Goal: Task Accomplishment & Management: Manage account settings

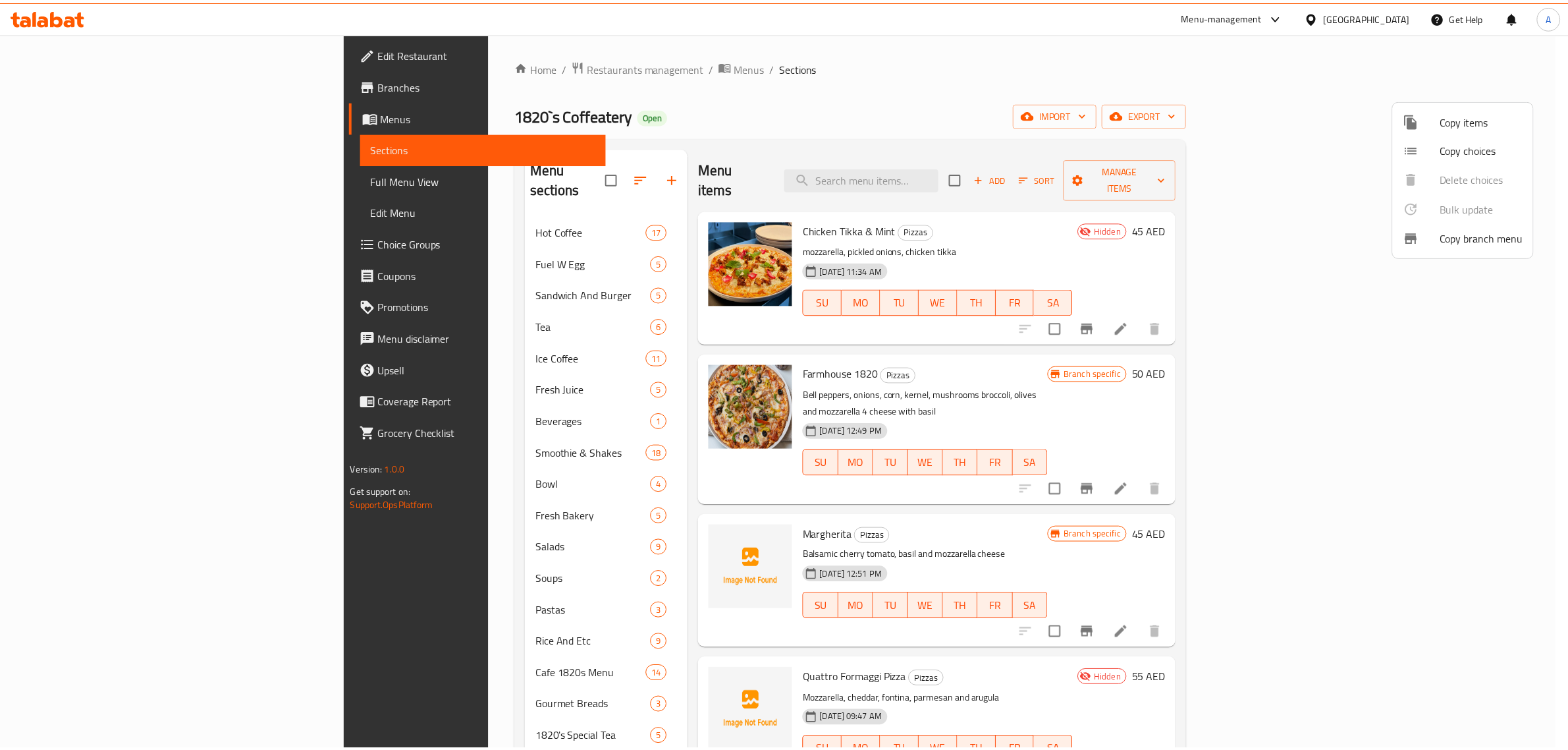
scroll to position [83, 0]
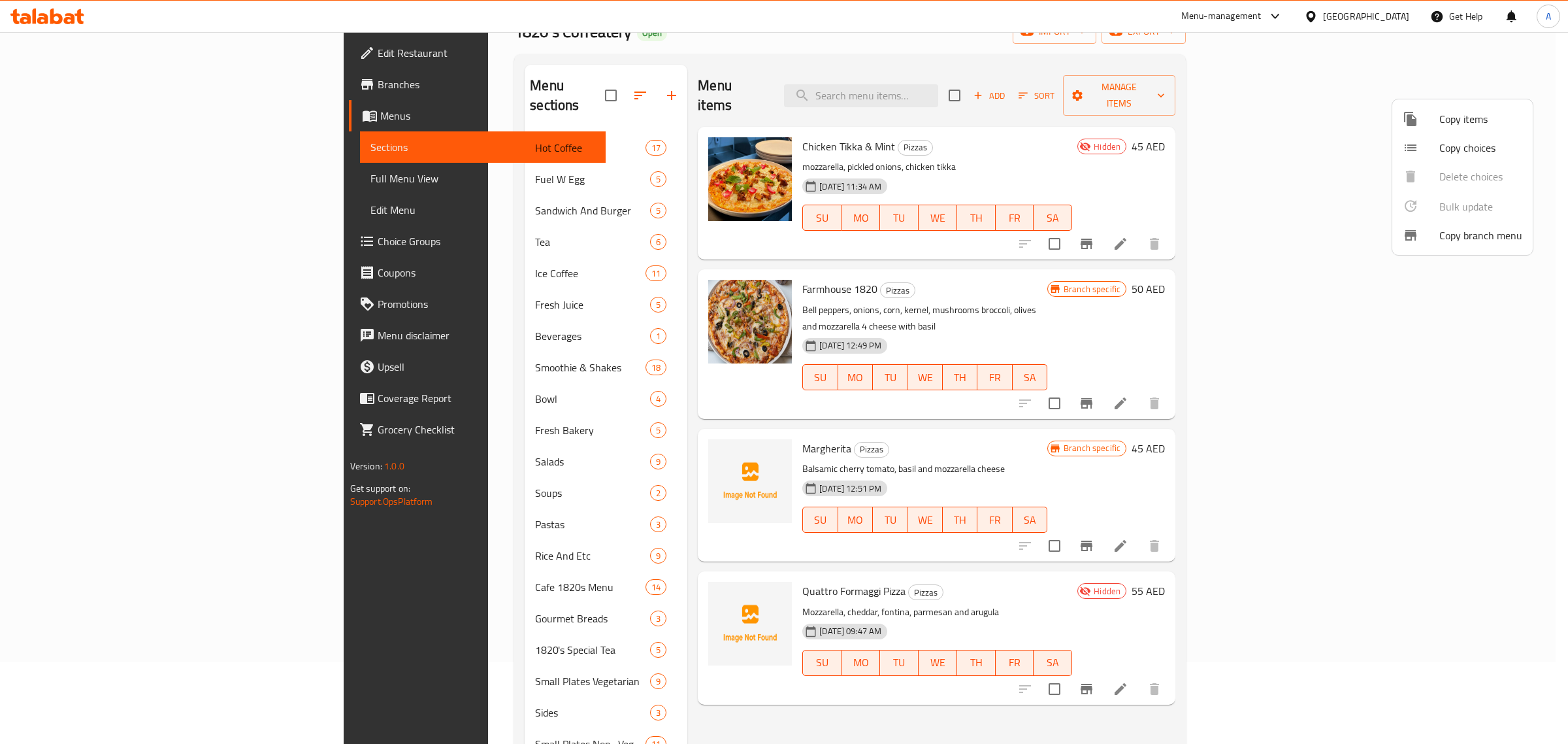
click at [997, 416] on div at bounding box center [784, 372] width 1568 height 744
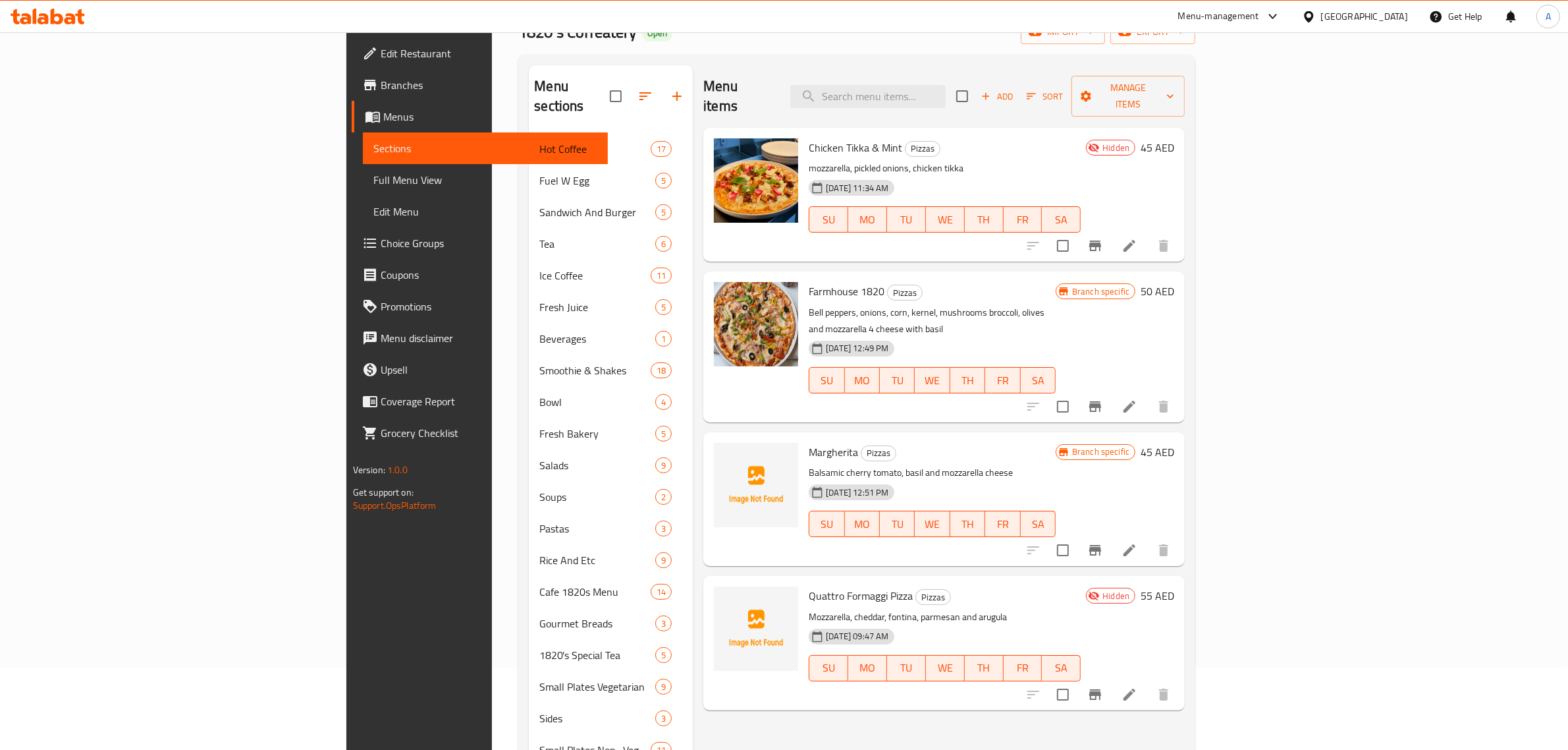
click at [1101, 545] on icon "Branch-specific-item" at bounding box center [1096, 550] width 12 height 10
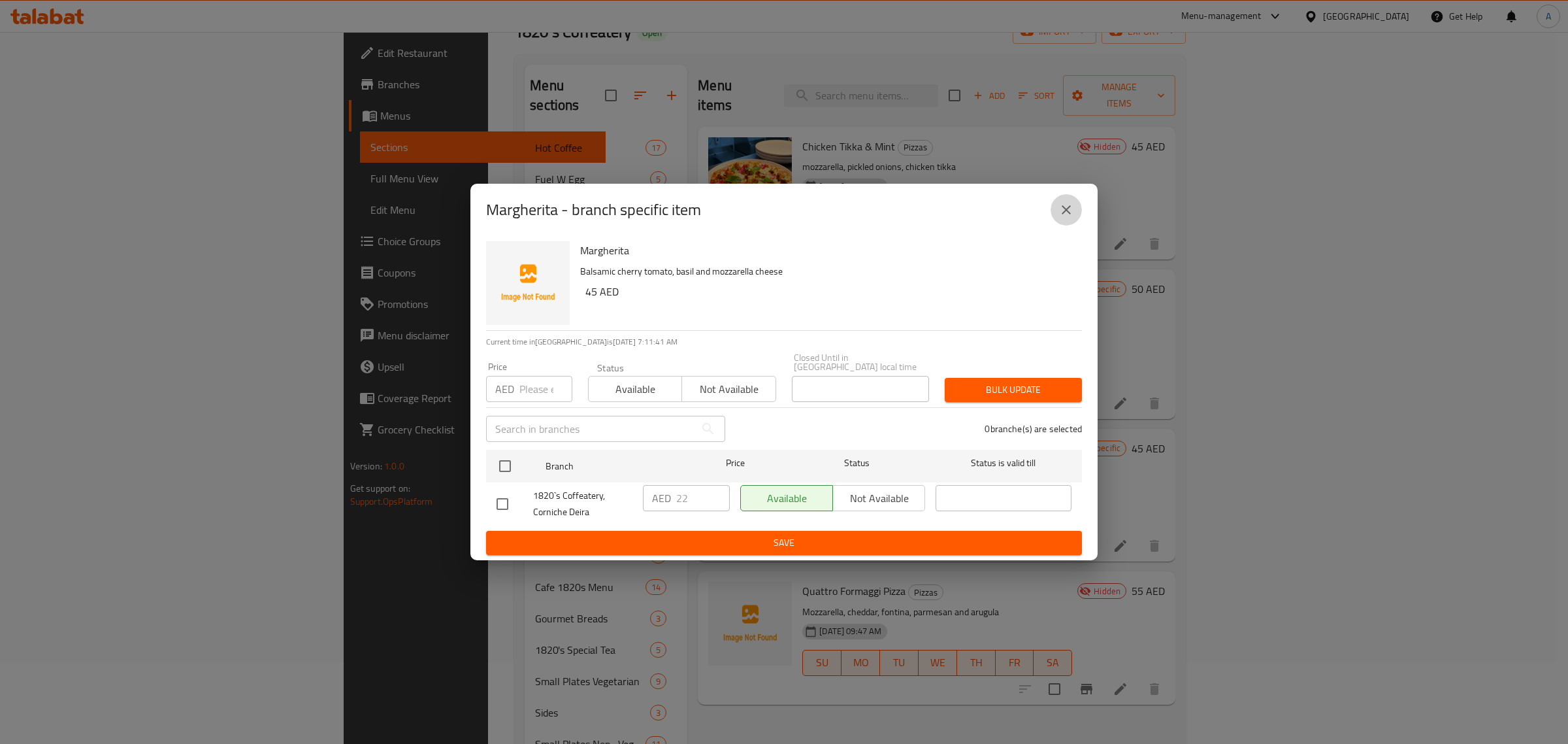
click at [1057, 206] on button "close" at bounding box center [1066, 209] width 31 height 31
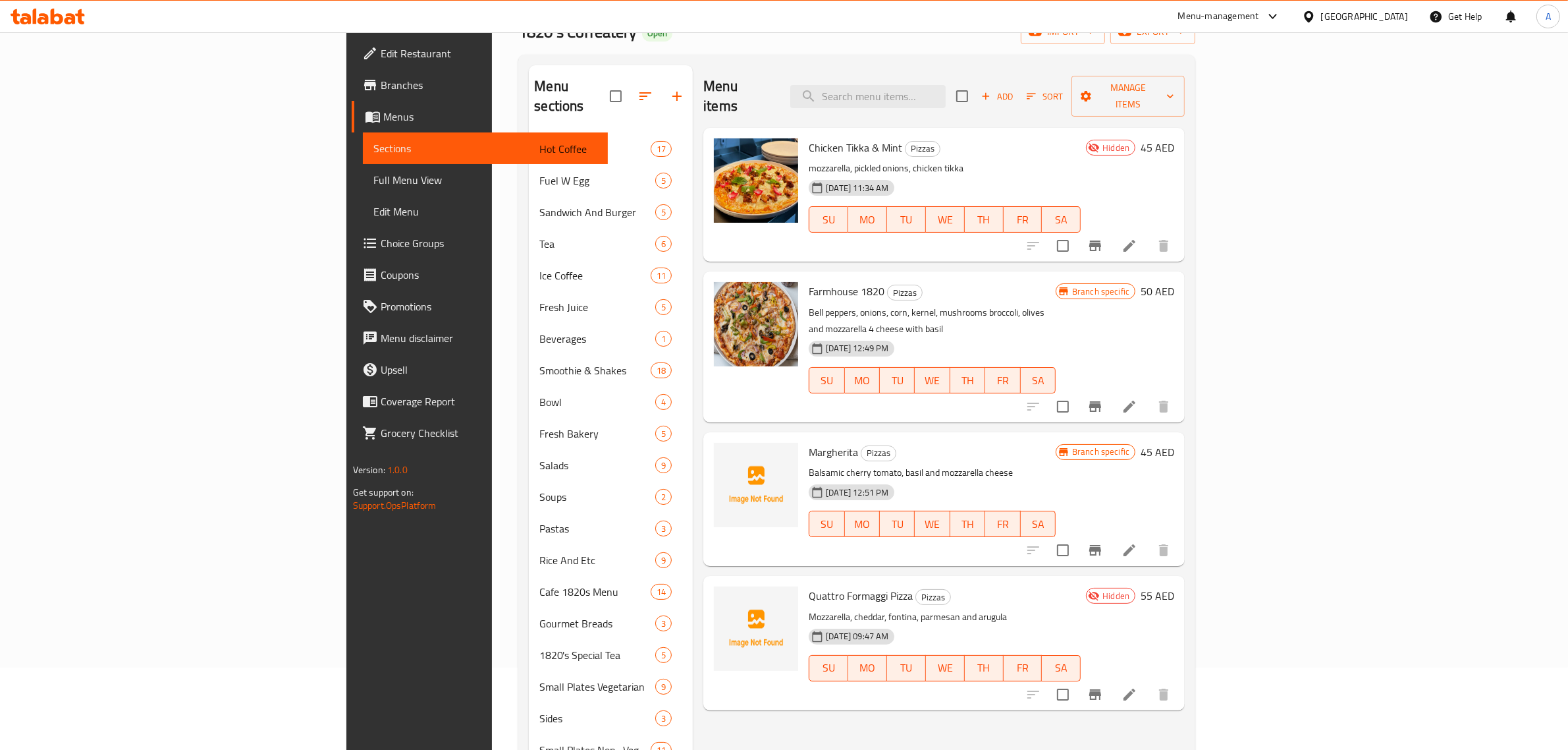
click at [1148, 539] on li at bounding box center [1129, 550] width 37 height 23
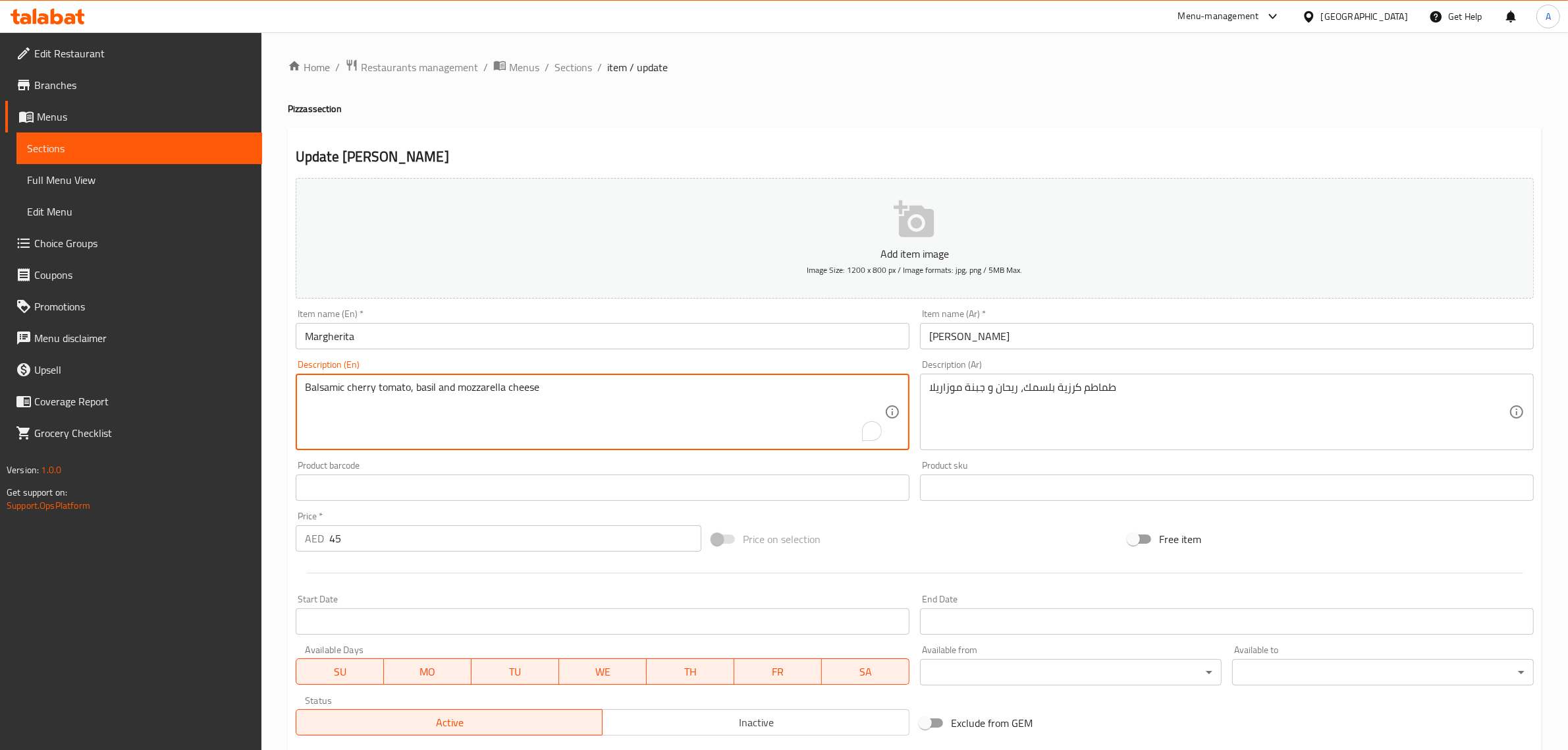
click at [609, 405] on textarea "Balsamic cherry tomato, basil and mozzarella cheese" at bounding box center [595, 413] width 579 height 63
paste textarea ", cherry tomato, basil, 4 cheese and mozze"
type textarea "Balsamic, cherry tomato, basil, 4 cheese and mozzerella cheese"
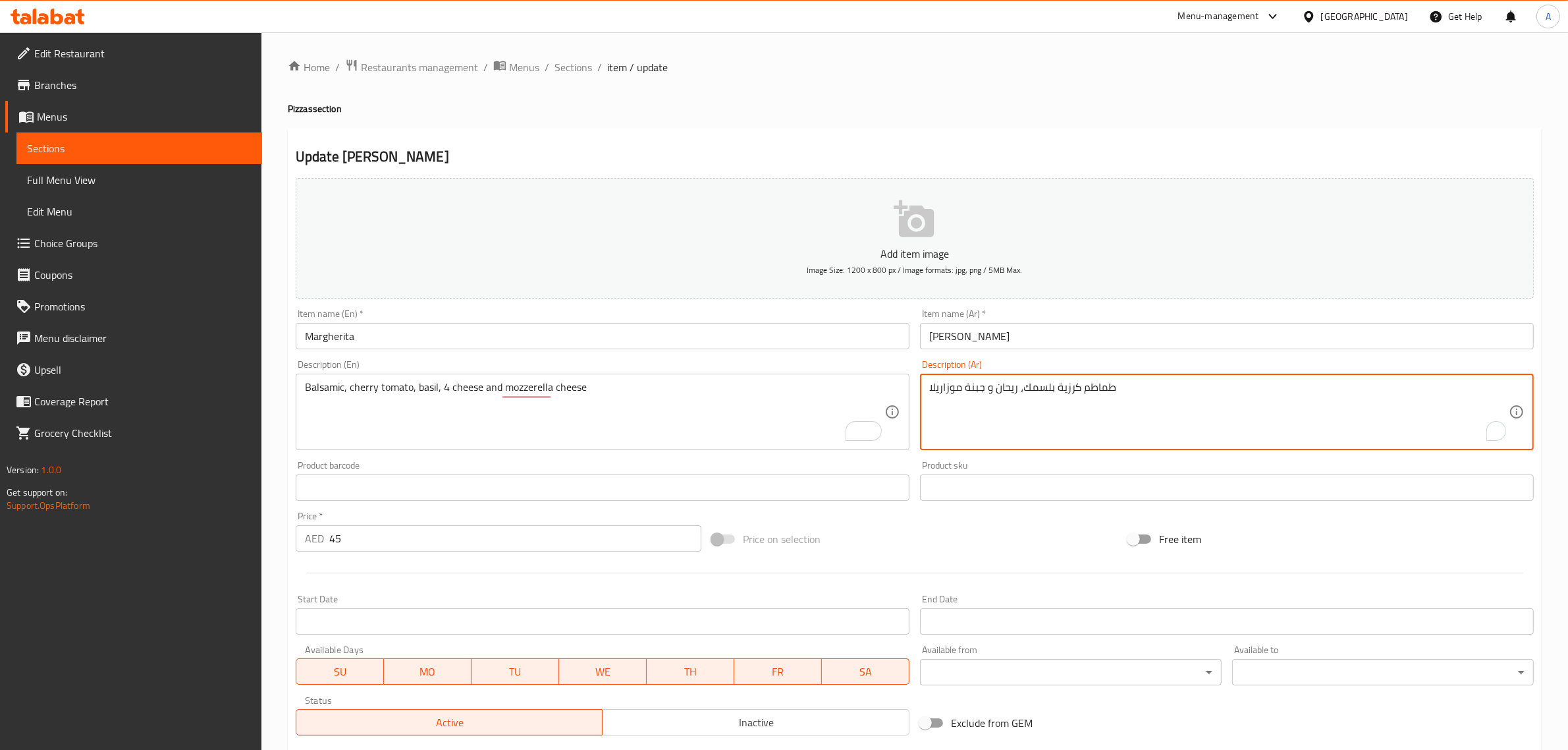
click at [1111, 391] on textarea "طماطم كرزية بلسمك، ريحان و جبنة موزاريلا" at bounding box center [1219, 413] width 579 height 63
paste textarea "لسميك، طماطم كرزية، ريحان، 4 أنواع من الجبن وجبن"
type textarea "بلسميك، طماطم كرزية، ريحان، 4 أنواع من الجبن وجبن موزاريلا"
click at [531, 337] on input "Margherita" at bounding box center [602, 336] width 614 height 26
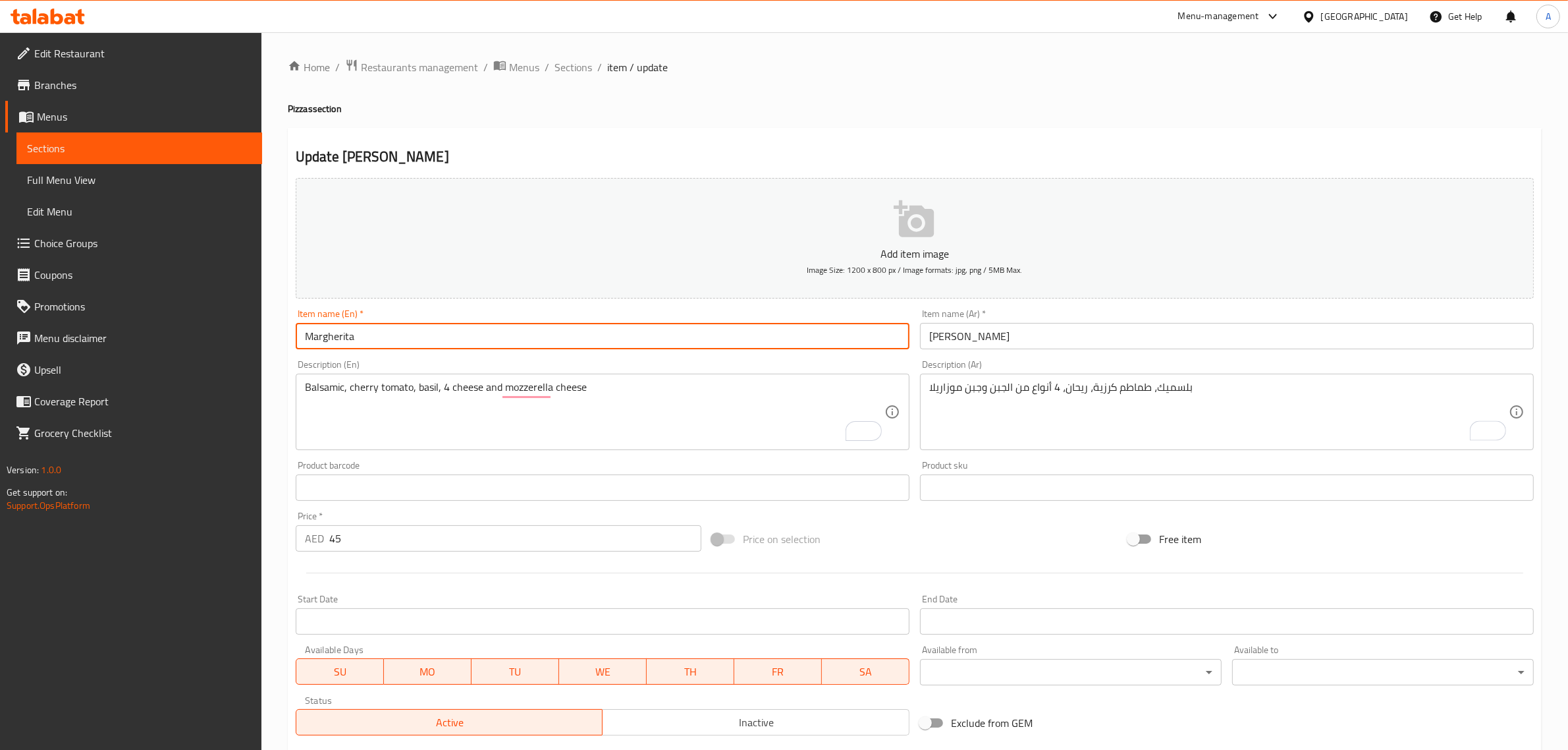
type input "Margherita pizza"
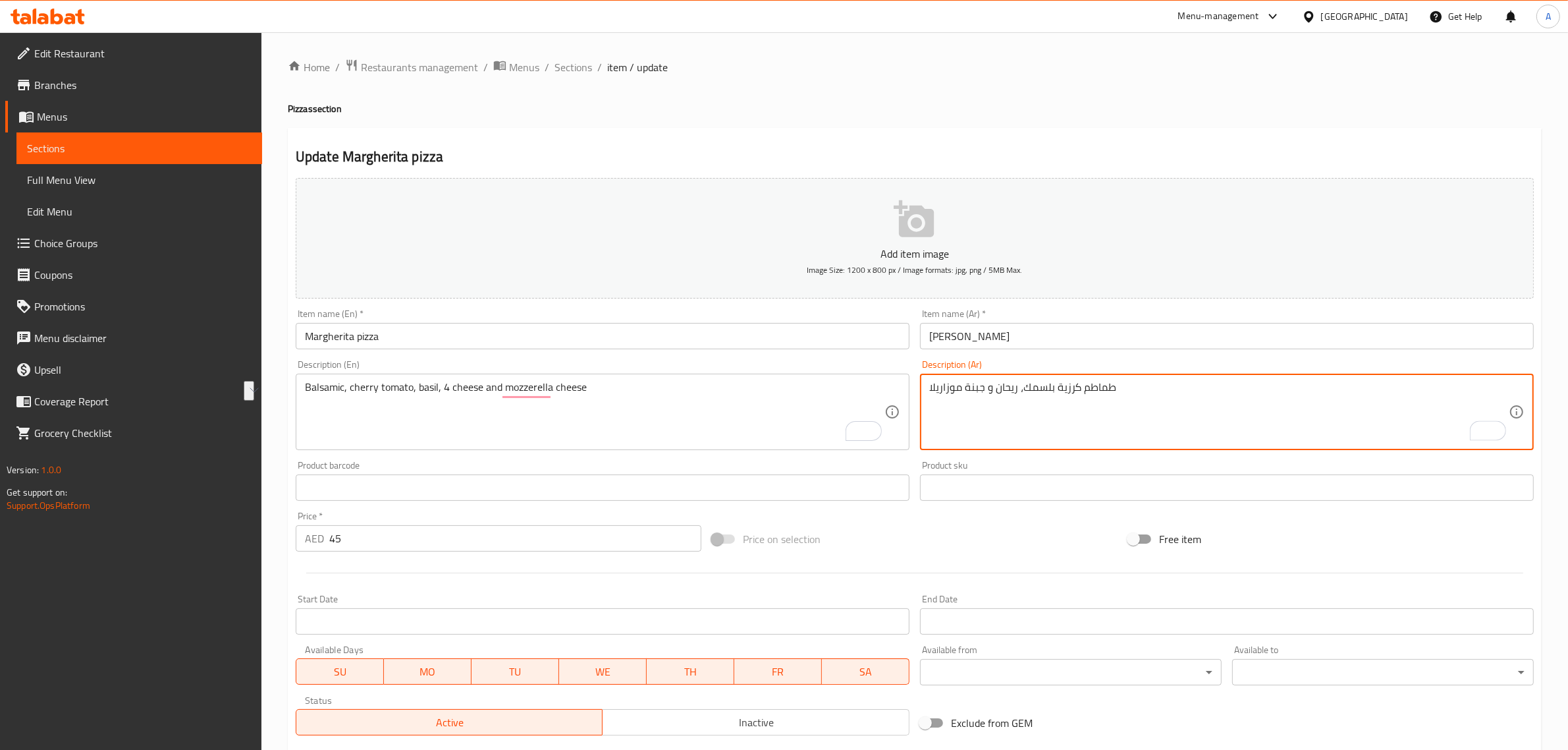
paste textarea "لسميك، طماطم كرزية، ريحان، 4 أنواع من الجبن وجبن"
type textarea "بلسميك، طماطم كرزية، ريحان، 4 أنواع من الجبن وجبن موزاريلا"
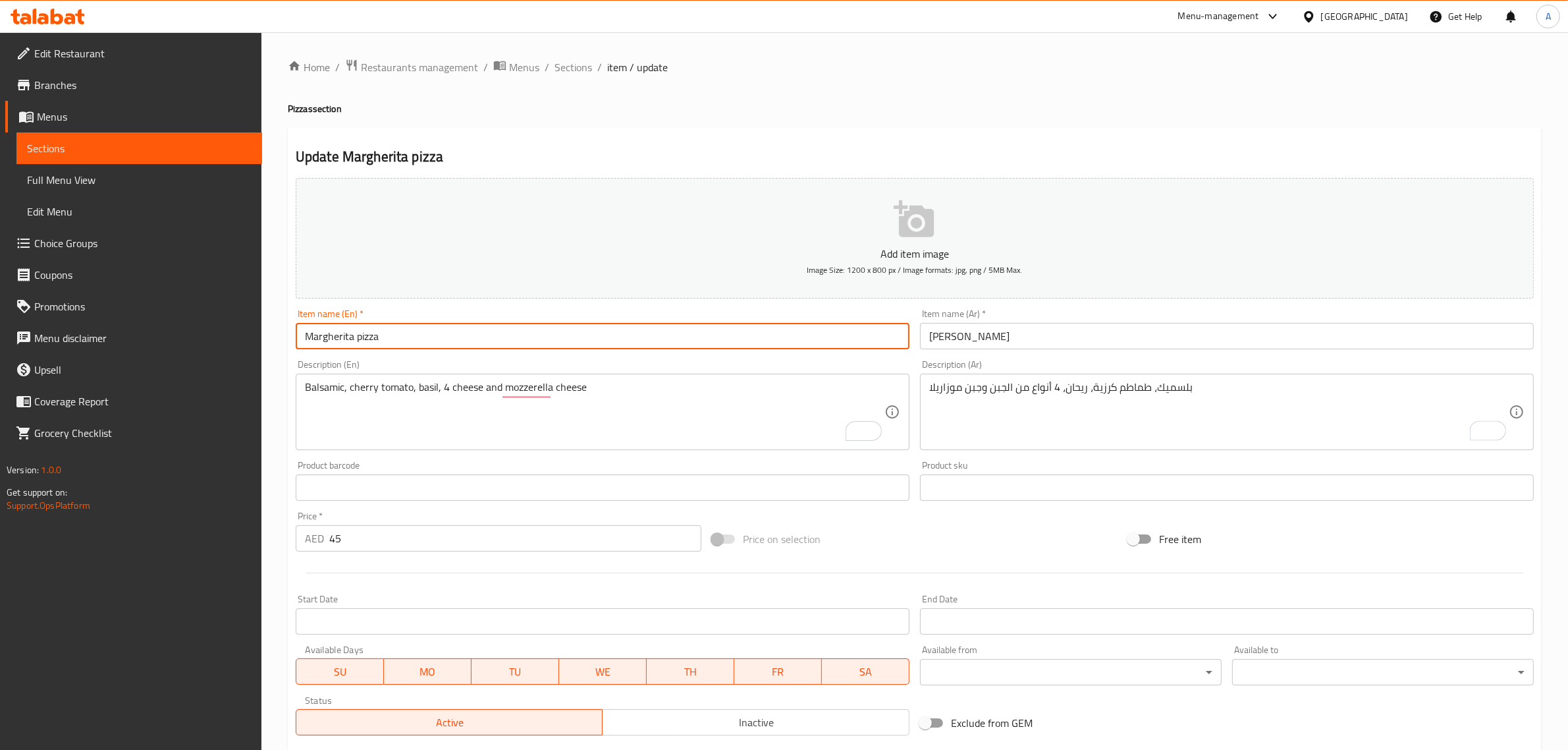
click at [644, 340] on input "Margherita pizza" at bounding box center [602, 336] width 614 height 26
click at [360, 343] on input "Margherita pizza" at bounding box center [602, 336] width 614 height 26
type input "Margherita"
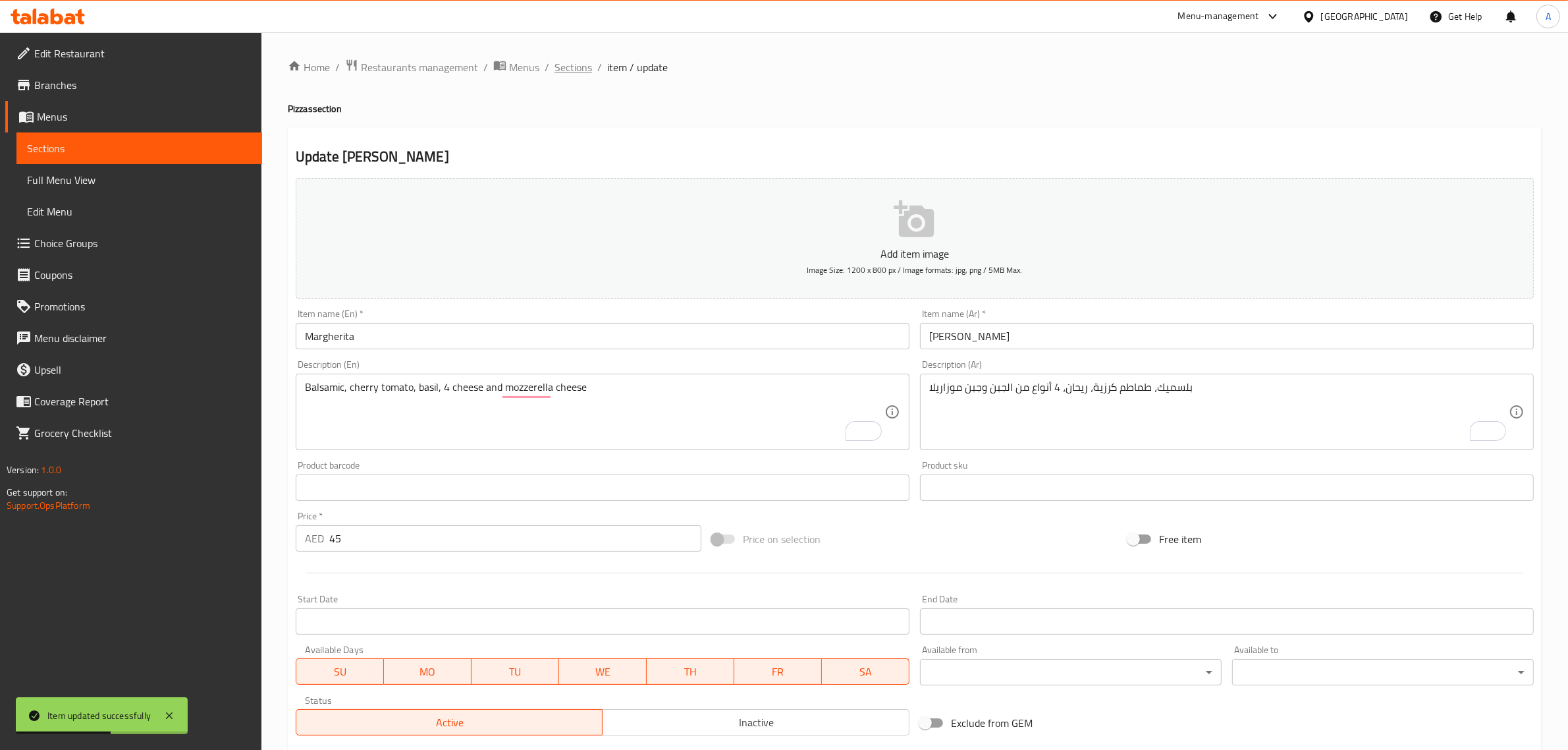
click at [584, 66] on span "Sections" at bounding box center [573, 67] width 37 height 16
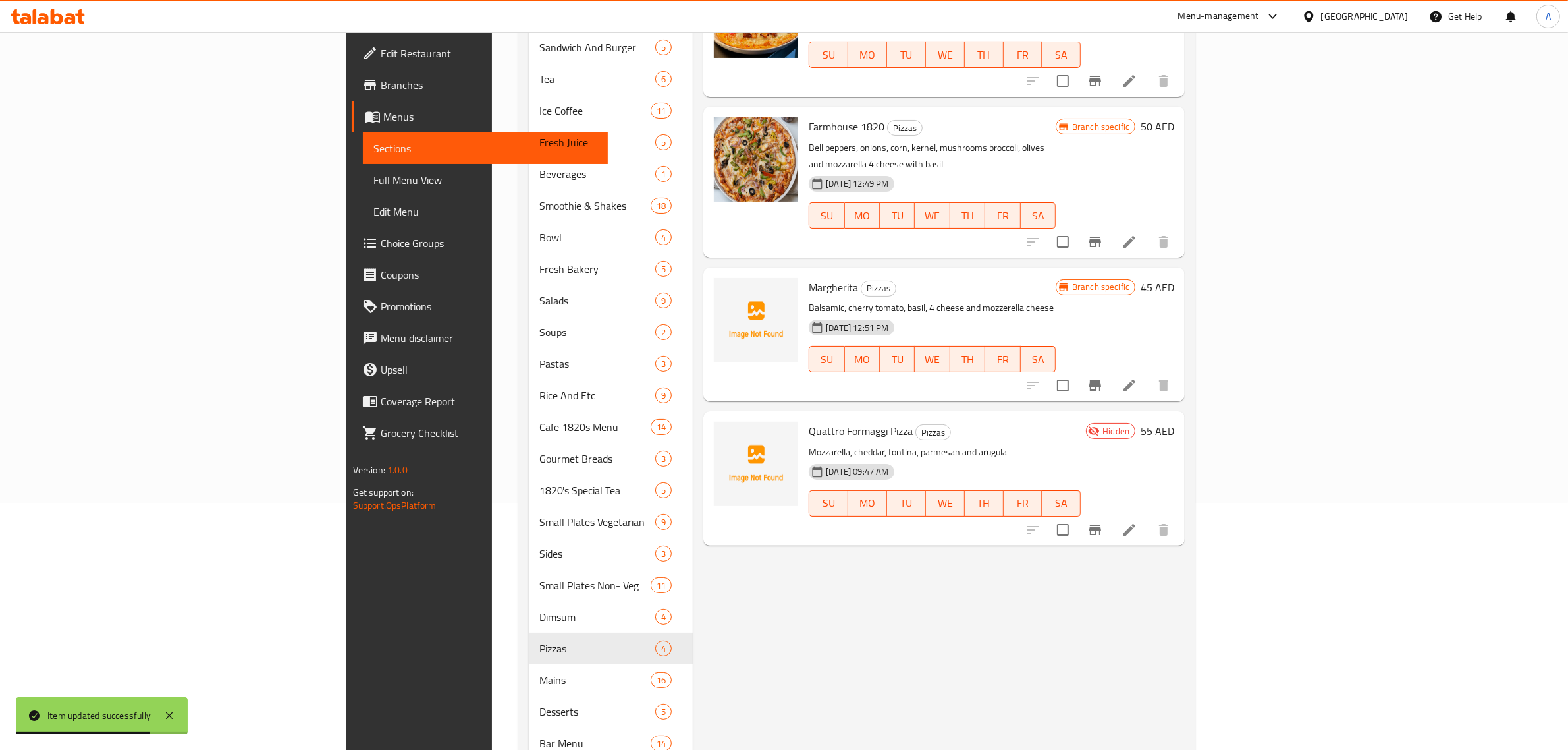
scroll to position [83, 0]
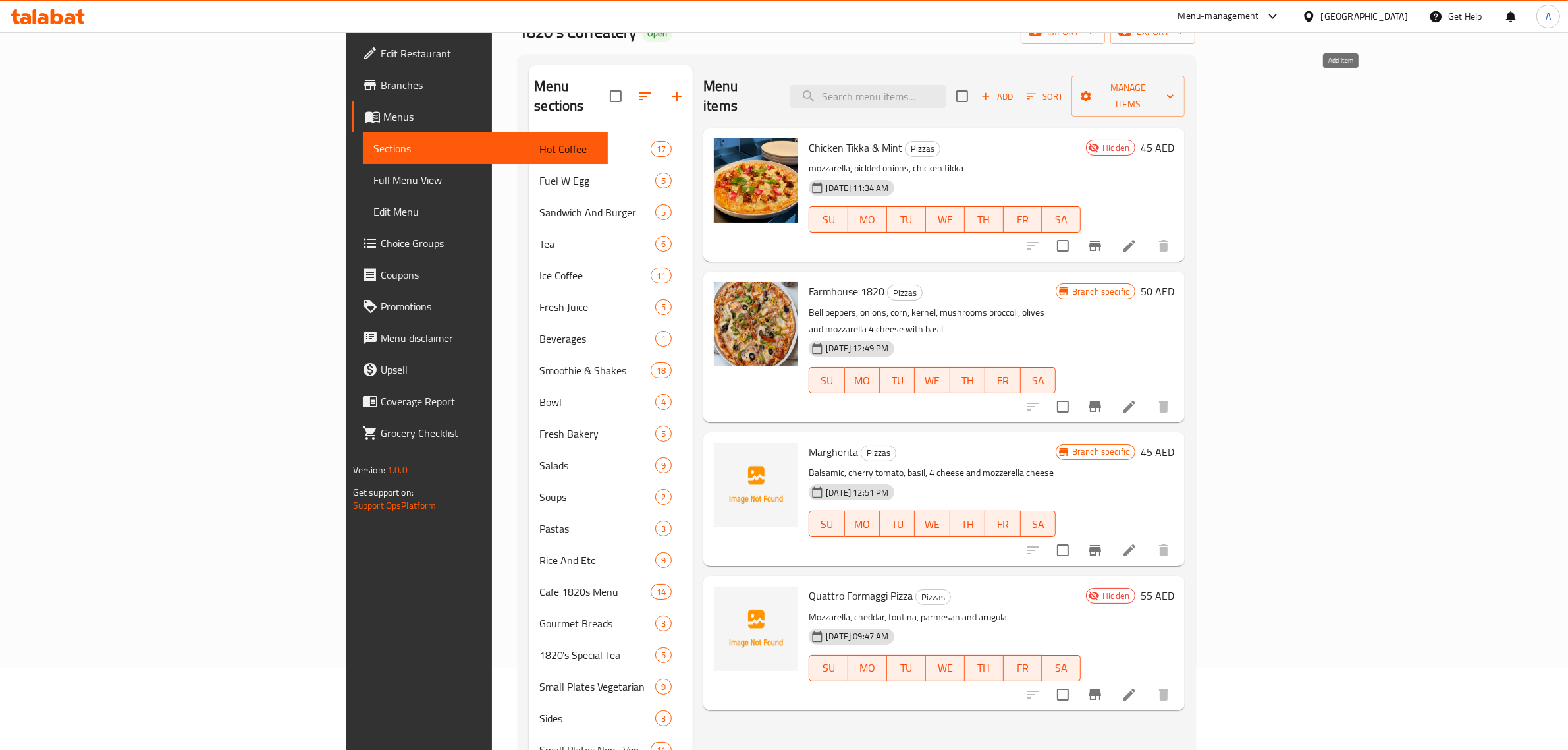
click at [1015, 89] on span "Add" at bounding box center [997, 97] width 36 height 15
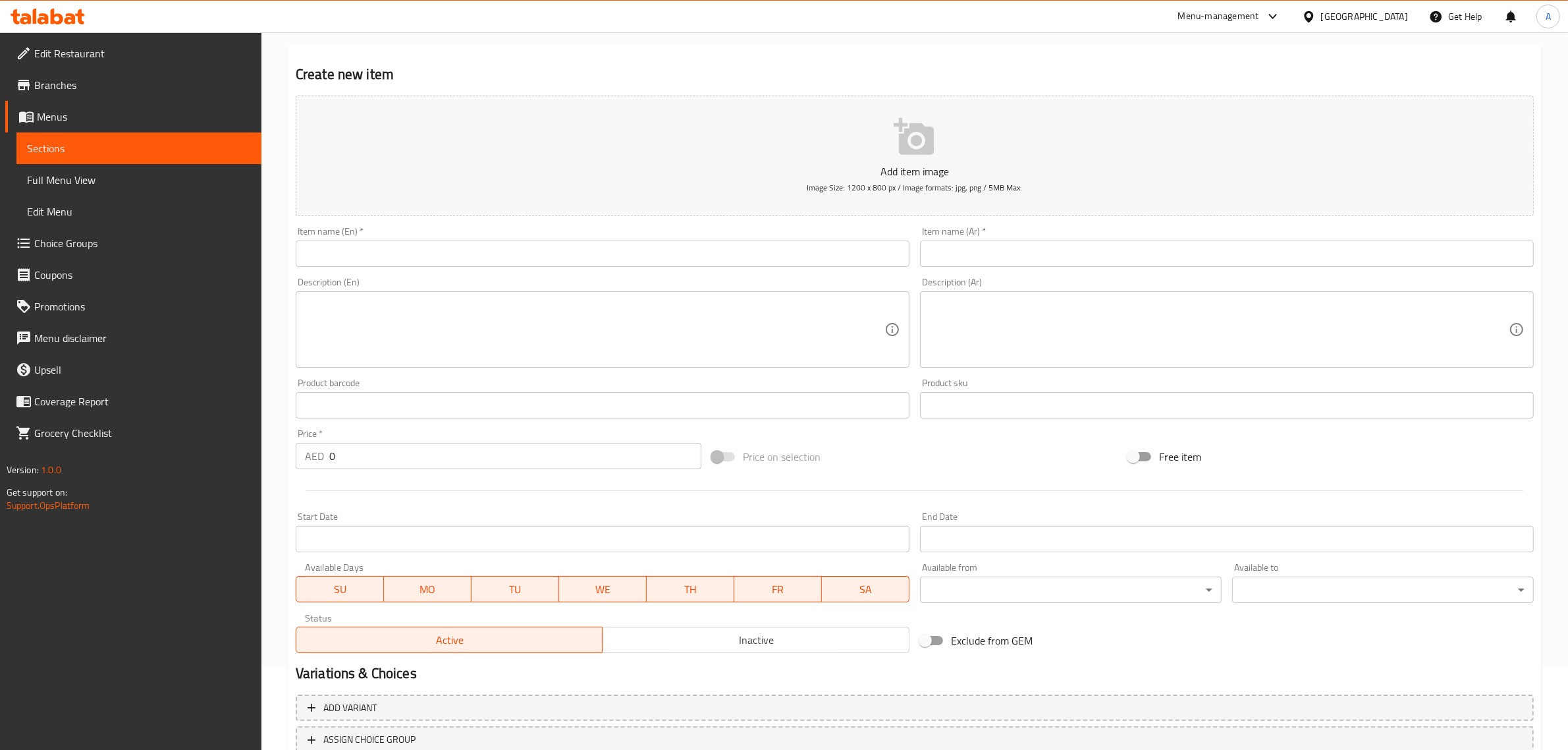
click at [818, 245] on input "text" at bounding box center [602, 254] width 614 height 26
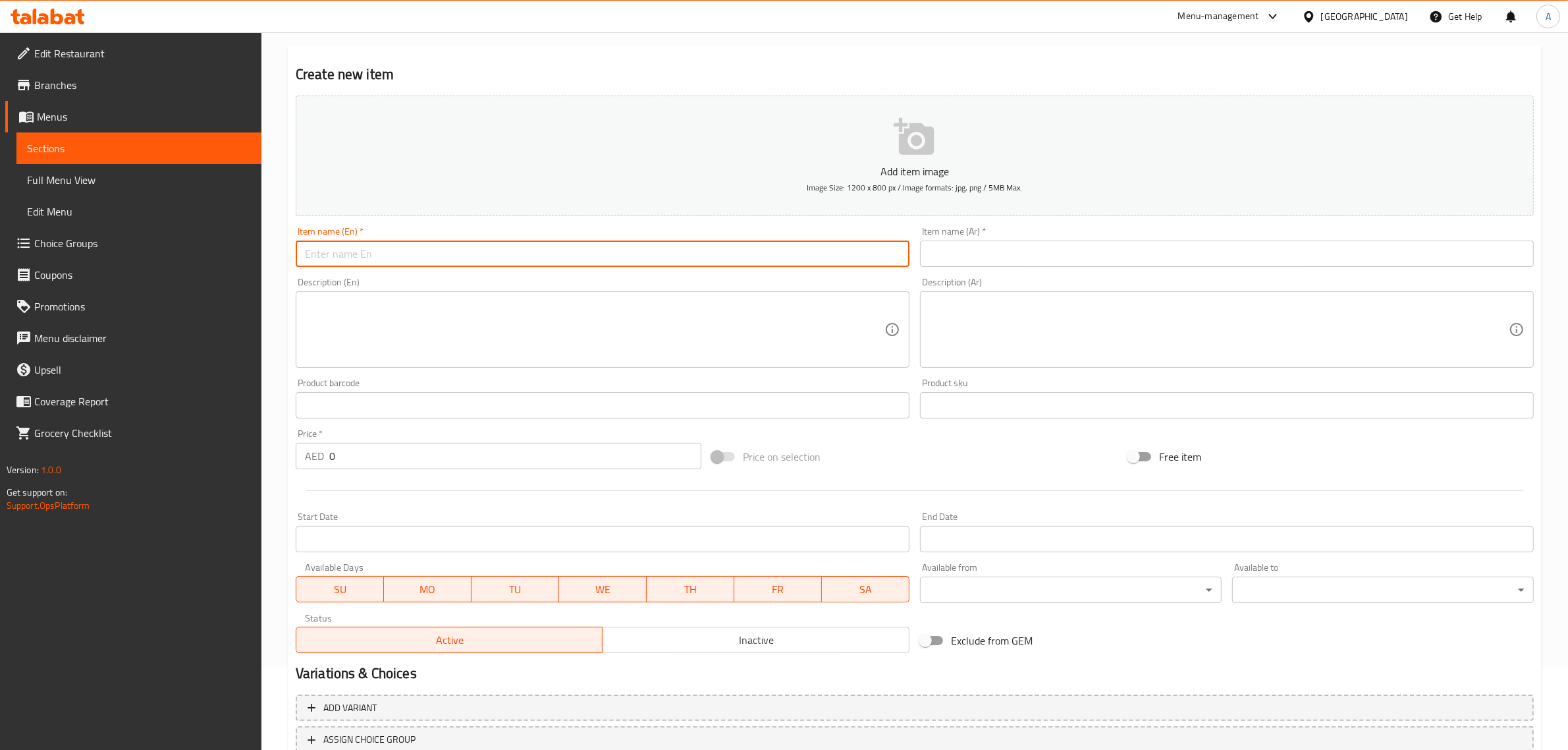
paste input "Barbeque Chicken"
type input "Barbeque Chicken"
click at [1003, 251] on input "text" at bounding box center [1226, 254] width 614 height 26
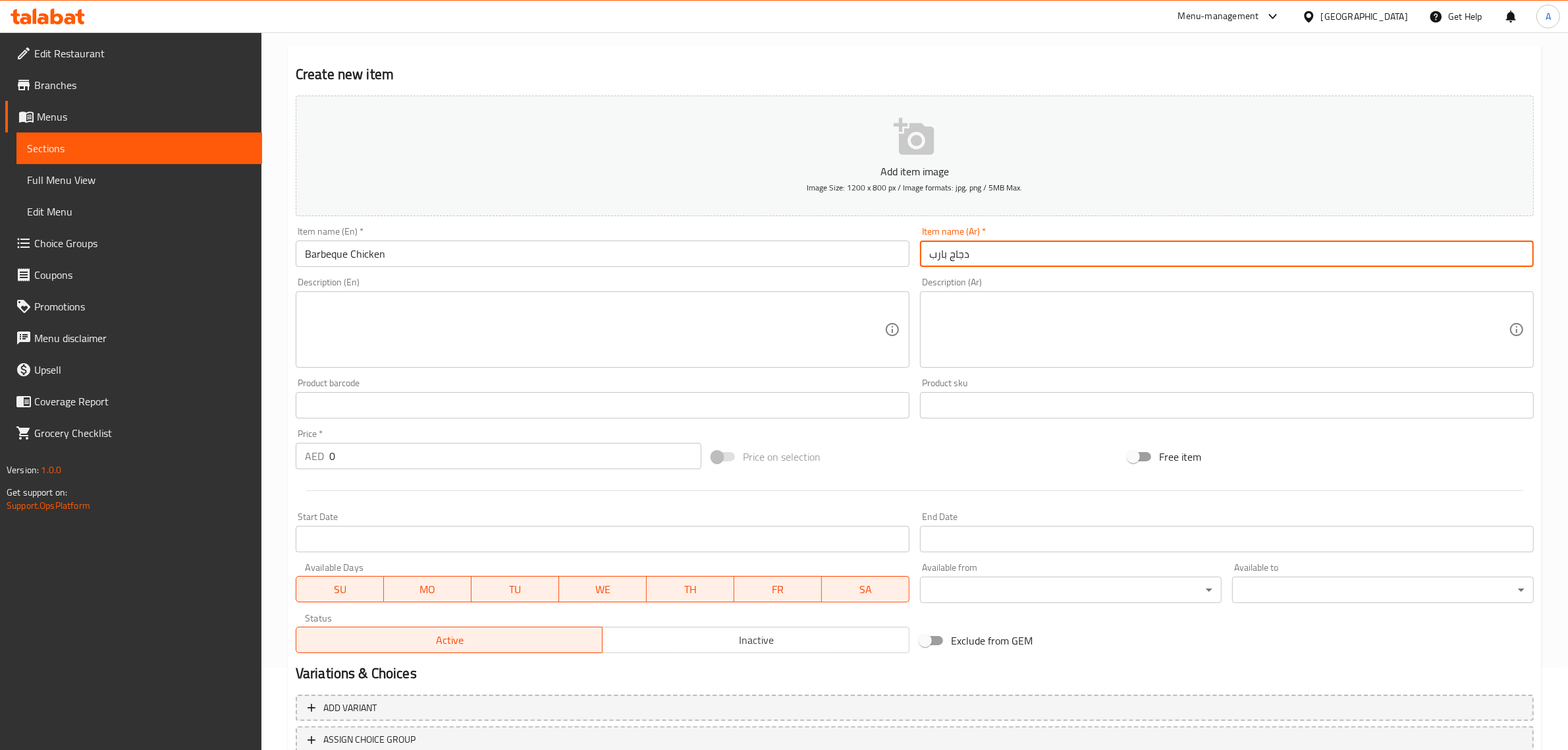
click at [333, 259] on input "Barbeque Chicken" at bounding box center [602, 254] width 614 height 26
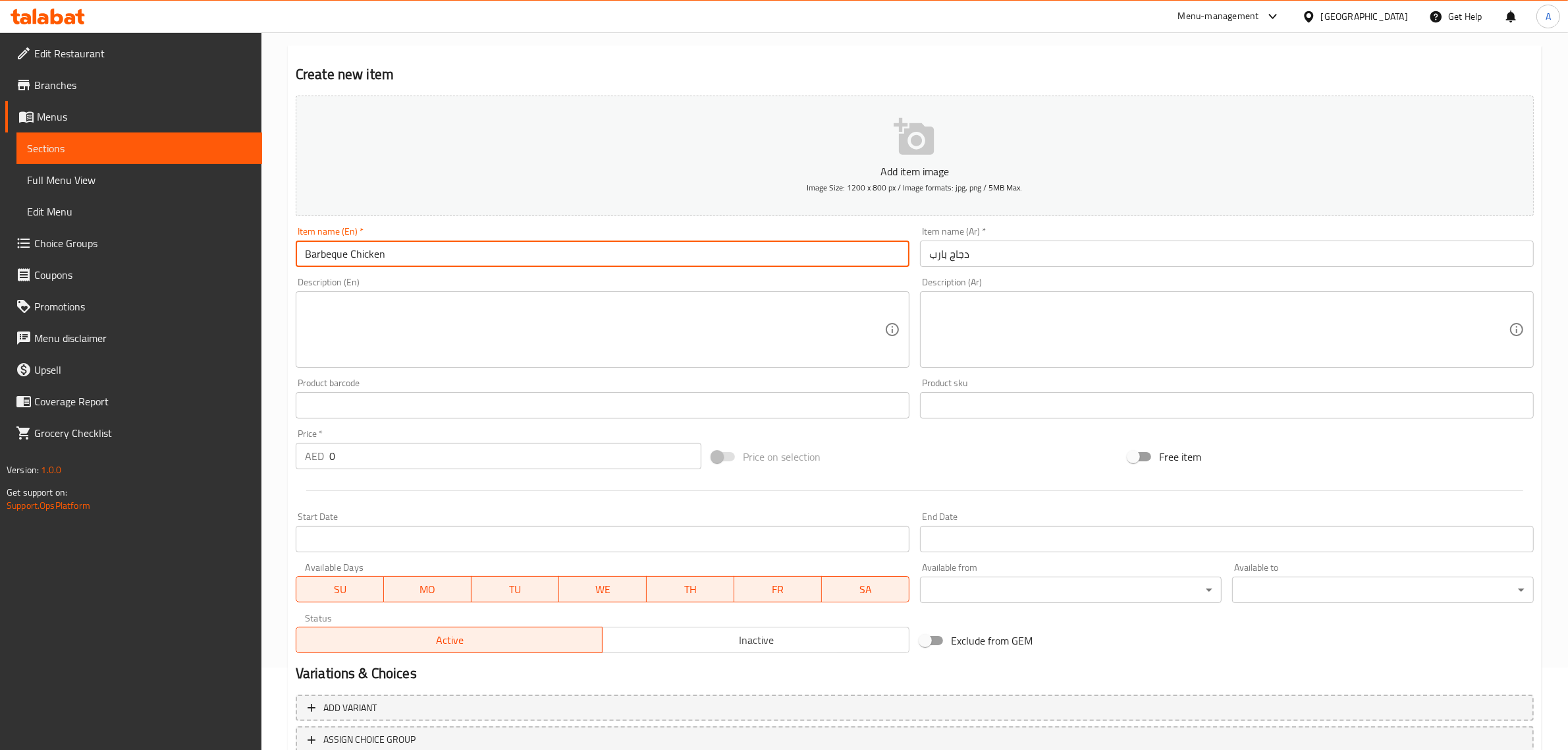
click at [333, 259] on input "Barbeque Chicken" at bounding box center [602, 254] width 614 height 26
click at [937, 249] on input "دجاج بارب" at bounding box center [1226, 254] width 614 height 26
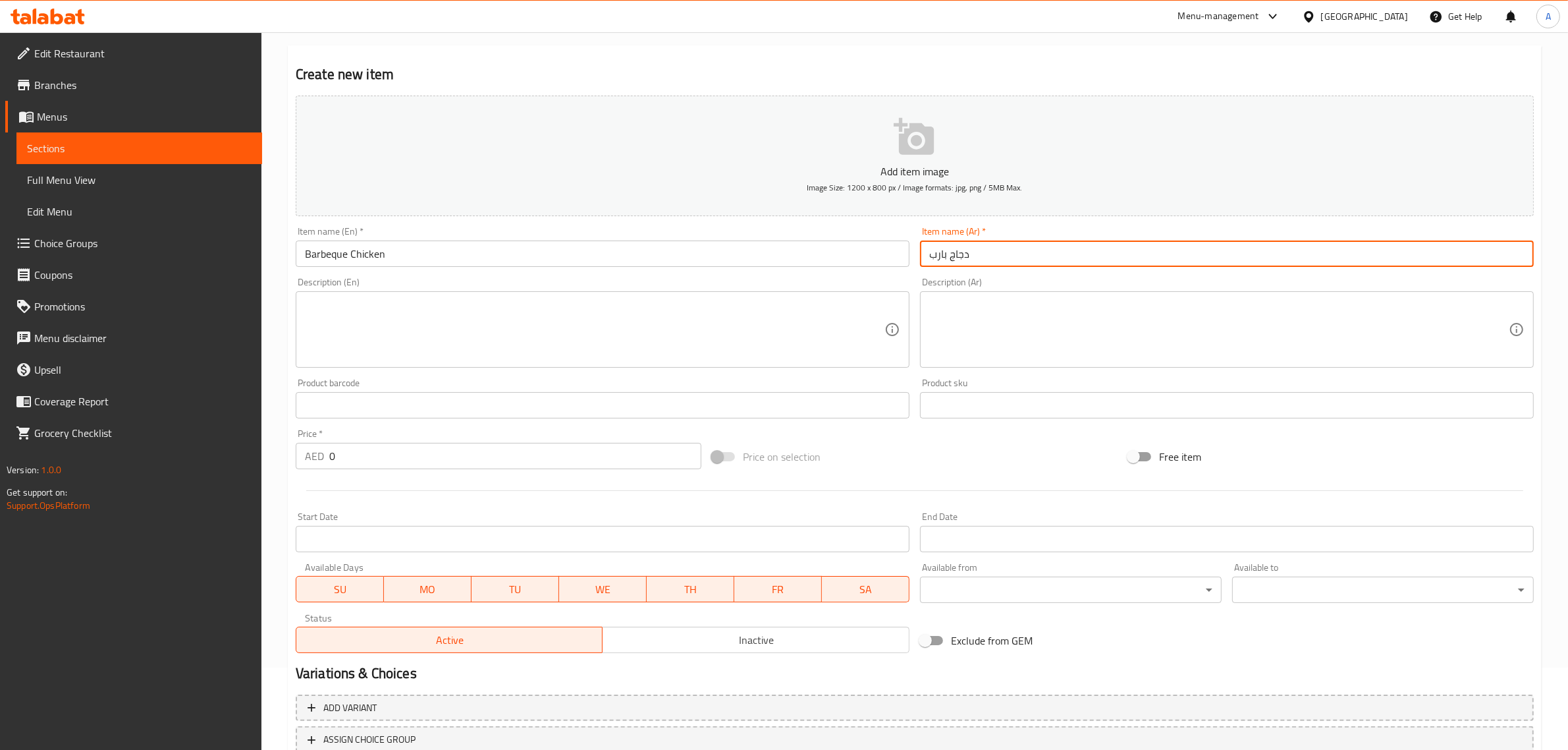
click at [937, 249] on input "دجاج بارب" at bounding box center [1226, 254] width 614 height 26
paste input "يكيو"
type input "دجاج باربيكيو"
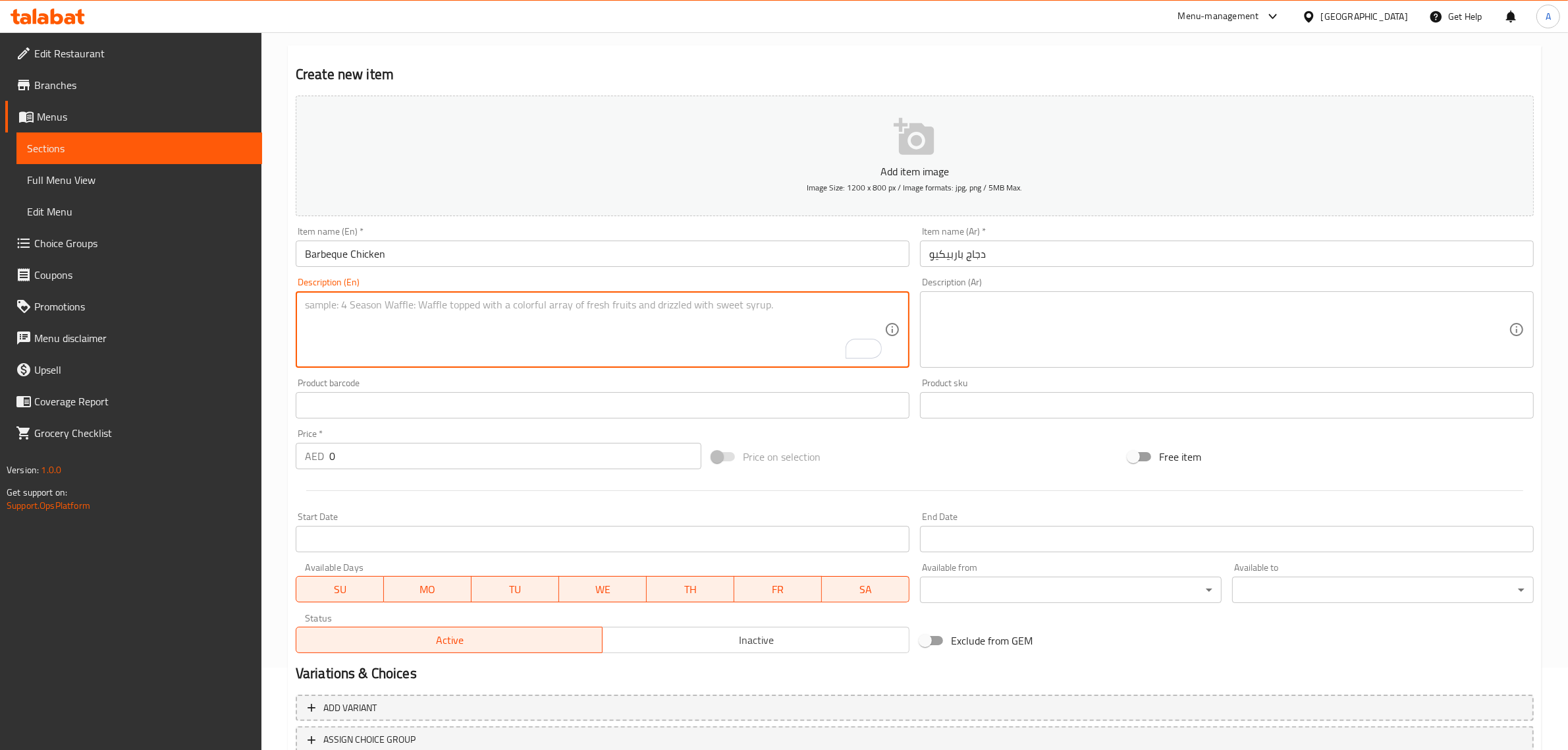
paste textarea "Chichen bbq, caramelized onion and peppers"
type textarea "Chichen bbq, caramelized onion and peppers"
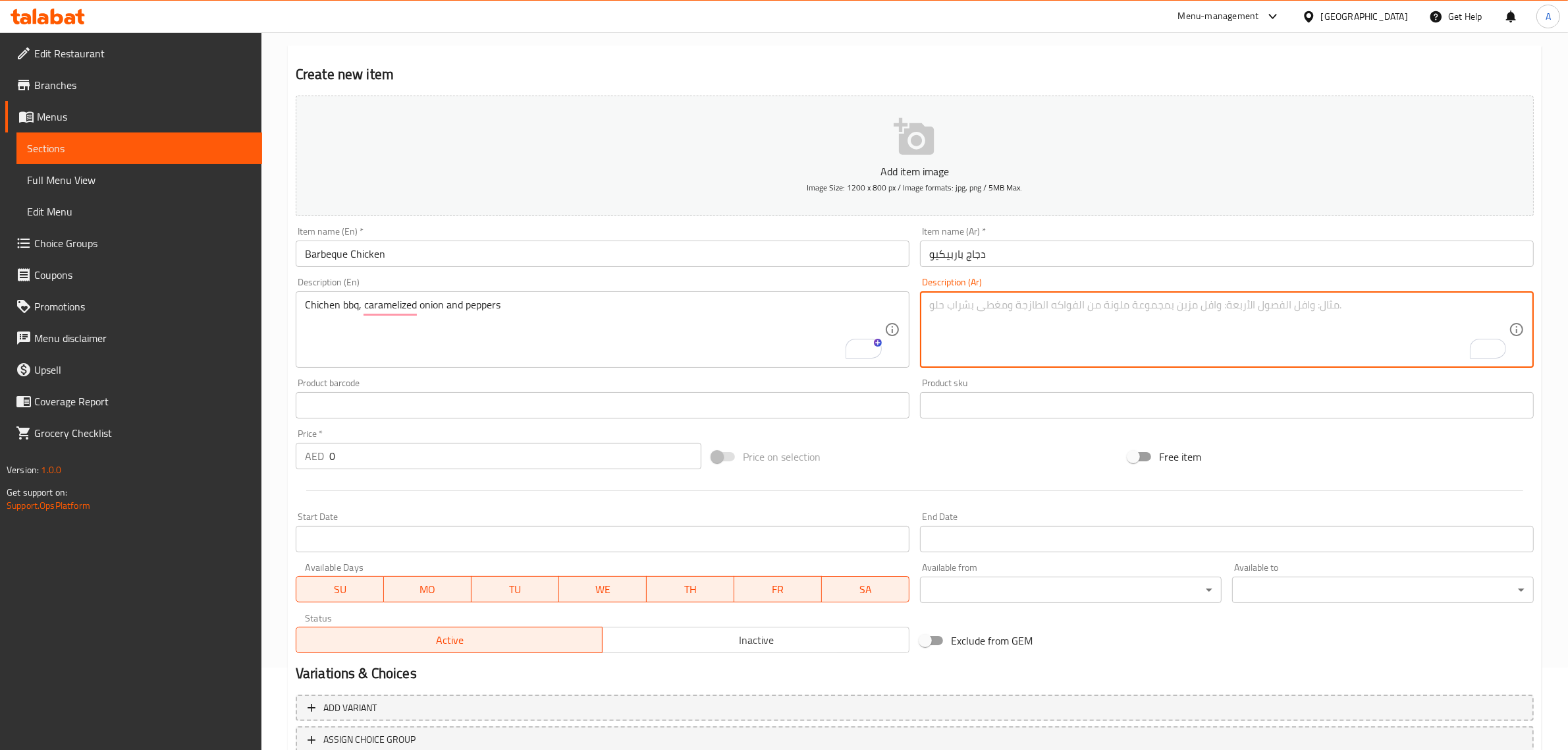
paste textarea "دجاج مشوي، بصل مكرمل وفلفل"
click at [946, 257] on input "دجاج باربيكيو" at bounding box center [1226, 254] width 614 height 26
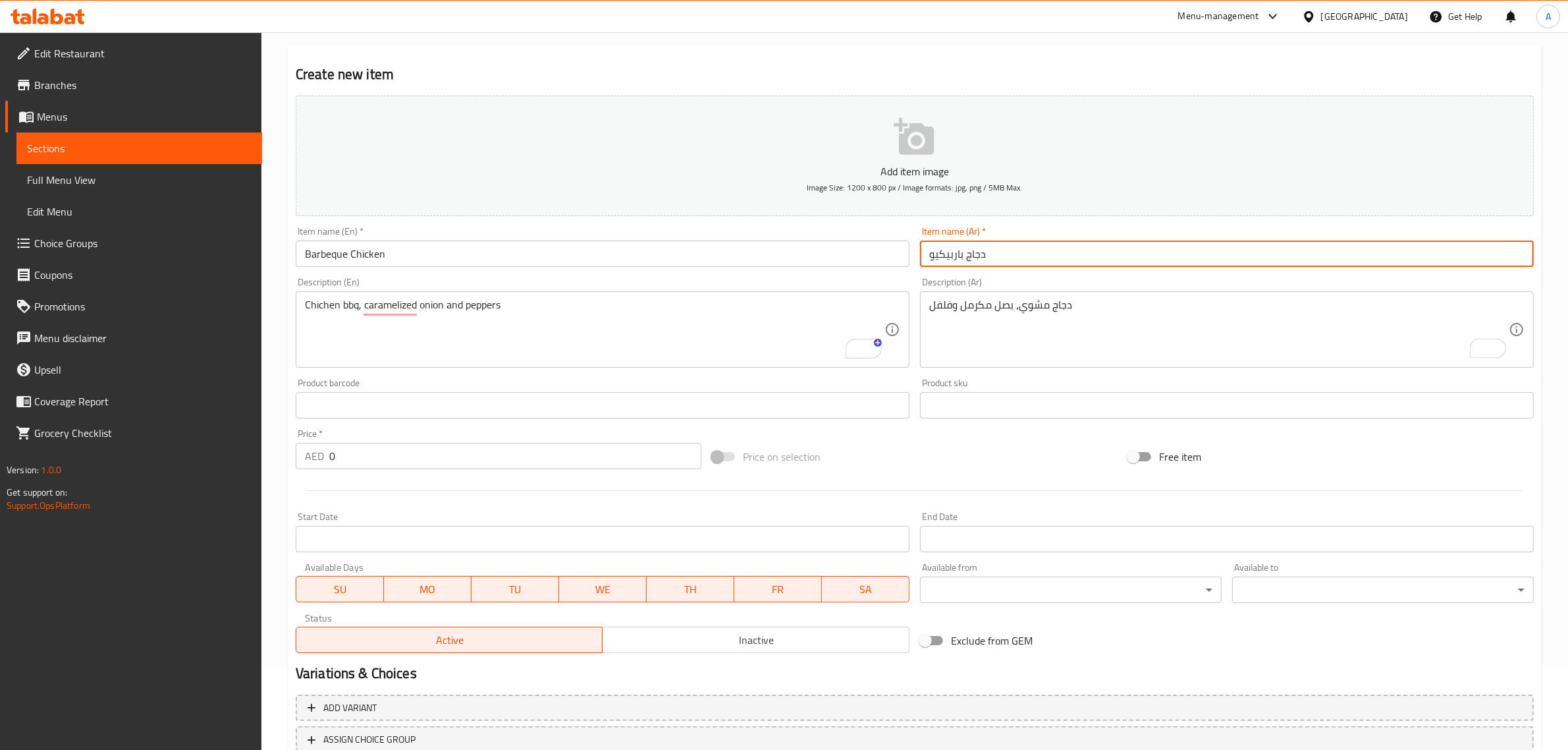
click at [946, 257] on input "دجاج باربيكيو" at bounding box center [1226, 254] width 614 height 26
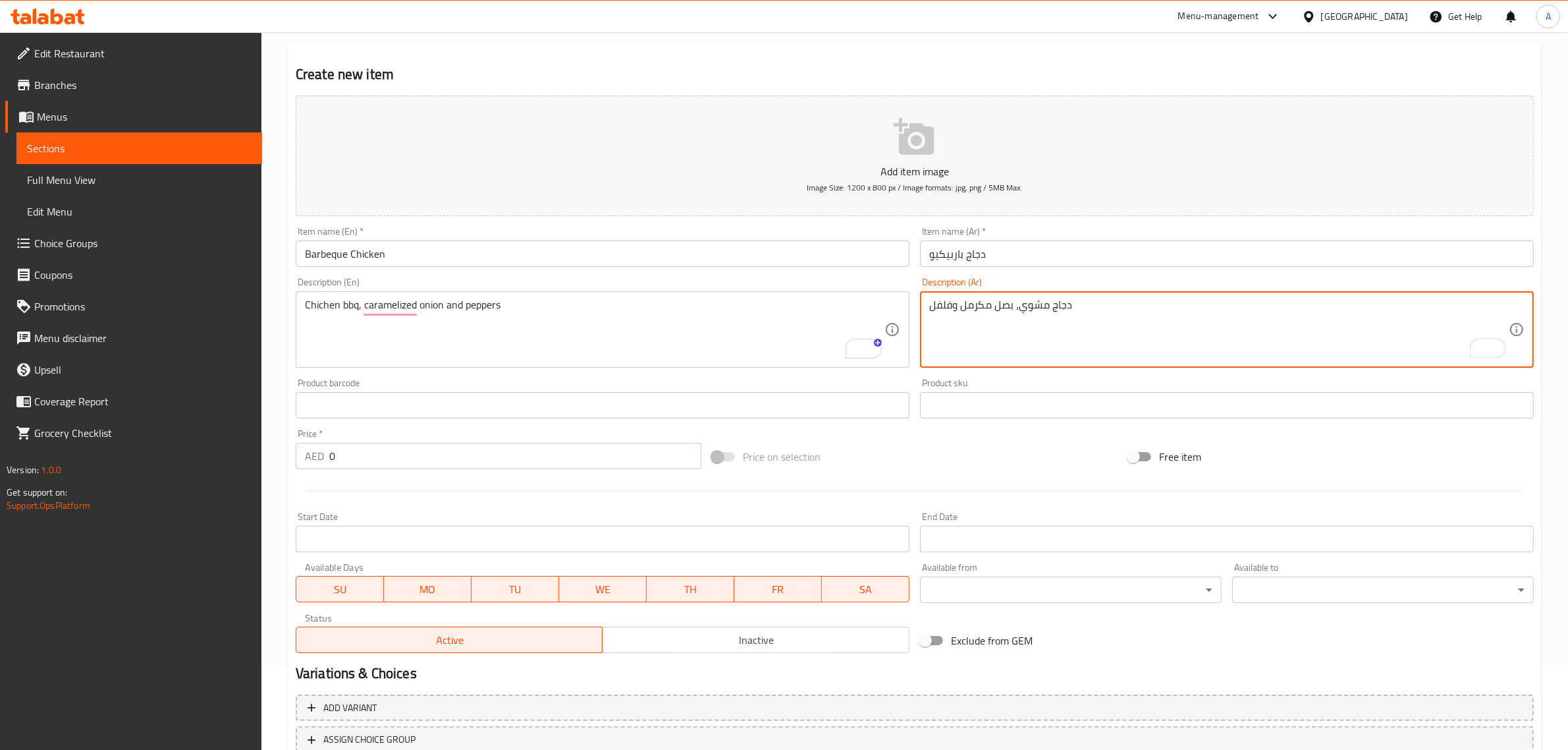
click at [1025, 310] on textarea "دجاج مشوي، بصل مكرمل وفلفل" at bounding box center [1219, 330] width 579 height 63
paste textarea "باربيكيو"
type textarea "دجاج باربيكيو، بصل مكرمل وفلفل"
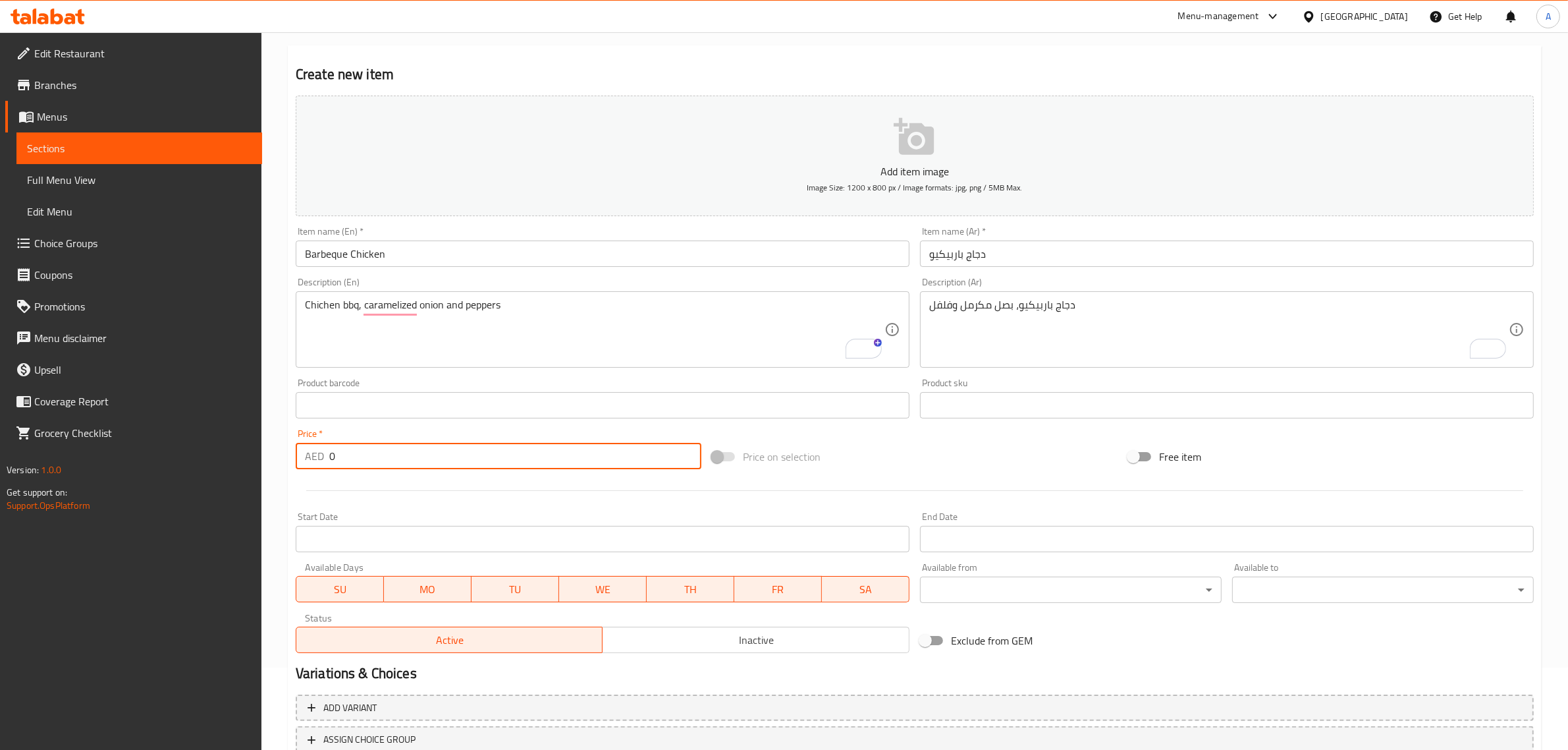
drag, startPoint x: 343, startPoint y: 462, endPoint x: 308, endPoint y: 457, distance: 35.4
click at [308, 457] on div "AED 0 Price *" at bounding box center [498, 456] width 406 height 26
paste input "26"
type input "26"
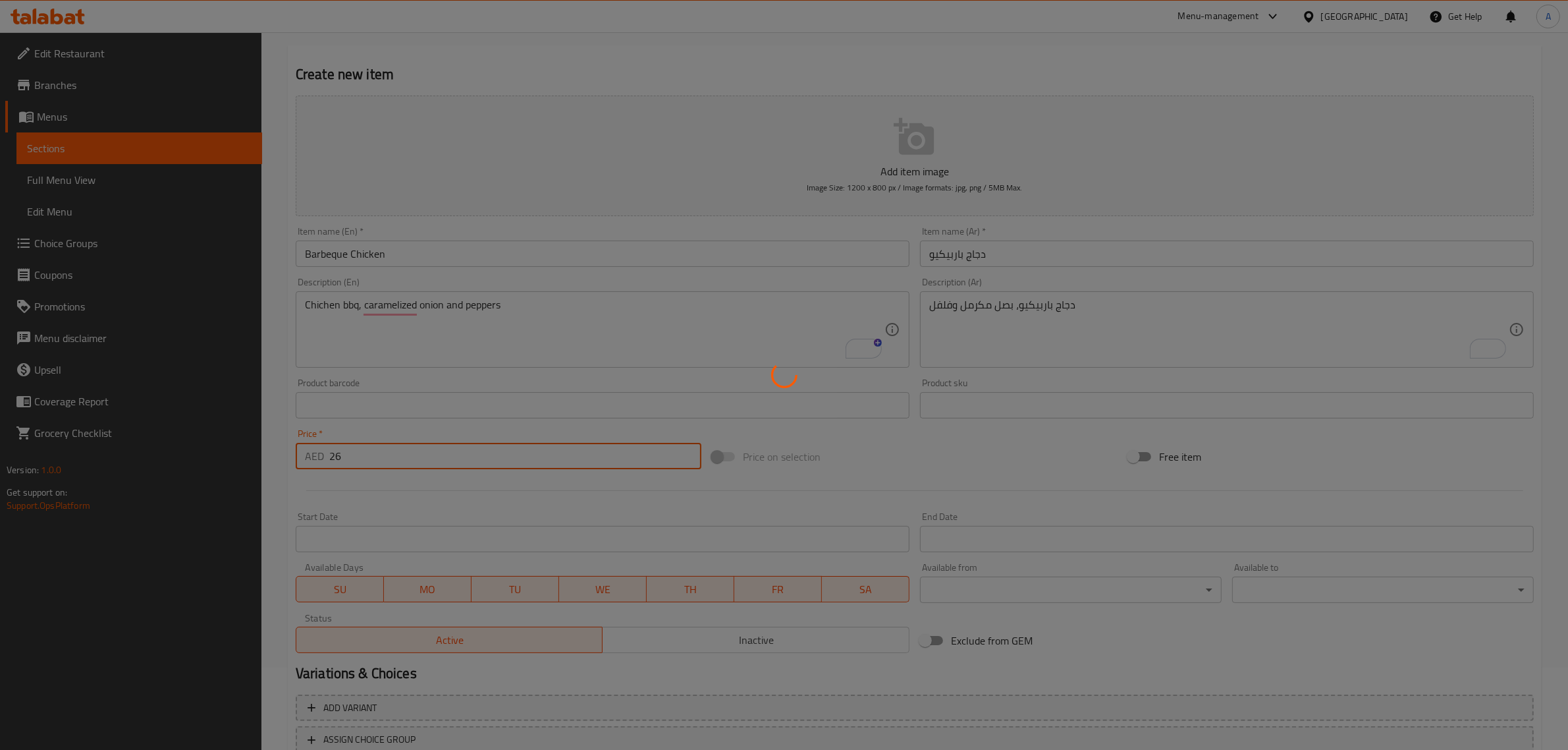
type input "0"
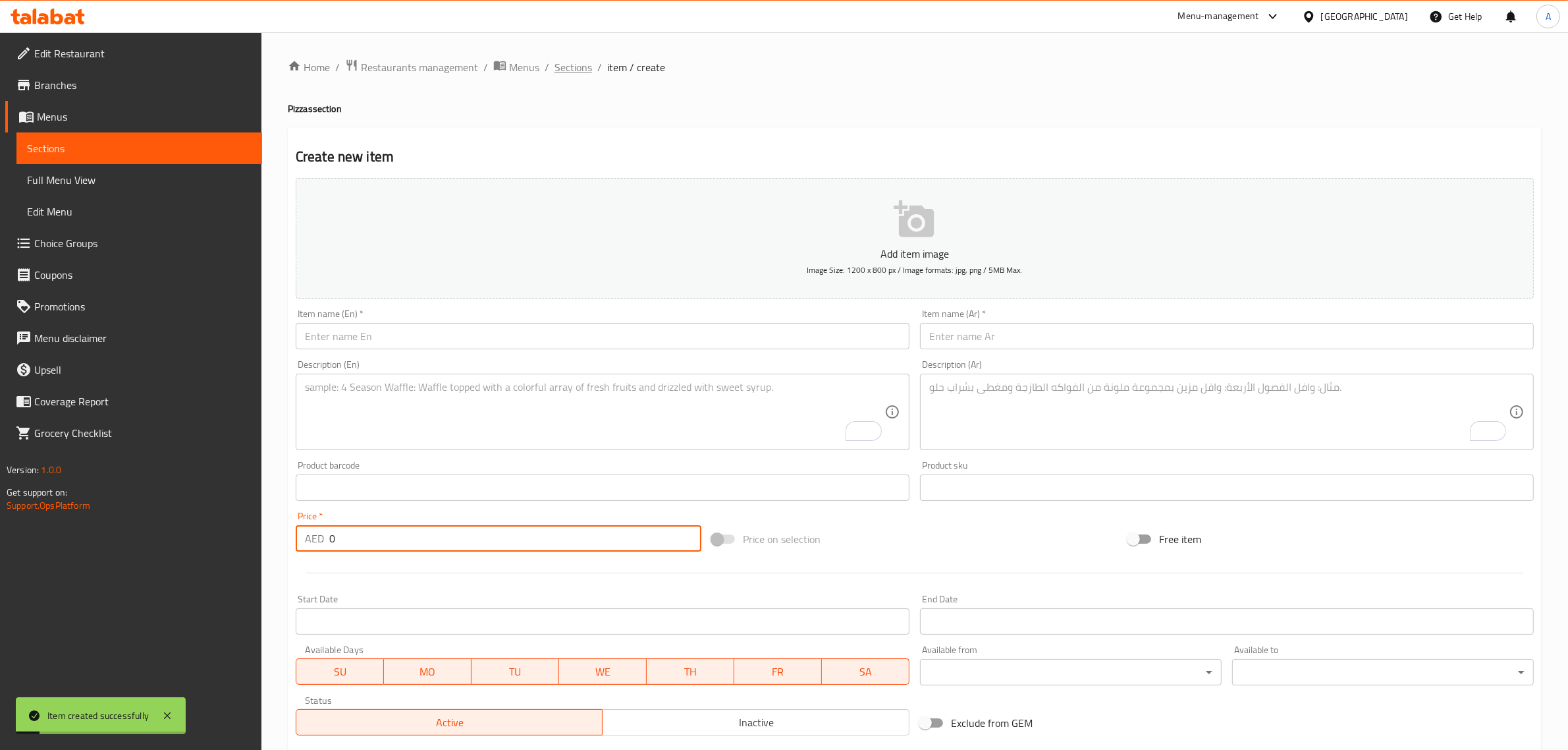
click at [578, 63] on span "Sections" at bounding box center [573, 67] width 37 height 16
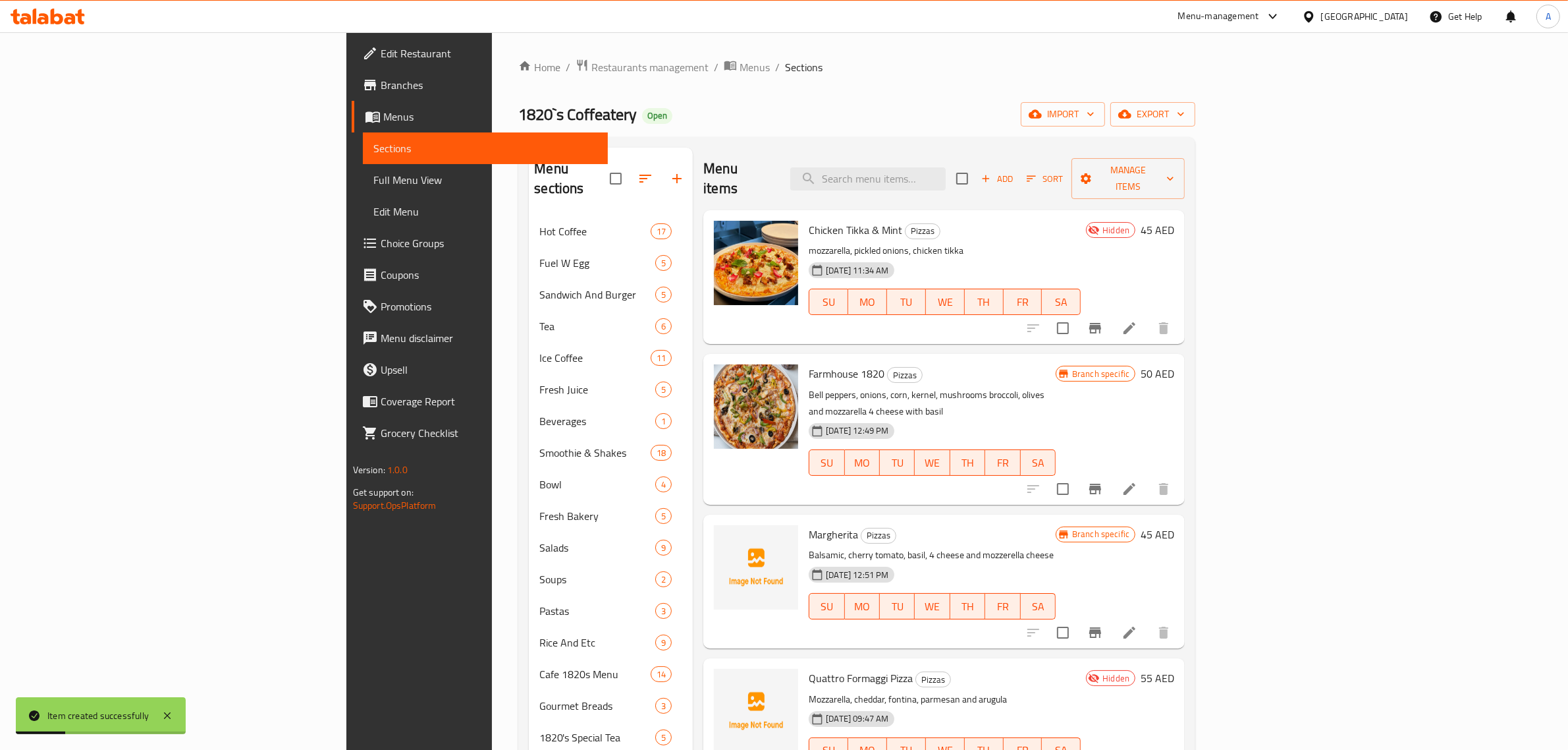
scroll to position [277, 0]
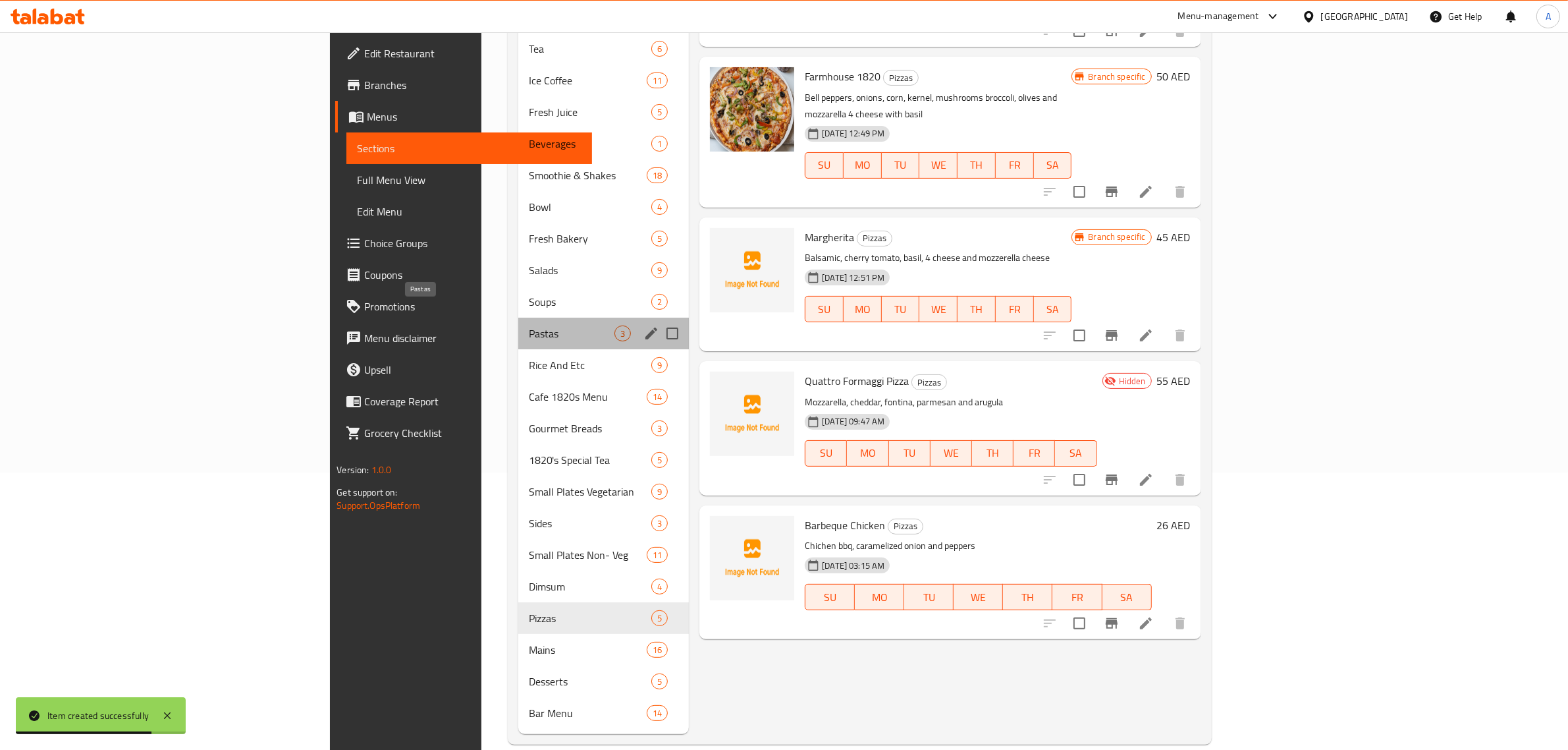
click at [529, 326] on span "Pastas" at bounding box center [571, 334] width 86 height 16
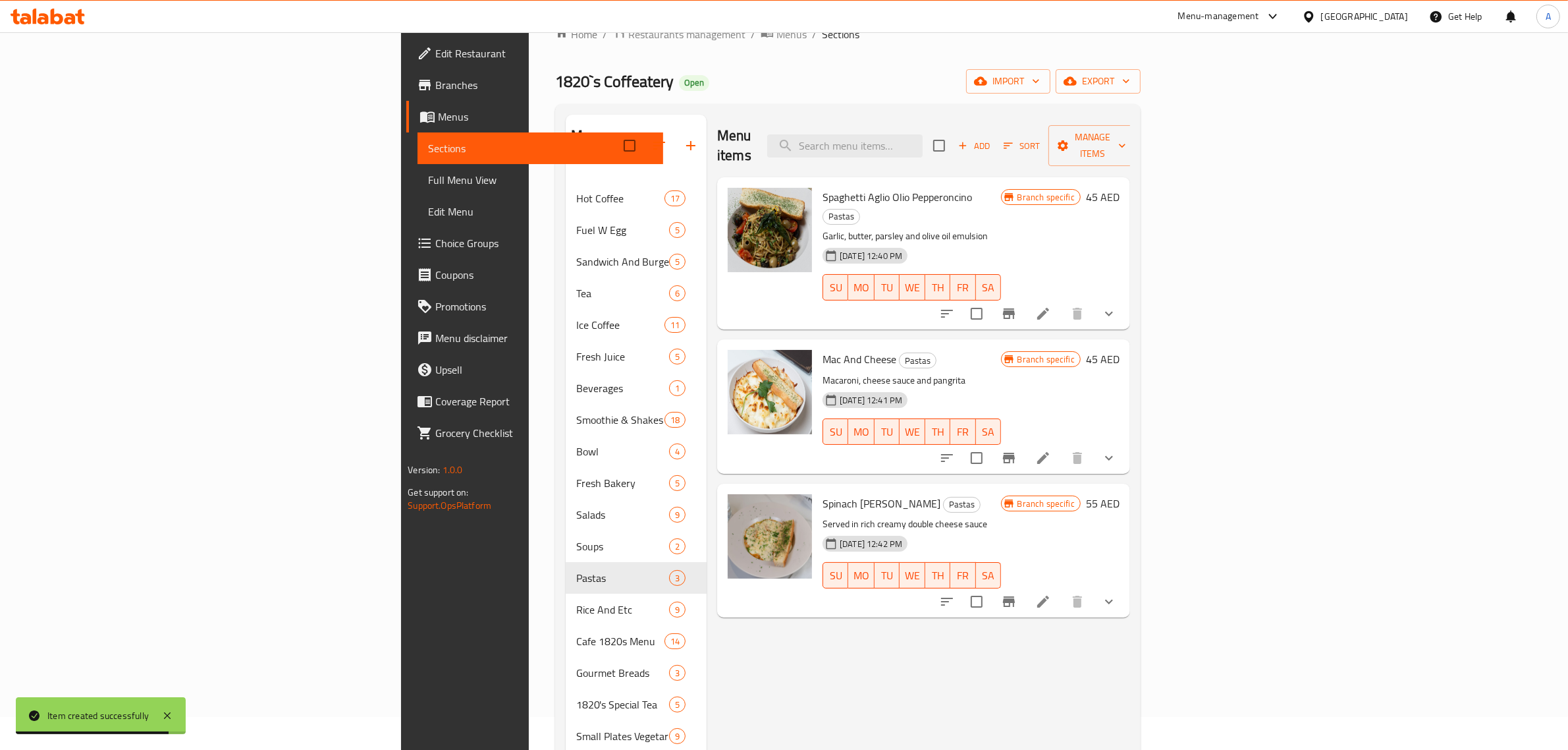
scroll to position [30, 0]
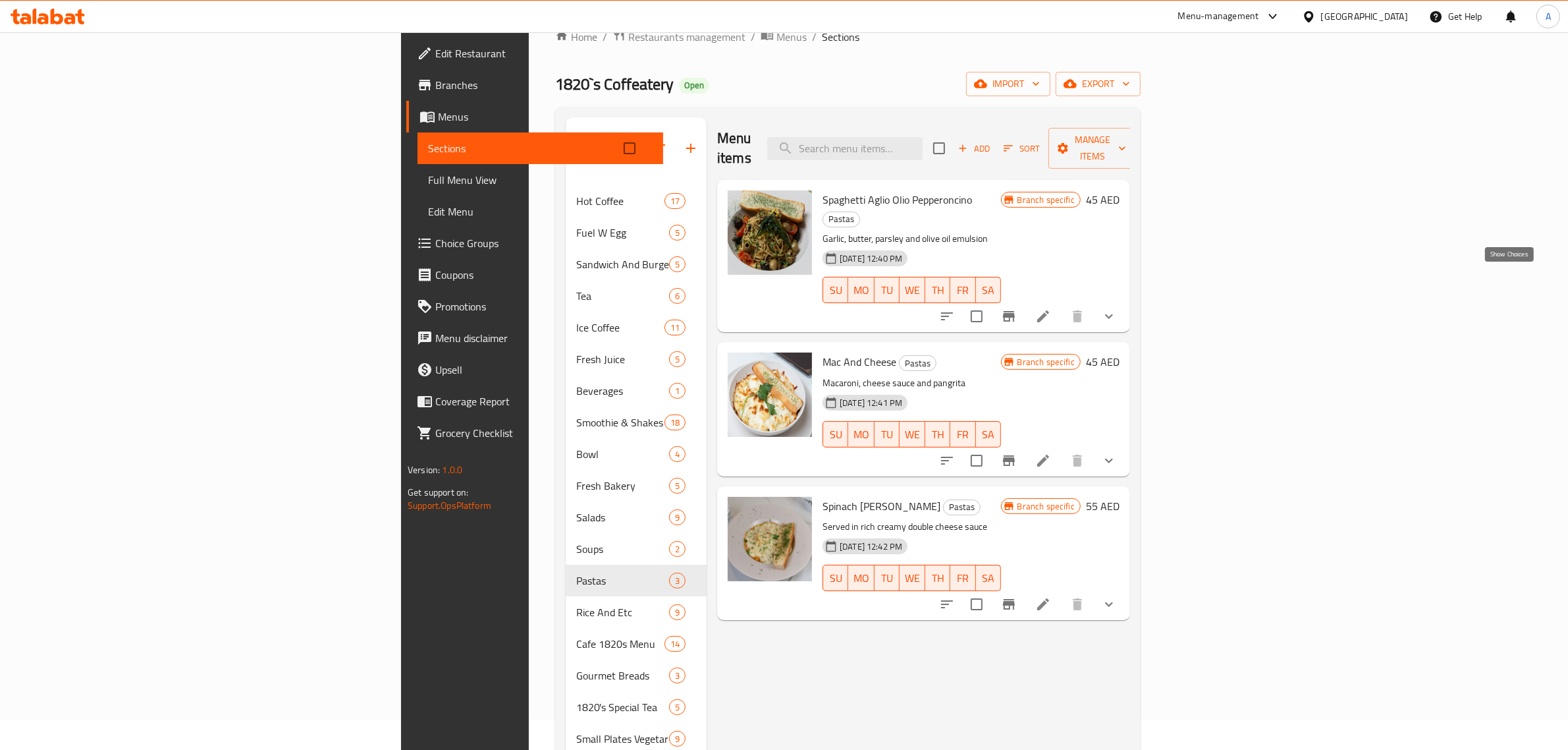
click at [1117, 308] on icon "show more" at bounding box center [1109, 316] width 16 height 16
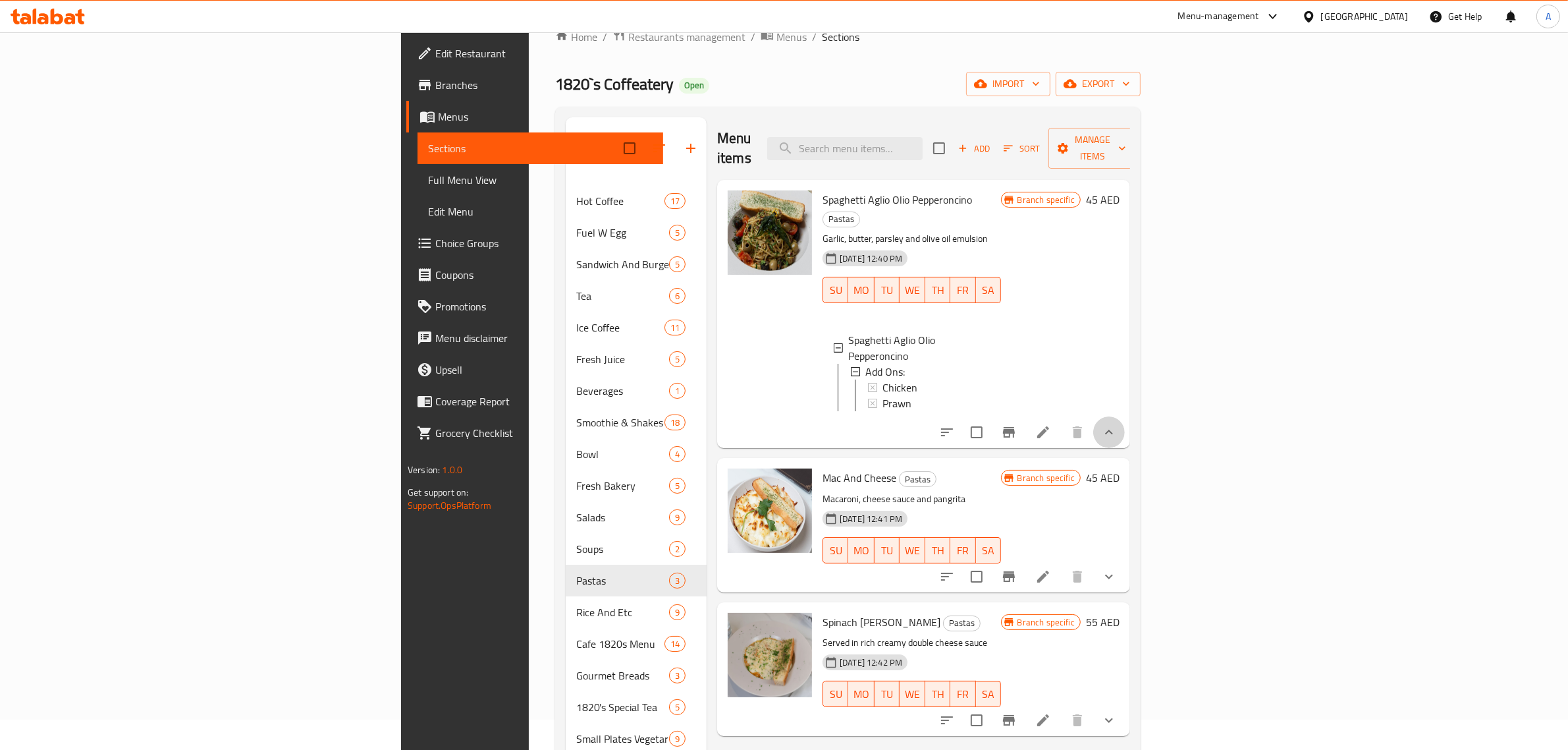
click at [1125, 416] on button "show more" at bounding box center [1109, 432] width 31 height 31
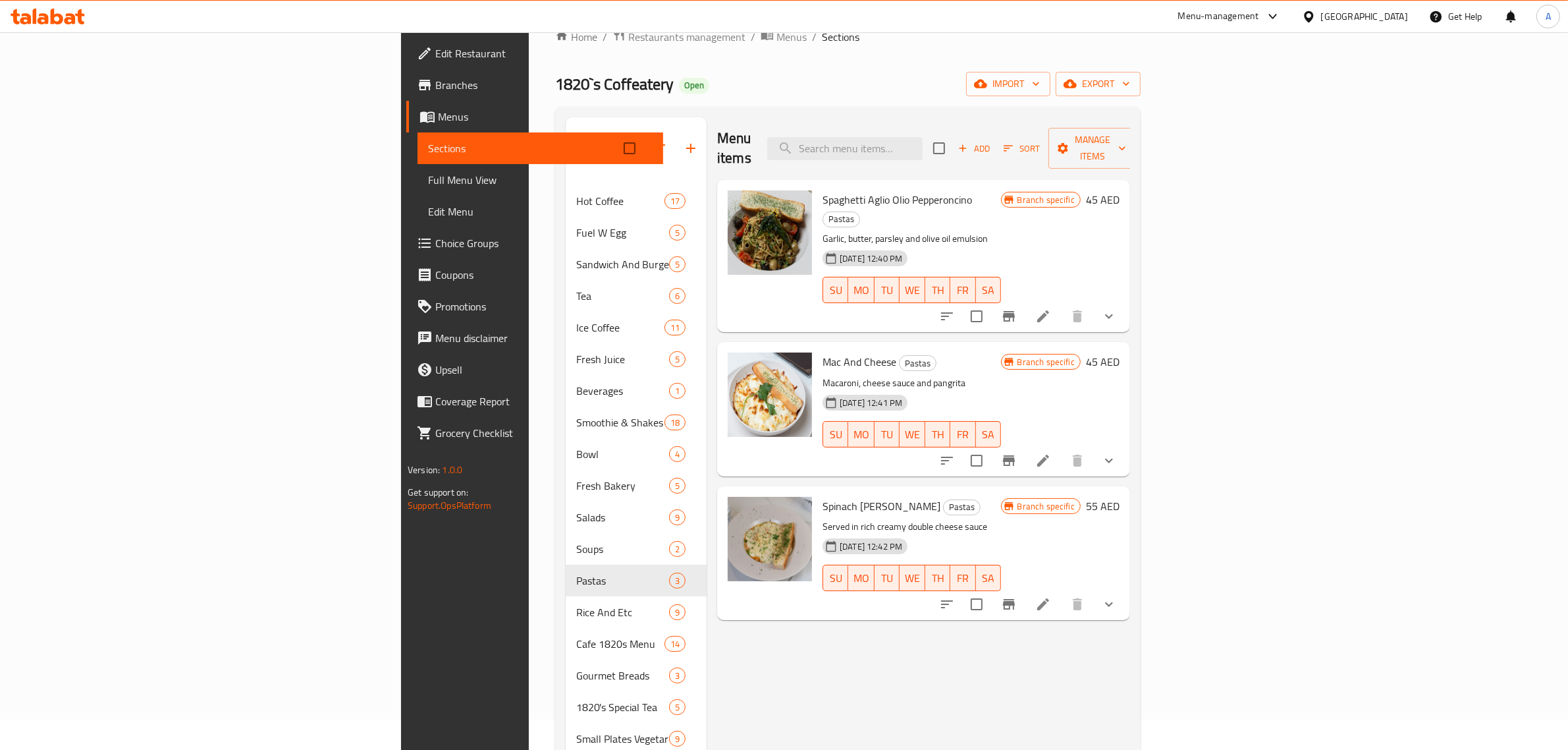
click at [1117, 308] on icon "show more" at bounding box center [1109, 316] width 16 height 16
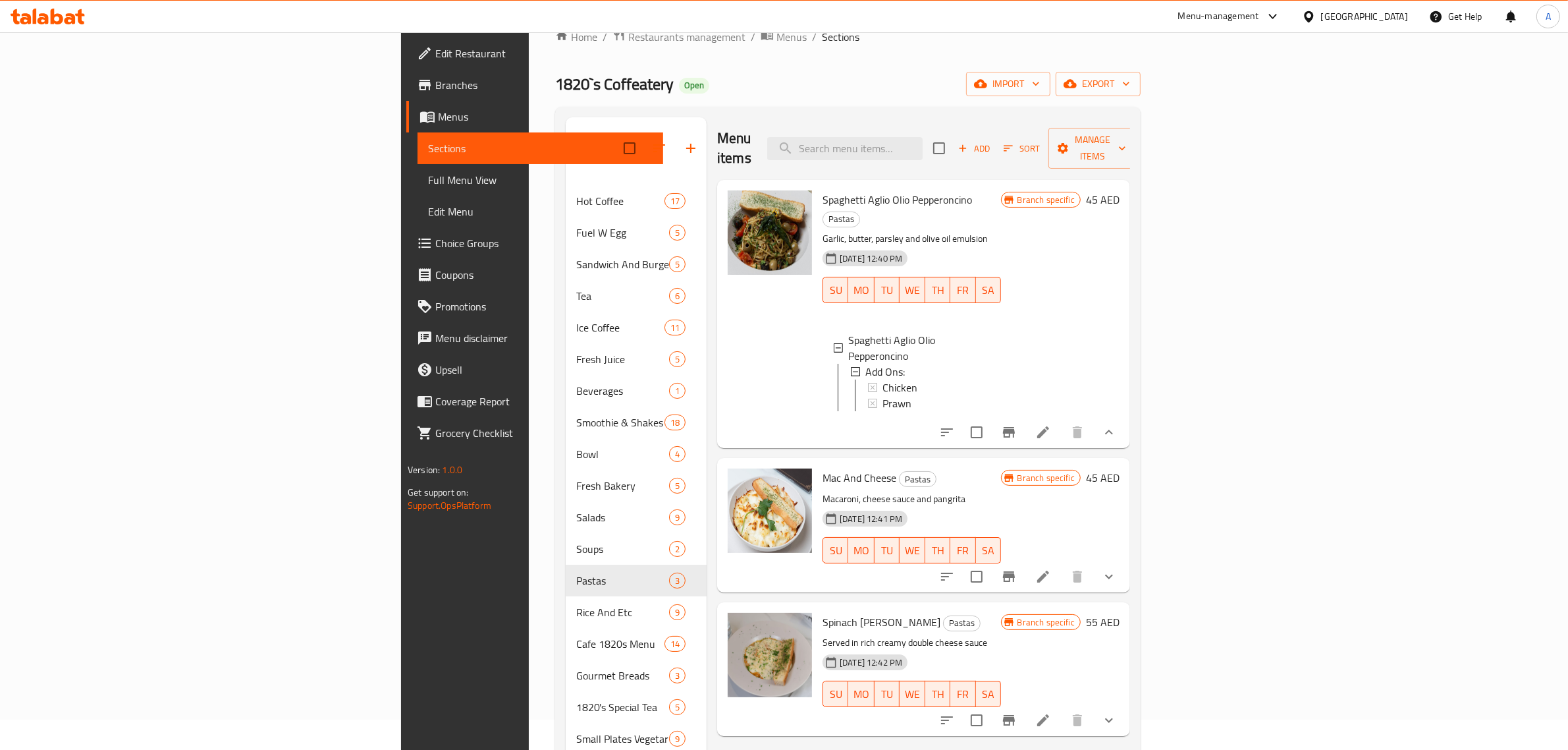
click at [1125, 560] on button "show more" at bounding box center [1109, 576] width 31 height 31
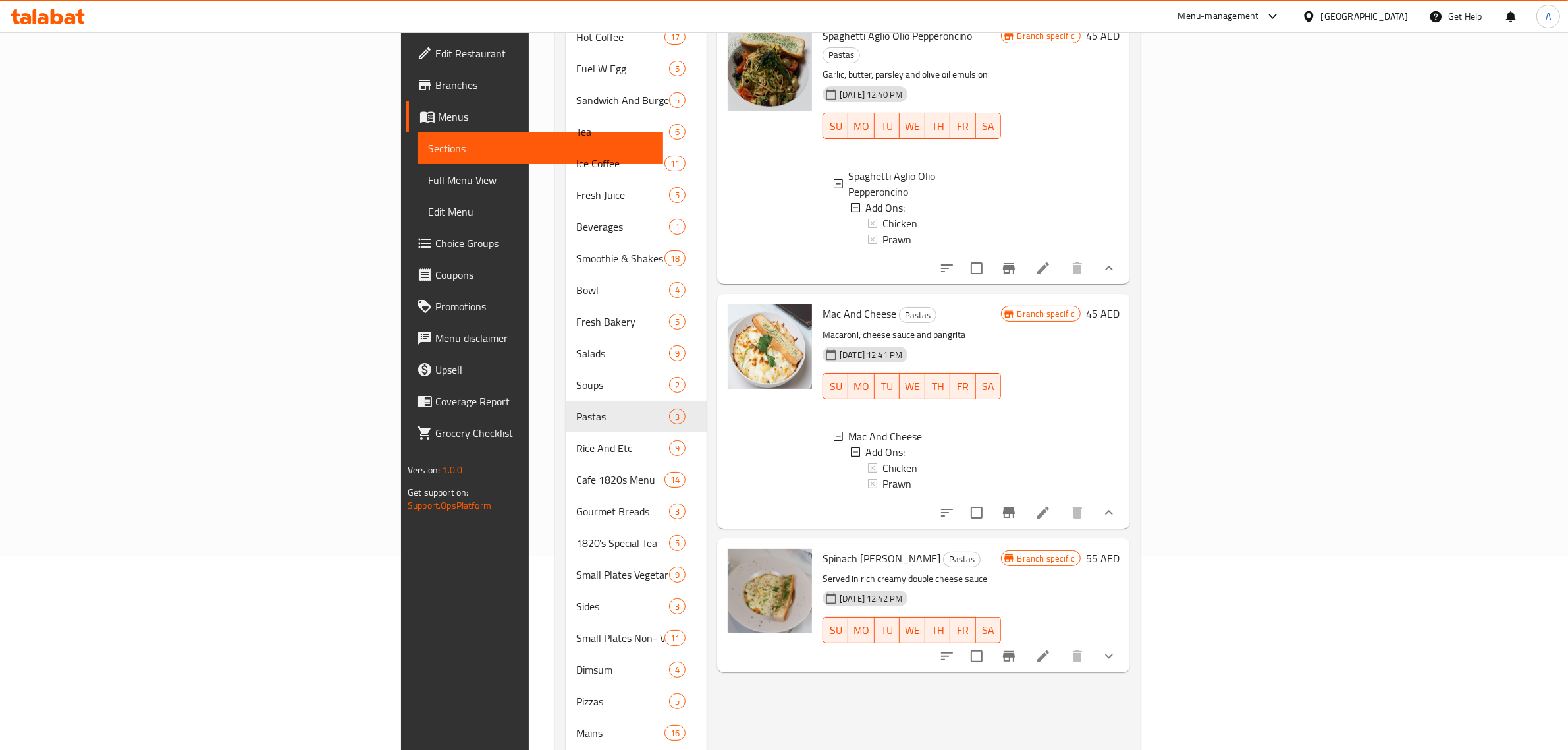
scroll to position [195, 0]
click at [1113, 653] on icon "show more" at bounding box center [1109, 656] width 8 height 4
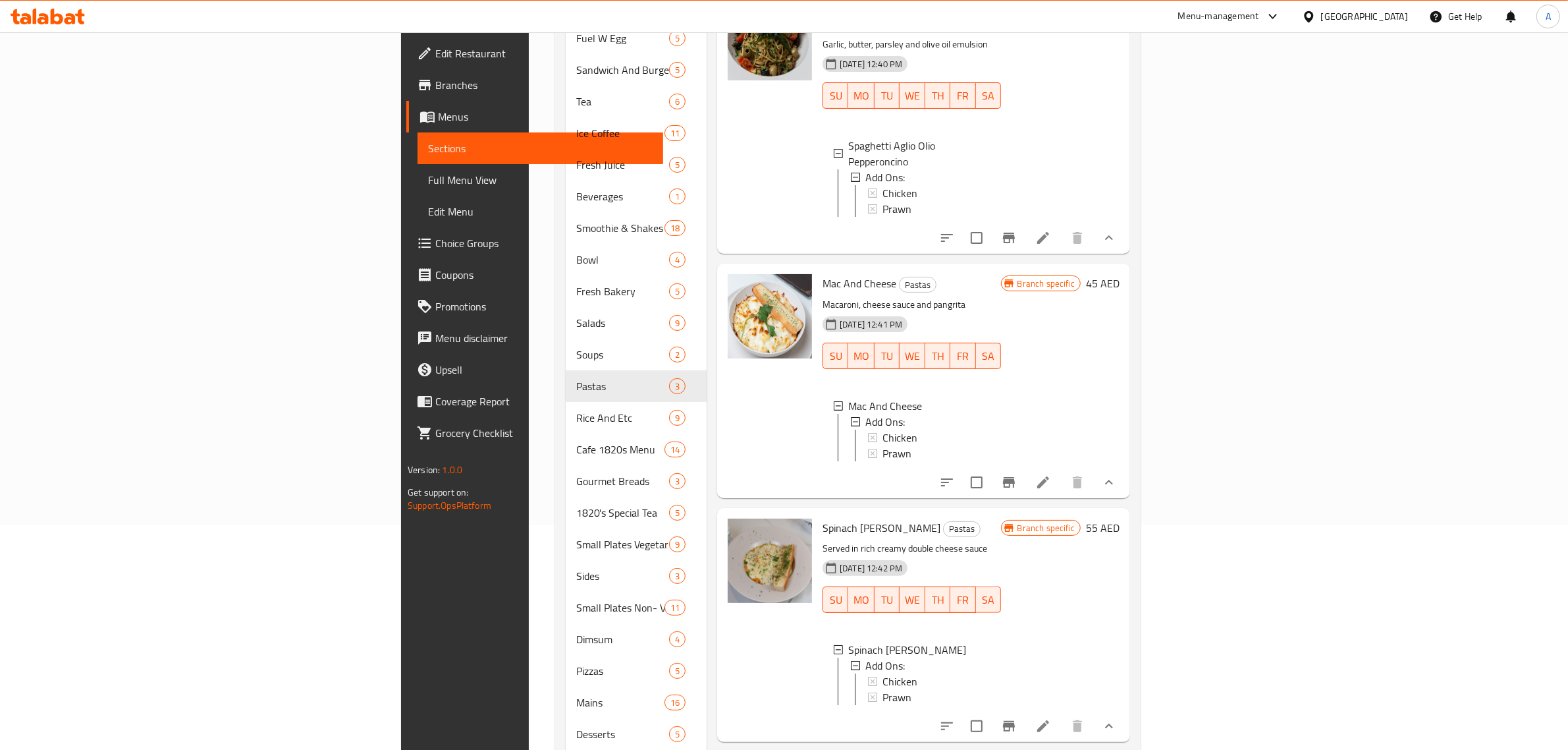
scroll to position [277, 0]
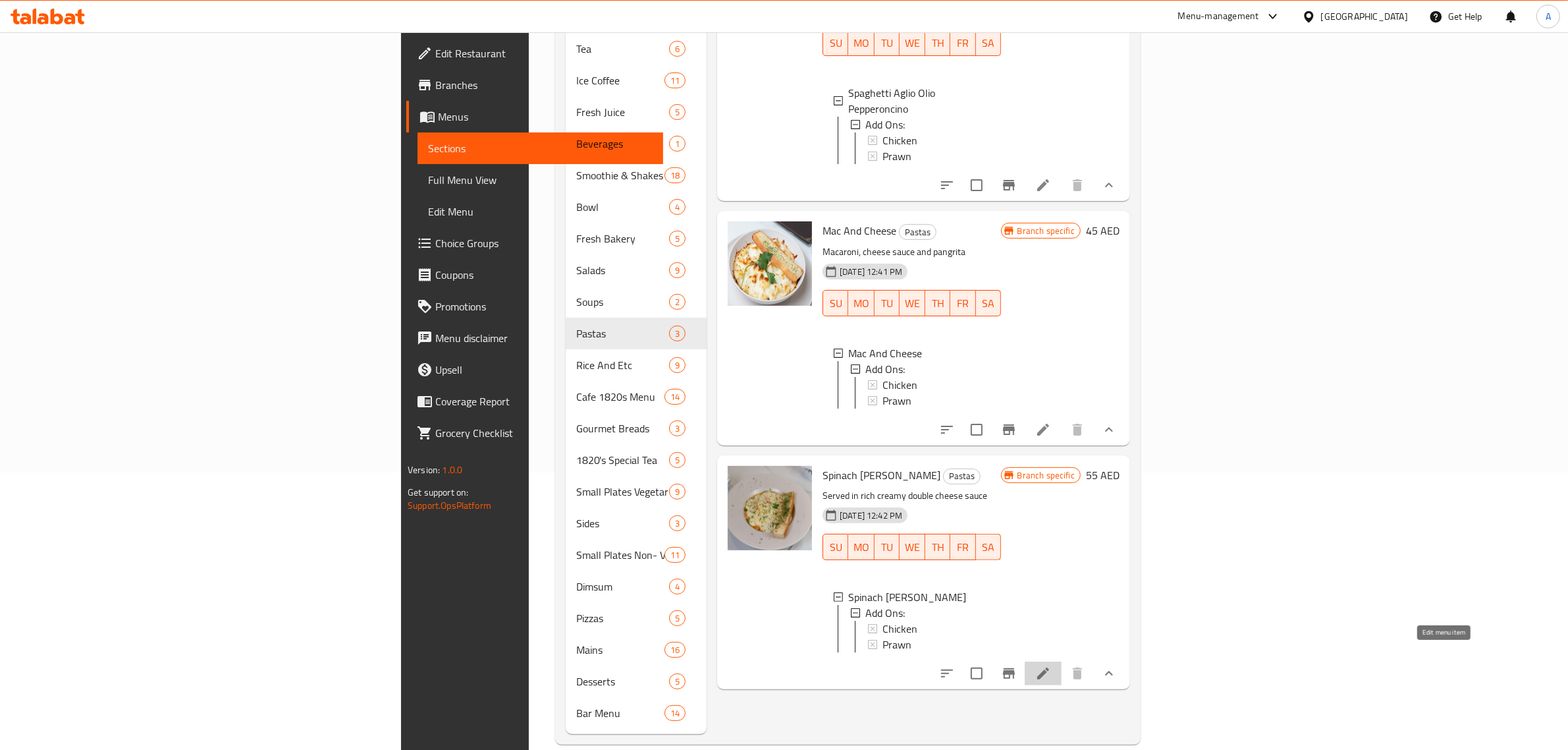
click at [1051, 666] on icon at bounding box center [1044, 674] width 16 height 16
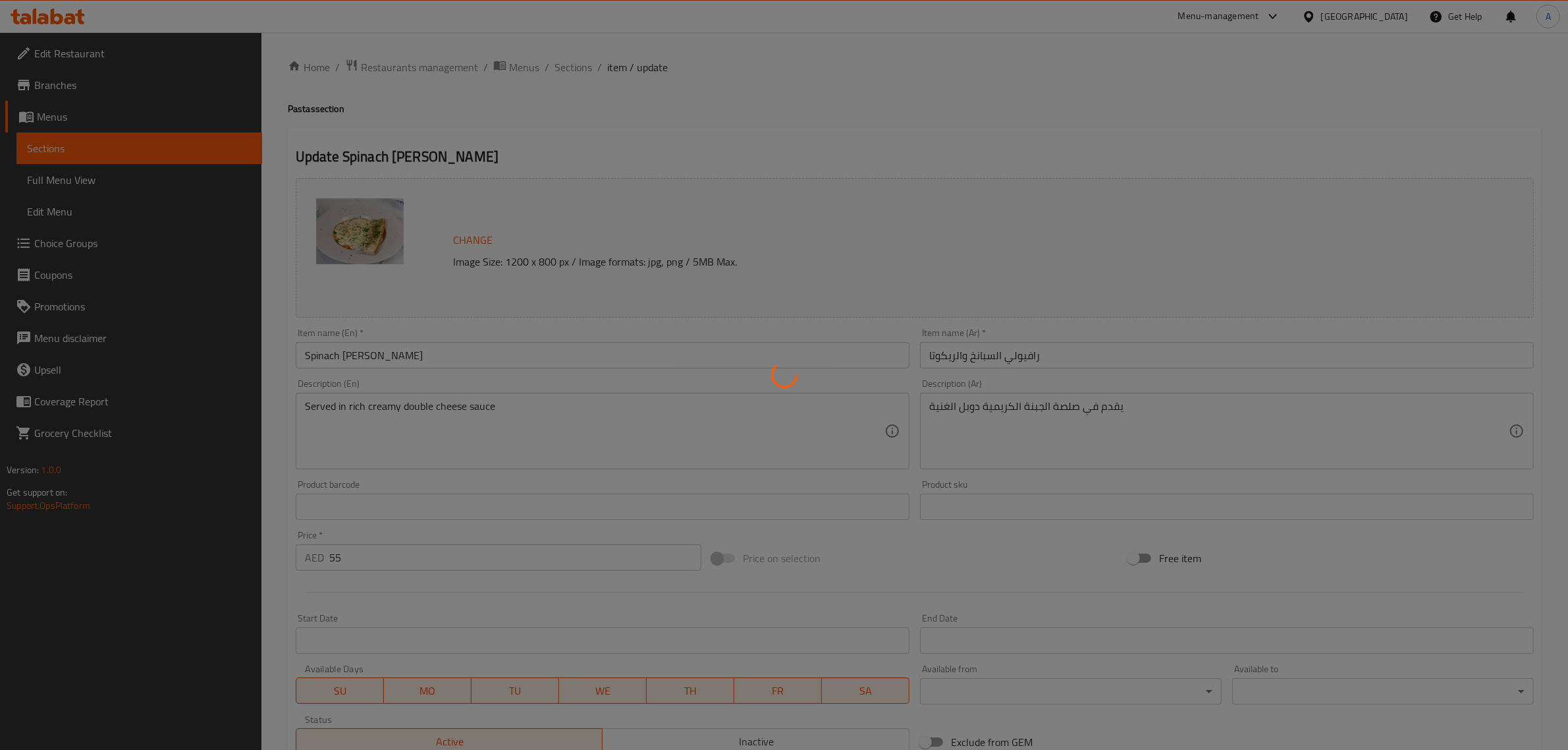
type input "إضافات:"
type input "0"
type input "2"
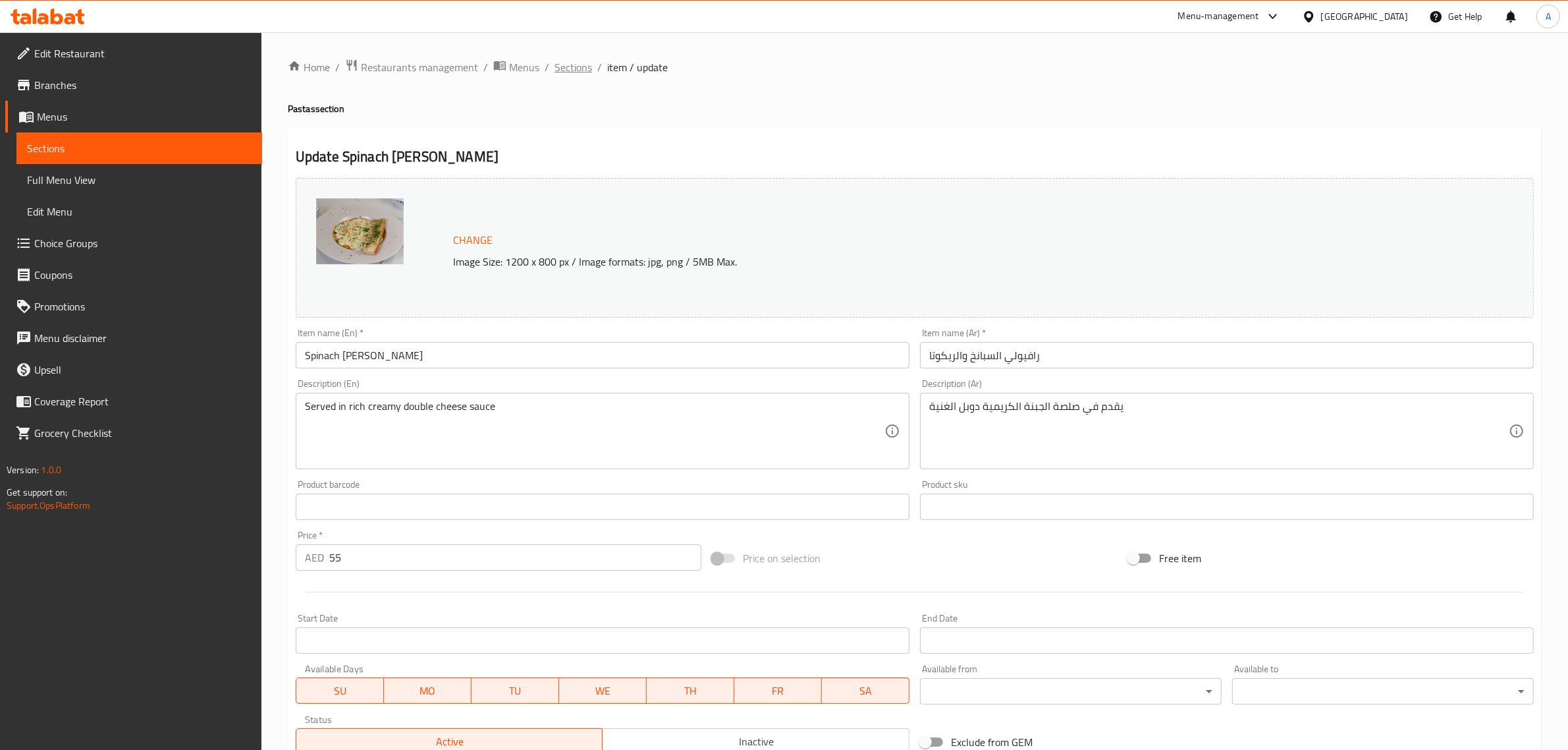
click at [575, 64] on span "Sections" at bounding box center [573, 67] width 37 height 16
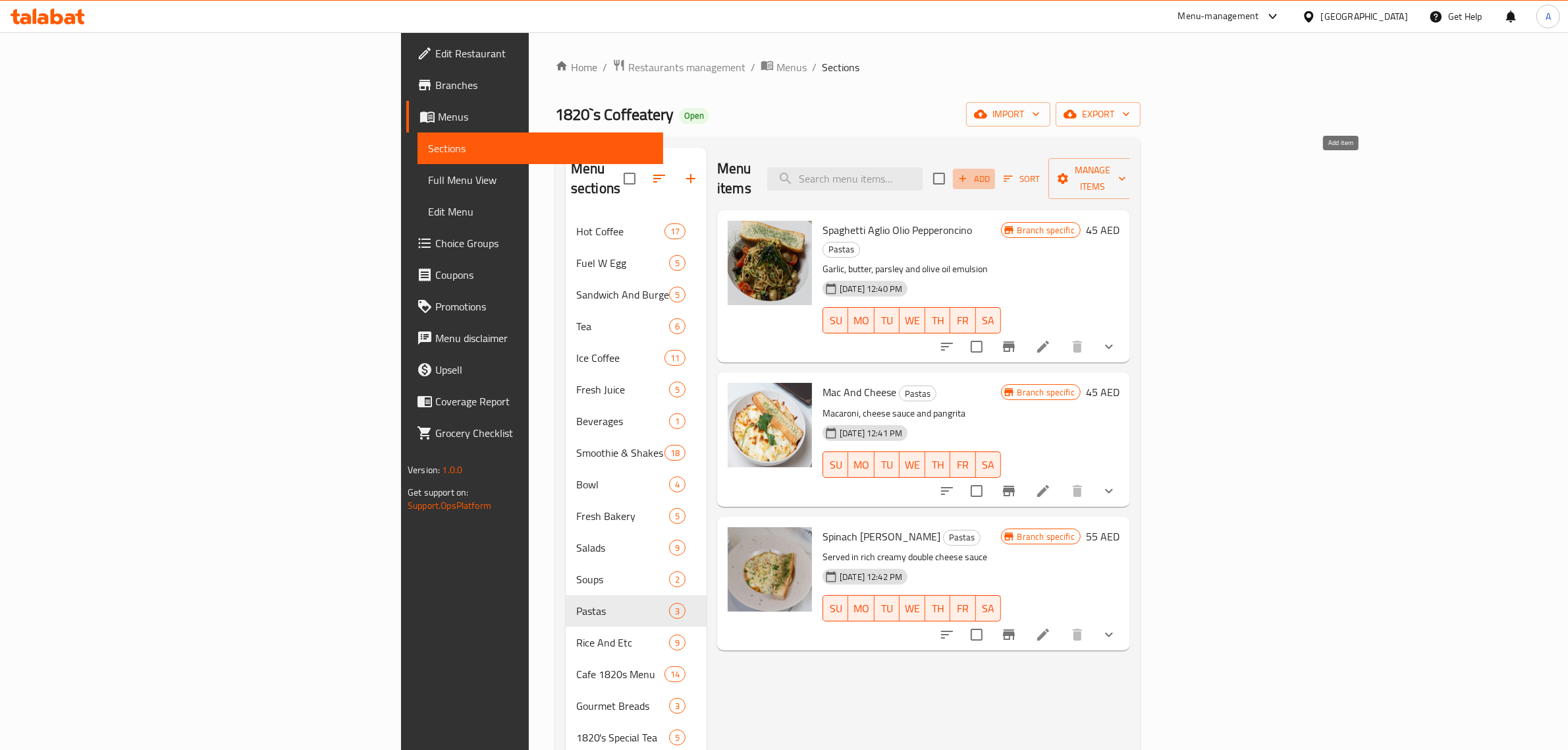
click at [969, 173] on icon "button" at bounding box center [963, 179] width 12 height 12
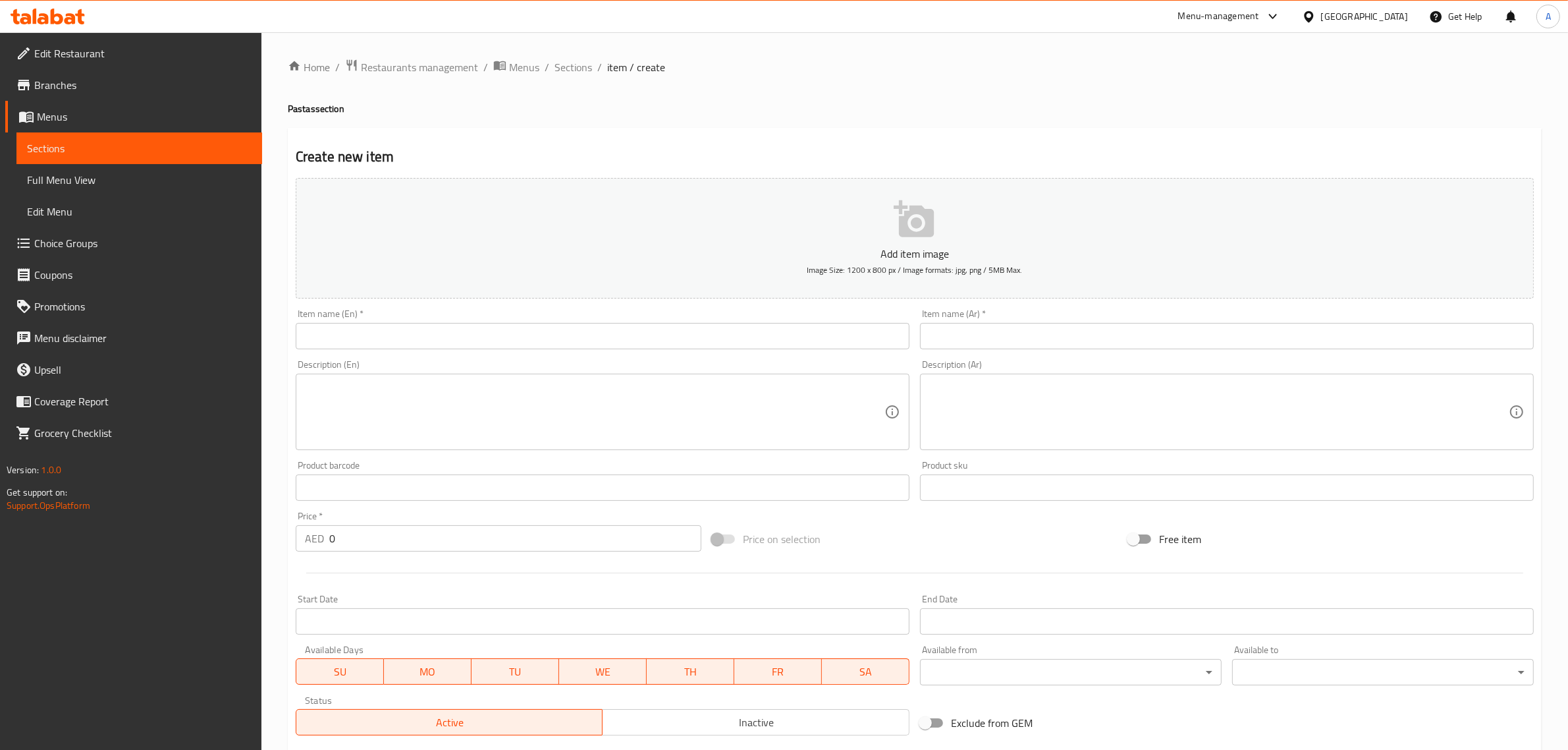
click at [573, 333] on input "text" at bounding box center [602, 336] width 614 height 26
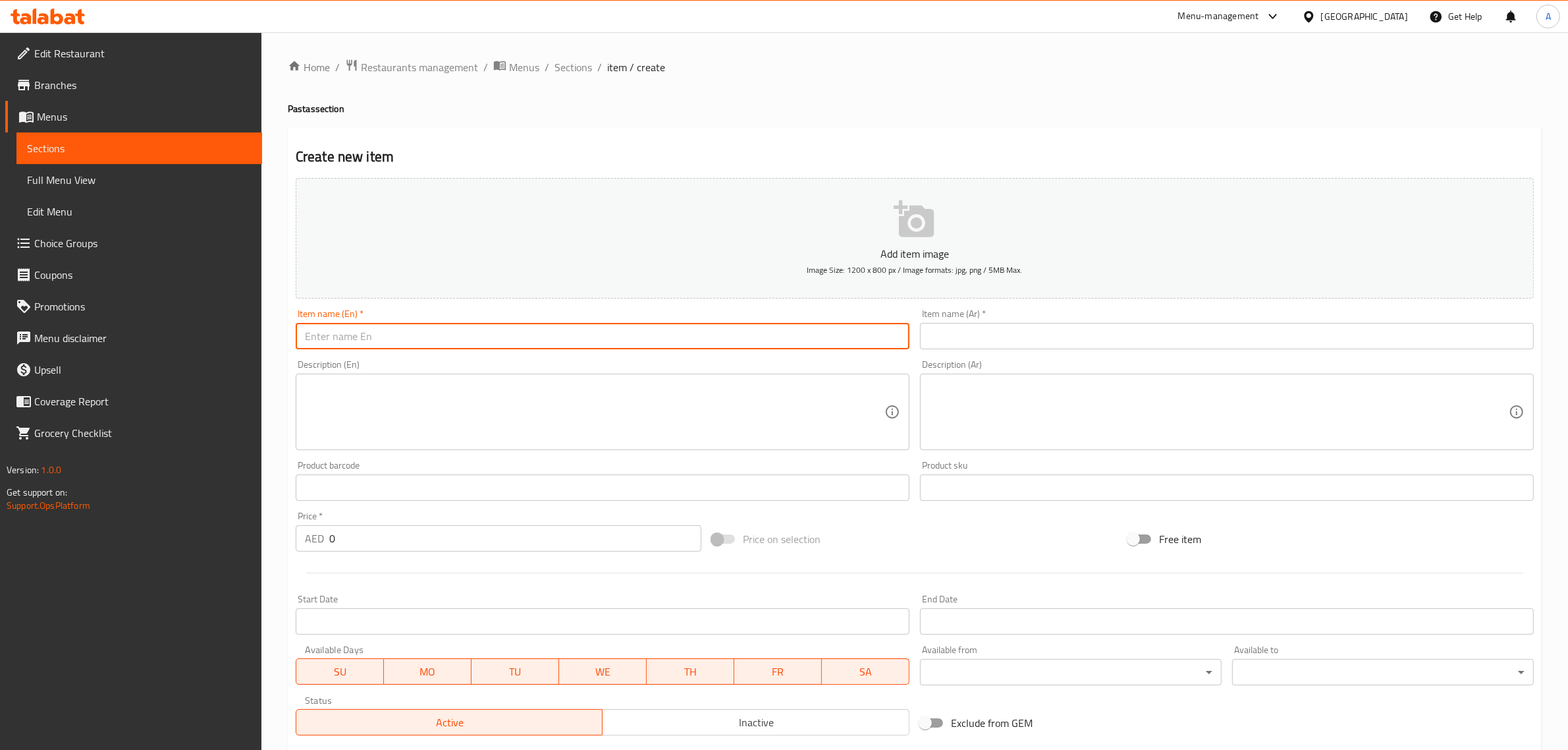
paste input "Penne"
type input "Penne"
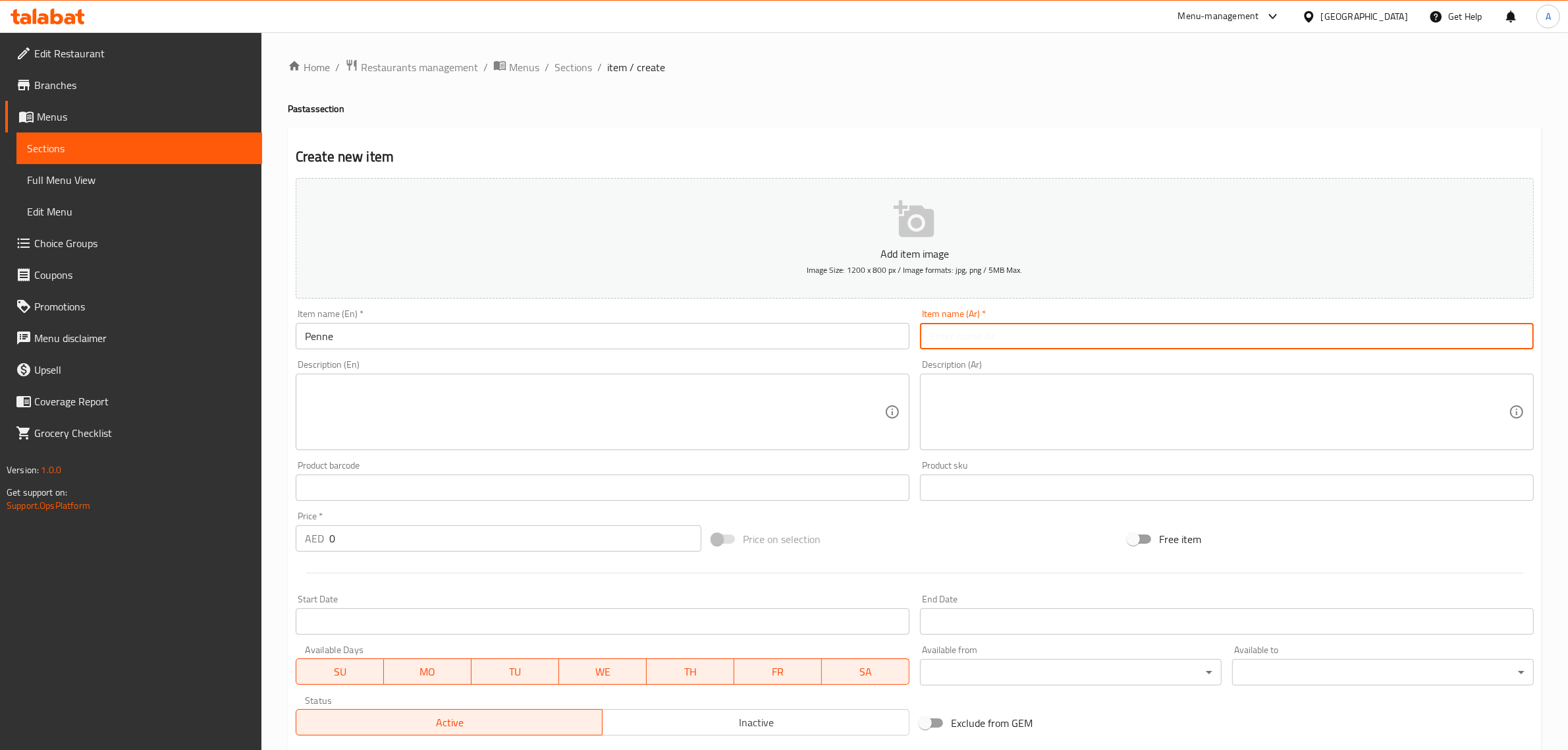
paste input "بيني"
type input "بيني"
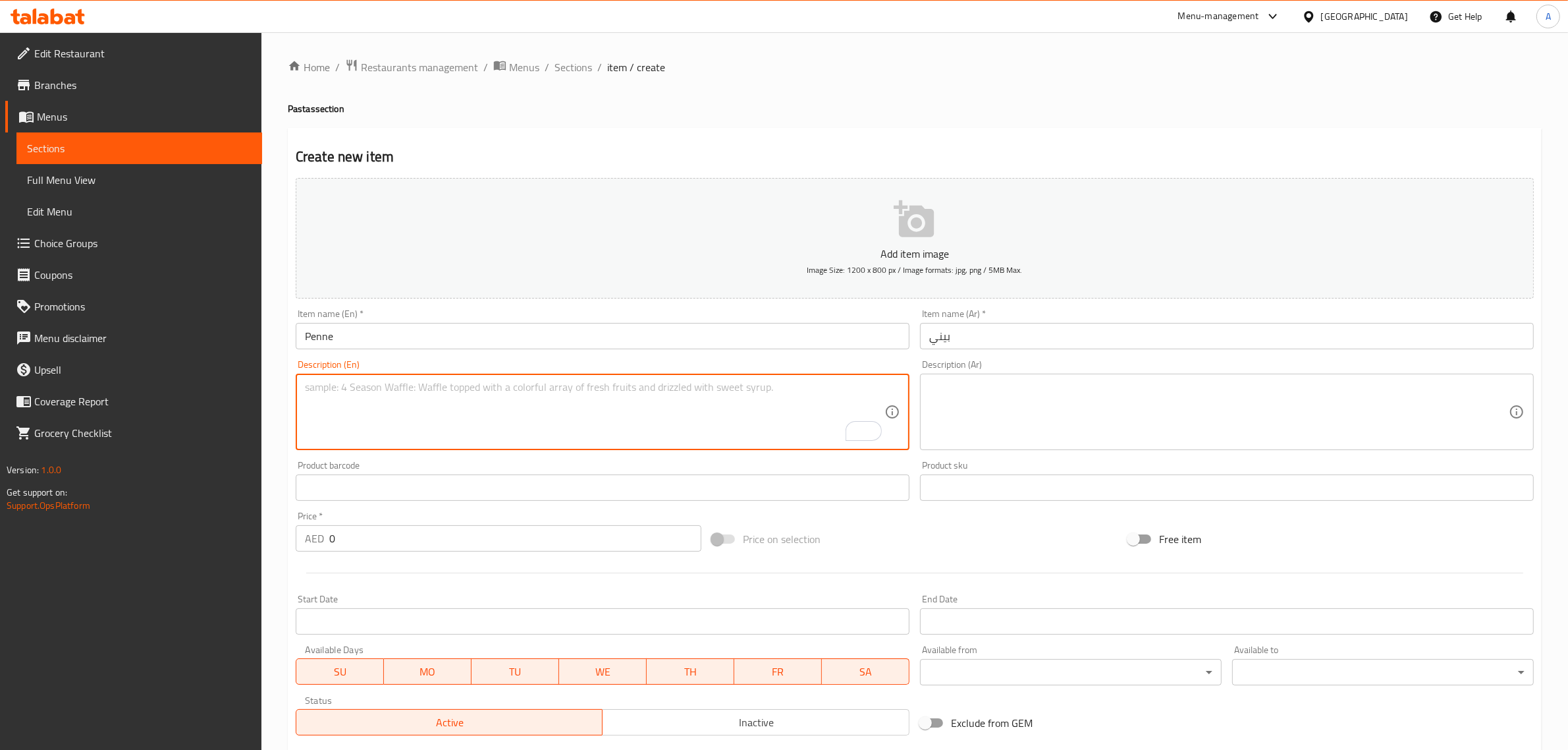
paste textarea "White,tomato and rosa"
type textarea "White,tomato and rosa"
click at [427, 393] on textarea "White,tomato and rosa" at bounding box center [595, 413] width 579 height 63
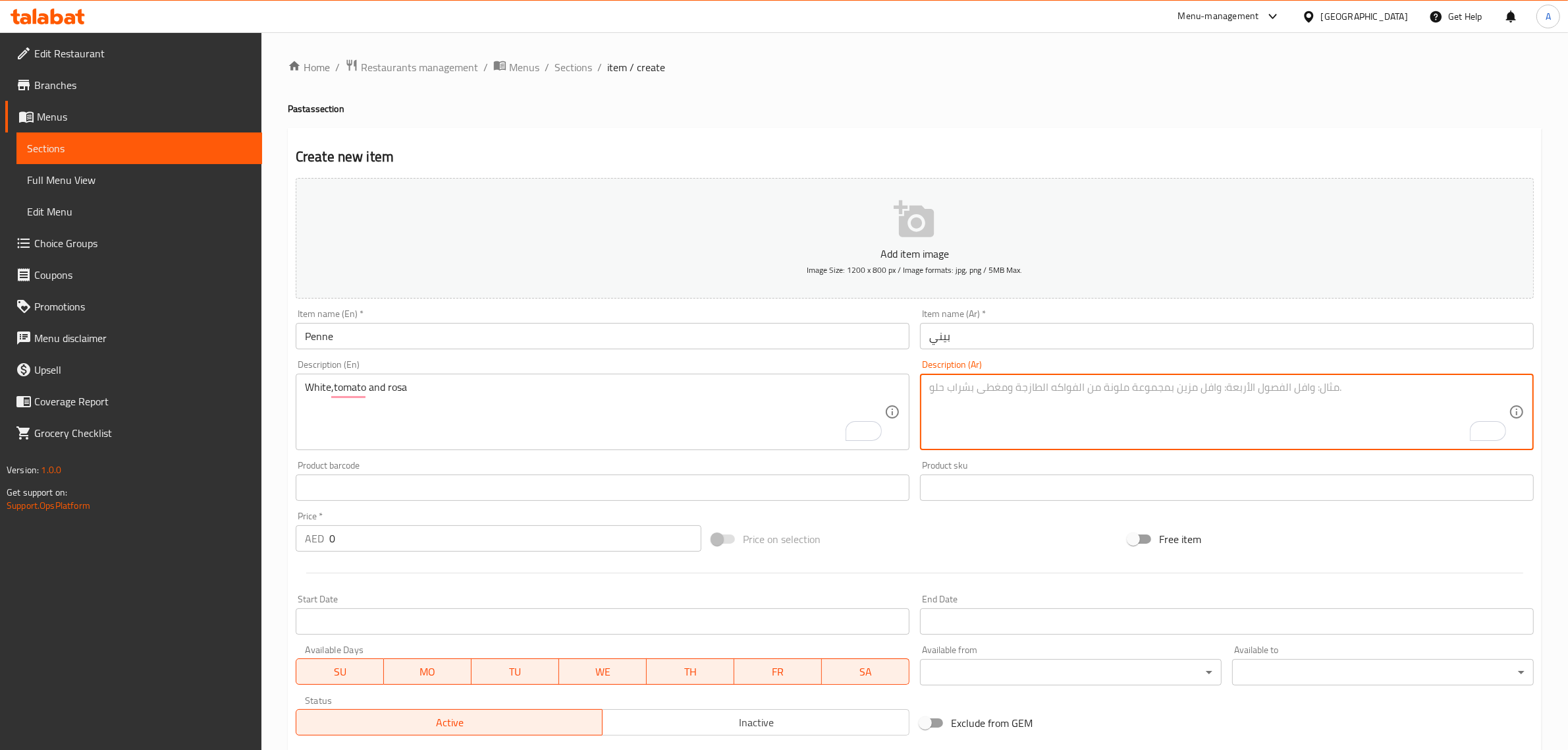
paste textarea "الأبيض والطماطم والوردي"
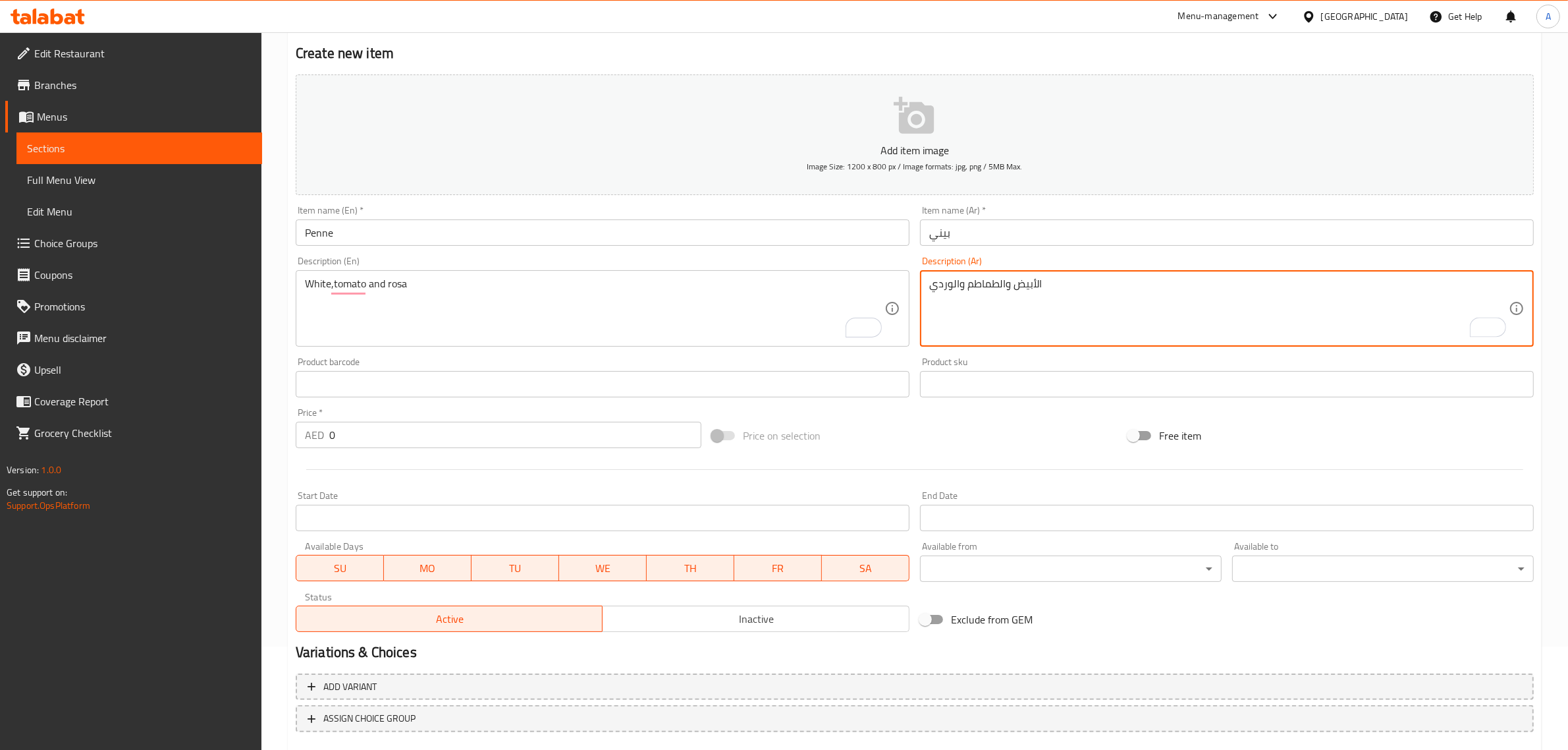
scroll to position [179, 0]
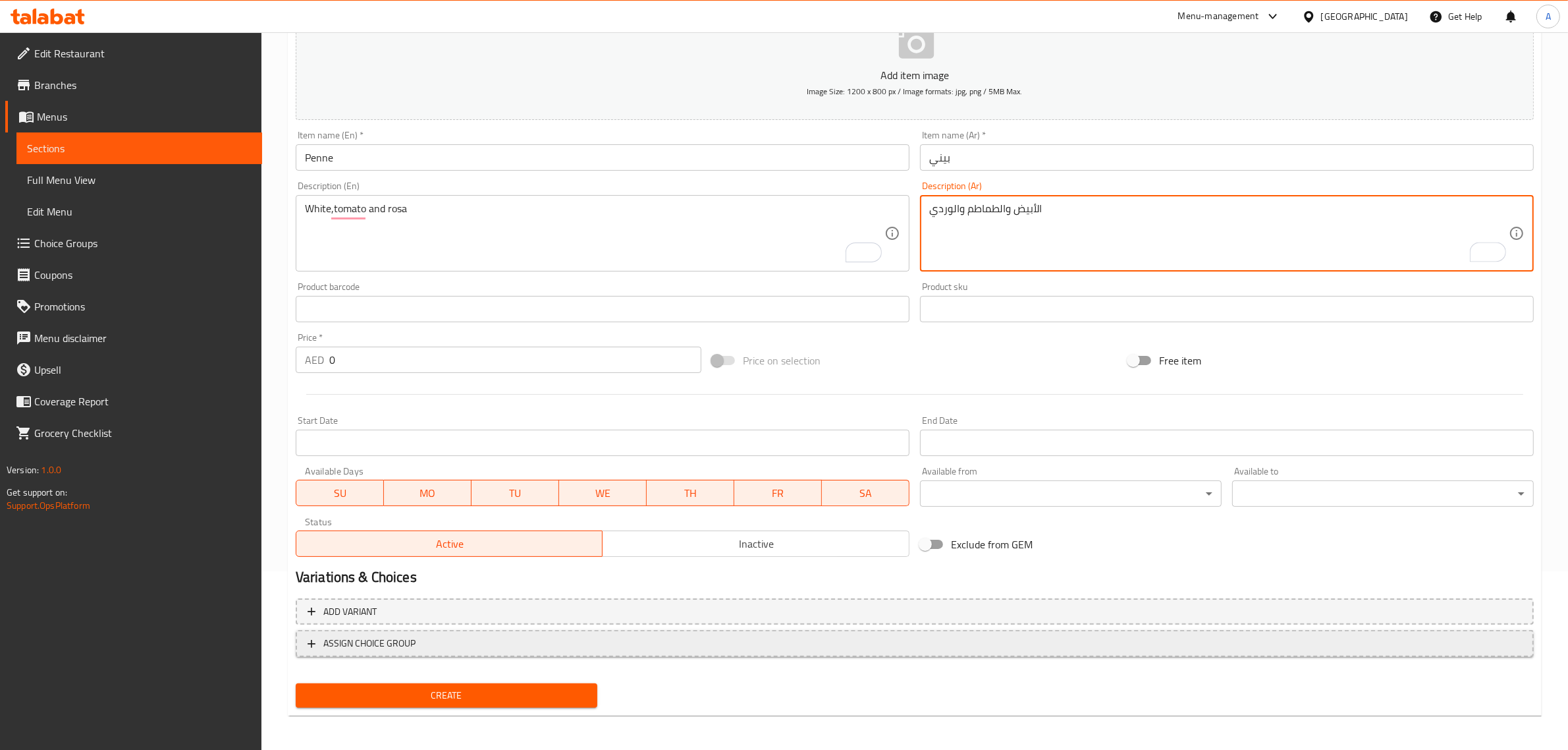
type textarea "الأبيض والطماطم والوردي"
click at [518, 644] on span "ASSIGN CHOICE GROUP" at bounding box center [915, 643] width 1215 height 17
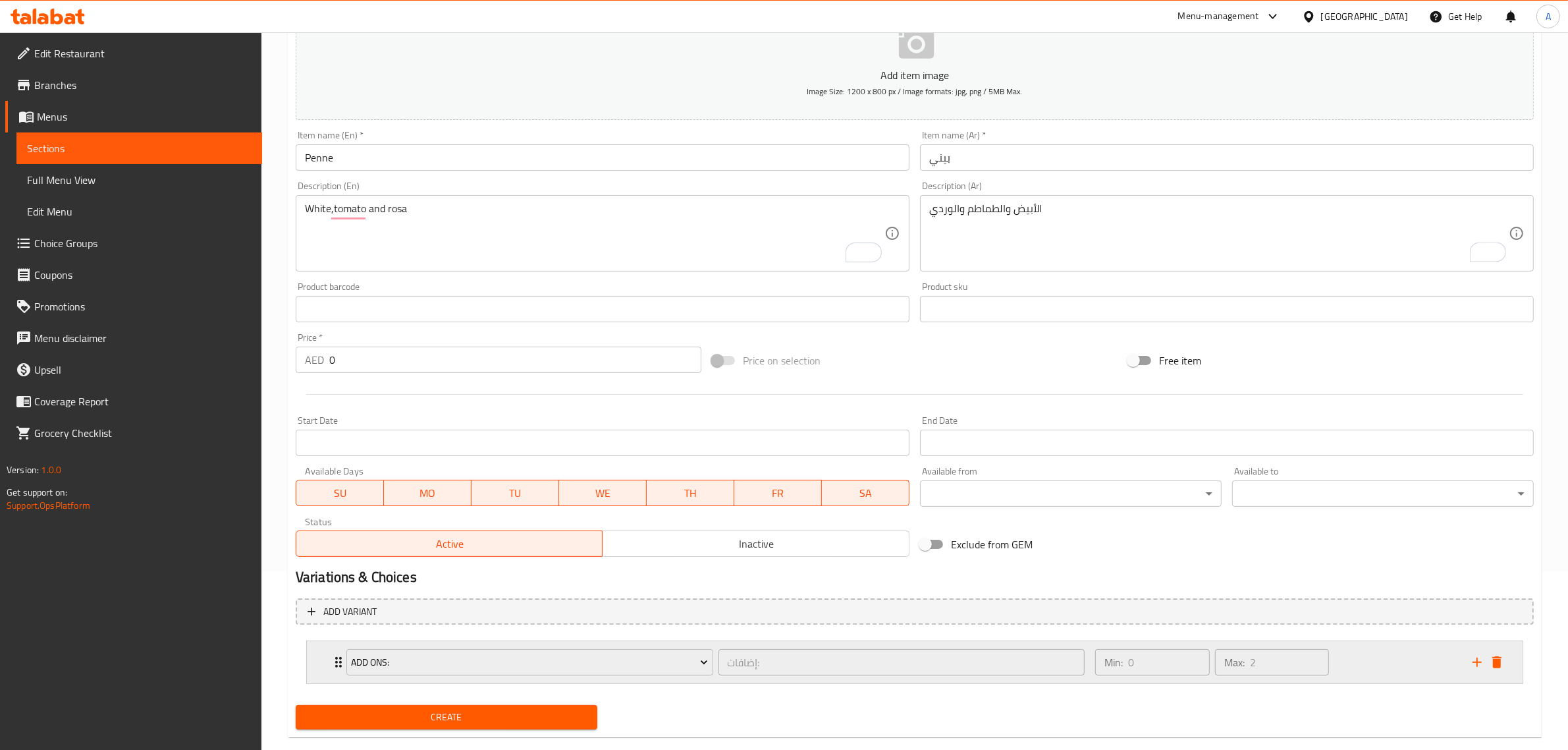
click at [1359, 666] on div "Min: 0 ​ Max: 2 ​" at bounding box center [1276, 662] width 377 height 42
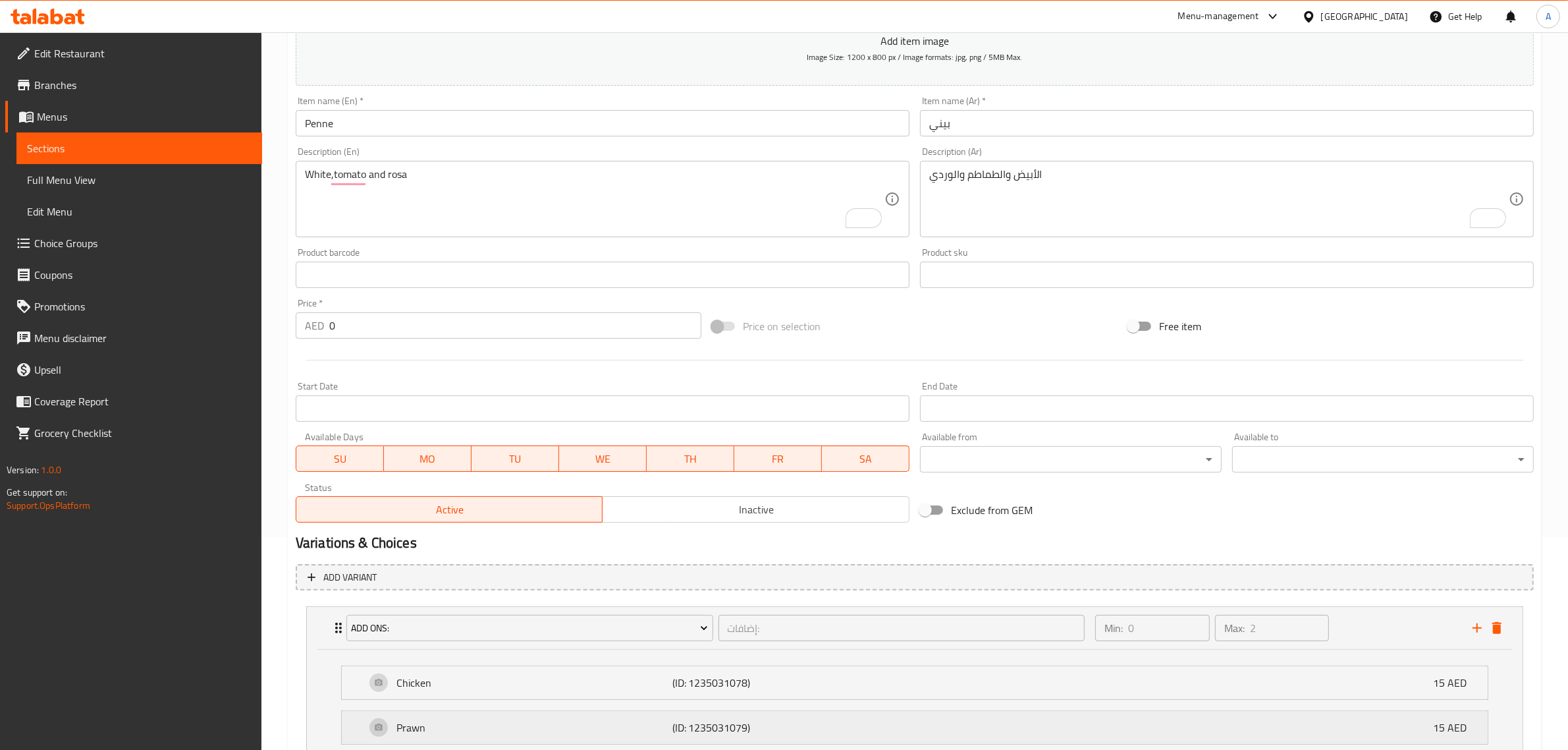
scroll to position [320, 0]
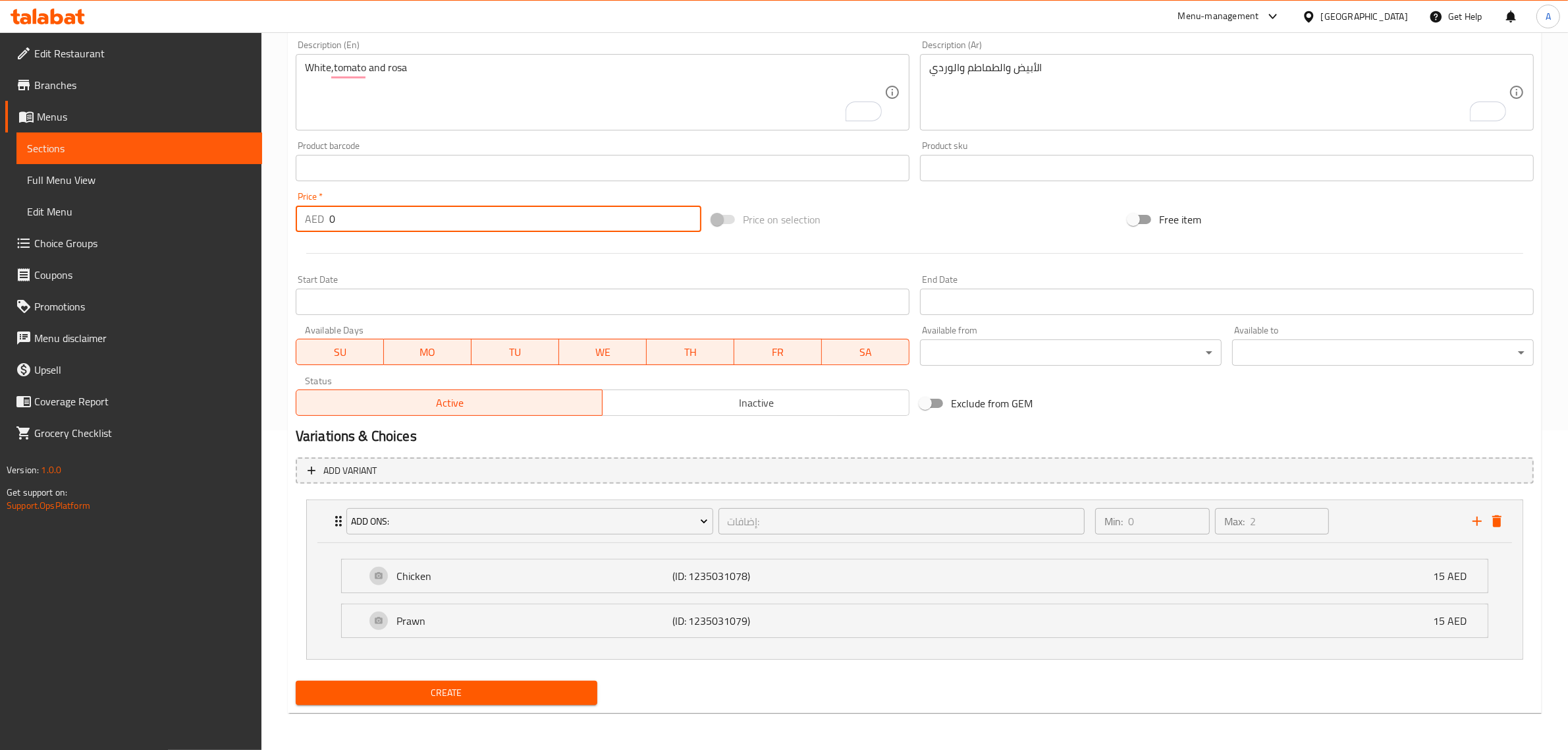
drag, startPoint x: 350, startPoint y: 221, endPoint x: 328, endPoint y: 225, distance: 22.4
click at [328, 225] on div "AED 0 Price *" at bounding box center [498, 219] width 406 height 26
paste input "26"
type input "26"
click at [295, 680] on button "Create" at bounding box center [446, 692] width 301 height 24
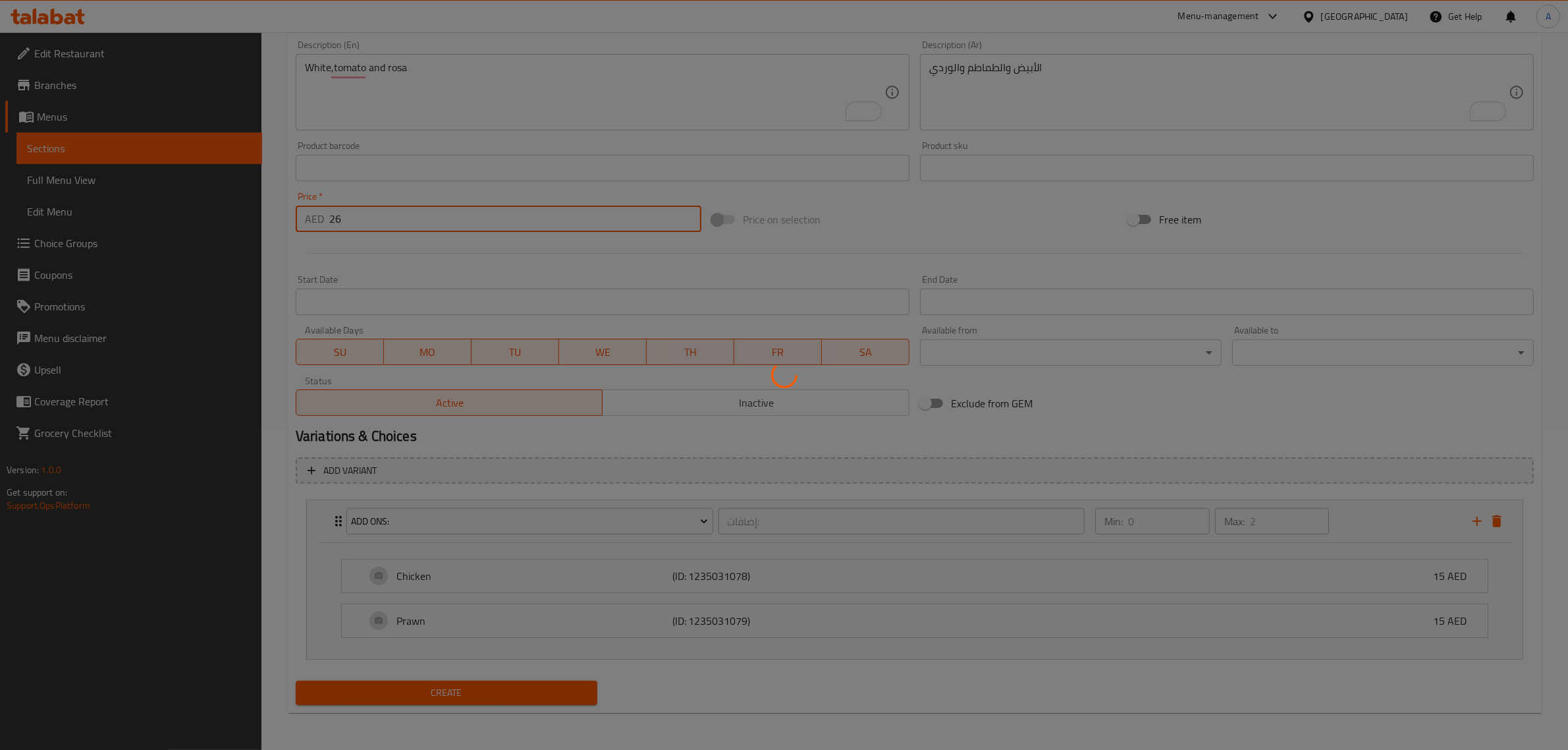
type input "0"
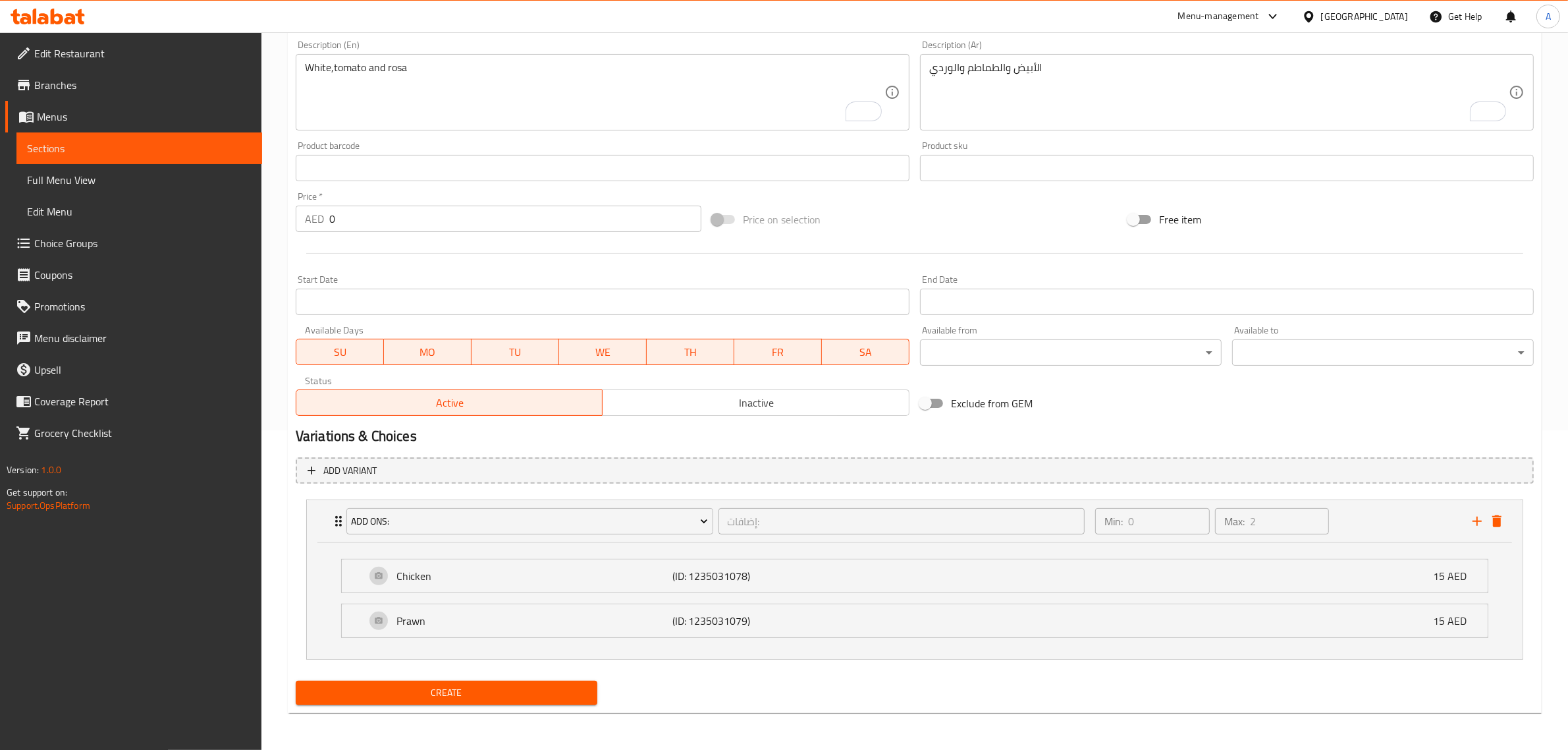
scroll to position [155, 0]
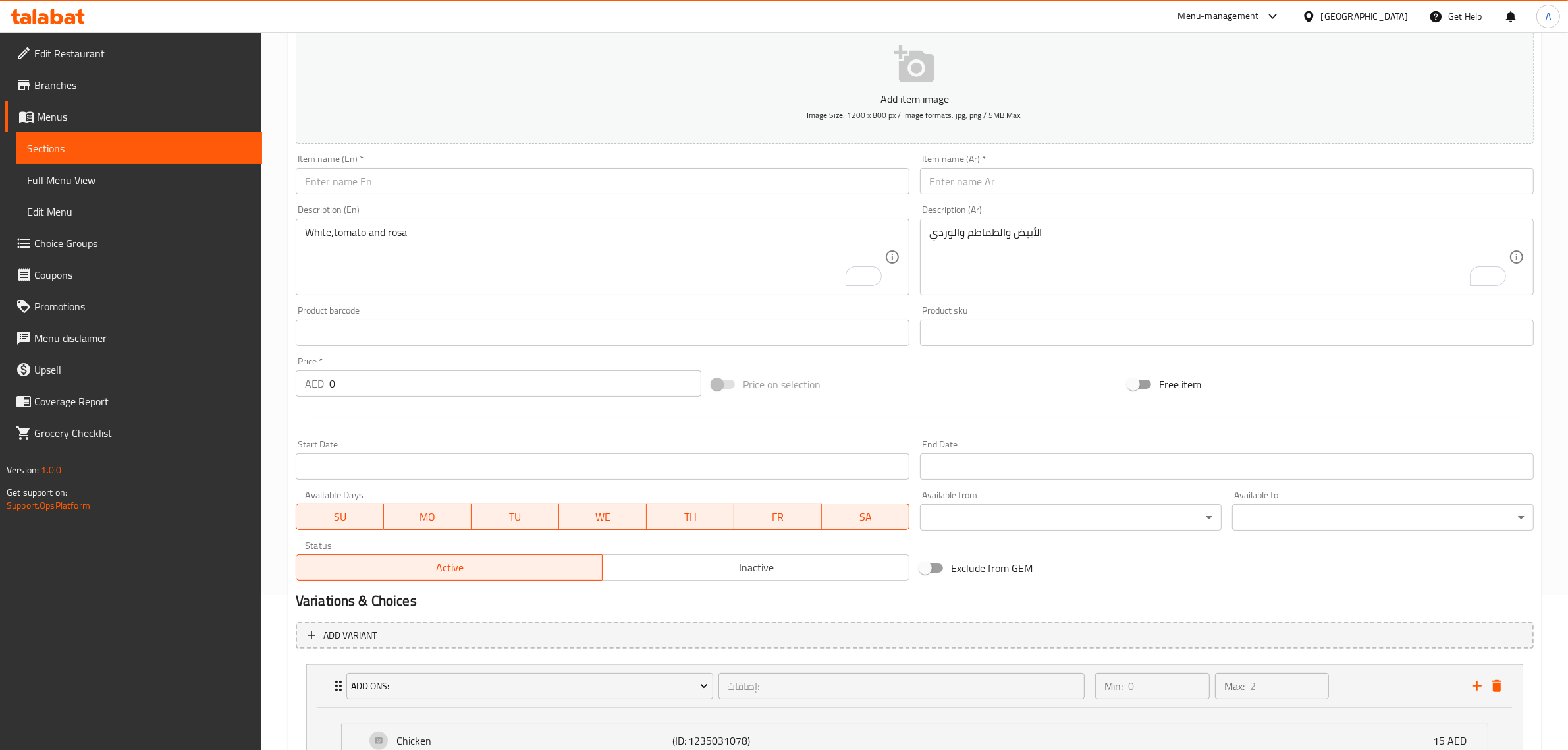
click at [564, 195] on input "text" at bounding box center [602, 181] width 614 height 26
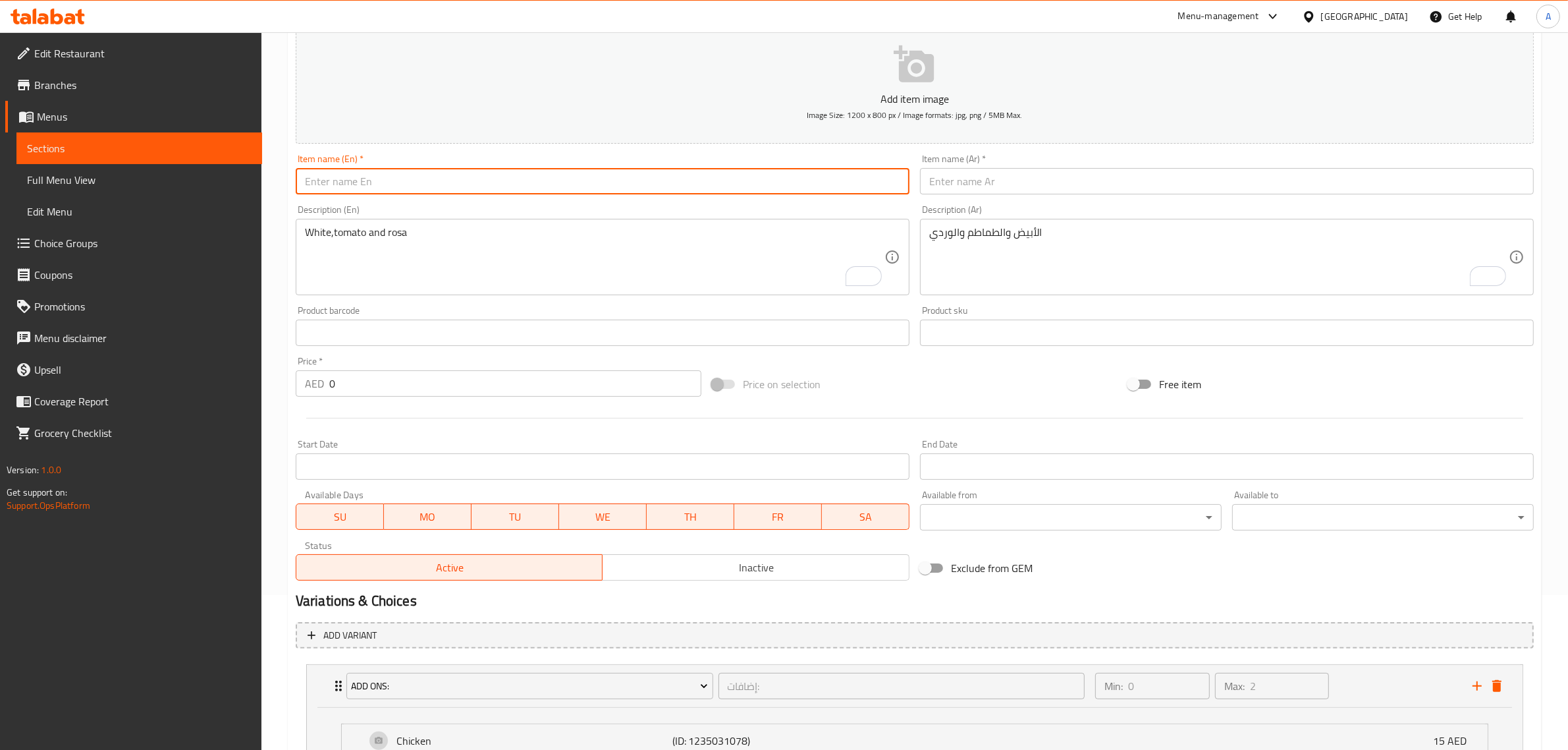
paste input "Spaghetti"
type input "Spaghetti"
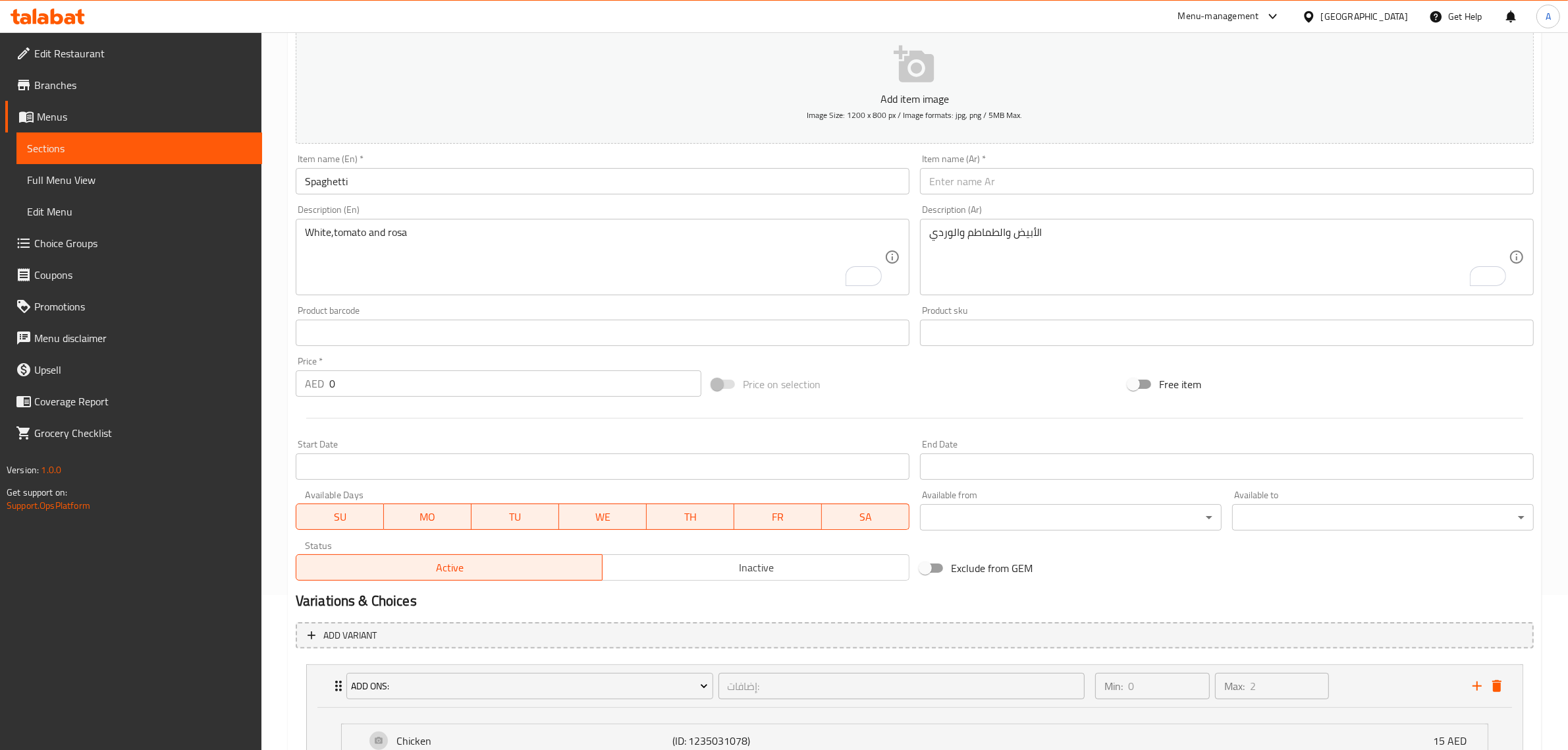
drag, startPoint x: 997, startPoint y: 165, endPoint x: 969, endPoint y: 179, distance: 31.3
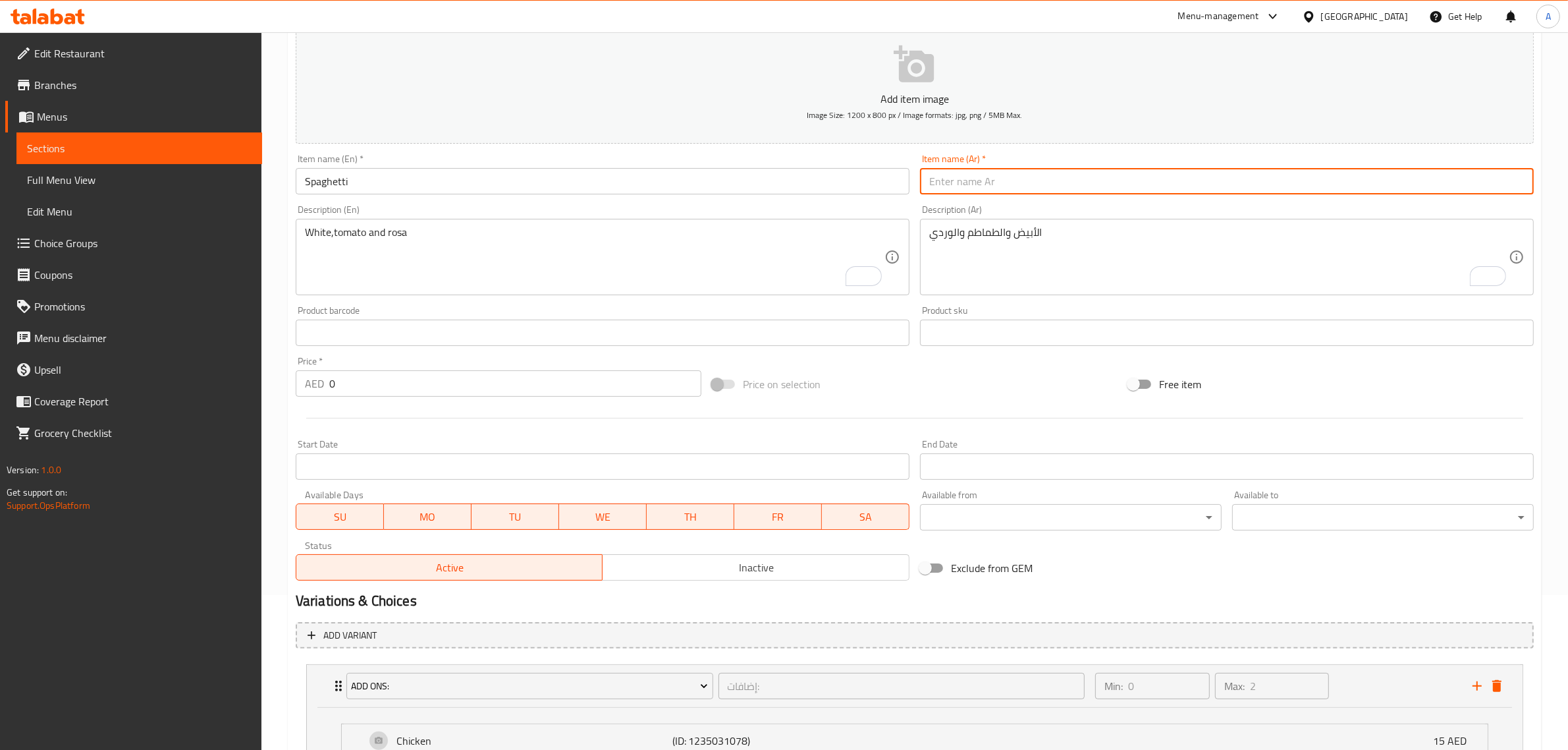
paste input "إسباجيتي"
type input "إسباجيتي"
click at [462, 242] on textarea "White,tomato and rosa" at bounding box center [595, 258] width 579 height 63
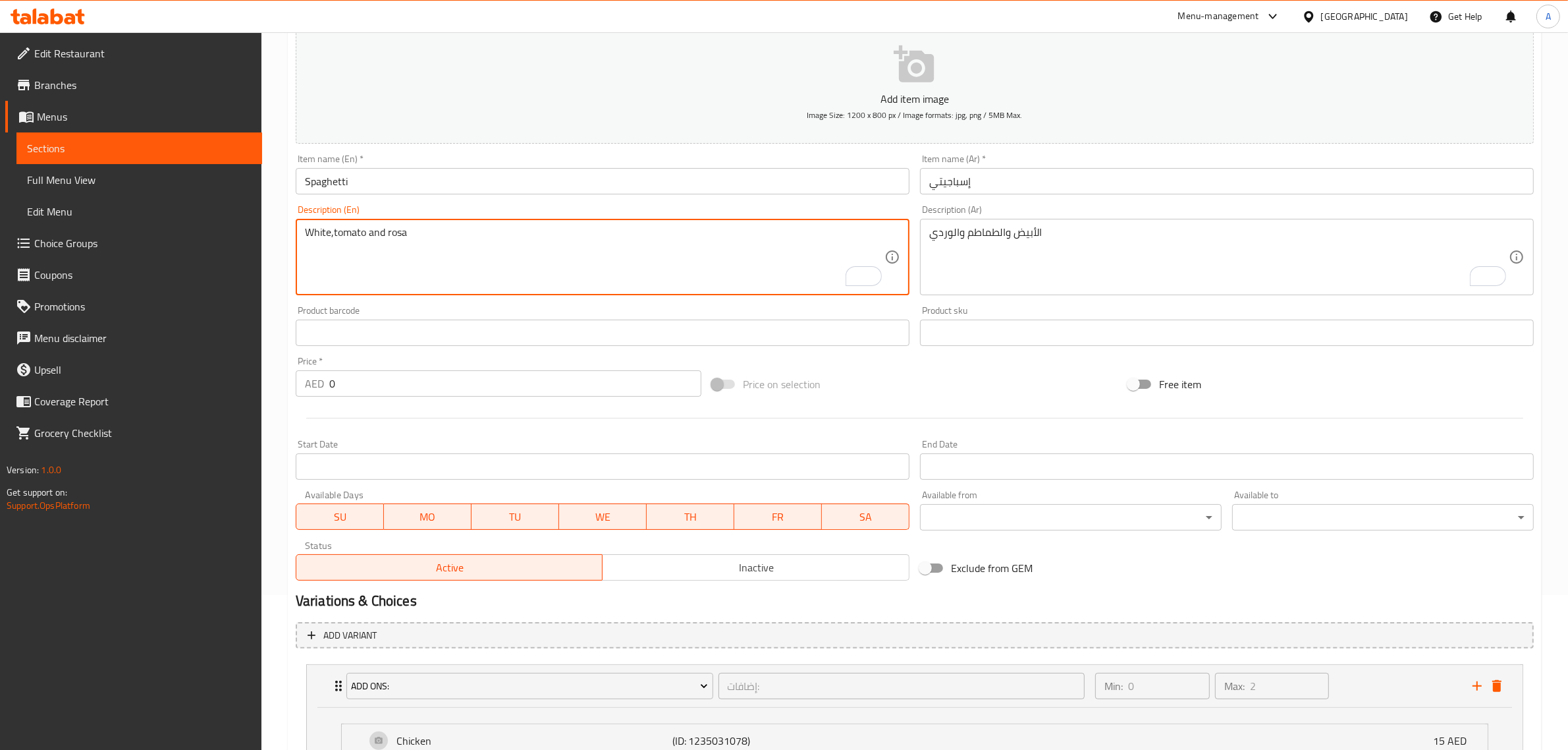
paste textarea "To enrich screen reader interactions, please activate Accessibility in Grammarl…"
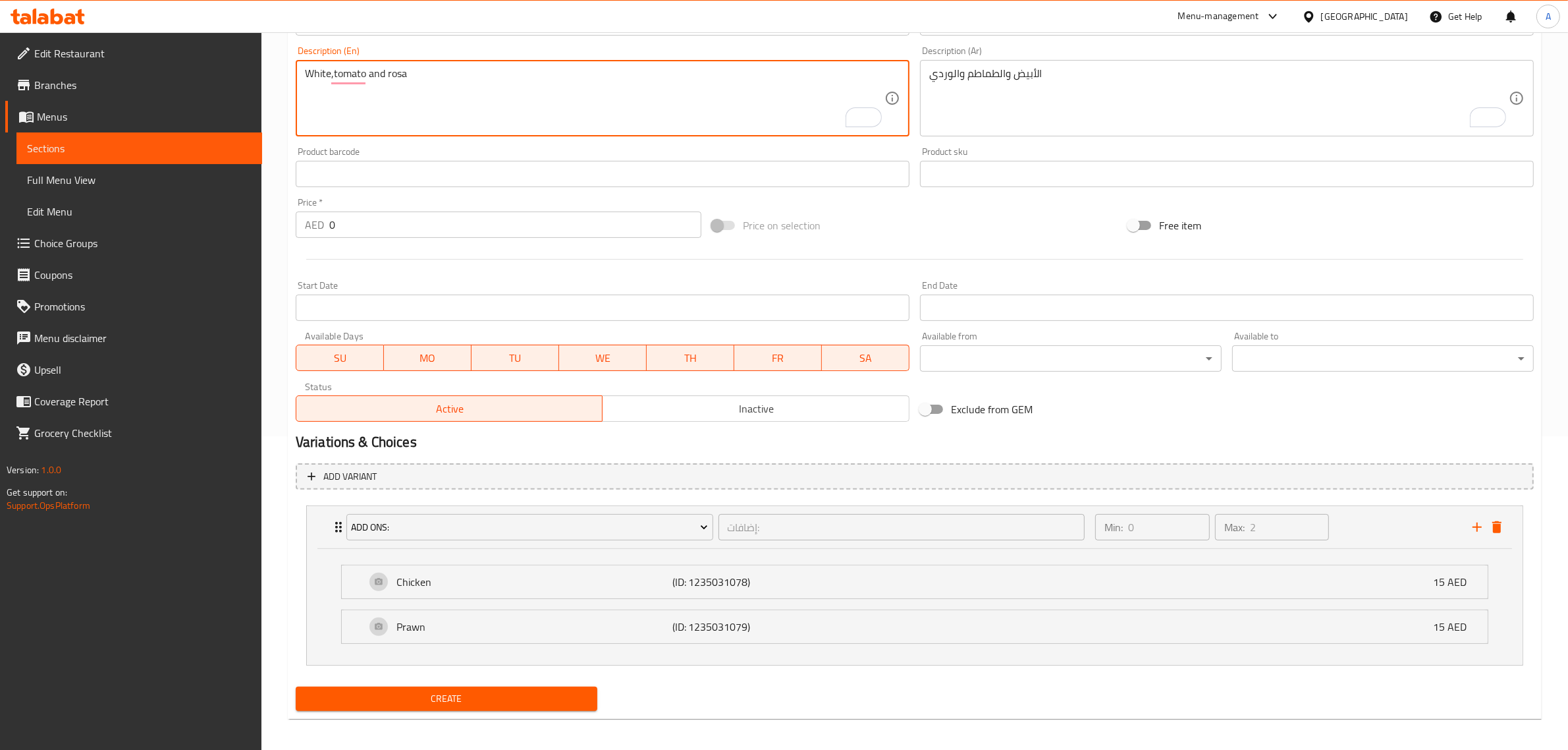
scroll to position [320, 0]
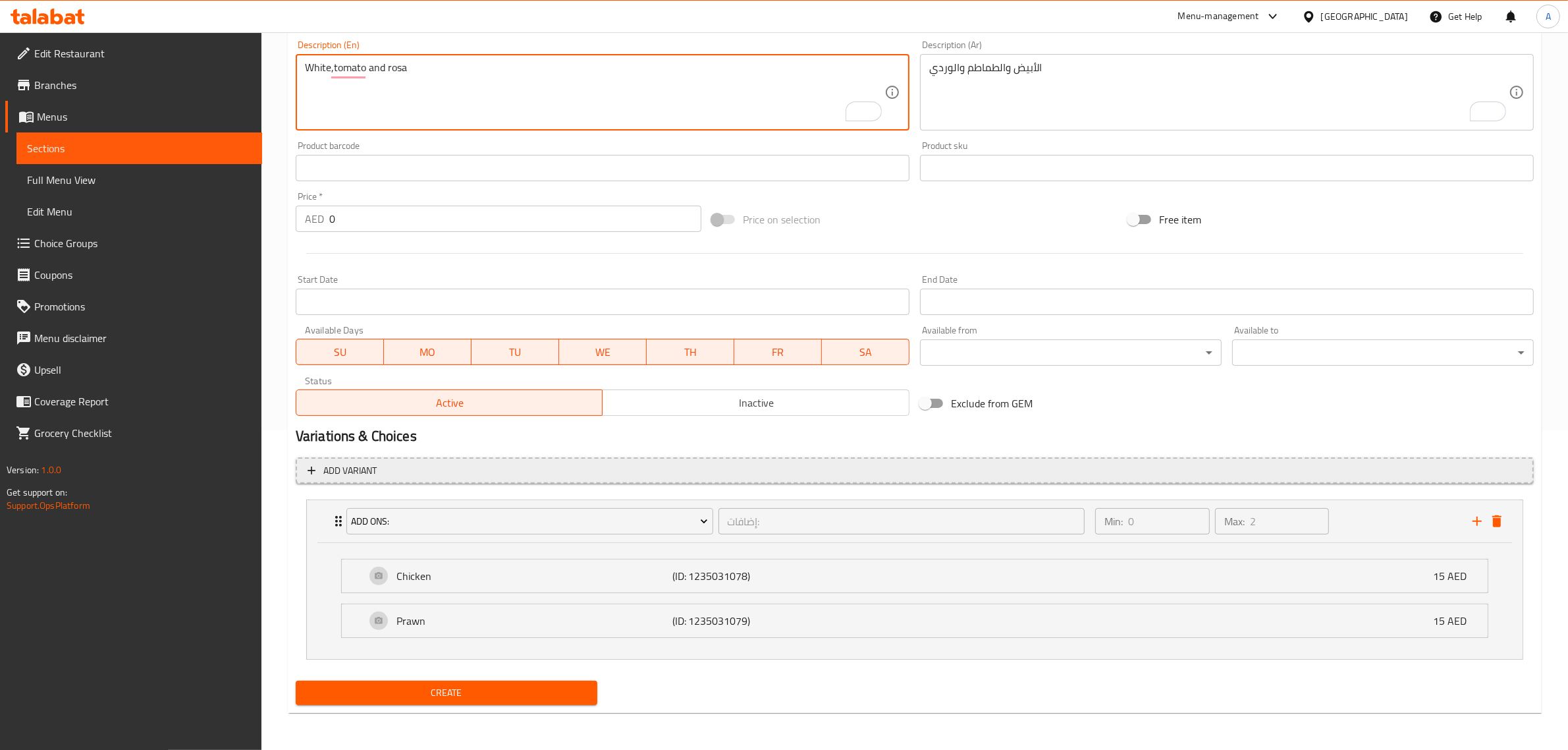
click at [579, 472] on span "Add variant" at bounding box center [915, 470] width 1215 height 17
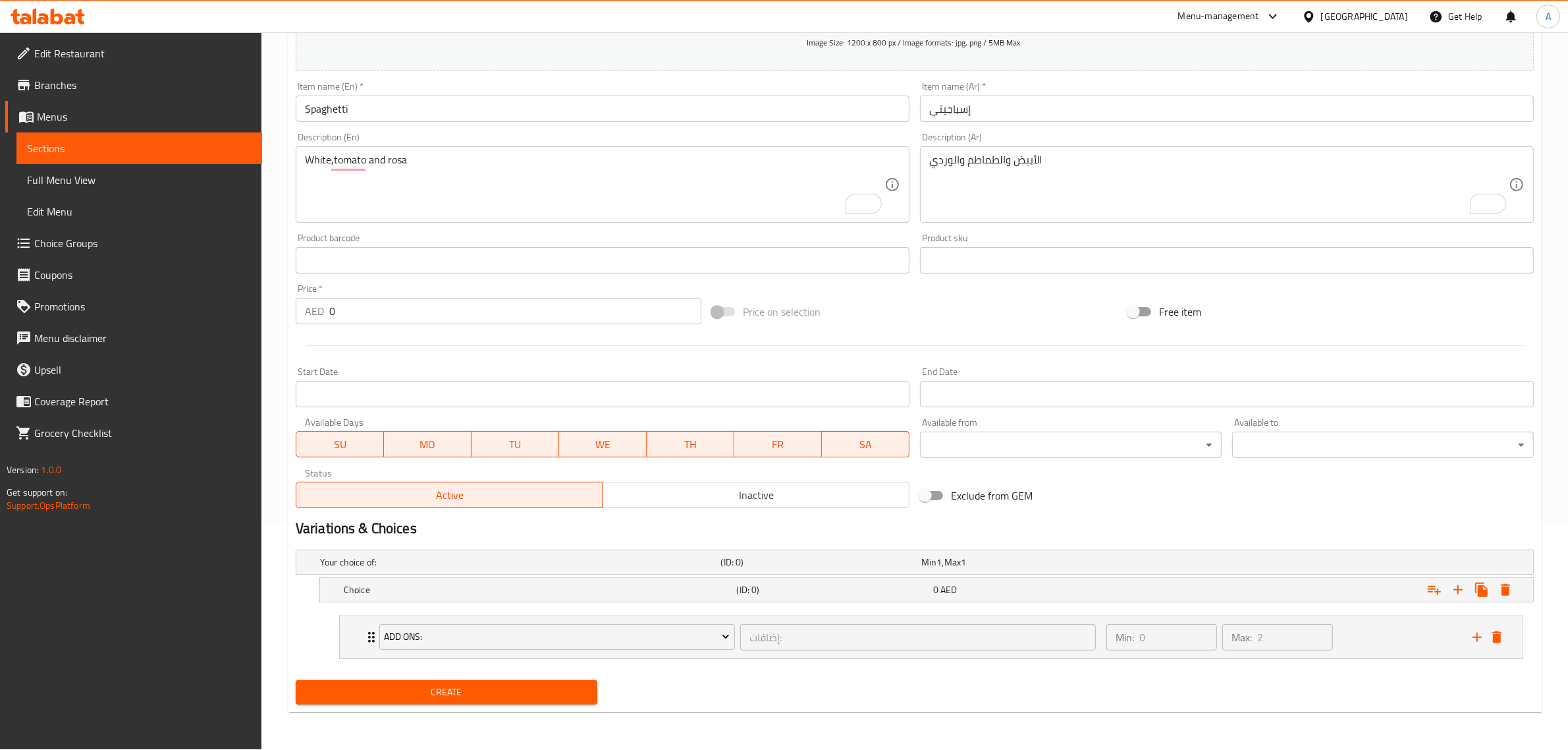
scroll to position [226, 0]
click at [1464, 585] on icon "Expand" at bounding box center [1458, 591] width 16 height 16
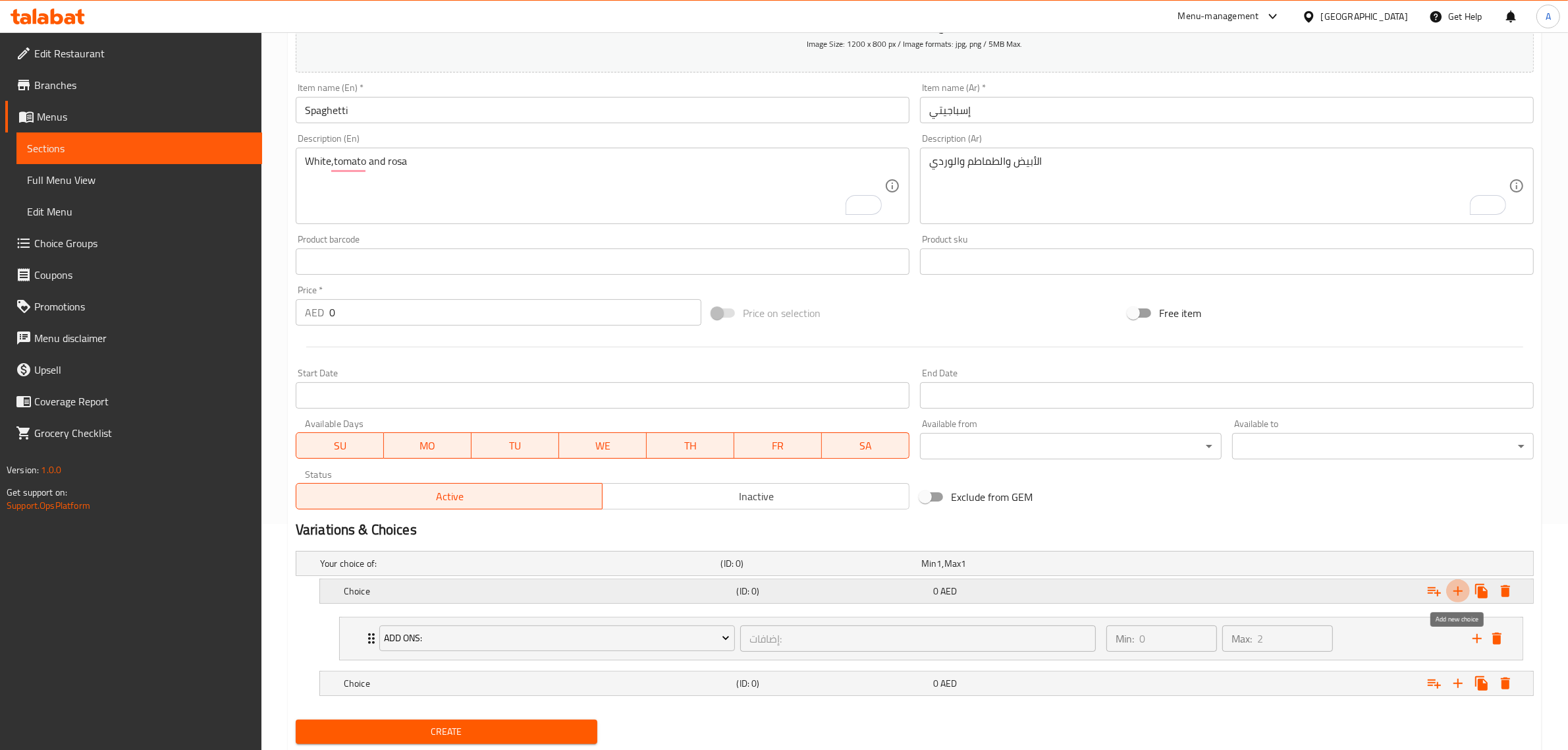
click at [1464, 585] on icon "Expand" at bounding box center [1458, 591] width 16 height 16
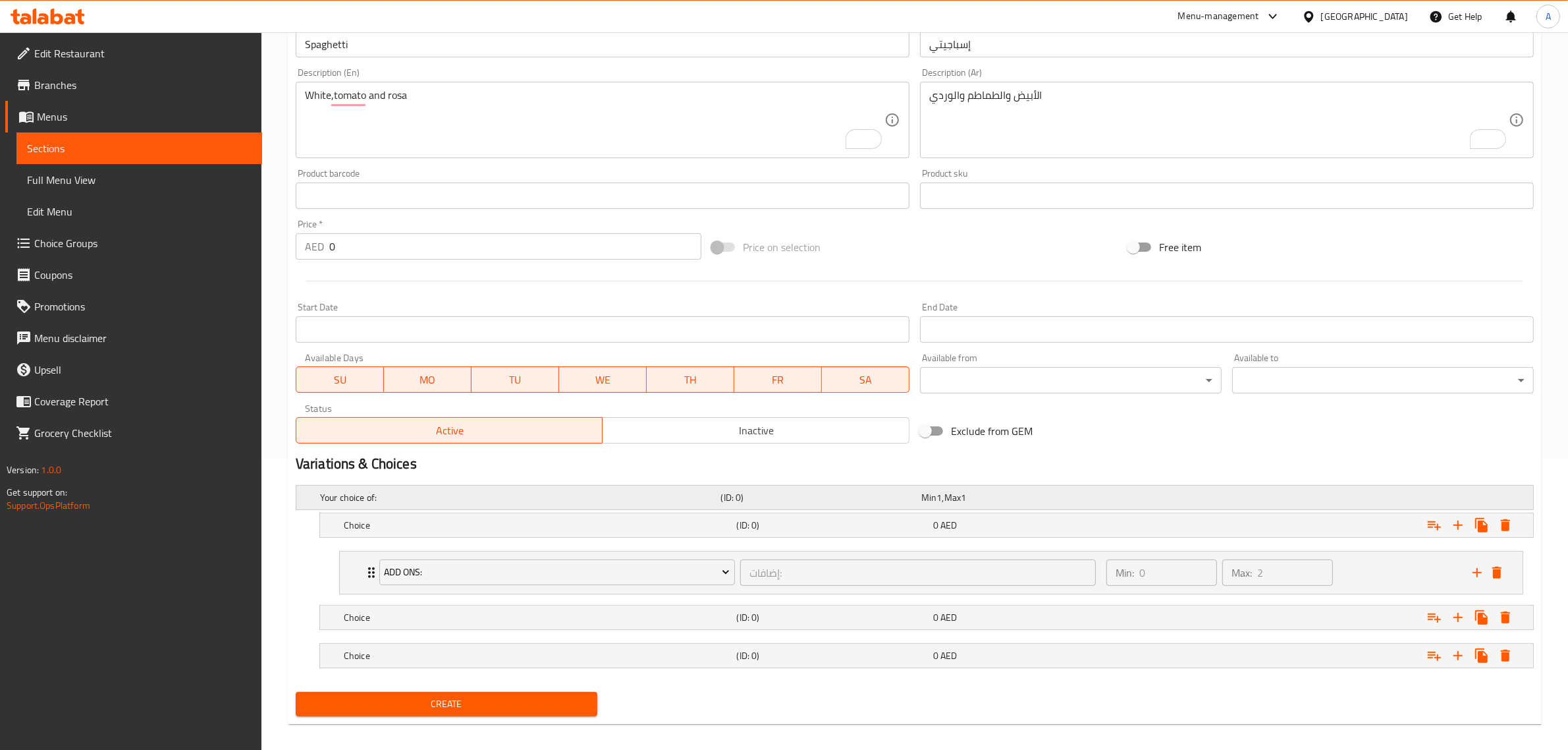
scroll to position [304, 0]
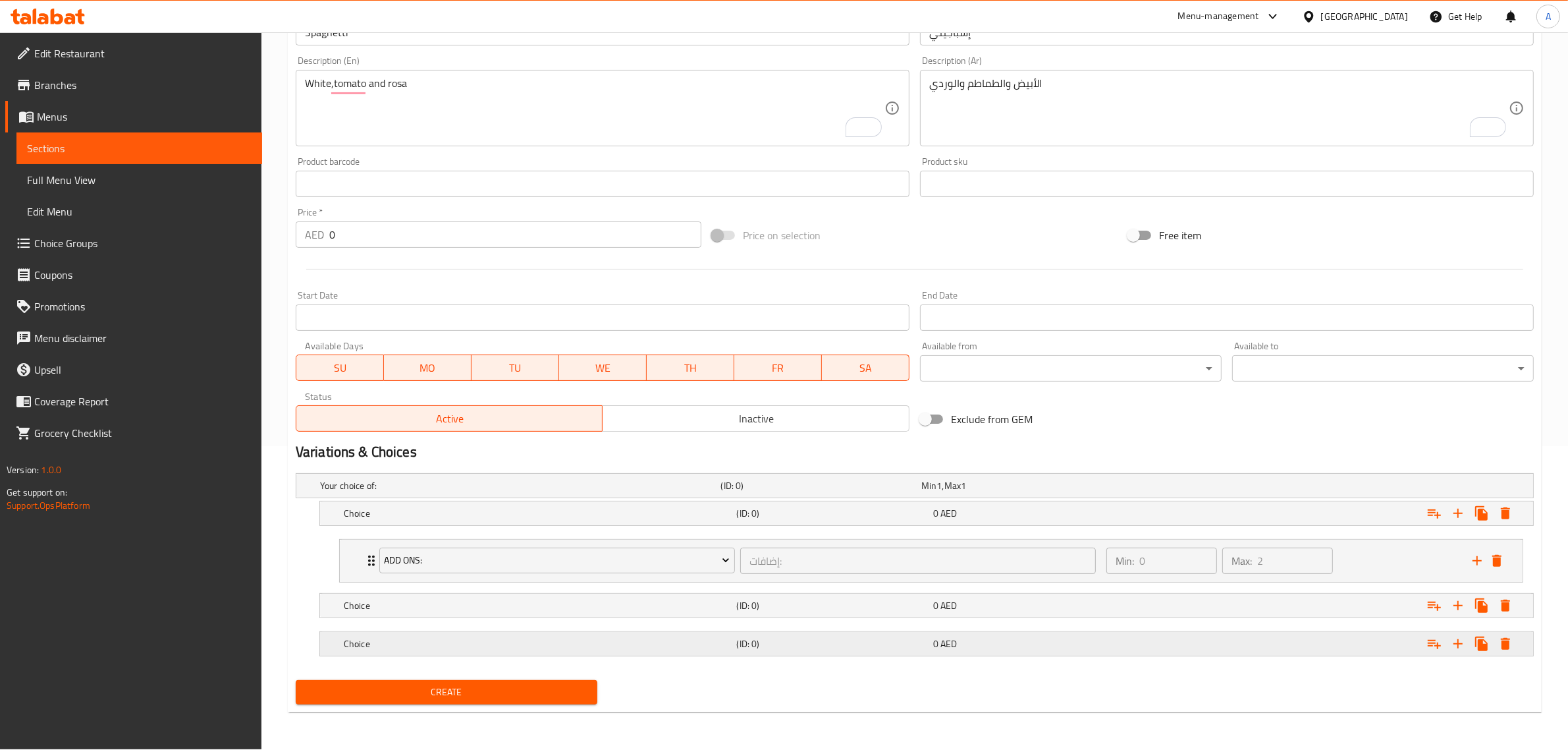
click at [815, 492] on h5 "(ID: 0)" at bounding box center [818, 486] width 195 height 13
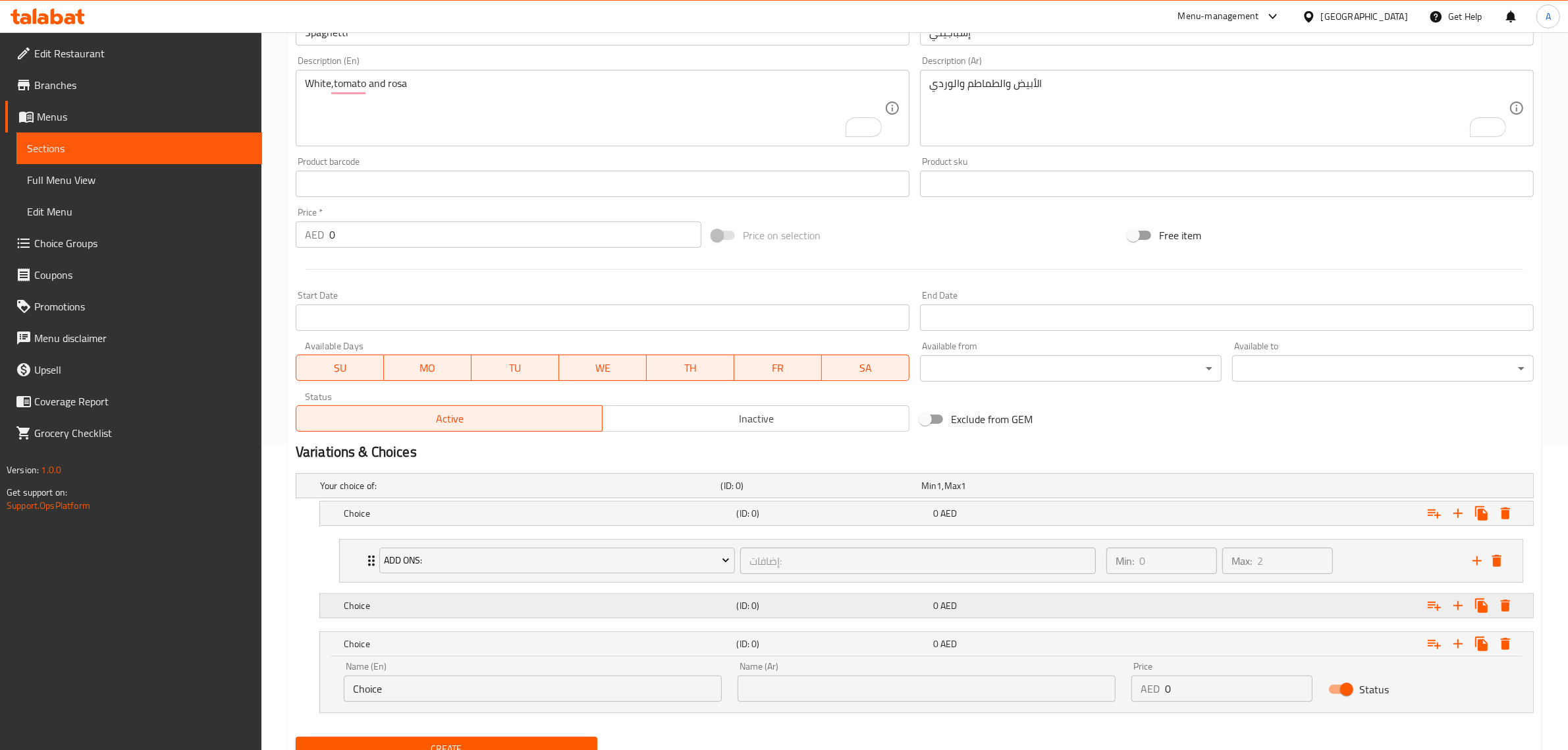
click at [798, 495] on div "(ID: 0)" at bounding box center [819, 485] width 200 height 18
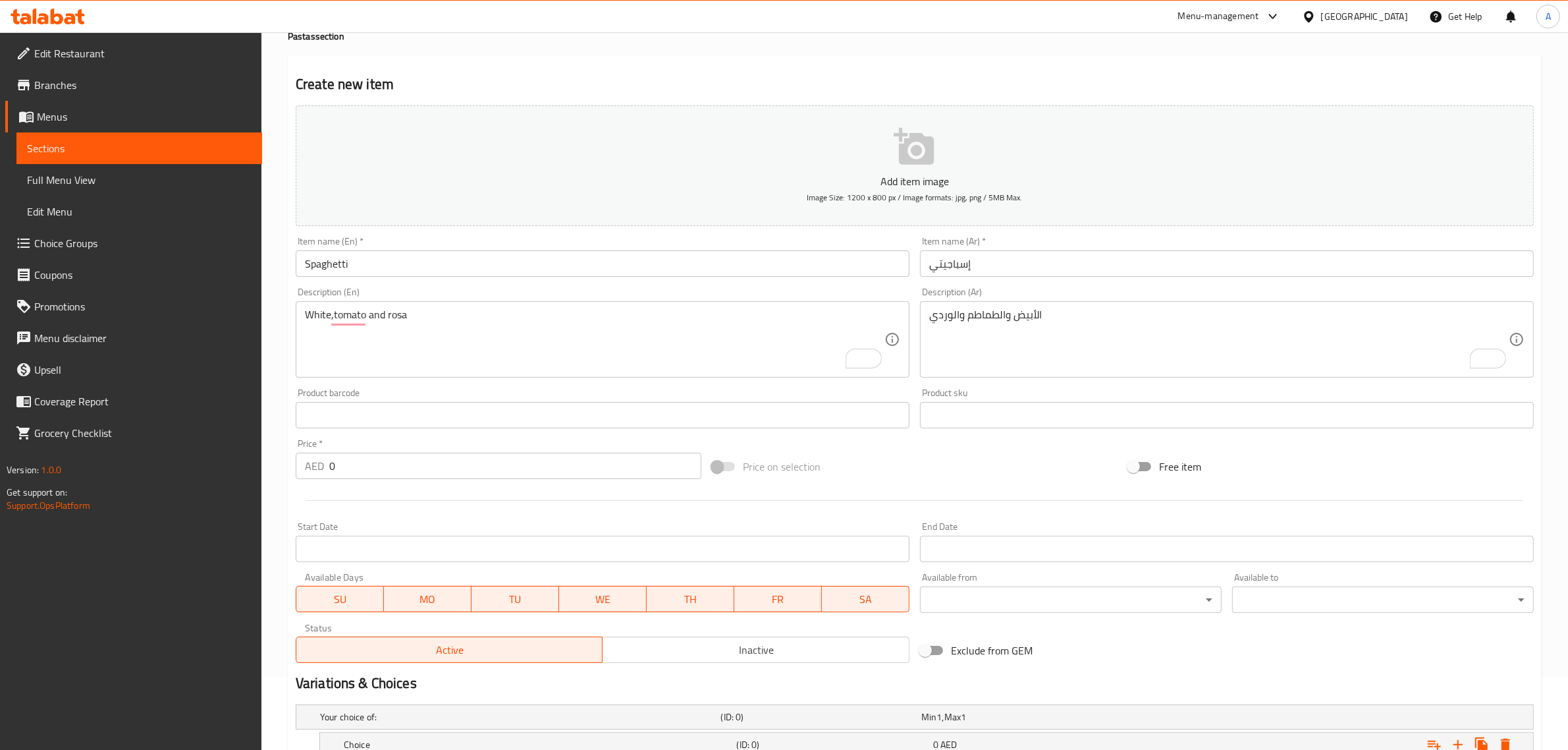
scroll to position [56, 0]
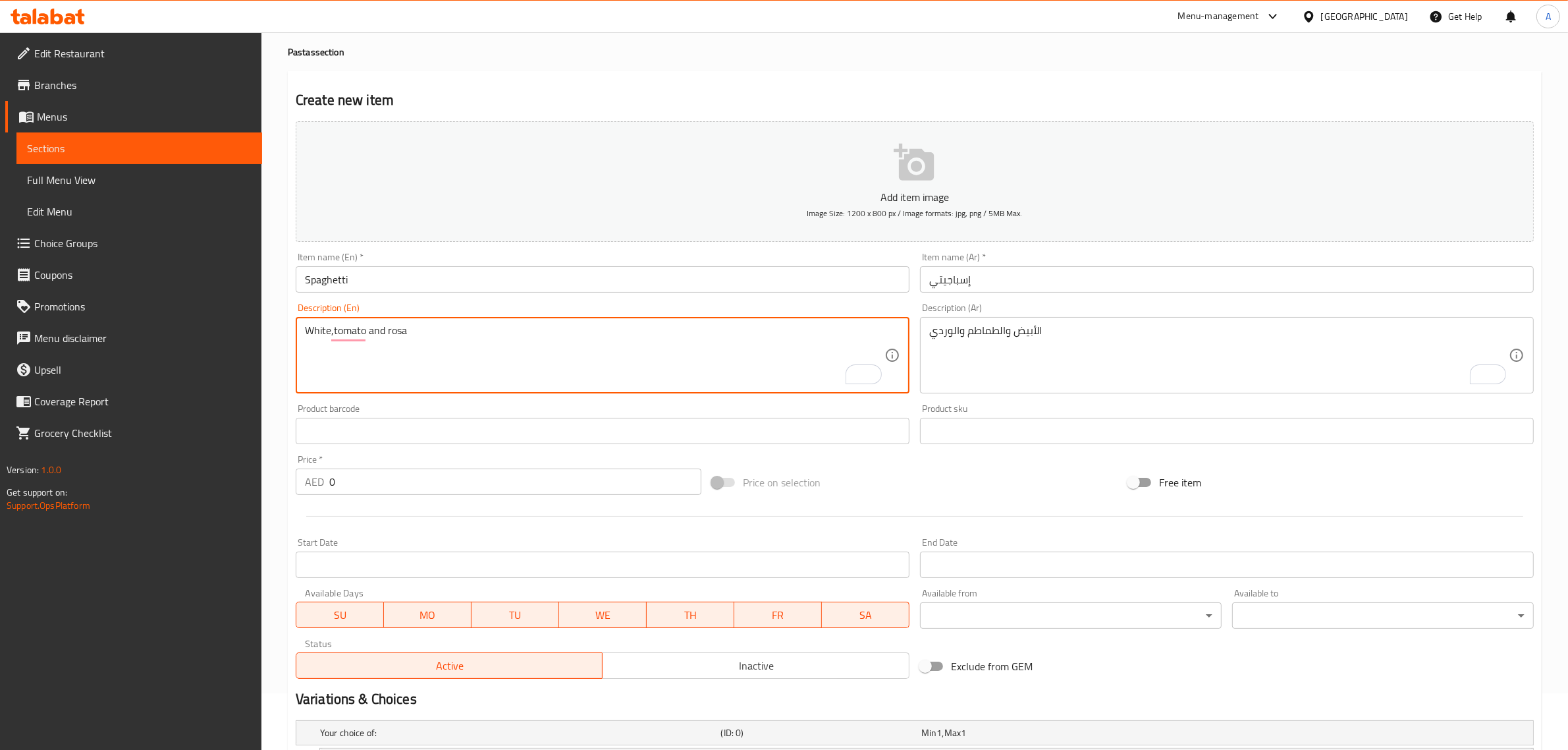
click at [314, 340] on textarea "White,tomato and rosa" at bounding box center [595, 356] width 579 height 63
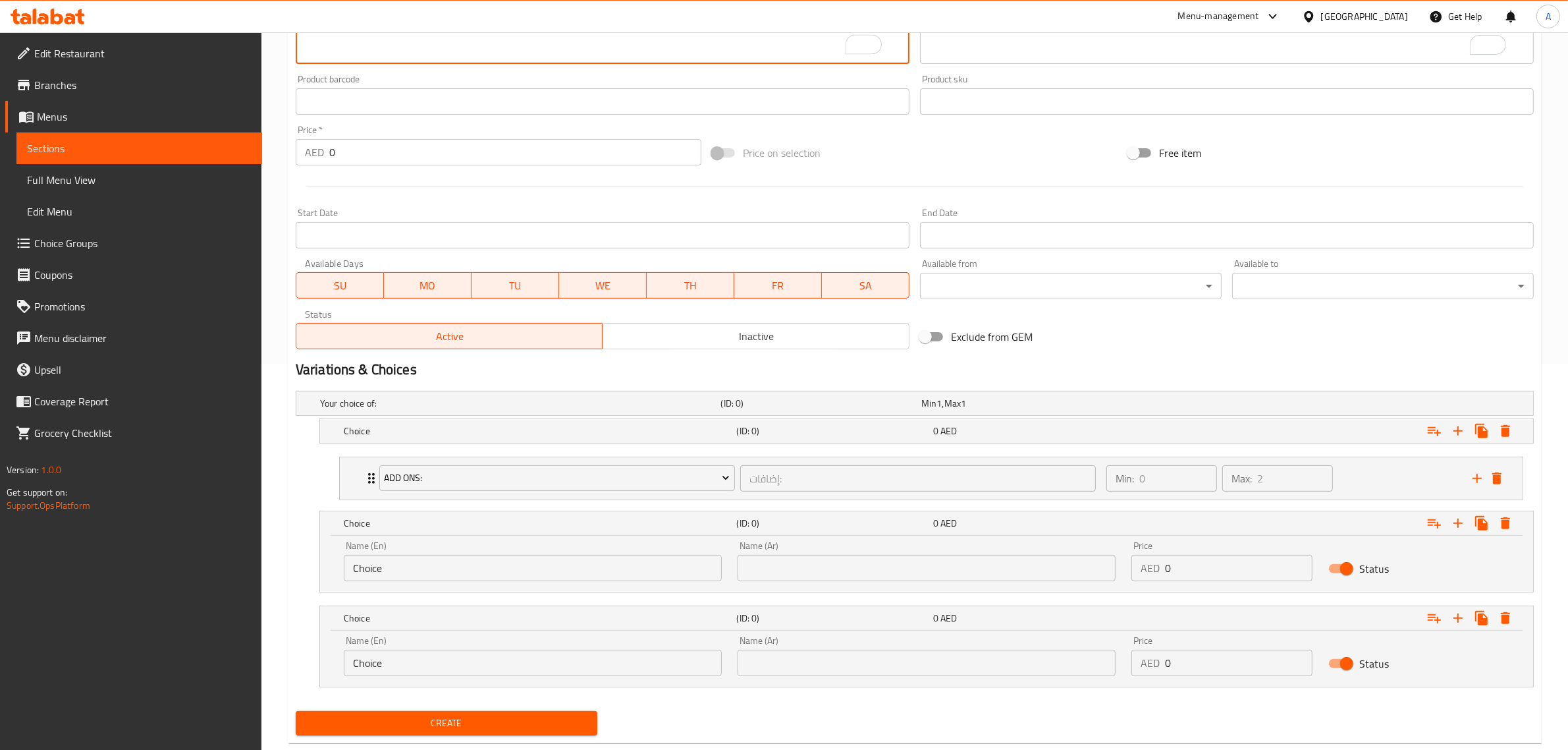
scroll to position [304, 0]
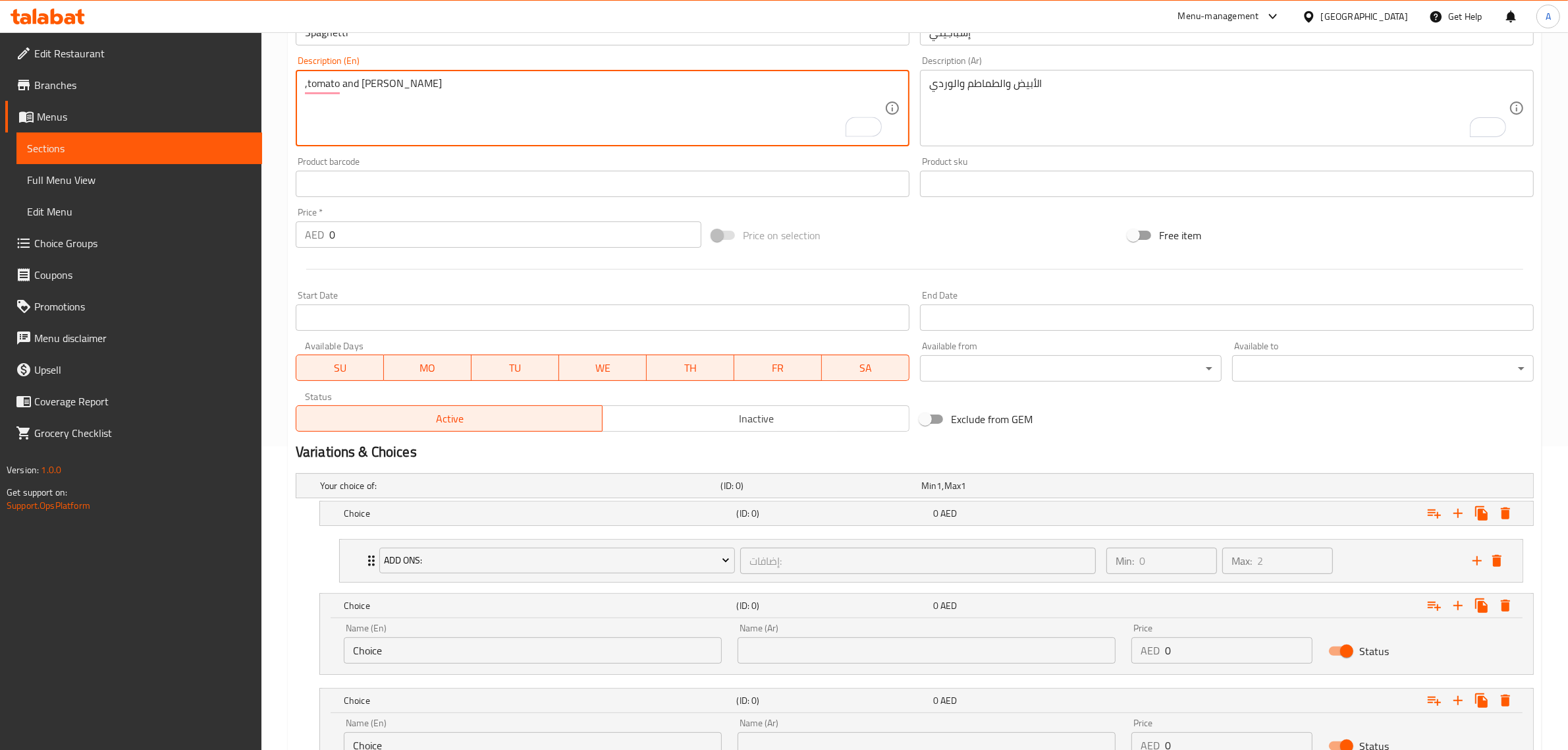
click at [388, 80] on textarea ",tomato and rosa" at bounding box center [595, 108] width 579 height 63
type textarea "White,tomato and rosa"
click at [412, 94] on textarea "White,tomato and rosa" at bounding box center [595, 108] width 579 height 63
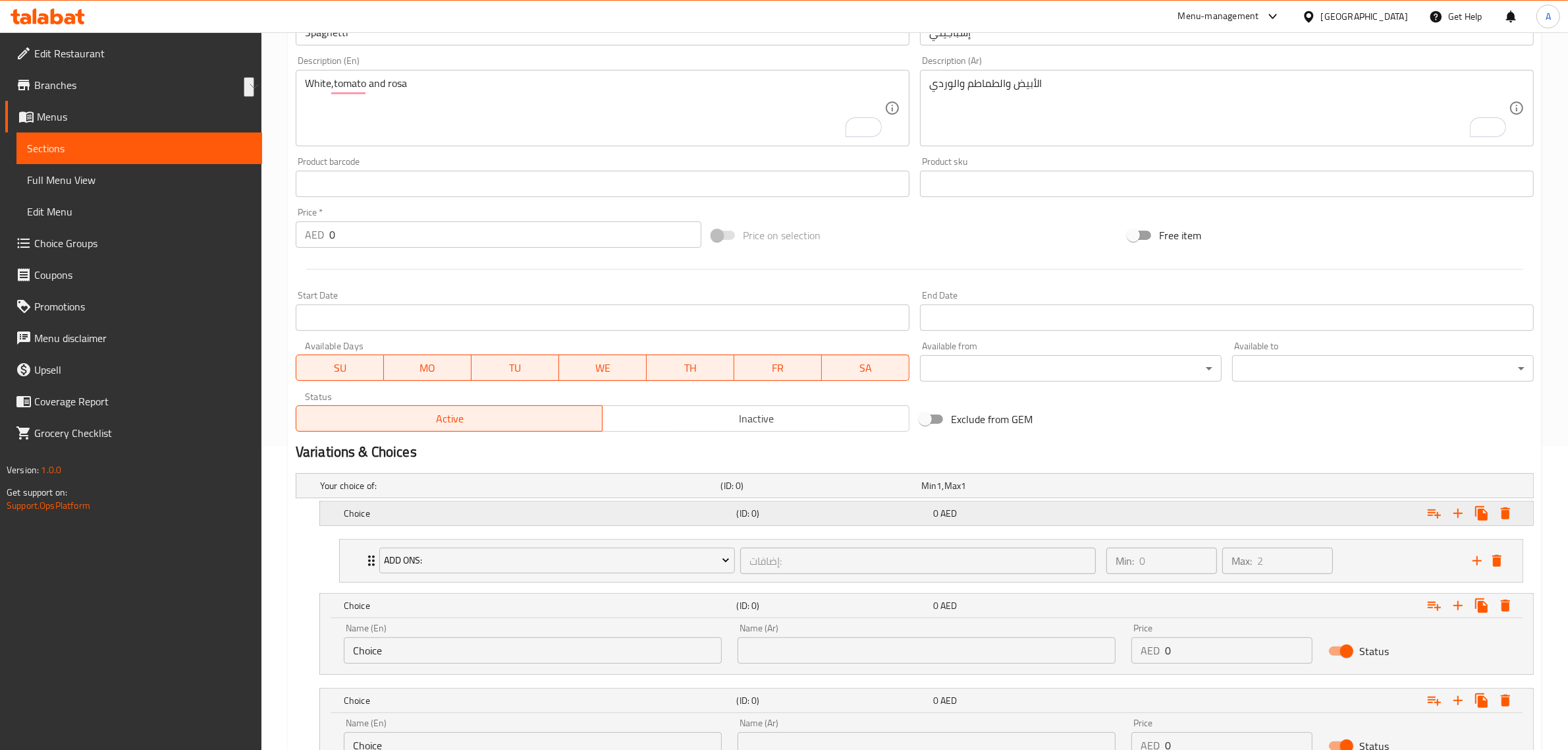
click at [456, 495] on div "Choice" at bounding box center [518, 485] width 401 height 18
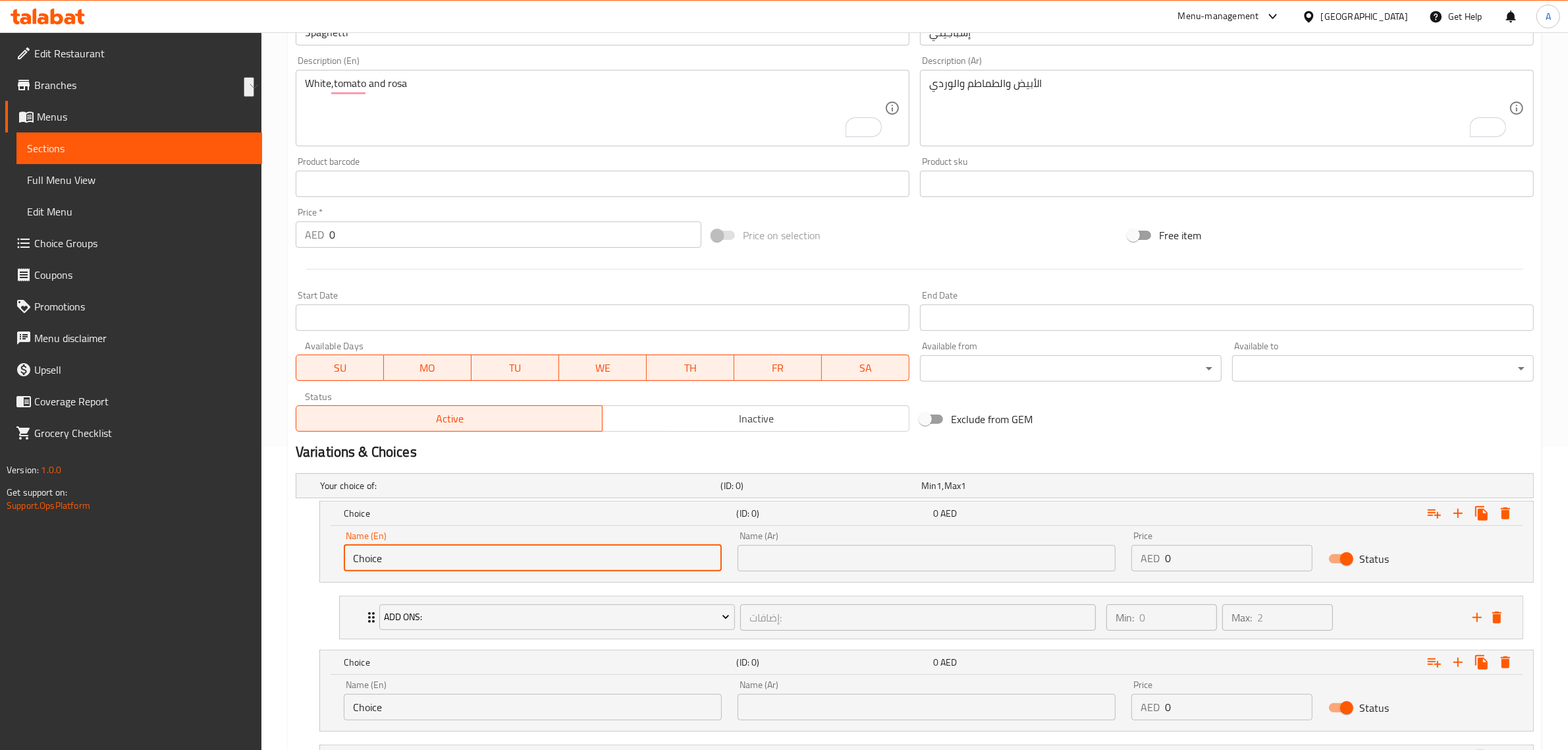
click at [448, 565] on input "Choice" at bounding box center [532, 558] width 378 height 26
paste input "White, Tomato And Rosa"
click at [404, 558] on input "White, Tomato And Rosa" at bounding box center [532, 558] width 378 height 26
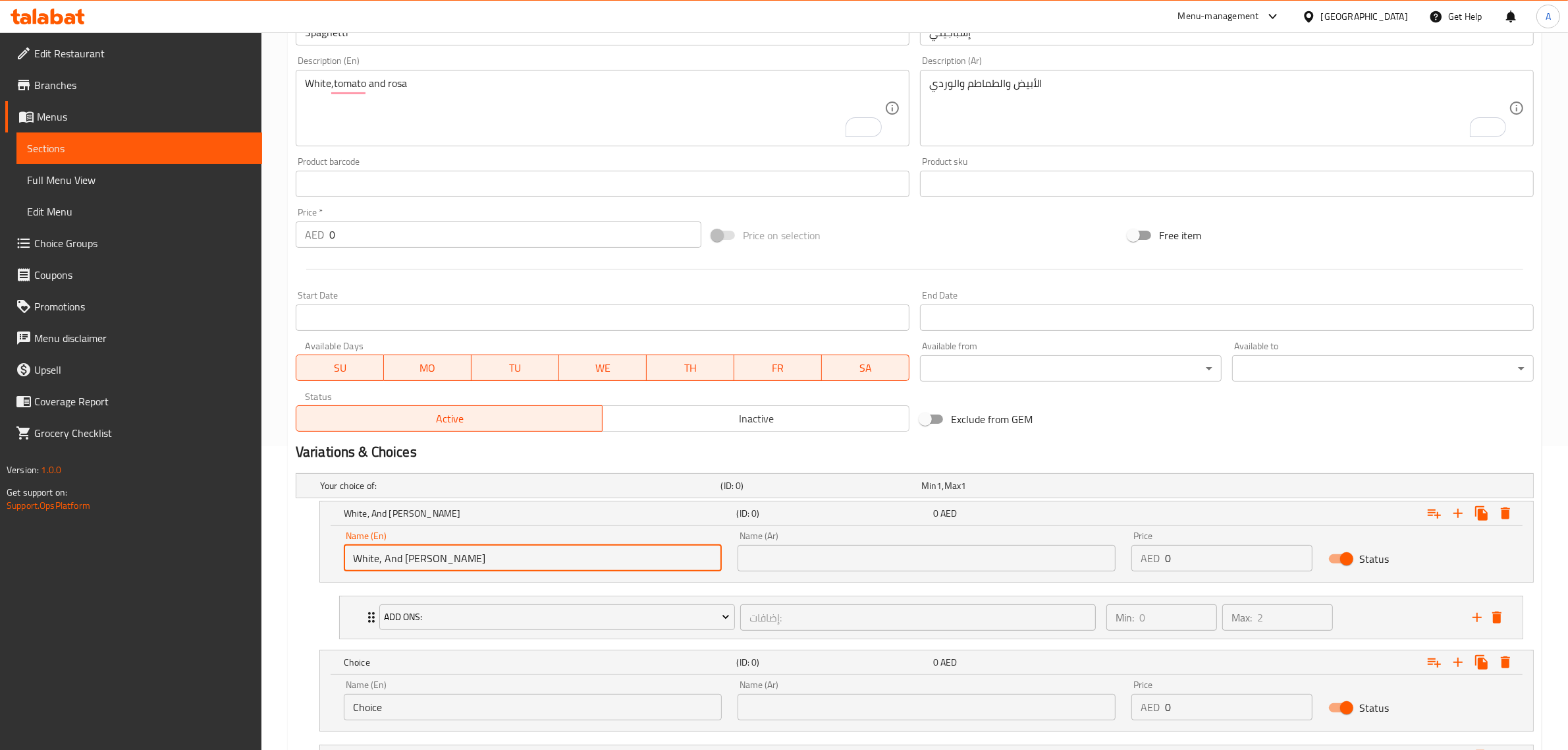
type input "White, And Rosa"
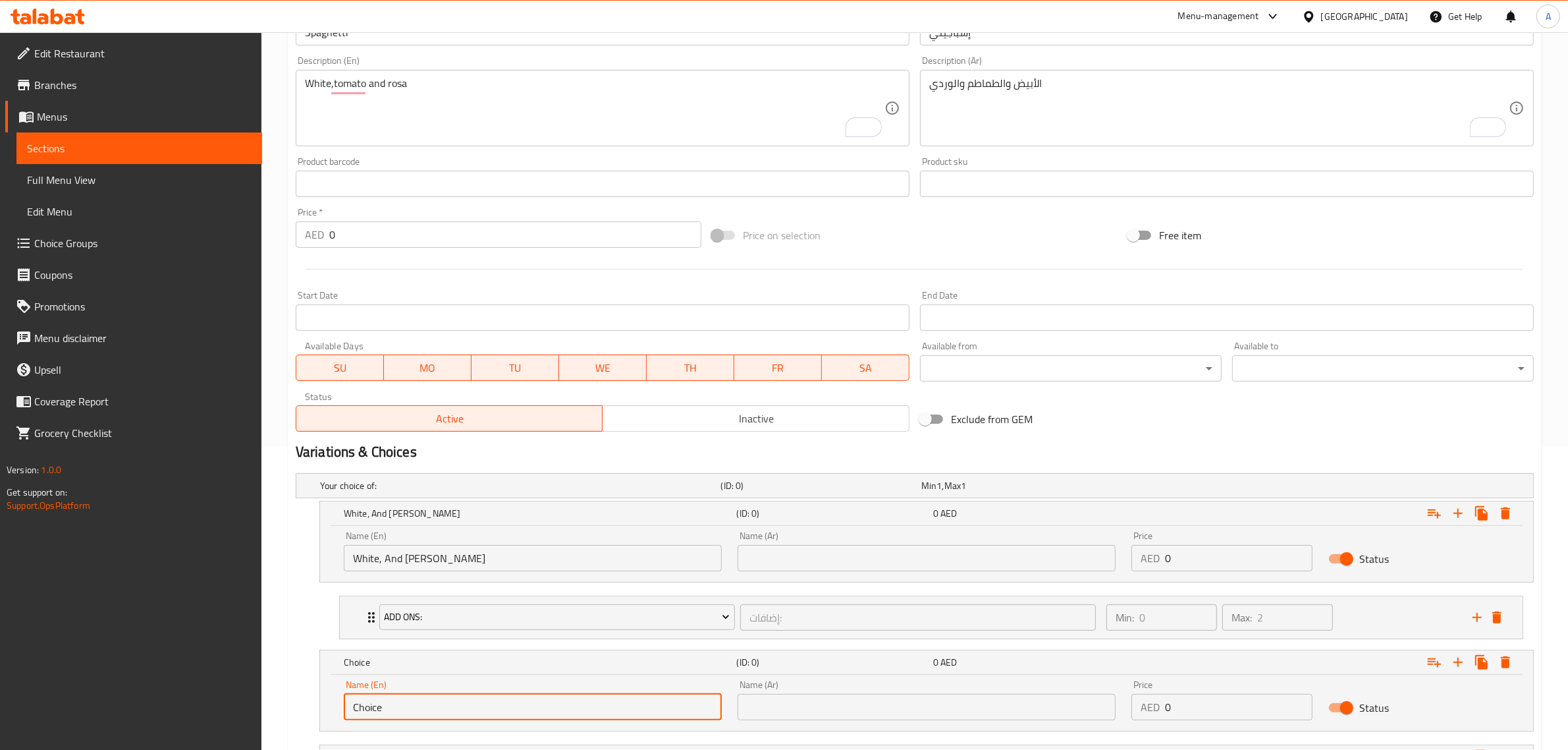
click at [412, 700] on input "Choice" at bounding box center [532, 707] width 378 height 26
paste input "Tomato"
type input "Tomato"
click at [419, 555] on input "White, And Rosa" at bounding box center [532, 558] width 378 height 26
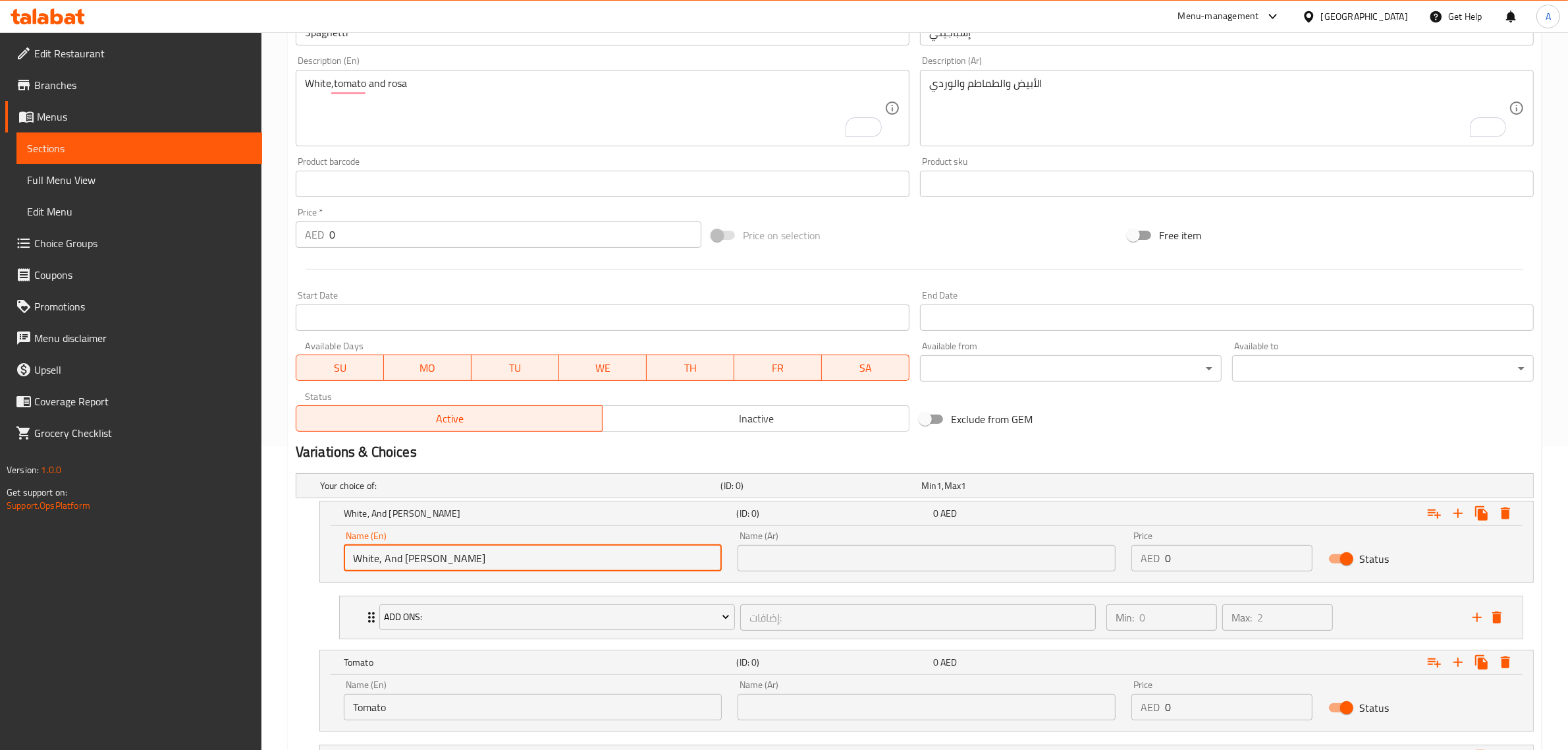
drag, startPoint x: 419, startPoint y: 555, endPoint x: 423, endPoint y: 569, distance: 14.6
click at [420, 560] on input "White, And Rosa" at bounding box center [532, 558] width 378 height 26
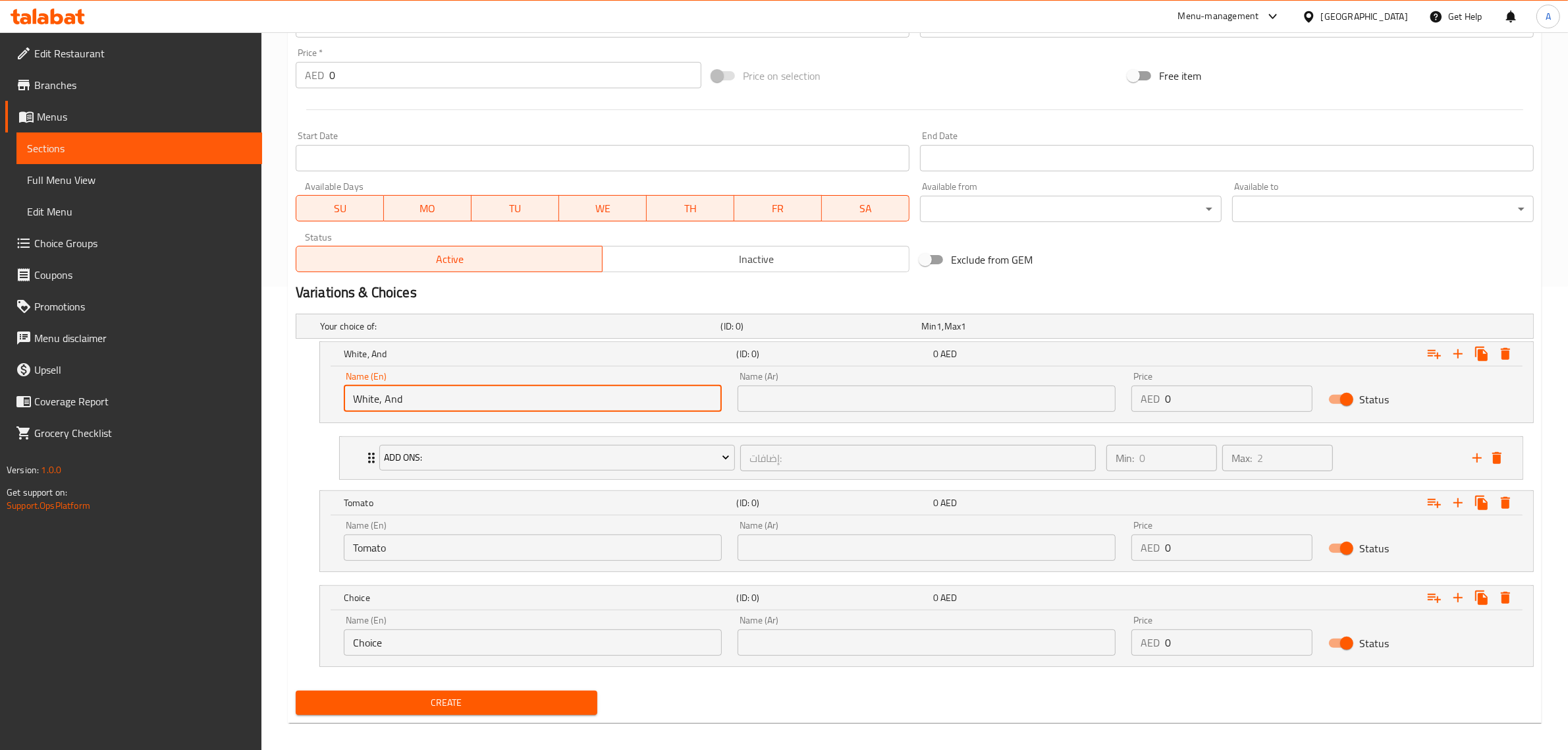
scroll to position [468, 0]
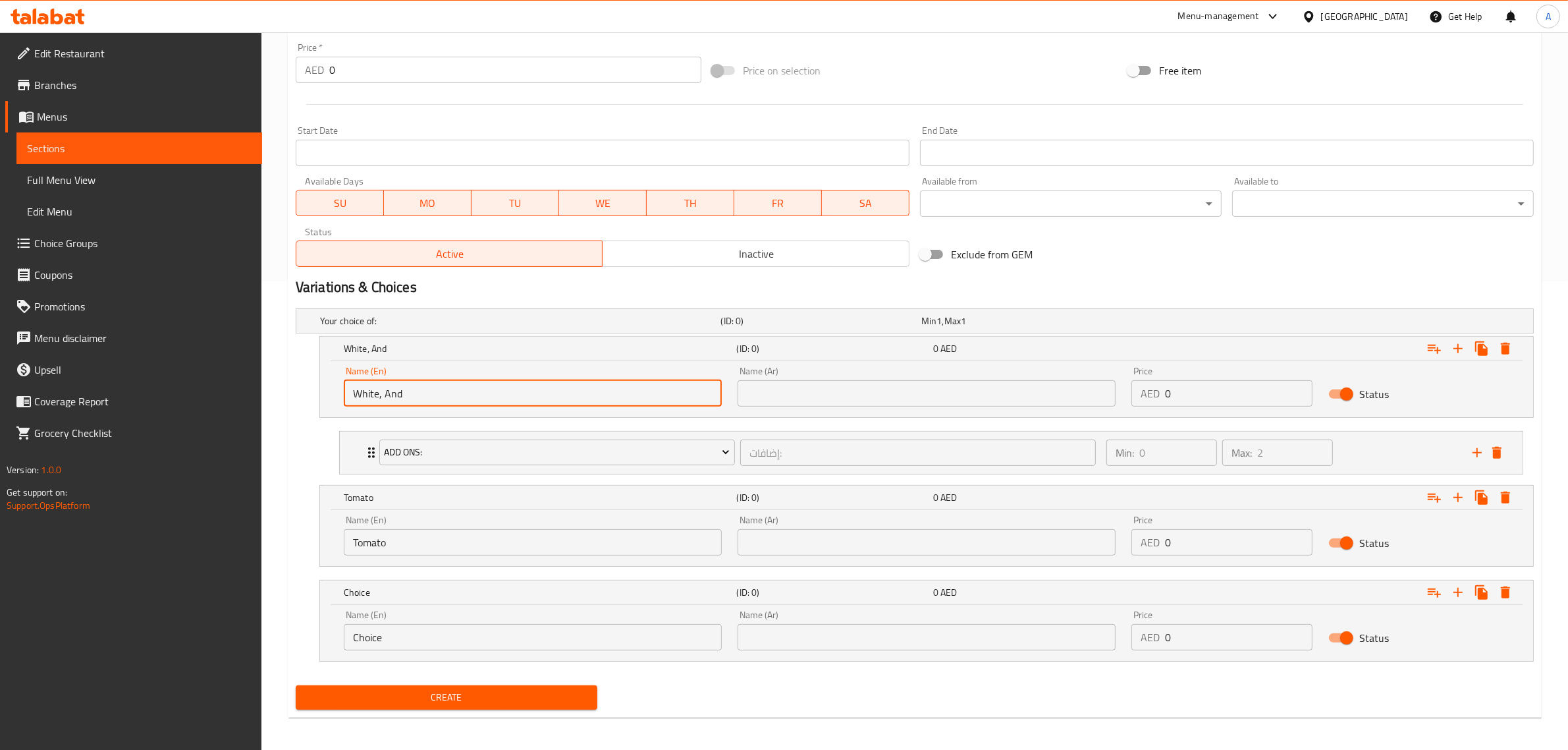
type input "White, And"
click at [423, 626] on input "Choice" at bounding box center [532, 637] width 378 height 26
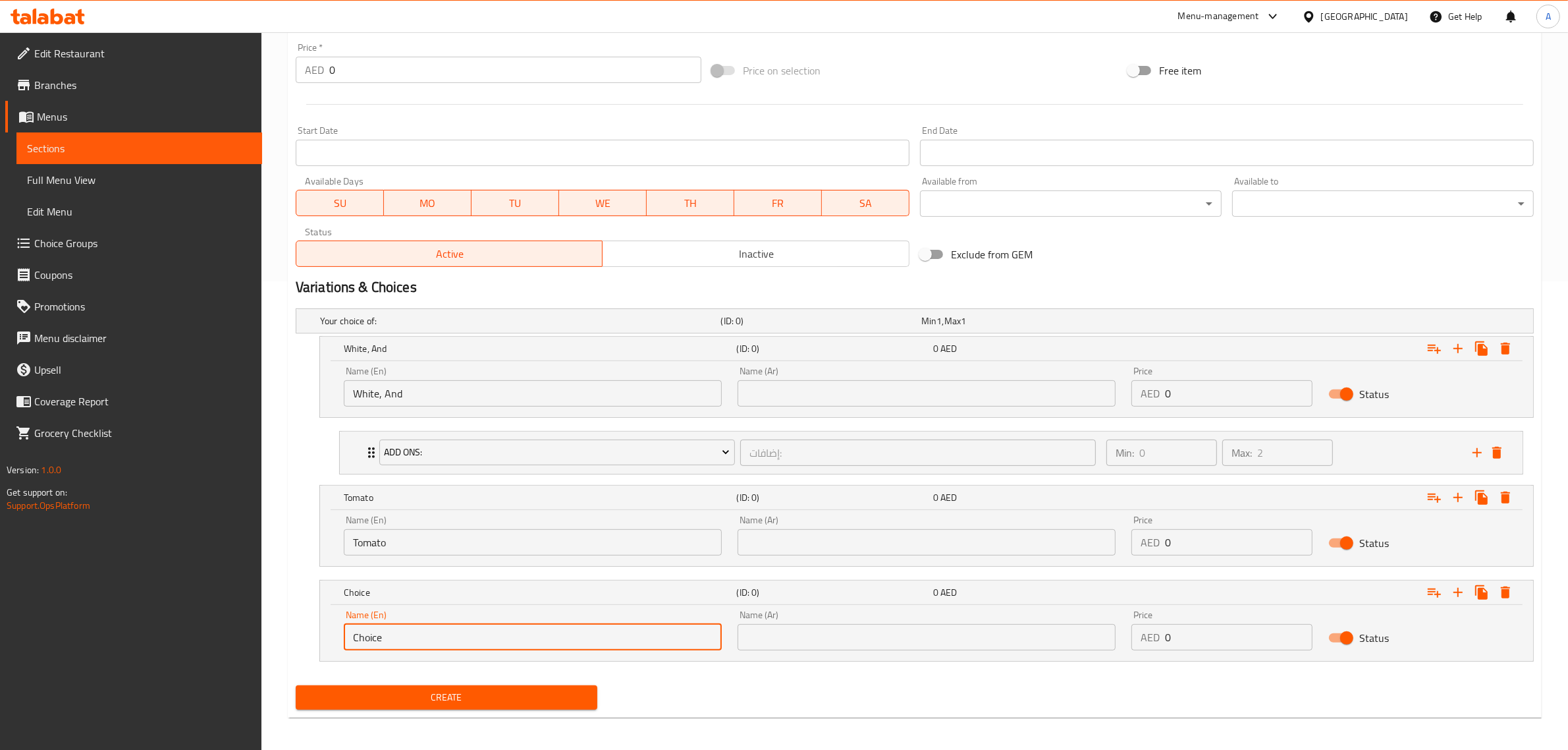
click at [423, 626] on input "Choice" at bounding box center [532, 637] width 378 height 26
paste input "Rosa"
type input "Rosa"
click at [387, 399] on input "White, And" at bounding box center [532, 394] width 378 height 26
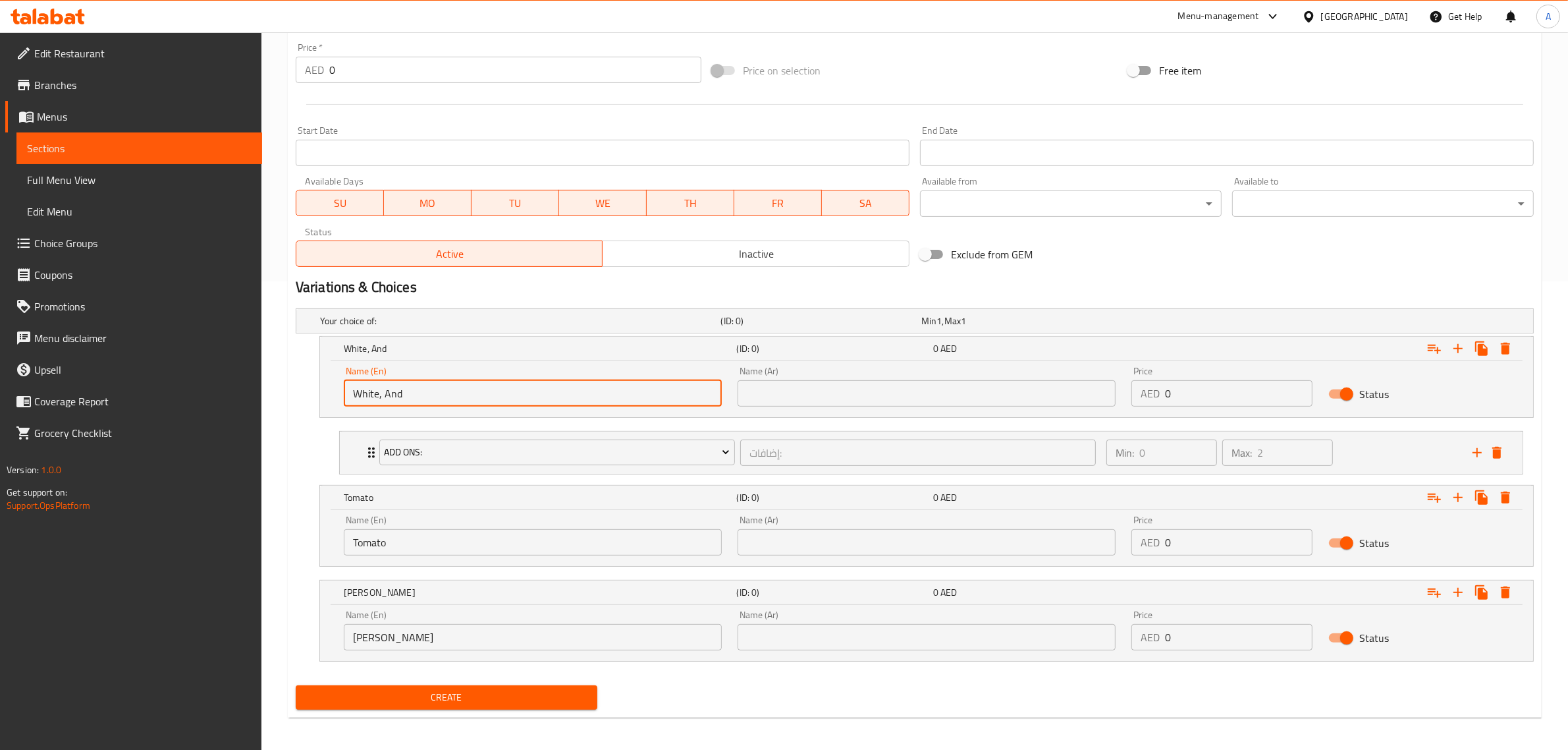
click at [387, 399] on input "White, And" at bounding box center [532, 394] width 378 height 26
type input "White"
click at [300, 511] on div "Tomato (ID: 0) 0 AED Name (En) Tomato Name (En) Name (Ar) Name (Ar) Price AED 0…" at bounding box center [914, 526] width 1238 height 82
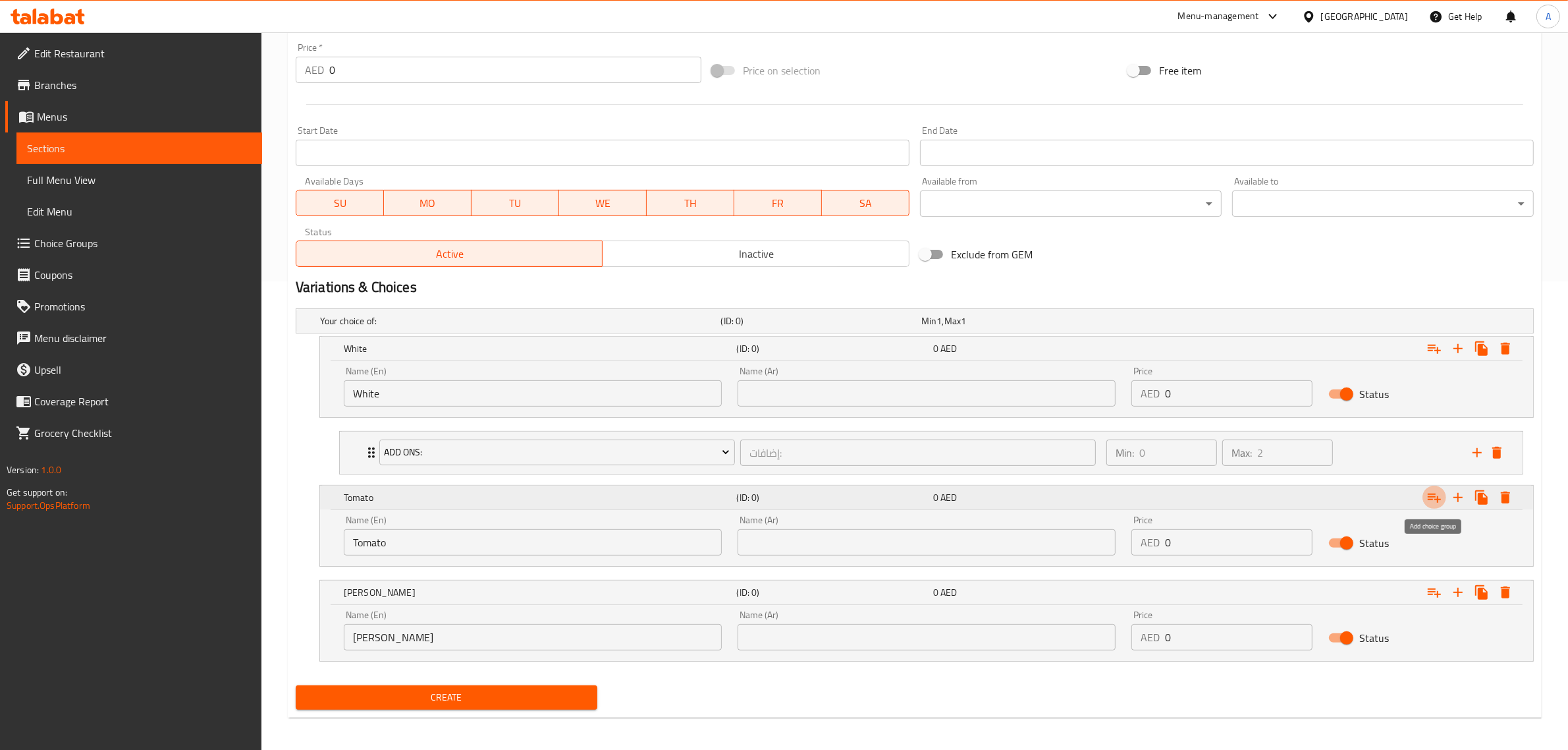
click at [1437, 495] on icon "Expand" at bounding box center [1435, 498] width 16 height 16
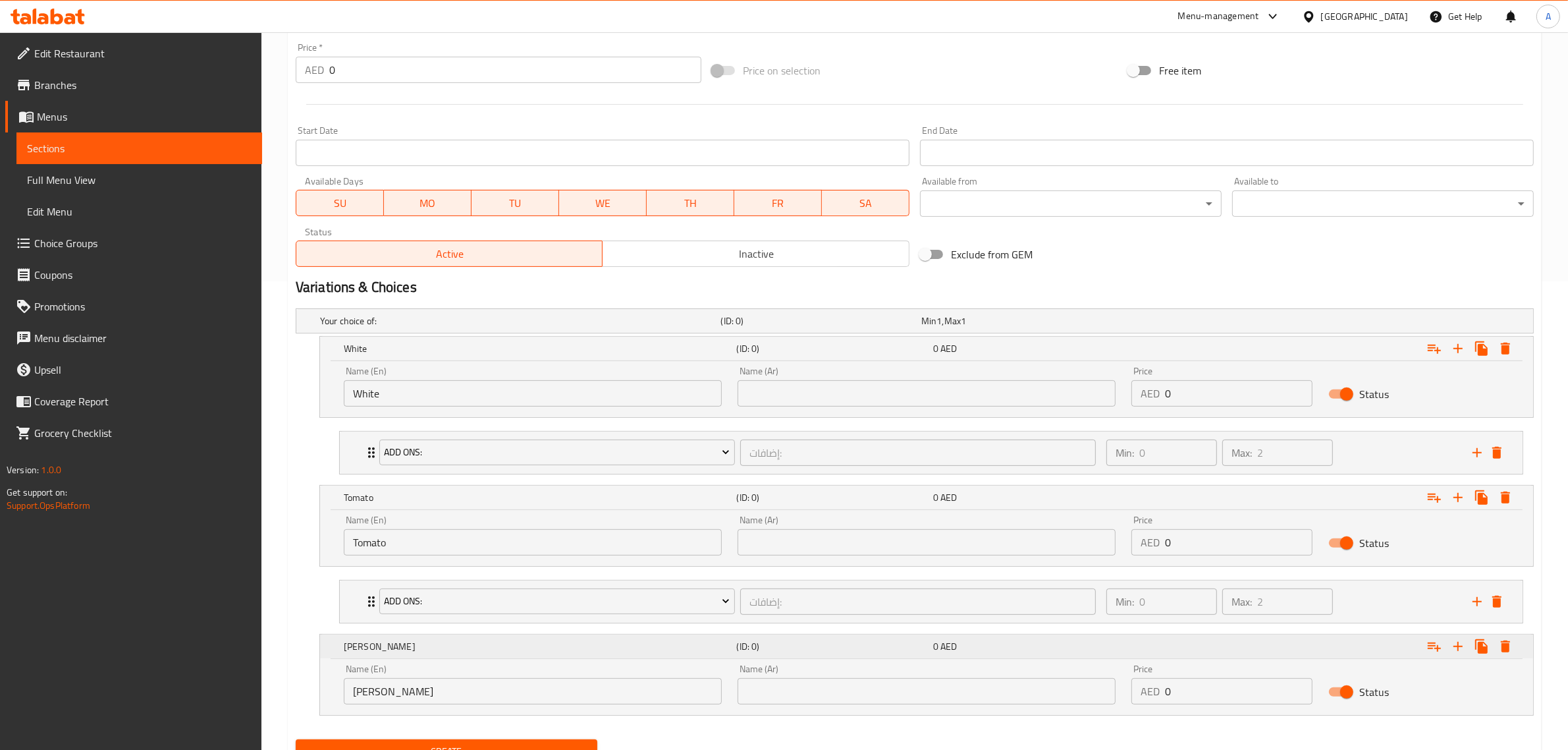
click at [1433, 356] on icon "Expand" at bounding box center [1435, 349] width 16 height 16
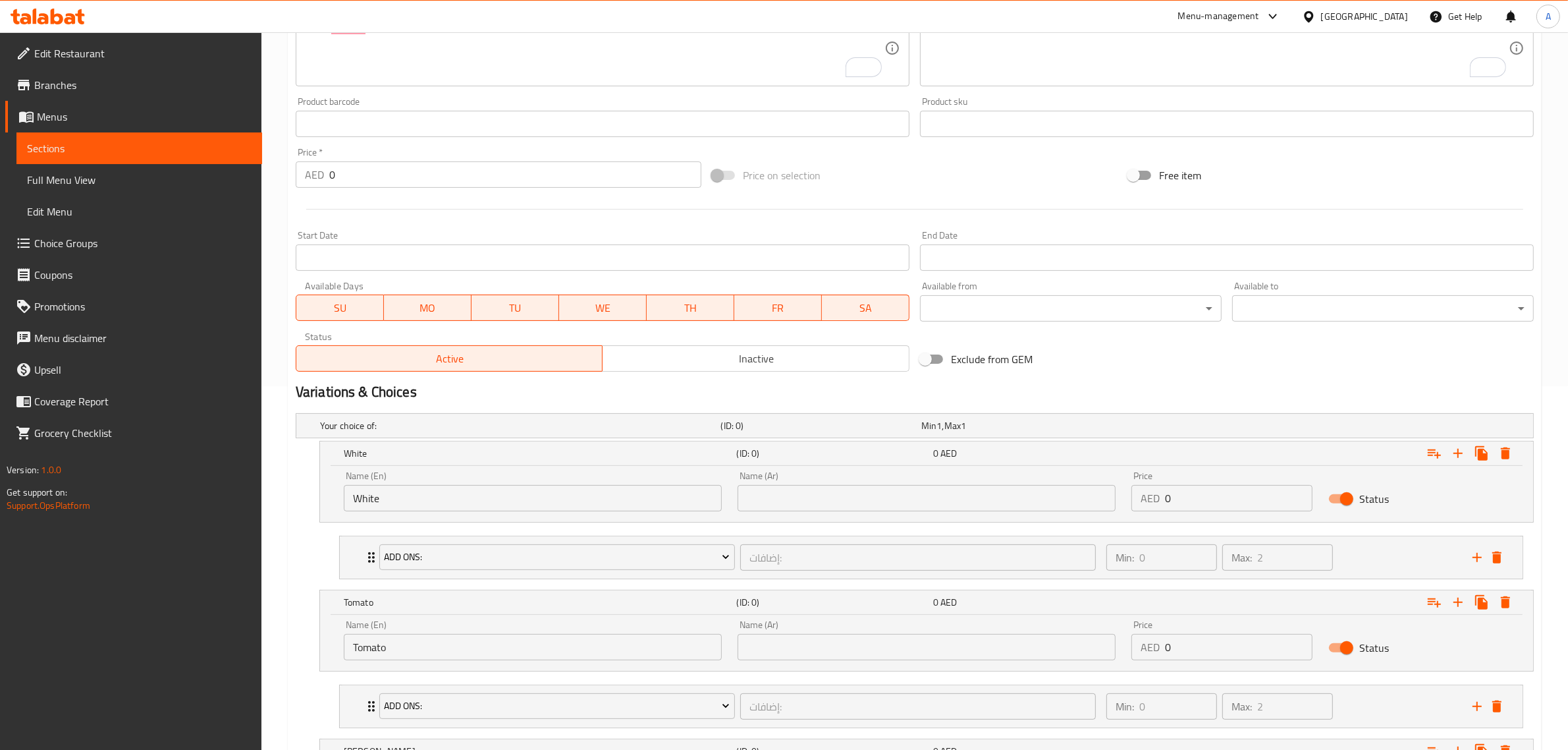
scroll to position [334, 0]
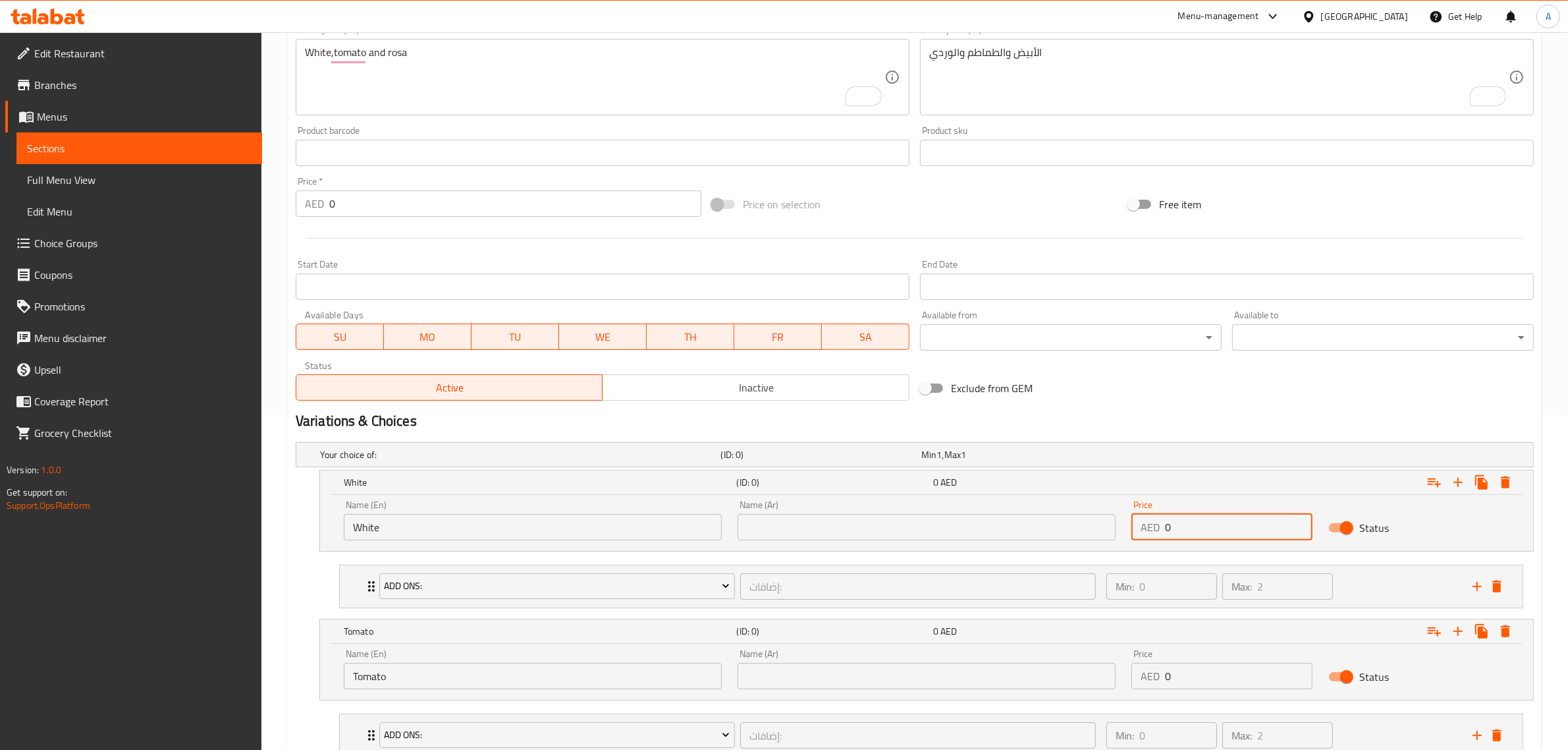
drag, startPoint x: 1190, startPoint y: 518, endPoint x: 1140, endPoint y: 526, distance: 50.6
click at [1140, 526] on div "AED 0 Price" at bounding box center [1222, 527] width 181 height 26
paste input "26"
type input "26"
drag, startPoint x: 1200, startPoint y: 680, endPoint x: 1138, endPoint y: 669, distance: 63.0
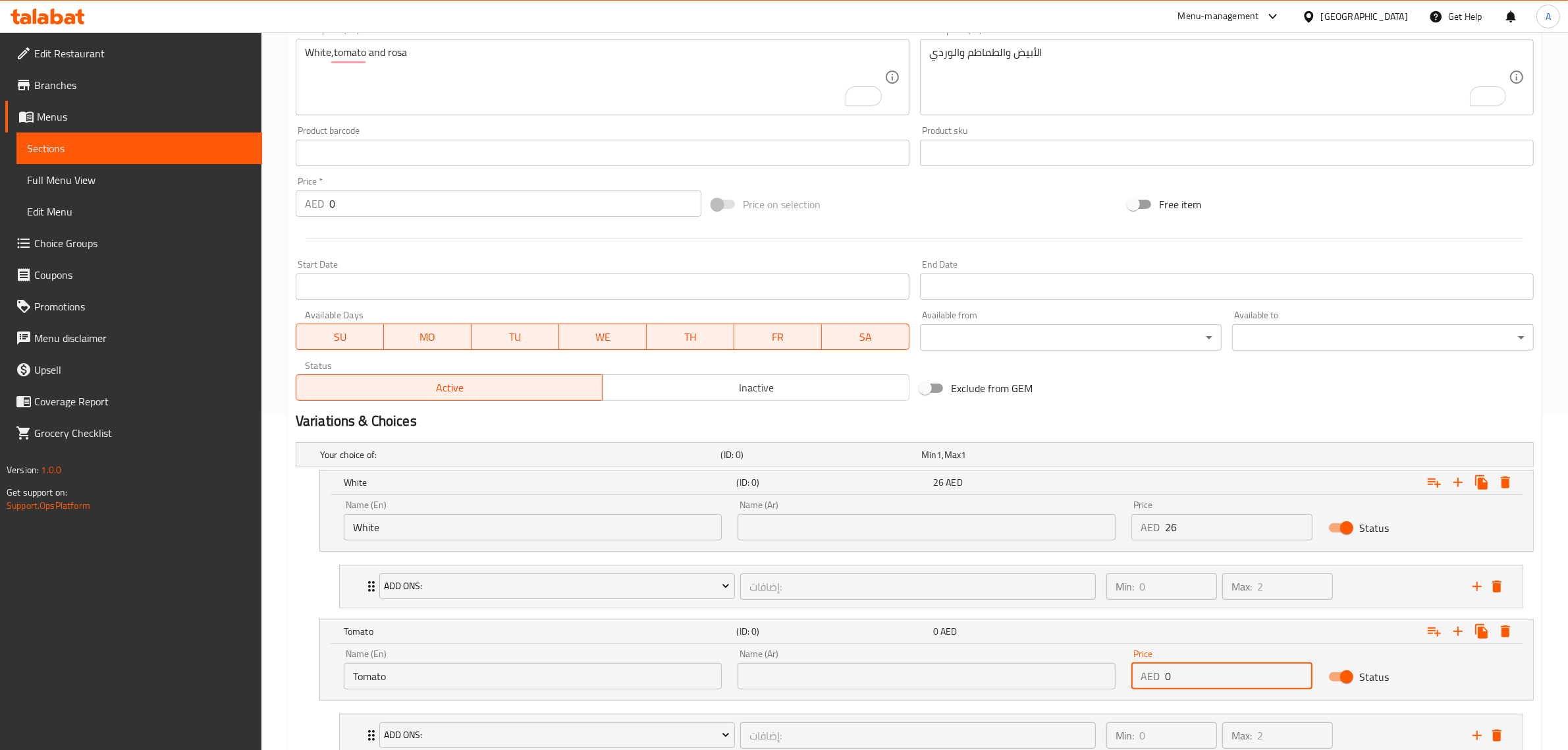
click at [1138, 669] on div "AED 0 Price" at bounding box center [1222, 676] width 181 height 26
paste input "26"
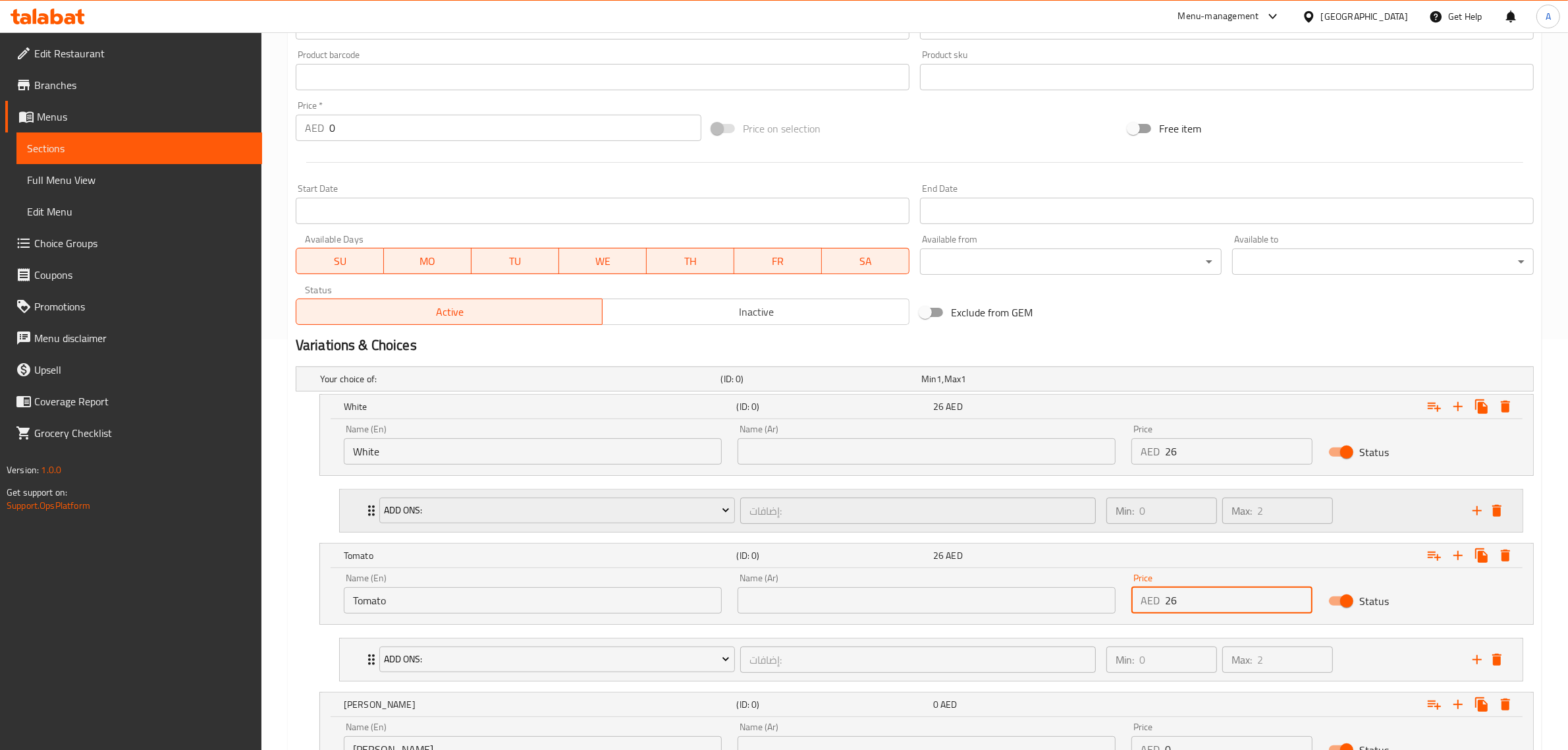
scroll to position [500, 0]
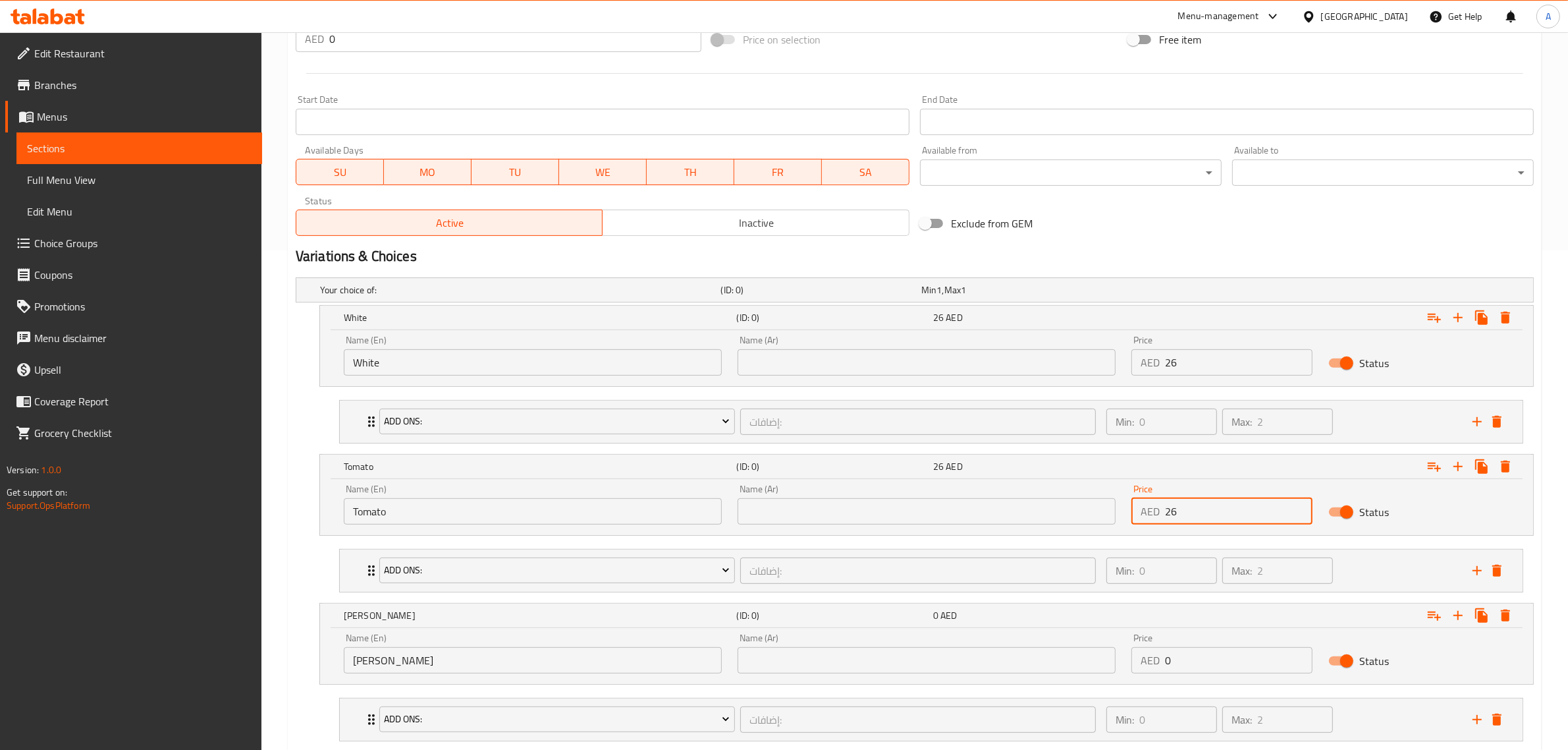
type input "26"
drag, startPoint x: 1196, startPoint y: 663, endPoint x: 1148, endPoint y: 664, distance: 48.0
click at [1148, 664] on div "AED 0 Price" at bounding box center [1222, 660] width 181 height 26
paste input "26"
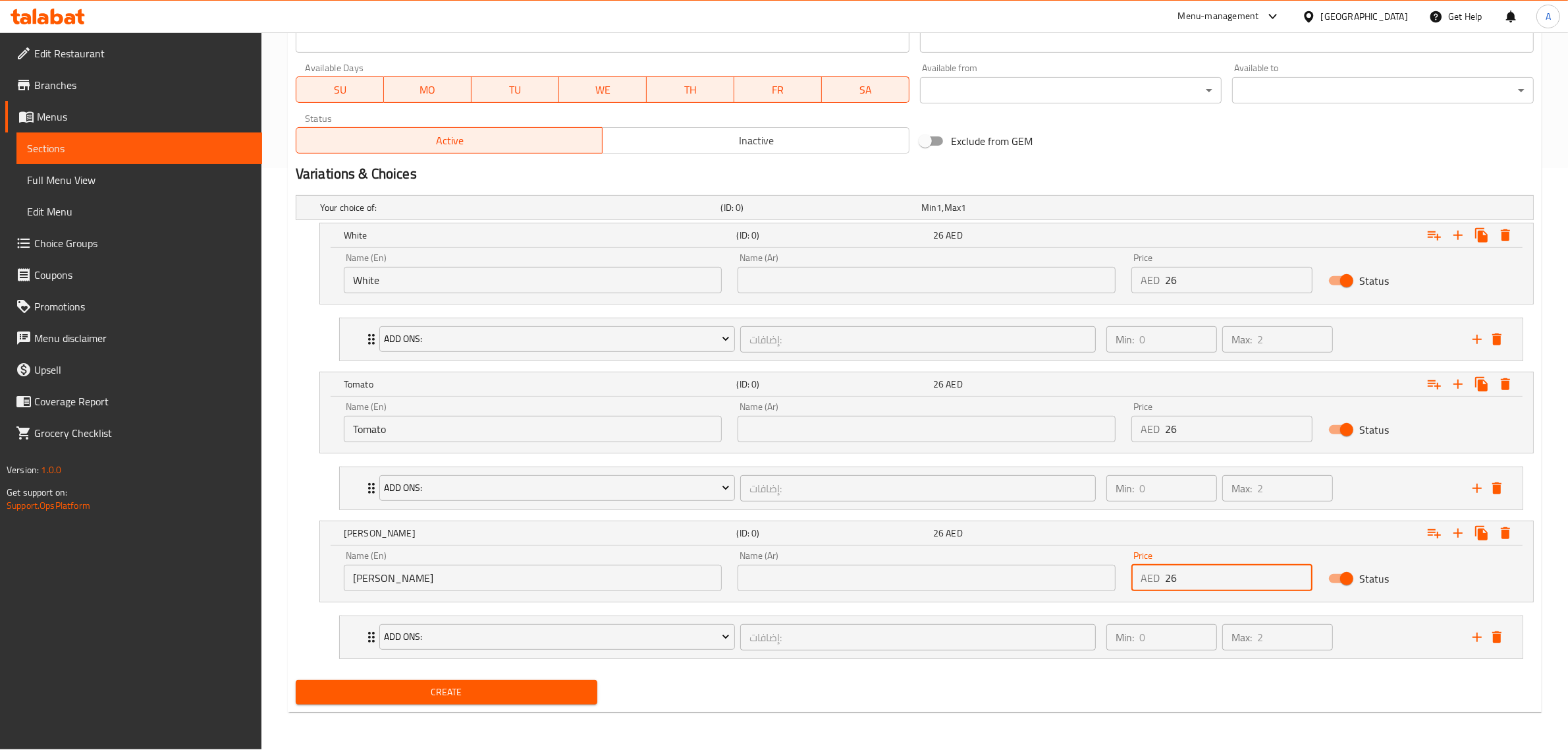
type input "26"
click at [522, 707] on div "Create" at bounding box center [446, 692] width 312 height 35
click at [524, 700] on span "Create" at bounding box center [447, 692] width 281 height 17
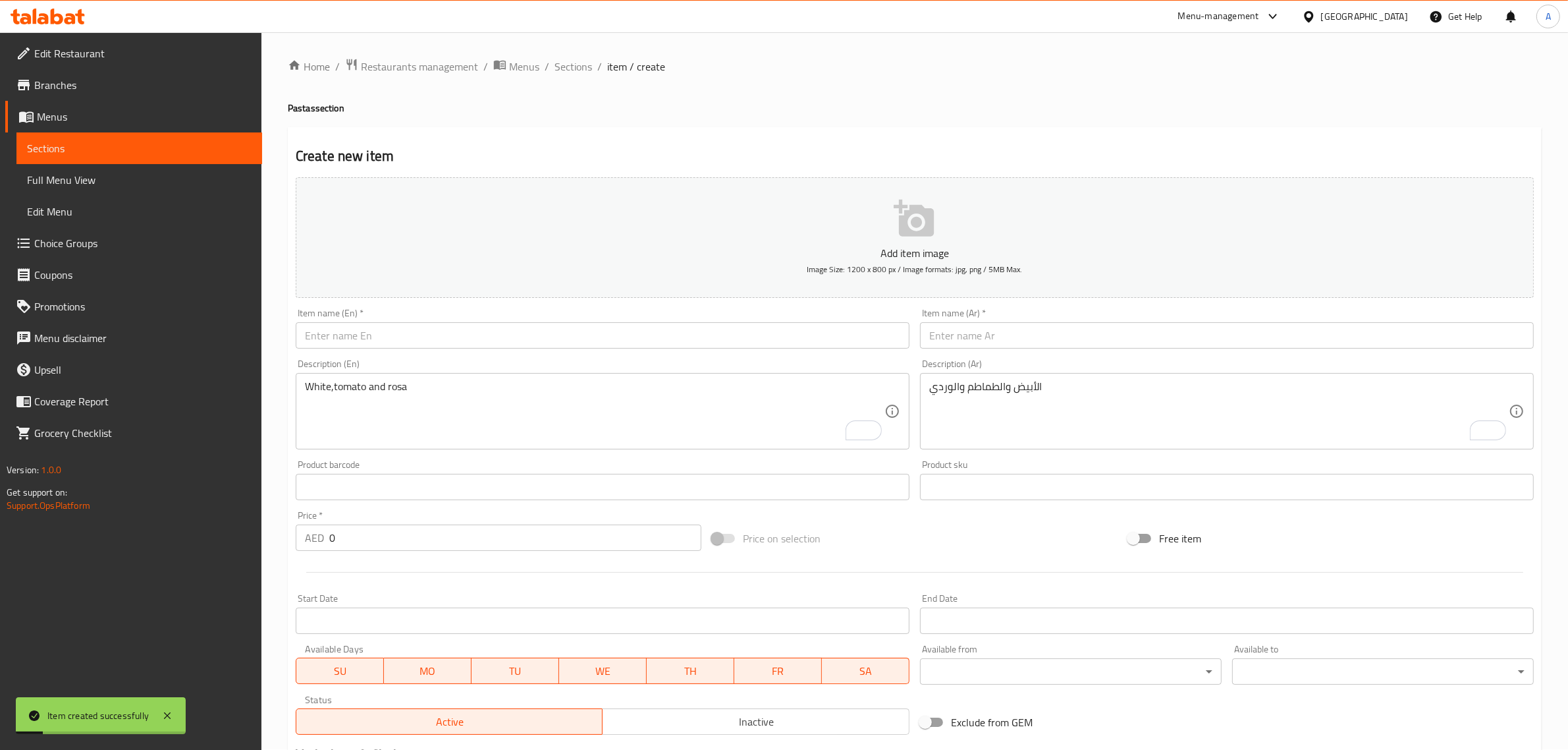
scroll to position [0, 0]
click at [579, 68] on span "Sections" at bounding box center [573, 67] width 37 height 16
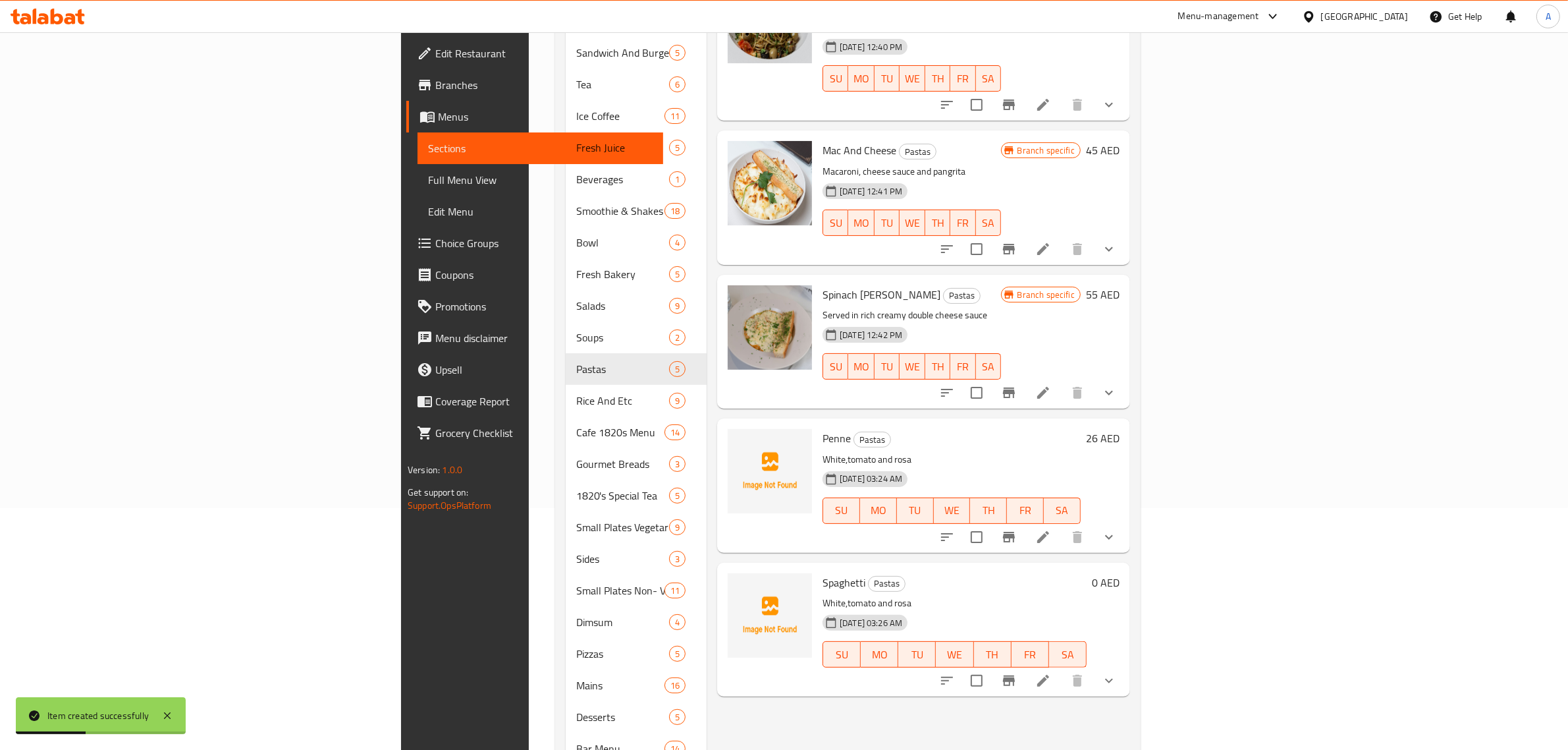
scroll to position [277, 0]
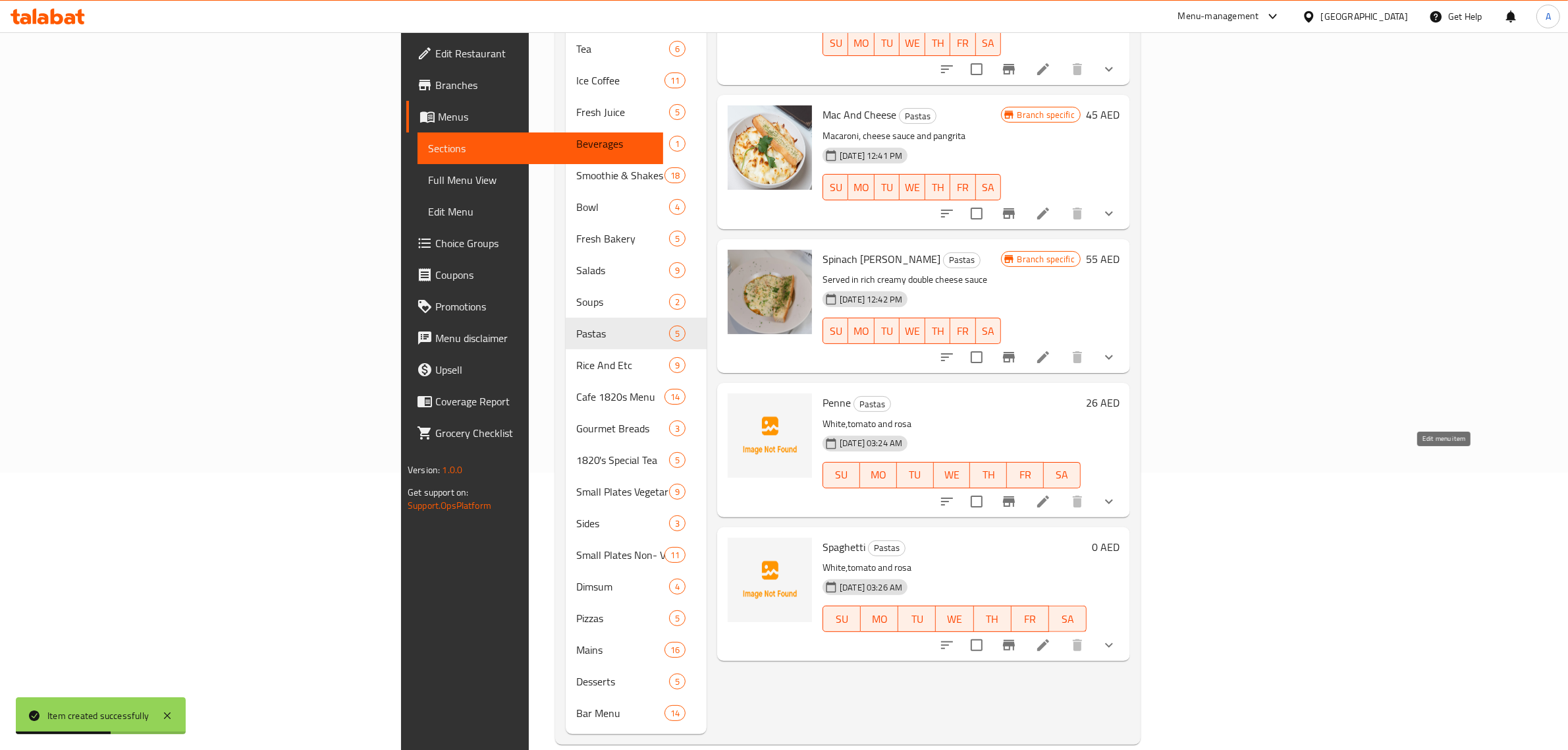
click at [1051, 494] on icon at bounding box center [1044, 502] width 16 height 16
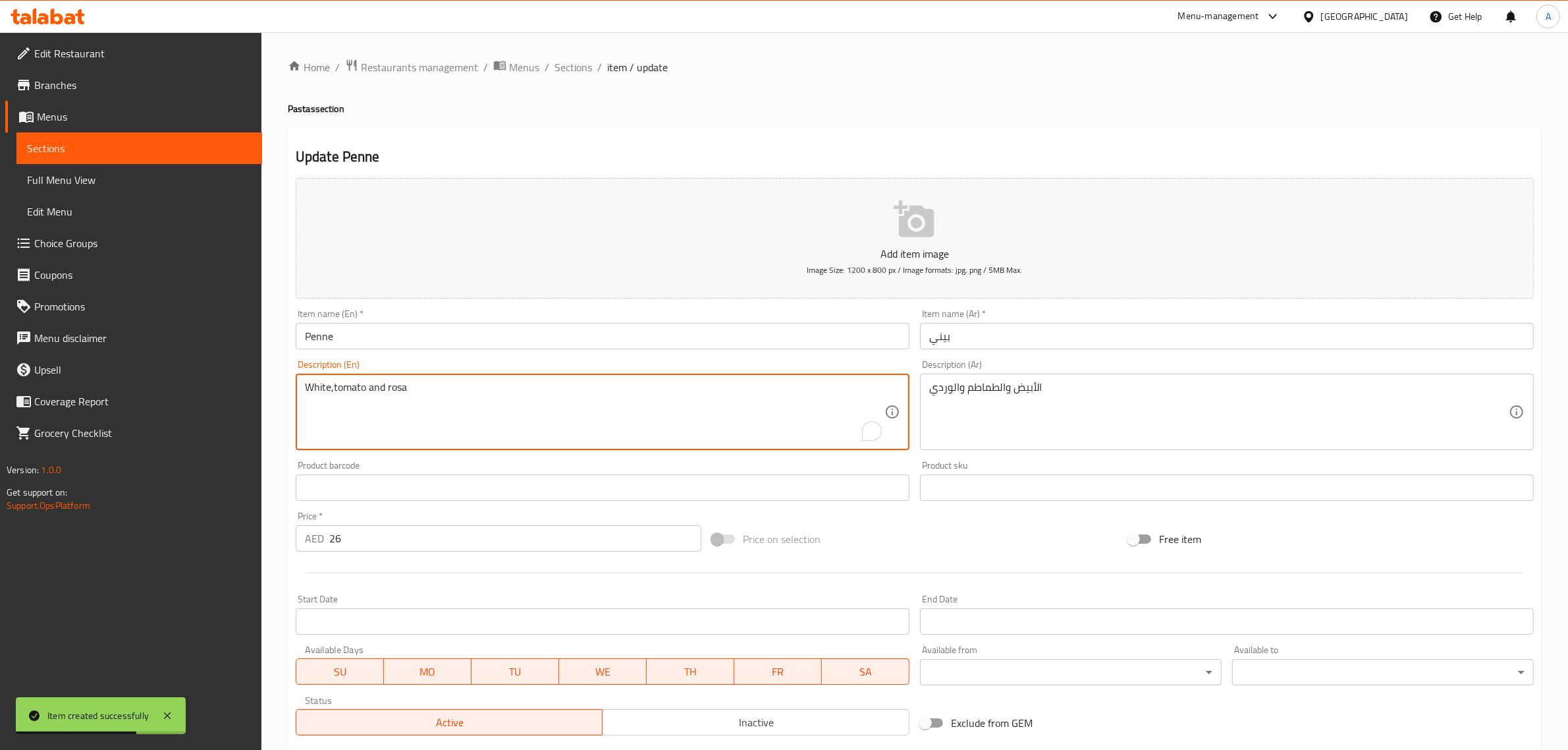
click at [344, 400] on textarea "White,tomato and rosa" at bounding box center [595, 413] width 579 height 63
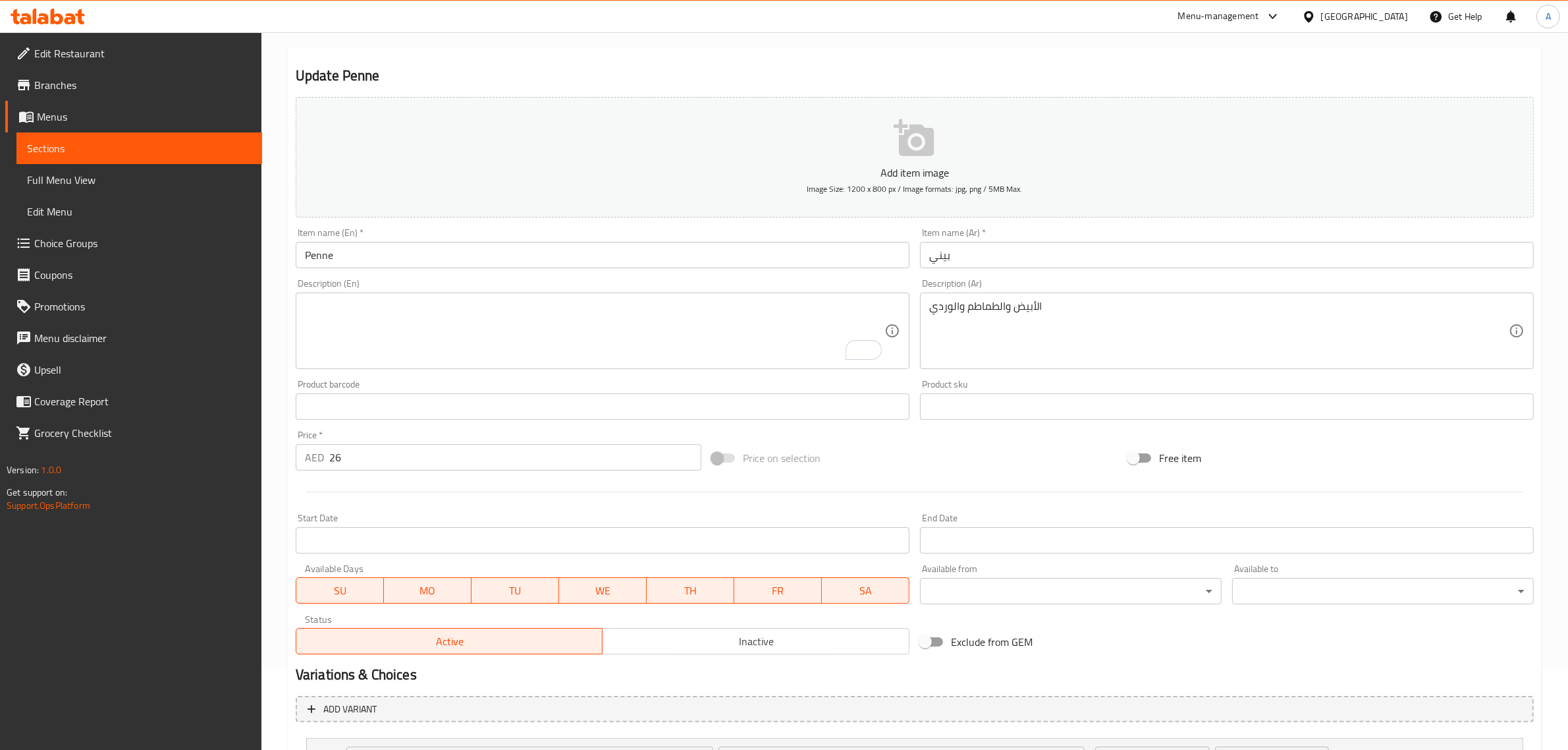
scroll to position [202, 0]
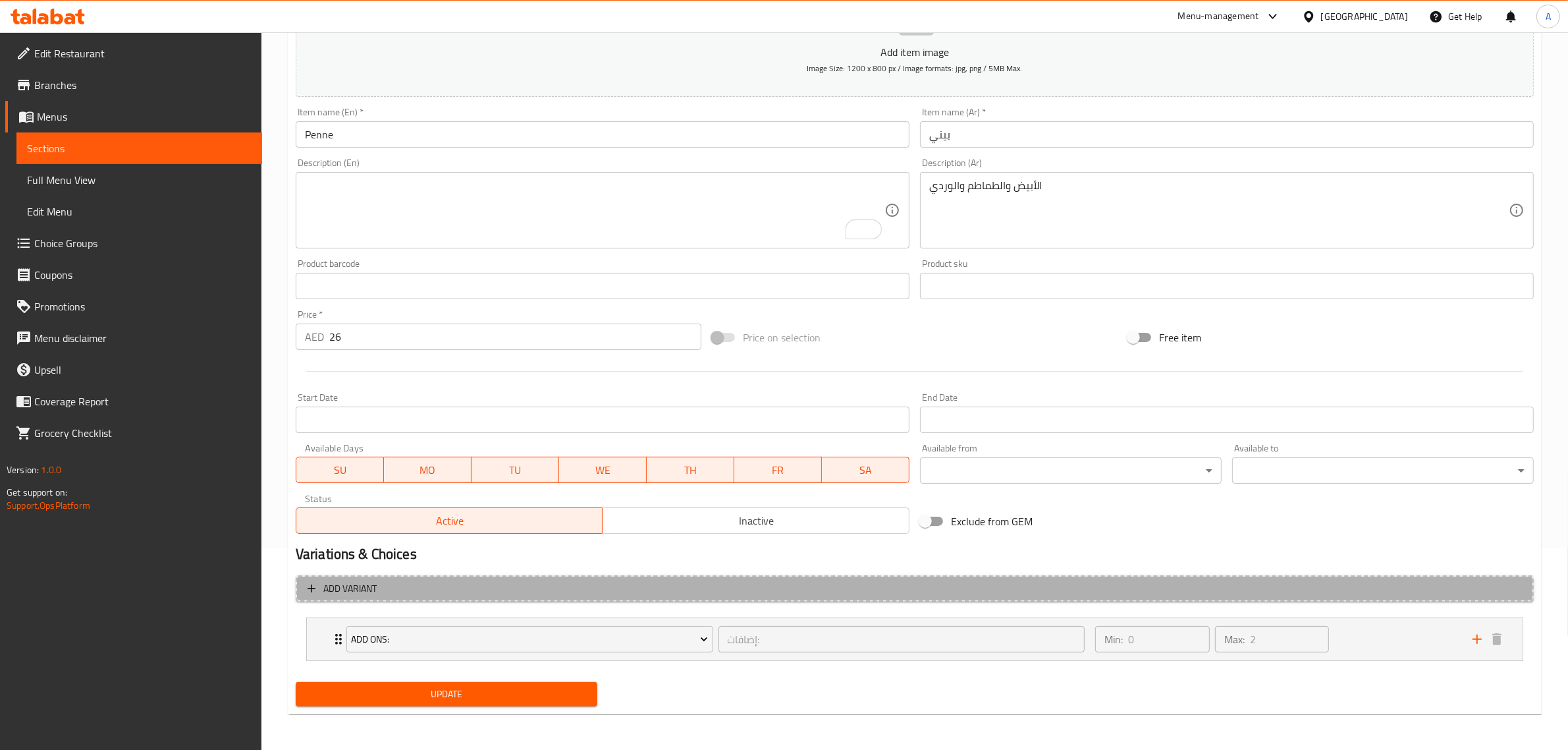
click at [692, 593] on span "Add variant" at bounding box center [915, 588] width 1215 height 17
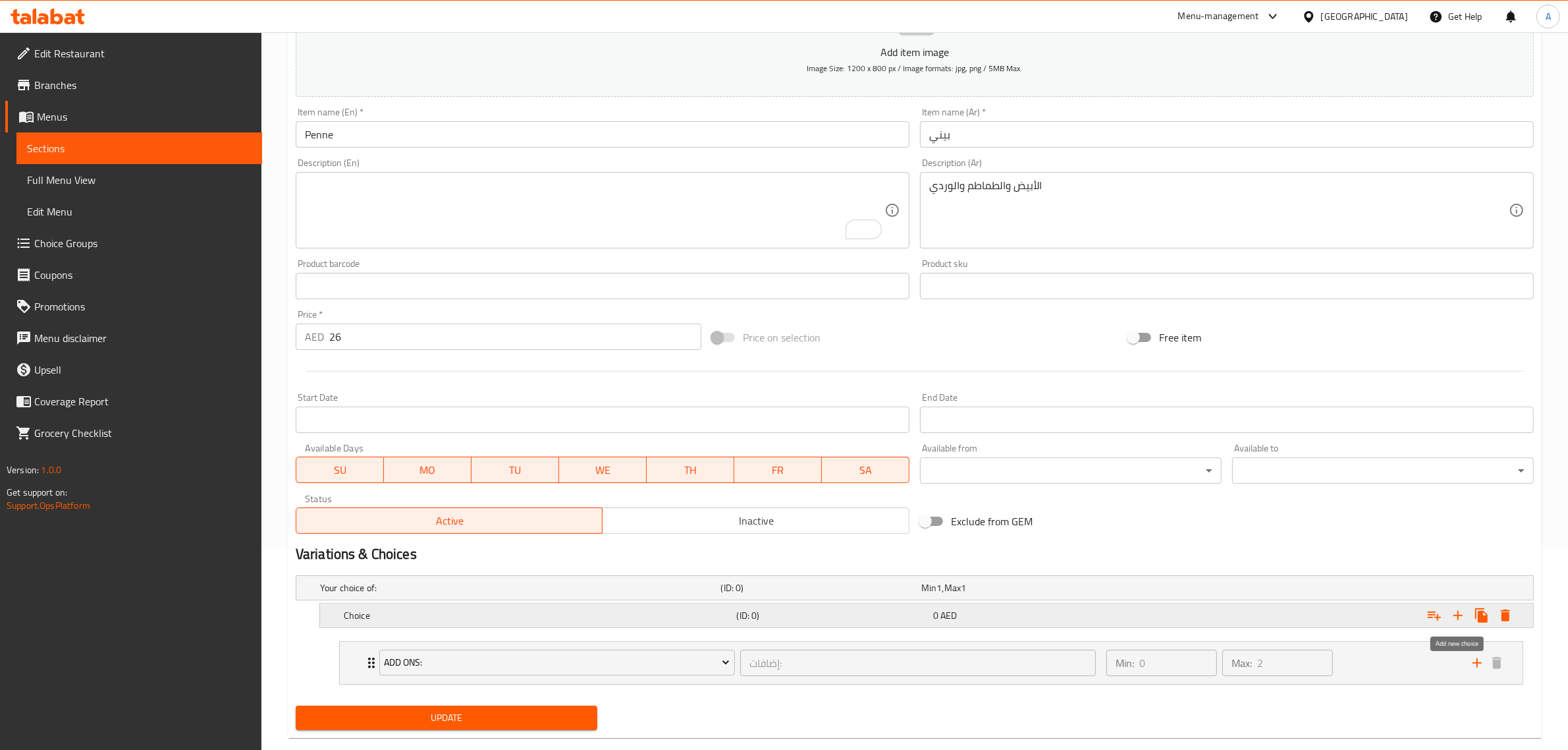
click at [1460, 610] on icon "Expand" at bounding box center [1458, 615] width 16 height 16
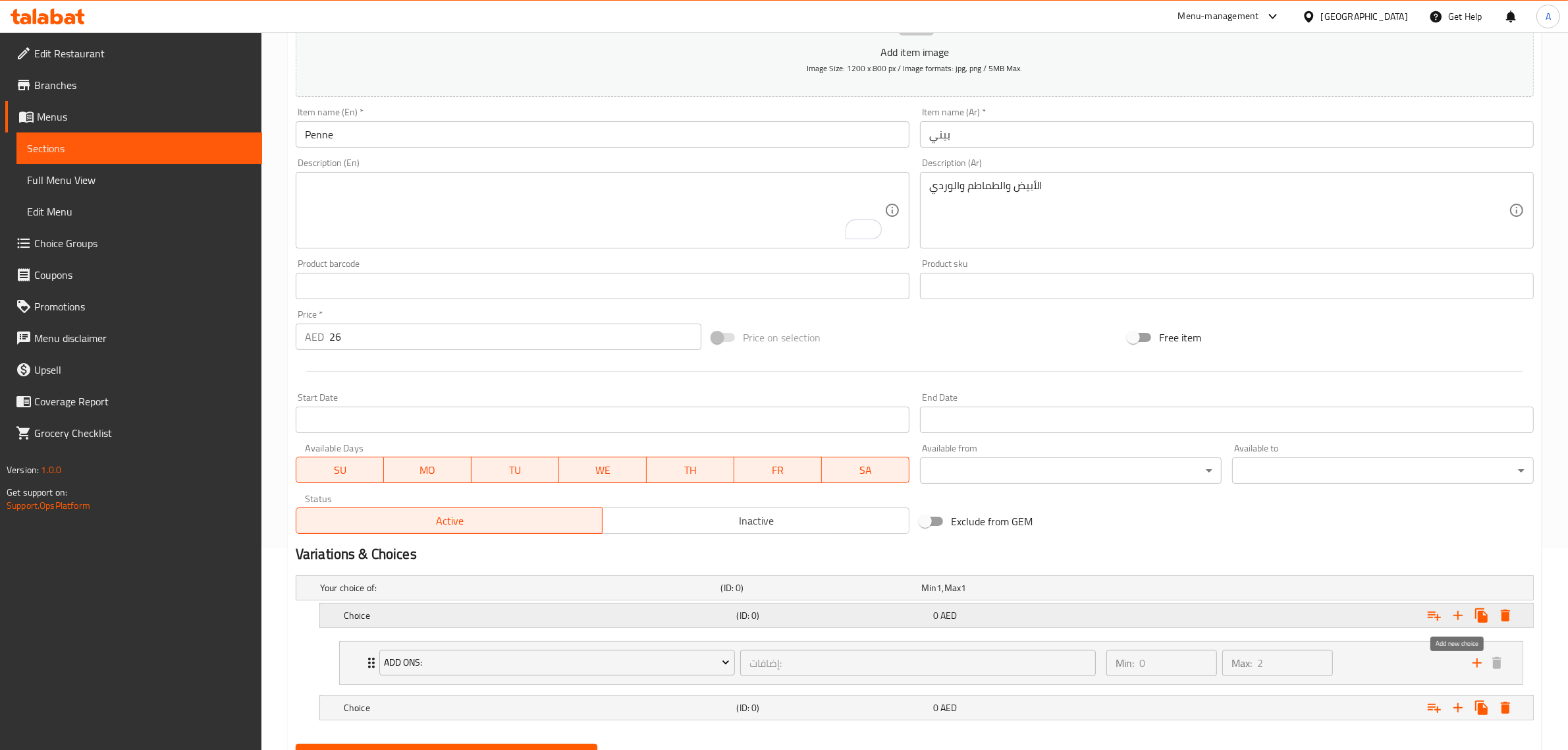
click at [1460, 610] on icon "Expand" at bounding box center [1458, 615] width 16 height 16
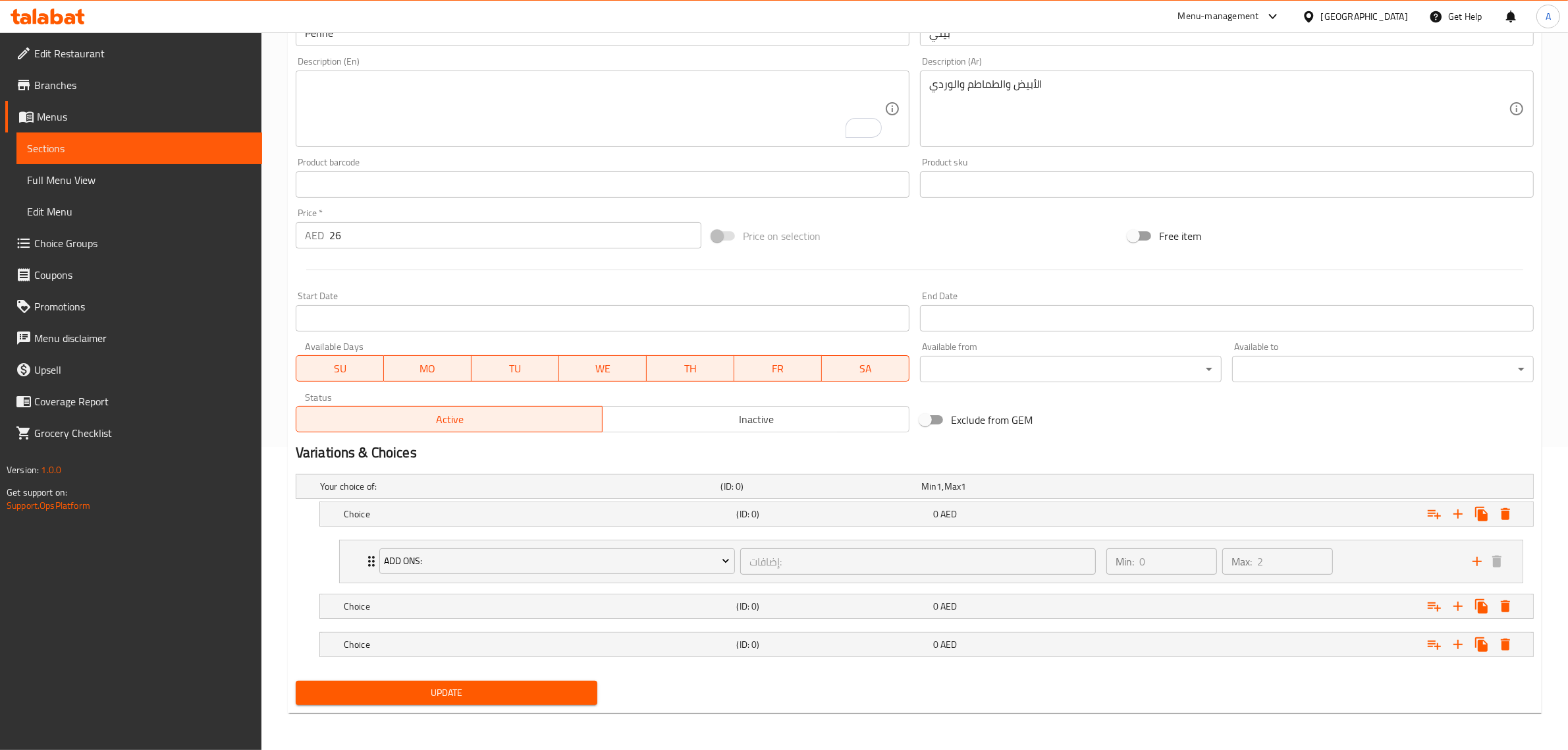
scroll to position [304, 0]
click at [940, 494] on span "AED" at bounding box center [939, 485] width 5 height 17
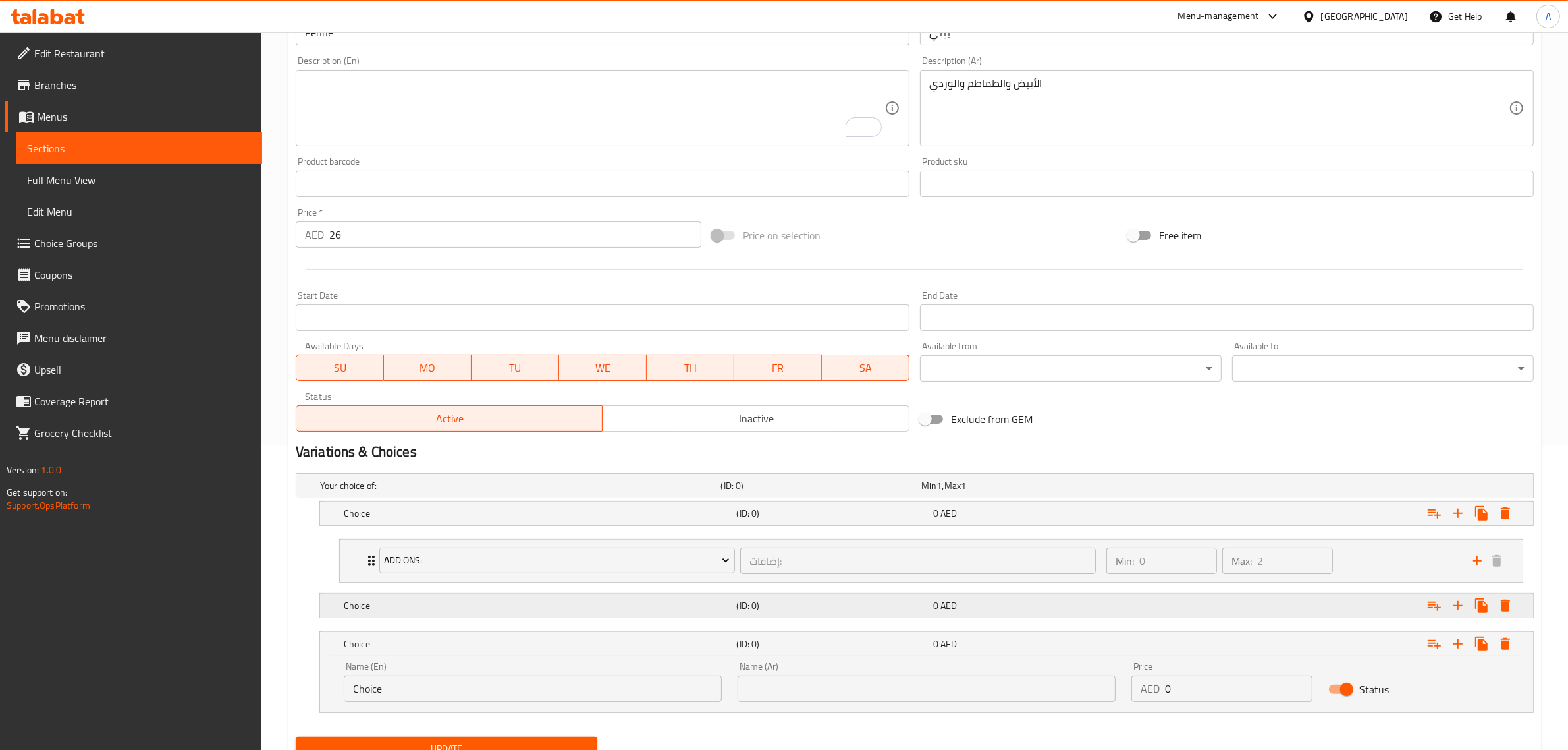
click at [912, 492] on h5 "(ID: 0)" at bounding box center [818, 486] width 195 height 13
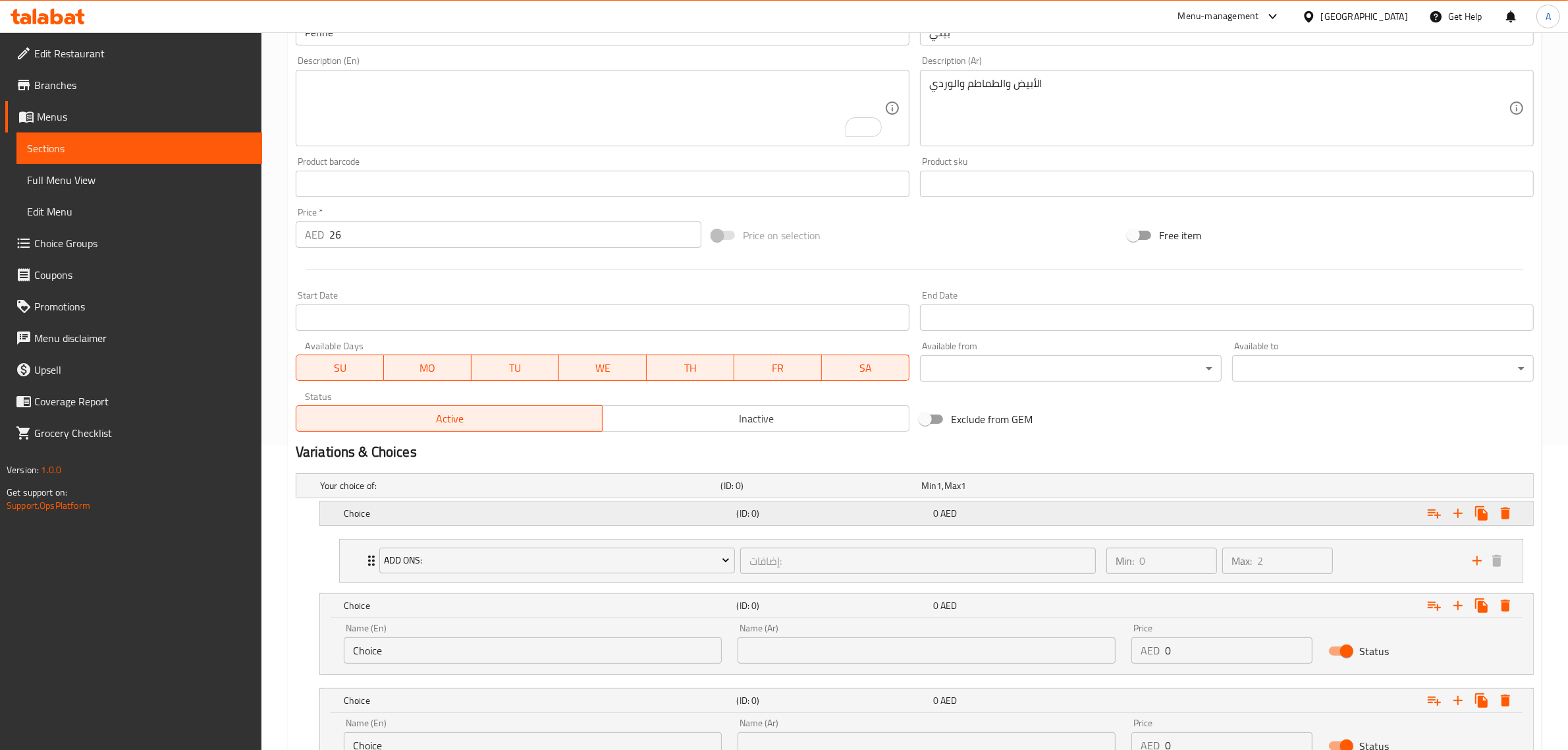
click at [772, 492] on h5 "(ID: 0)" at bounding box center [818, 486] width 195 height 13
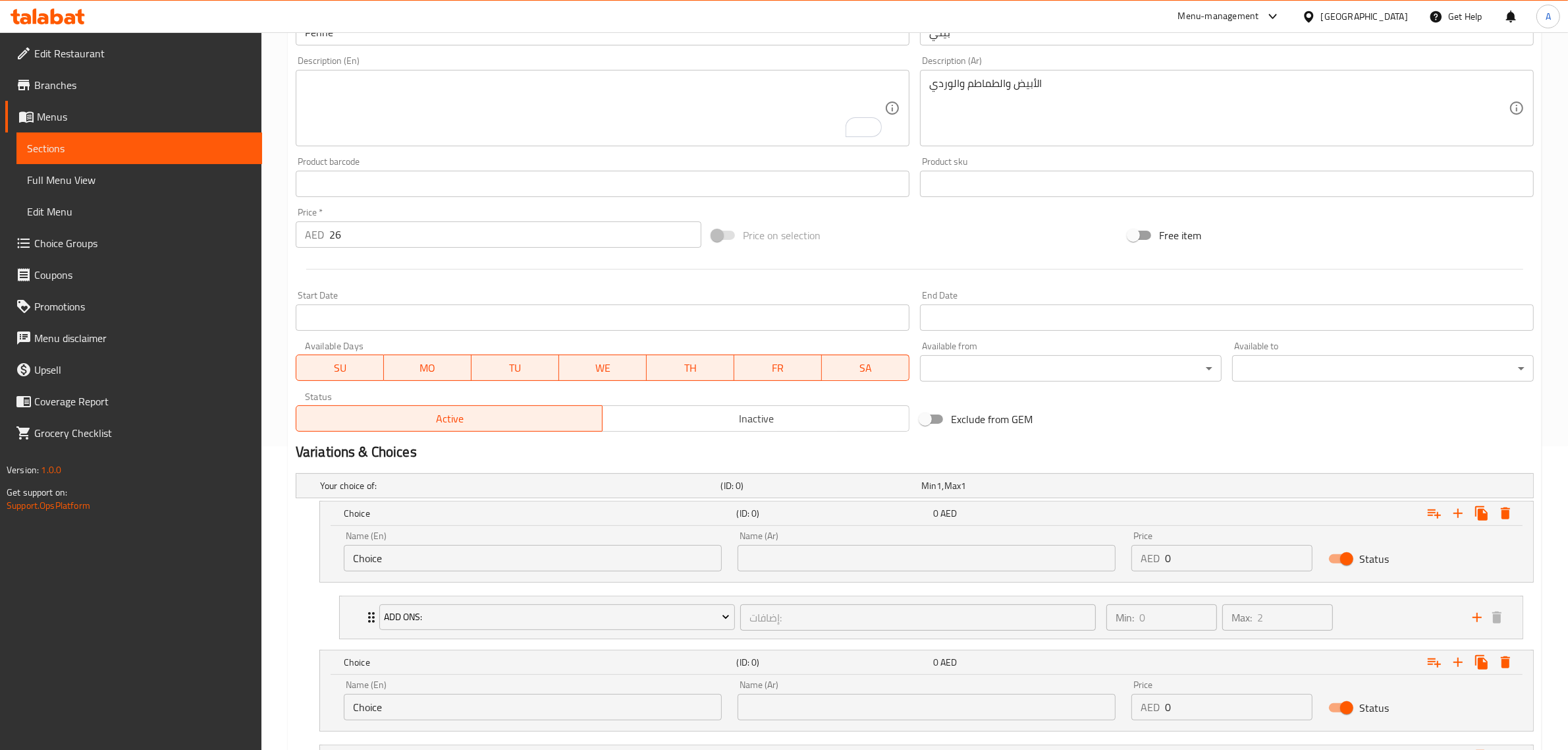
click at [526, 565] on input "Choice" at bounding box center [532, 558] width 378 height 26
paste input "White, Tomato And Rosa"
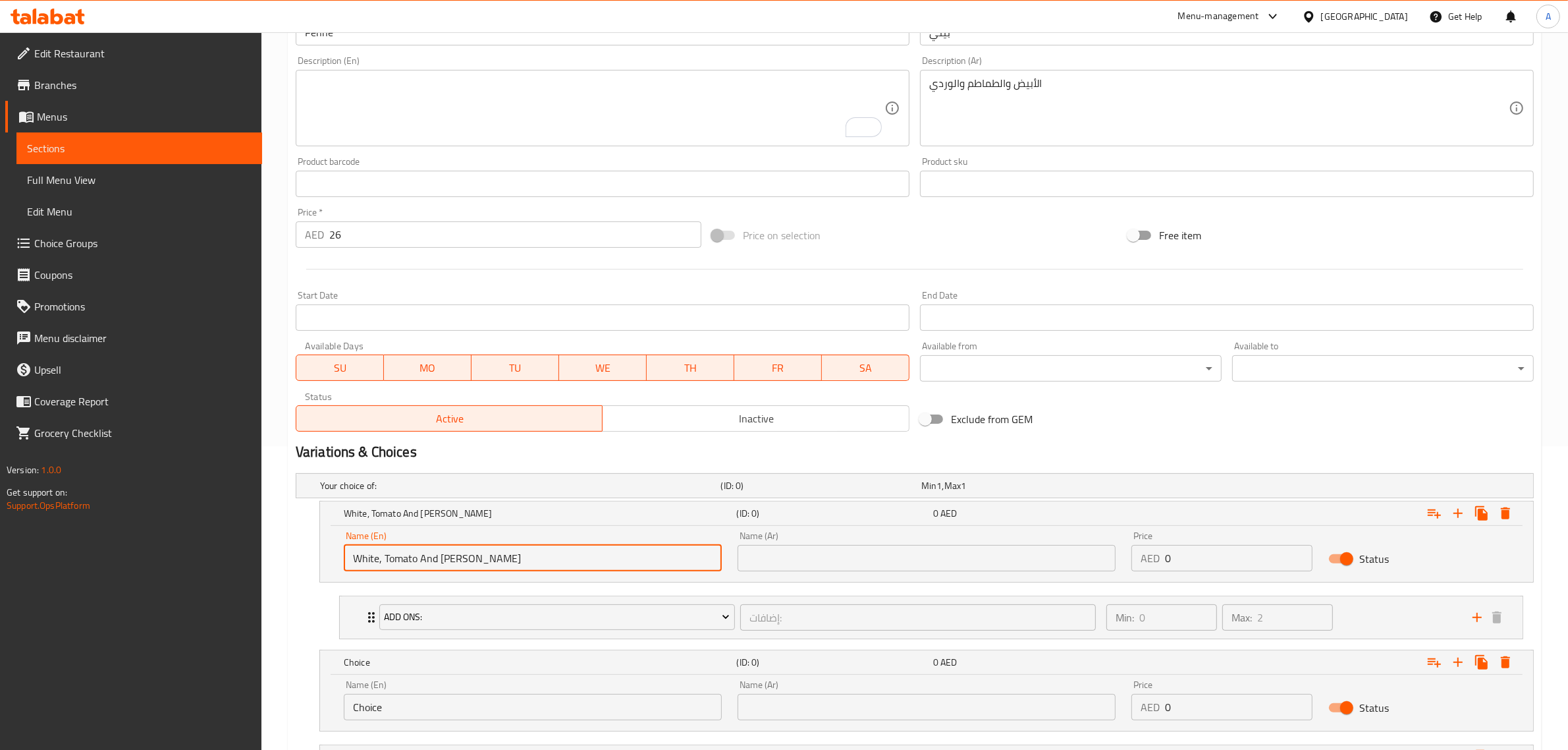
click at [389, 560] on input "White, Tomato And Rosa" at bounding box center [532, 558] width 378 height 26
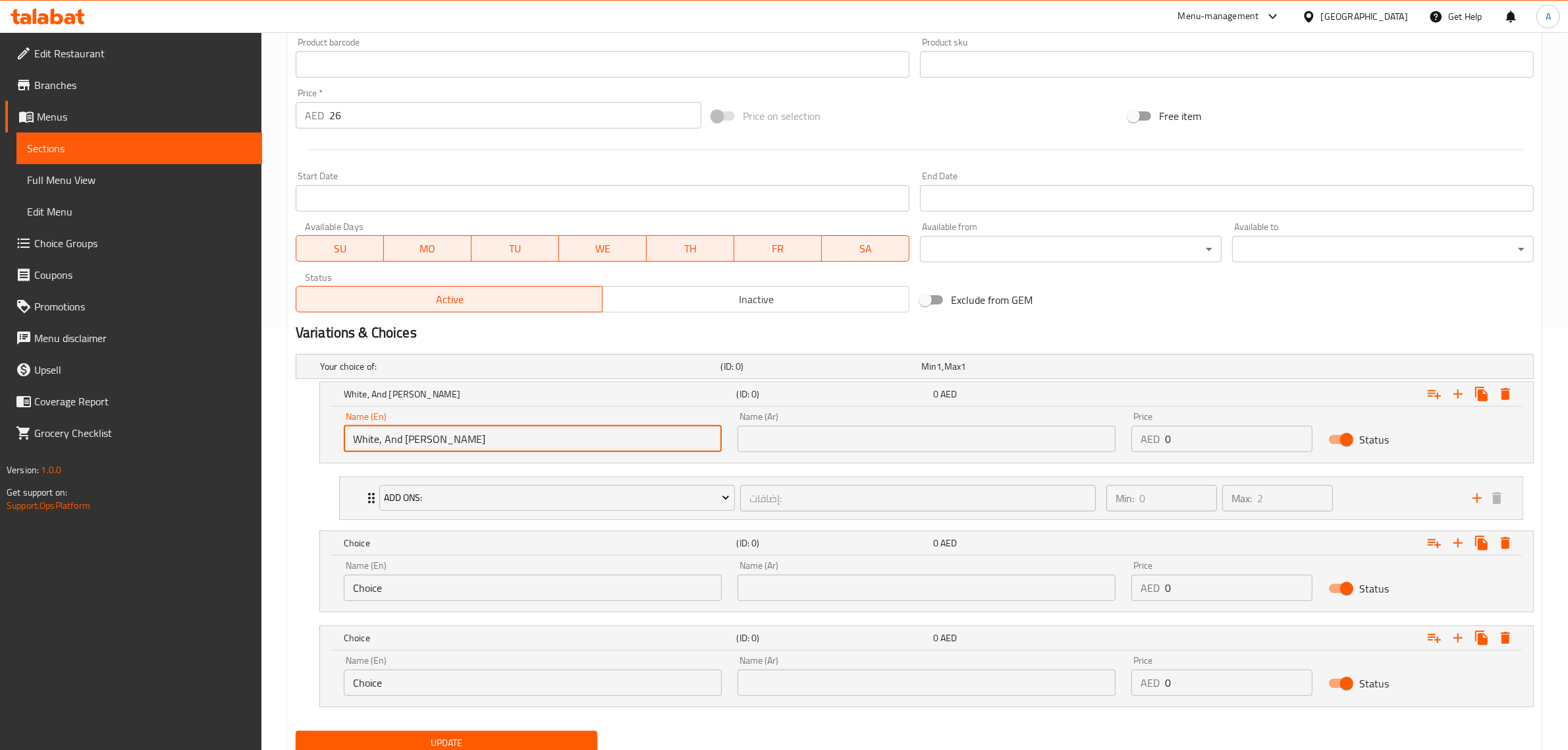
scroll to position [468, 0]
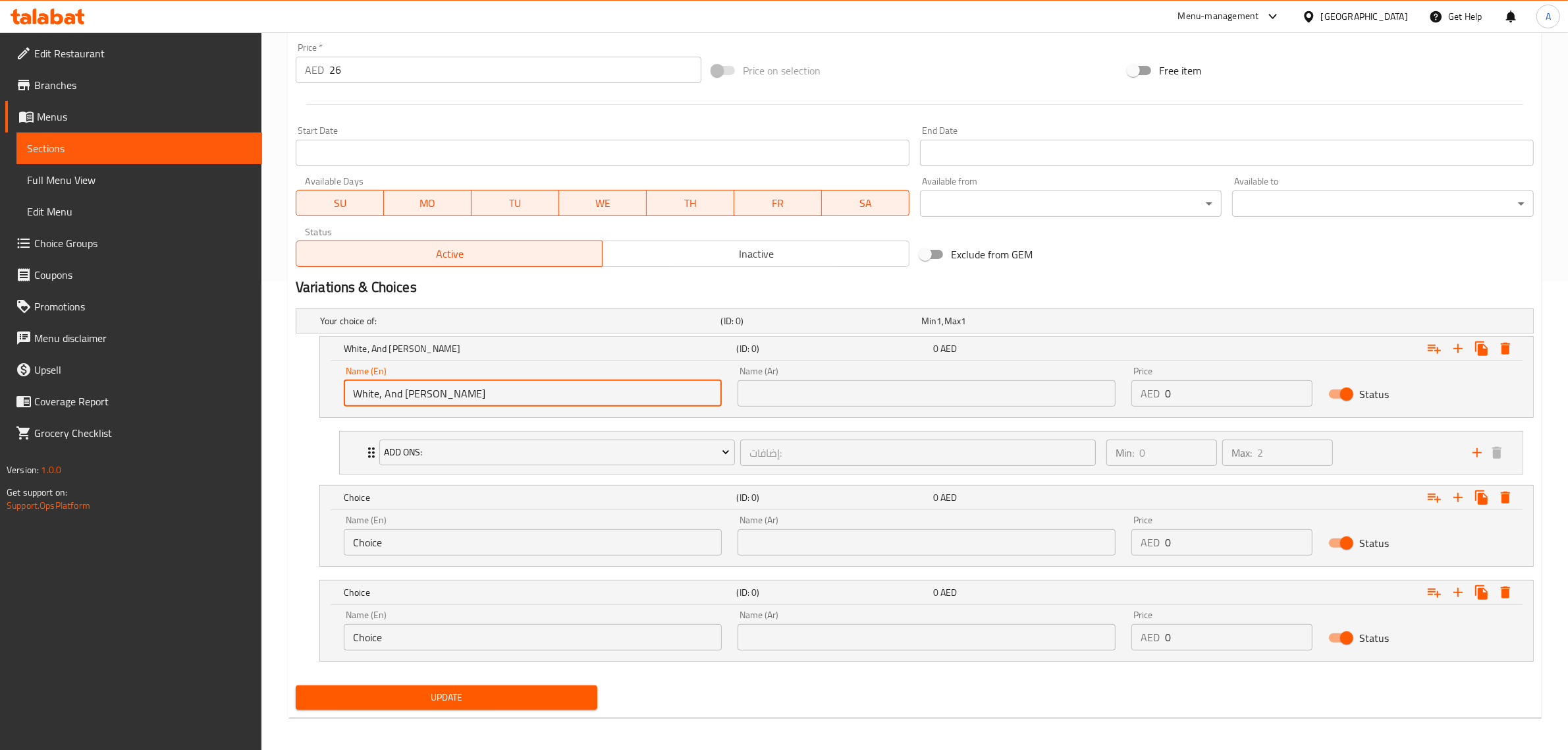
type input "White, And Rosa"
click at [426, 547] on input "Choice" at bounding box center [532, 542] width 378 height 26
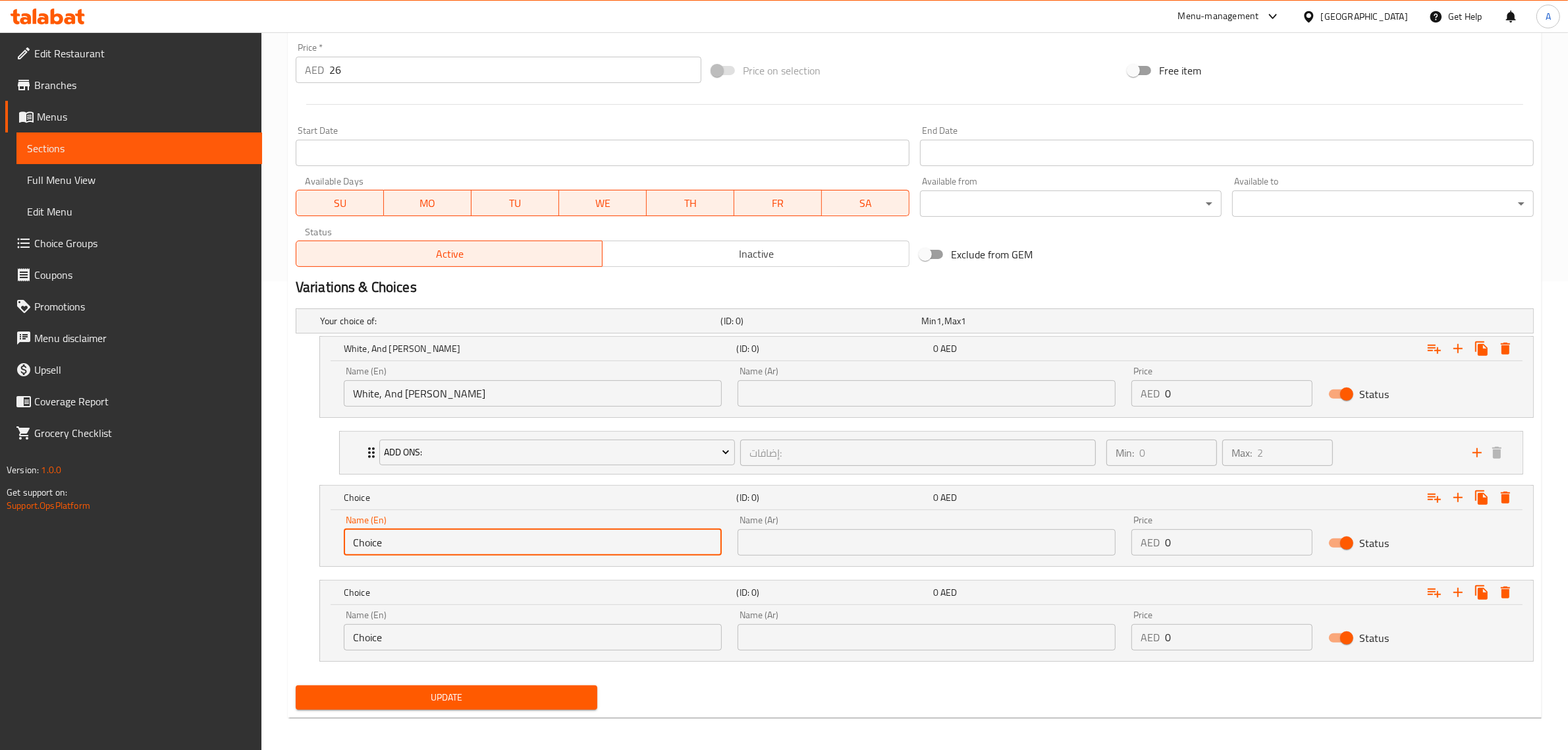
click at [426, 547] on input "Choice" at bounding box center [532, 542] width 378 height 26
paste input "Tomato"
type input "Tomato"
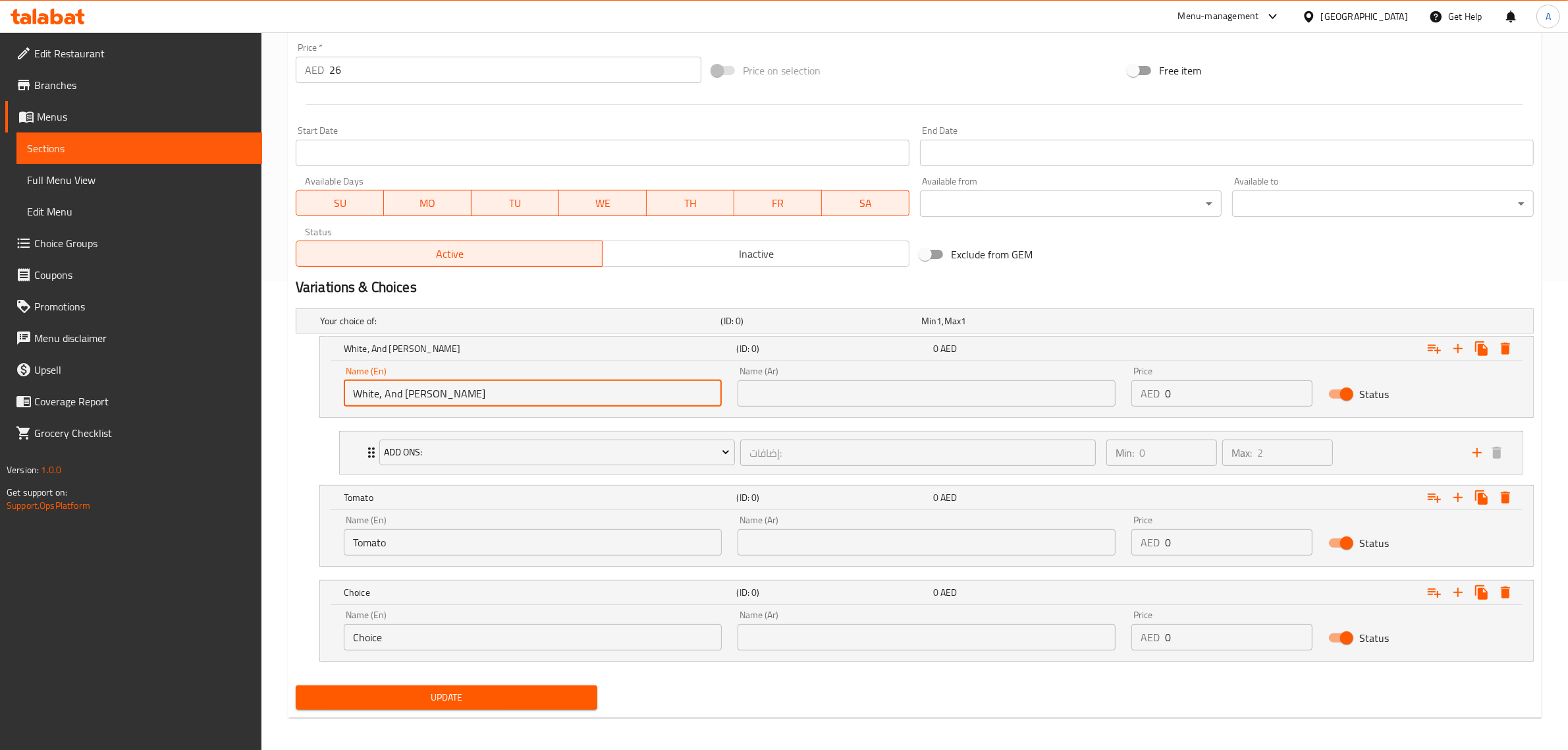
click at [421, 399] on input "White, And Rosa" at bounding box center [532, 394] width 378 height 26
click at [421, 402] on input "White, And Rosa" at bounding box center [532, 394] width 378 height 26
type input "White, And"
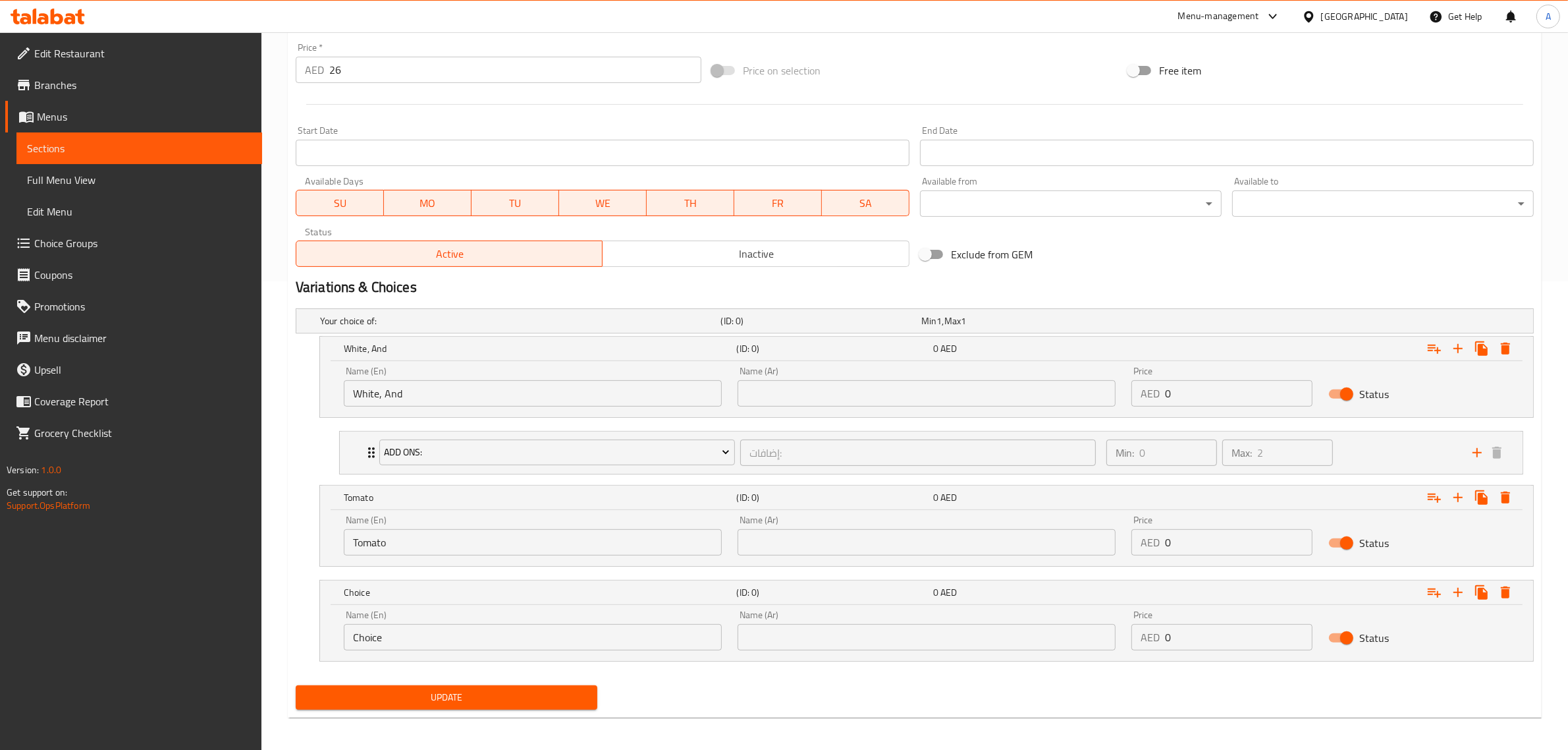
click at [446, 623] on div "Name (En) Choice Name (En)" at bounding box center [532, 630] width 378 height 40
click at [442, 628] on input "Choice" at bounding box center [532, 637] width 378 height 26
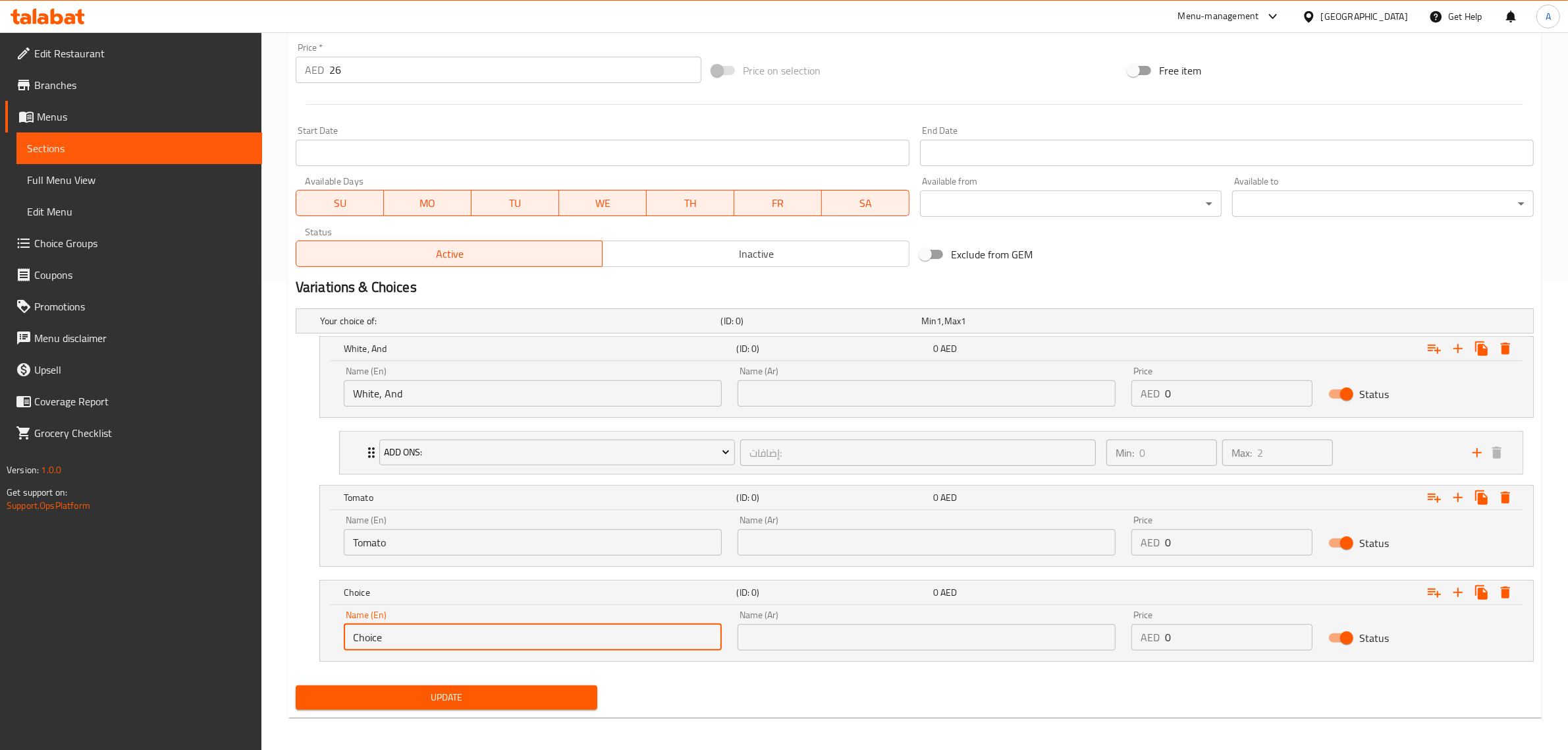
click at [442, 628] on input "Choice" at bounding box center [532, 637] width 378 height 26
paste input "Rosa"
type input "Rosa"
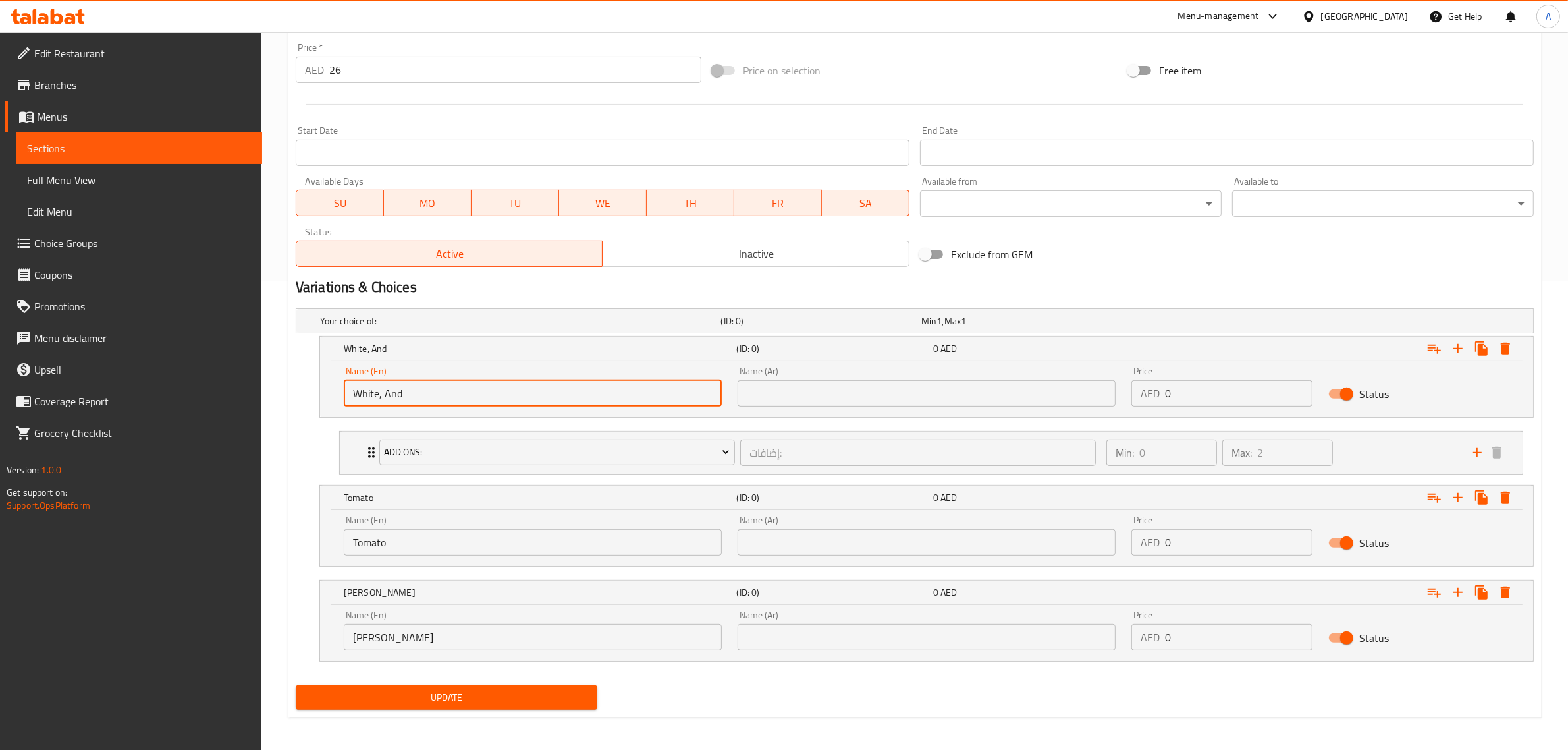
drag, startPoint x: 405, startPoint y: 396, endPoint x: 380, endPoint y: 404, distance: 26.2
click at [380, 404] on input "White, And" at bounding box center [532, 394] width 378 height 26
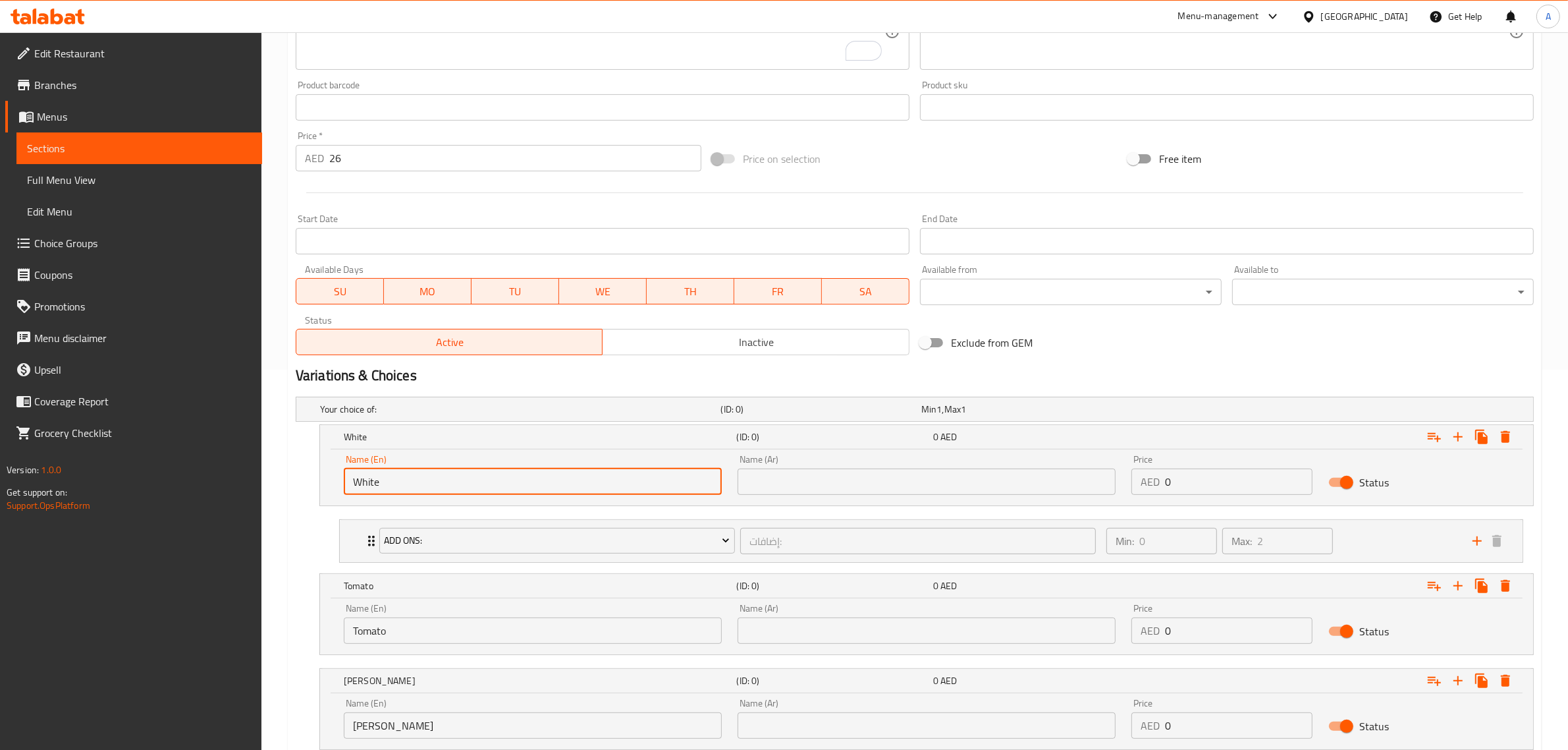
scroll to position [304, 0]
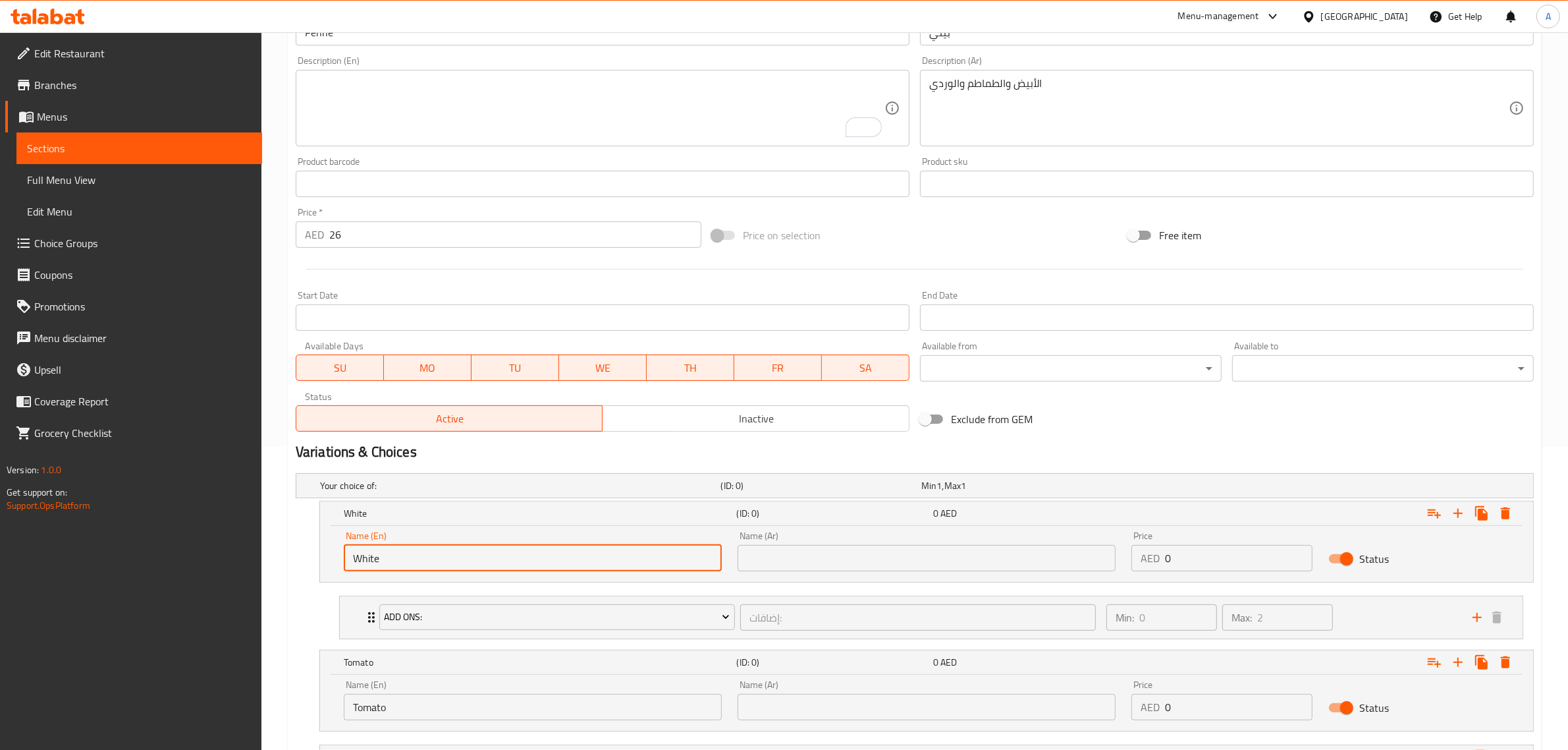
type input "White"
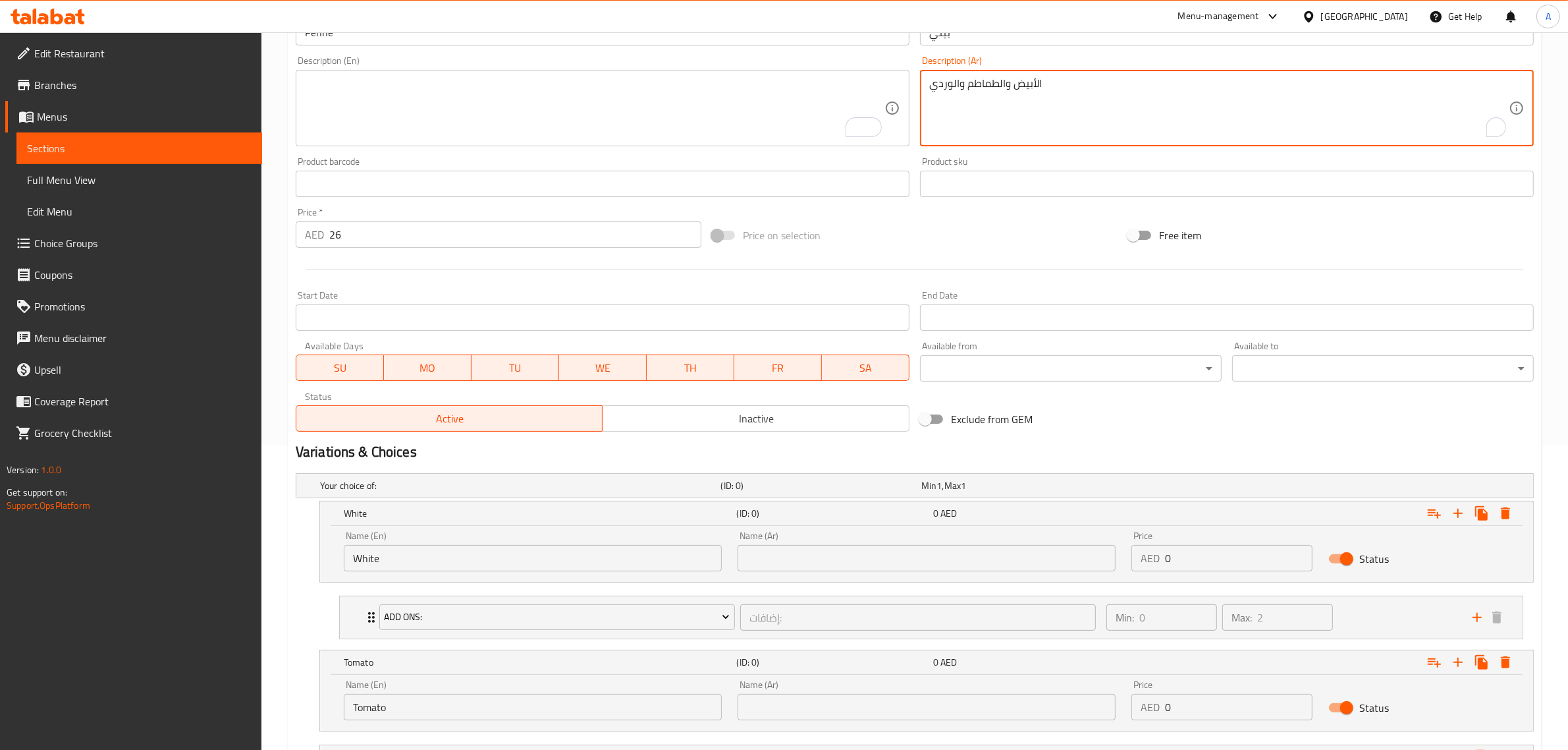
click at [1024, 83] on textarea "الأبيض والطماطم والوردي" at bounding box center [1219, 108] width 579 height 63
click at [812, 553] on input "text" at bounding box center [927, 558] width 378 height 26
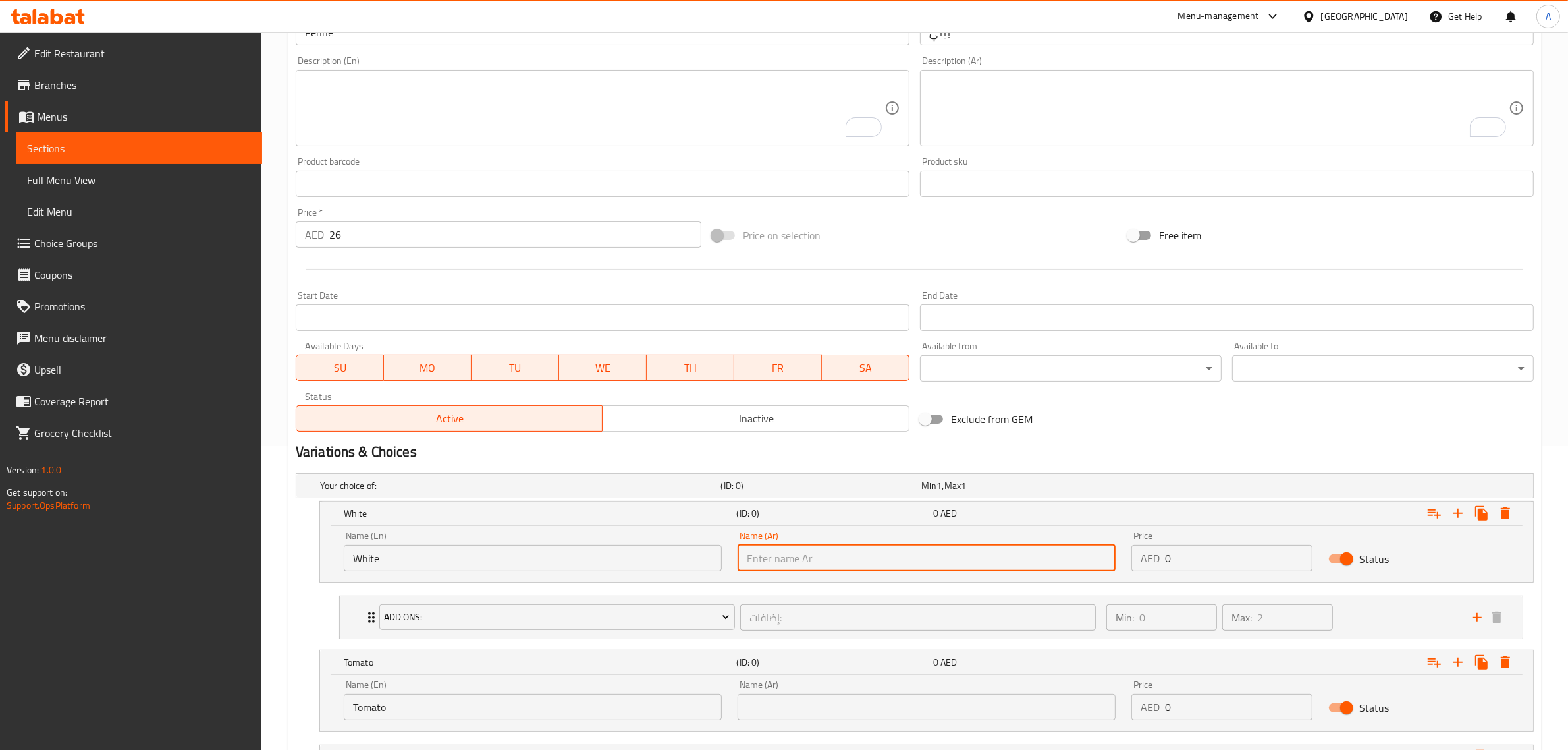
paste input "الأبيض والطماطم والوردي"
click at [763, 558] on input "الأبيض والطماطم والوردي" at bounding box center [927, 558] width 378 height 26
click at [758, 560] on input "الأبيض والطماطم والوردي" at bounding box center [927, 558] width 378 height 26
drag, startPoint x: 749, startPoint y: 560, endPoint x: 778, endPoint y: 551, distance: 30.4
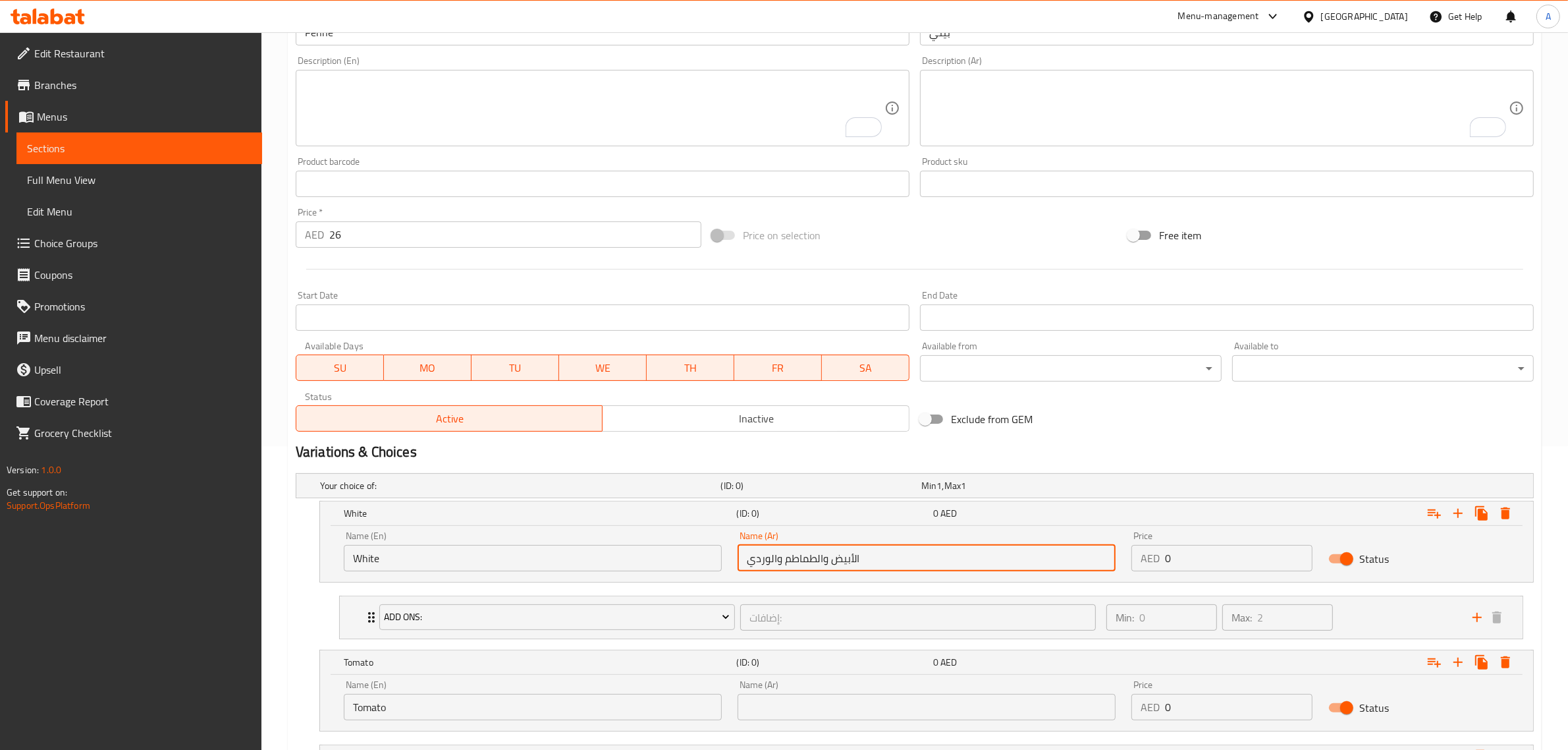
click at [778, 551] on input "الأبيض والطماطم والوردي" at bounding box center [927, 558] width 378 height 26
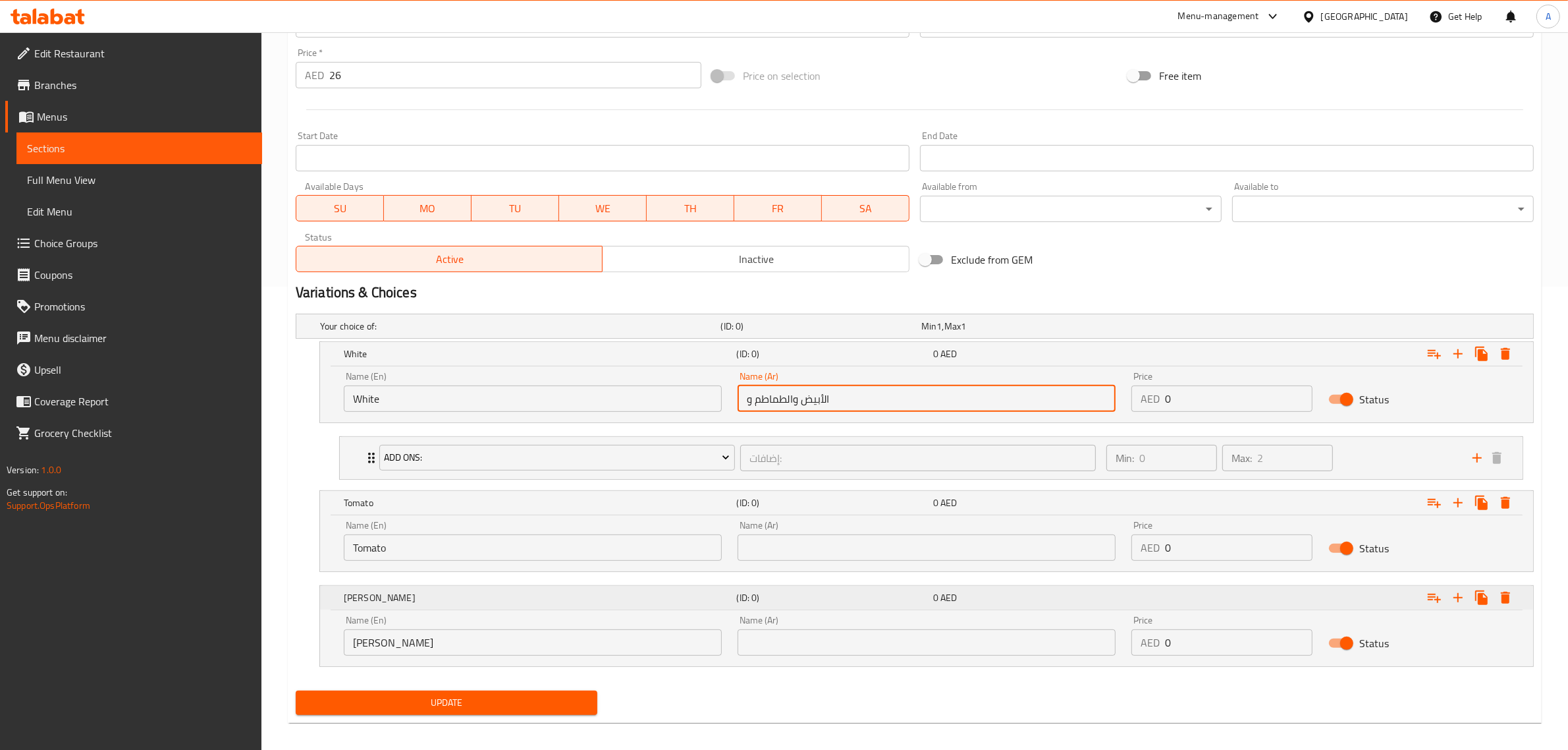
scroll to position [473, 0]
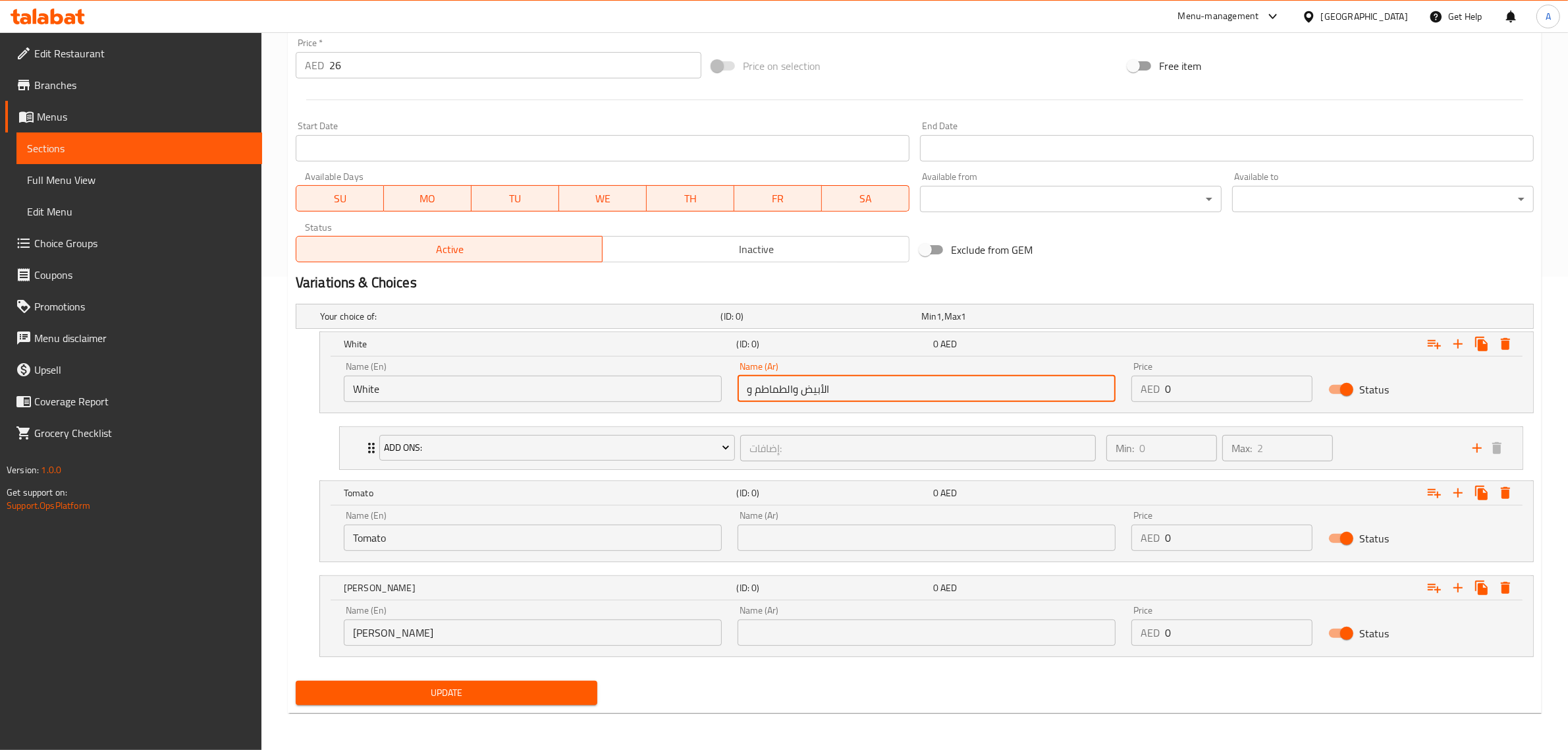
type input "الأبيض والطماطم و"
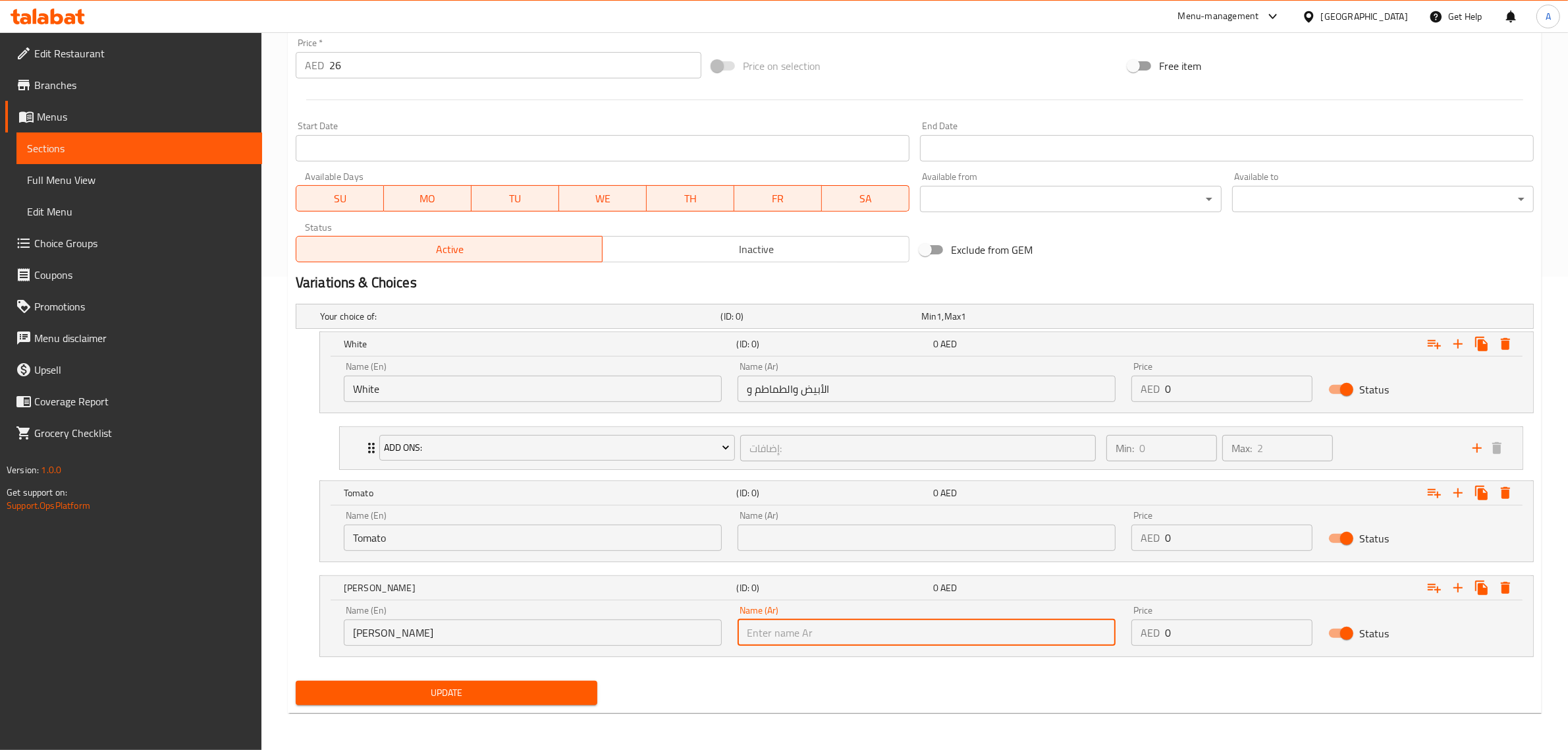
click at [815, 626] on input "text" at bounding box center [927, 633] width 378 height 26
paste input "الوردي"
type input "الوردي"
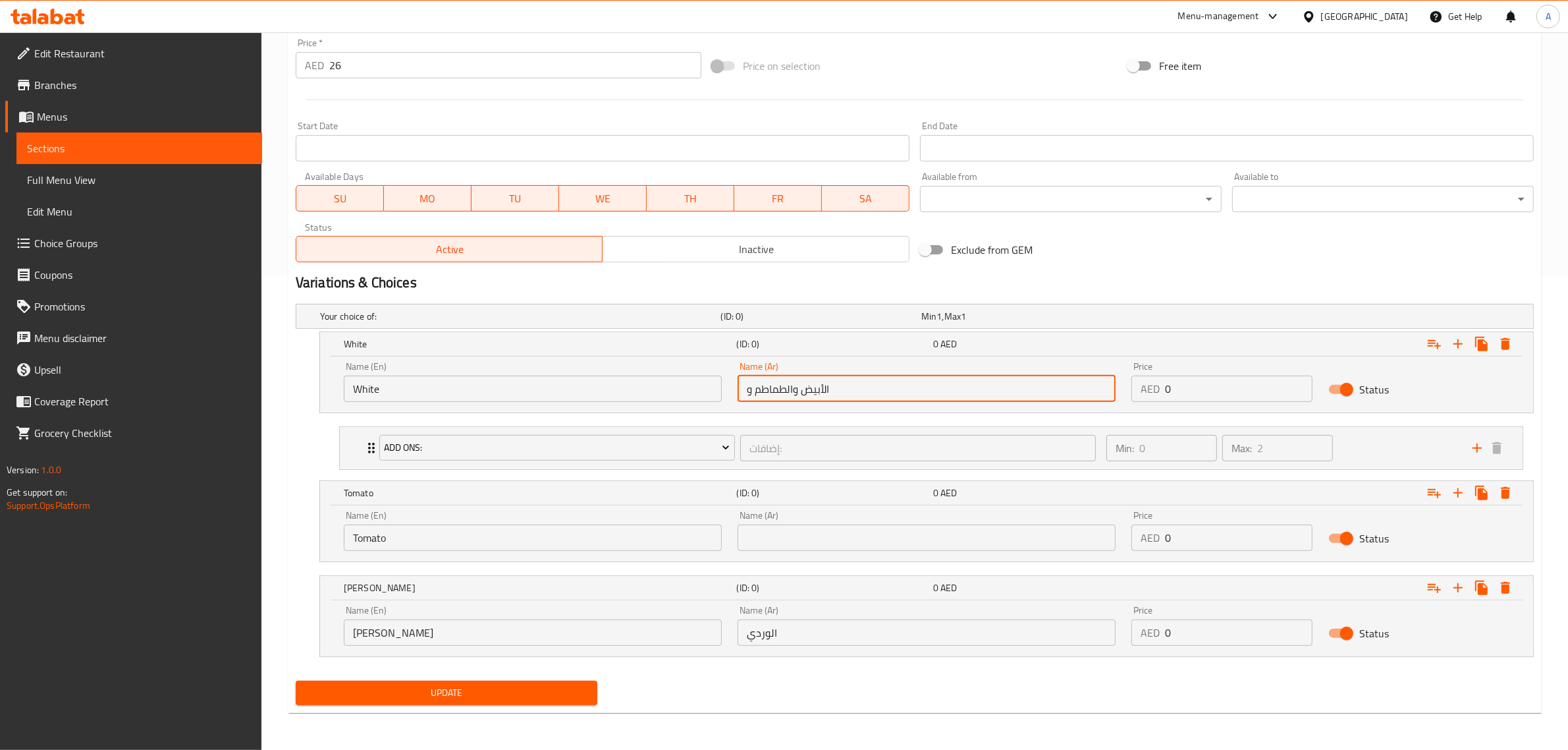
click at [772, 391] on input "الأبيض والطماطم و" at bounding box center [927, 389] width 378 height 26
drag, startPoint x: 756, startPoint y: 394, endPoint x: 794, endPoint y: 396, distance: 38.1
click at [794, 396] on input "الأبيض والطماطم و" at bounding box center [927, 389] width 378 height 26
type input "الأبيض و و"
click at [800, 534] on input "text" at bounding box center [927, 538] width 378 height 26
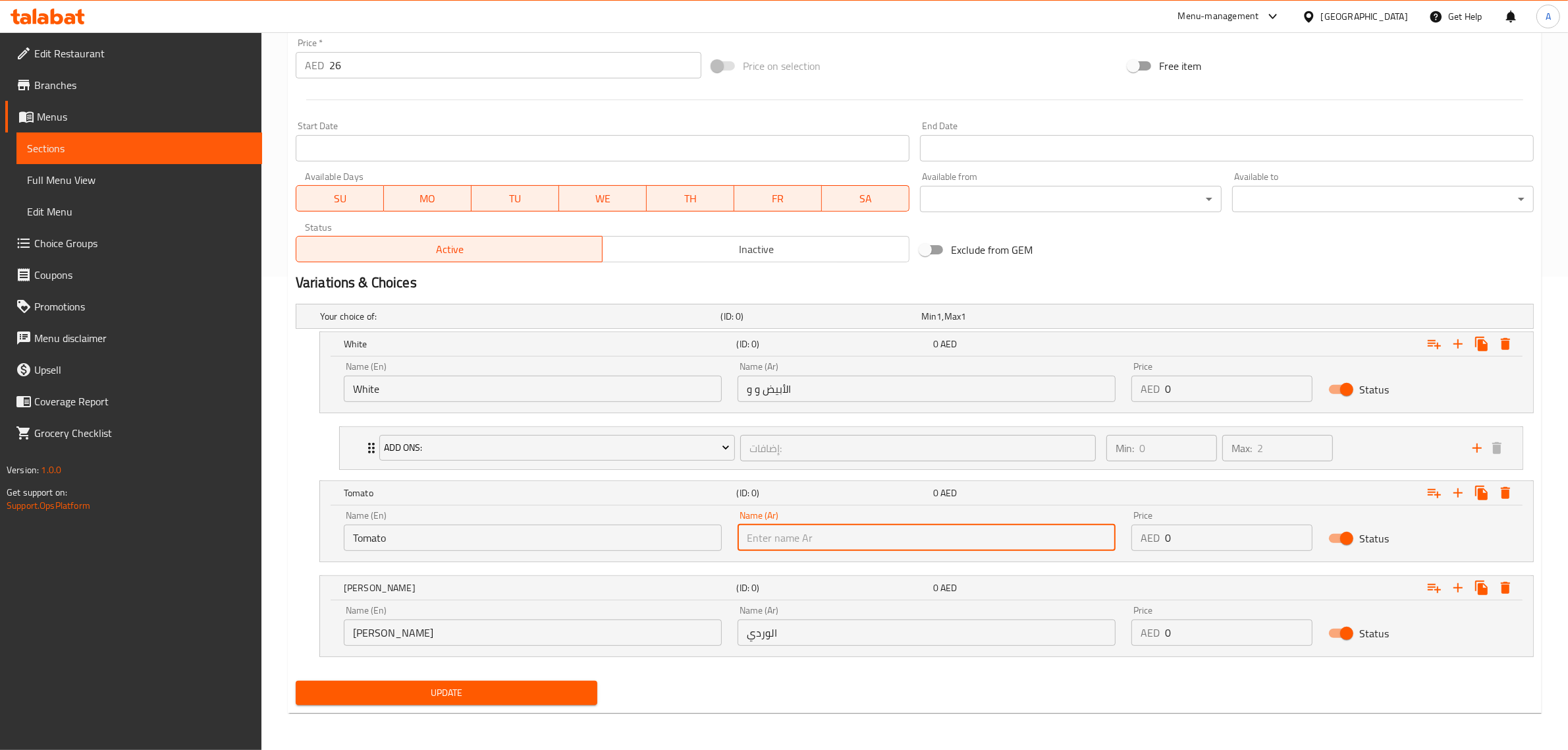
paste input "الطماطم"
type input "الطماطم"
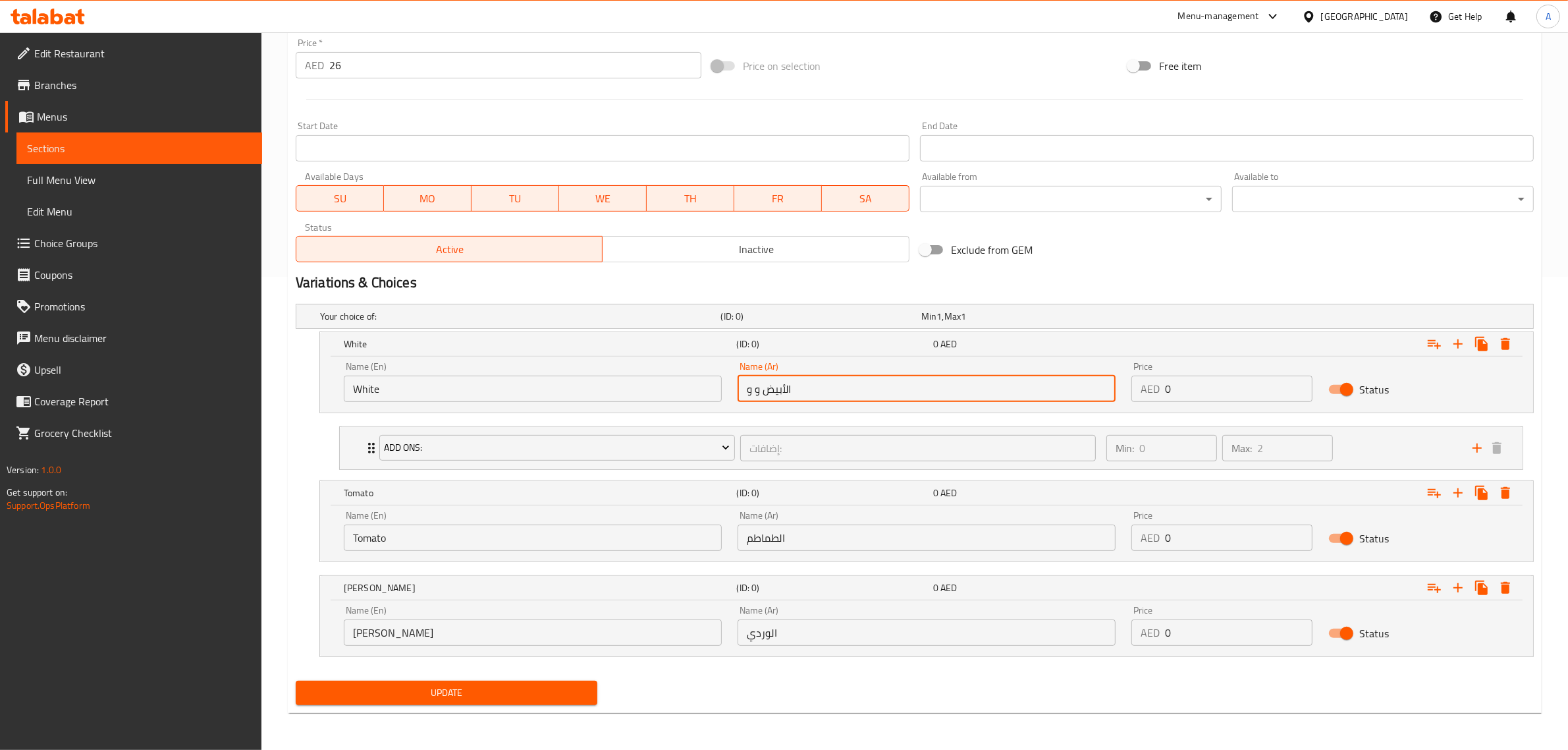
drag, startPoint x: 765, startPoint y: 386, endPoint x: 733, endPoint y: 401, distance: 35.3
click at [733, 401] on div "Name (Ar) الأبيض و و Name (Ar)" at bounding box center [927, 382] width 394 height 56
type input "الأبيض"
click at [1431, 498] on icon "Expand" at bounding box center [1435, 493] width 16 height 16
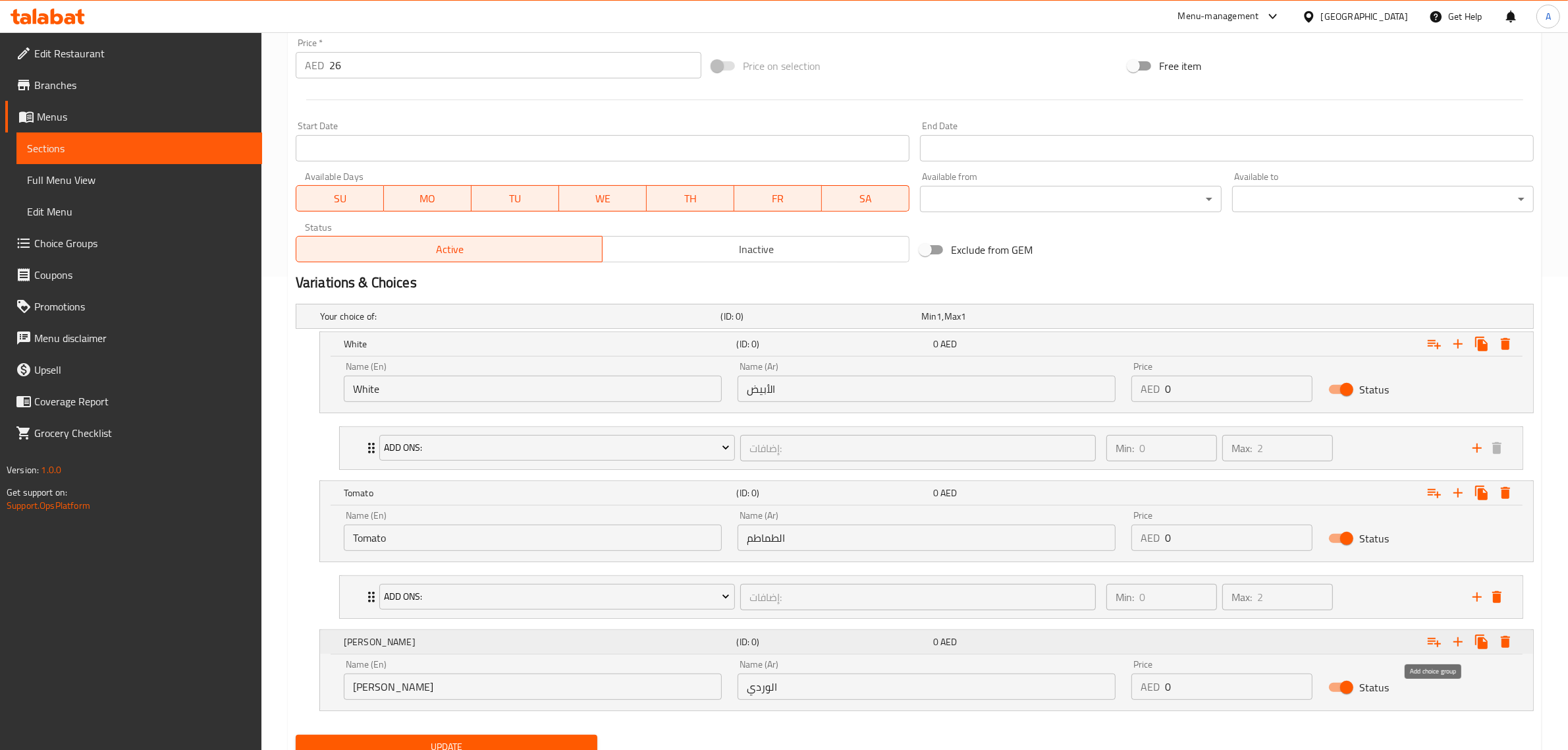
click at [1436, 637] on icon "Expand" at bounding box center [1435, 642] width 16 height 16
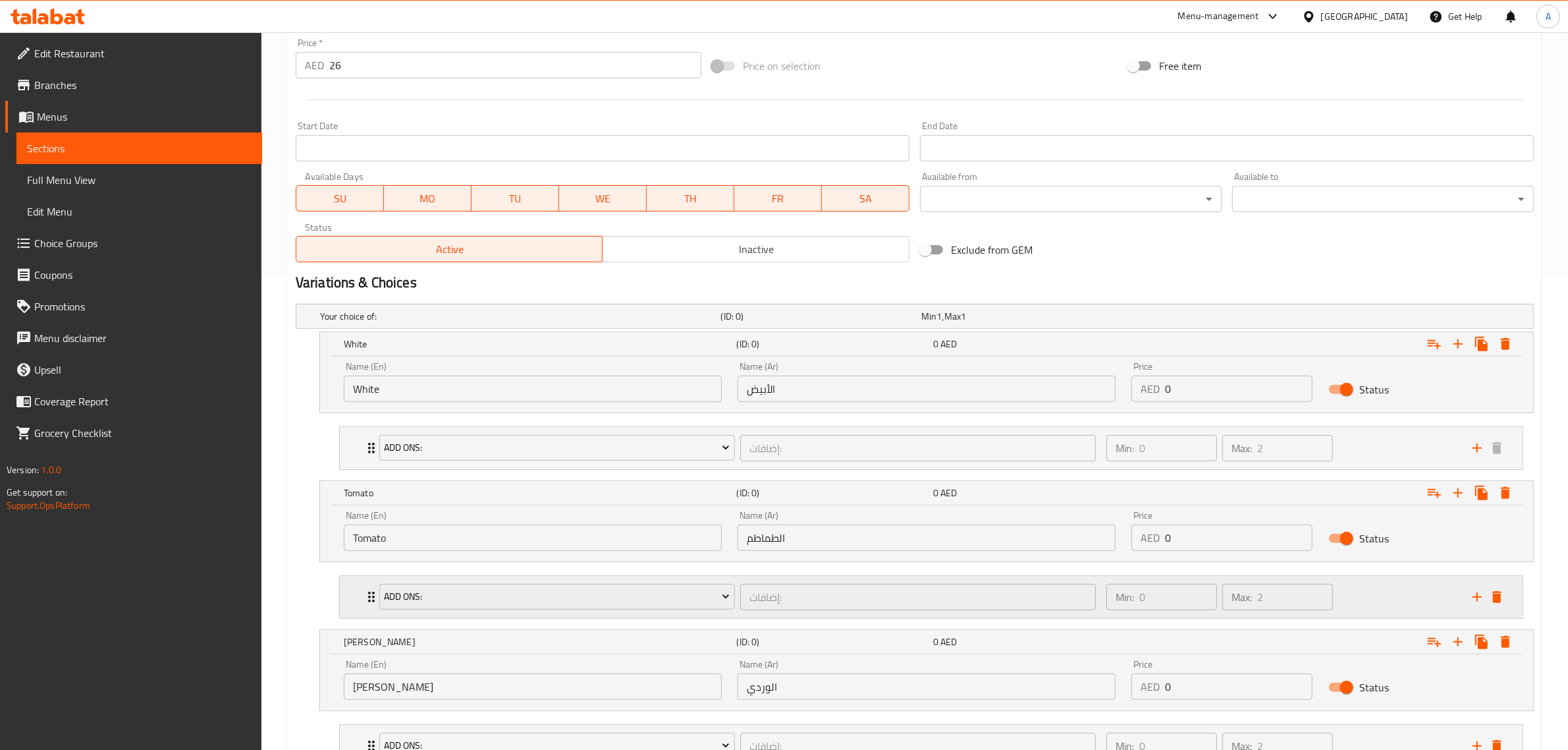
click at [1392, 603] on div "Min: 0 ​ Max: 2 ​" at bounding box center [1281, 597] width 366 height 42
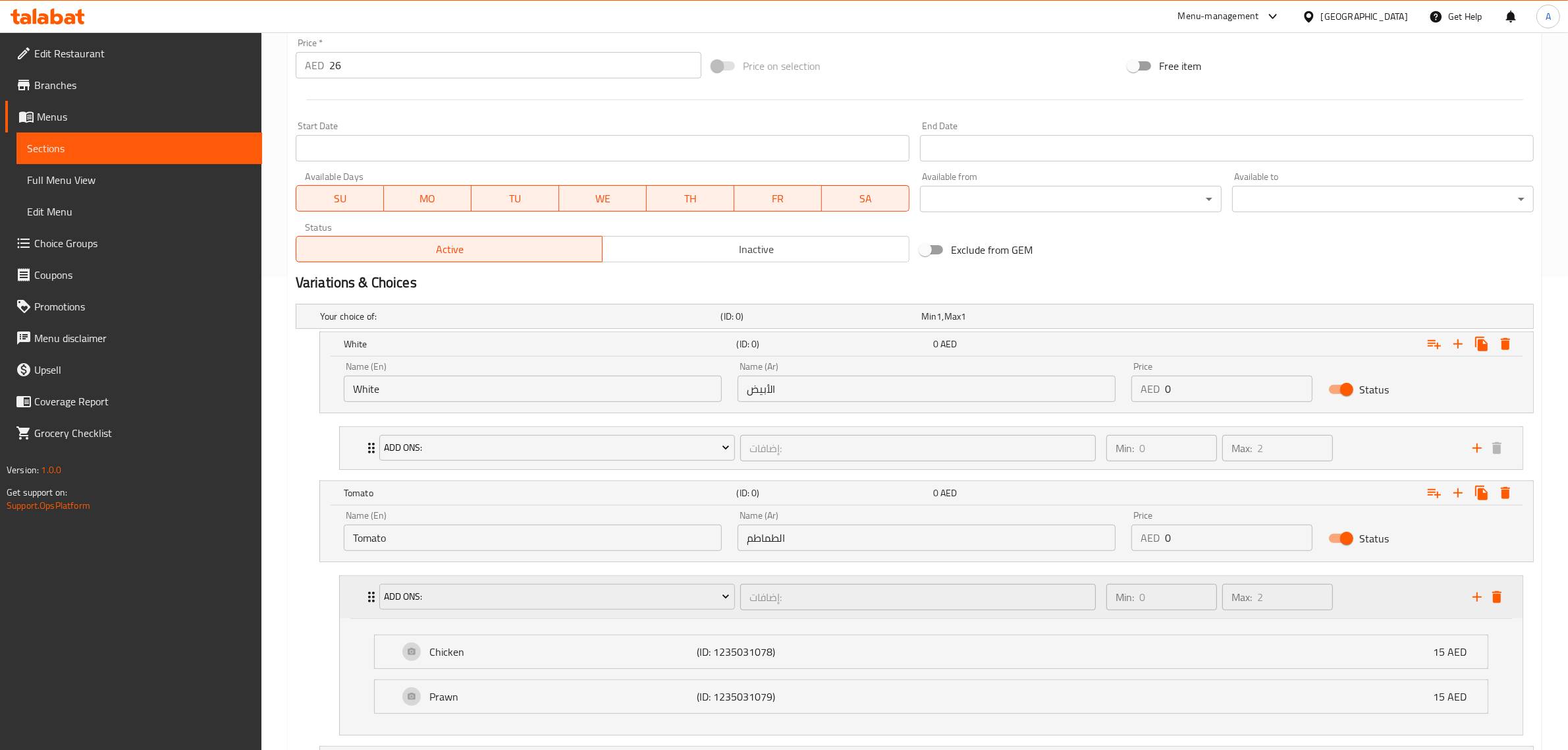
click at [1392, 603] on div "Min: 0 ​ Max: 2 ​" at bounding box center [1281, 597] width 366 height 42
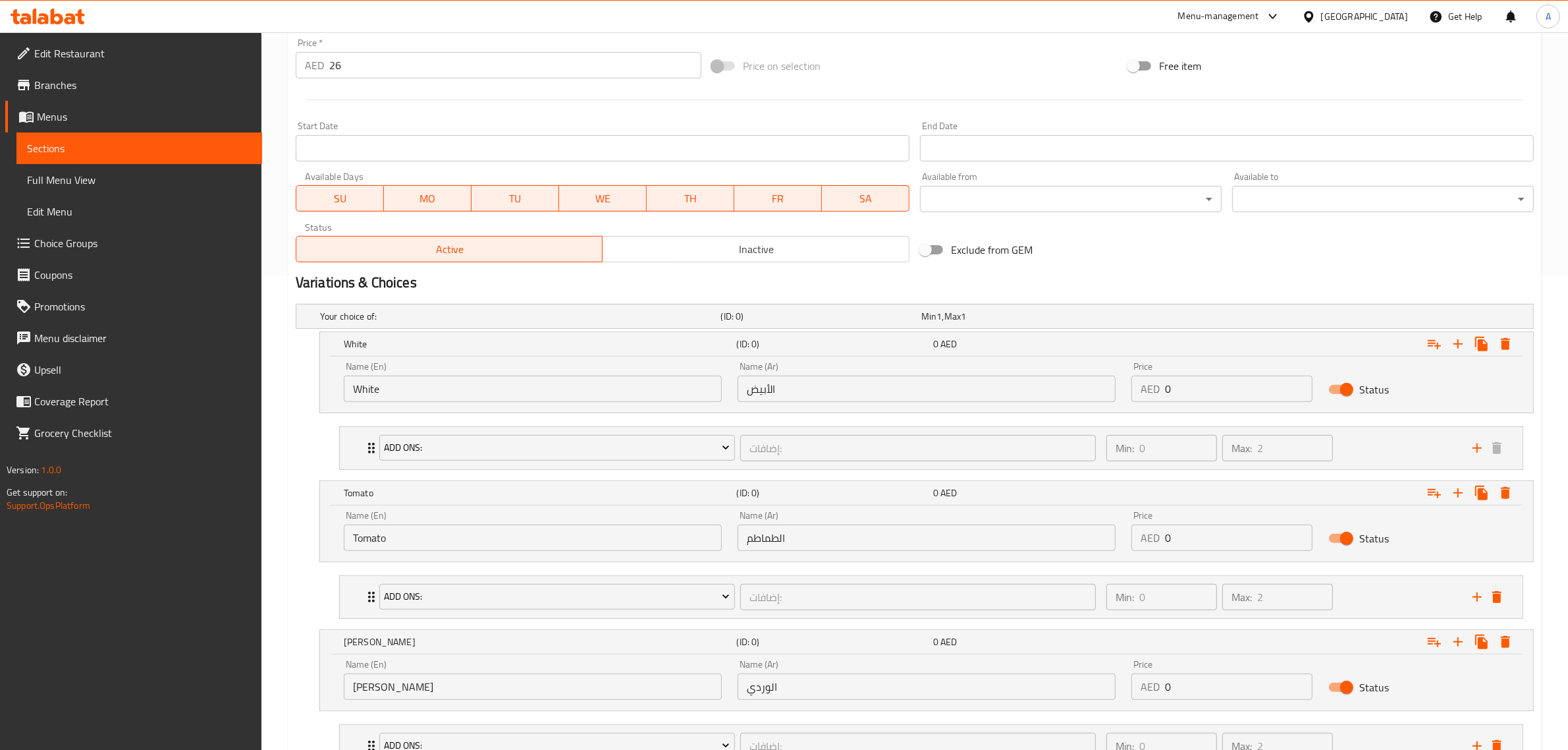
click at [420, 79] on div "Price   * AED 26 Price *" at bounding box center [498, 58] width 416 height 50
click at [415, 70] on input "26" at bounding box center [515, 65] width 372 height 26
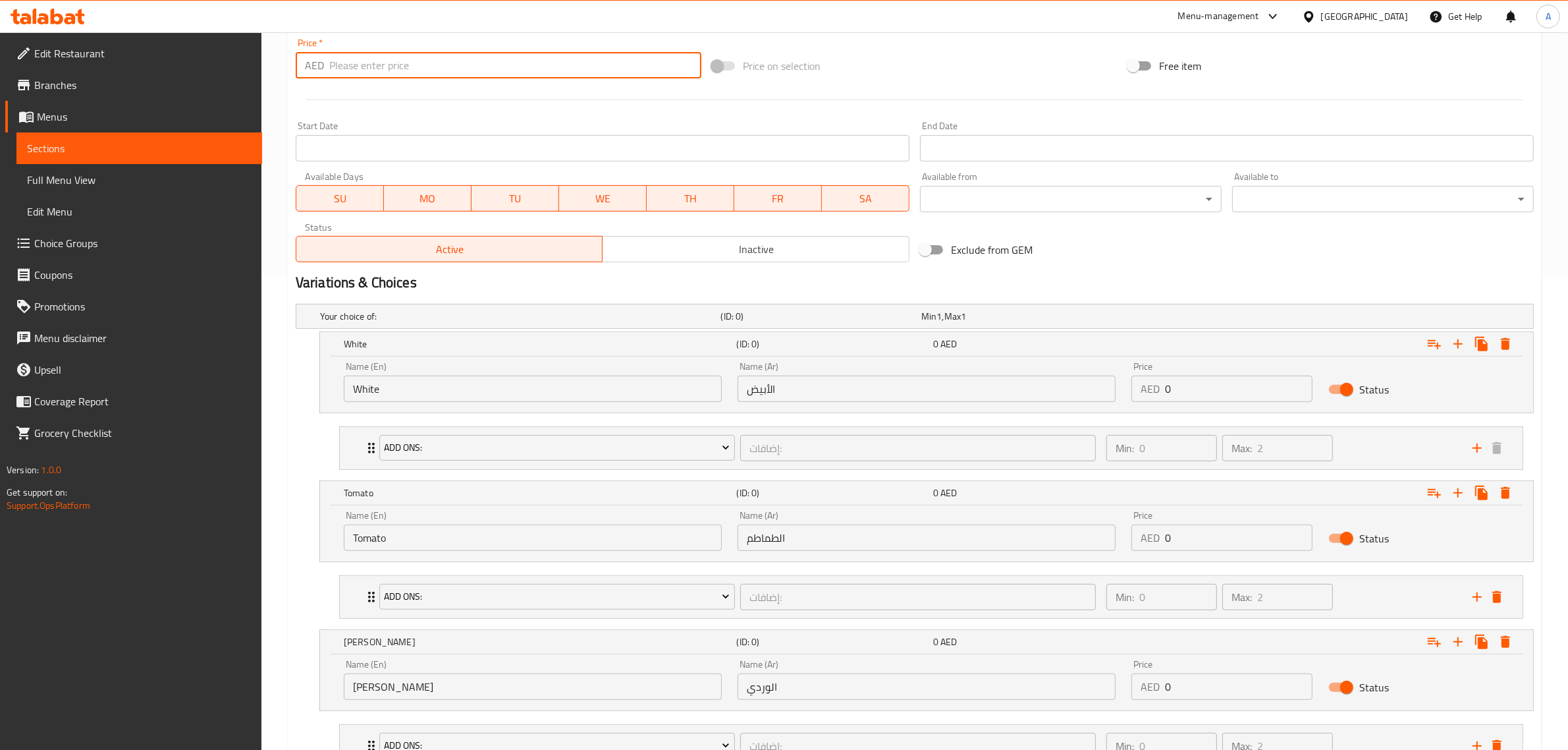
click at [415, 70] on input "number" at bounding box center [515, 65] width 372 height 26
type input "0"
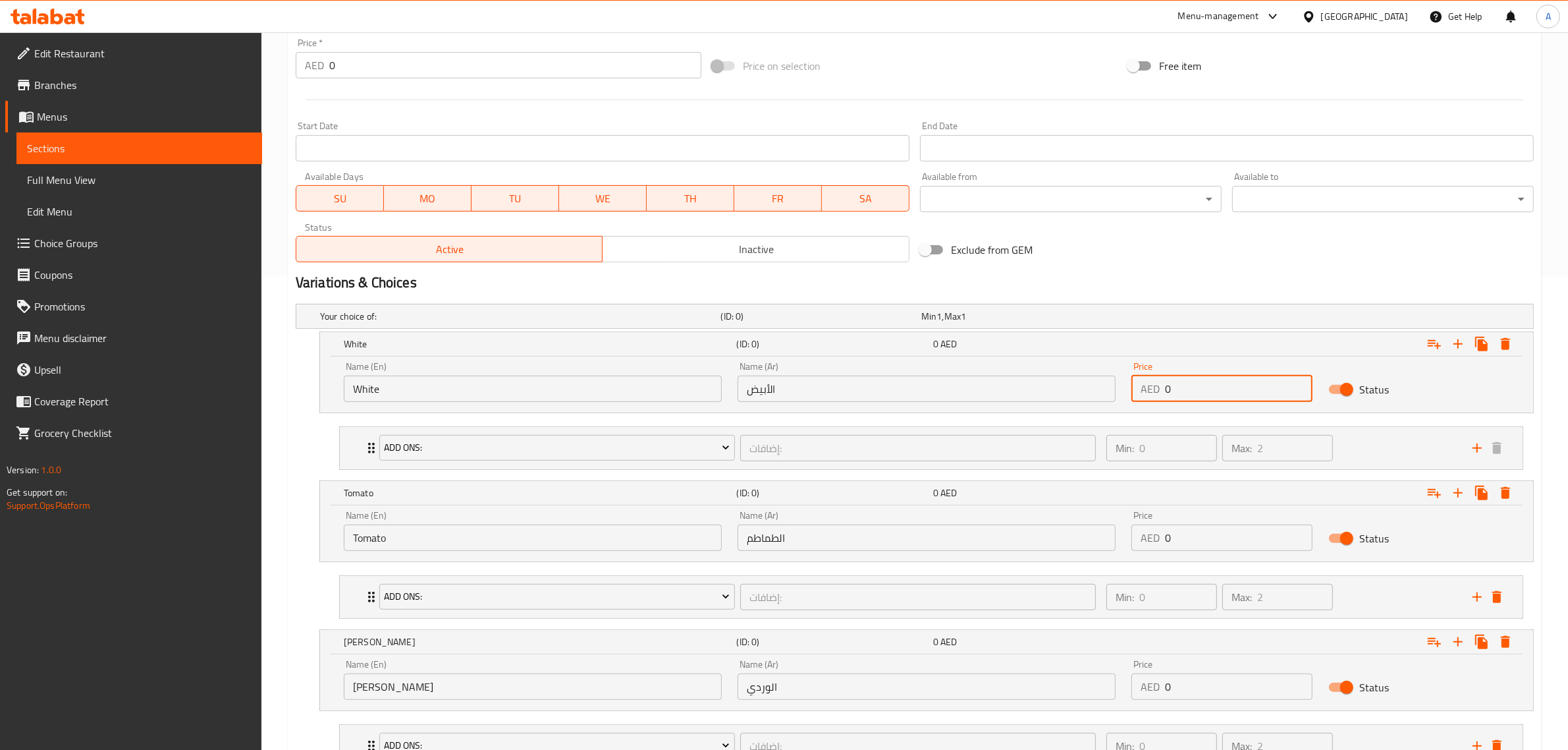
drag, startPoint x: 1186, startPoint y: 381, endPoint x: 1126, endPoint y: 391, distance: 60.8
click at [1126, 391] on div "Price AED 0 Price" at bounding box center [1221, 382] width 197 height 56
paste input "26"
type input "26"
drag, startPoint x: 1193, startPoint y: 535, endPoint x: 1115, endPoint y: 539, distance: 78.1
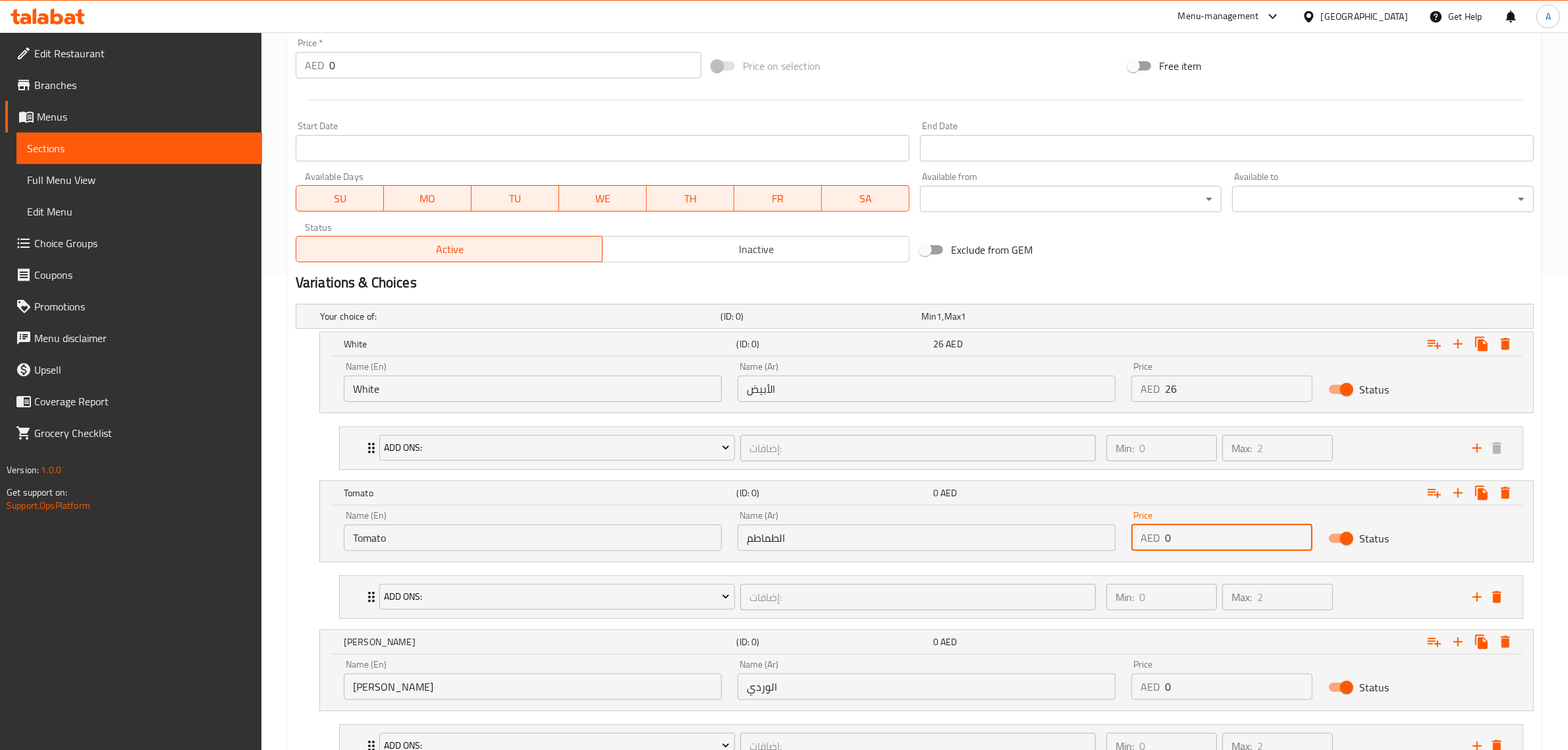
click at [1115, 539] on div "Name (En) Tomato Name (En) Name (Ar) الطماطم Name (Ar) Price AED 0 Price Status" at bounding box center [927, 530] width 1182 height 56
paste input "26"
type input "26"
drag, startPoint x: 1203, startPoint y: 696, endPoint x: 1141, endPoint y: 687, distance: 62.6
click at [1141, 687] on div "AED 0 Price" at bounding box center [1222, 686] width 181 height 26
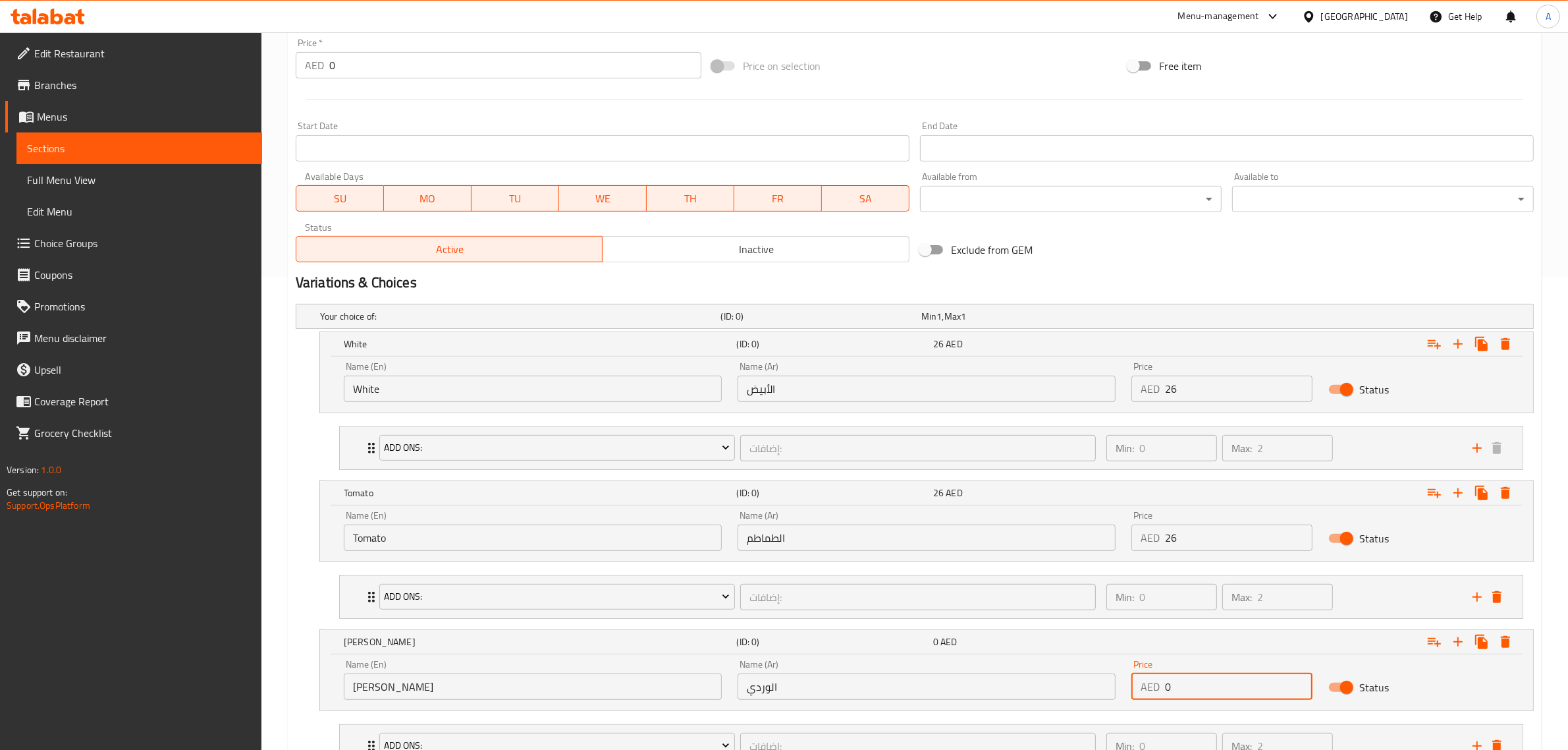
paste input "26"
type input "26"
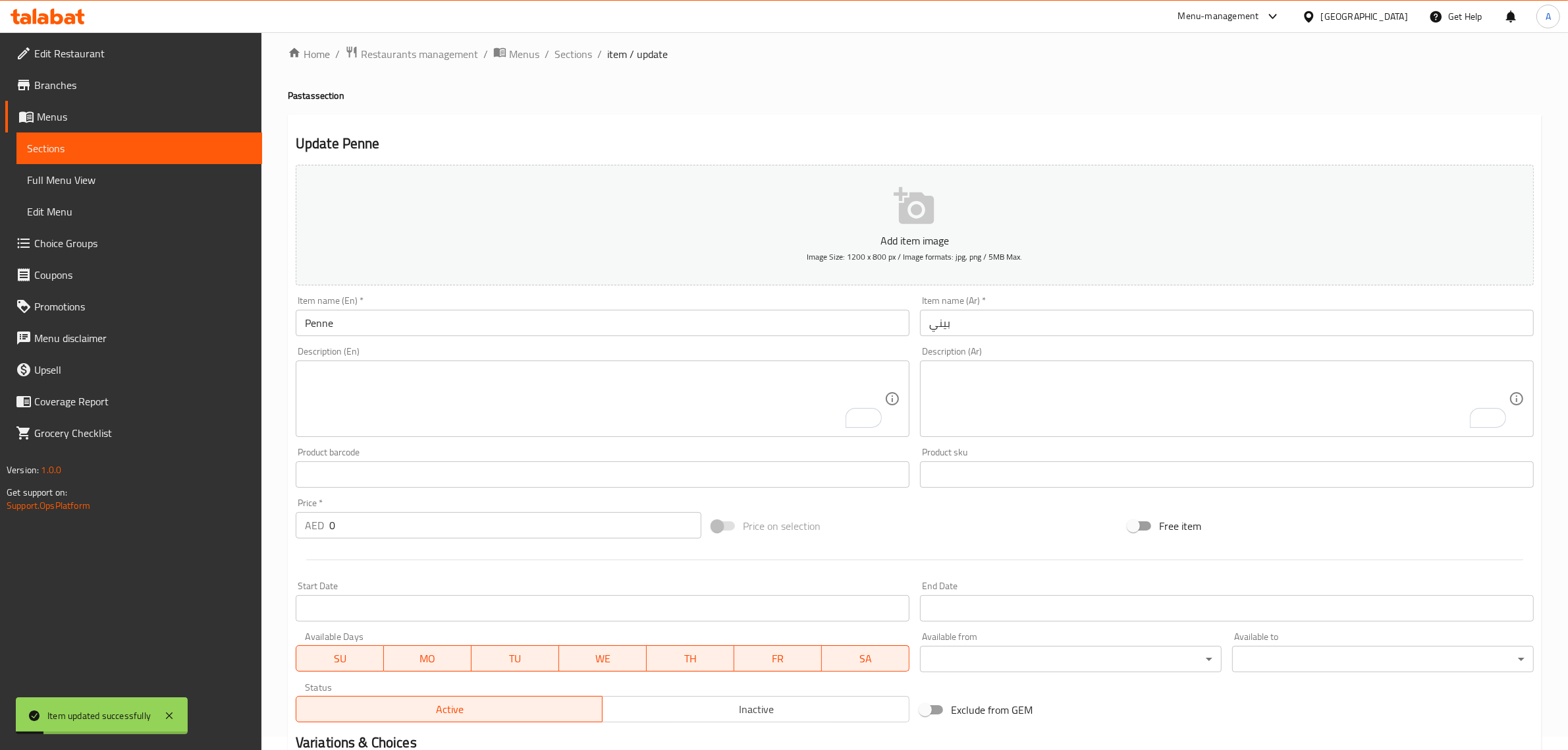
scroll to position [0, 0]
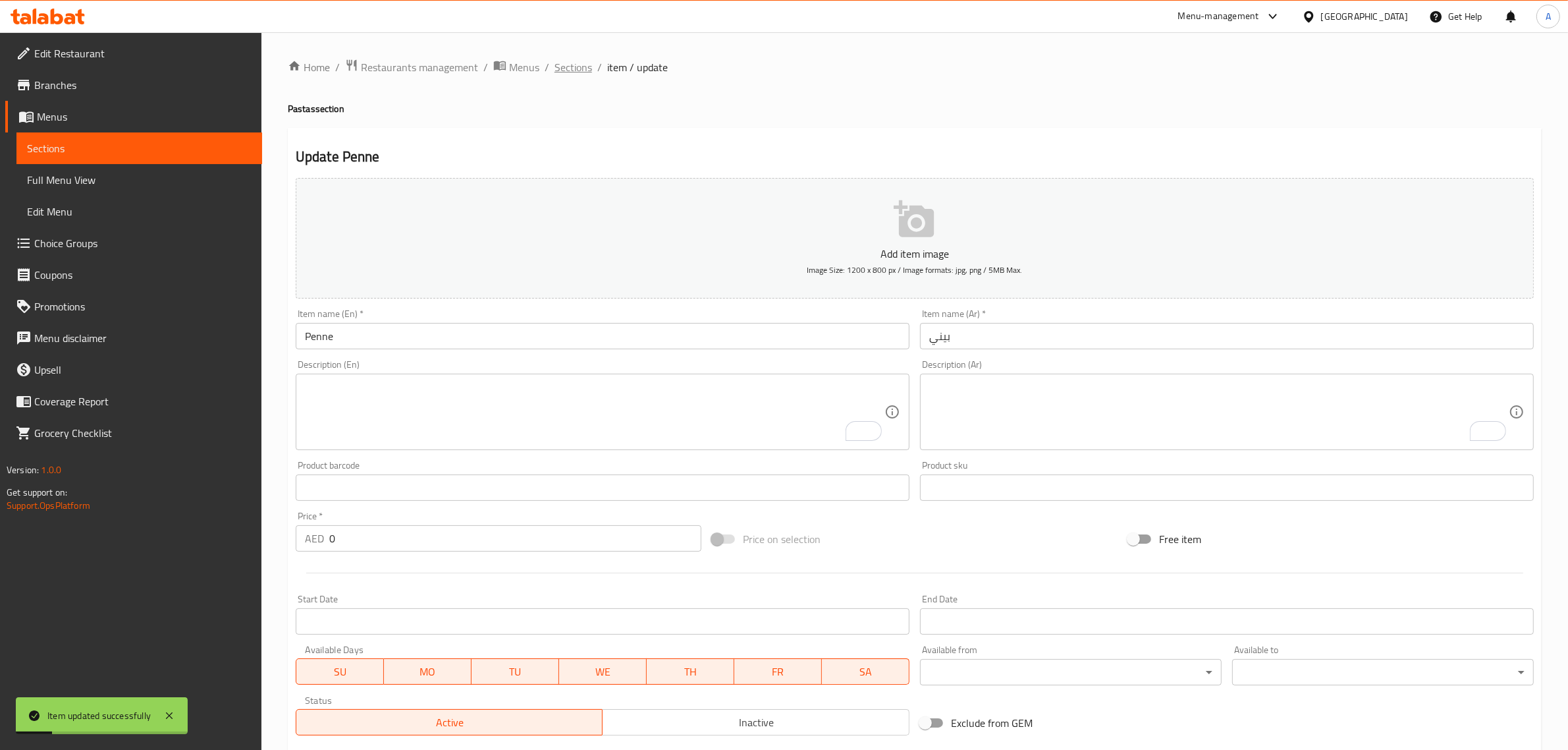
click at [570, 64] on span "Sections" at bounding box center [573, 67] width 37 height 16
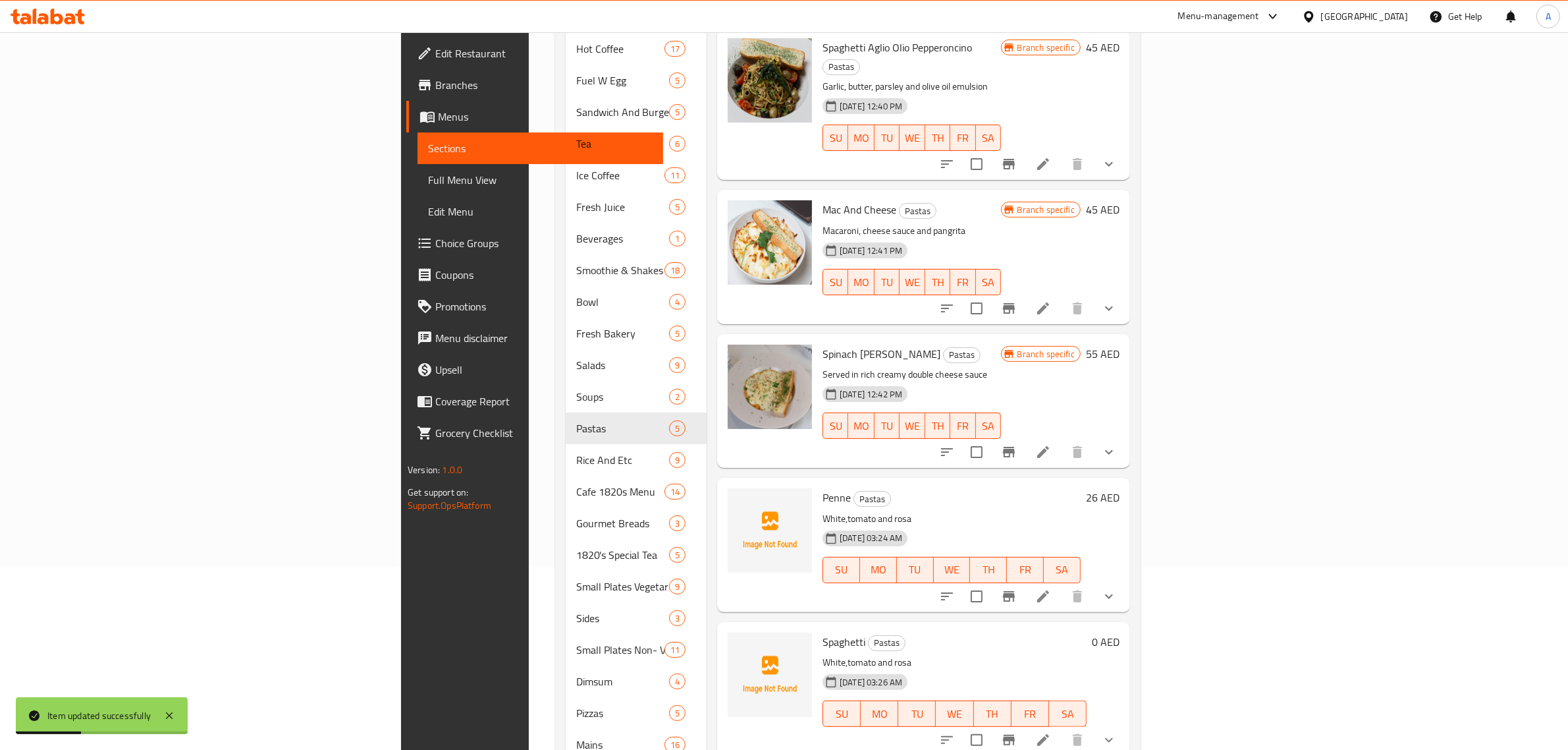
scroll to position [277, 0]
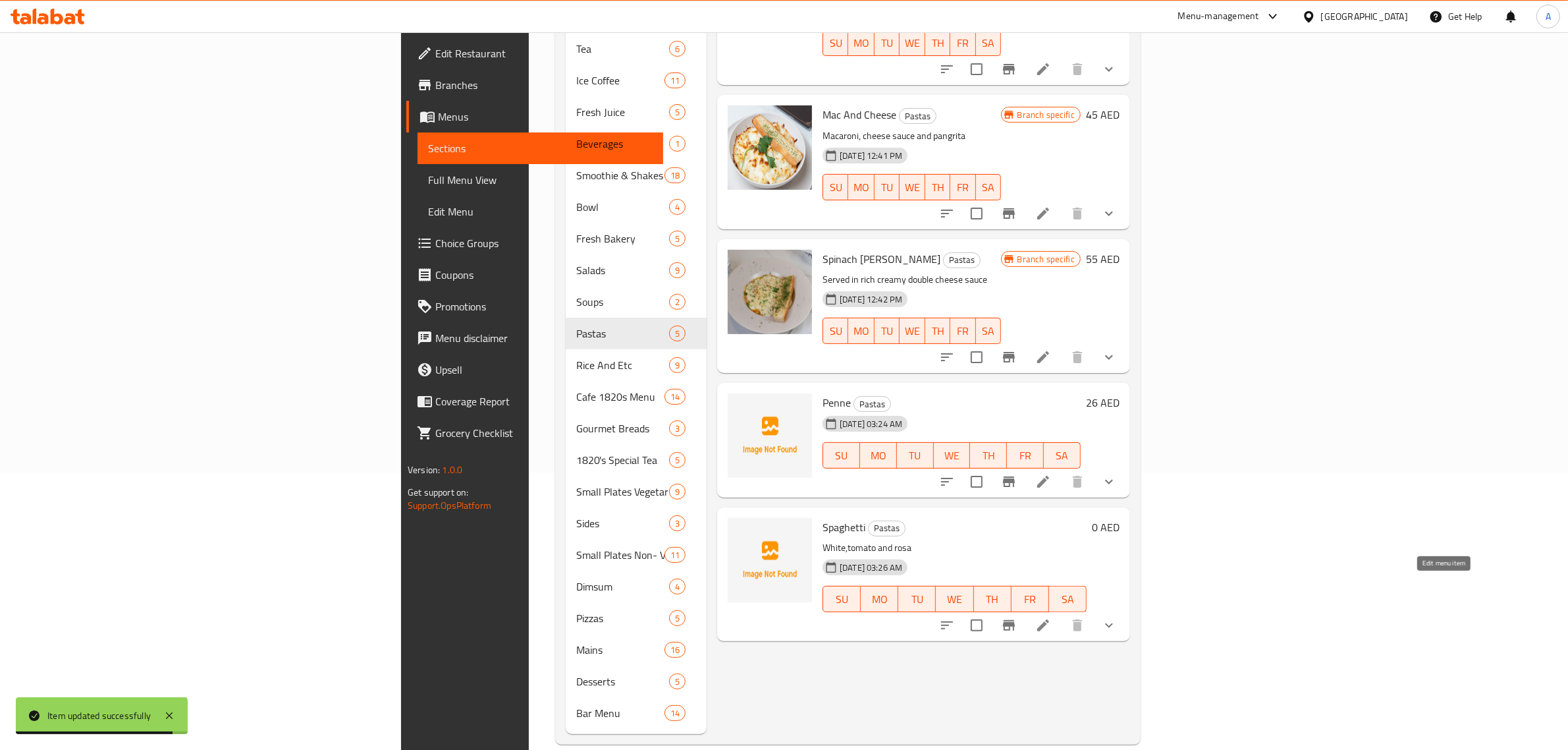
click at [1051, 618] on icon at bounding box center [1044, 626] width 16 height 16
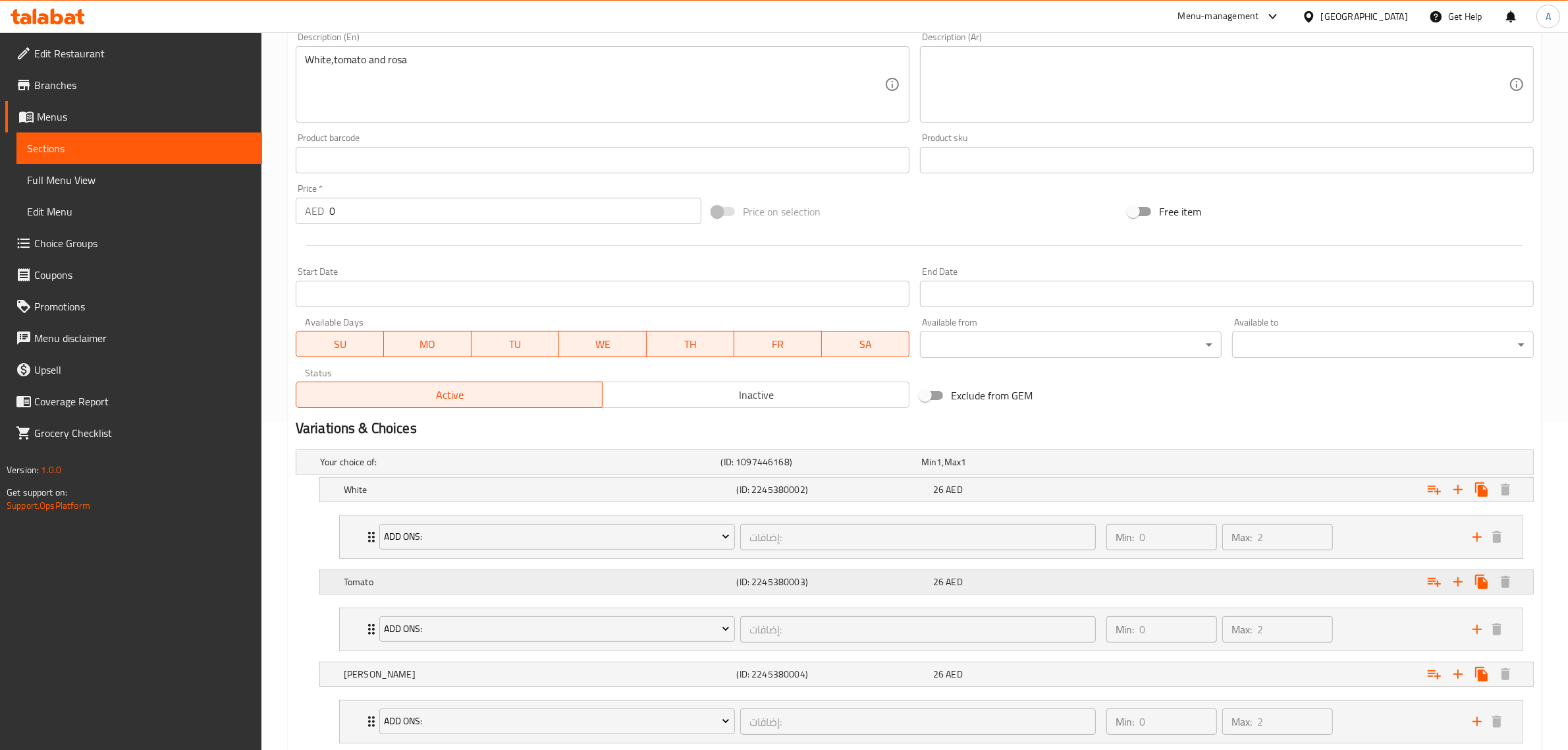
scroll to position [329, 0]
click at [870, 467] on h5 "(ID: 2245380002)" at bounding box center [818, 460] width 195 height 13
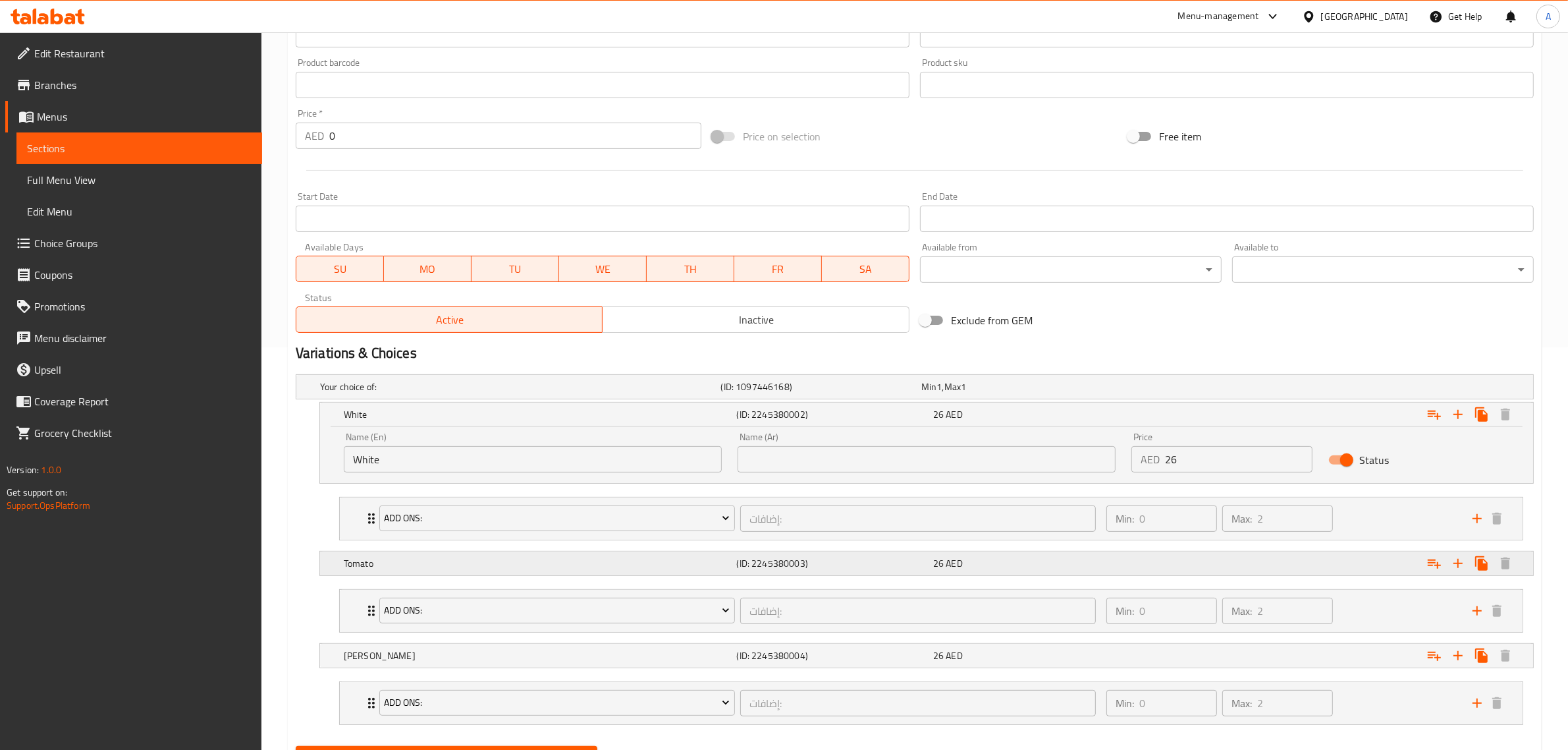
scroll to position [469, 0]
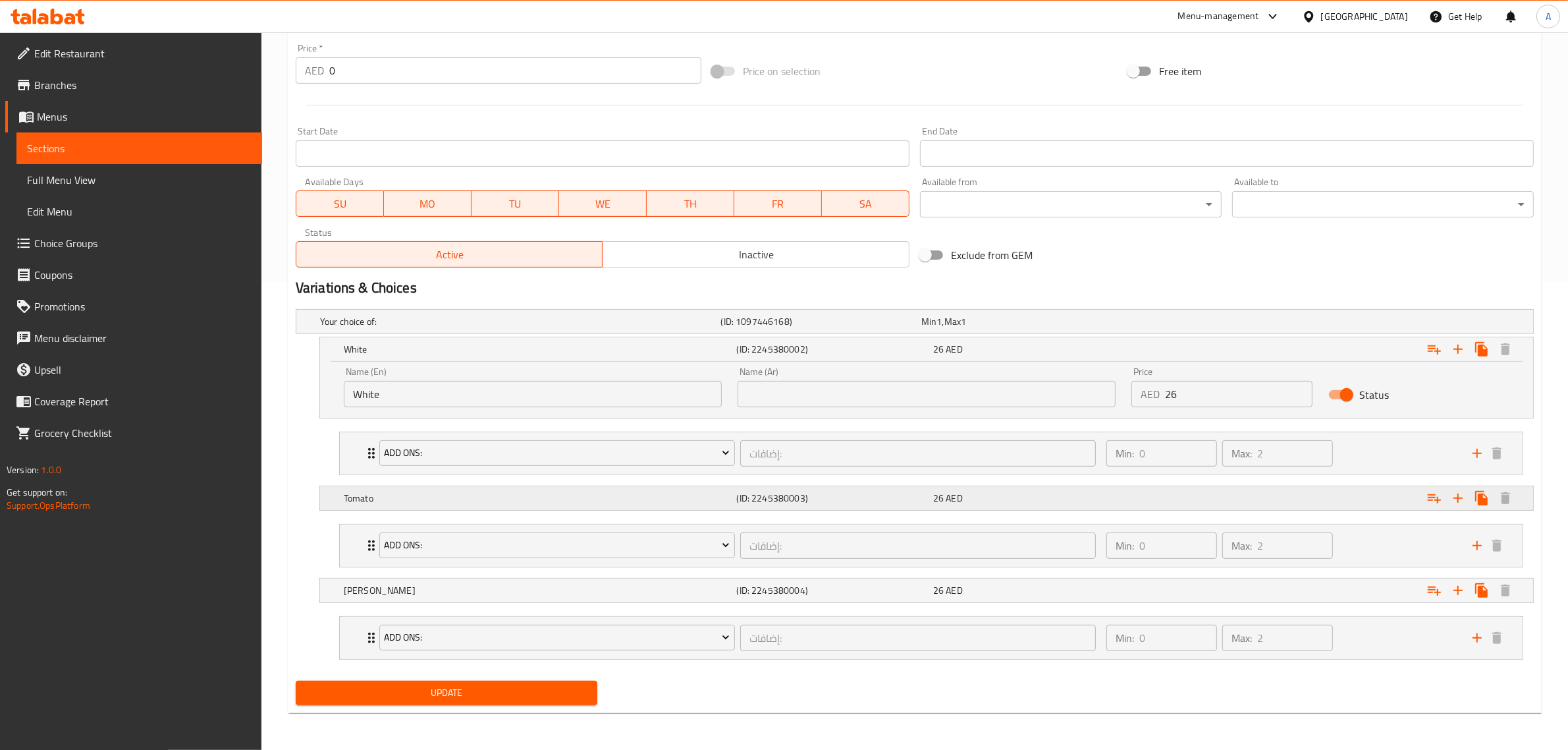
click at [874, 328] on h5 "(ID: 2245380003)" at bounding box center [818, 321] width 195 height 13
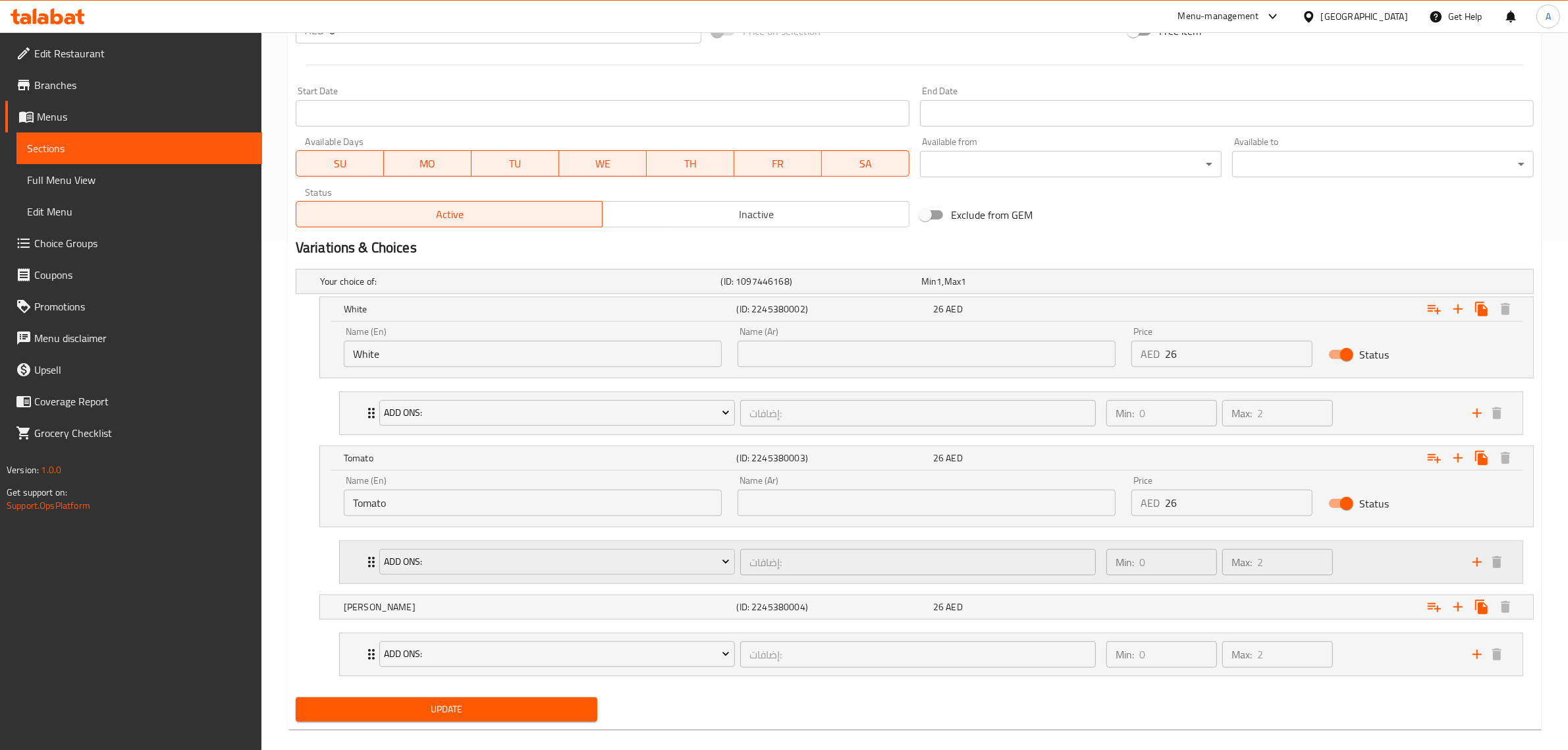
scroll to position [526, 0]
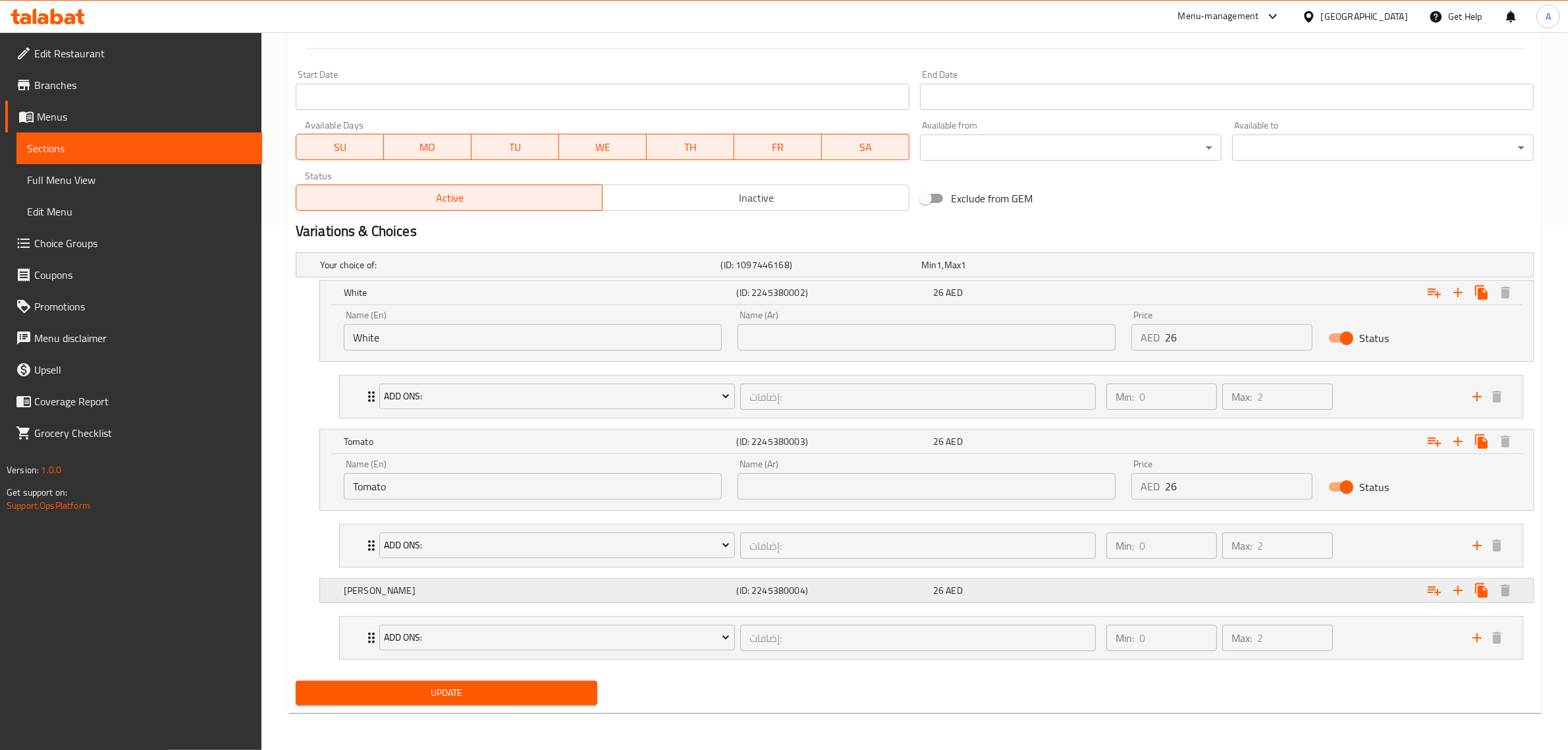
click at [858, 280] on div "Rosa (ID: 2245380004) 26 AED" at bounding box center [919, 265] width 1202 height 29
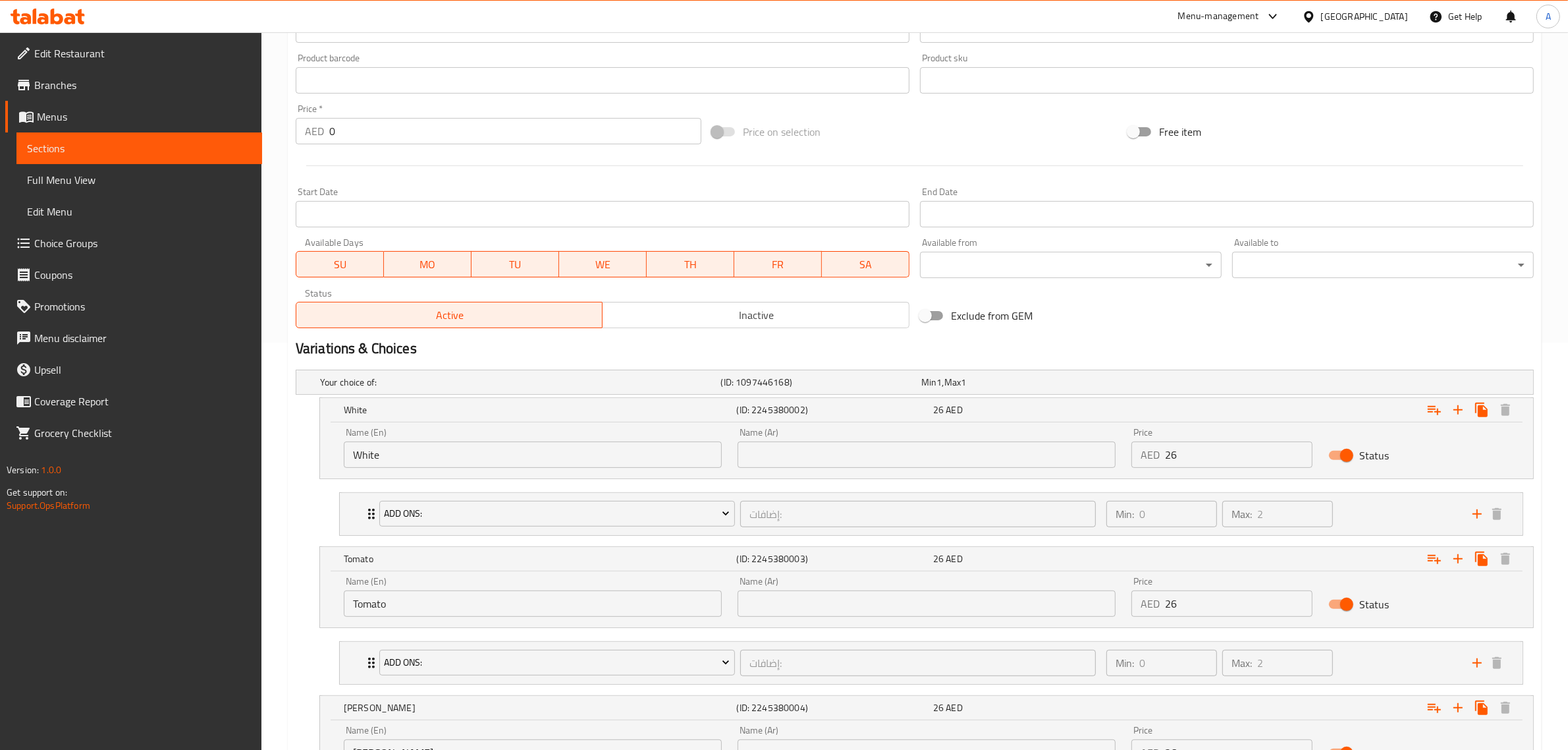
scroll to position [279, 0]
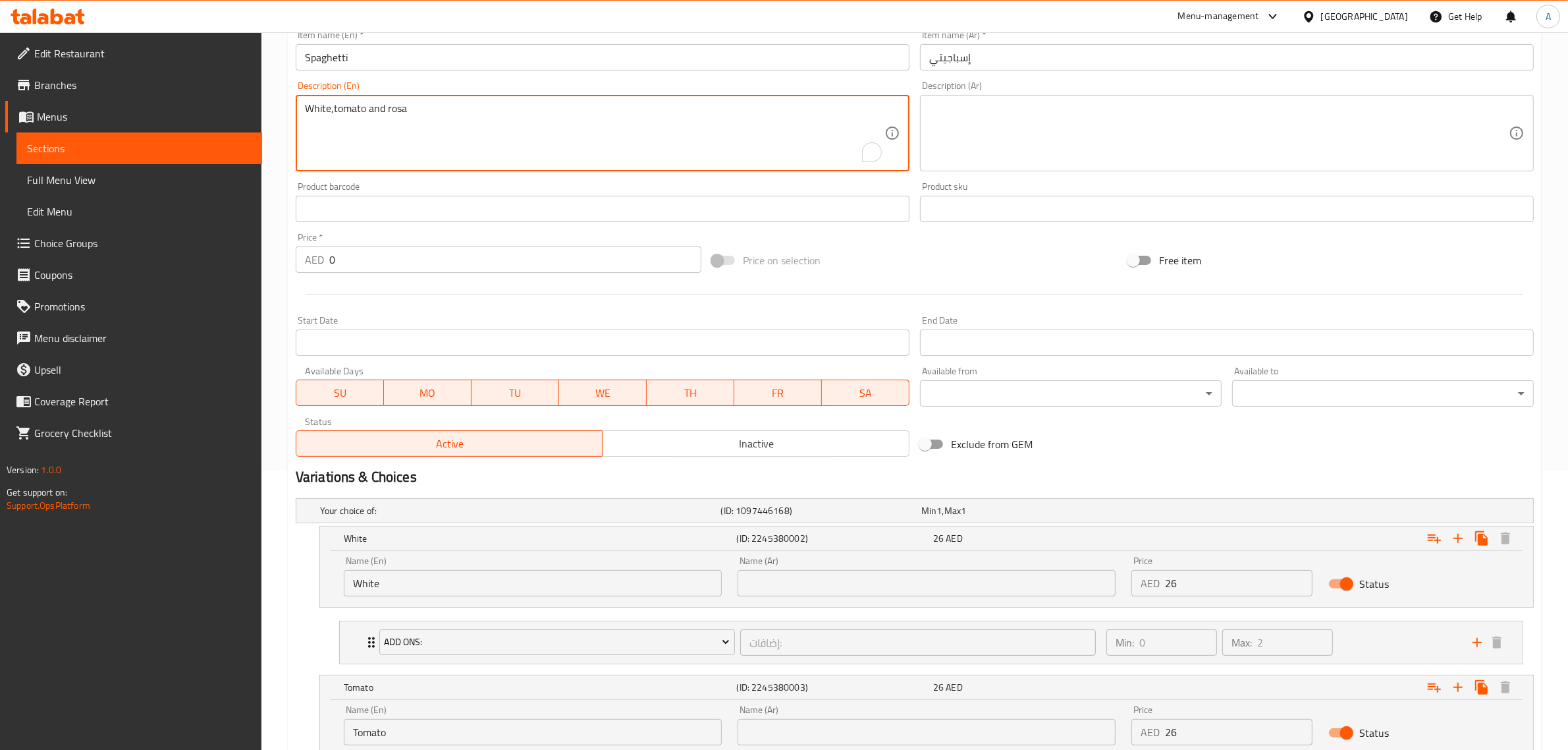
click at [420, 119] on textarea "White,tomato and rosa" at bounding box center [595, 134] width 579 height 63
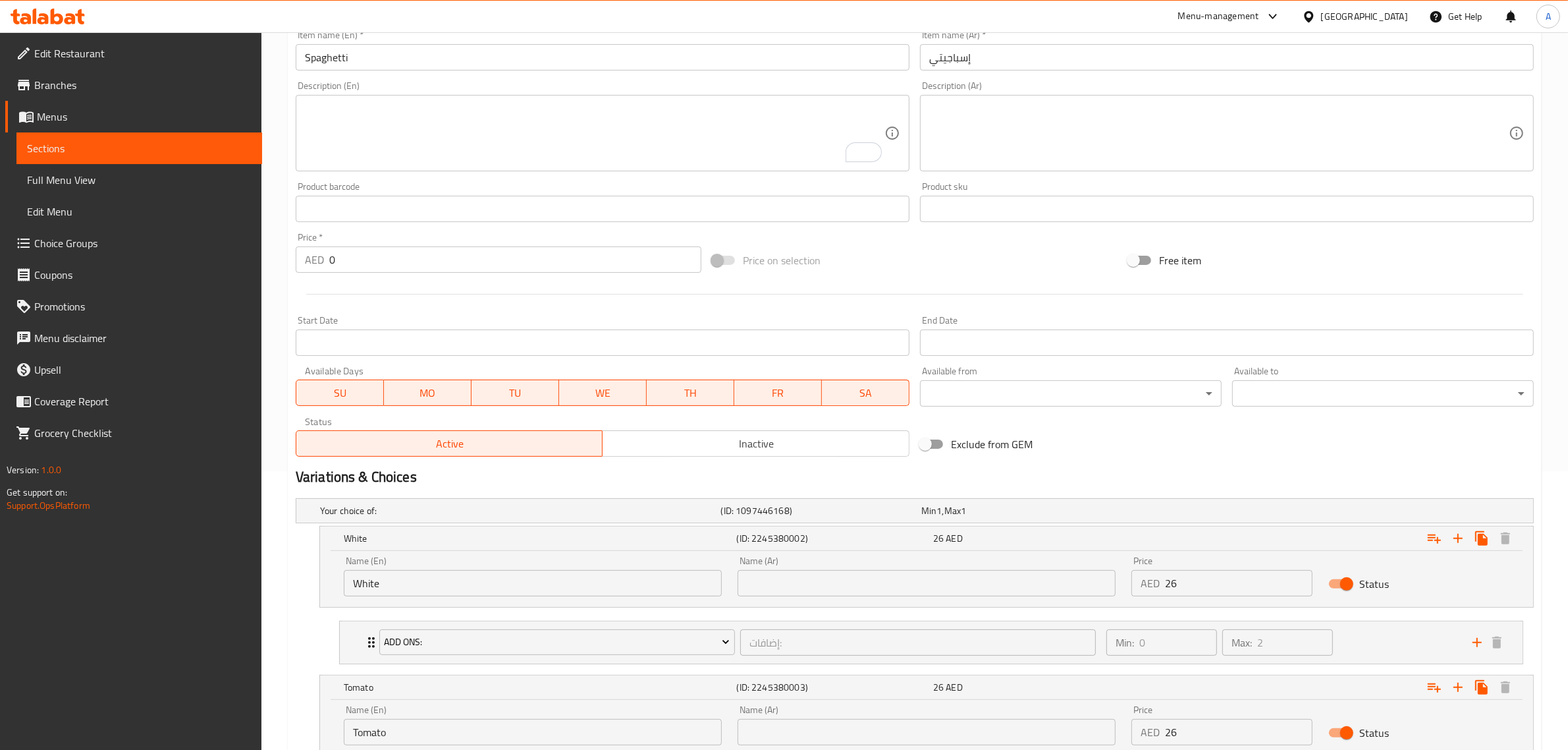
drag, startPoint x: 840, startPoint y: 601, endPoint x: 833, endPoint y: 598, distance: 7.6
click at [834, 600] on div "Name (Ar) Name (Ar)" at bounding box center [927, 576] width 394 height 56
click at [821, 572] on input "text" at bounding box center [927, 583] width 378 height 26
paste input "الأبيض"
type input "الأبيض"
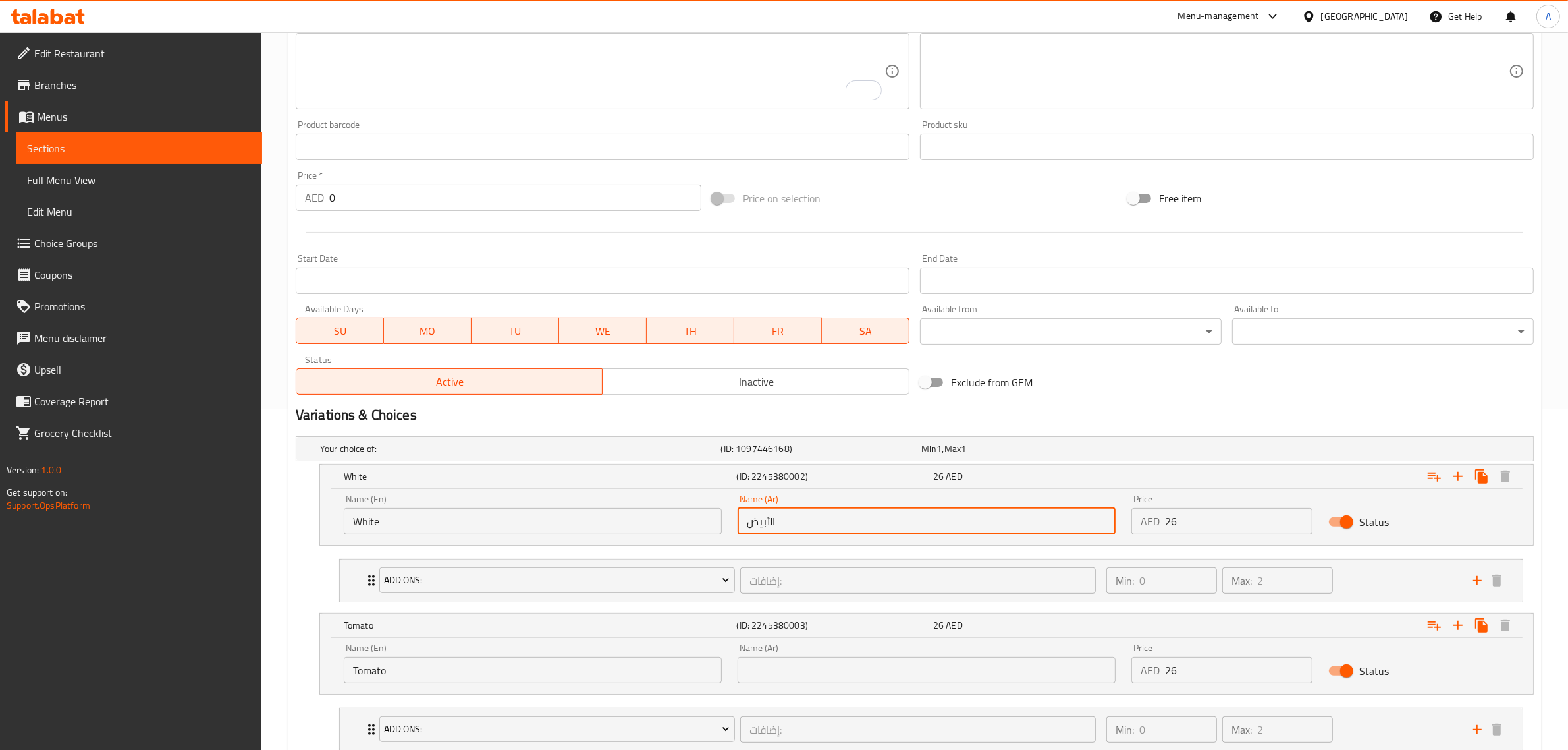
scroll to position [443, 0]
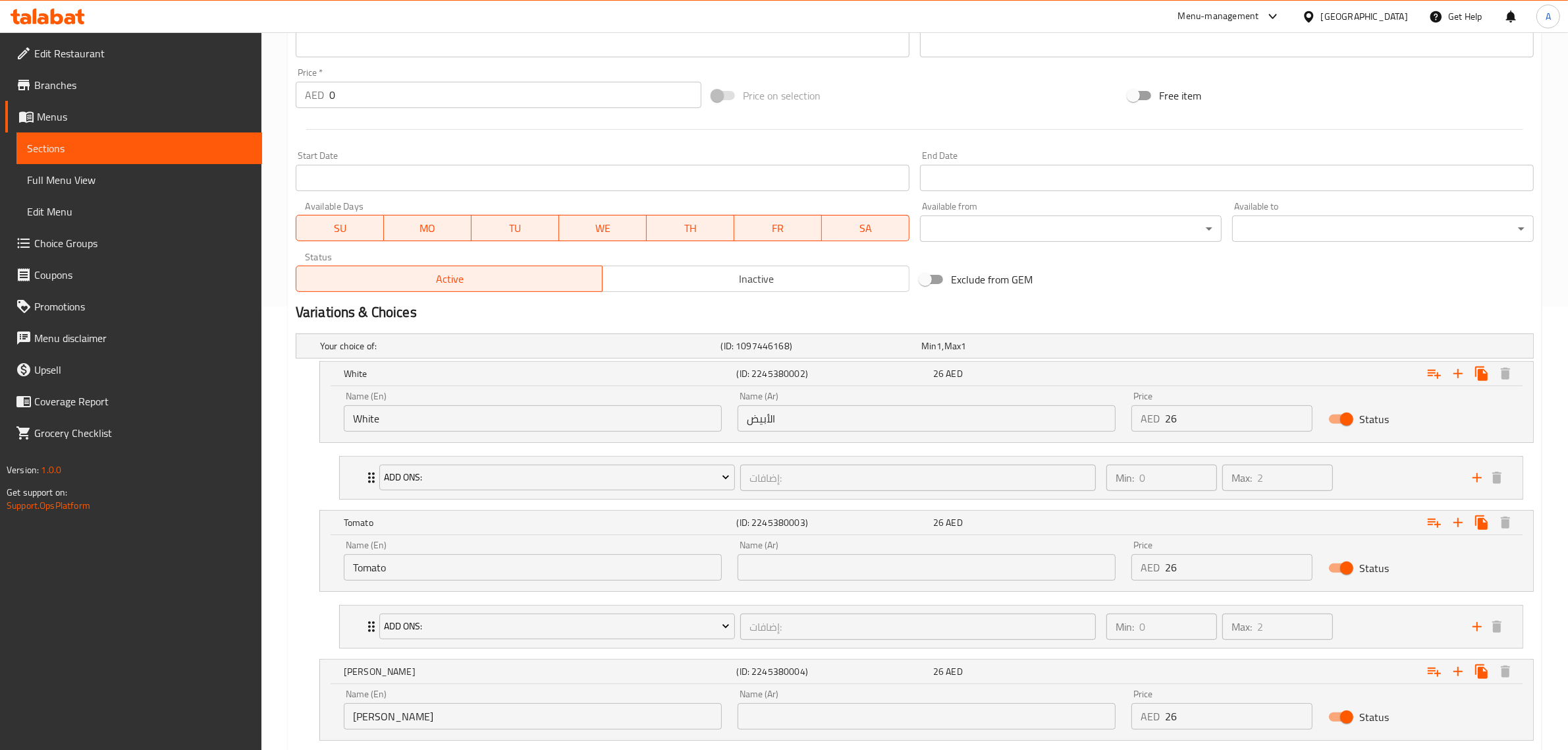
click at [808, 581] on div "Name (Ar) Name (Ar)" at bounding box center [927, 560] width 394 height 56
click at [807, 550] on div "Name (Ar) Name (Ar)" at bounding box center [927, 560] width 378 height 40
click at [824, 566] on input "text" at bounding box center [927, 567] width 378 height 26
paste input "الطماطم"
type input "الطماطم"
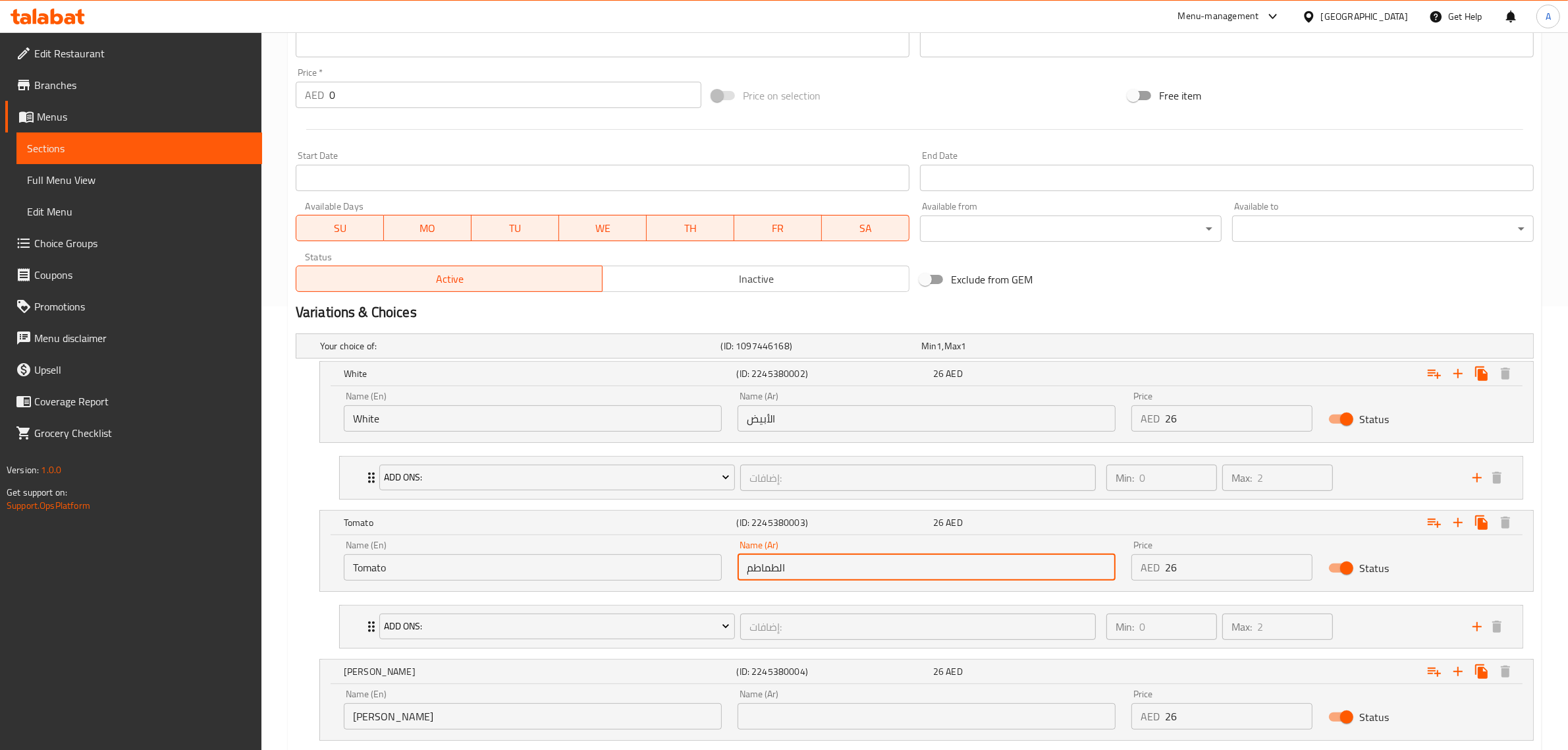
scroll to position [582, 0]
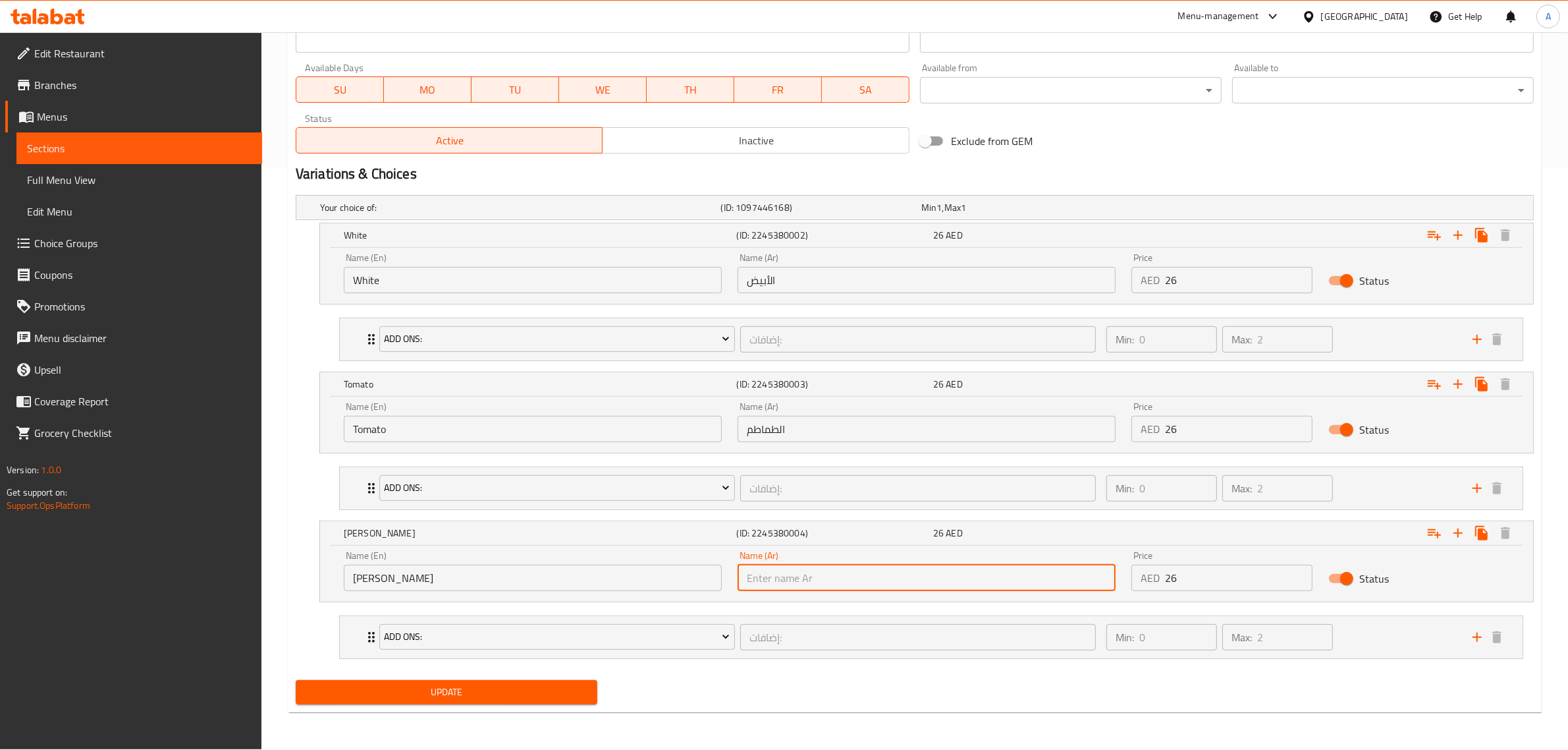
click at [851, 590] on input "text" at bounding box center [927, 578] width 378 height 26
paste input "الوردي"
type input "الوردي"
click at [552, 695] on span "Update" at bounding box center [447, 692] width 281 height 17
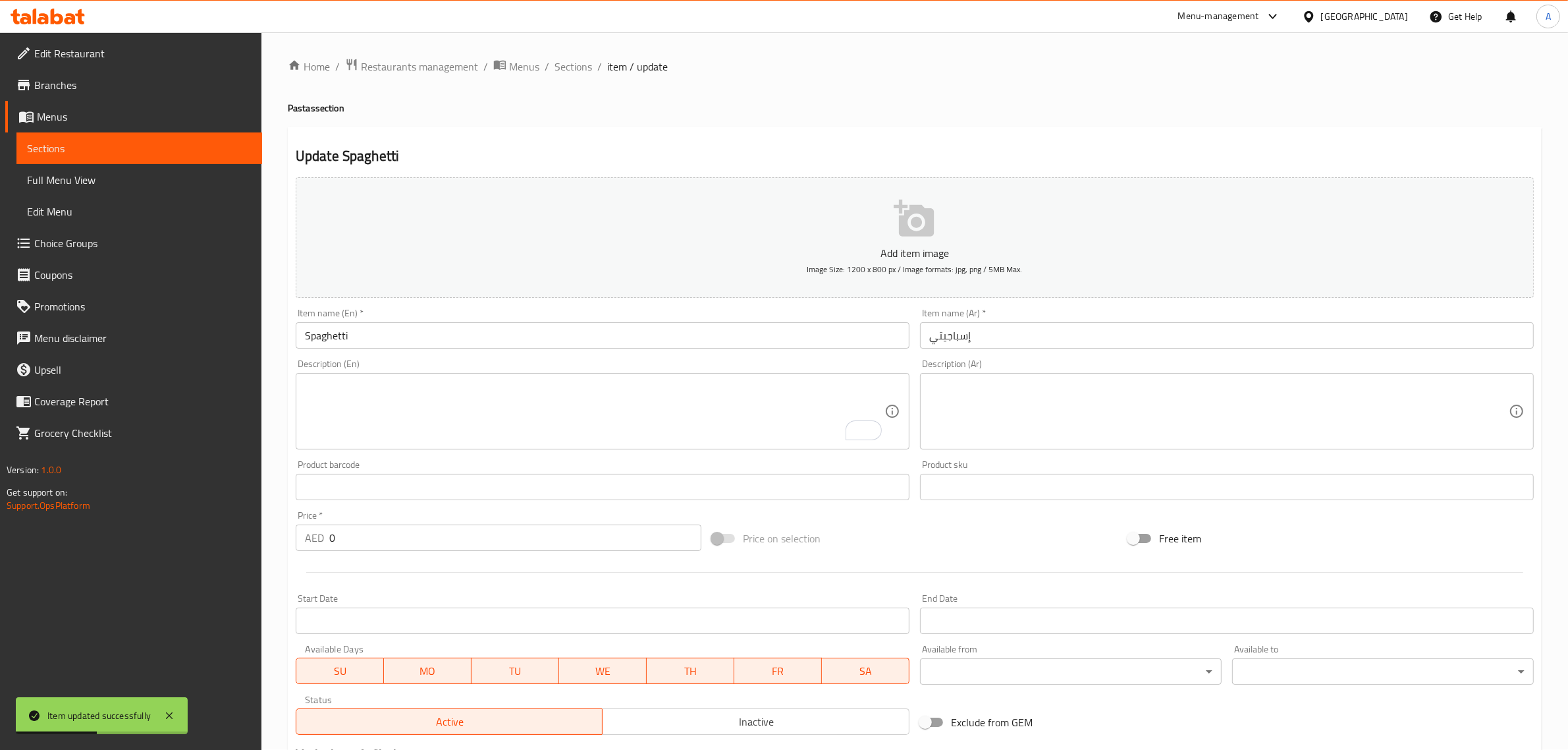
scroll to position [0, 0]
click at [566, 61] on span "Sections" at bounding box center [573, 67] width 37 height 16
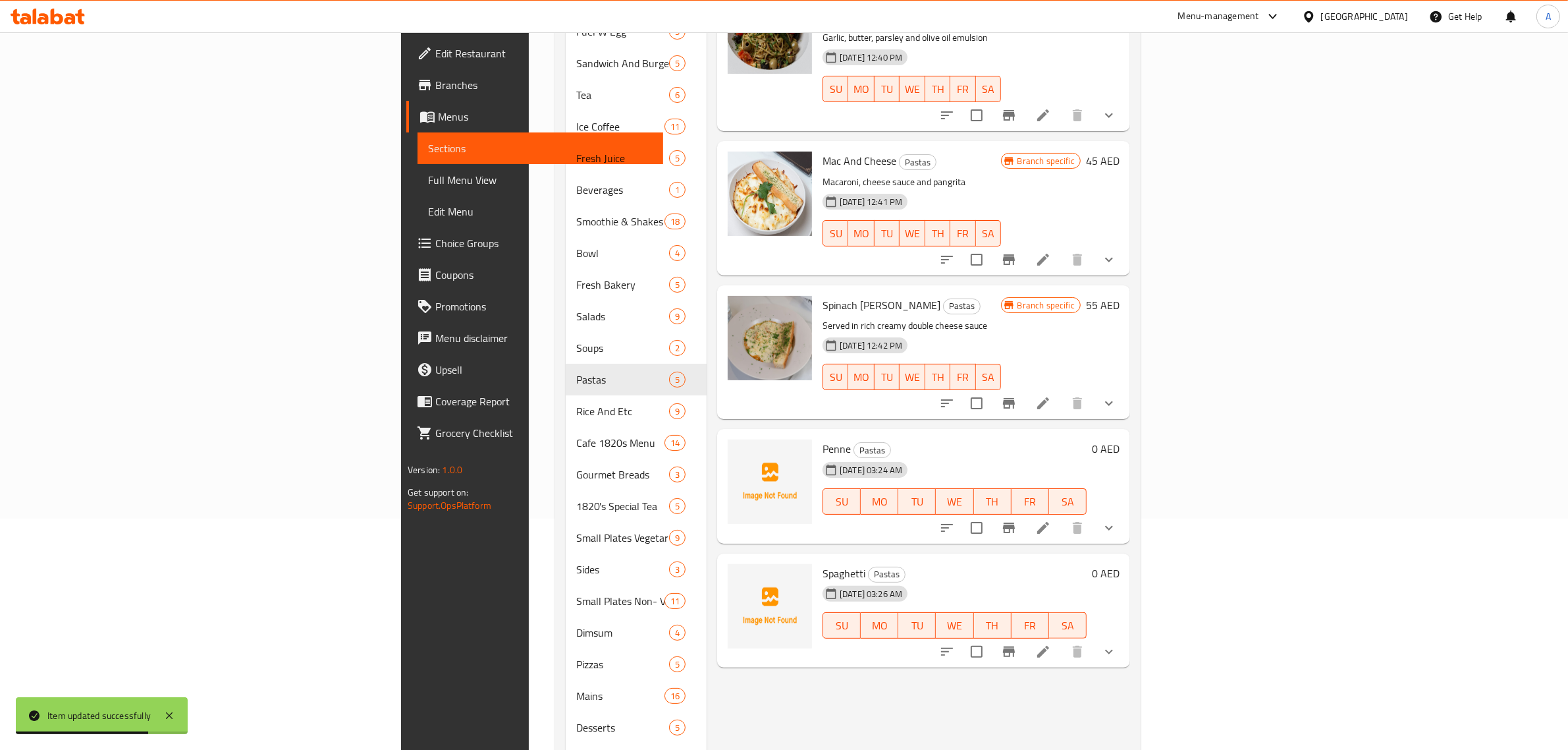
scroll to position [277, 0]
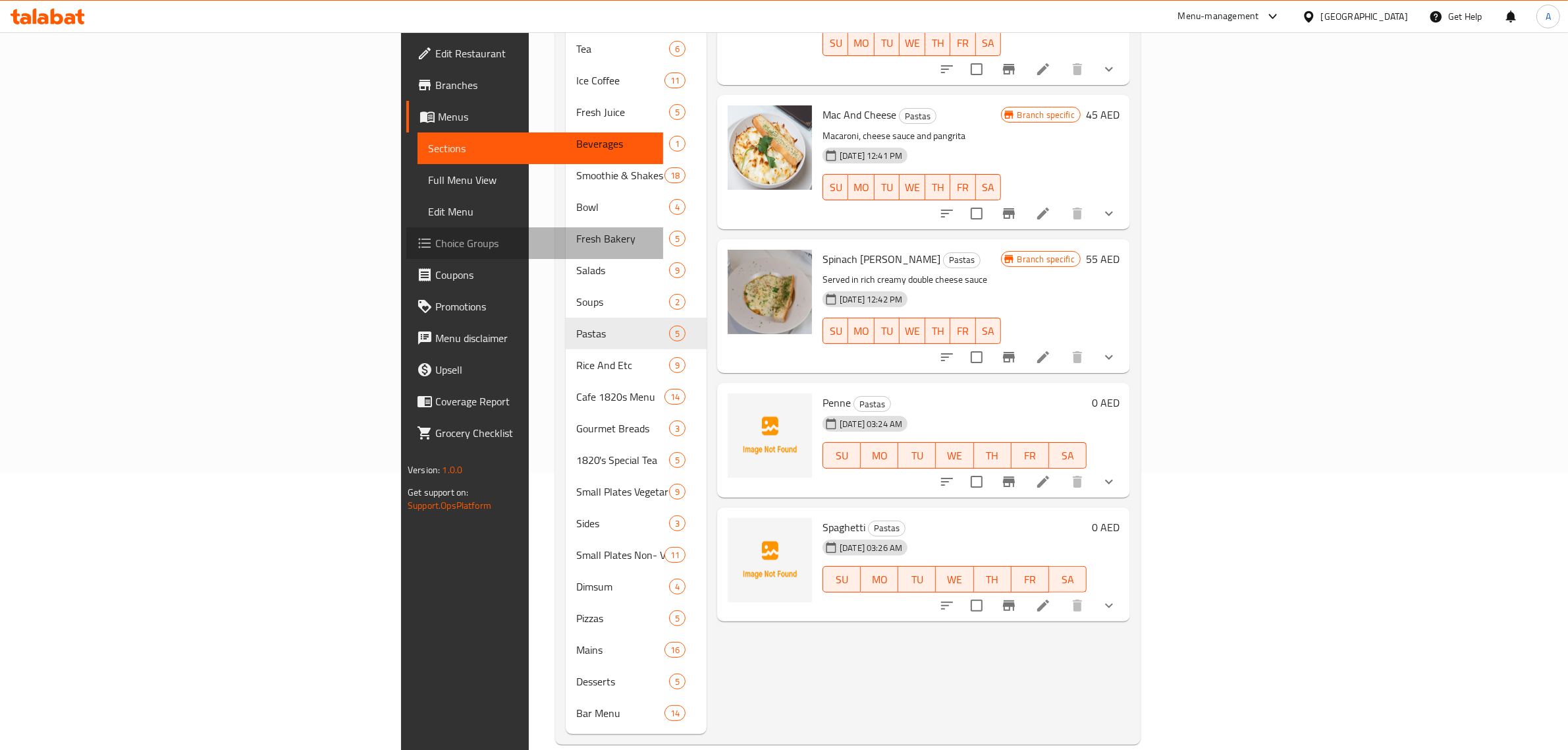
click at [435, 241] on span "Choice Groups" at bounding box center [543, 244] width 217 height 16
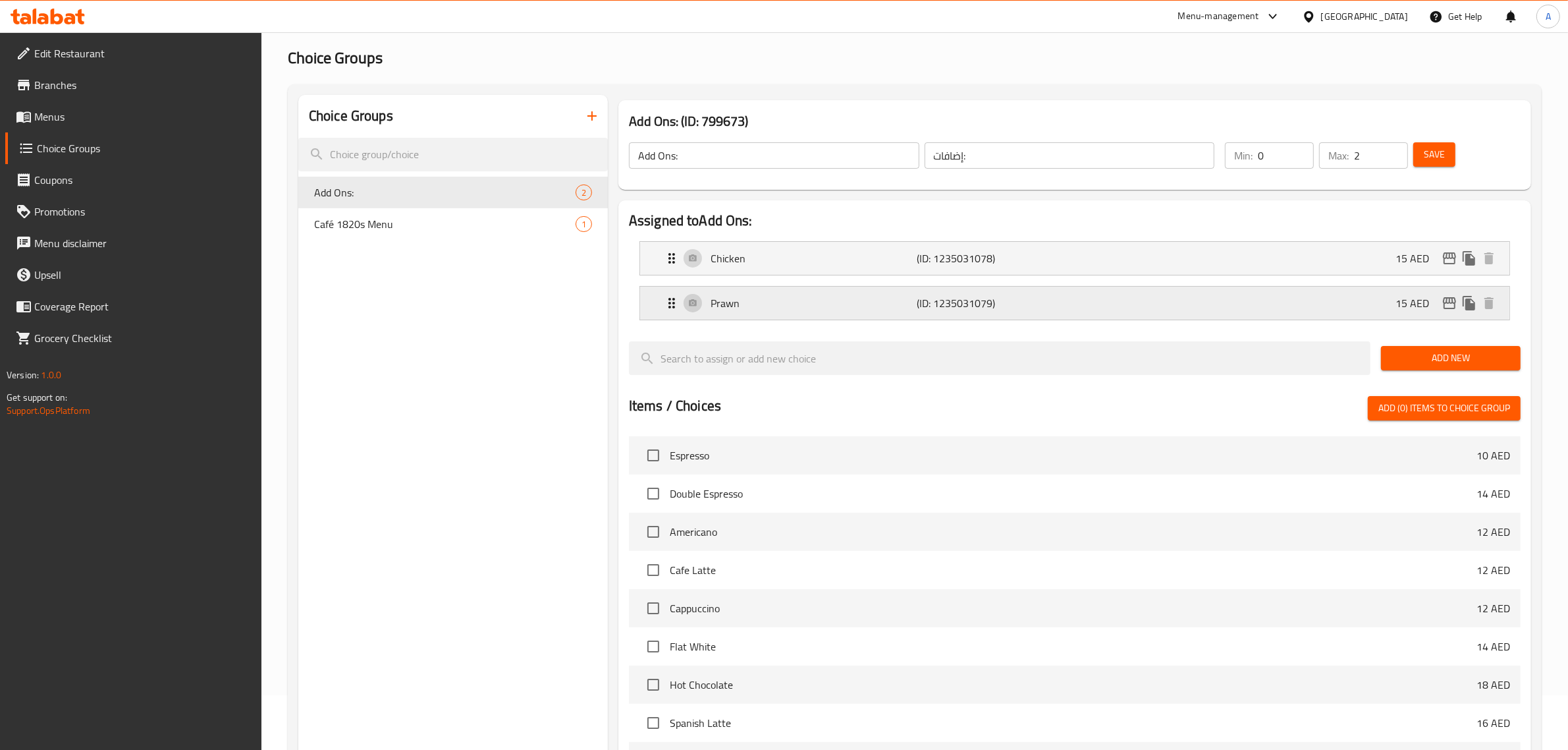
scroll to position [22, 0]
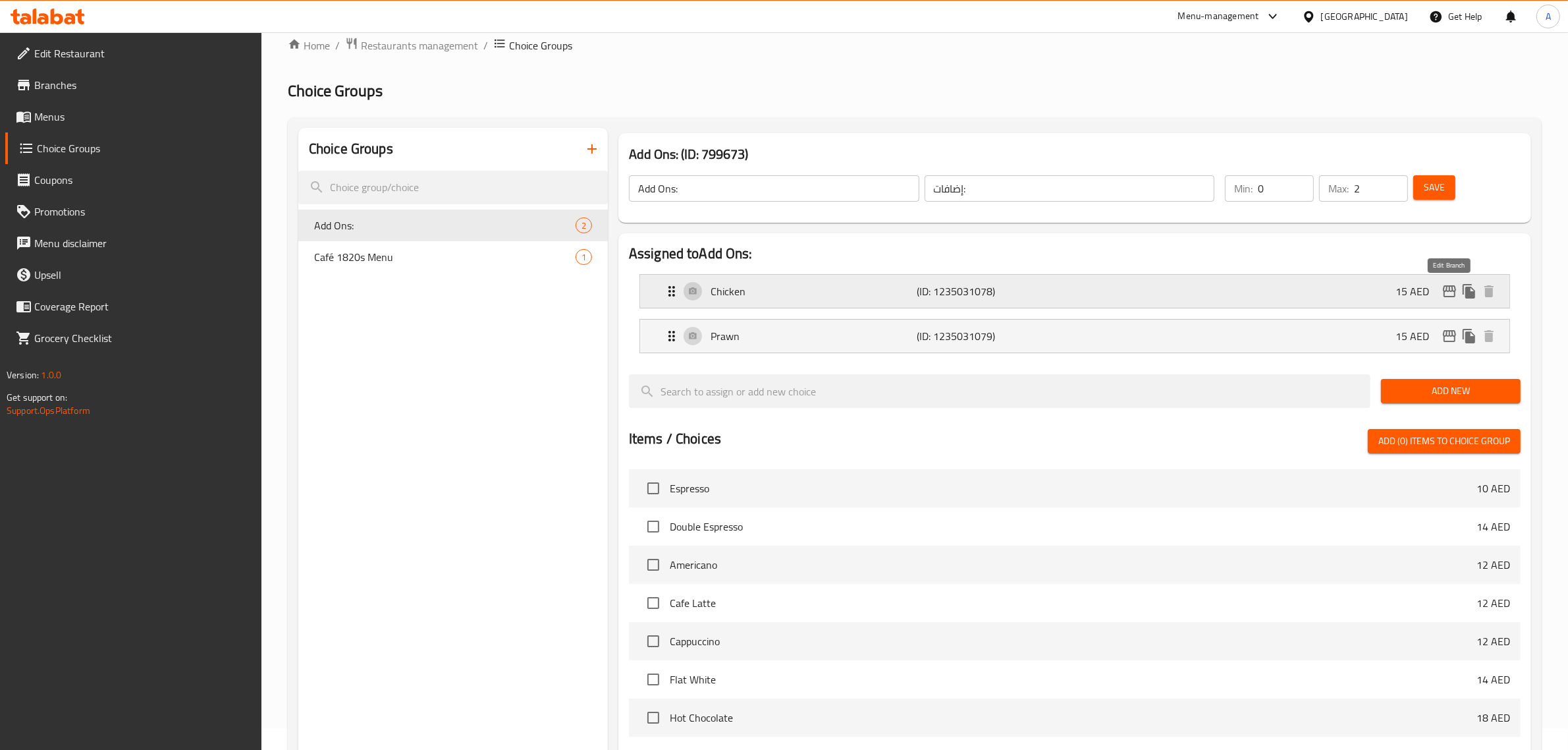
click at [1447, 291] on icon "edit" at bounding box center [1450, 291] width 13 height 12
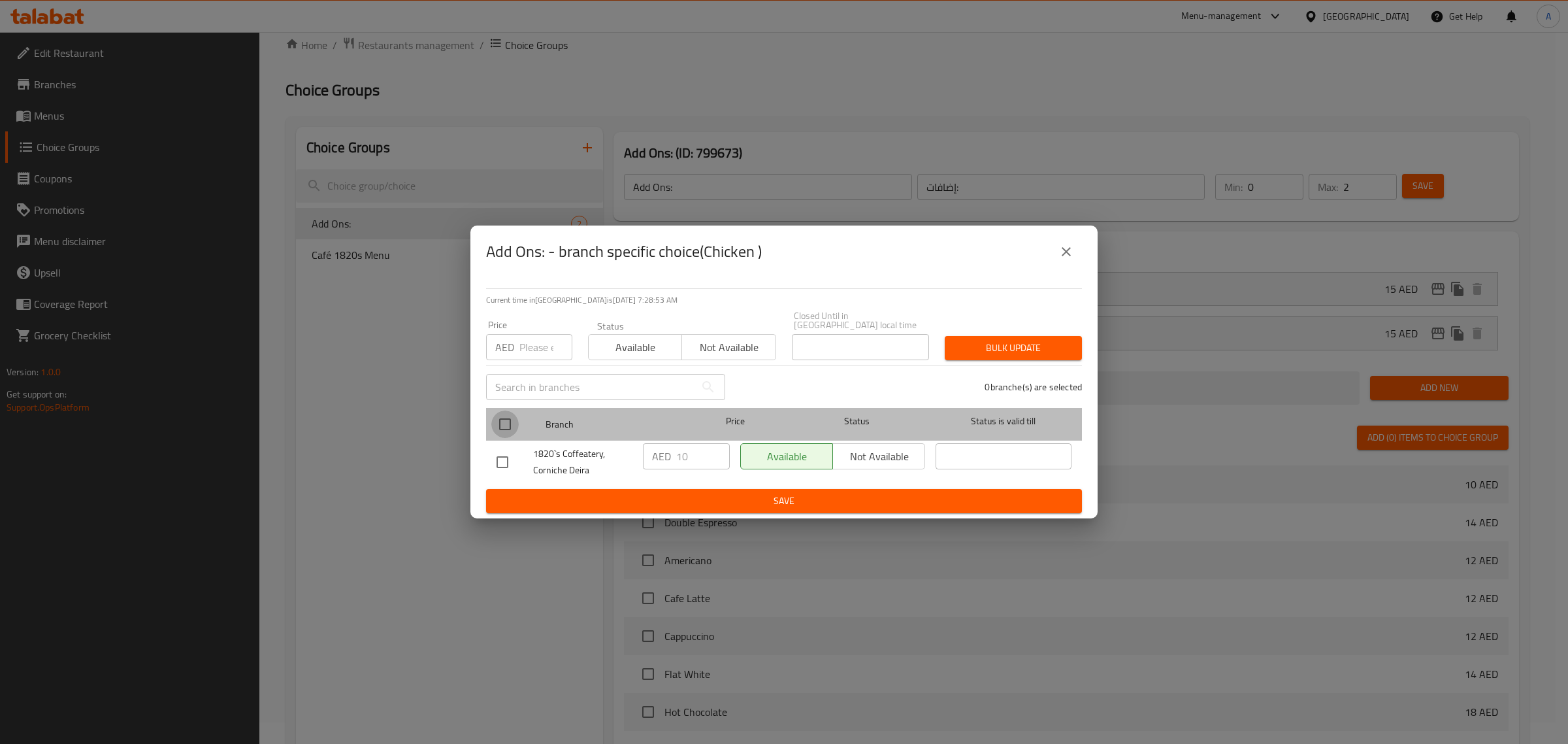
click at [515, 432] on input "checkbox" at bounding box center [505, 425] width 28 height 28
checkbox input "true"
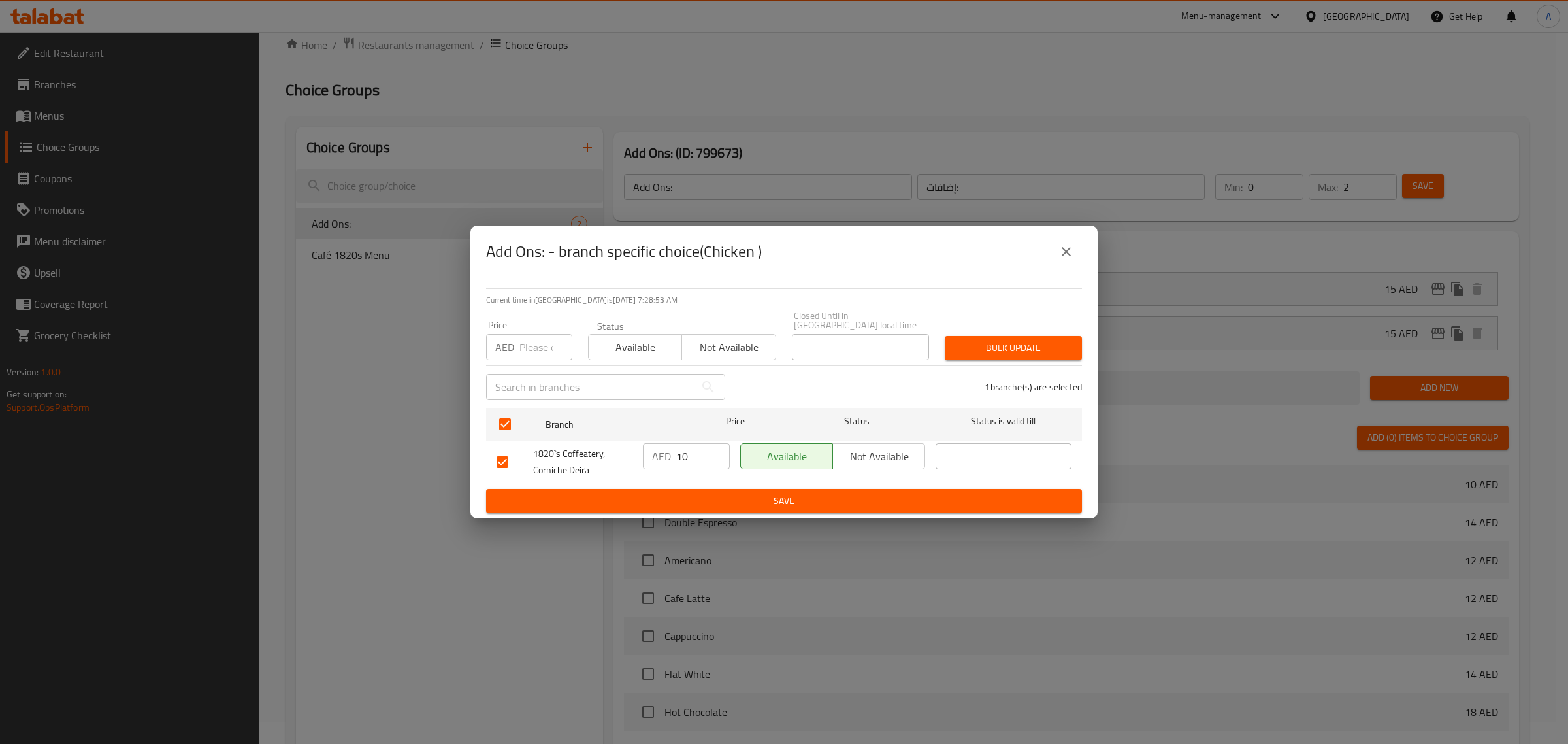
click at [533, 340] on input "number" at bounding box center [546, 347] width 53 height 26
type input "5"
click at [963, 345] on span "Bulk update" at bounding box center [1014, 348] width 116 height 17
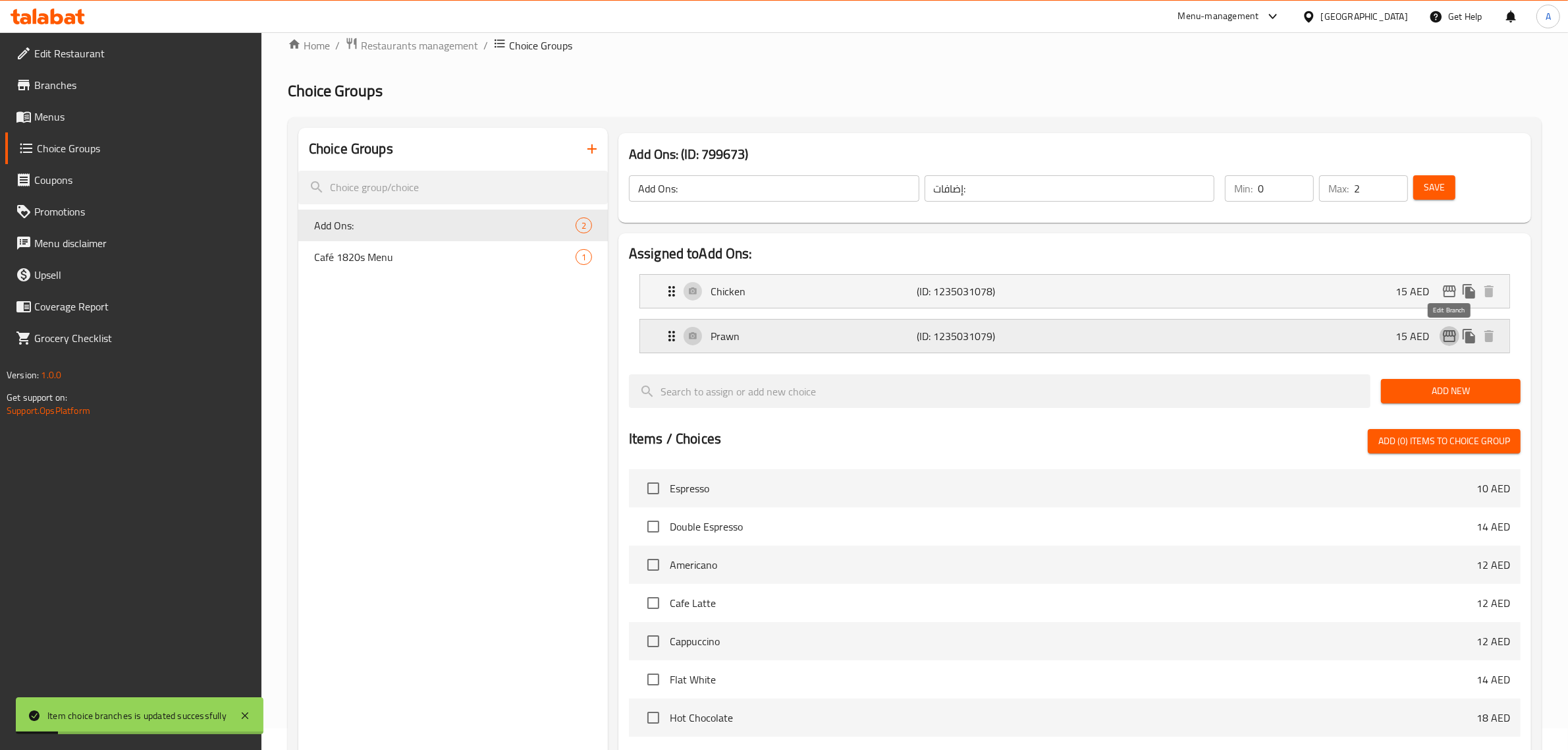
click at [1447, 340] on icon "edit" at bounding box center [1450, 336] width 16 height 16
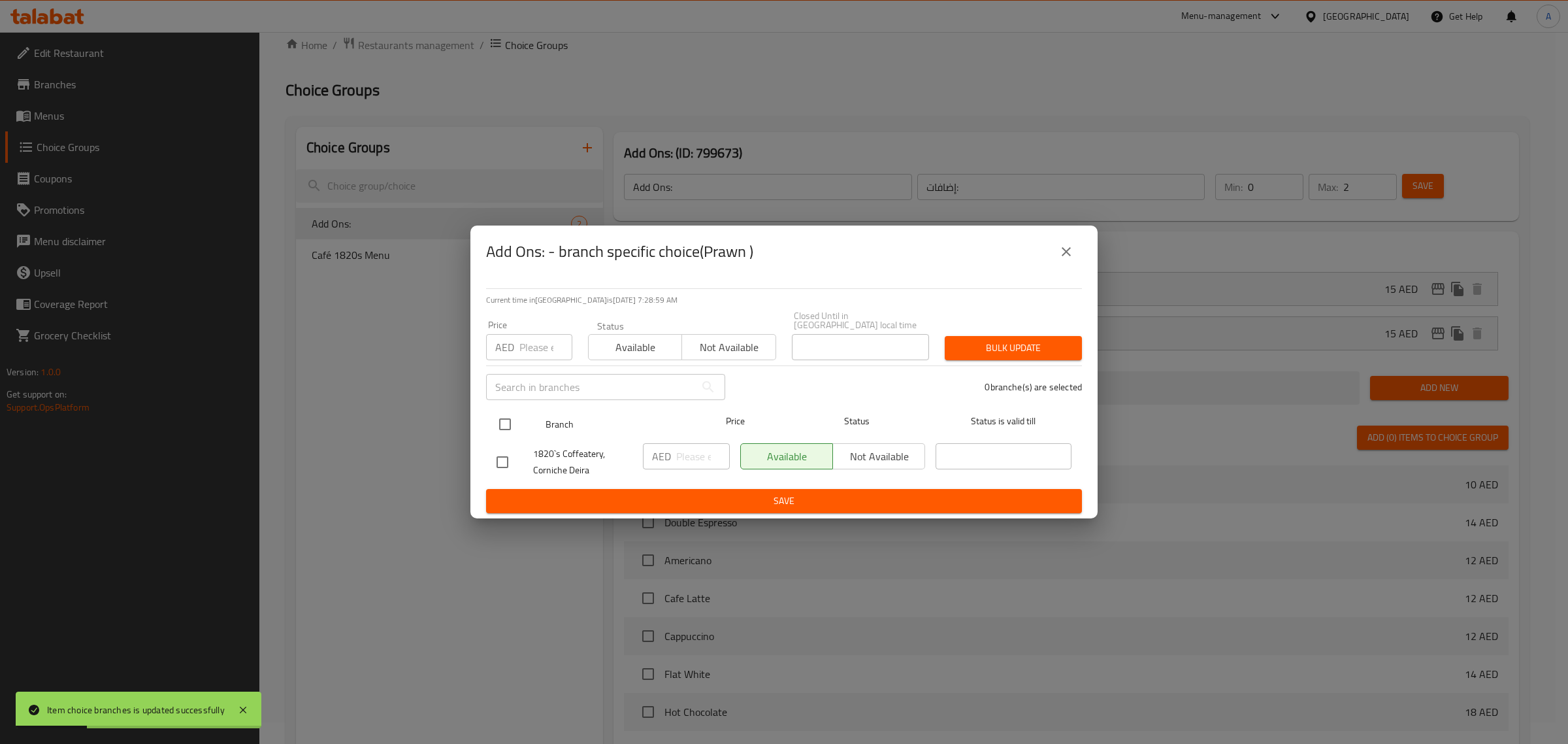
click at [502, 432] on input "checkbox" at bounding box center [505, 425] width 28 height 28
checkbox input "true"
click at [539, 365] on div "Price AED Price" at bounding box center [529, 340] width 102 height 56
click at [533, 345] on input "number" at bounding box center [546, 347] width 53 height 26
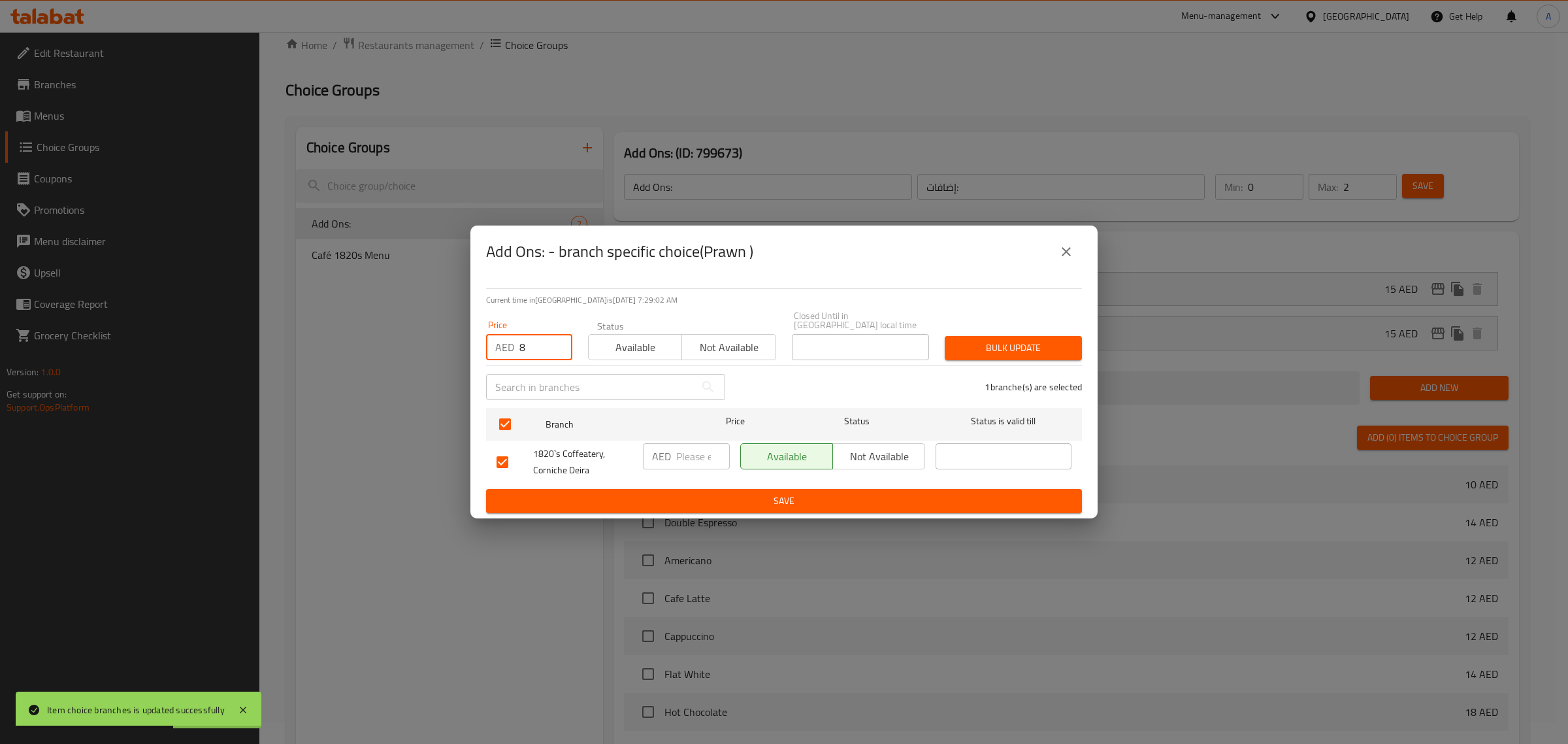
type input "8"
click at [972, 354] on span "Bulk update" at bounding box center [1014, 348] width 116 height 17
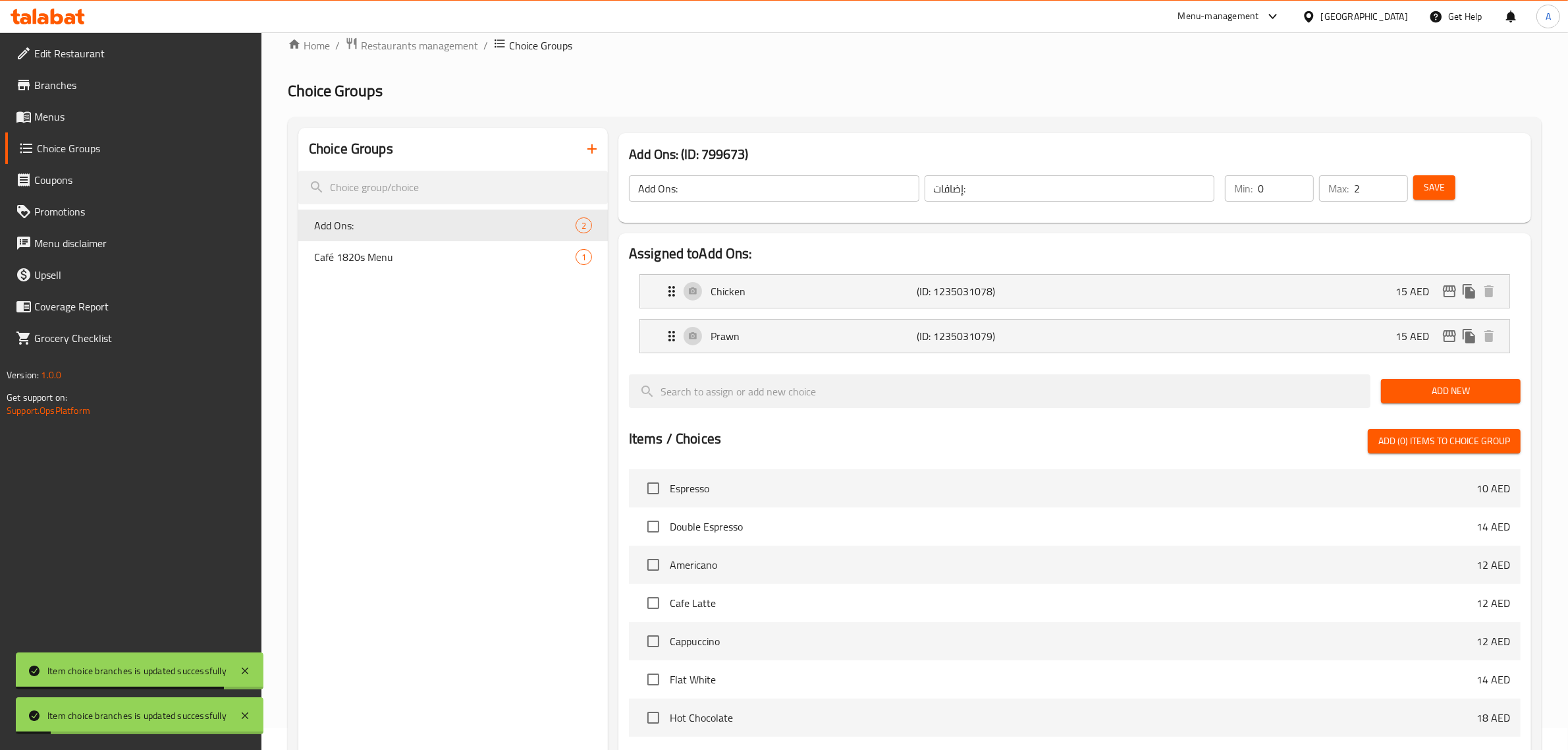
click at [61, 123] on span "Menus" at bounding box center [143, 117] width 217 height 16
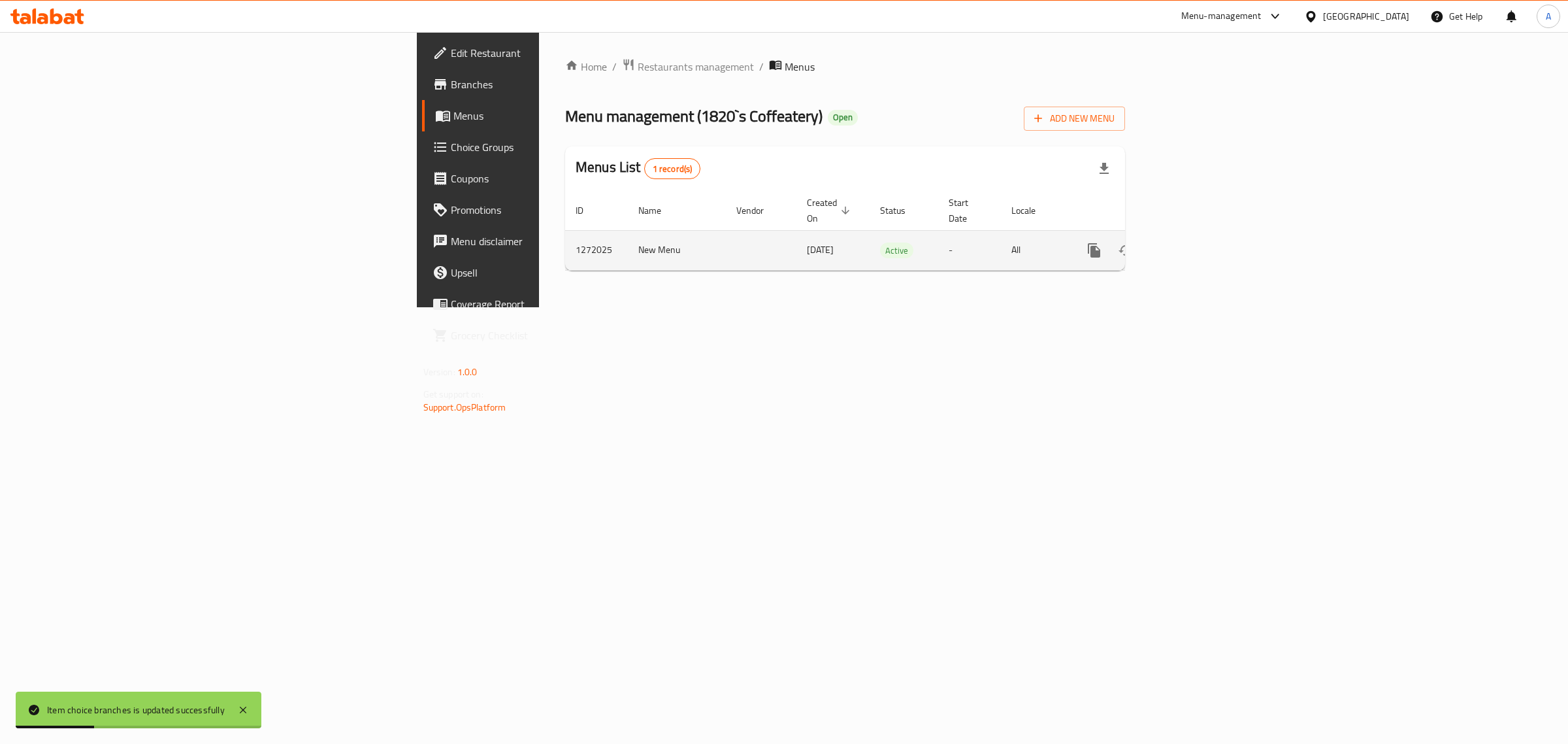
click at [1196, 242] on icon "enhanced table" at bounding box center [1189, 250] width 16 height 16
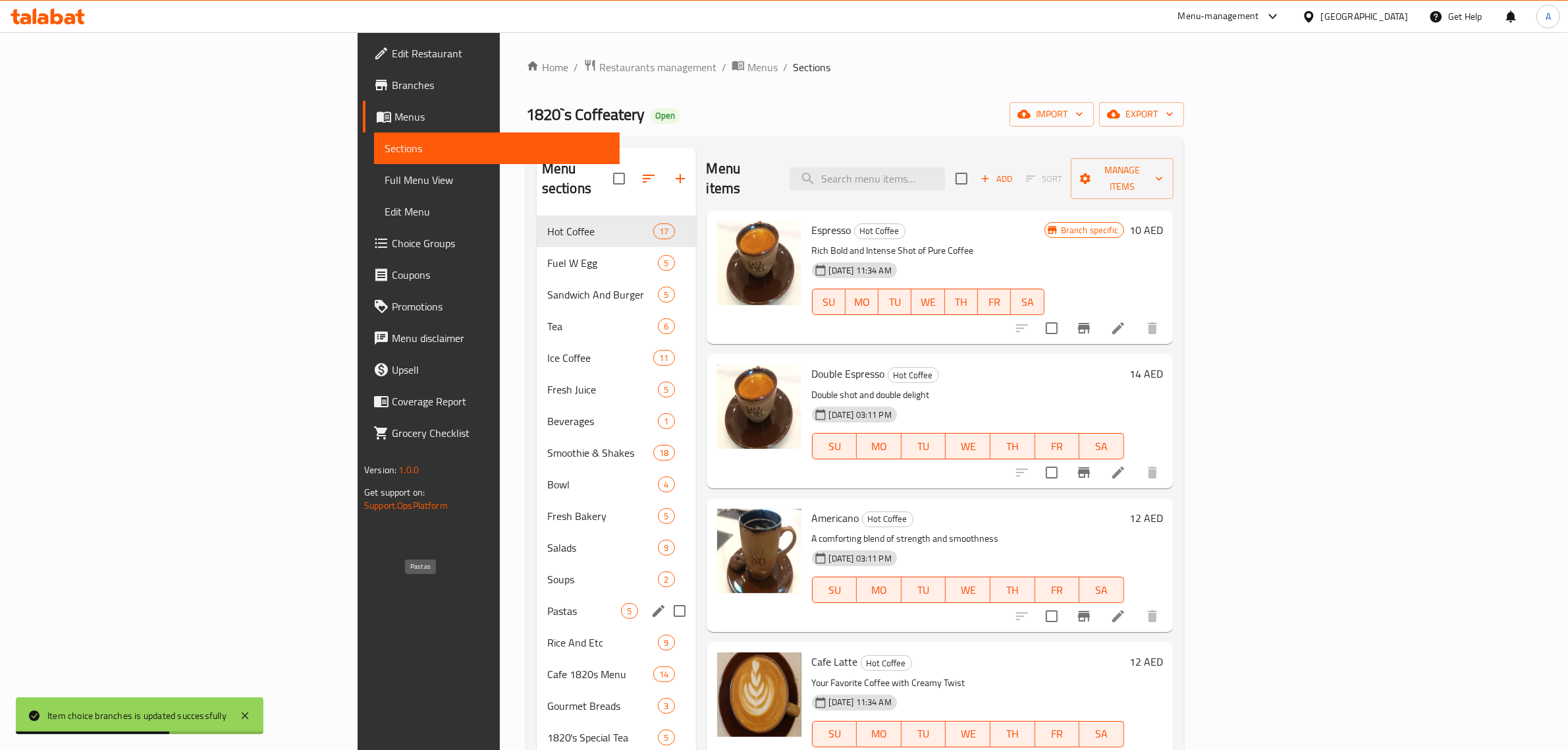
click at [547, 603] on span "Pastas" at bounding box center [584, 611] width 75 height 16
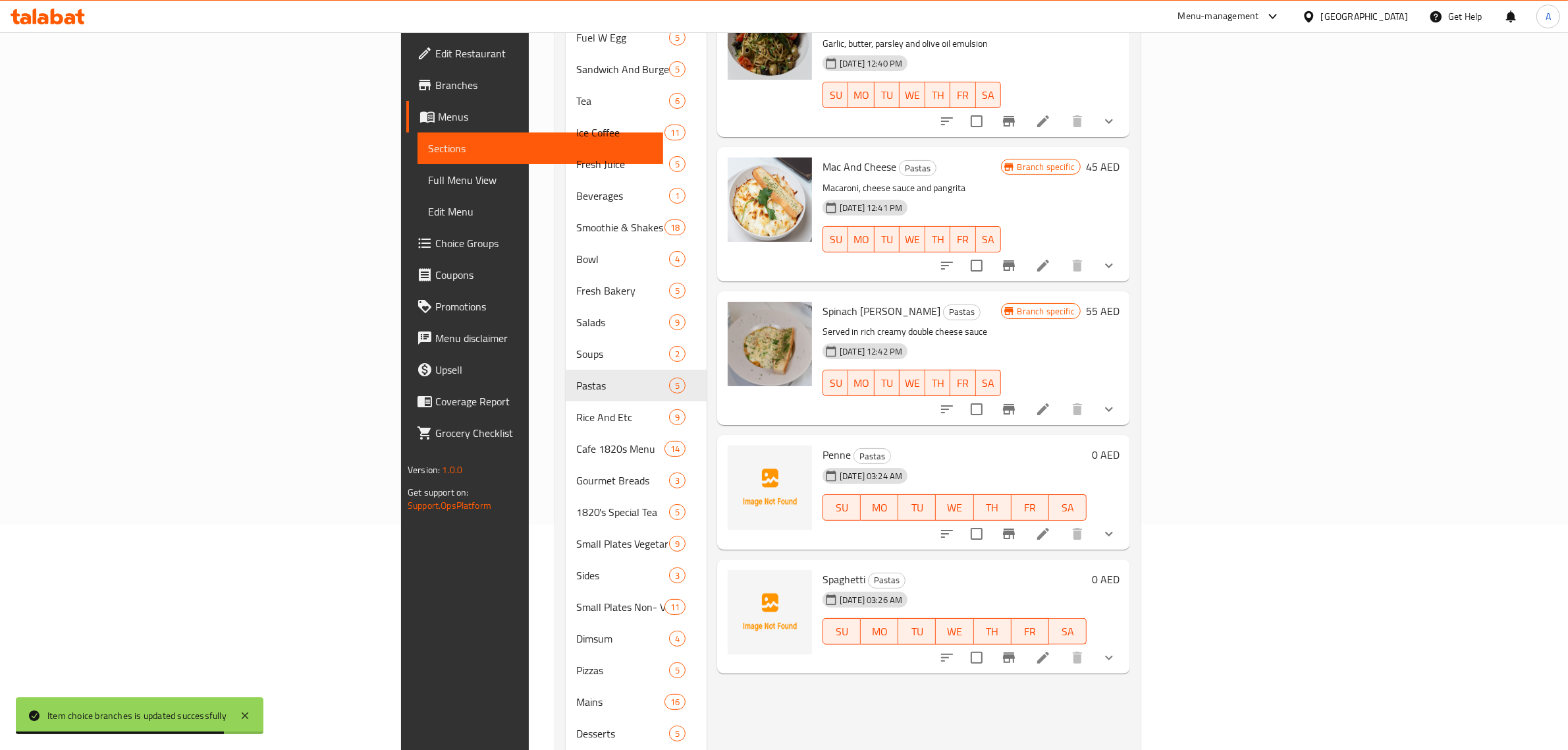
scroll to position [247, 0]
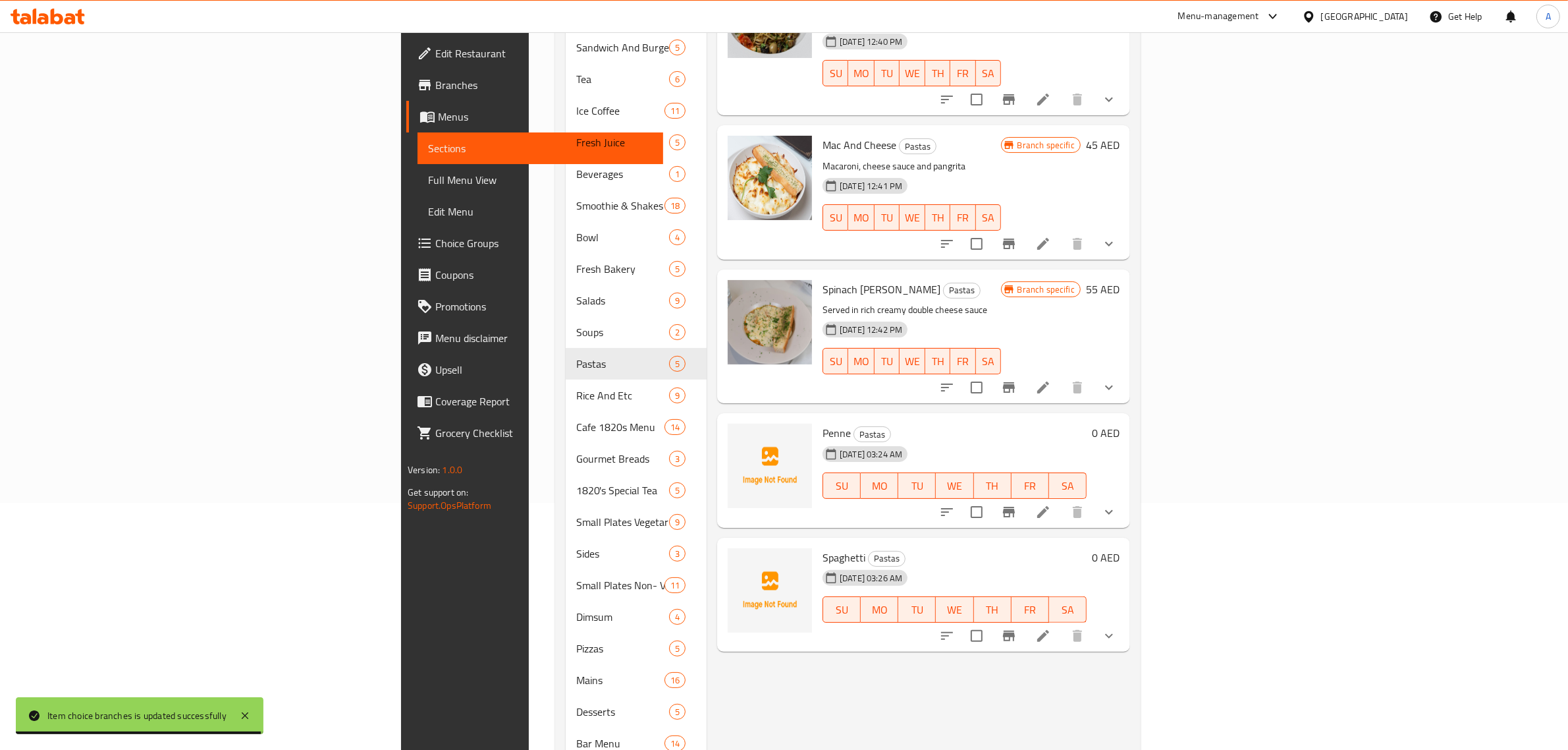
click at [1125, 496] on button "show more" at bounding box center [1109, 511] width 31 height 31
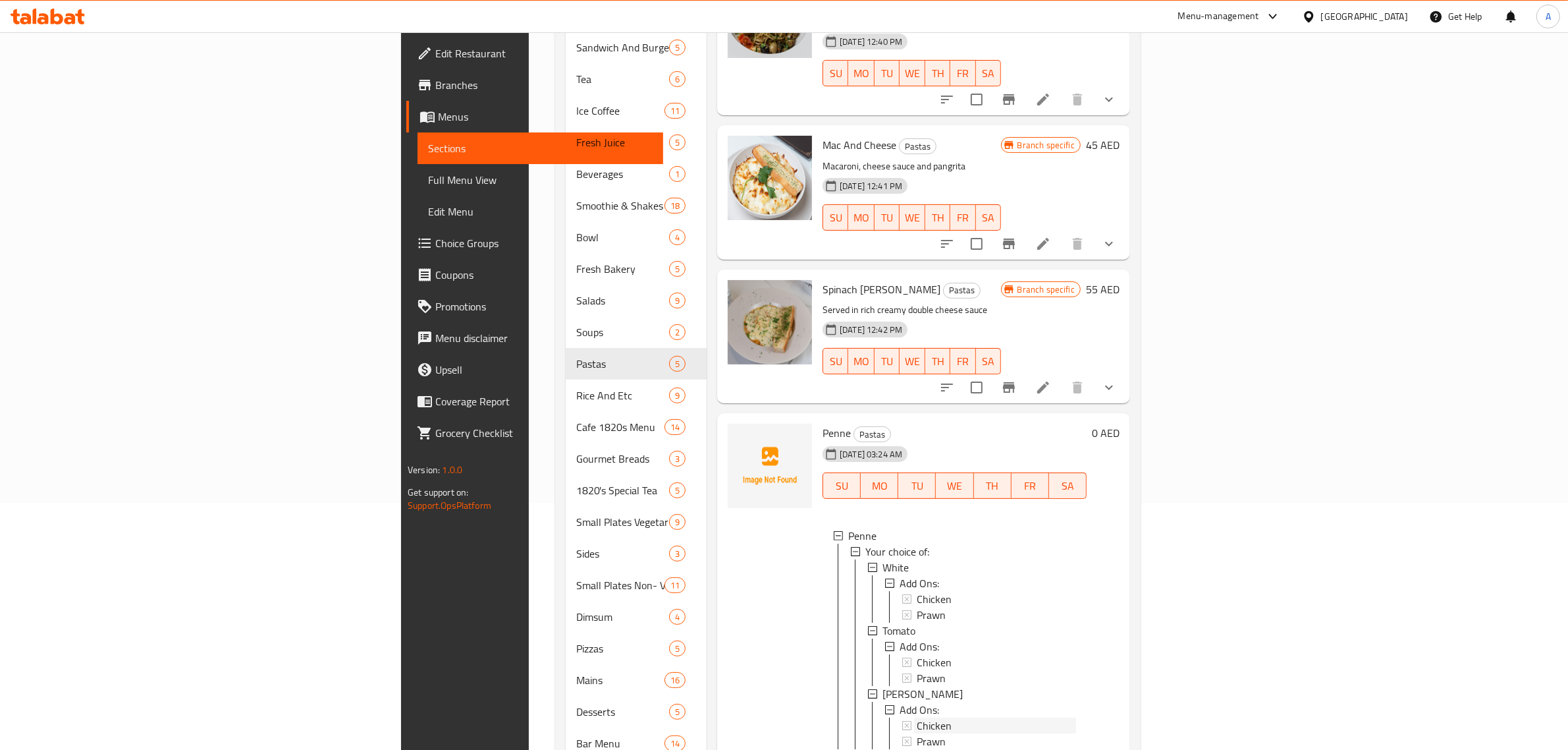
click at [917, 591] on div "Chicken" at bounding box center [997, 599] width 159 height 16
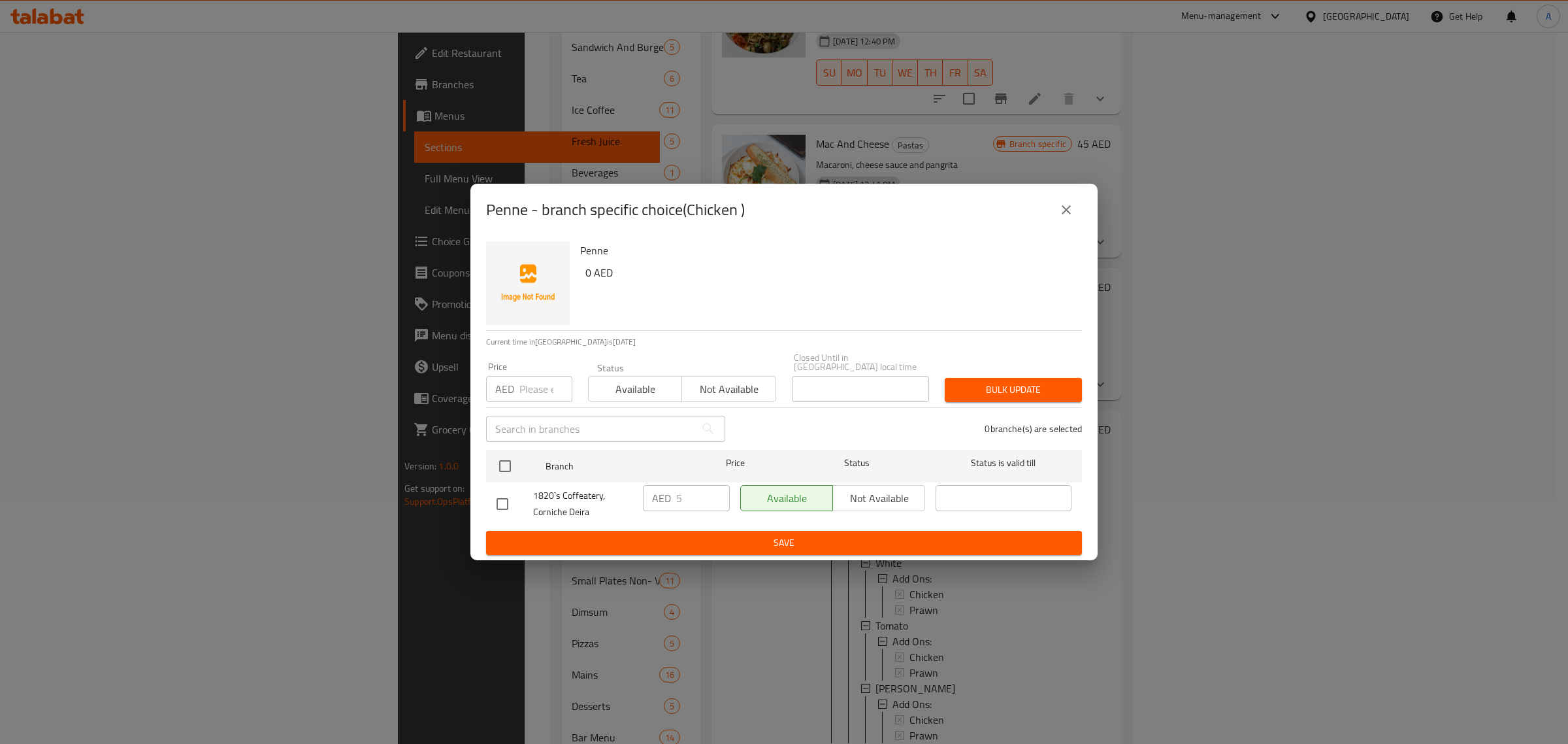
click at [1076, 220] on button "close" at bounding box center [1066, 209] width 31 height 31
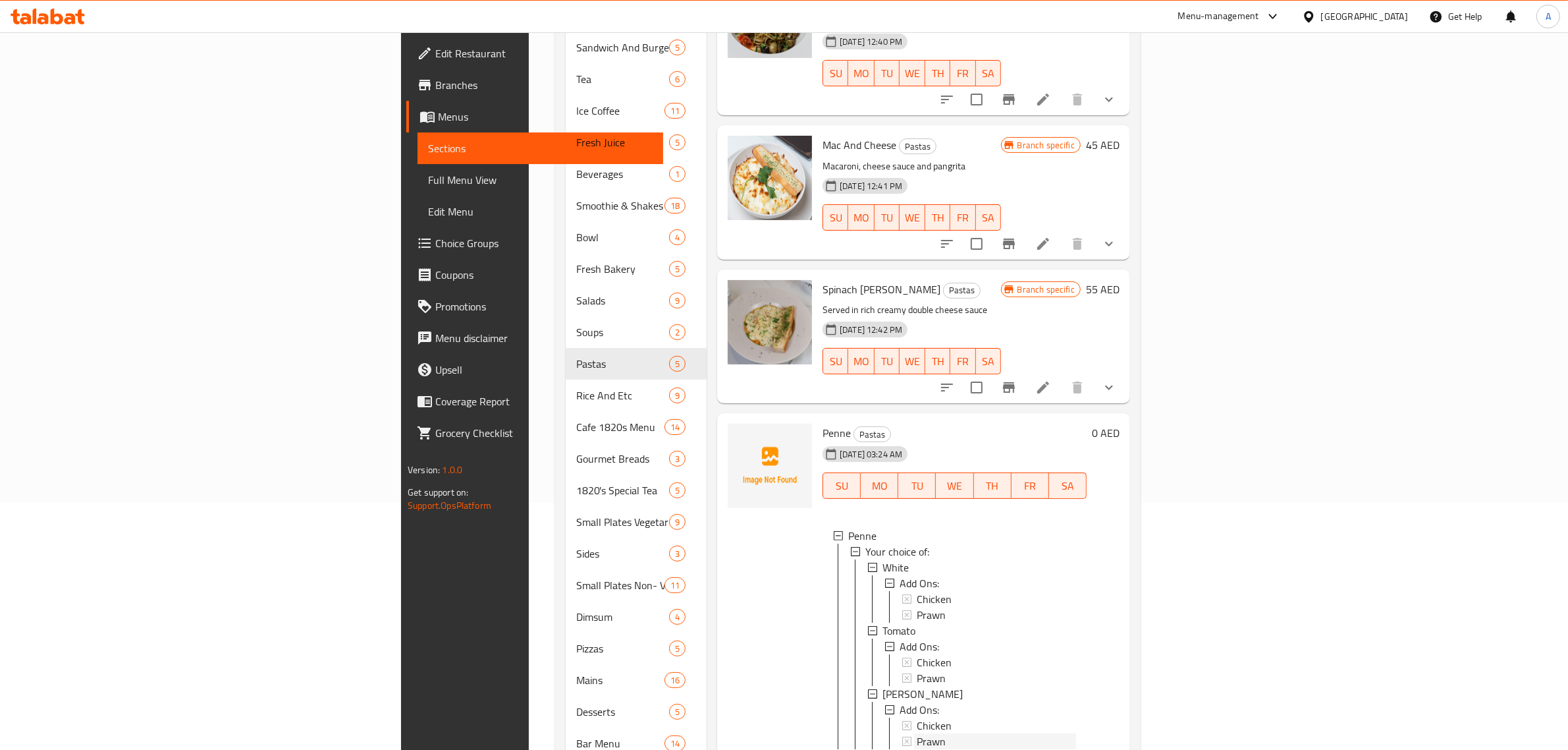
click at [917, 607] on div "Prawn" at bounding box center [997, 615] width 159 height 16
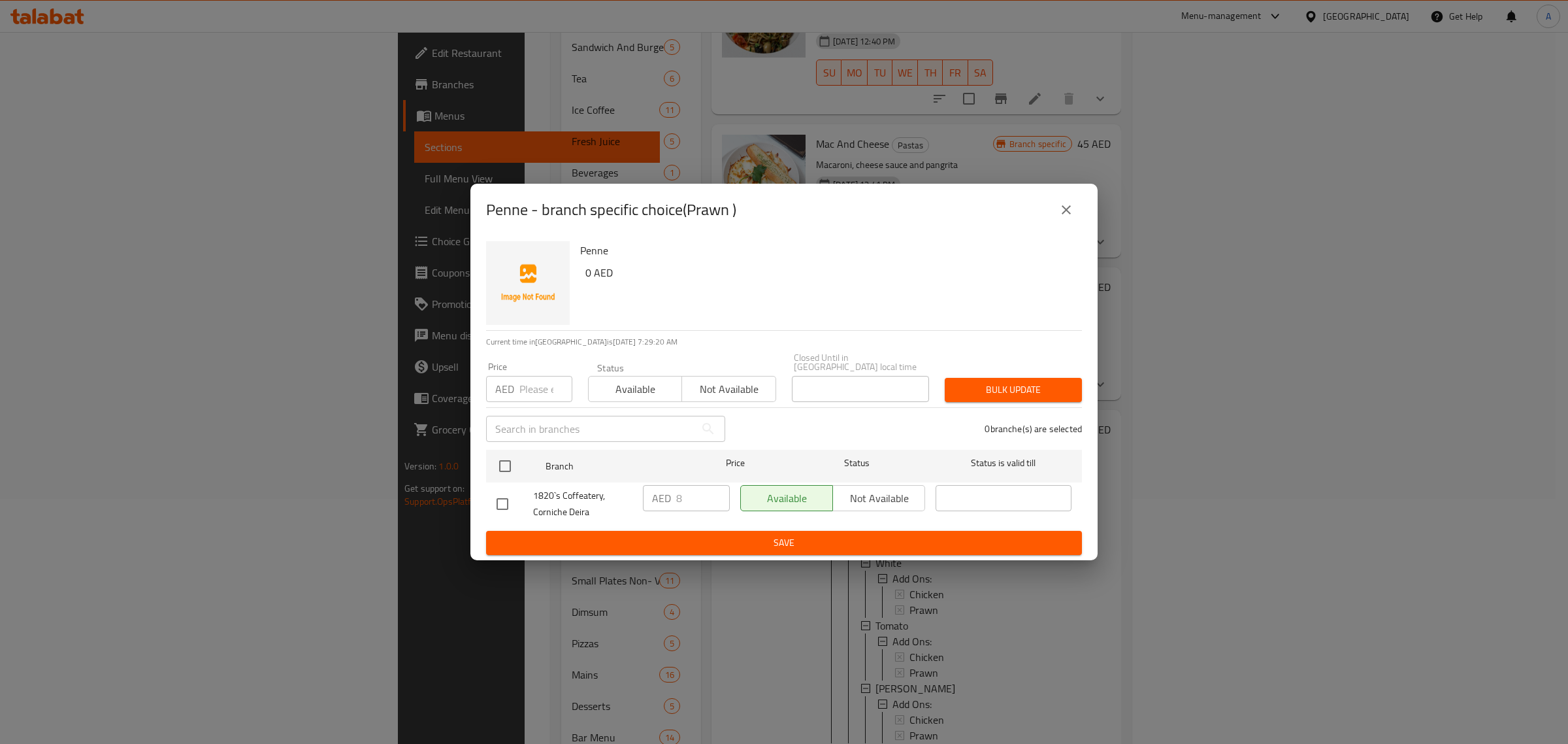
click at [1059, 213] on icon "close" at bounding box center [1067, 210] width 16 height 16
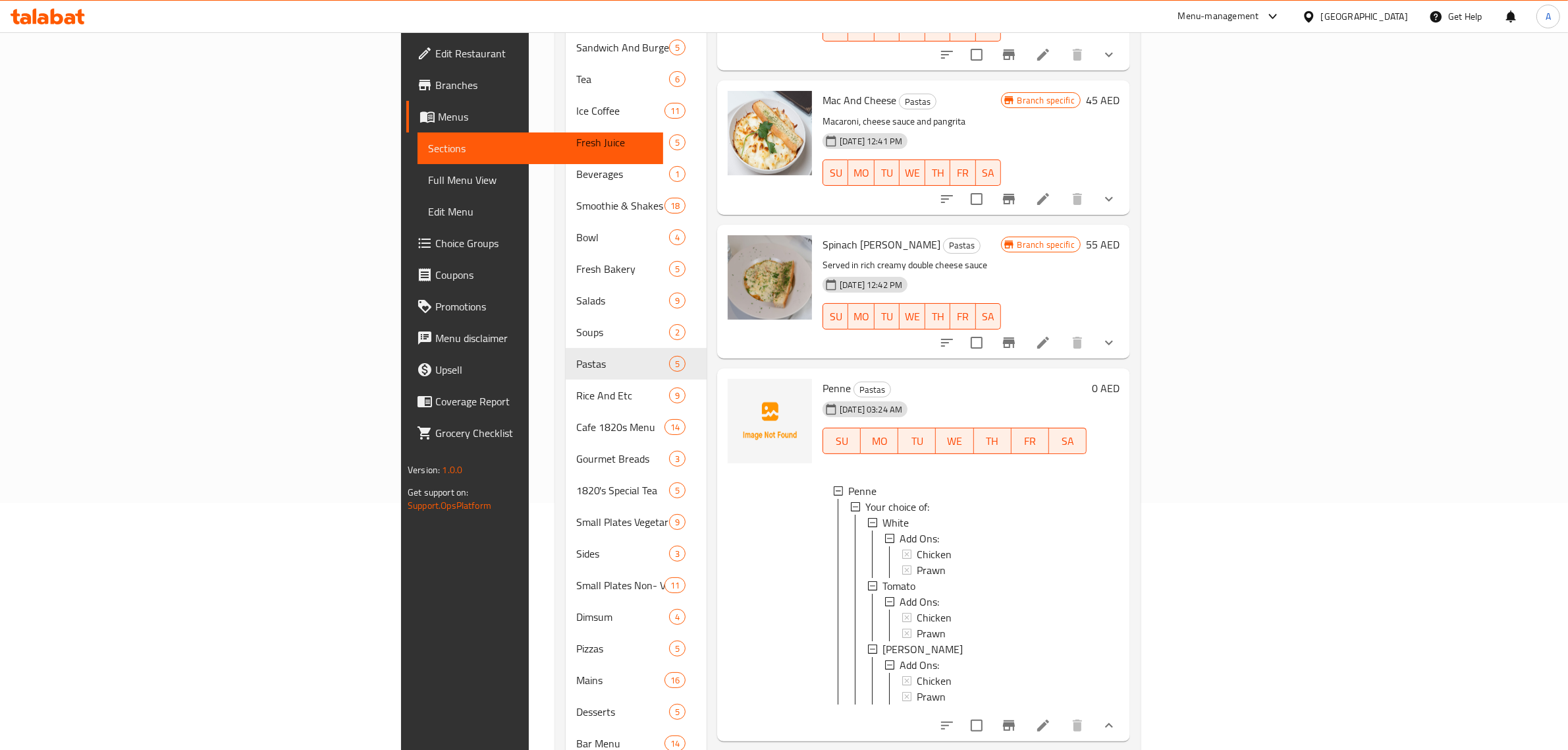
scroll to position [140, 0]
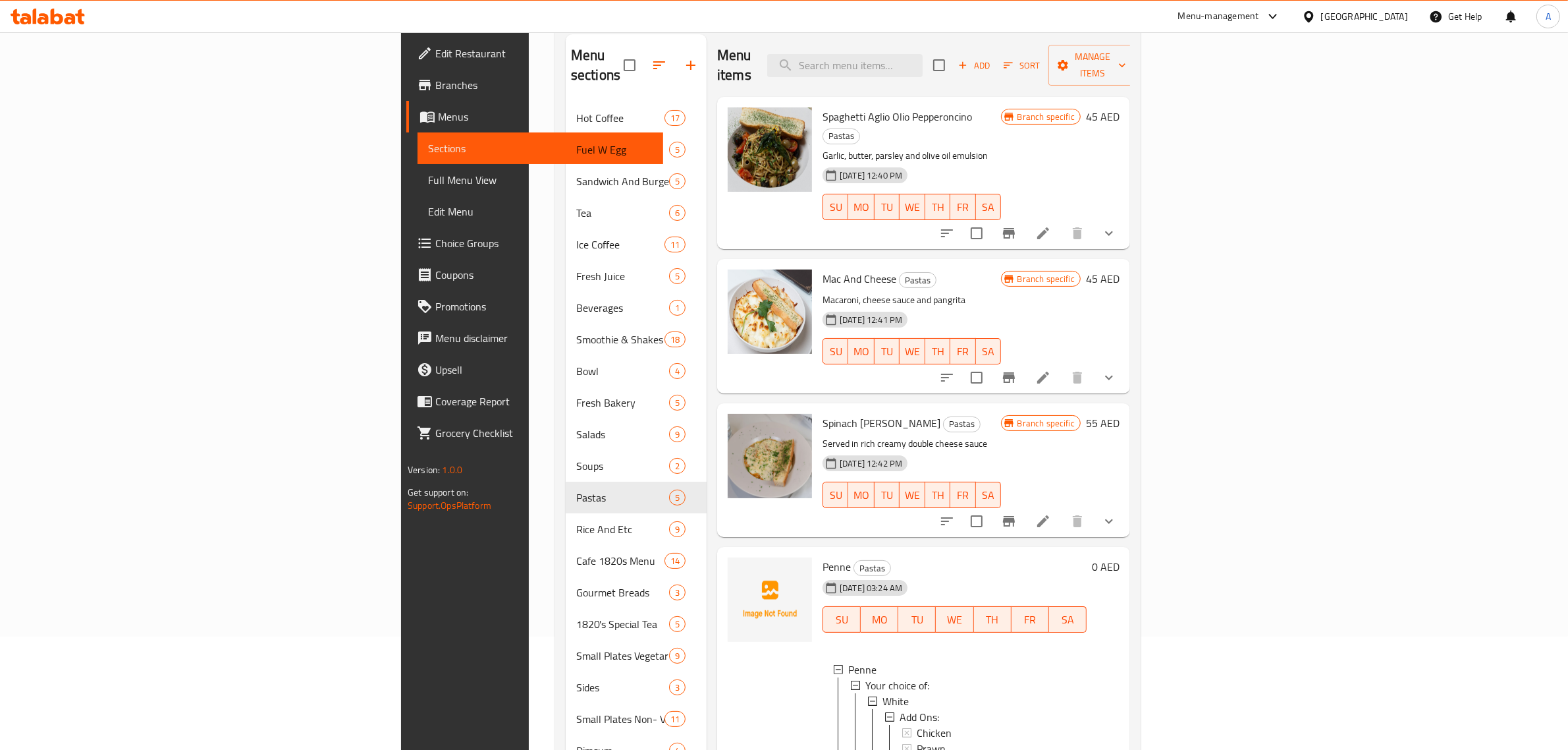
scroll to position [113, 0]
click at [990, 508] on input "checkbox" at bounding box center [977, 522] width 28 height 28
checkbox input "true"
click at [990, 220] on input "checkbox" at bounding box center [977, 234] width 28 height 28
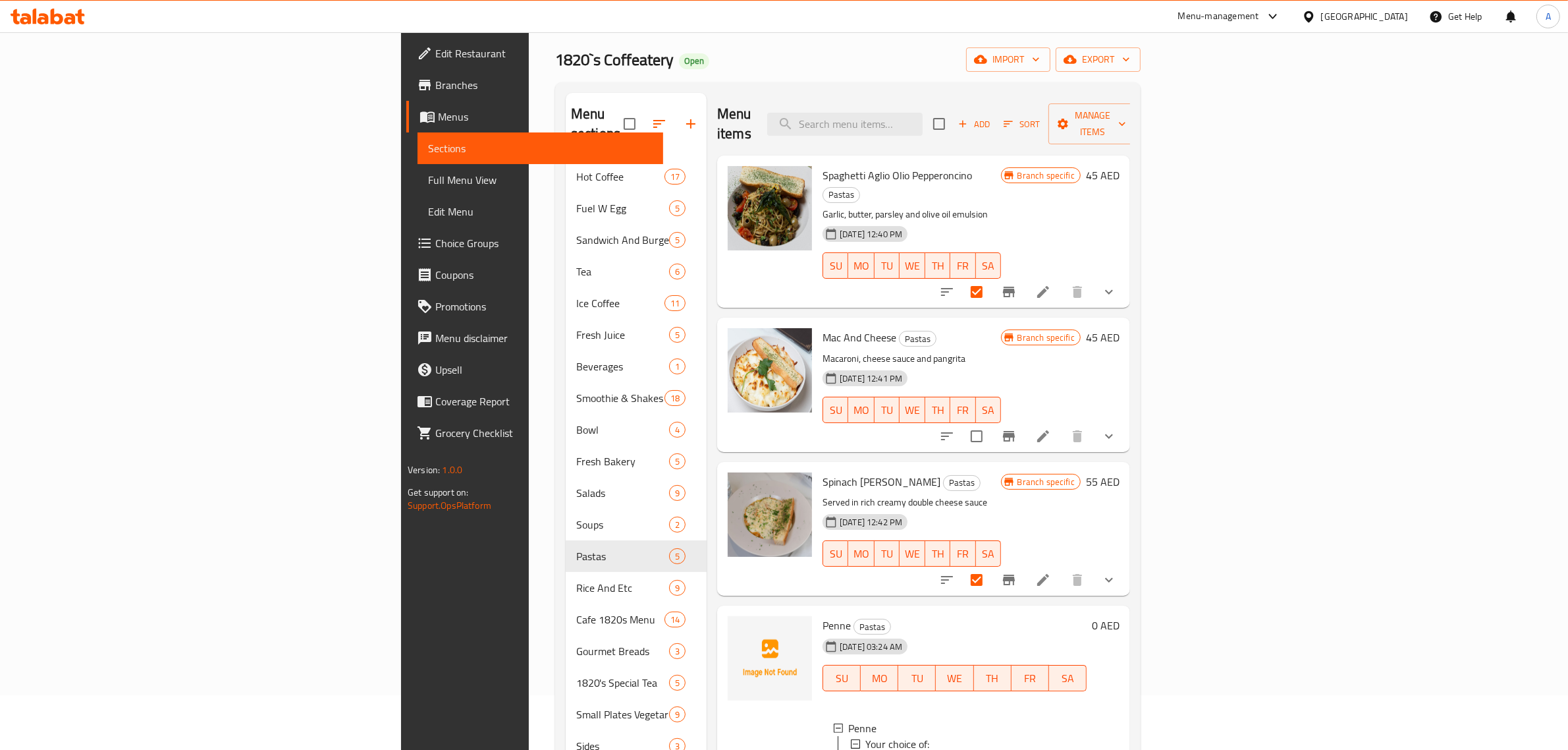
scroll to position [0, 0]
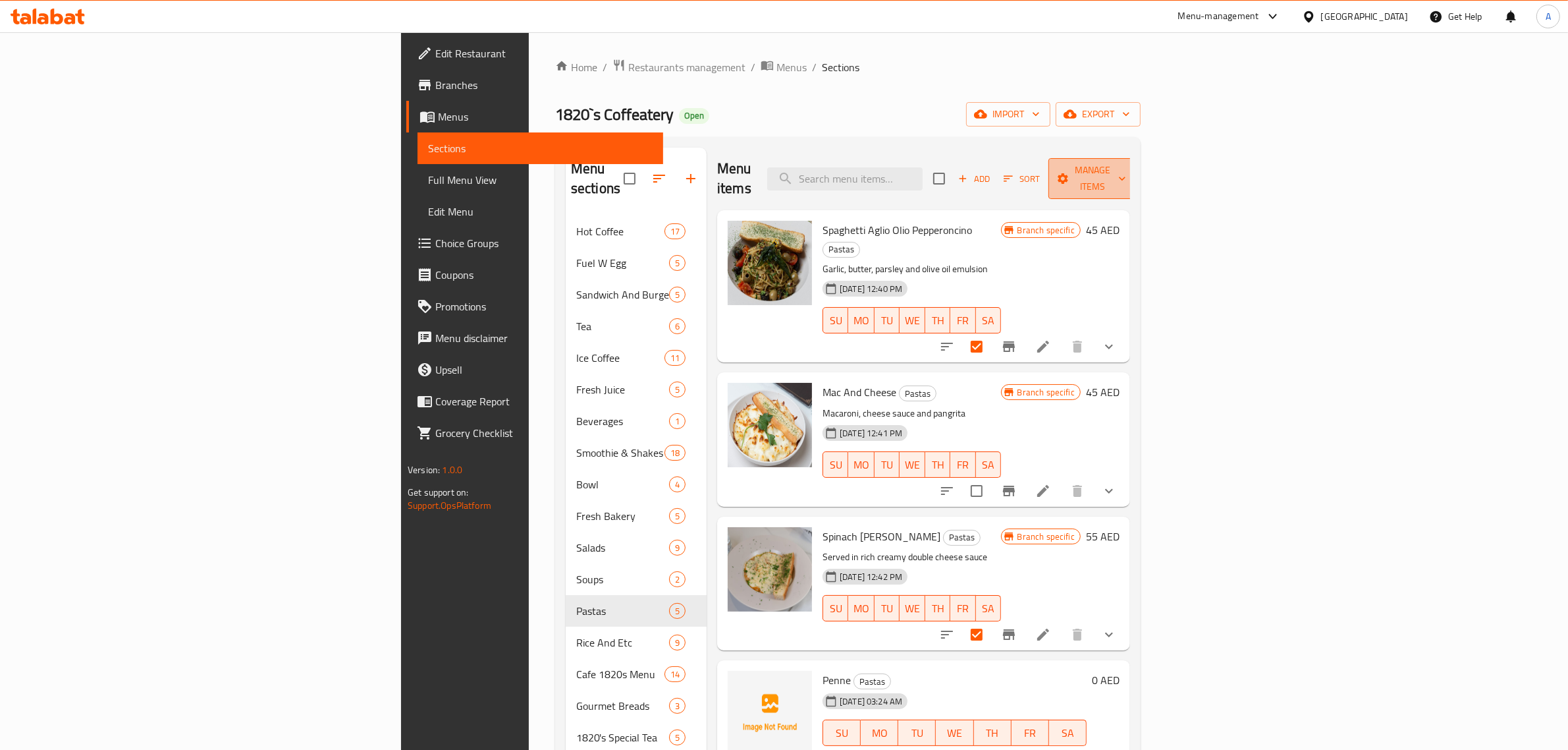
click at [1126, 171] on span "Manage items" at bounding box center [1093, 179] width 67 height 33
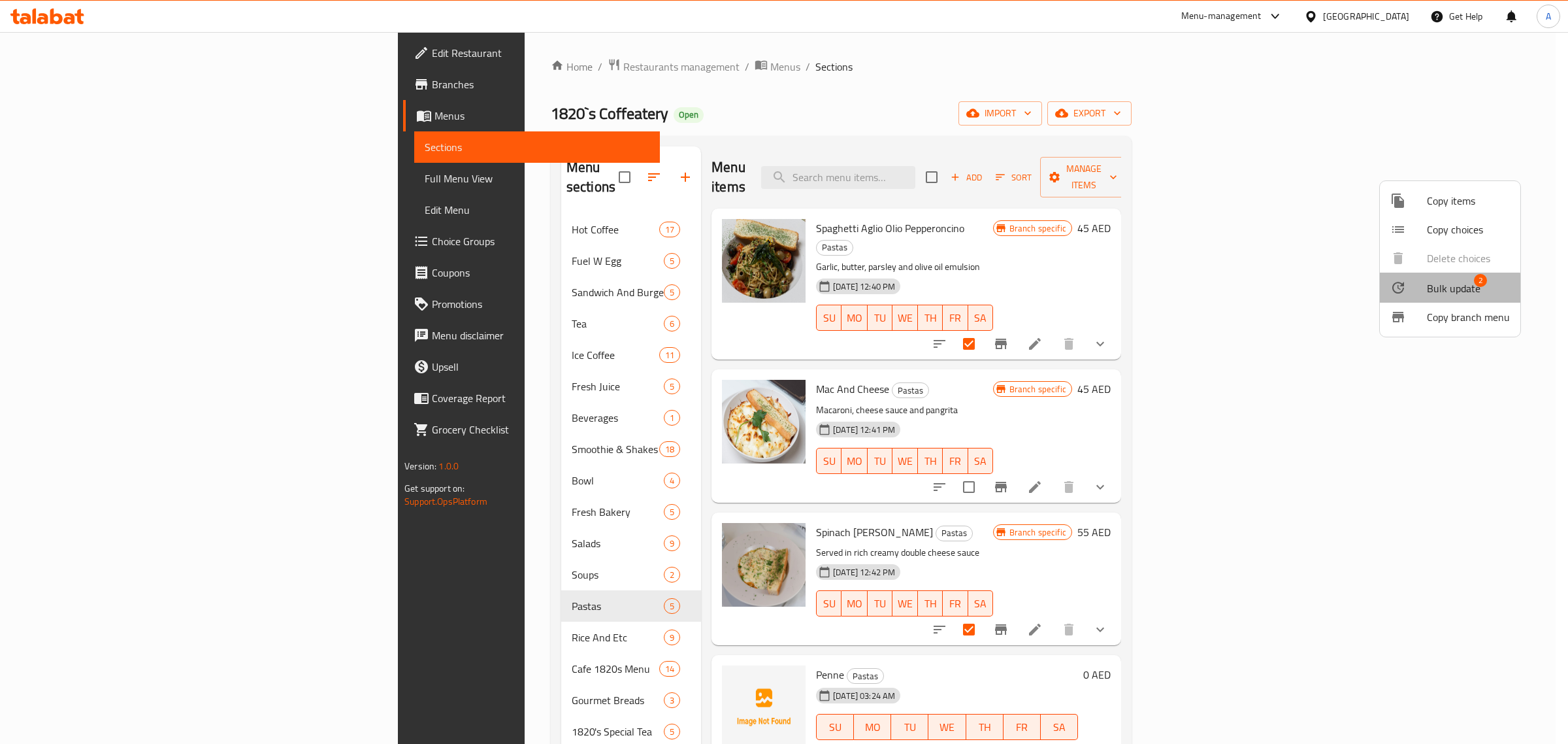
click at [1441, 288] on span "Bulk update" at bounding box center [1454, 288] width 54 height 16
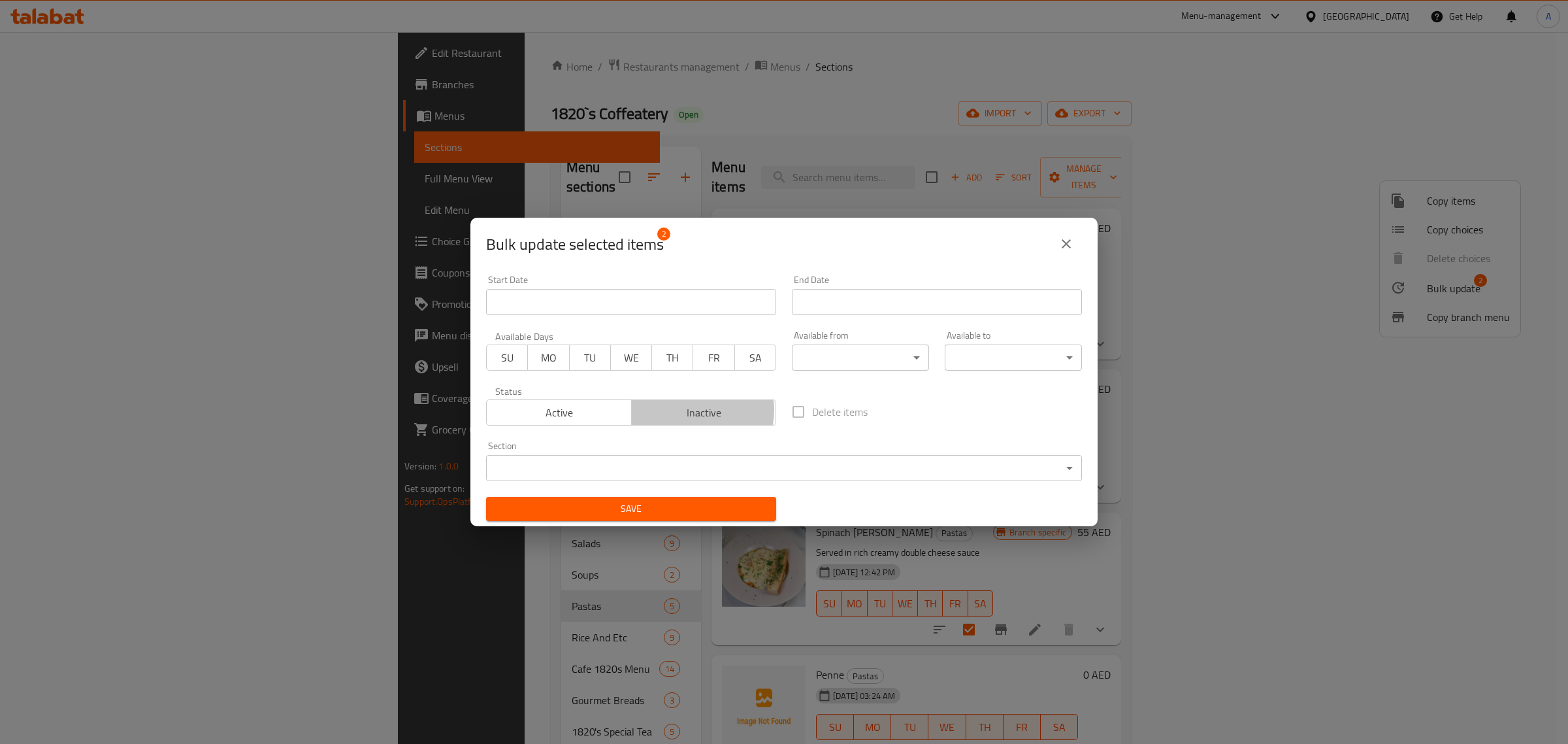
click at [684, 411] on span "Inactive" at bounding box center [705, 413] width 135 height 19
click at [670, 515] on span "Save" at bounding box center [631, 509] width 269 height 17
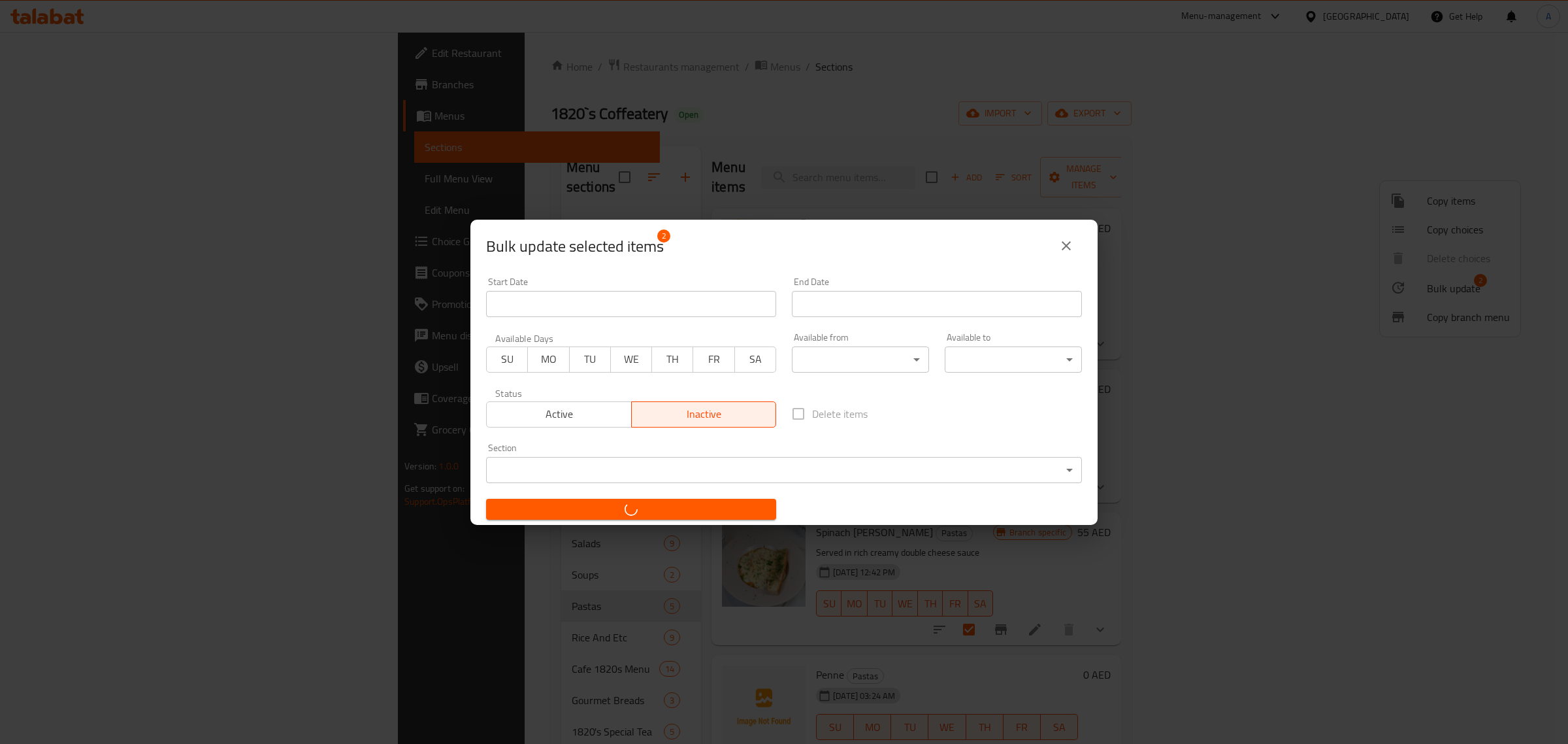
checkbox input "false"
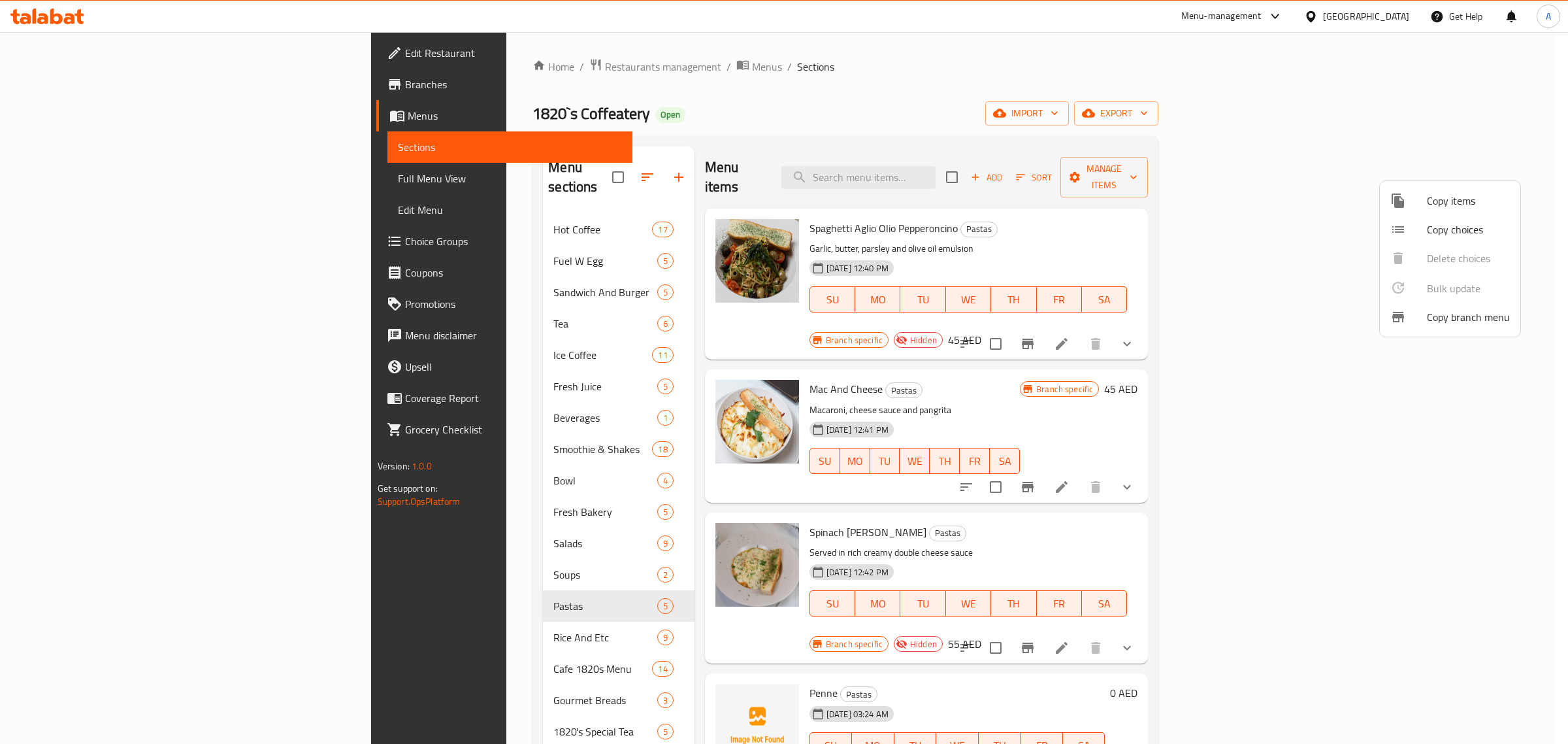
click at [961, 369] on div at bounding box center [784, 372] width 1568 height 744
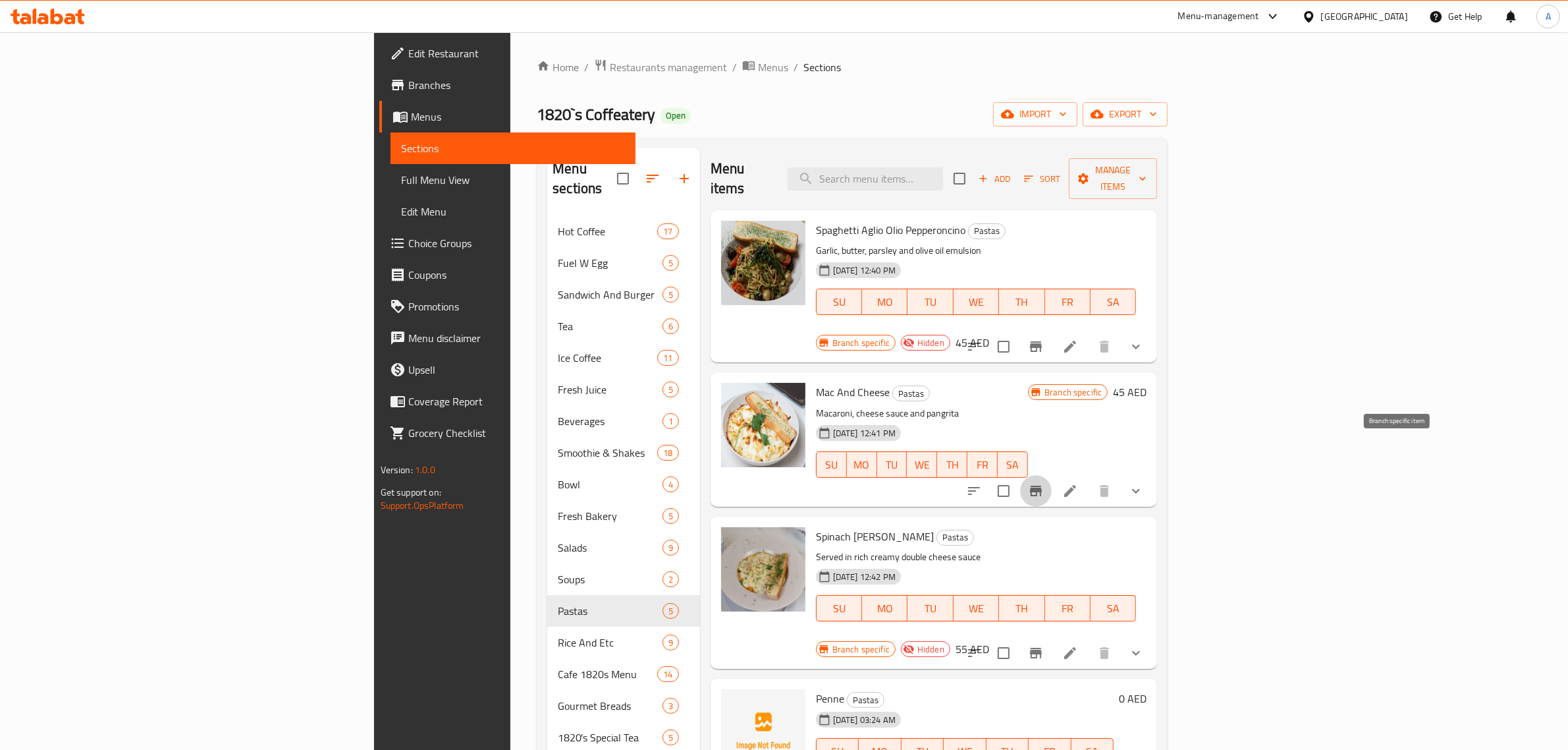
click at [1042, 486] on icon "Branch-specific-item" at bounding box center [1036, 491] width 12 height 10
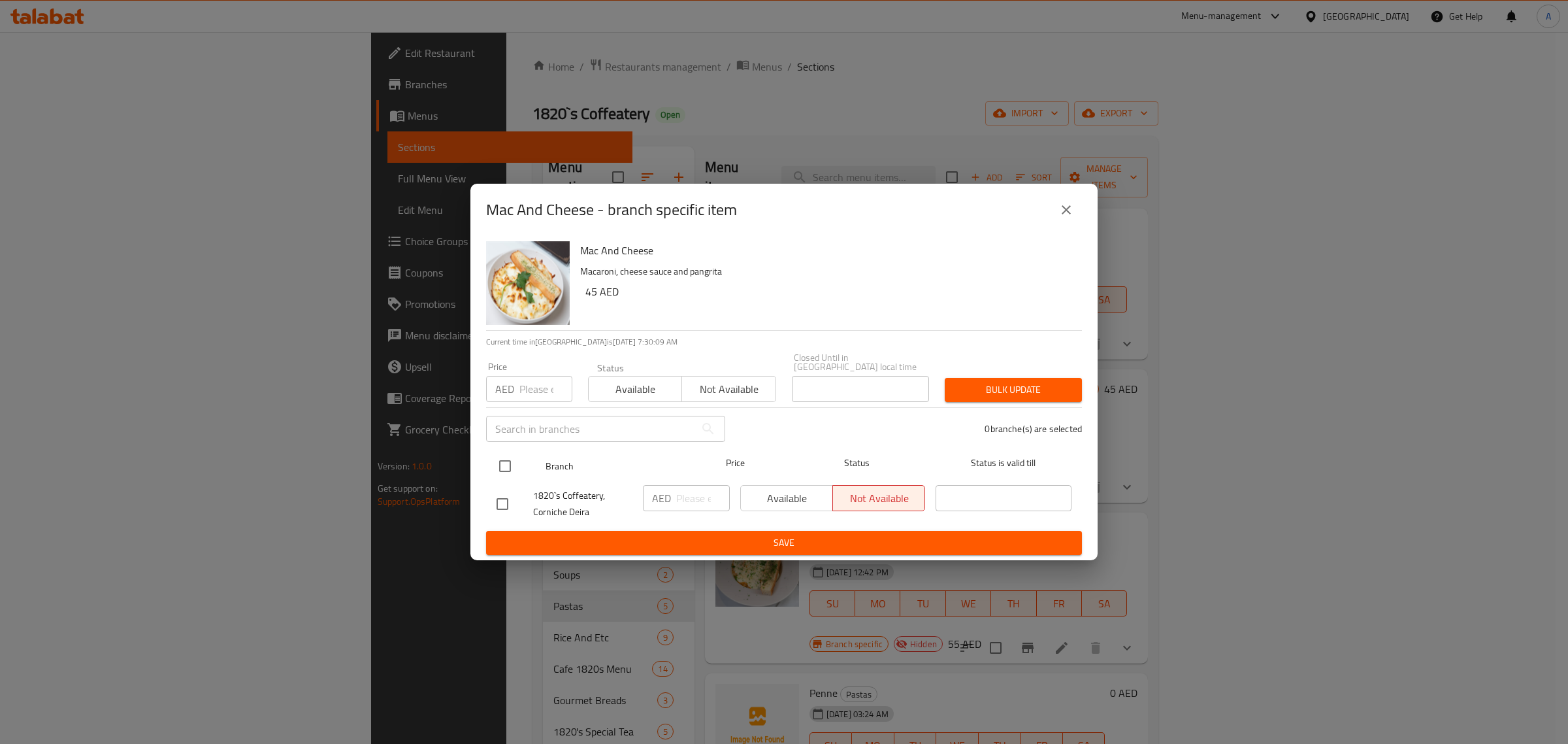
click at [498, 463] on input "checkbox" at bounding box center [505, 466] width 28 height 28
checkbox input "true"
click at [541, 380] on input "number" at bounding box center [546, 389] width 53 height 26
type input "22"
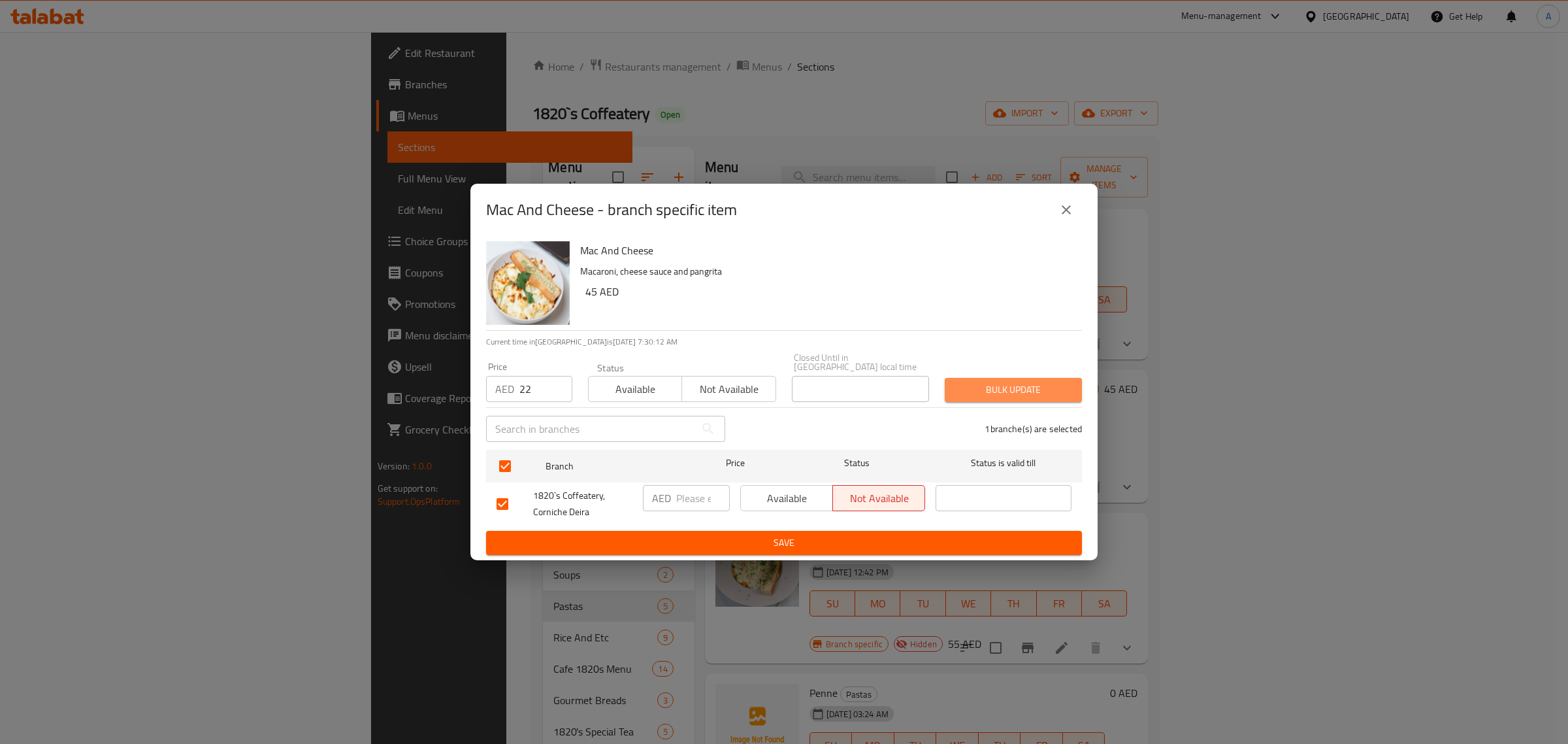
click at [963, 383] on span "Bulk update" at bounding box center [1014, 390] width 116 height 17
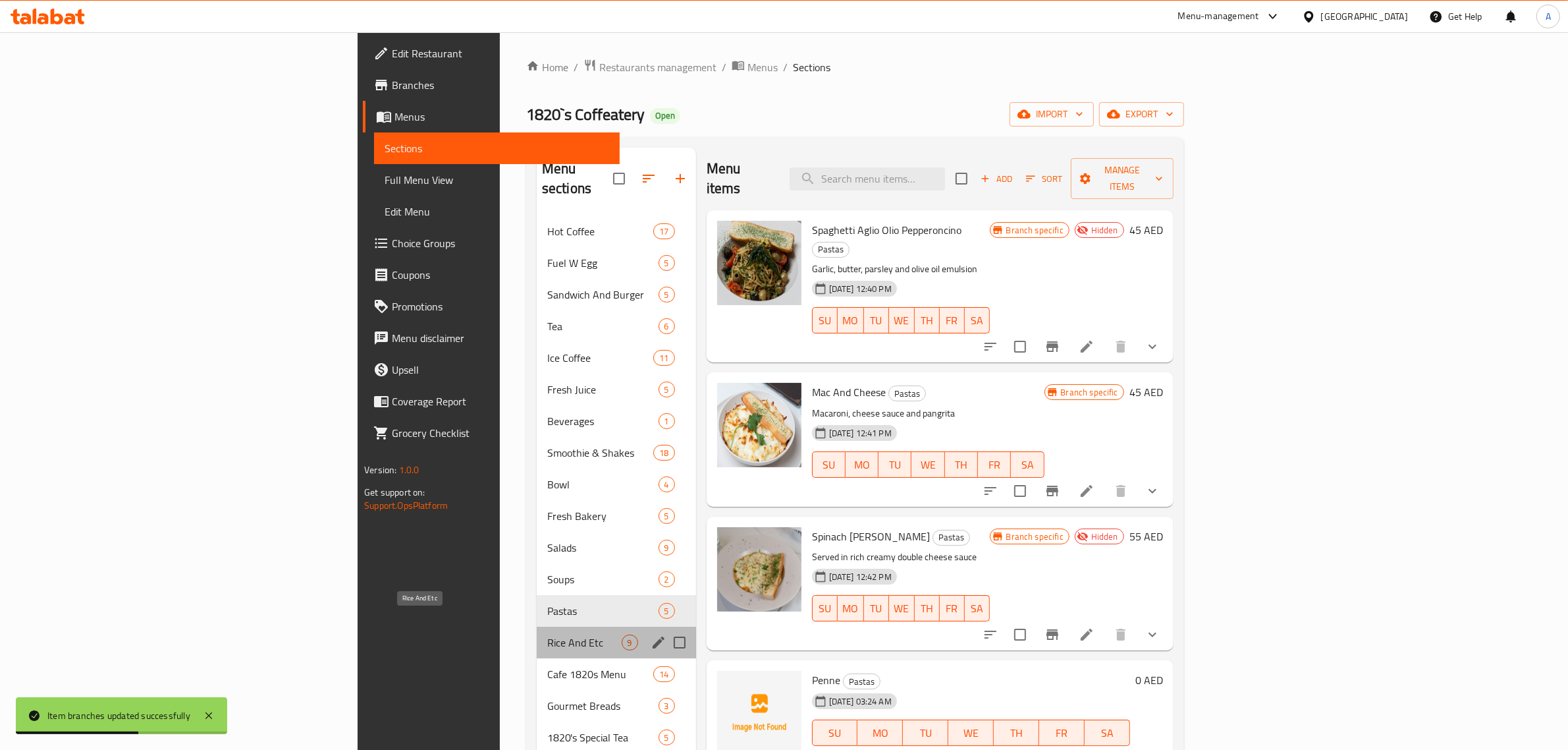
click at [547, 634] on span "Rice And Etc" at bounding box center [584, 642] width 75 height 16
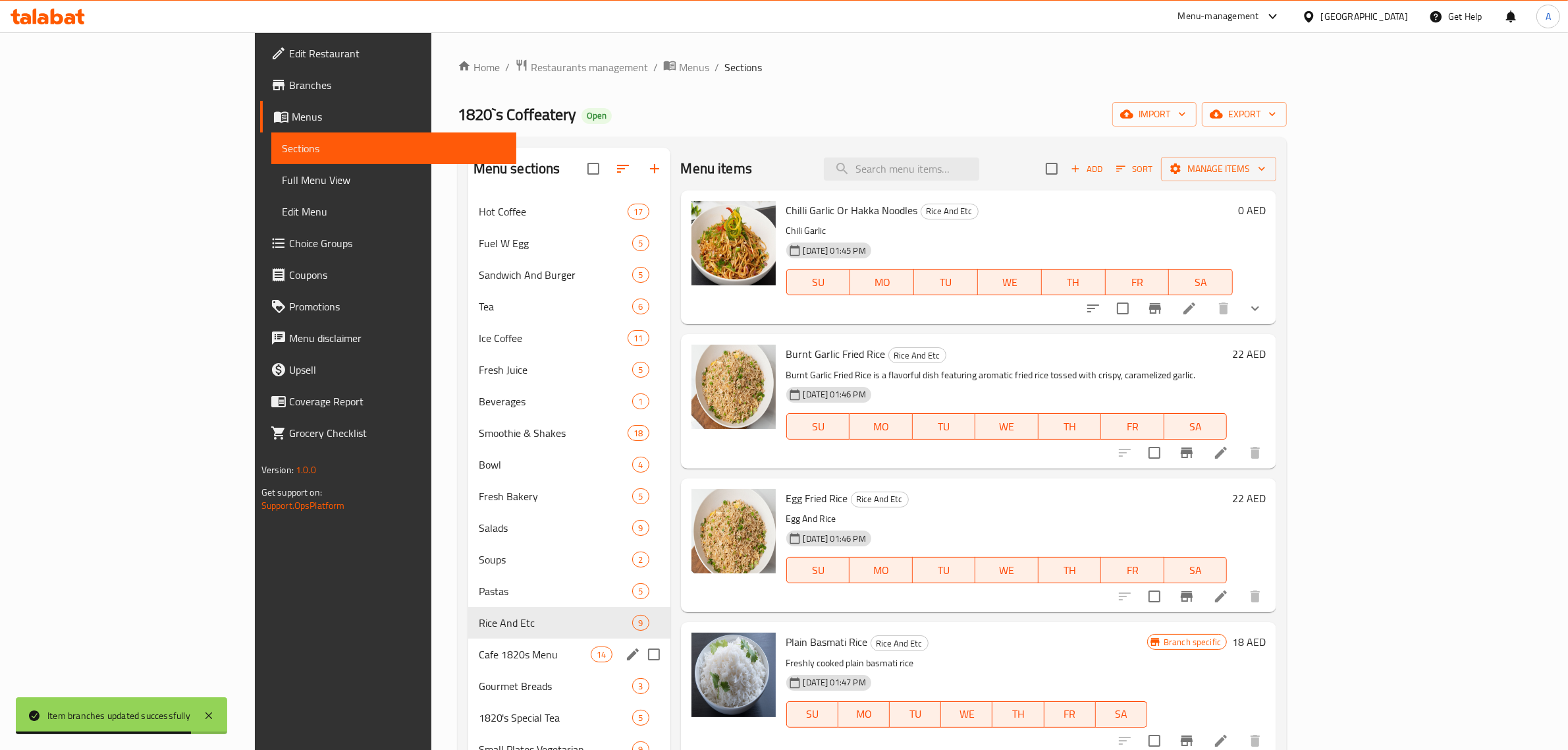
click at [640, 653] on input "Menu sections" at bounding box center [654, 654] width 28 height 28
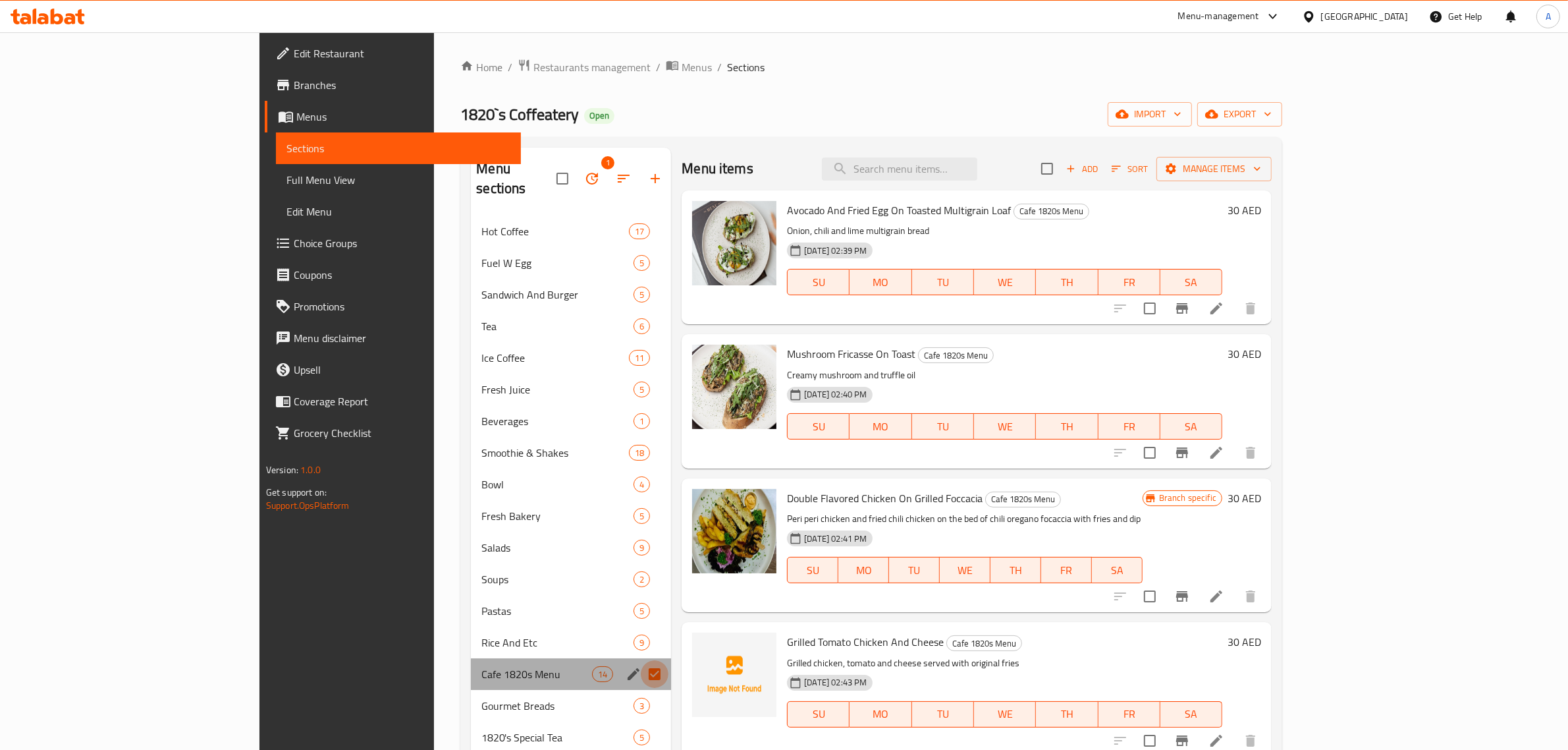
click at [641, 660] on input "Menu sections" at bounding box center [655, 674] width 28 height 28
checkbox input "false"
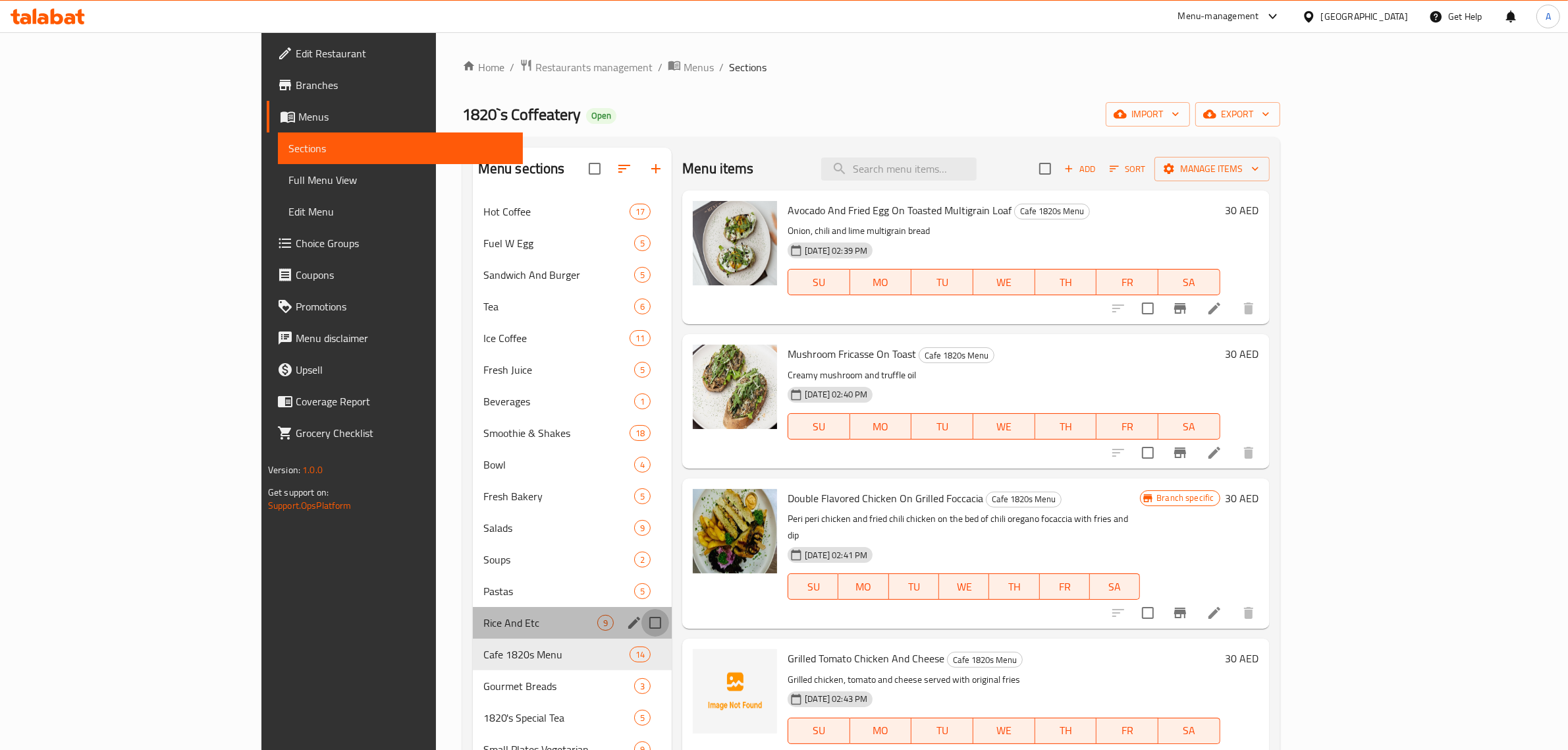
click at [641, 620] on input "Menu sections" at bounding box center [655, 623] width 28 height 28
checkbox input "true"
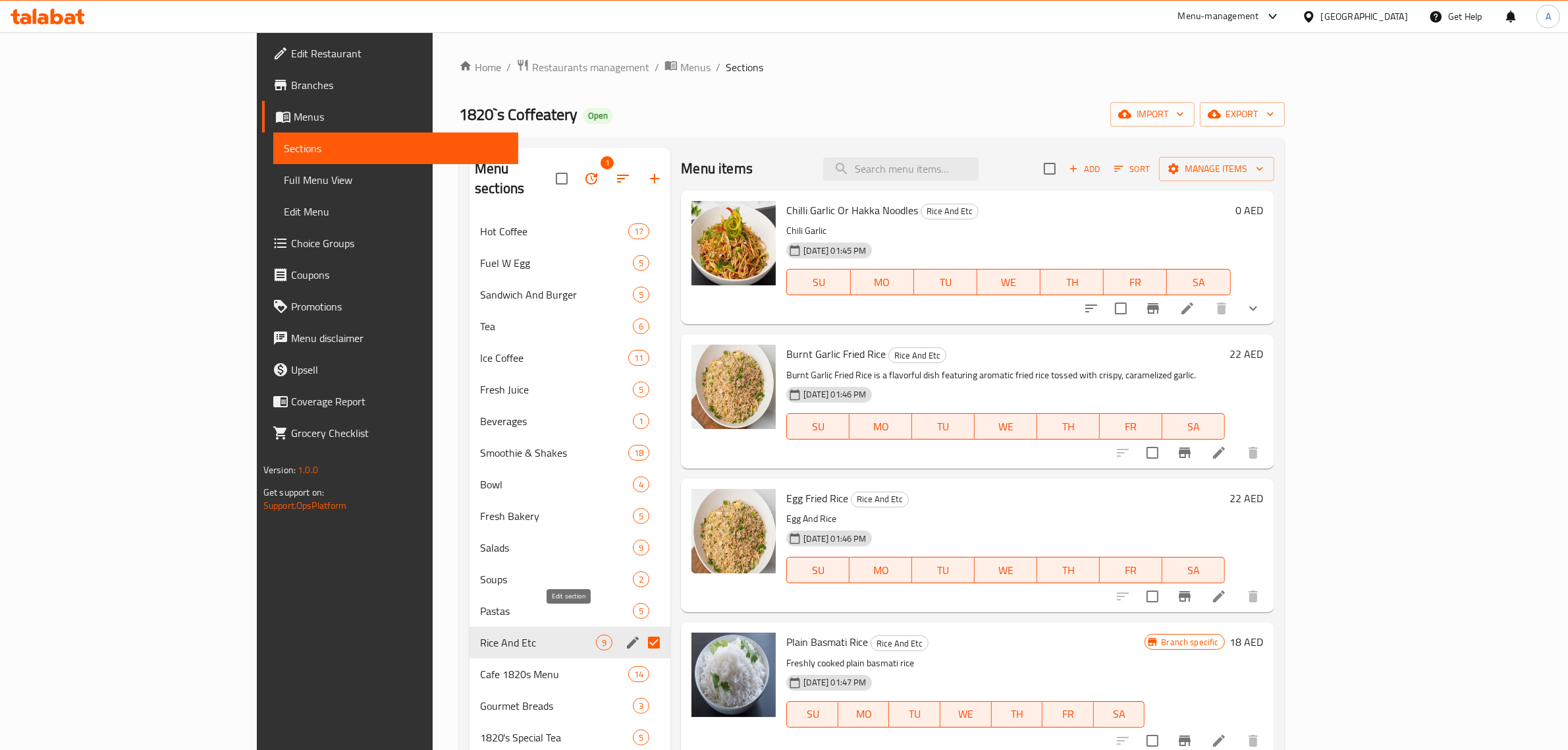
click at [625, 634] on icon "edit" at bounding box center [633, 642] width 16 height 16
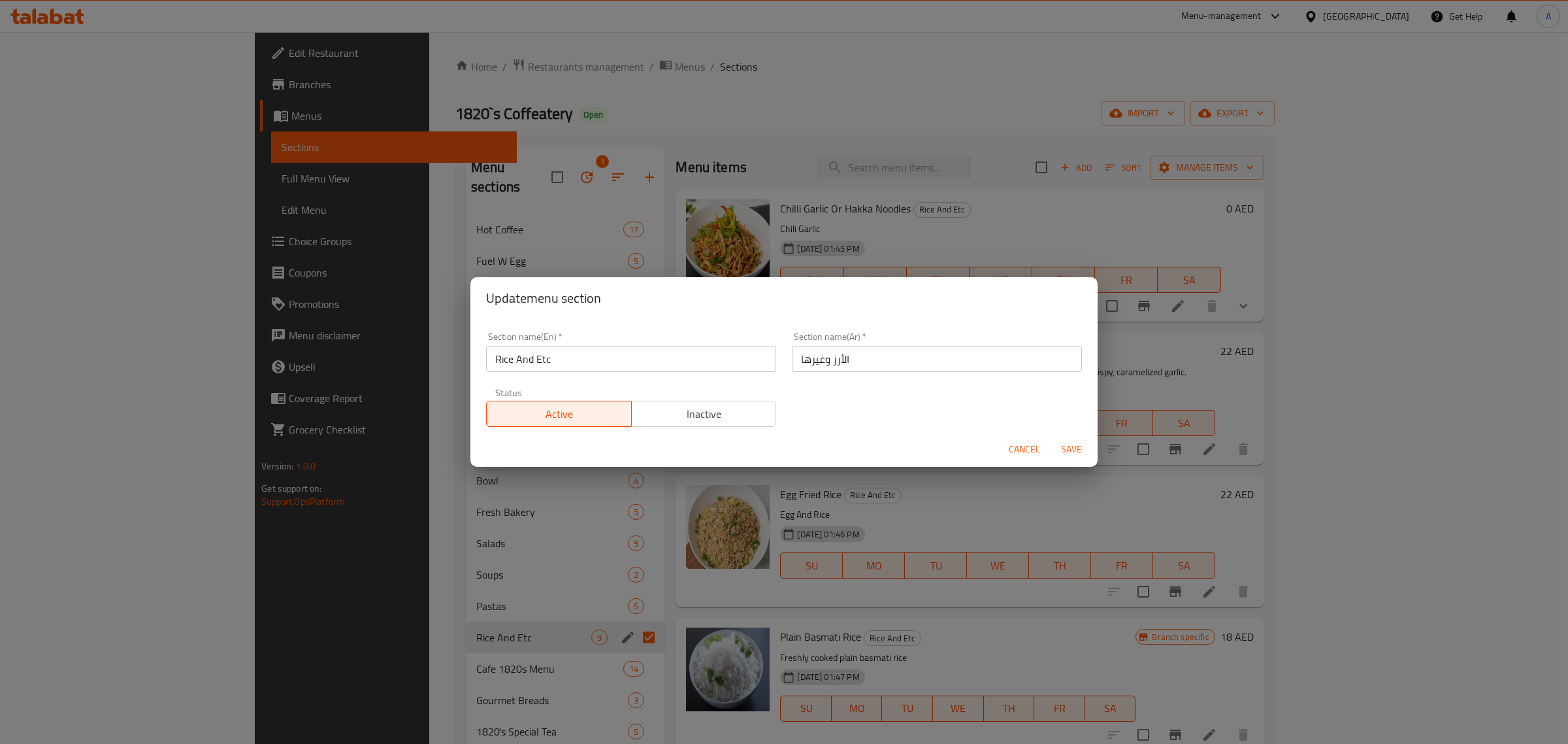
click at [514, 364] on input "Rice And Etc" at bounding box center [631, 359] width 290 height 26
paste input "Noodles"
type input "Rice And Noodles"
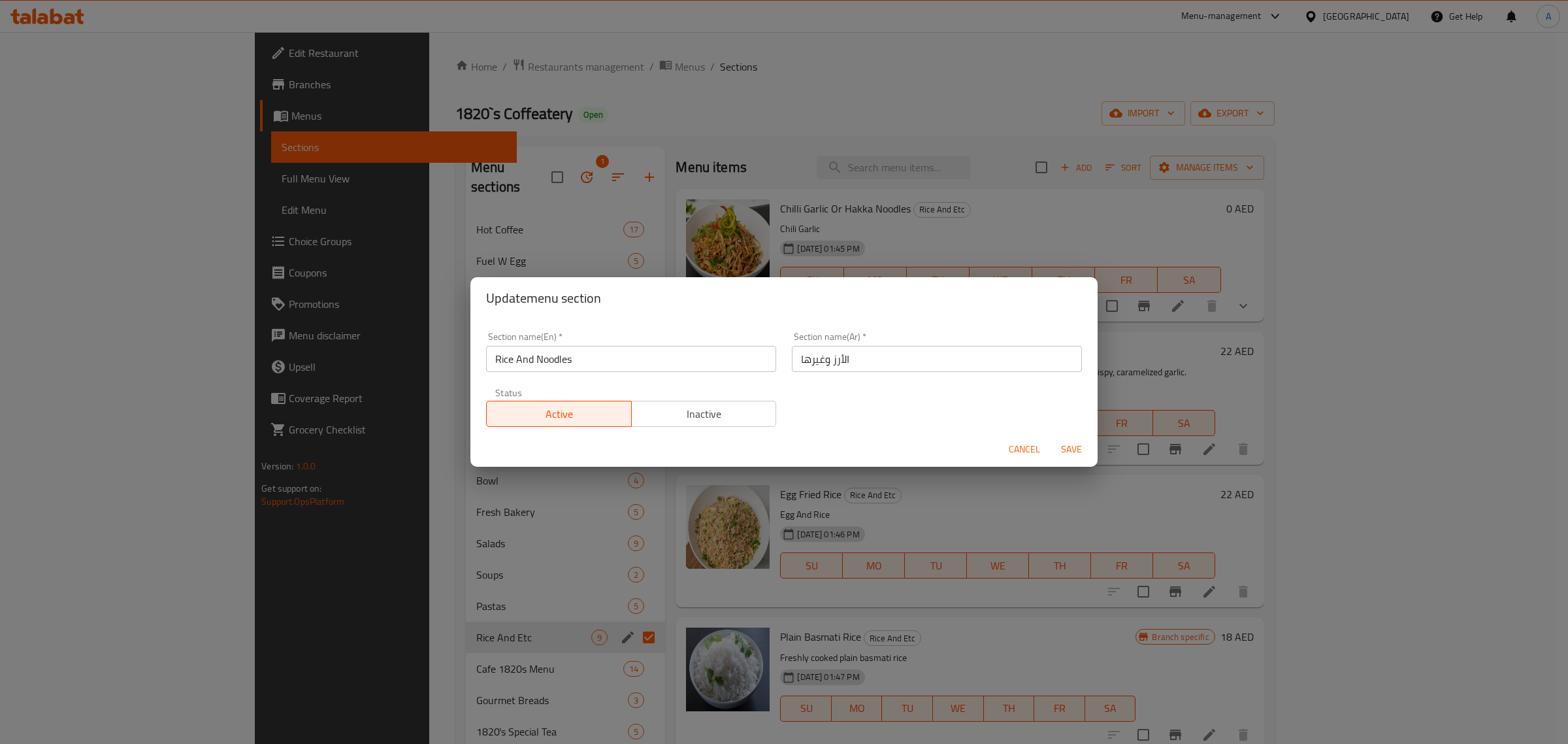
click at [838, 373] on div "Section name(Ar)   * الأرز وغيرها Section name(Ar) *" at bounding box center [937, 352] width 305 height 56
click at [830, 352] on input "الأرز وغيرها" at bounding box center [937, 359] width 290 height 26
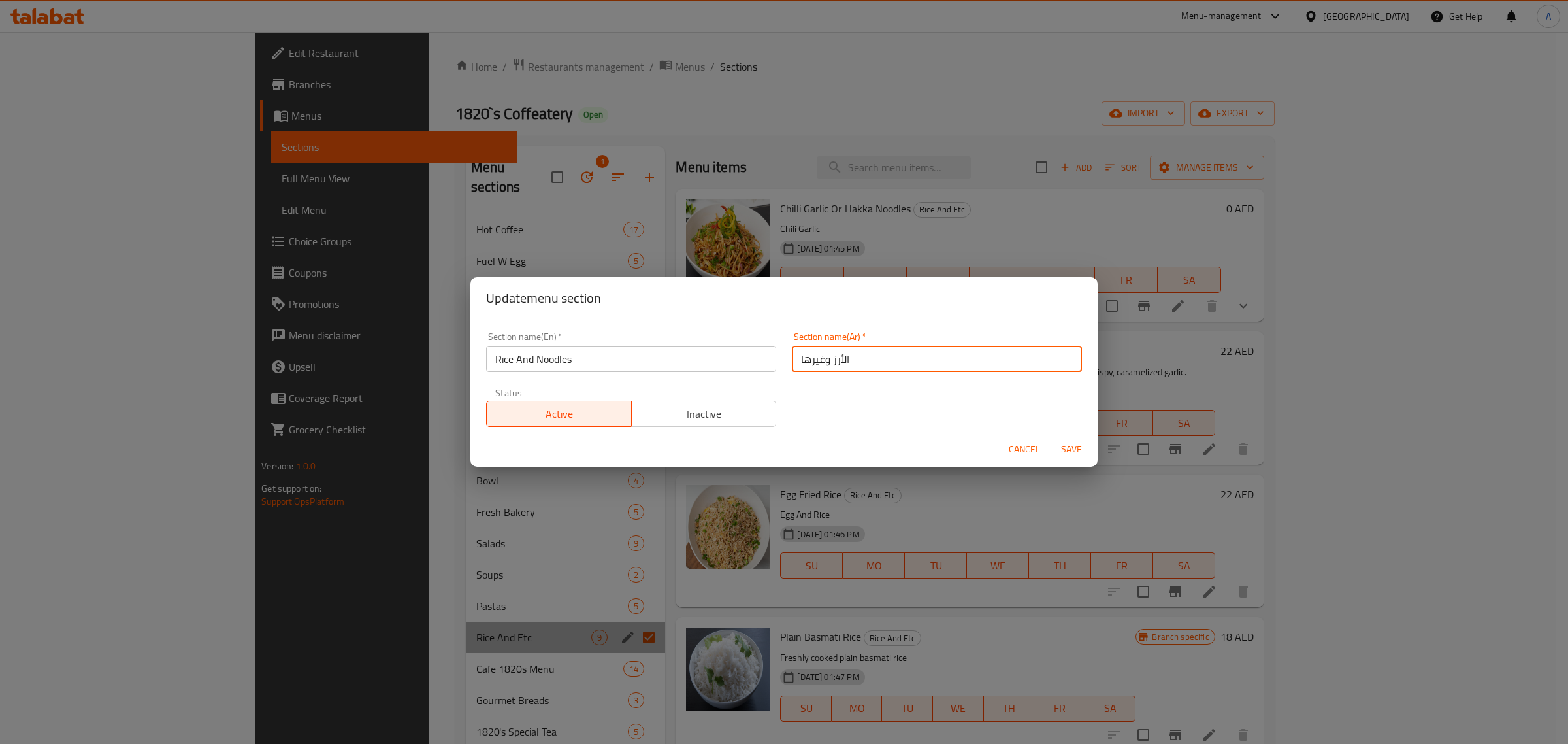
click at [830, 352] on input "الأرز وغيرها" at bounding box center [937, 359] width 290 height 26
paste input "لمعكرونة"
drag, startPoint x: 795, startPoint y: 364, endPoint x: 834, endPoint y: 360, distance: 39.2
click at [834, 360] on input "الأرز والمعكرونة" at bounding box center [937, 359] width 290 height 26
type input "الأرز والنوديلز"
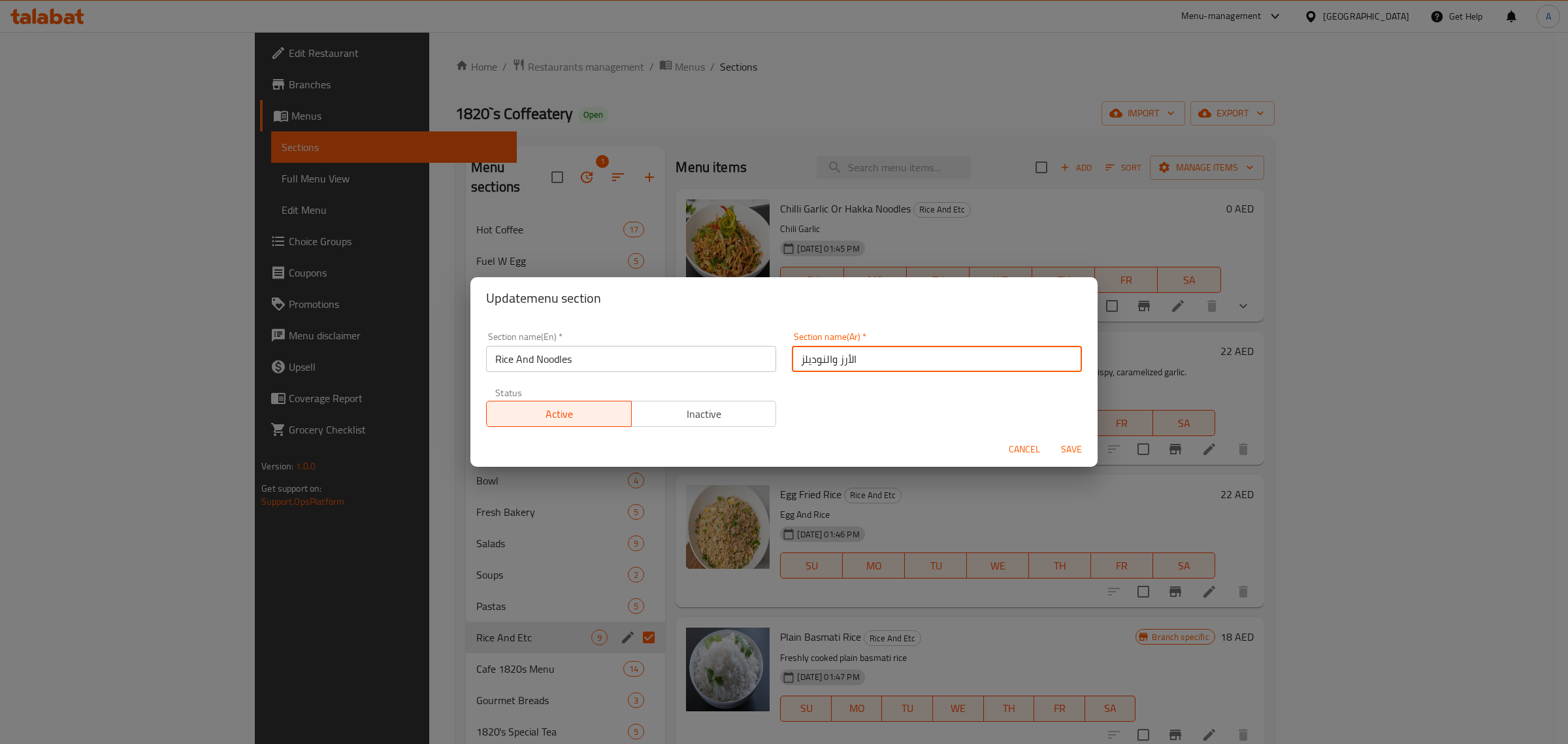
click at [1063, 453] on span "Save" at bounding box center [1071, 449] width 31 height 17
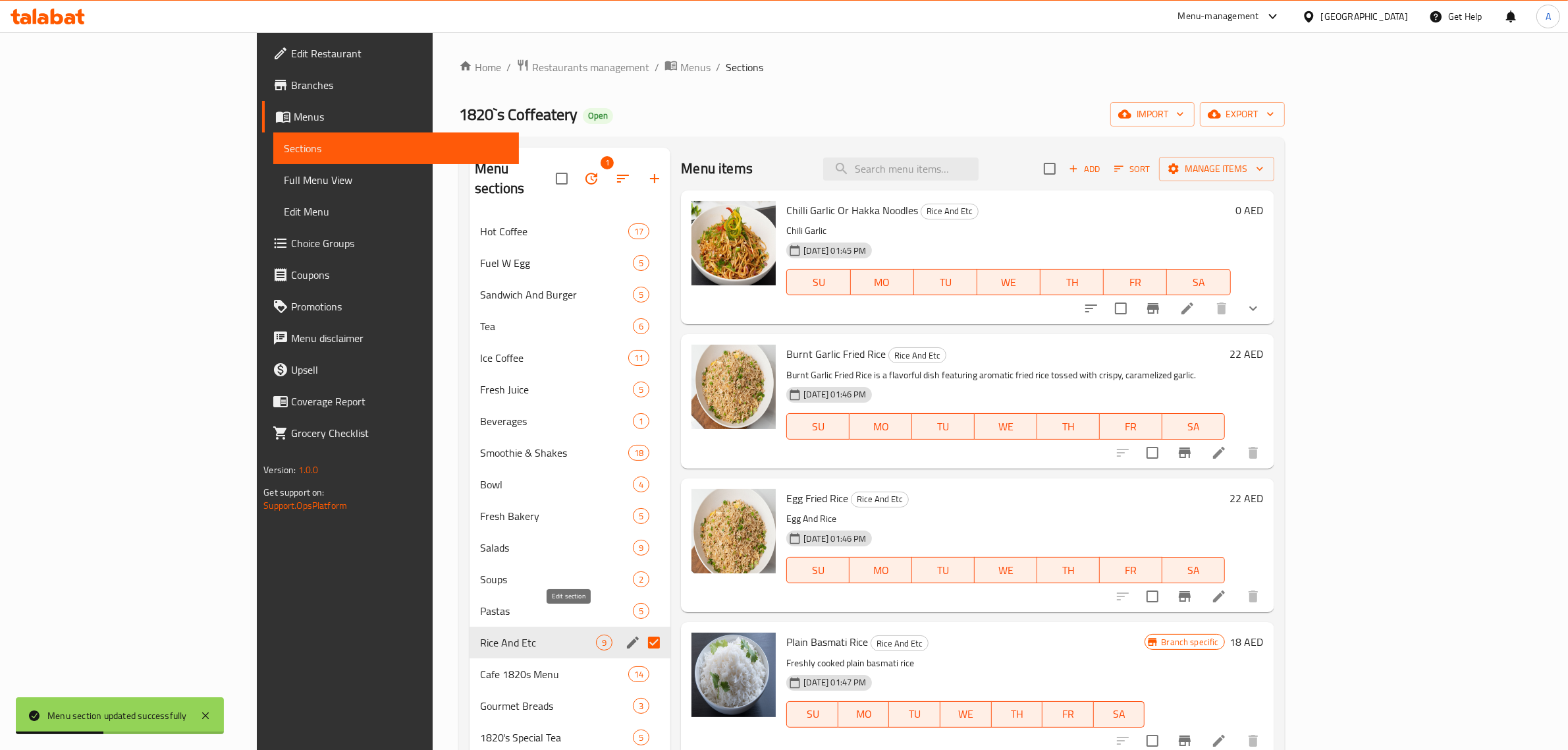
click at [625, 634] on icon "edit" at bounding box center [633, 642] width 16 height 16
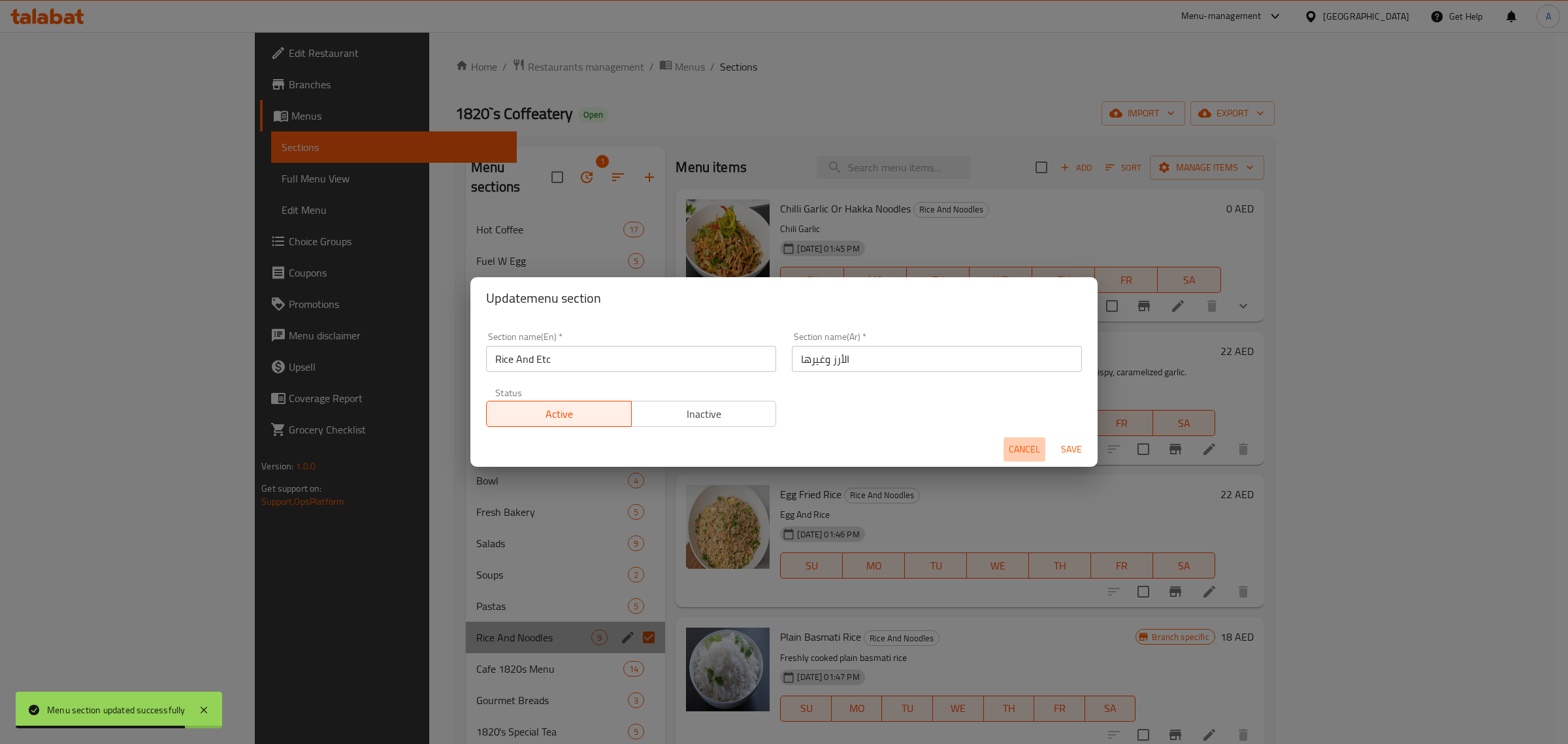
click at [1027, 449] on span "Cancel" at bounding box center [1024, 449] width 31 height 17
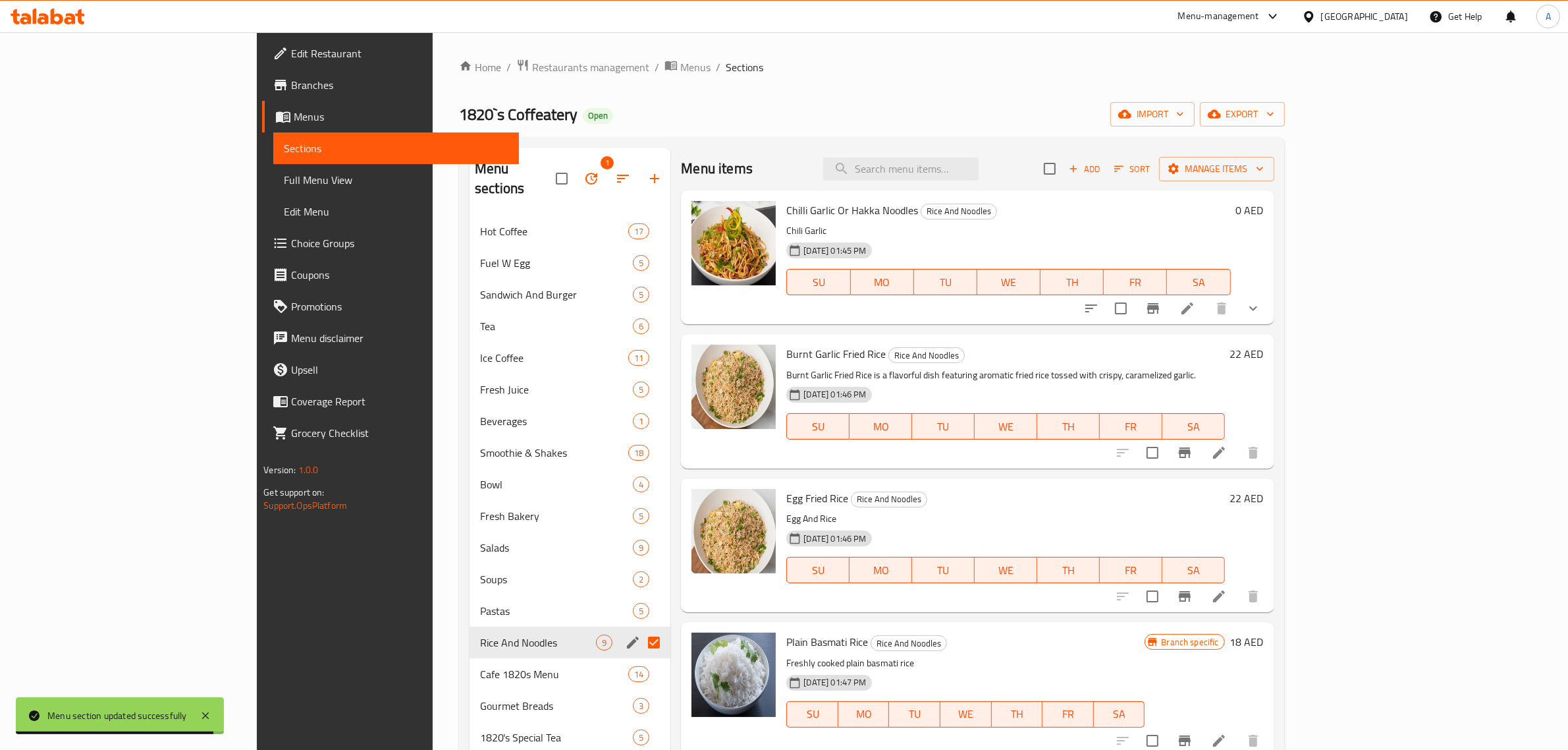
click at [625, 634] on icon "edit" at bounding box center [633, 642] width 16 height 16
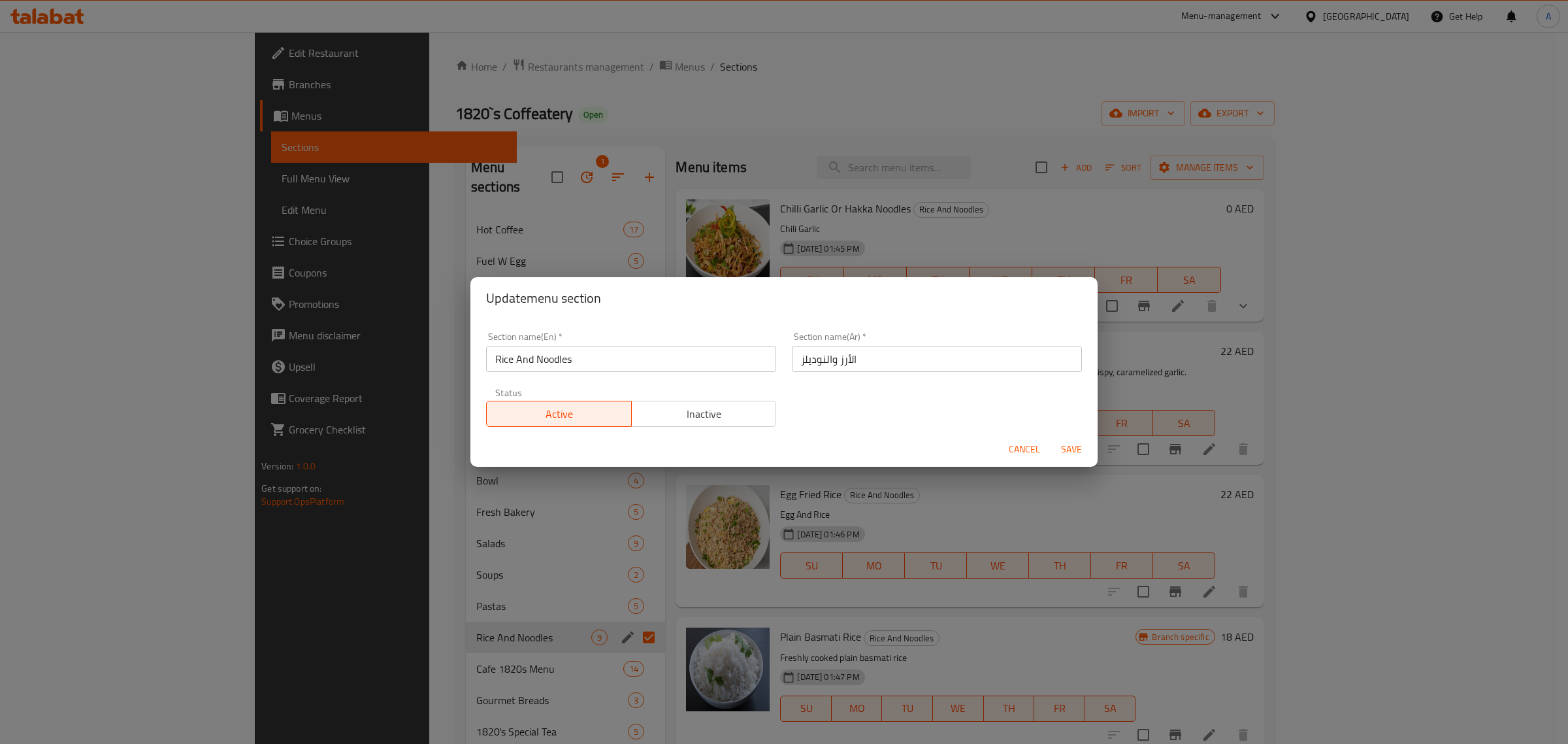
click at [568, 616] on div "Update menu section Section name(En)   * Rice And Noodles Section name(En) * Se…" at bounding box center [784, 372] width 1568 height 744
click at [1009, 451] on button "Cancel" at bounding box center [1025, 449] width 42 height 24
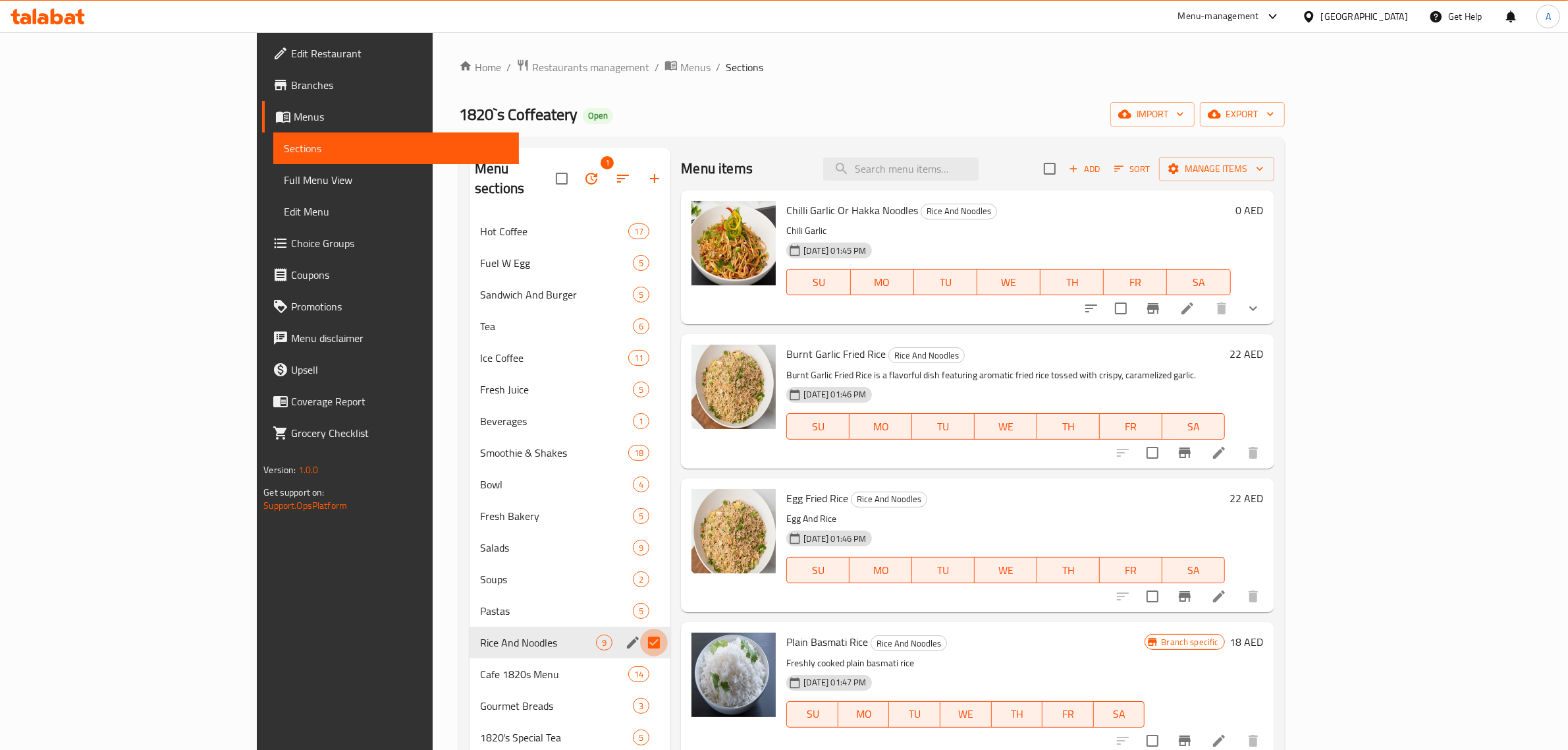
click at [640, 629] on input "Menu sections" at bounding box center [654, 642] width 28 height 28
checkbox input "false"
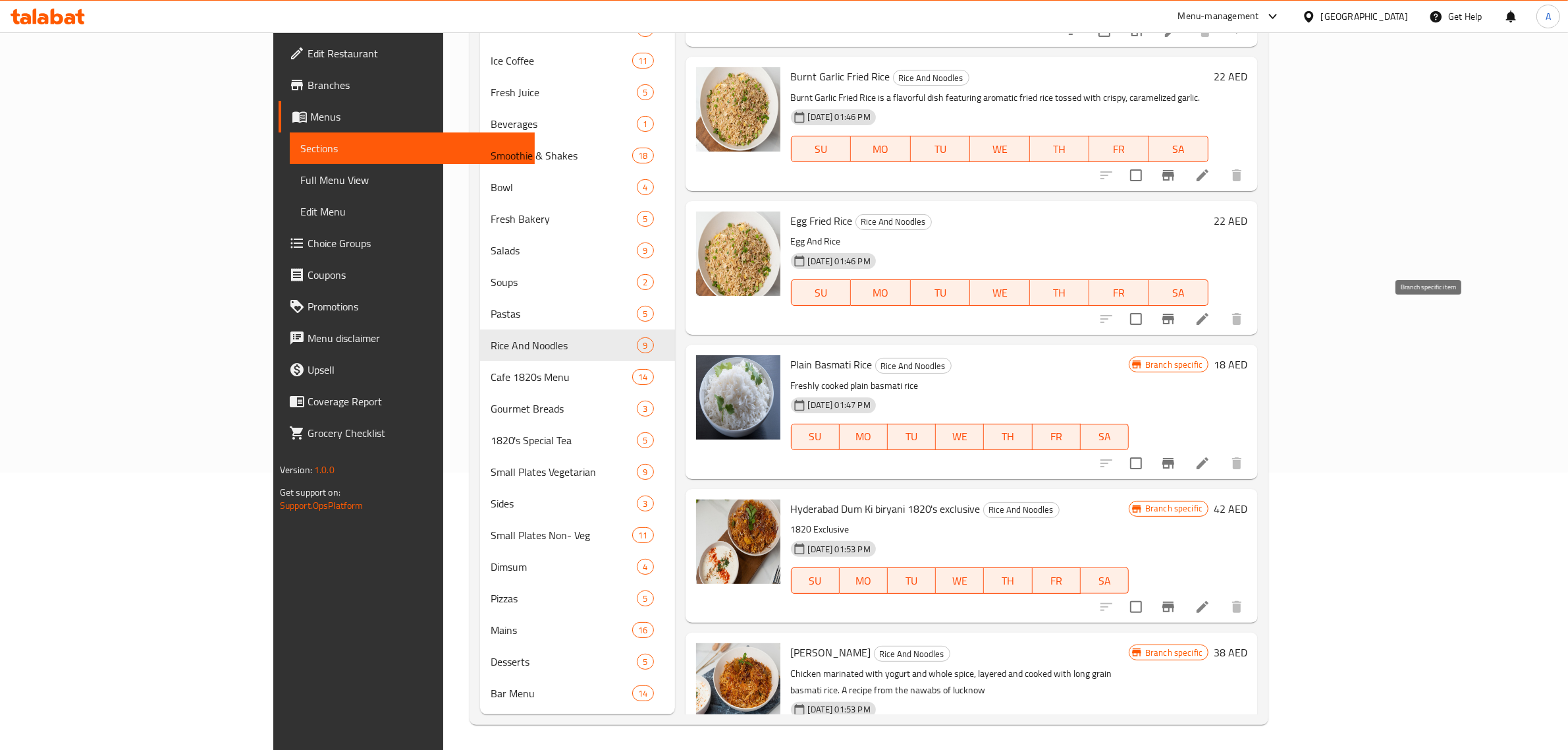
click at [1175, 324] on icon "Branch-specific-item" at bounding box center [1169, 319] width 12 height 10
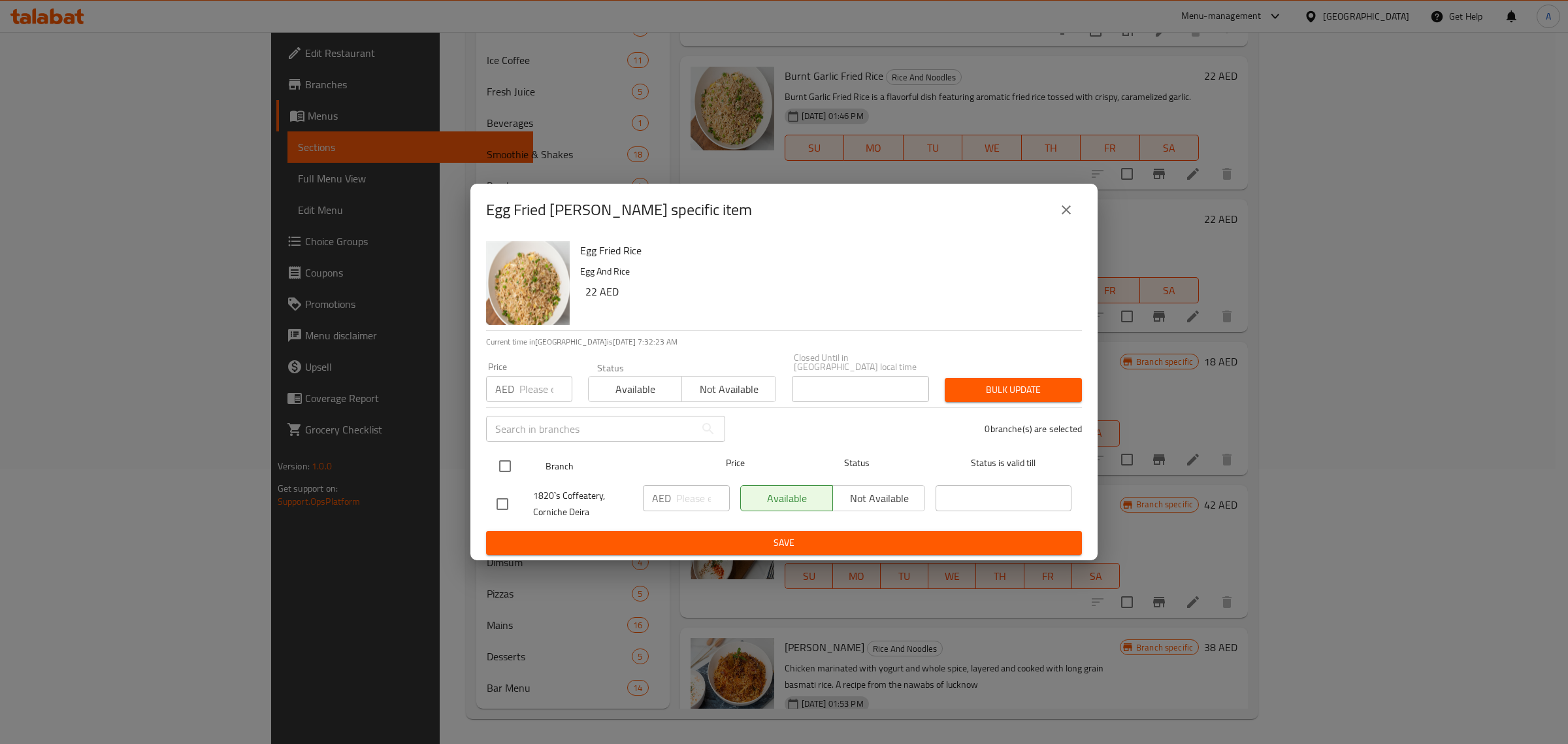
click at [513, 466] on input "checkbox" at bounding box center [505, 466] width 28 height 28
checkbox input "true"
click at [522, 396] on input "number" at bounding box center [546, 389] width 53 height 26
type input "21"
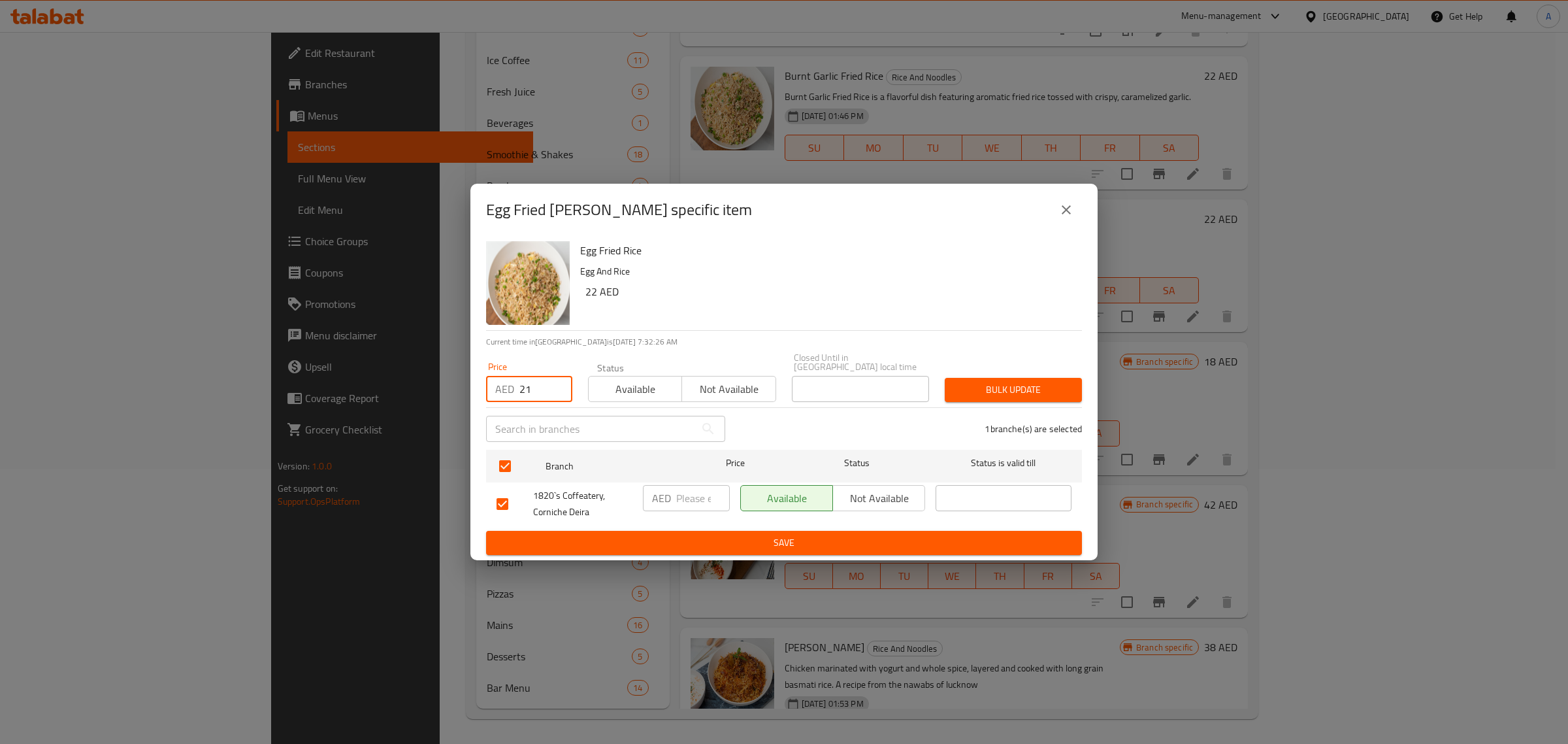
click at [977, 398] on span "Bulk update" at bounding box center [1014, 390] width 116 height 17
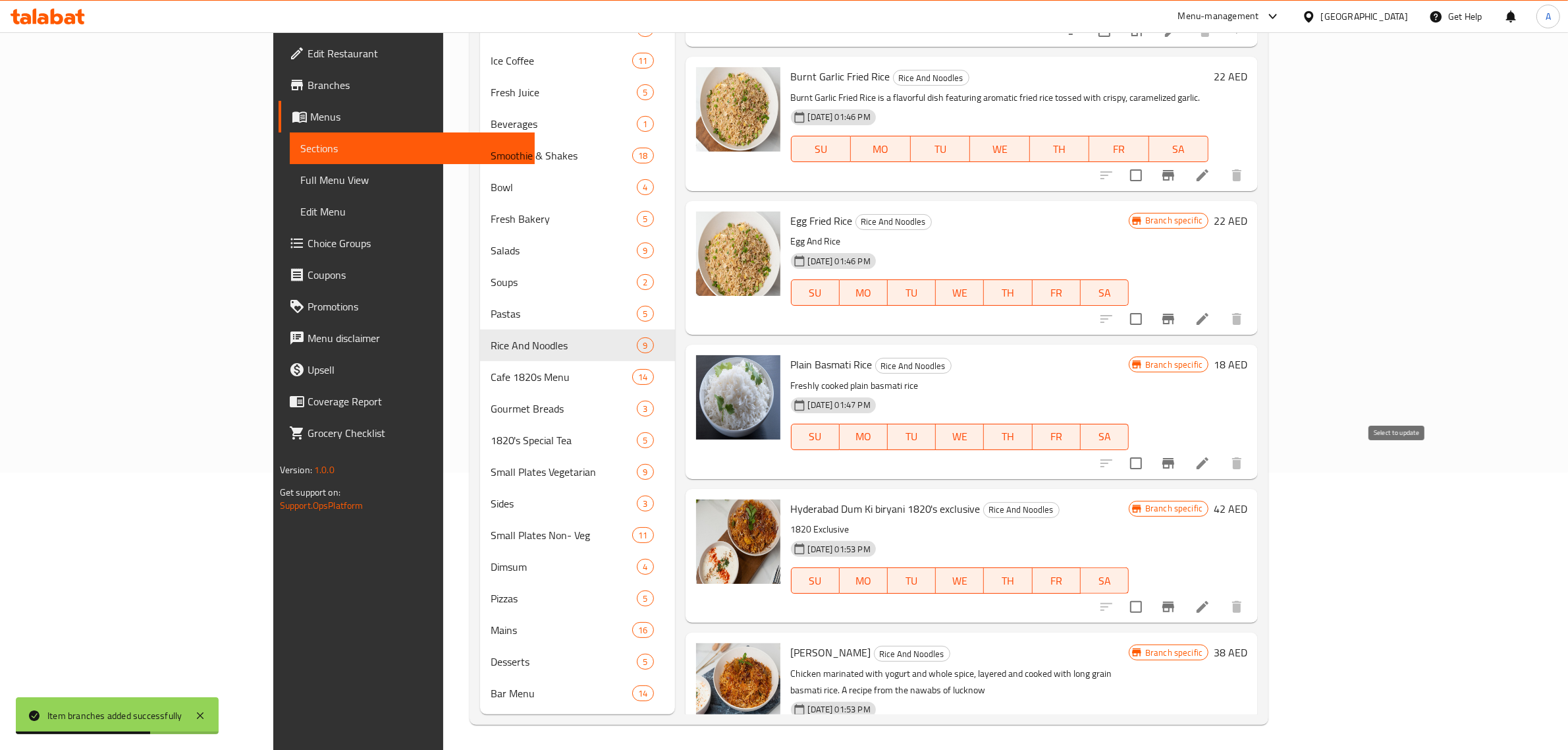
click at [1150, 472] on input "checkbox" at bounding box center [1137, 463] width 28 height 28
checkbox input "true"
click at [1150, 620] on input "checkbox" at bounding box center [1137, 607] width 28 height 28
checkbox input "true"
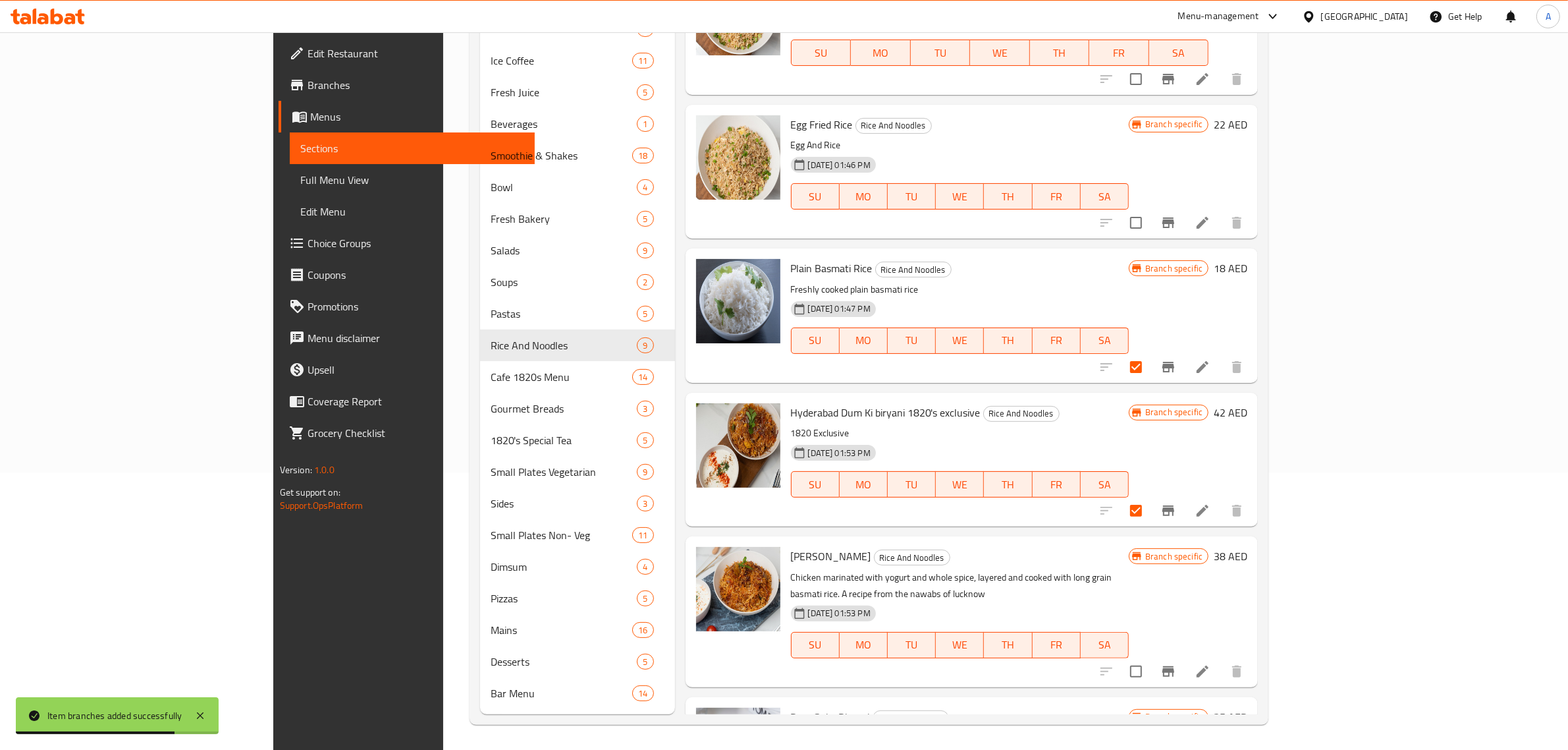
scroll to position [247, 0]
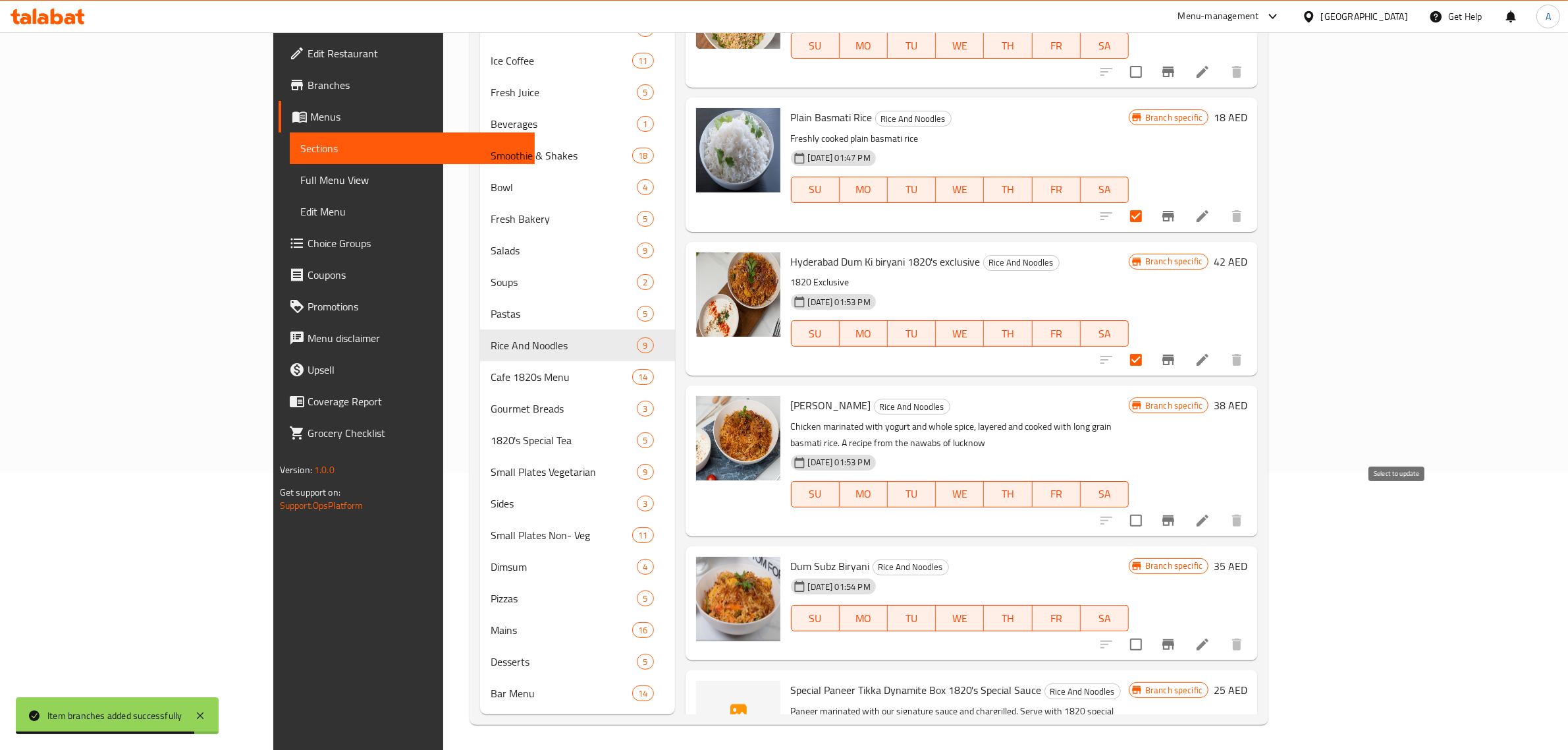
click at [1150, 514] on input "checkbox" at bounding box center [1137, 521] width 28 height 28
checkbox input "true"
click at [1150, 634] on input "checkbox" at bounding box center [1137, 645] width 28 height 28
checkbox input "true"
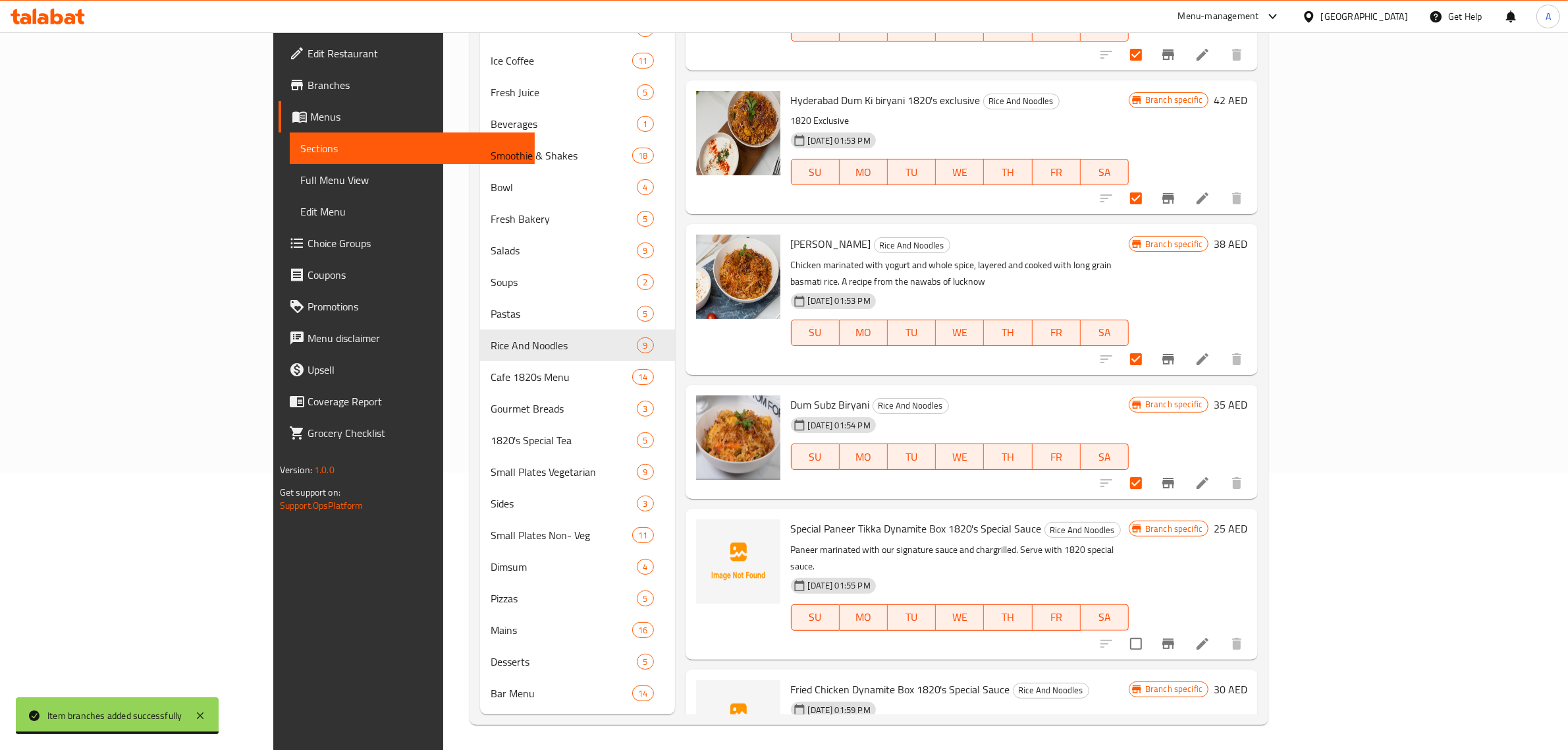
scroll to position [412, 0]
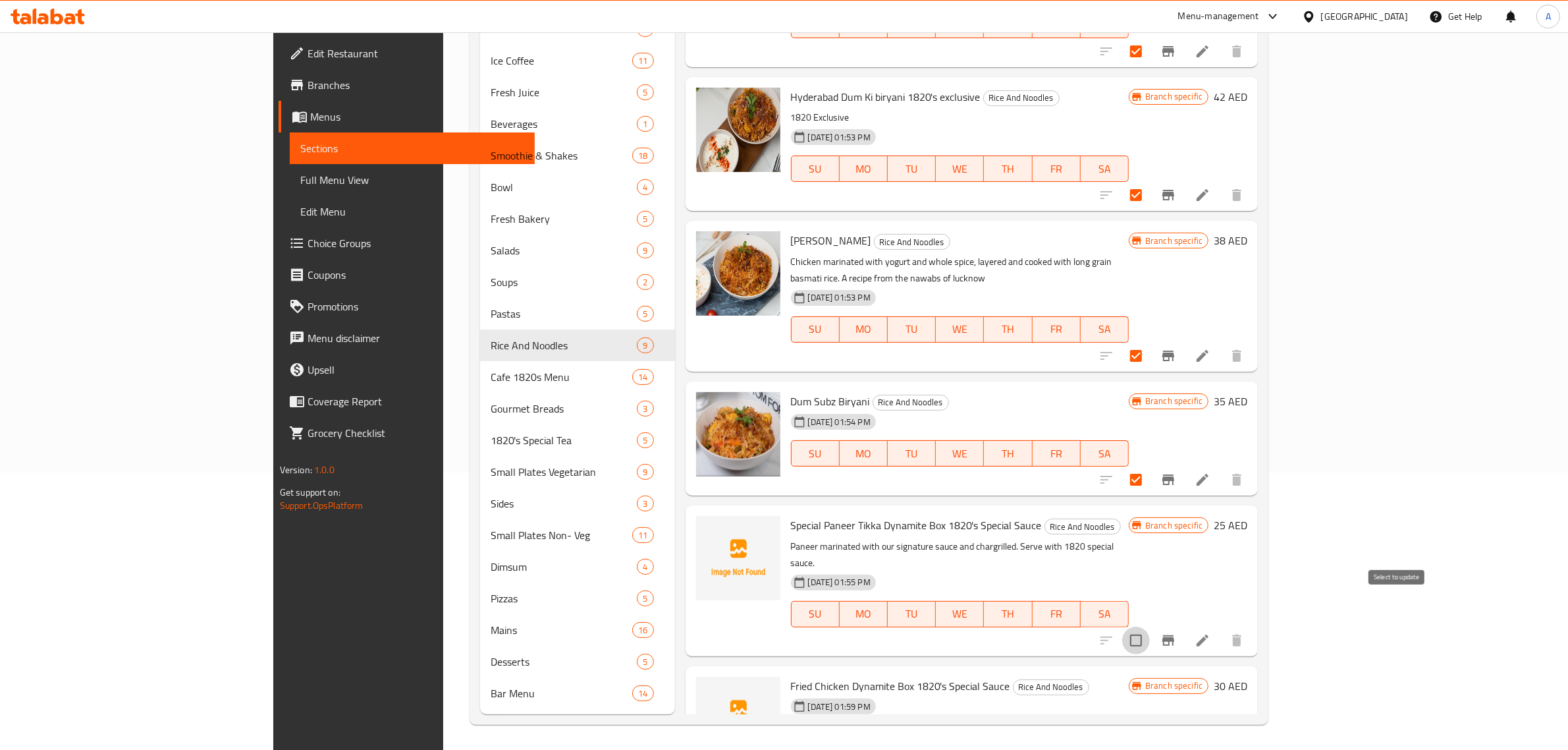
click at [1150, 626] on input "checkbox" at bounding box center [1137, 640] width 28 height 28
checkbox input "true"
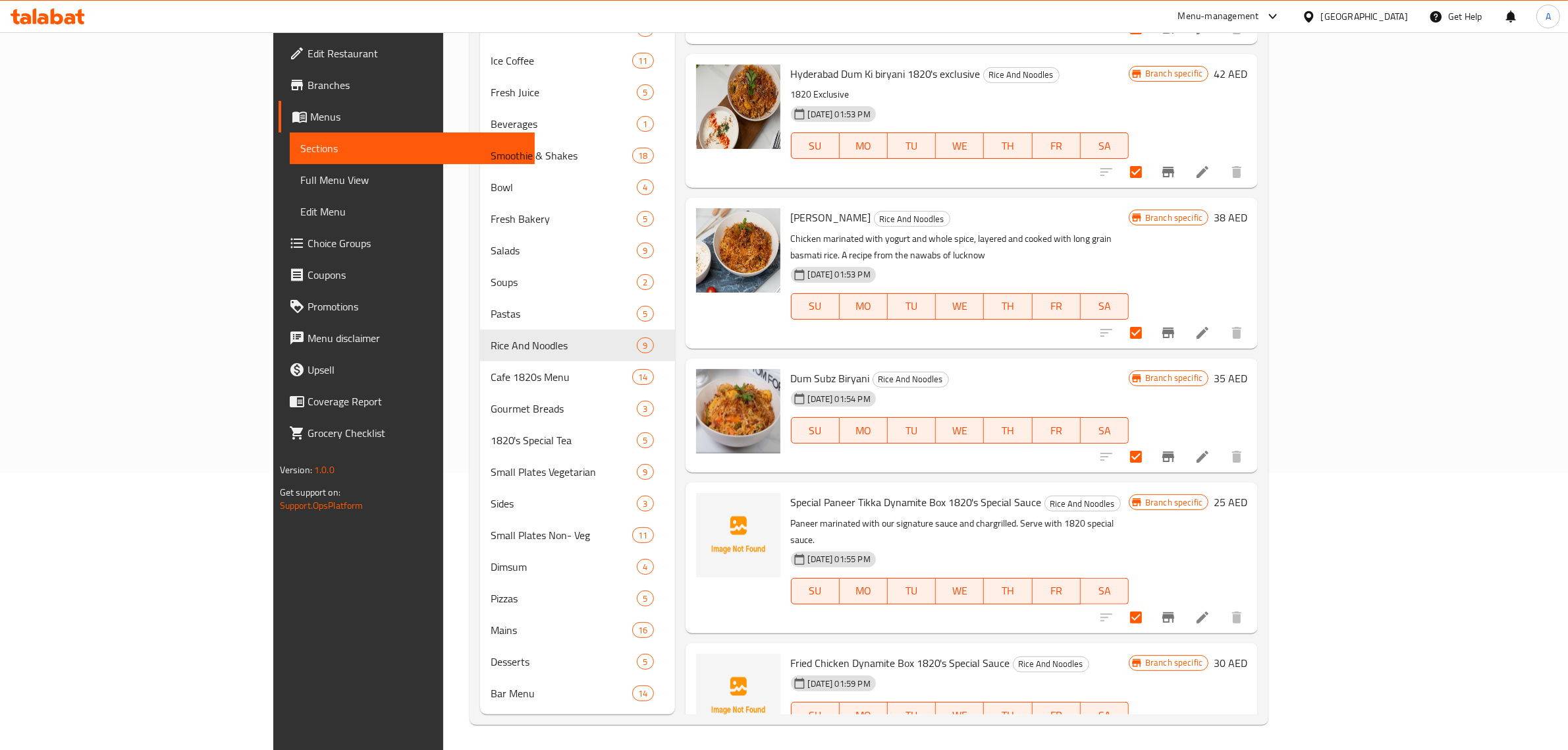
scroll to position [446, 0]
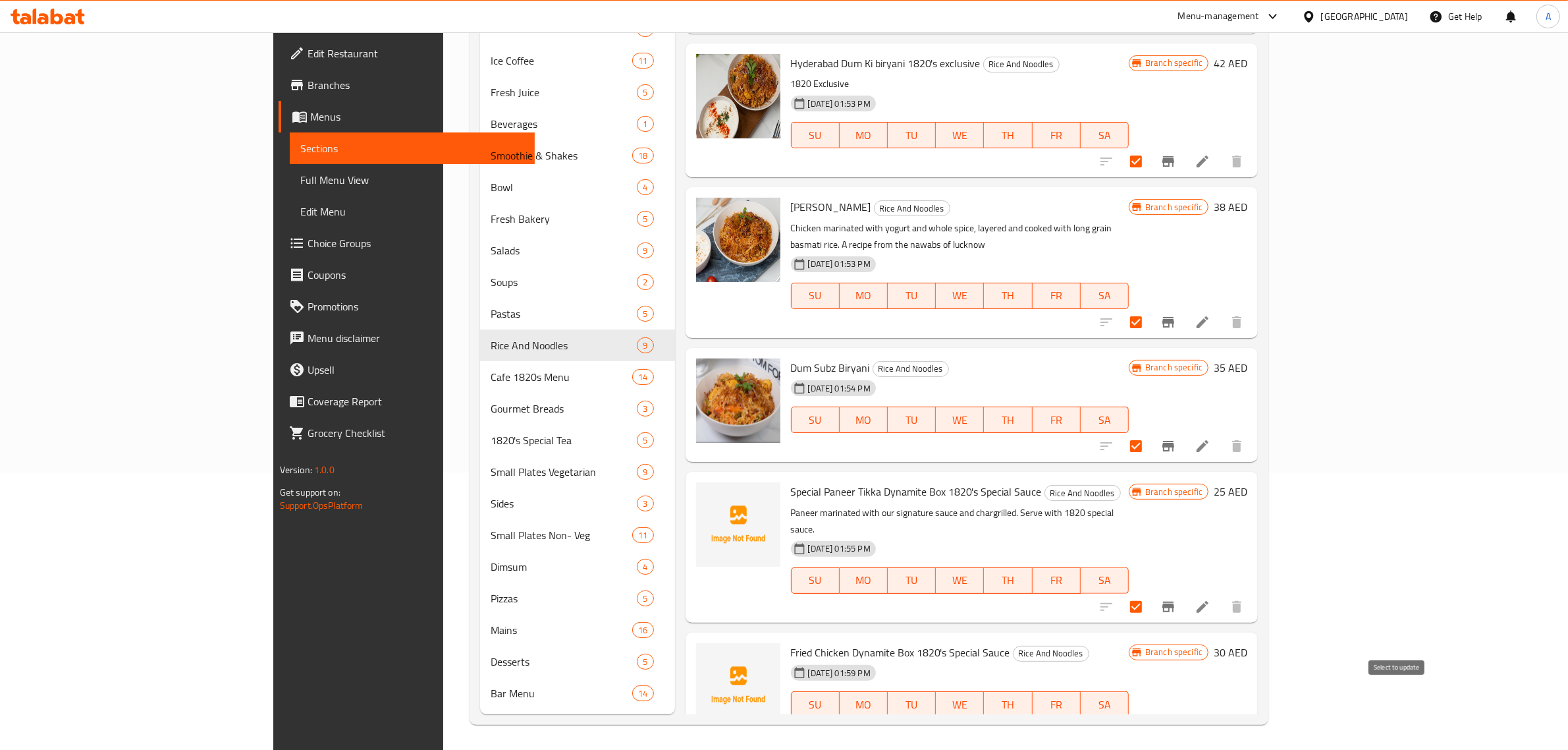
click at [1150, 717] on input "checkbox" at bounding box center [1137, 731] width 28 height 28
checkbox input "true"
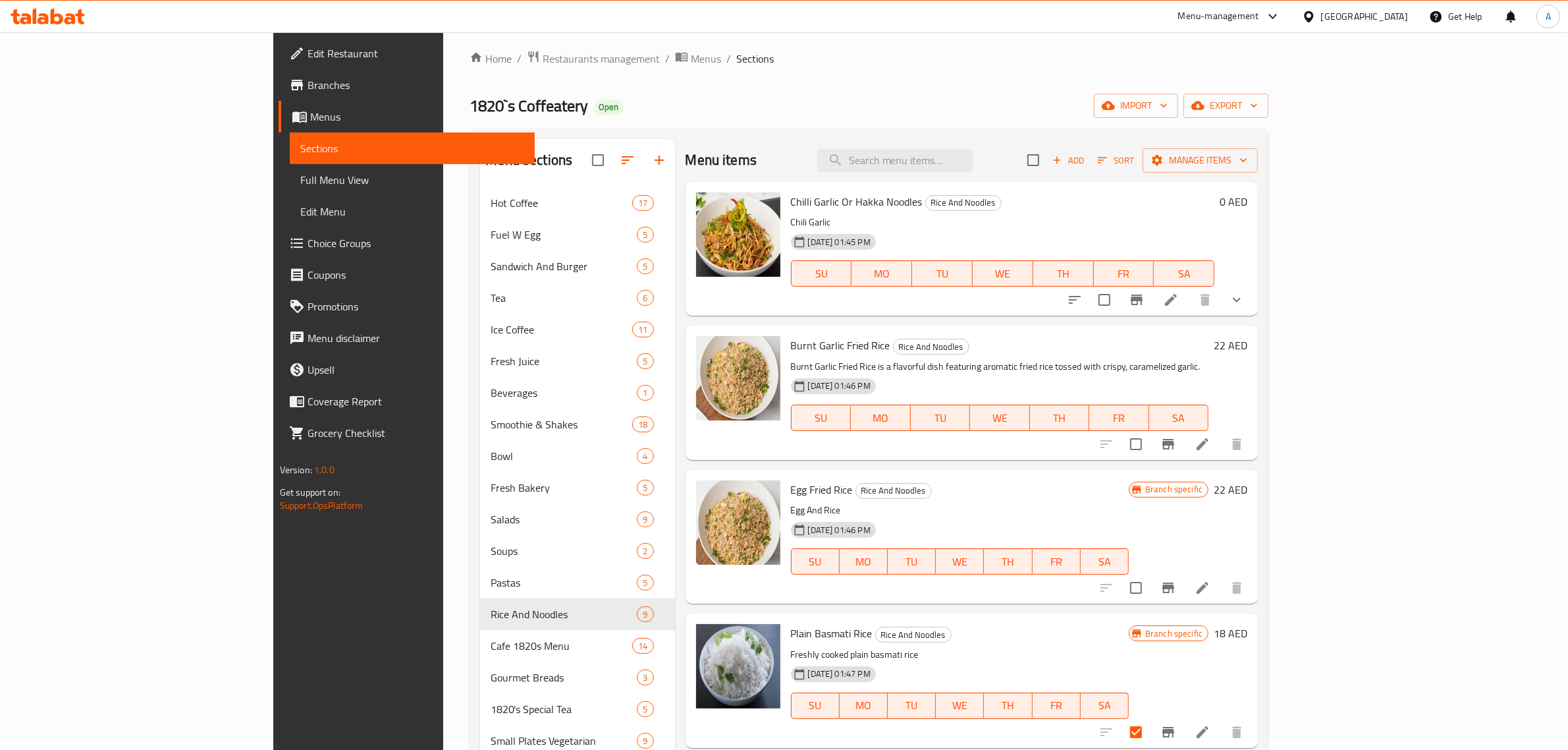
scroll to position [0, 0]
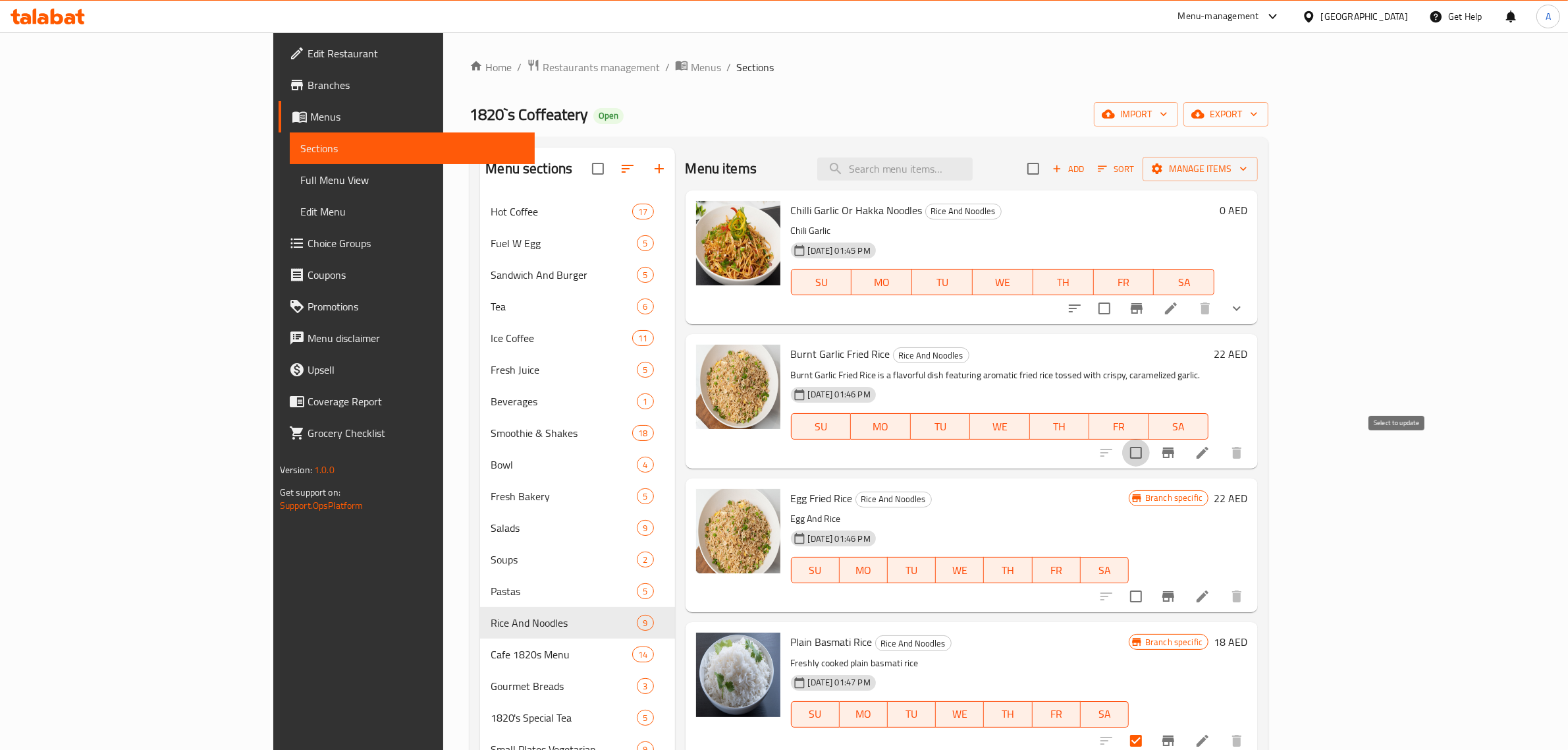
click at [1150, 456] on input "checkbox" at bounding box center [1137, 453] width 28 height 28
checkbox input "true"
click at [1118, 312] on input "checkbox" at bounding box center [1104, 309] width 28 height 28
click at [1248, 171] on span "Manage items" at bounding box center [1200, 169] width 94 height 17
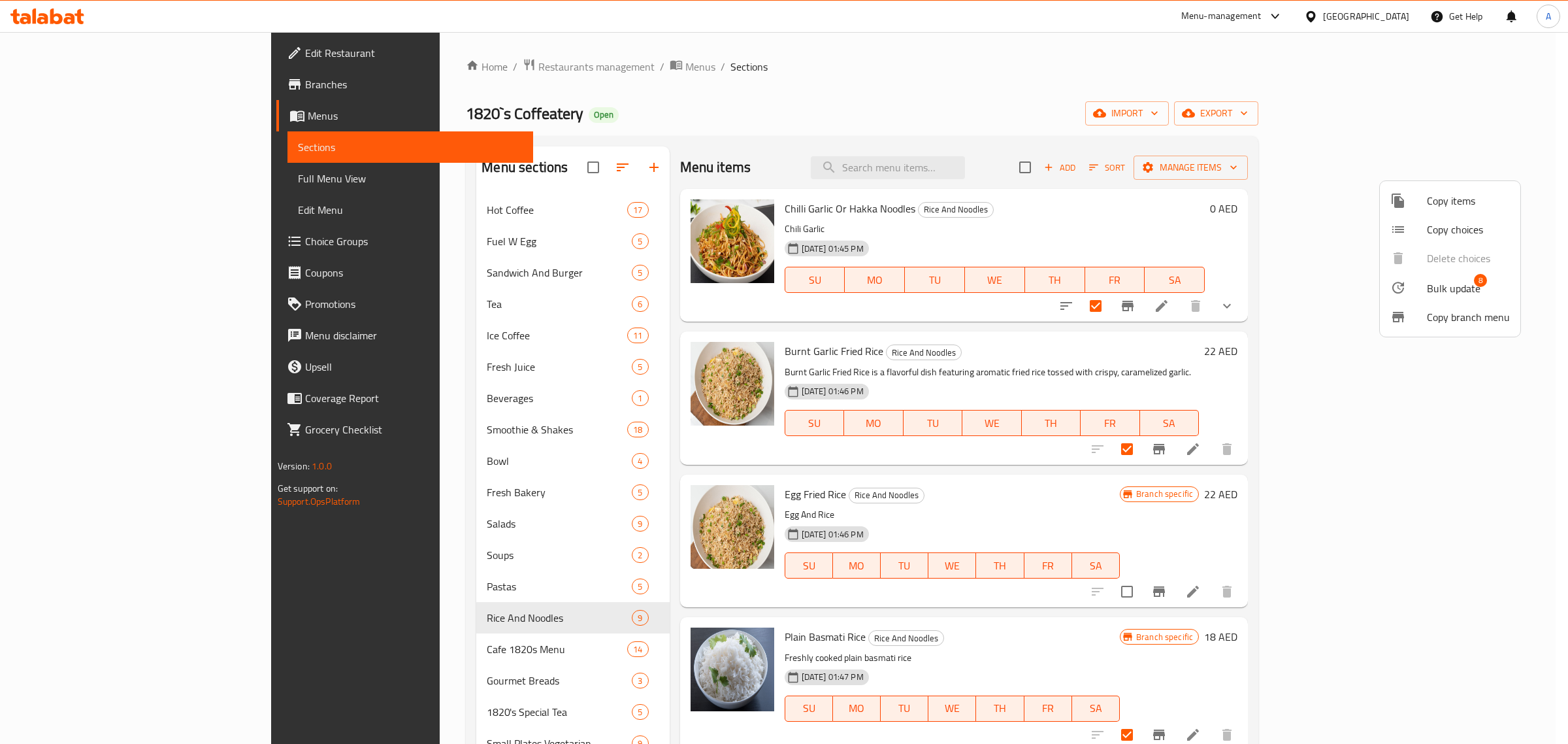
click at [1429, 282] on span "Bulk update" at bounding box center [1454, 288] width 54 height 16
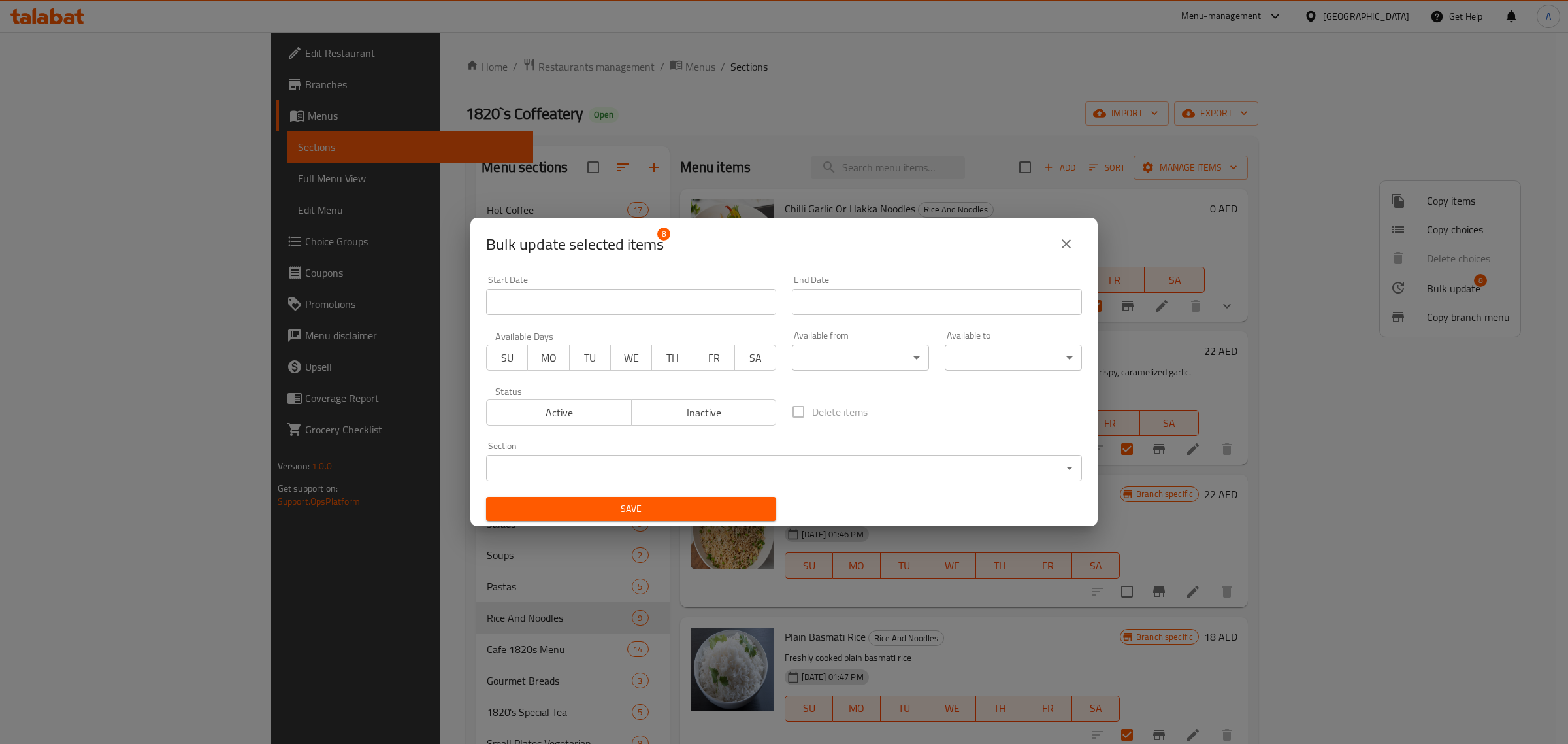
click at [686, 404] on span "Inactive" at bounding box center [705, 413] width 135 height 19
click at [707, 512] on span "Save" at bounding box center [631, 509] width 269 height 17
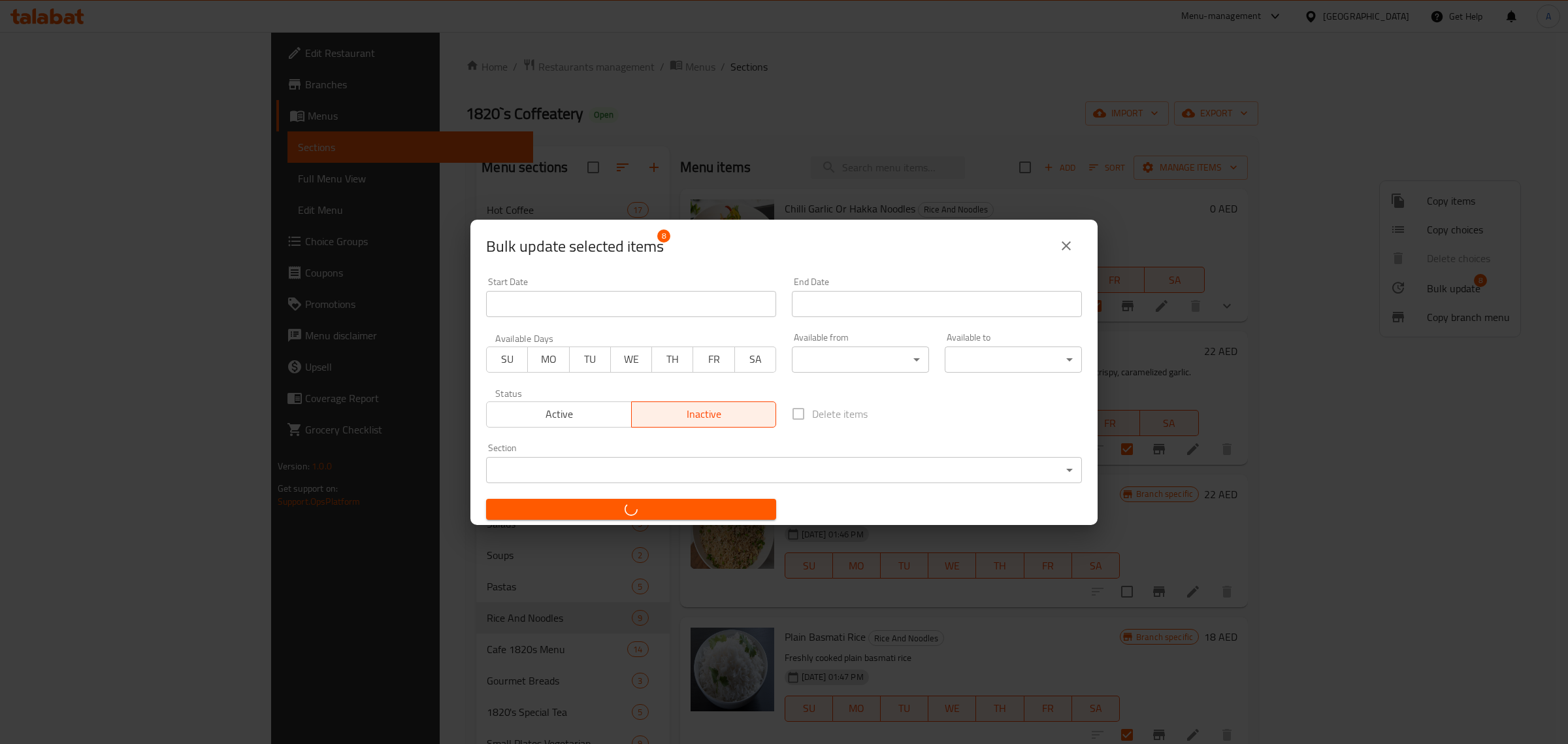
checkbox input "false"
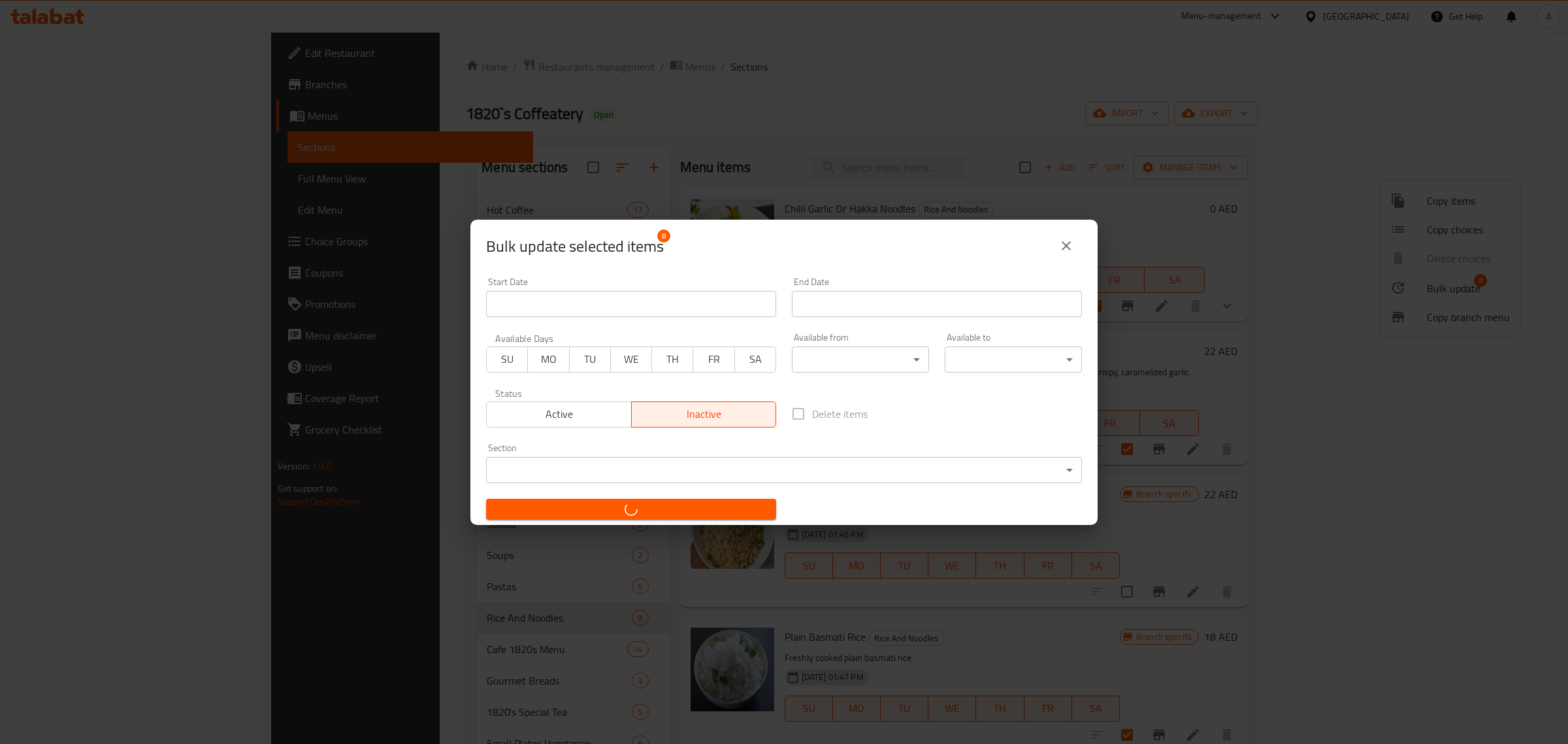
checkbox input "false"
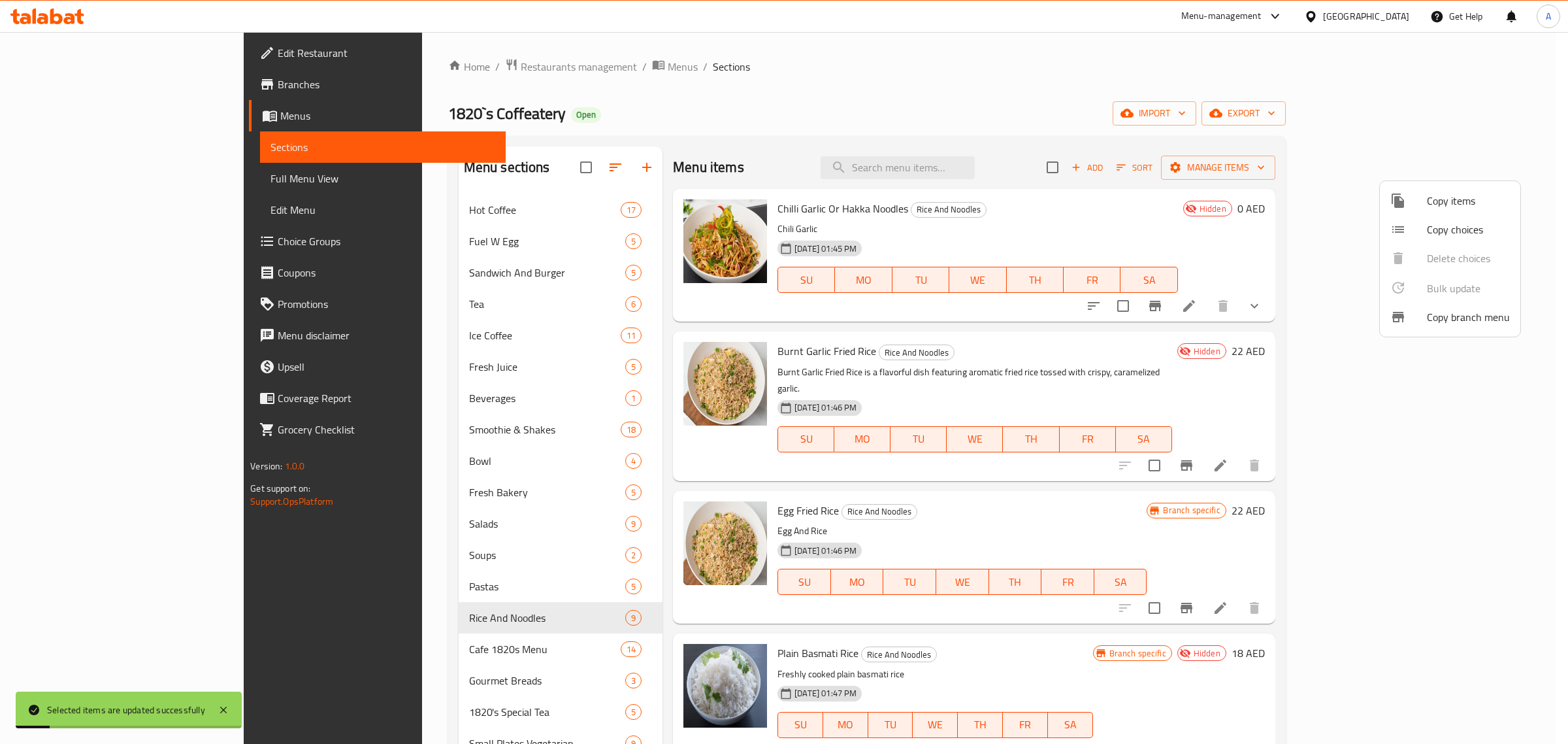
click at [1096, 345] on div at bounding box center [784, 372] width 1568 height 744
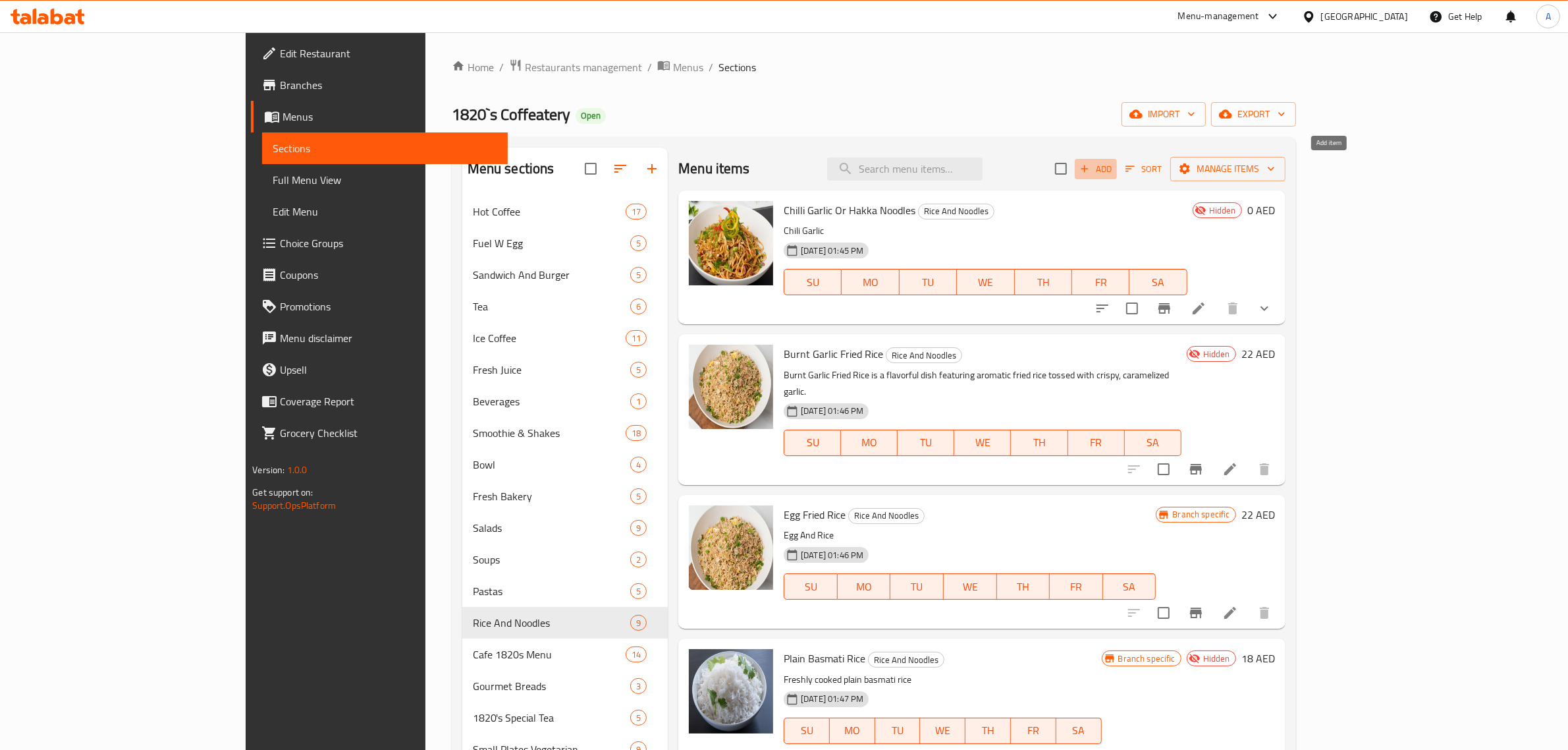
click at [1114, 165] on span "Add" at bounding box center [1096, 169] width 36 height 15
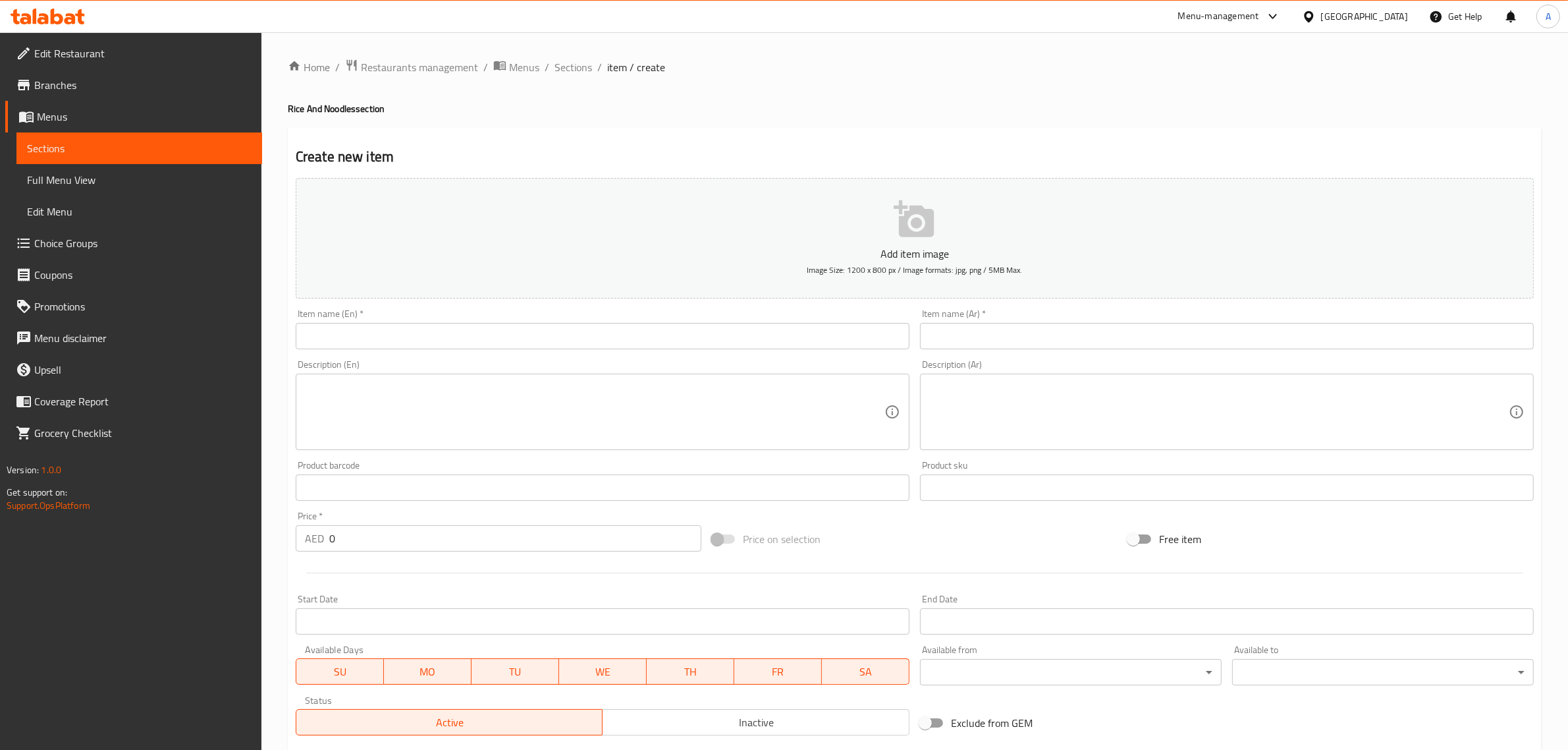
click at [423, 334] on input "text" at bounding box center [602, 336] width 614 height 26
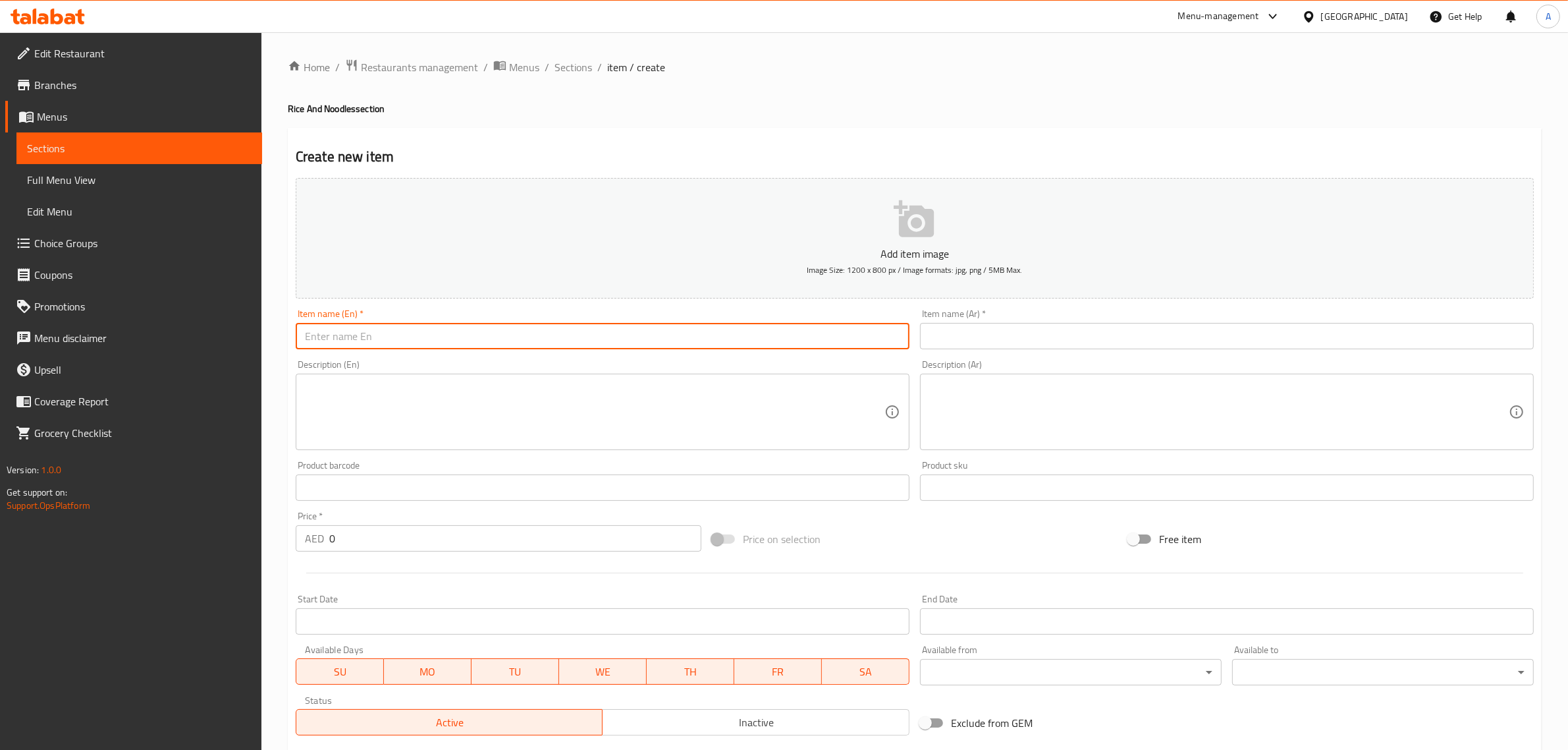
paste input "Chicken Biryani"
type input "Chicken Biryani"
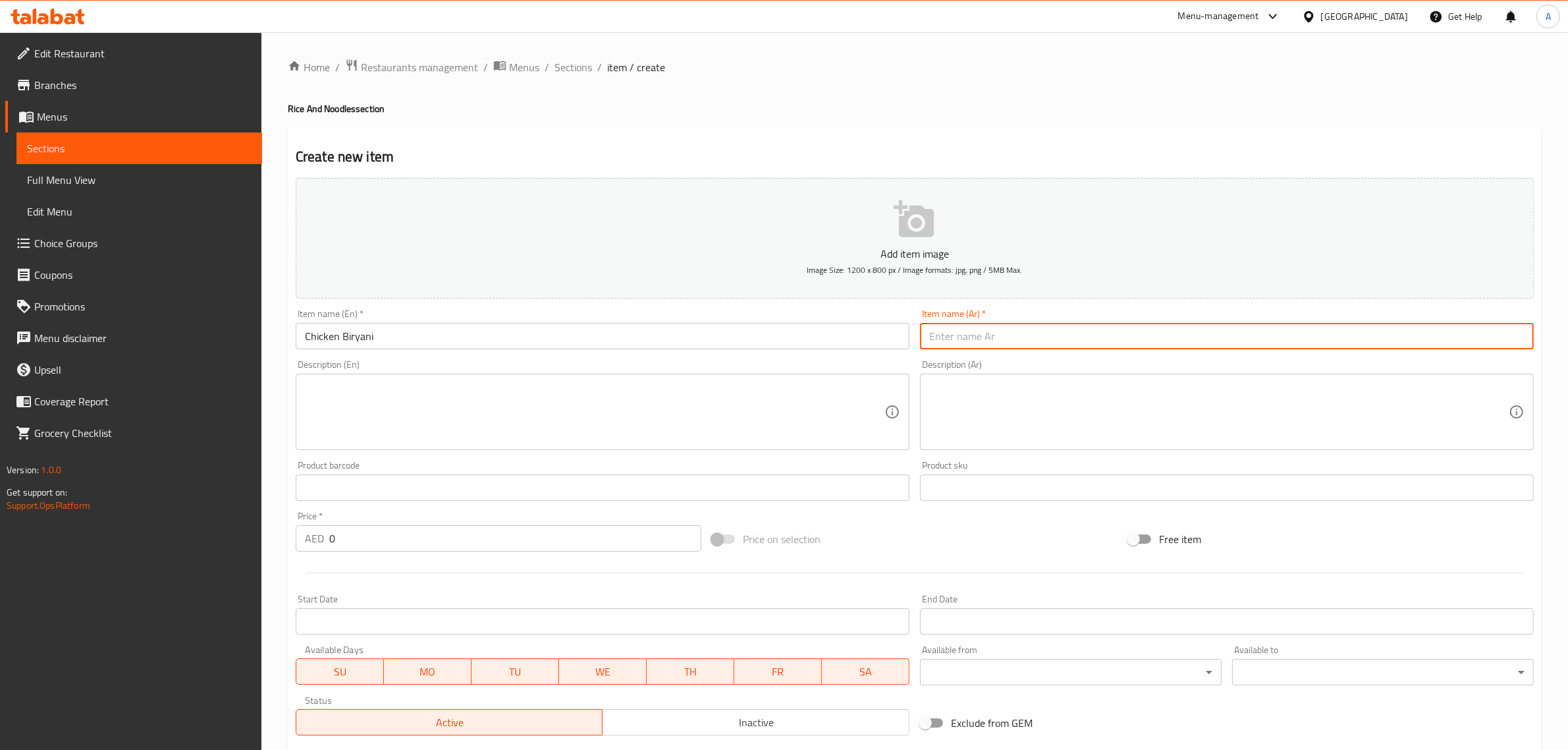
paste input "برياني دجاج"
type input "برياني دجاج"
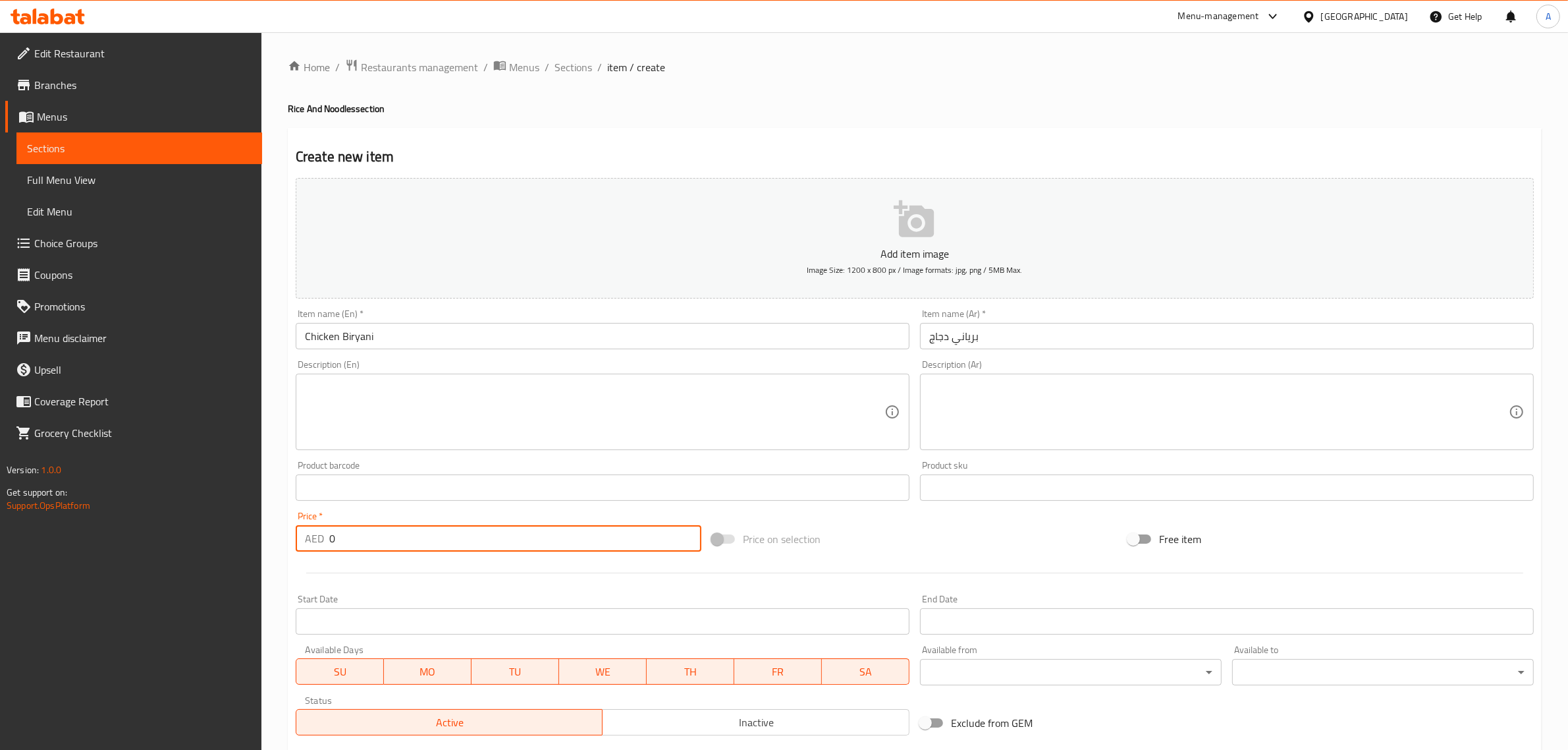
drag, startPoint x: 350, startPoint y: 539, endPoint x: 320, endPoint y: 549, distance: 31.6
click at [320, 549] on div "AED 0 Price *" at bounding box center [498, 539] width 406 height 26
type input "25"
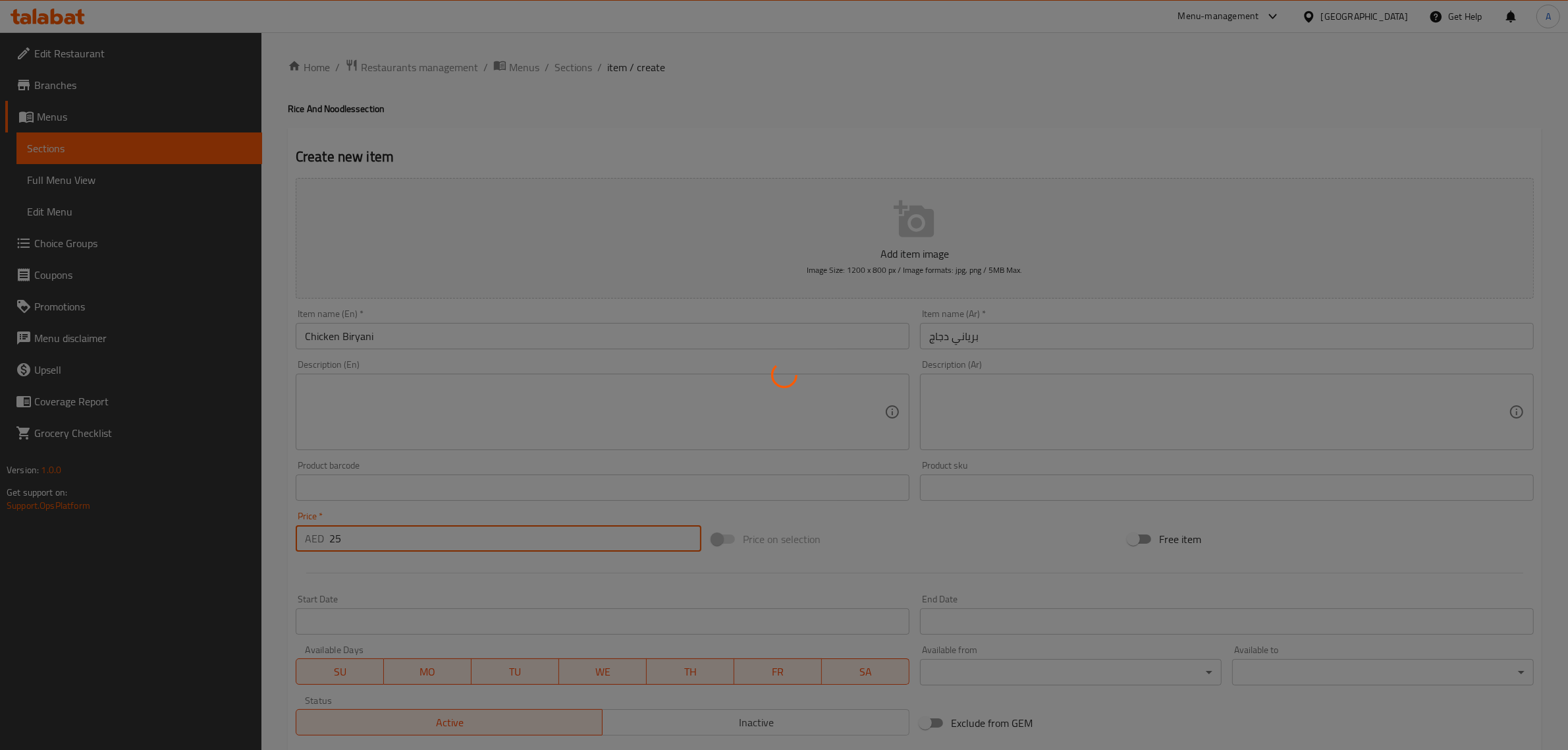
type input "0"
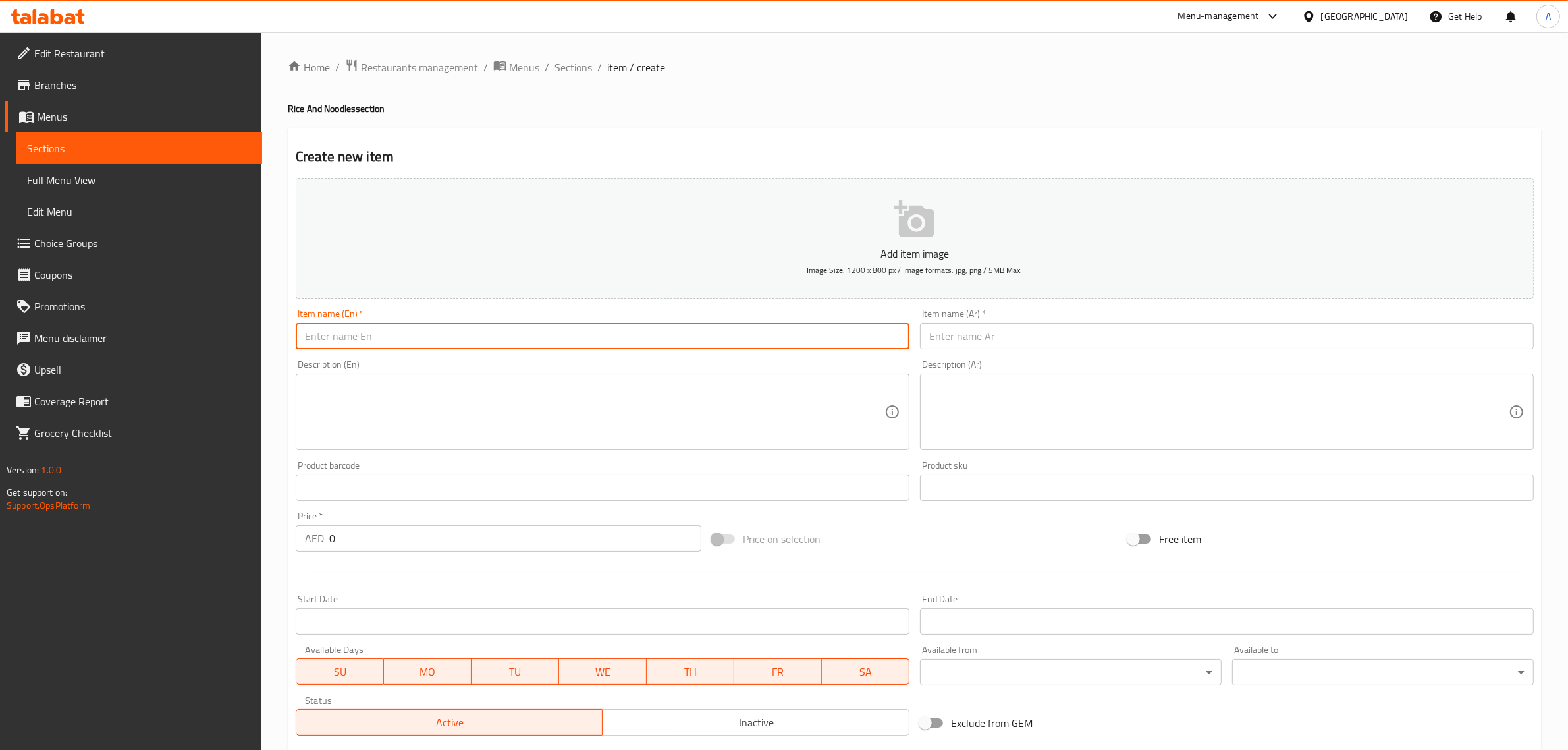
paste input "Chicken Fried Rice"
type input "Chicken Fried Rice"
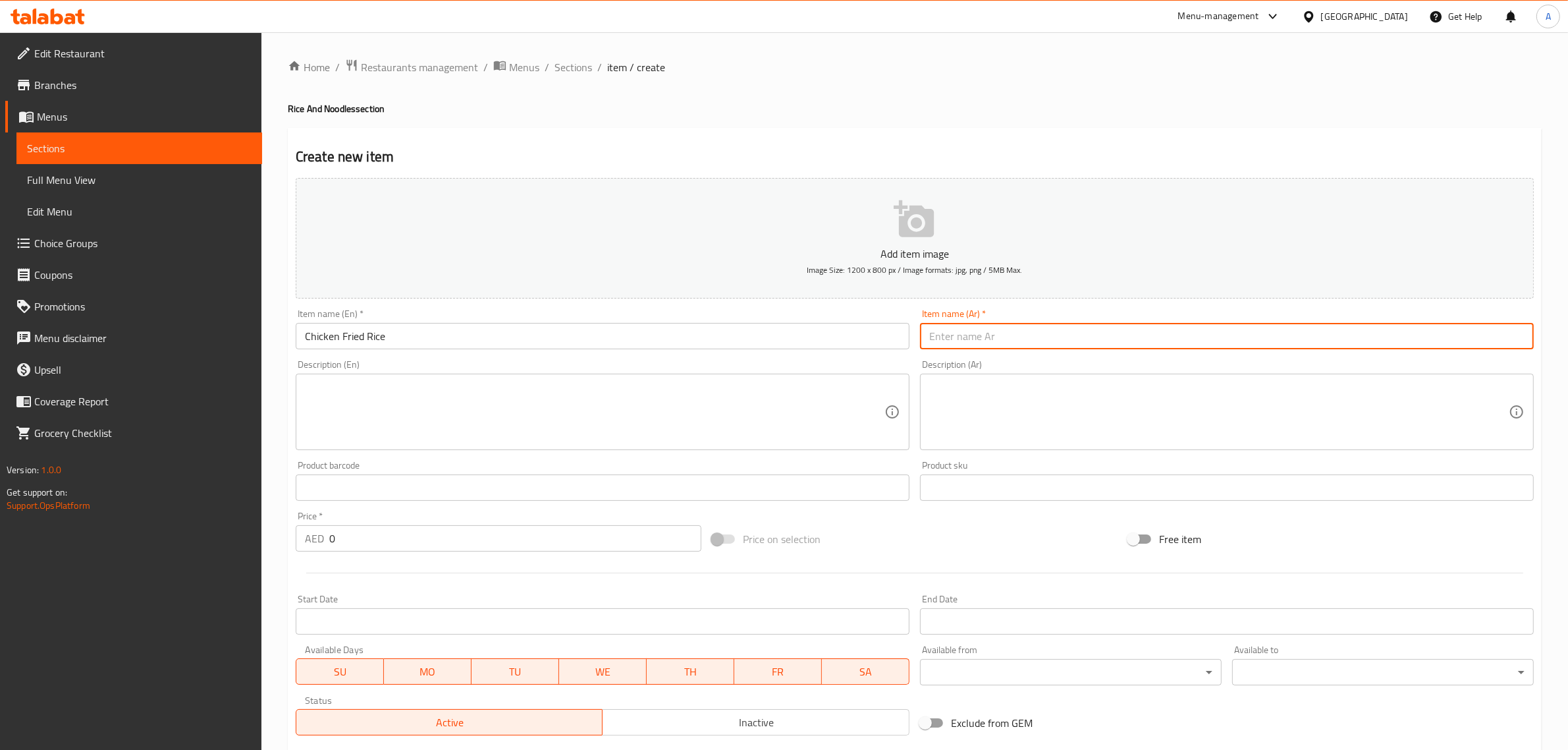
paste input "أرز مقلي بالدجاج"
type input "أرز مقلي بالدجاج"
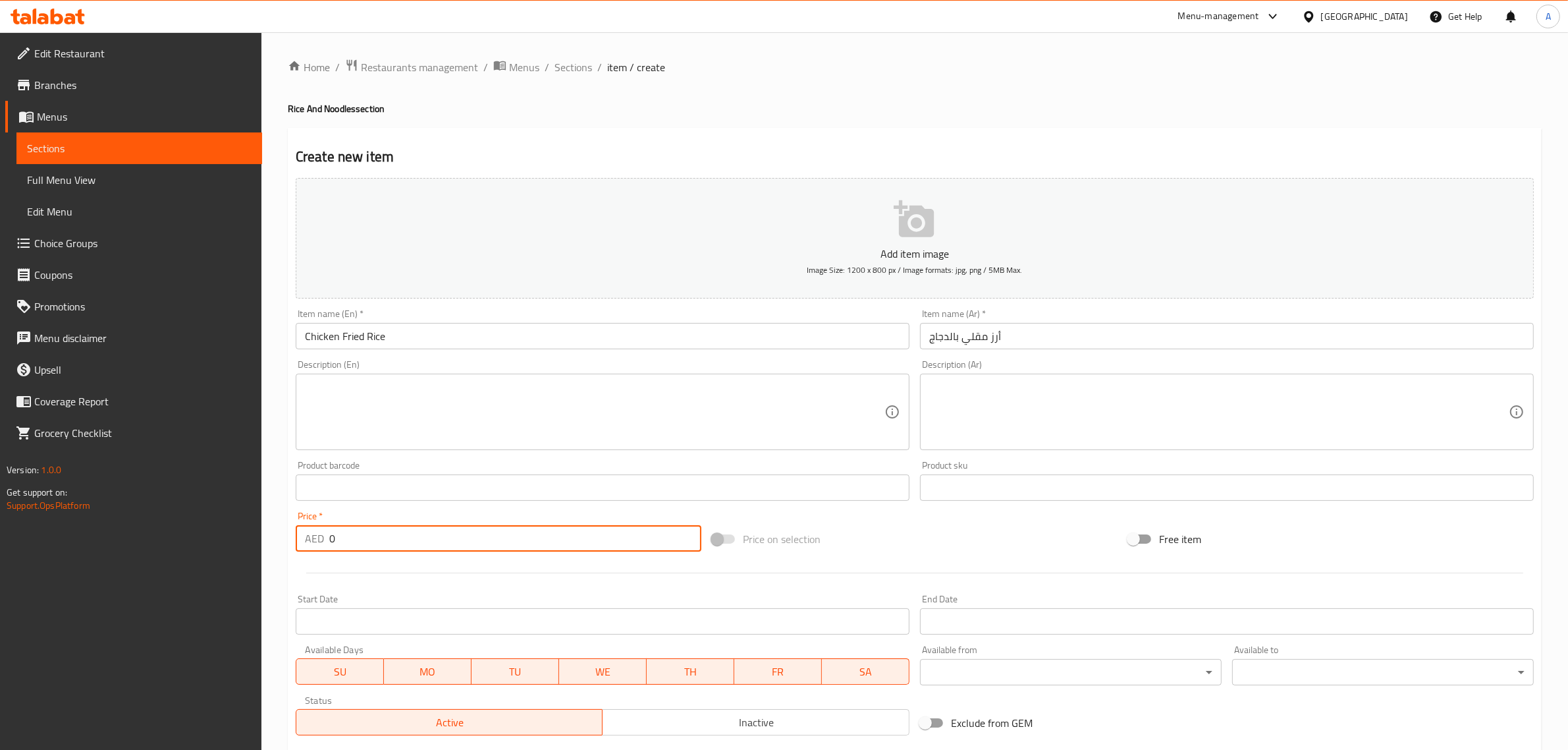
drag, startPoint x: 337, startPoint y: 541, endPoint x: 317, endPoint y: 547, distance: 20.9
click at [317, 547] on div "AED 0 Price *" at bounding box center [498, 539] width 406 height 26
type input "22"
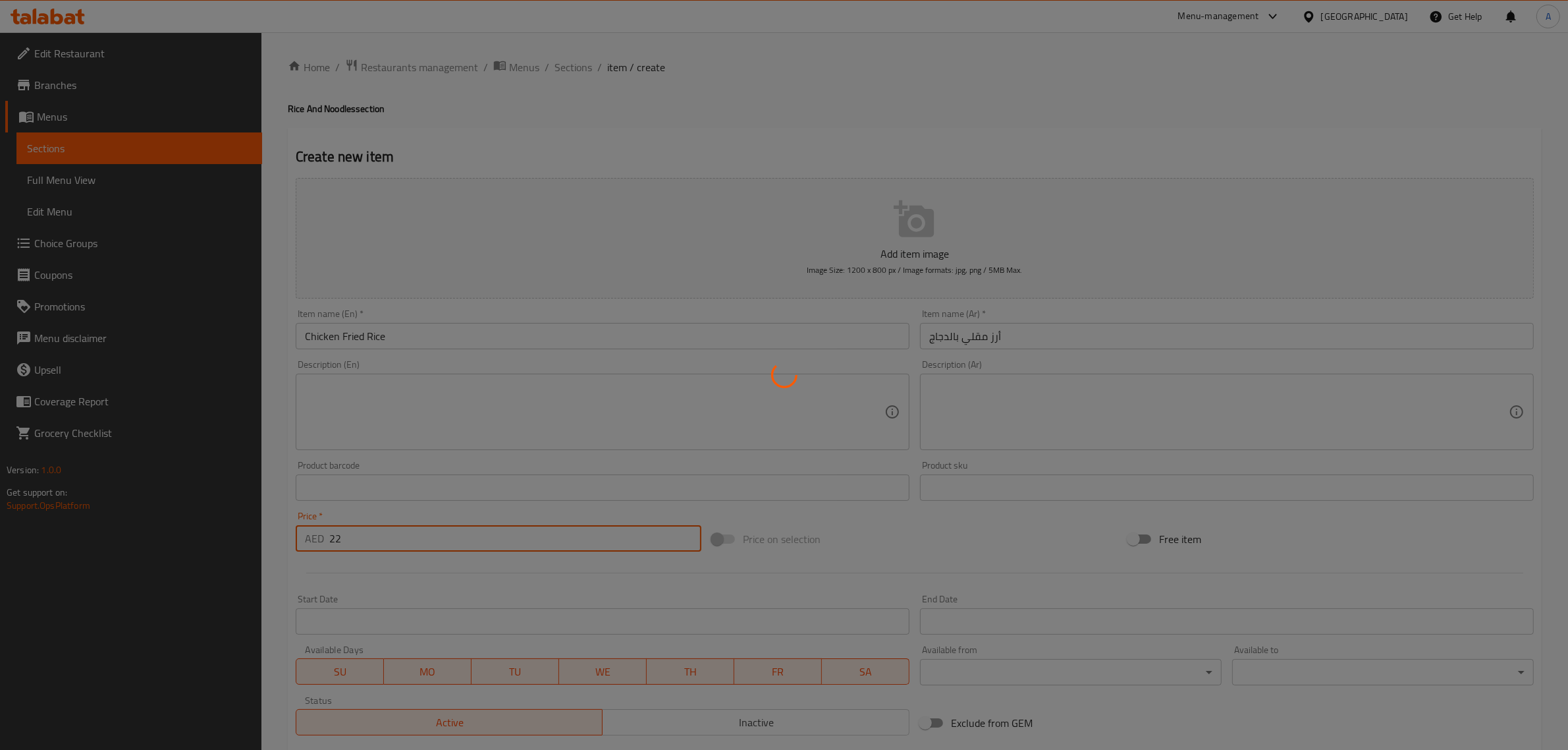
type input "0"
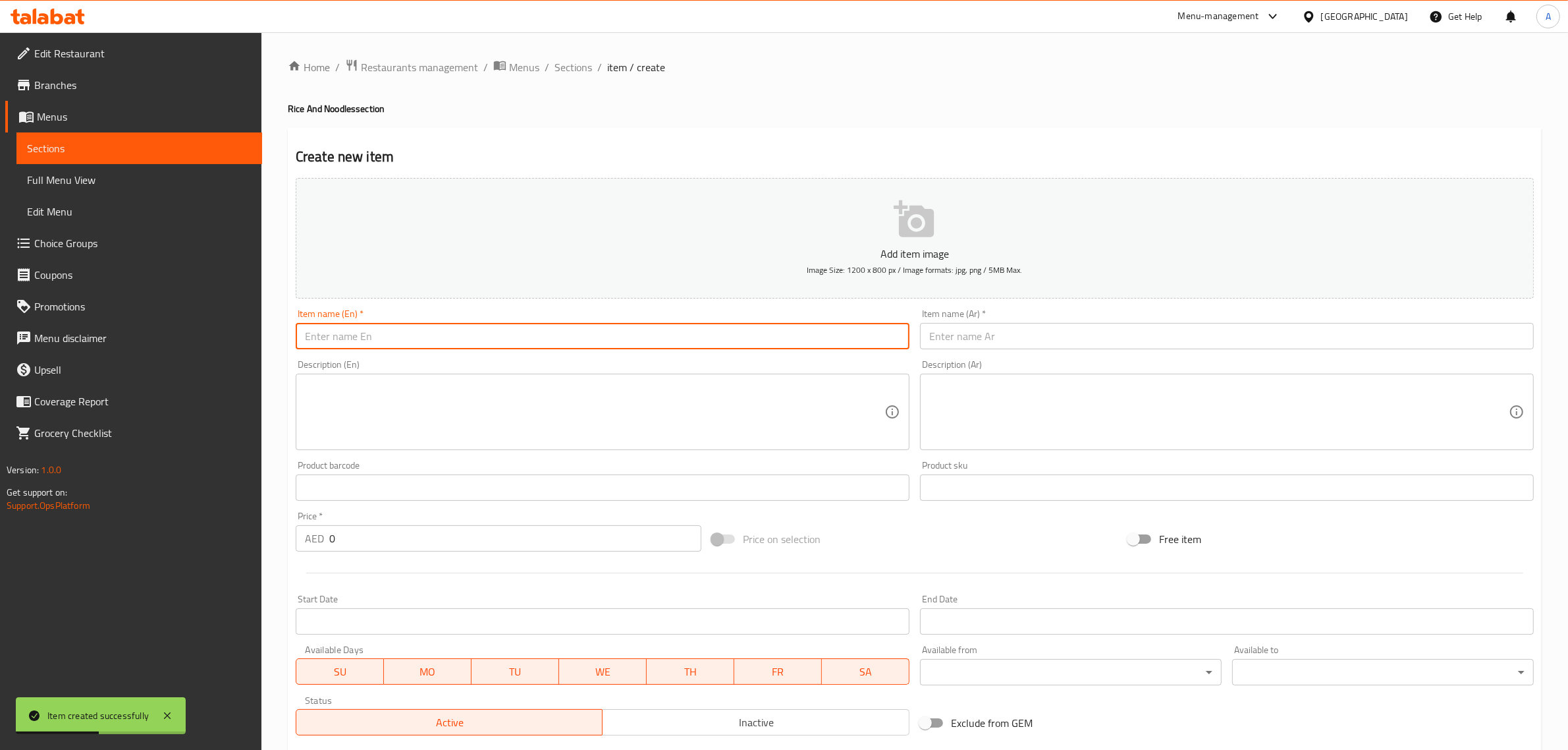
paste input "Schezwan Rice"
type input "Schezwan Rice"
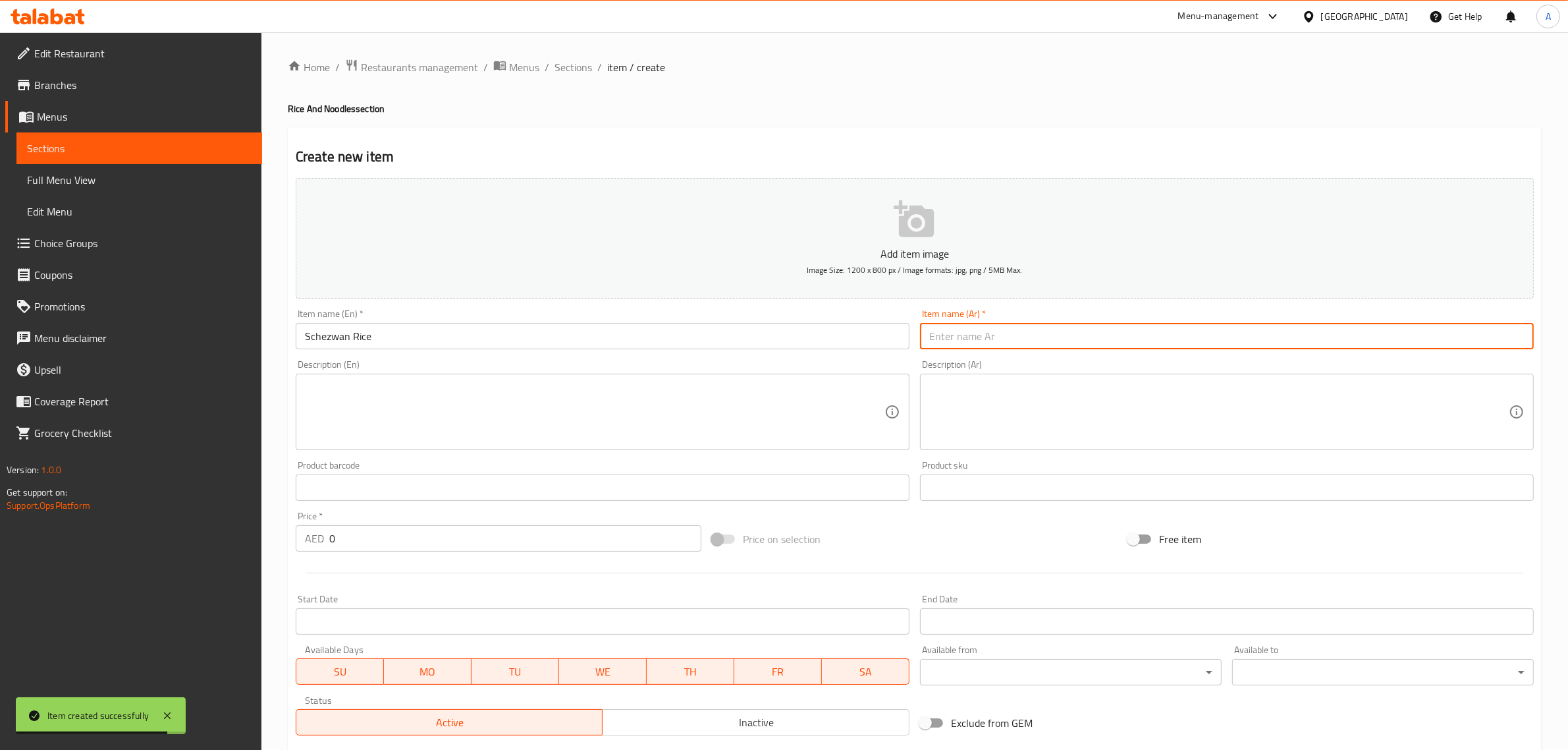
paste input "أرز شيزوان"
type input "أرز شيزوان"
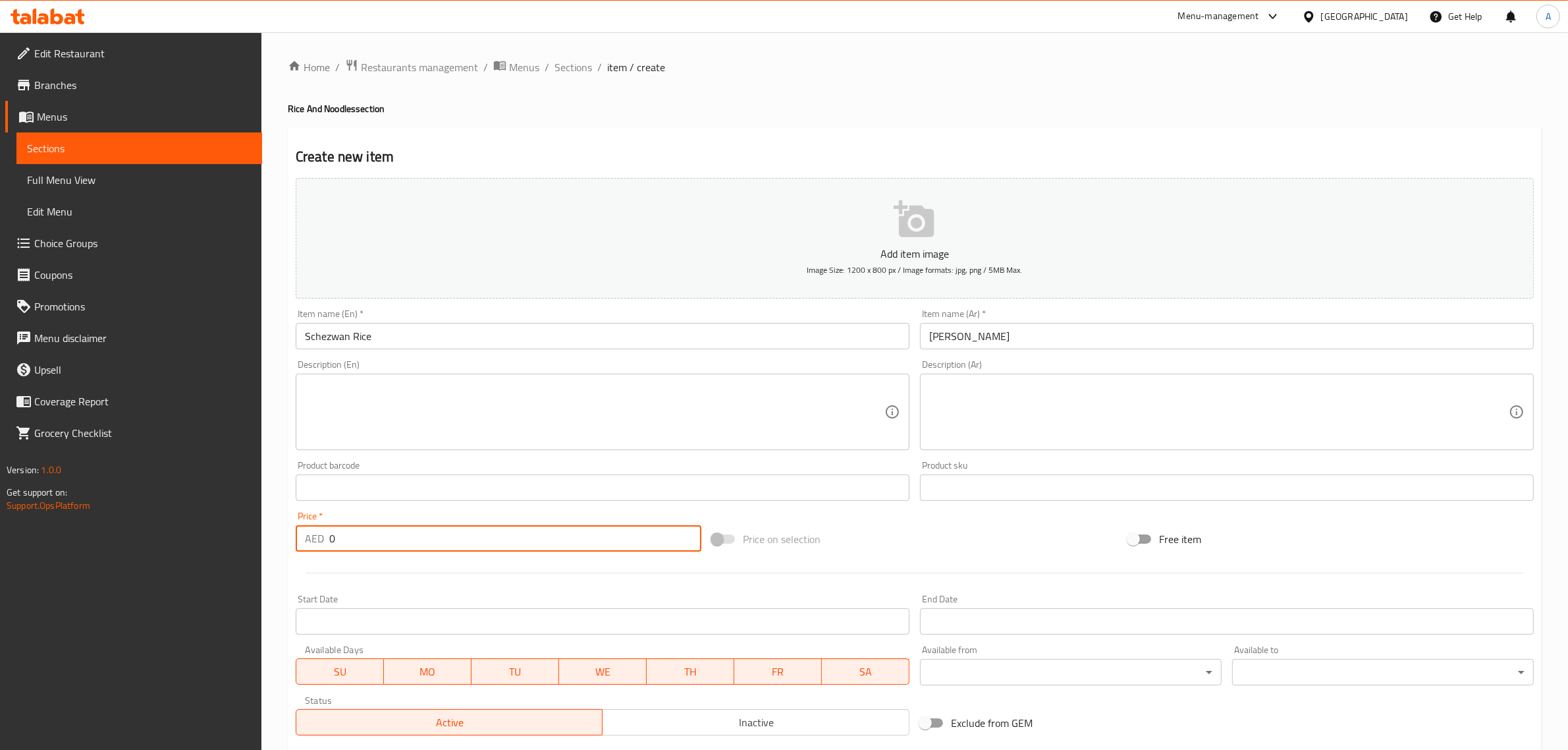
drag, startPoint x: 361, startPoint y: 533, endPoint x: 306, endPoint y: 536, distance: 55.1
click at [306, 536] on div "AED 0 Price *" at bounding box center [498, 539] width 406 height 26
type input "23"
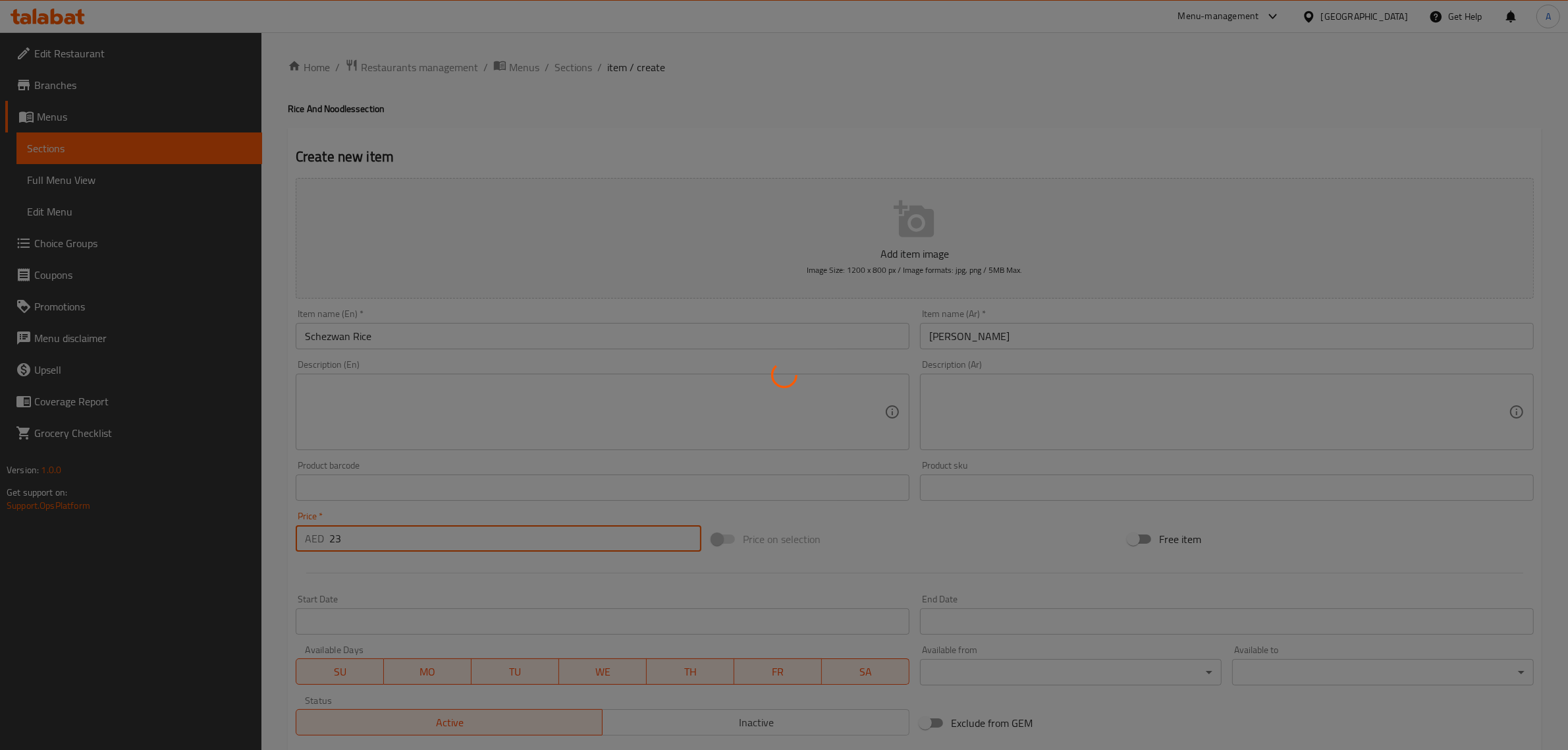
type input "0"
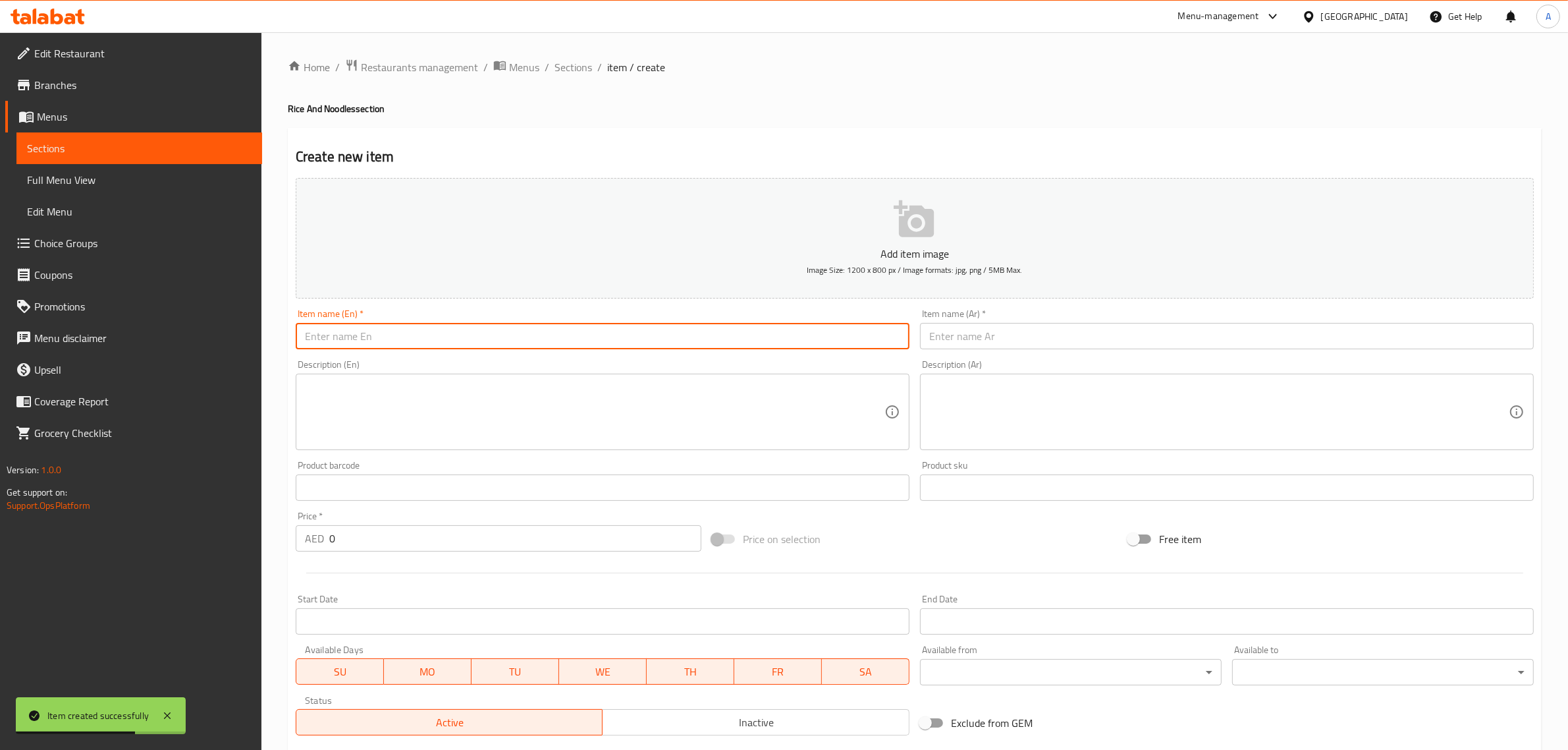
paste input "Singapore Noodles"
type input "Singapore Noodles"
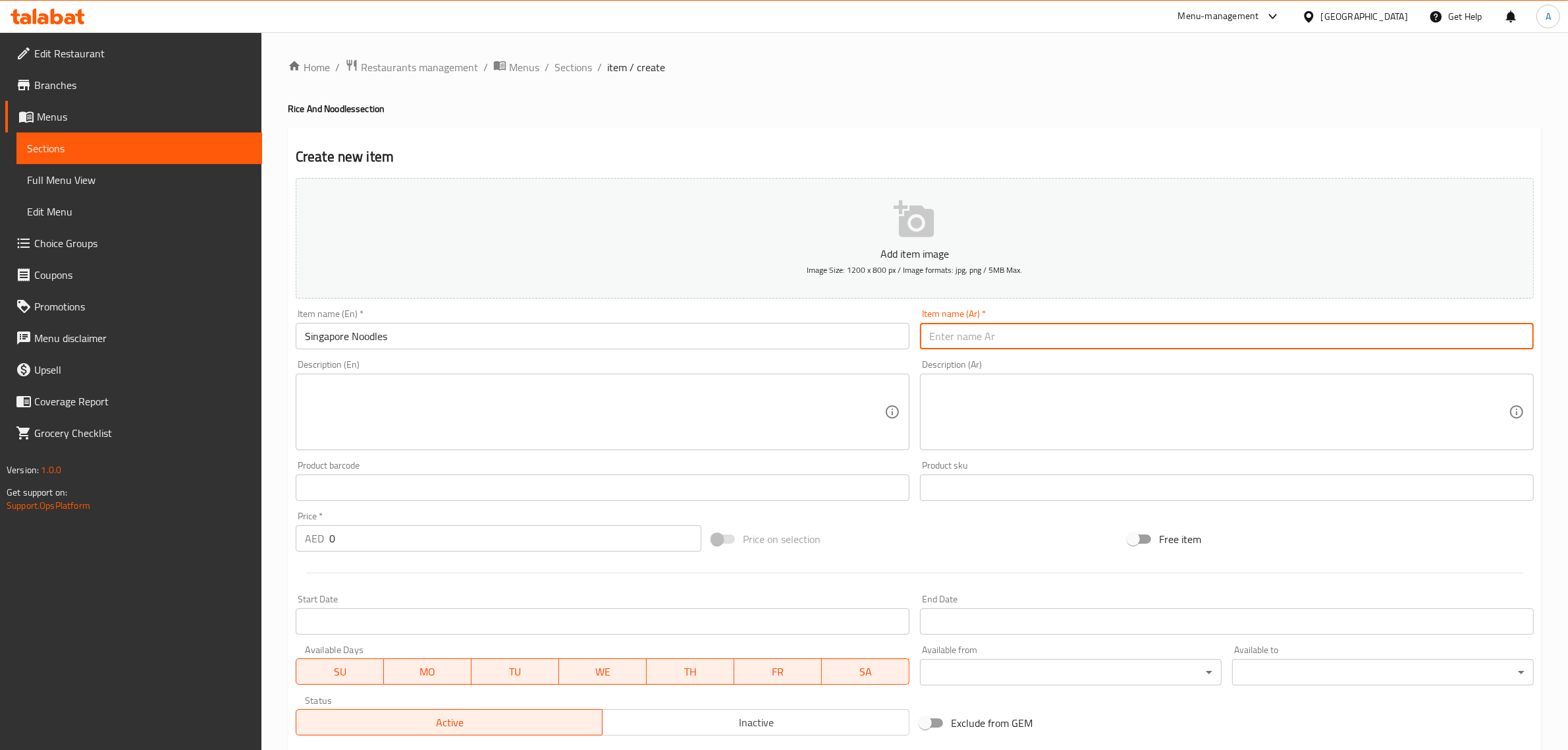
paste input "نودلز سنغافورة"
type input "نودلز سنغافورة"
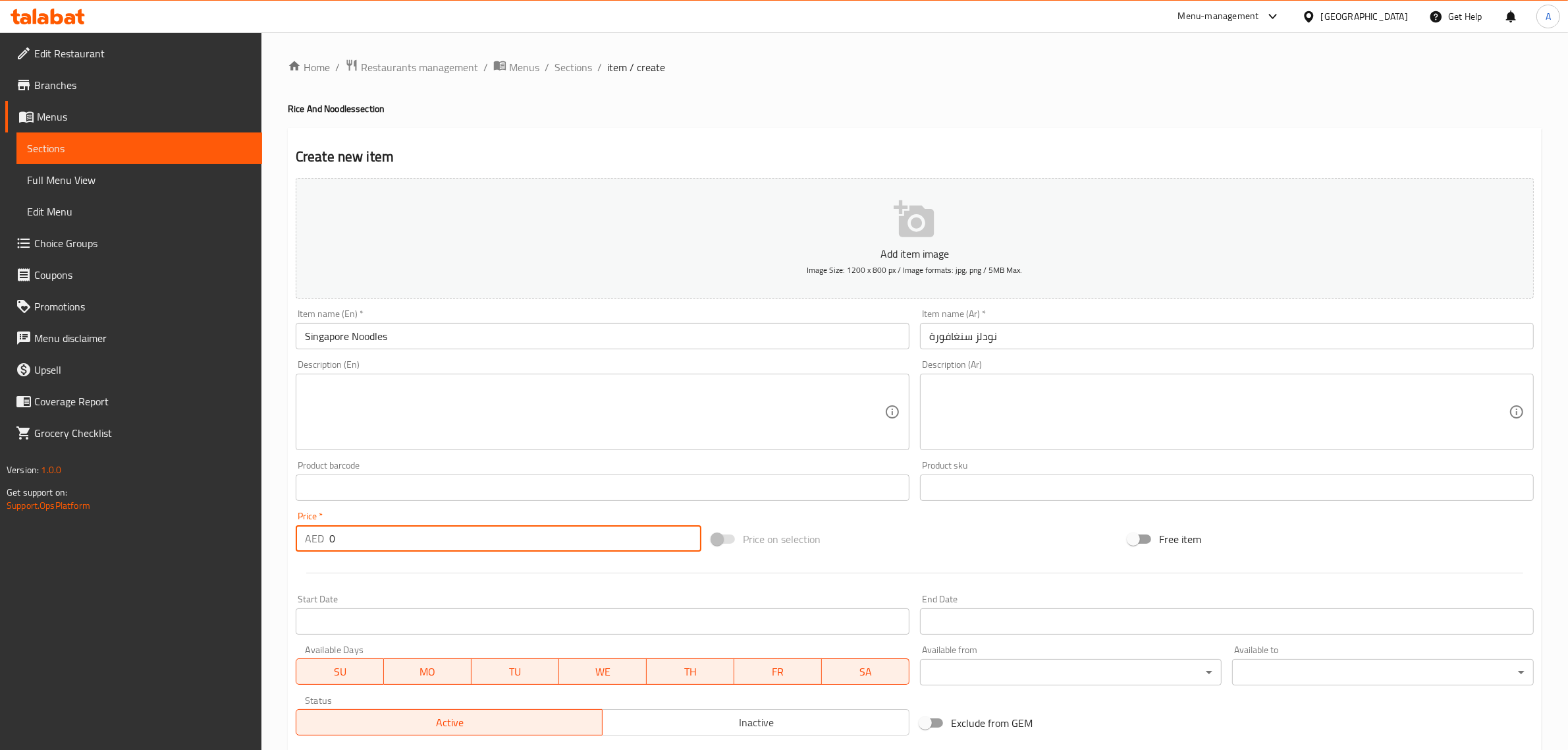
drag, startPoint x: 334, startPoint y: 544, endPoint x: 317, endPoint y: 540, distance: 17.5
click at [317, 540] on div "AED 0 Price *" at bounding box center [498, 539] width 406 height 26
type input "22"
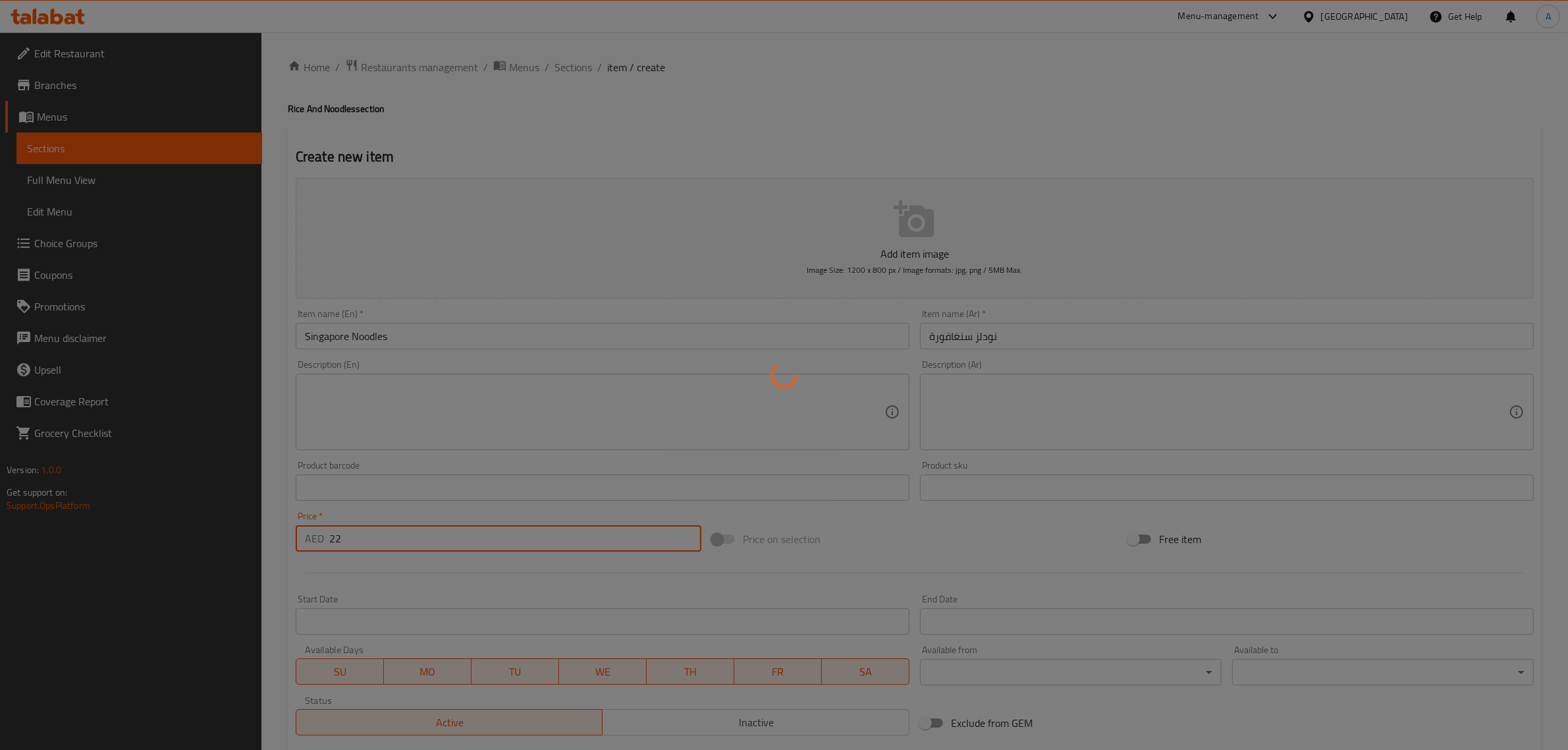
type input "0"
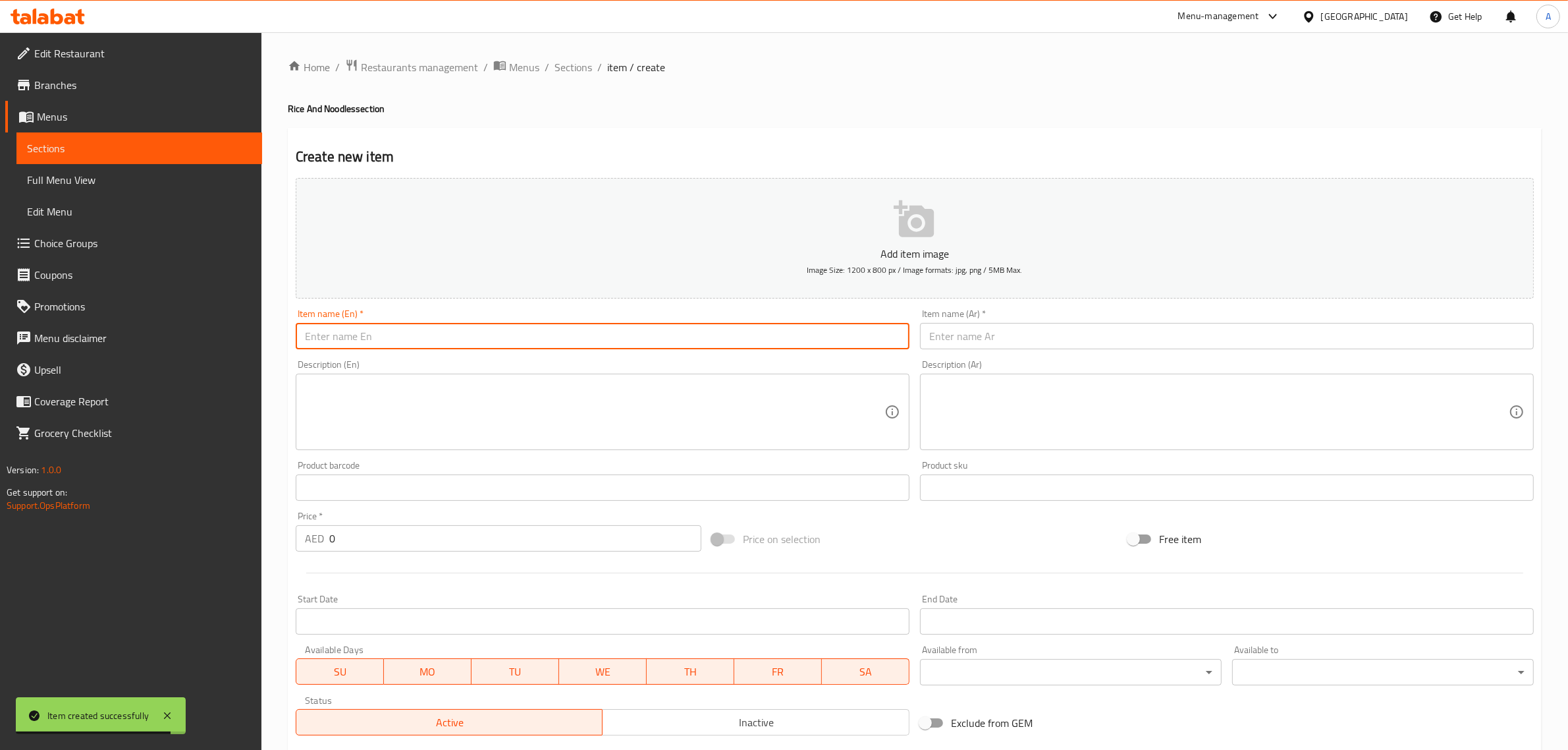
paste input "Schezwan Noodles"
type input "Schezwan Noodles"
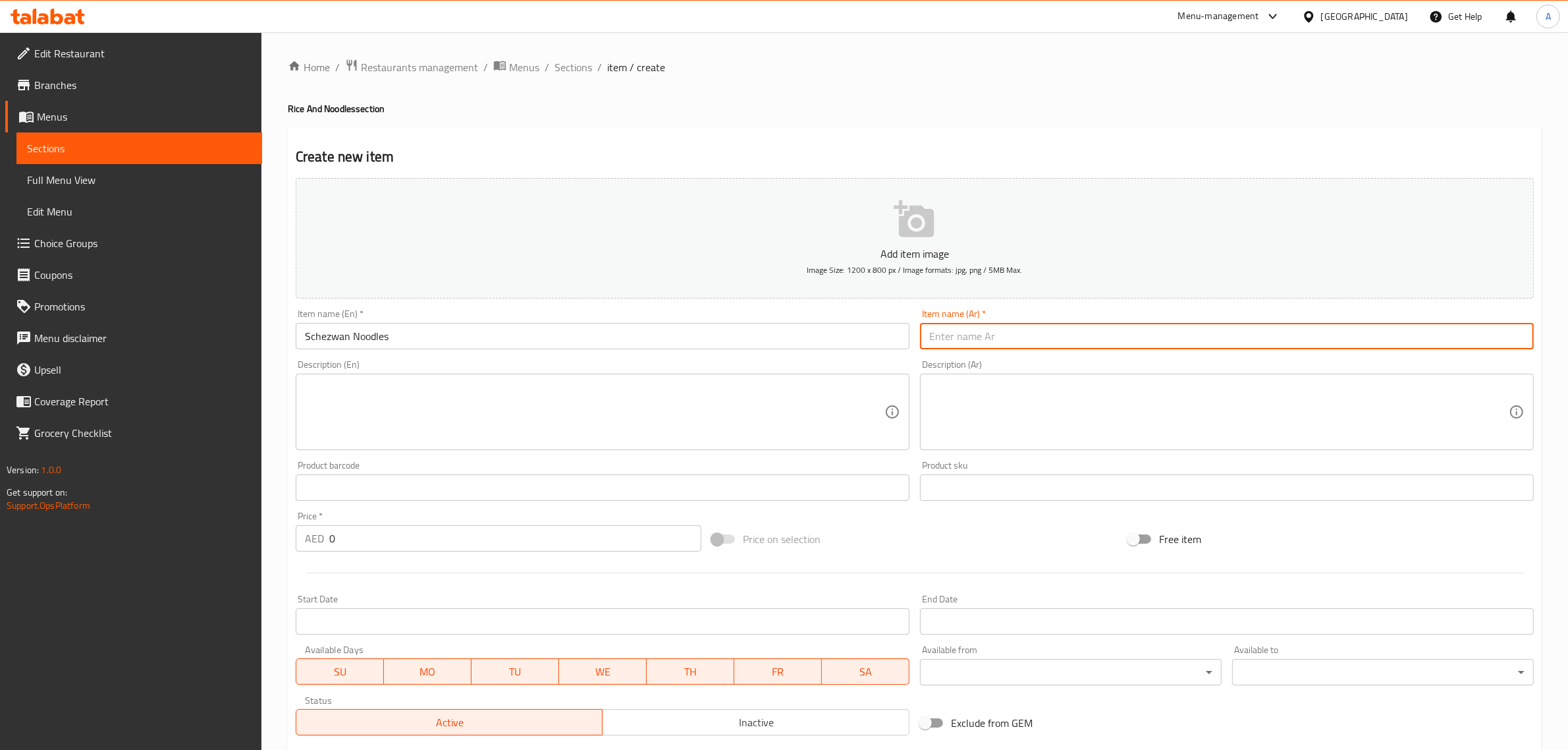
paste input "نودلز شيزوان"
type input "نودلز شيزوان"
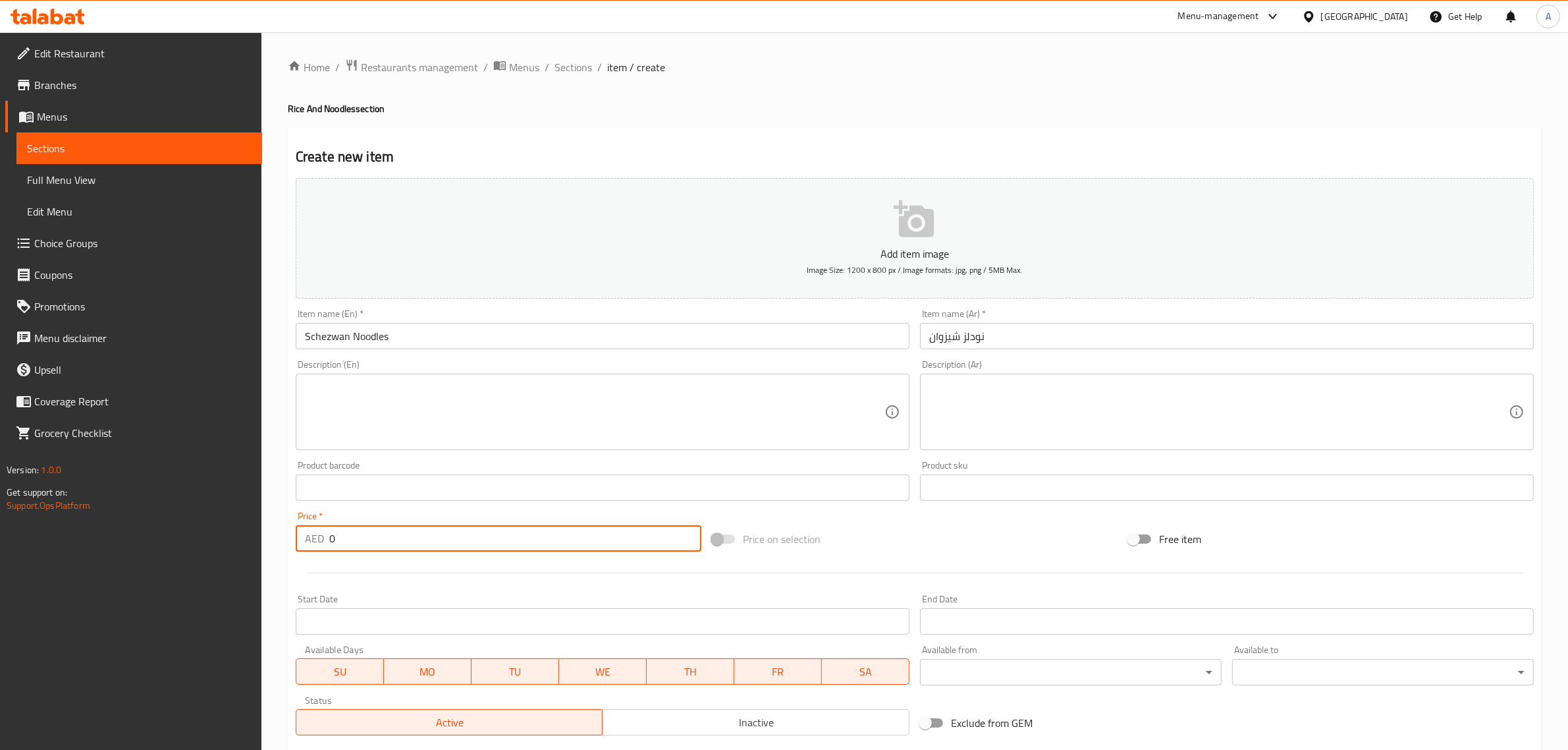
drag, startPoint x: 334, startPoint y: 544, endPoint x: 304, endPoint y: 542, distance: 30.1
click at [317, 550] on div "AED 0 Price *" at bounding box center [498, 539] width 406 height 26
type input "23"
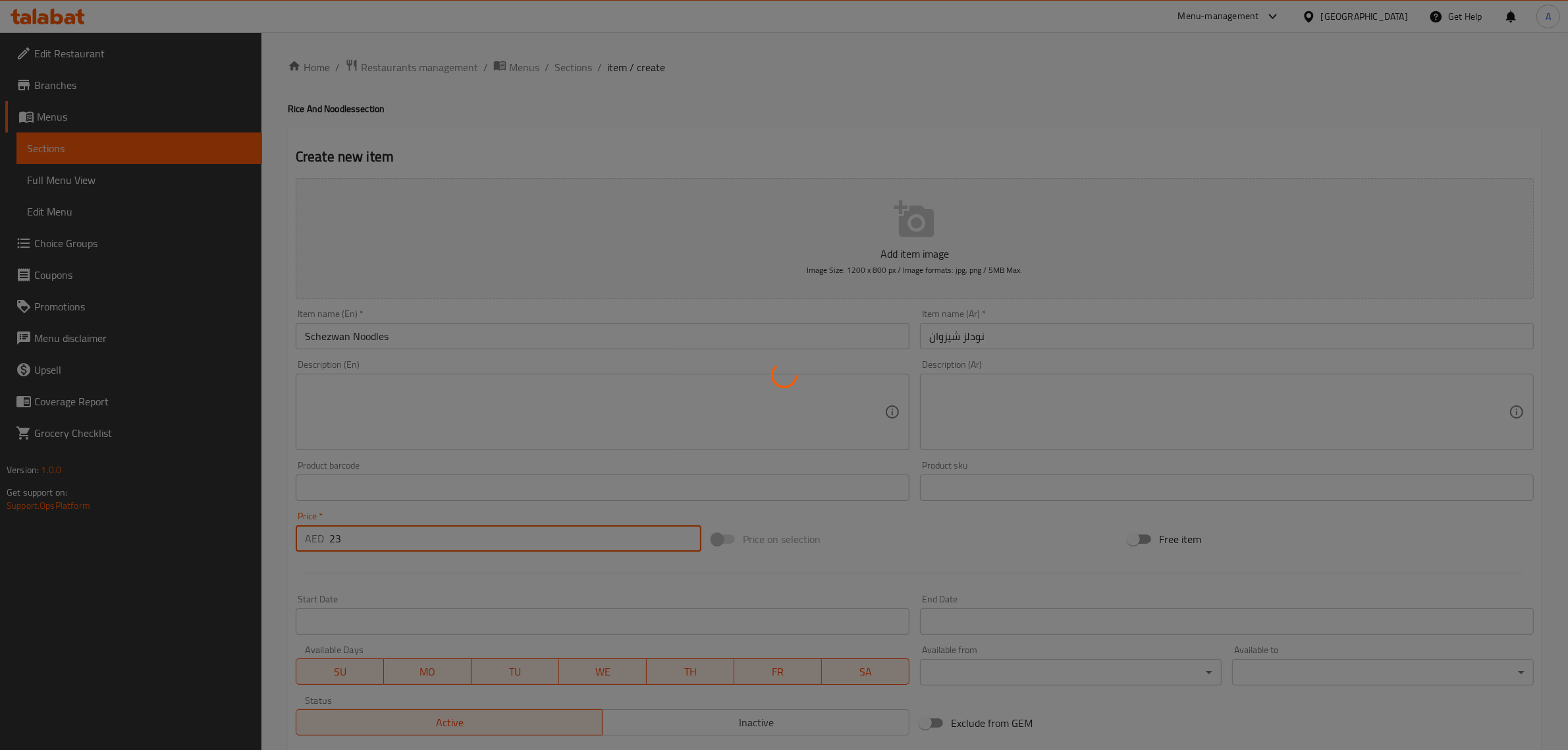
type input "0"
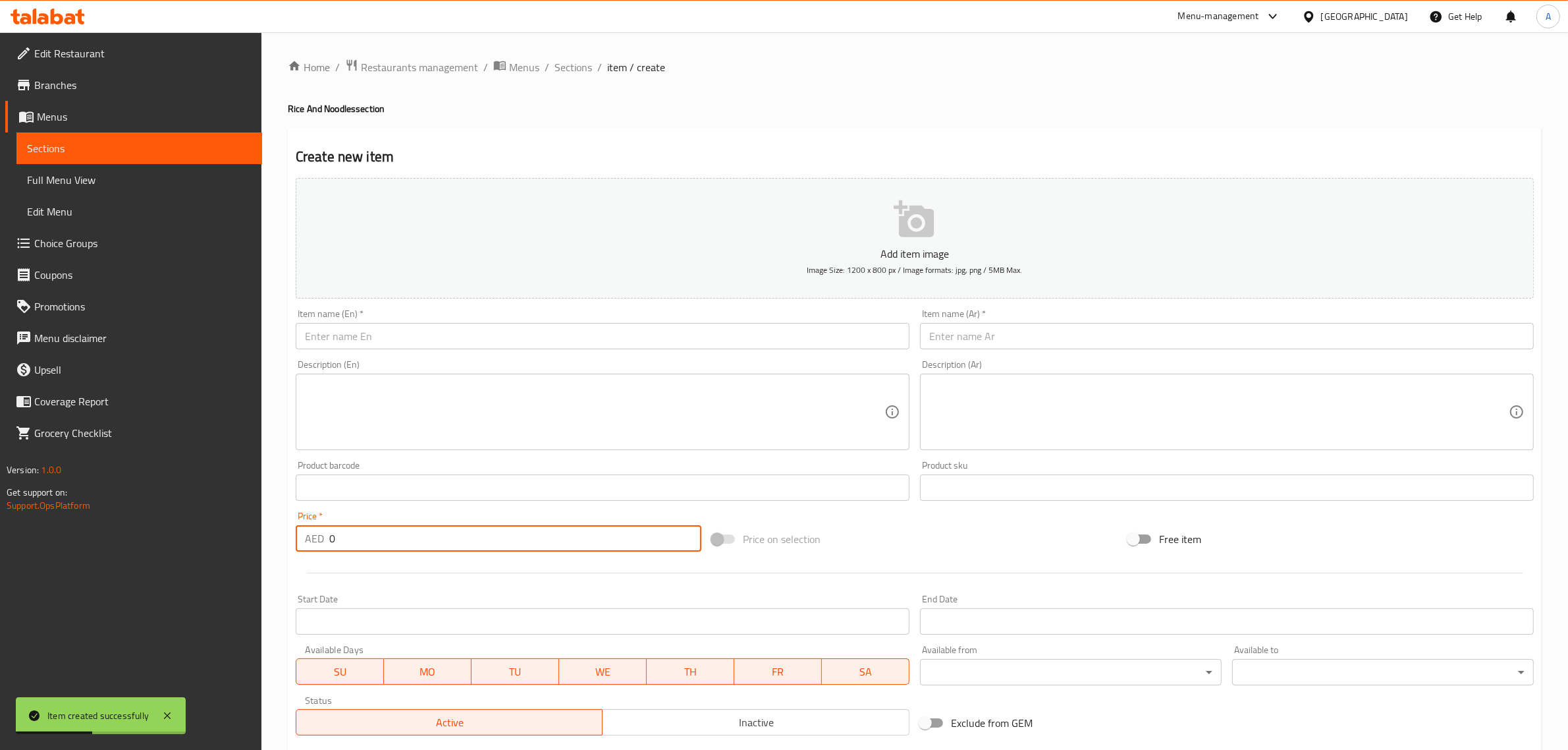
click at [414, 334] on input "text" at bounding box center [602, 336] width 614 height 26
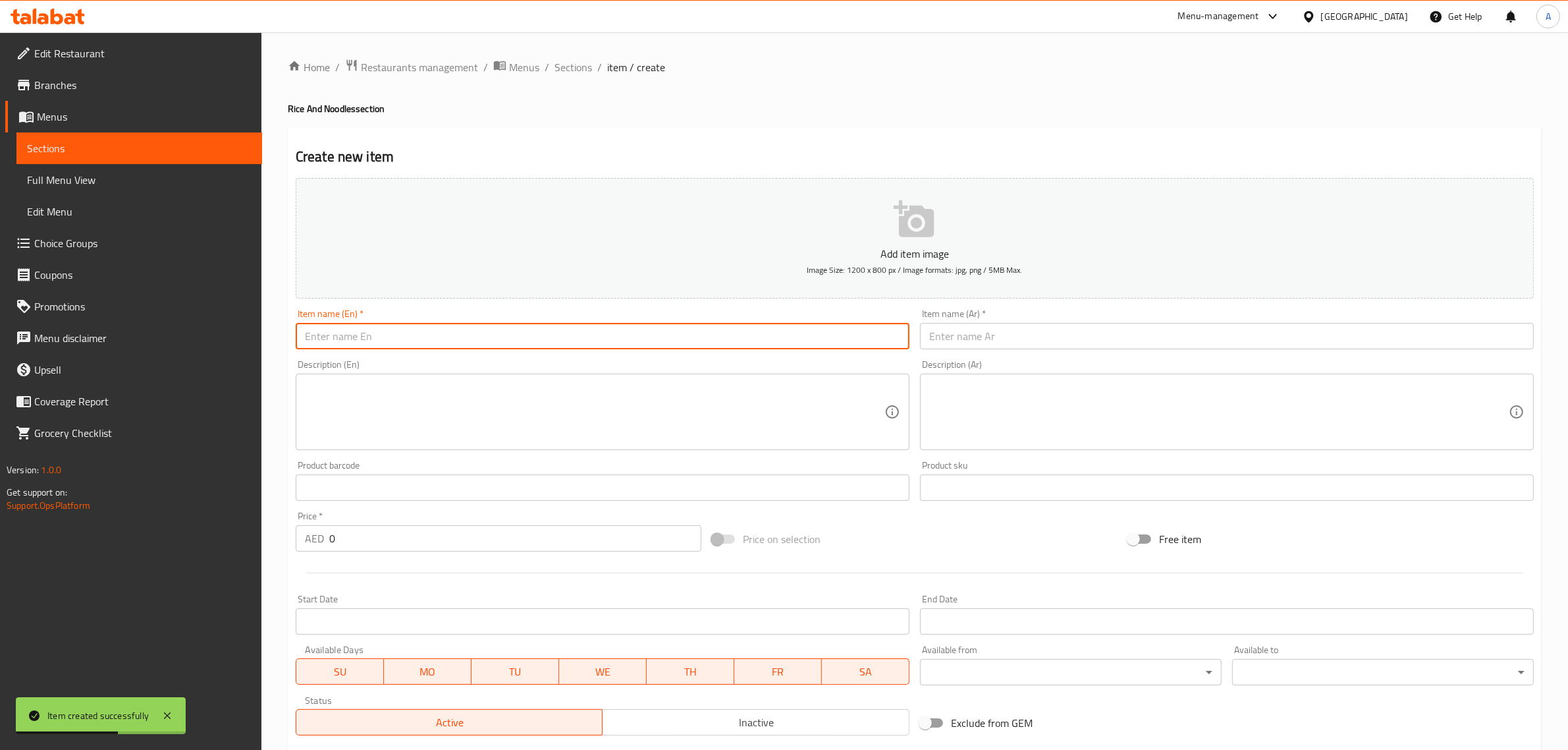
paste input "Egg Fried Noodles"
type input "Egg Fried Noodles"
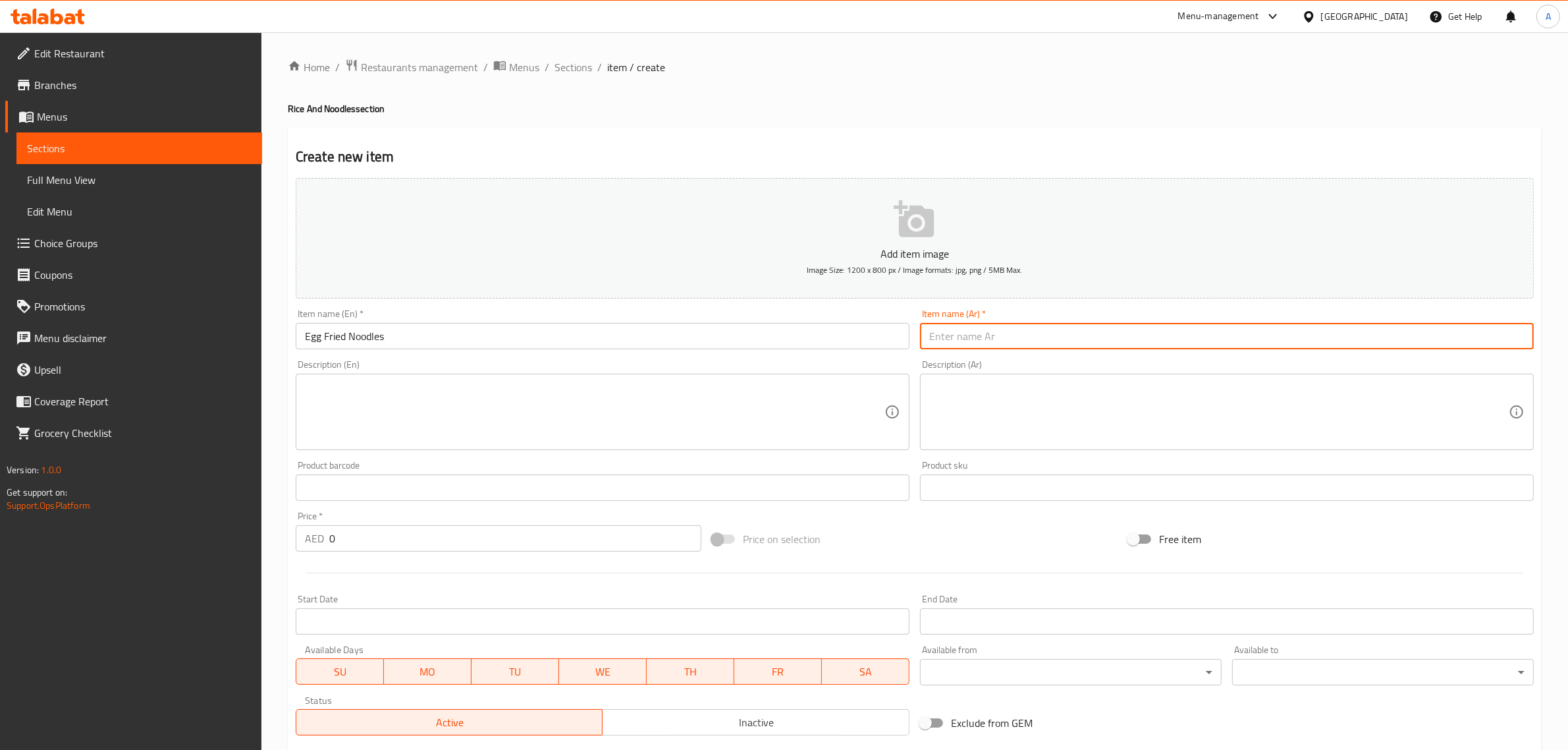
paste input "نودلز مقلية بالبيض"
type input "نودلز مقلية بالبيض"
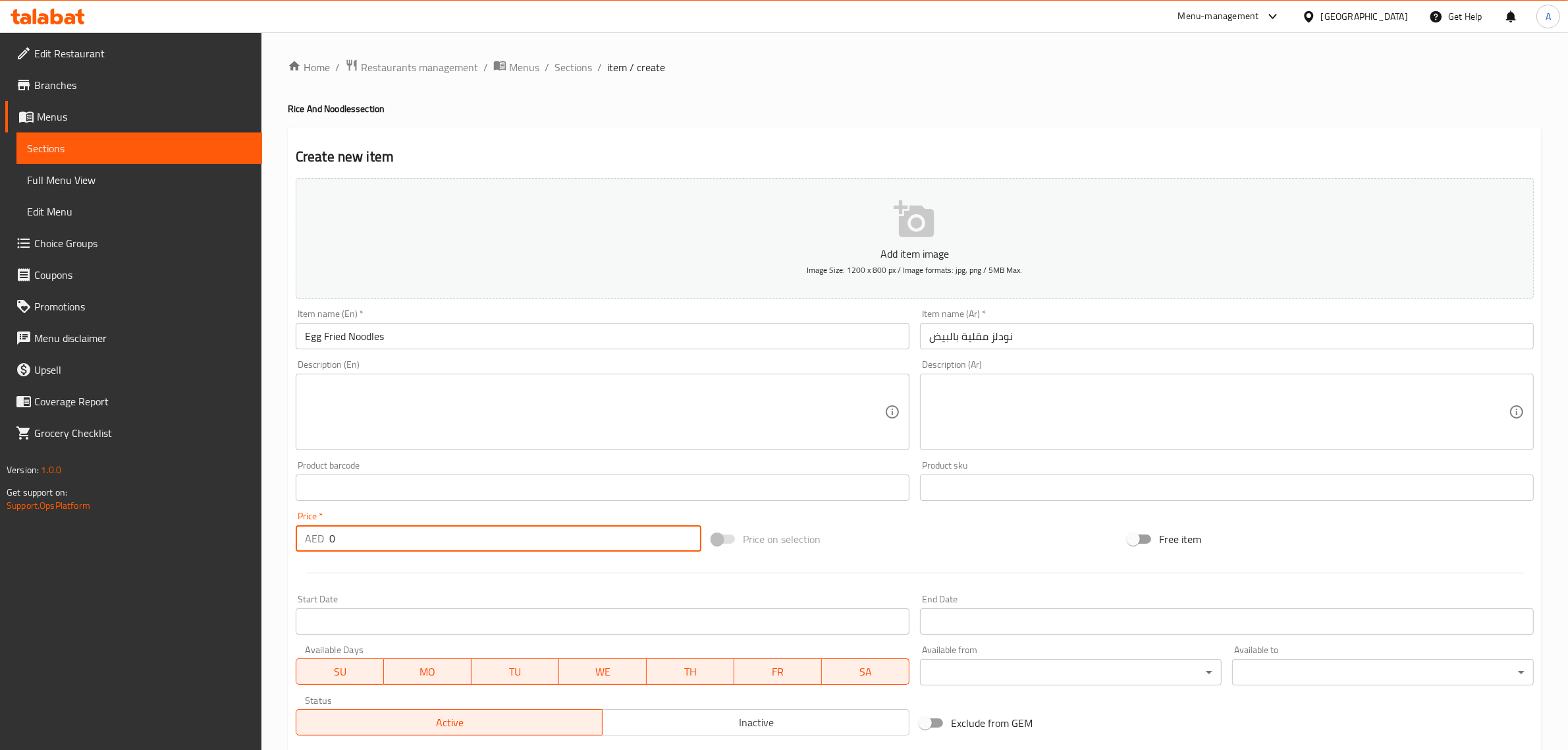
drag, startPoint x: 364, startPoint y: 542, endPoint x: 314, endPoint y: 558, distance: 52.5
click at [314, 558] on div "Add item image Image Size: 1200 x 800 px / Image formats: jpg, png / 5MB Max. I…" at bounding box center [914, 457] width 1248 height 568
type input "22"
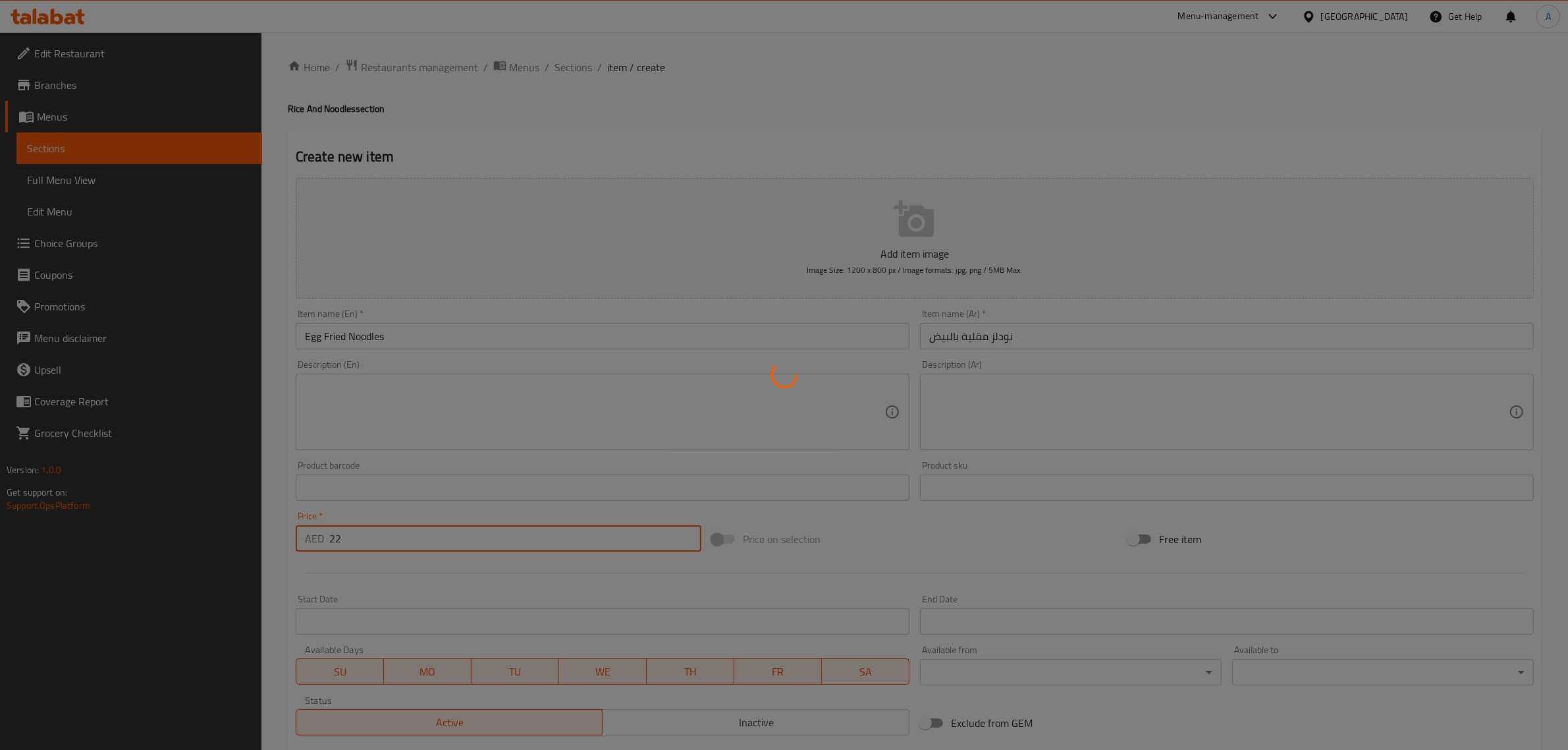
type input "0"
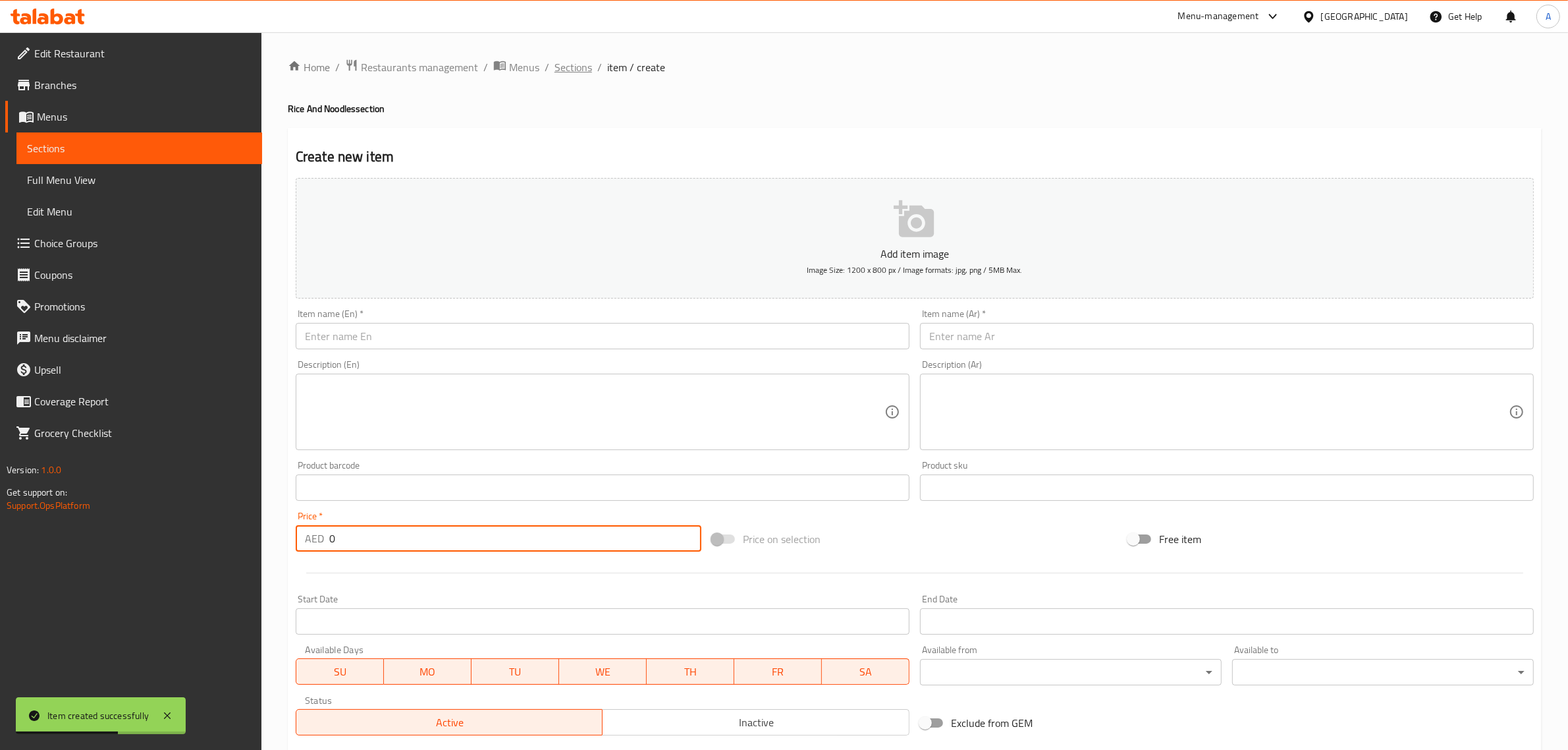
click at [578, 59] on span "Sections" at bounding box center [573, 67] width 37 height 16
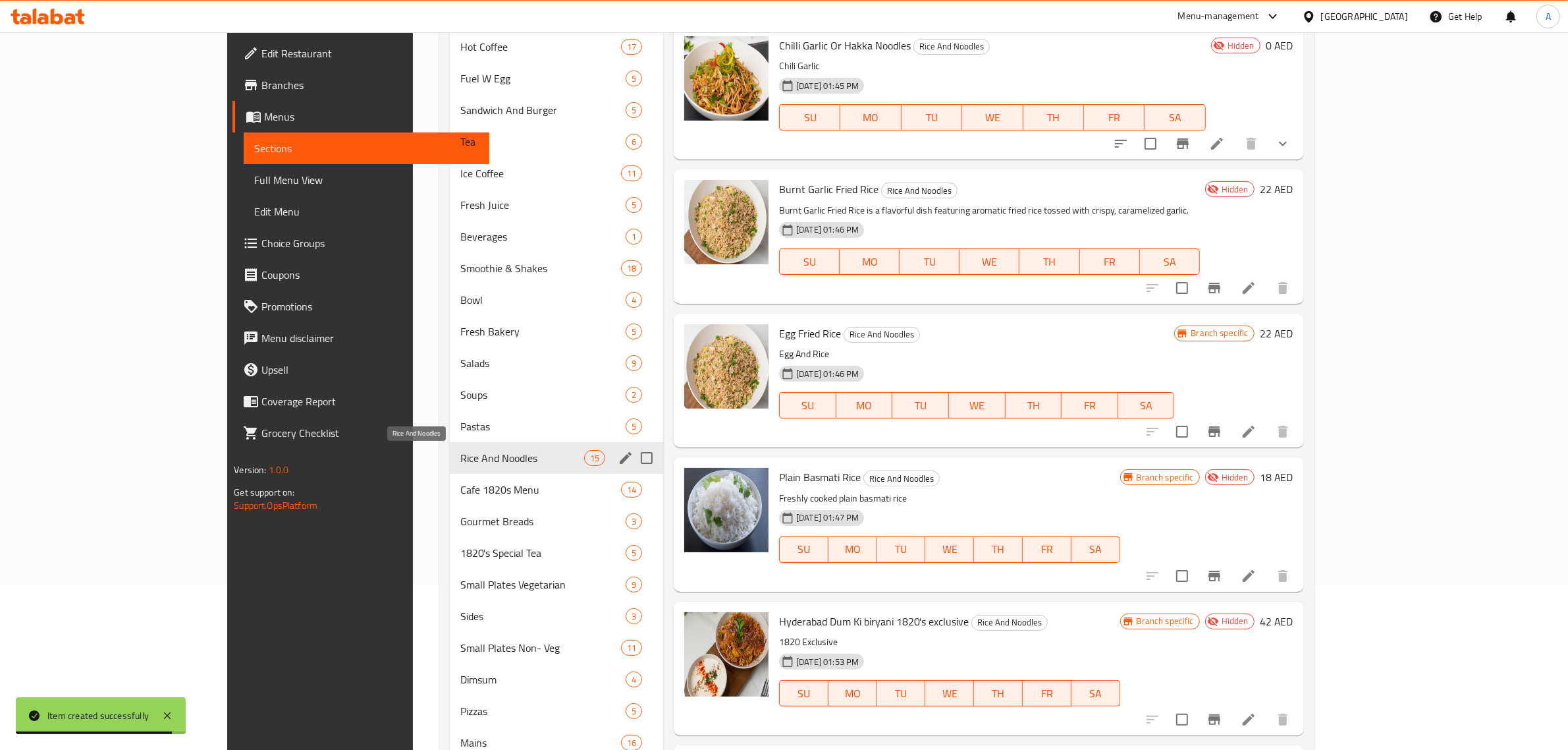
scroll to position [277, 0]
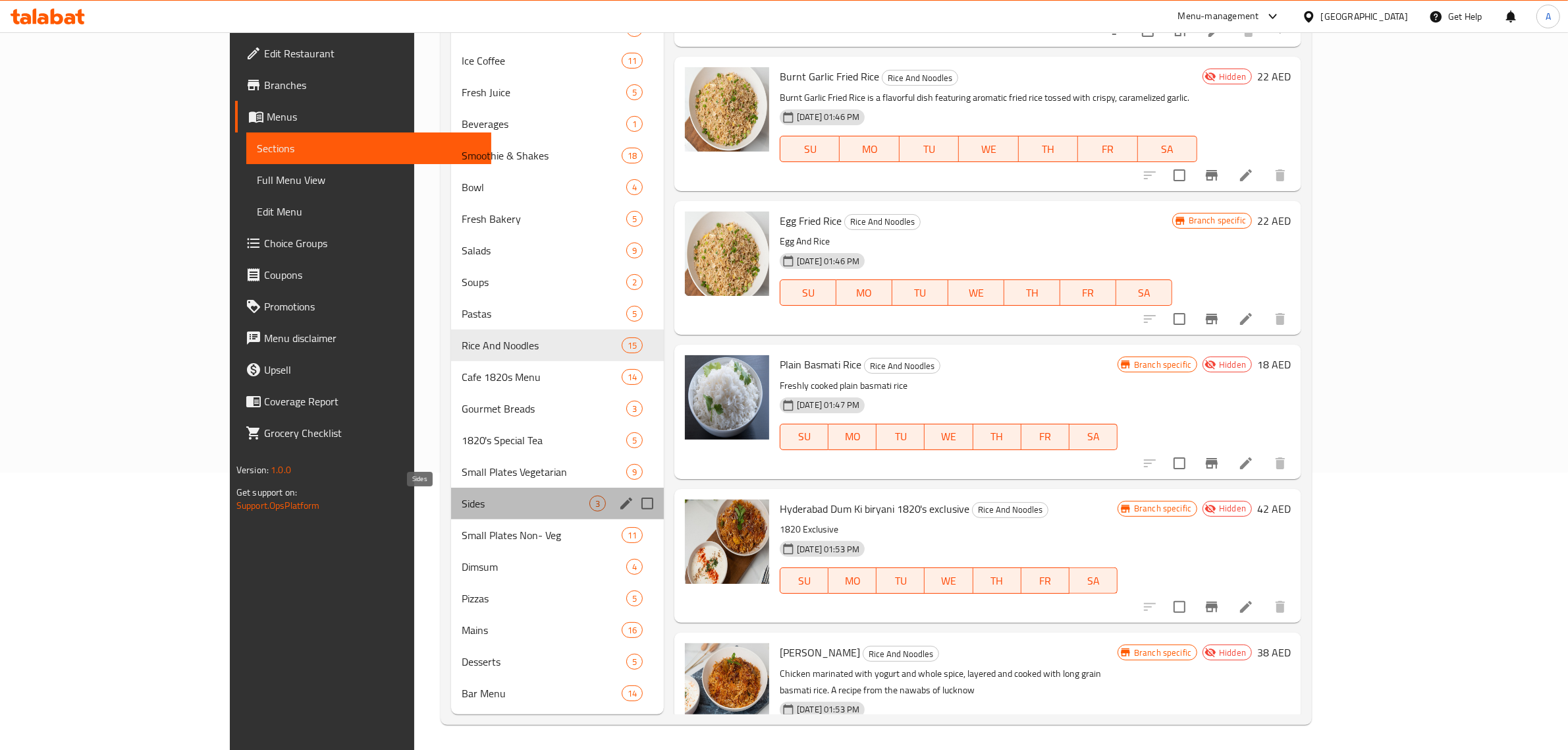
click at [461, 502] on span "Sides" at bounding box center [525, 503] width 128 height 16
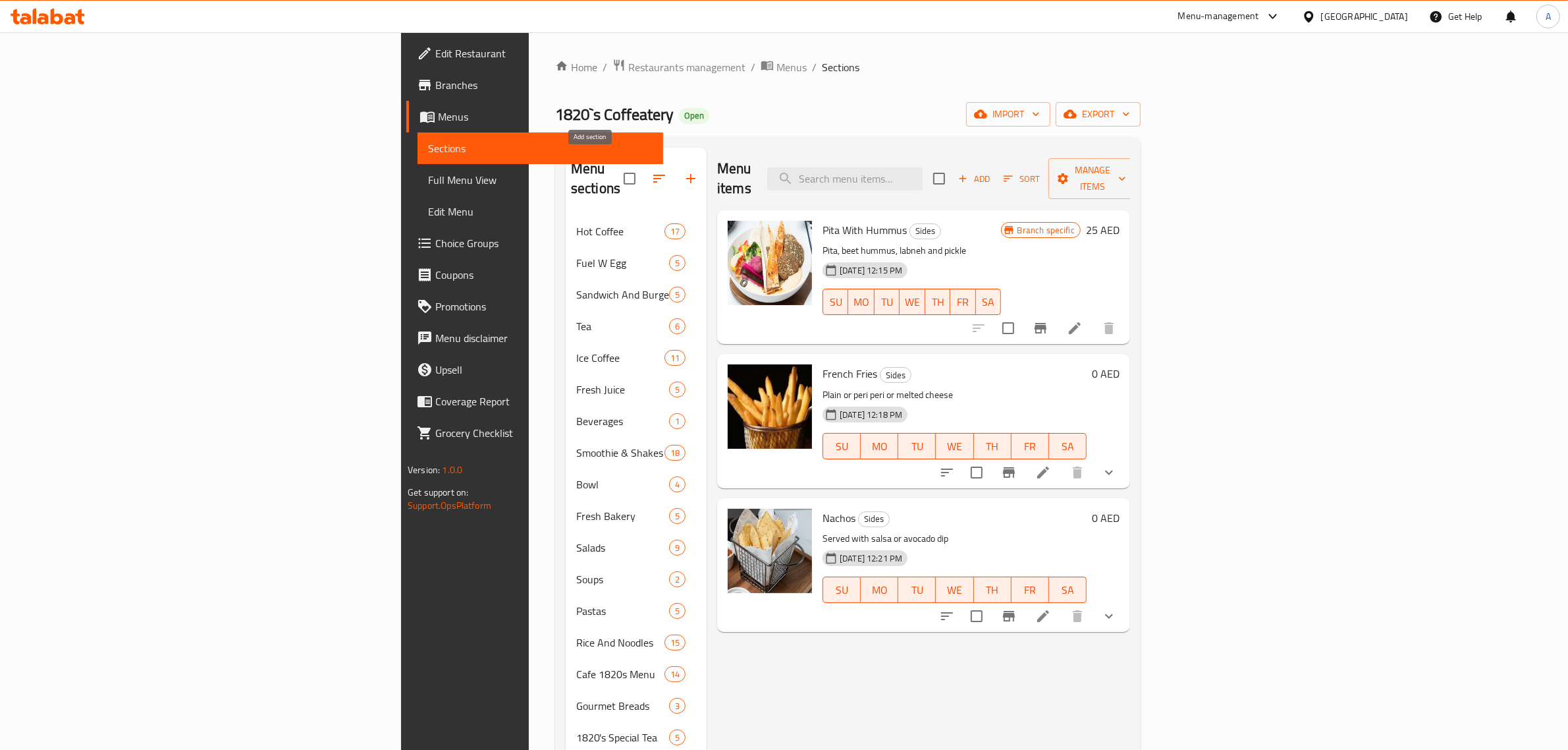
click at [675, 171] on button "button" at bounding box center [690, 178] width 31 height 31
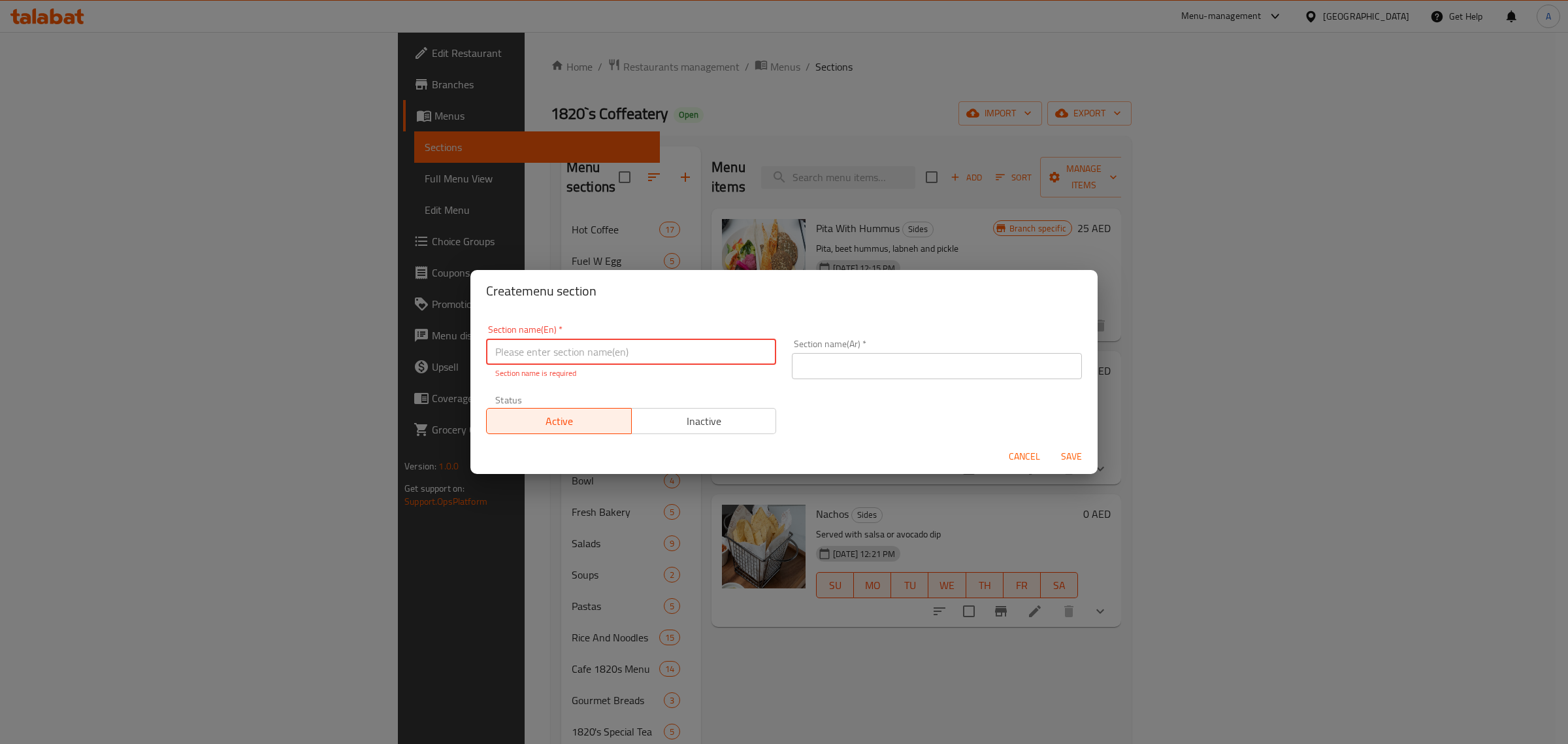
paste input "EXTRA"
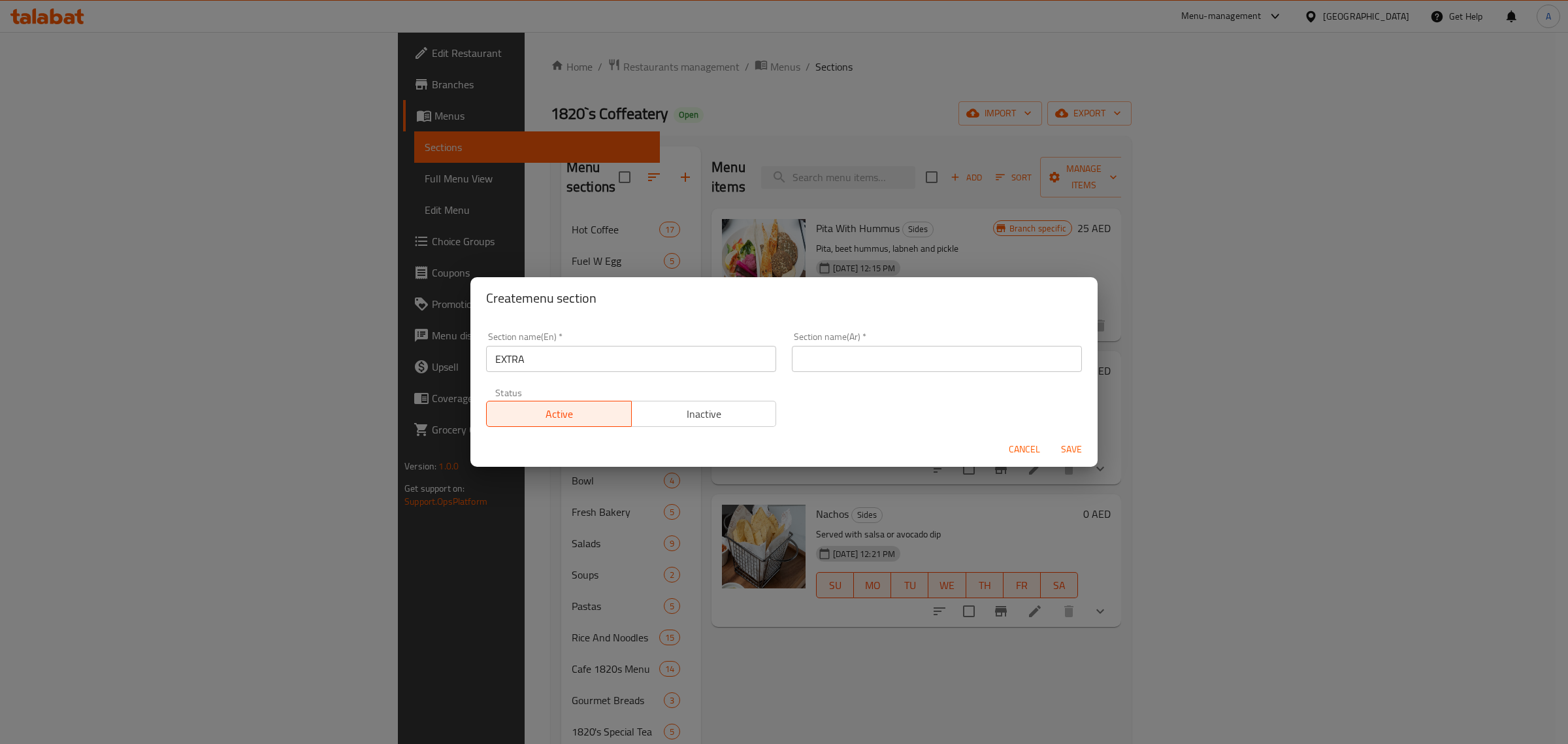
click at [567, 364] on input "EXTRA" at bounding box center [631, 359] width 290 height 26
paste input "xtra"
type input "Extra"
click at [932, 363] on input "text" at bounding box center [937, 359] width 290 height 26
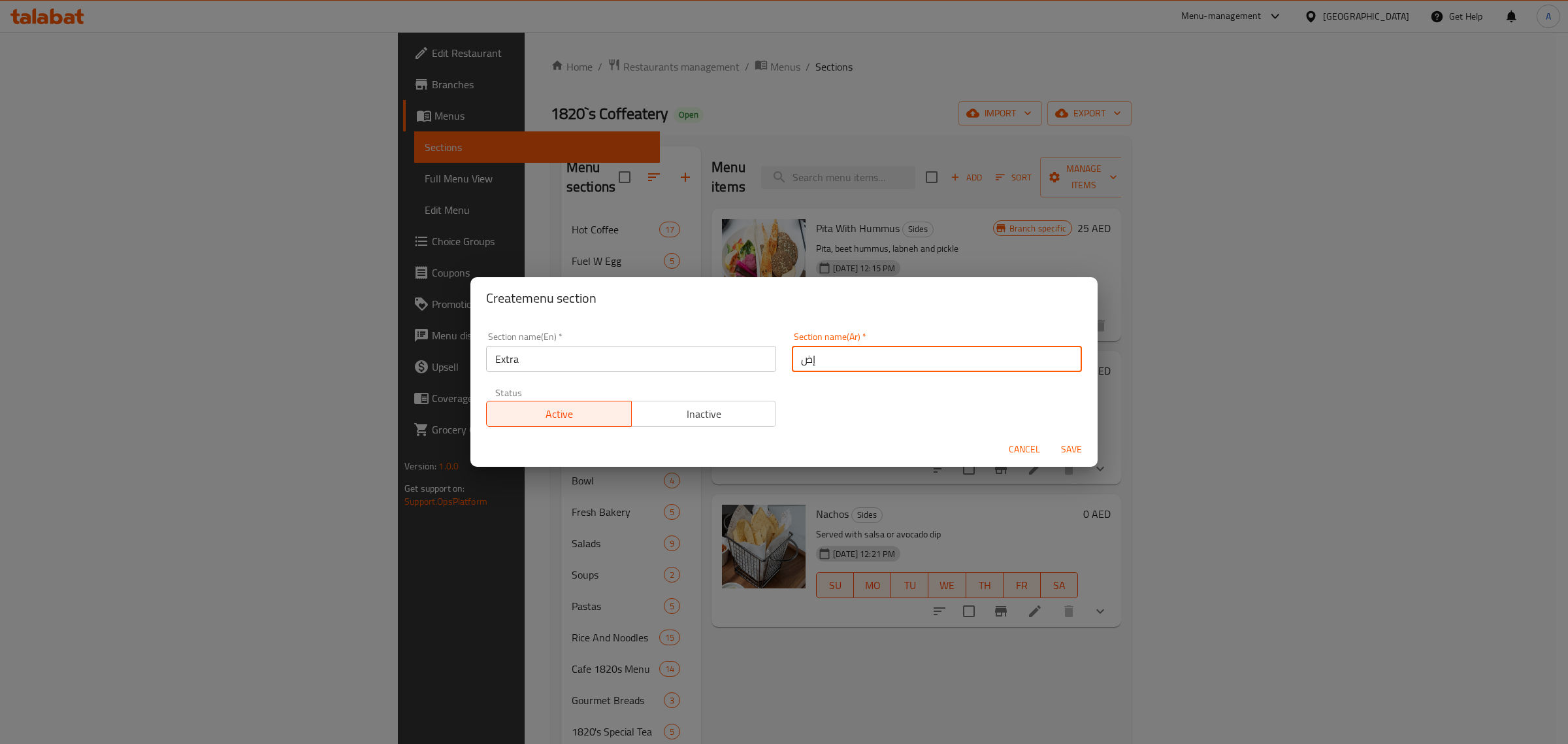
type input "إضافات"
click at [1056, 451] on span "Save" at bounding box center [1071, 449] width 31 height 17
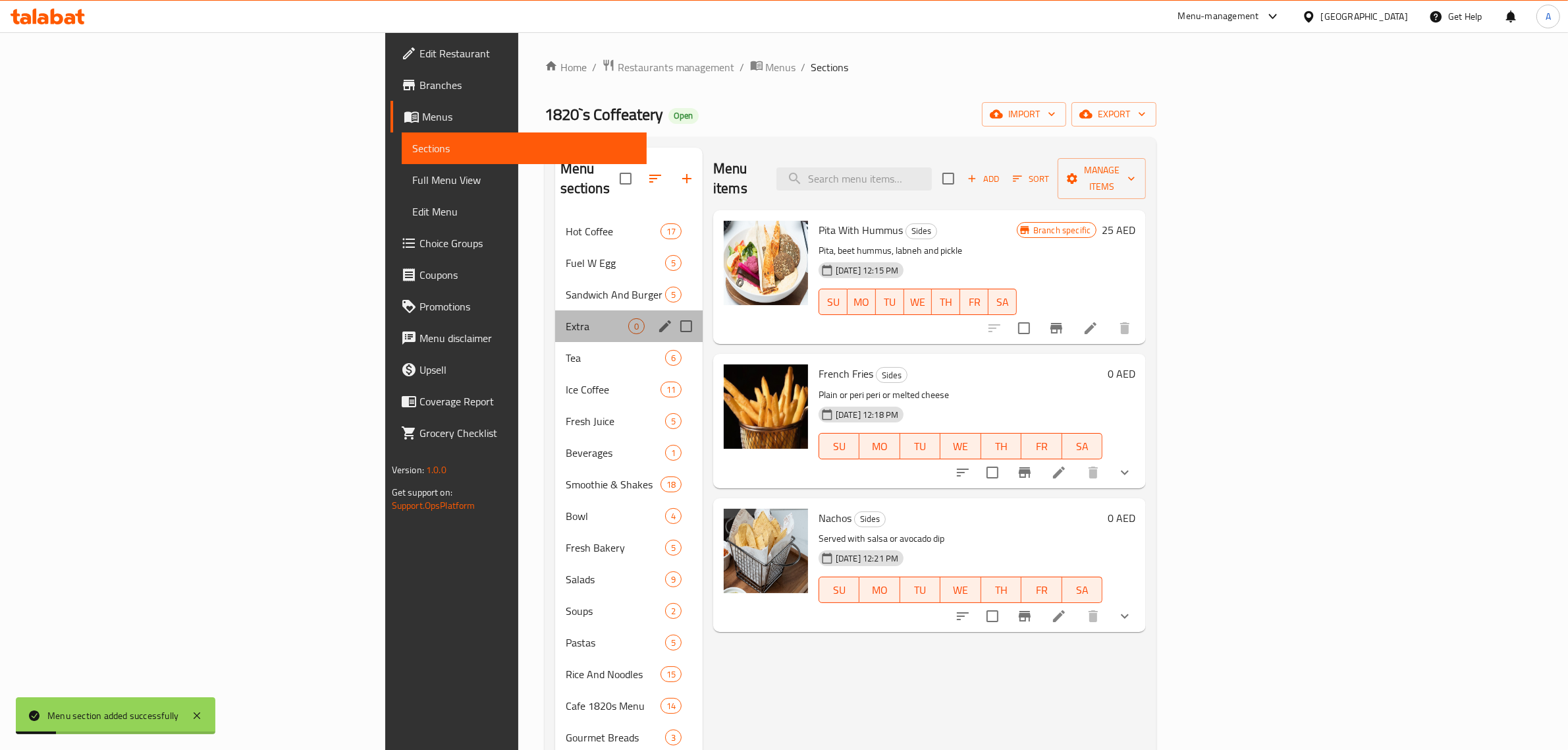
click at [555, 315] on div "Extra 0" at bounding box center [629, 326] width 148 height 31
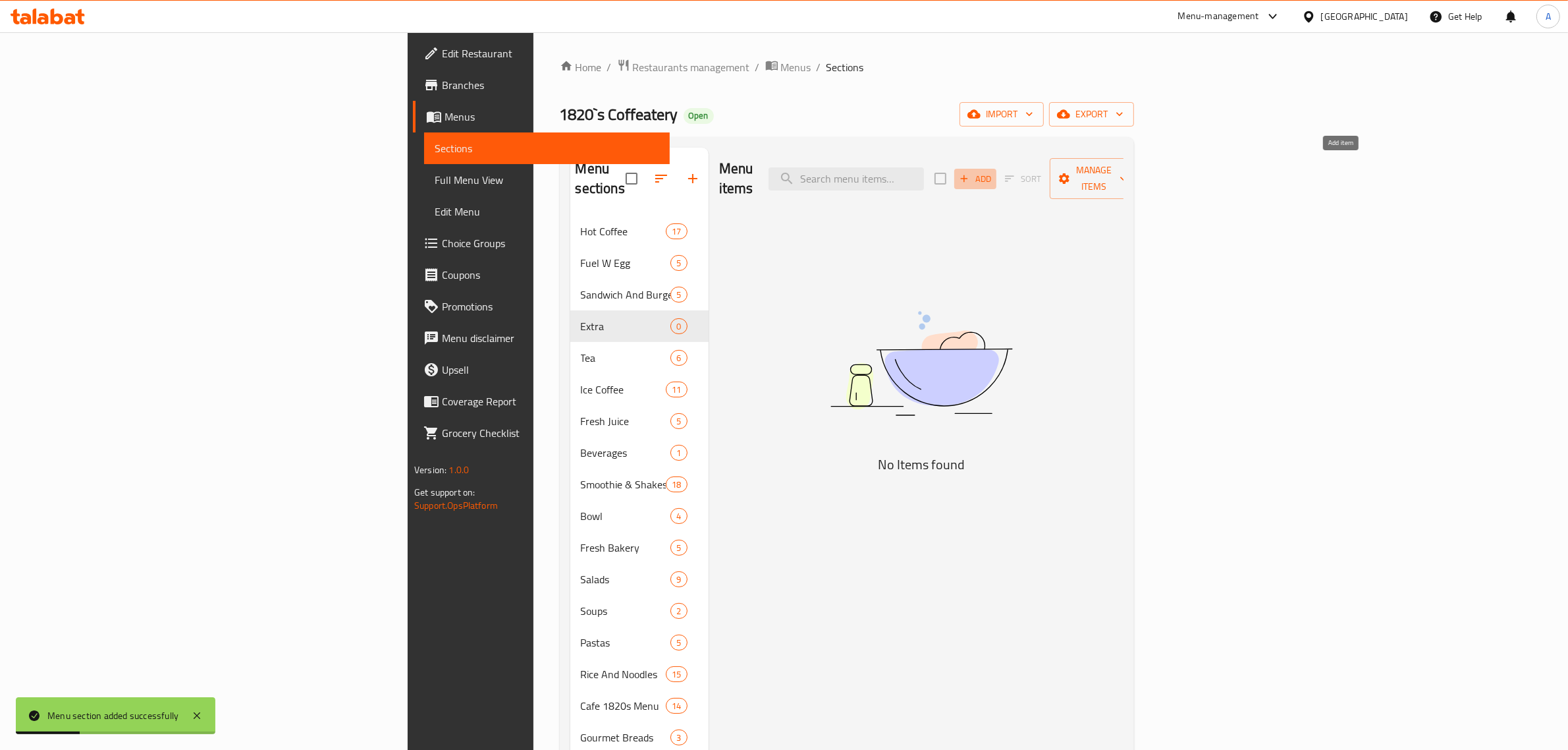
click at [993, 175] on span "Add" at bounding box center [975, 179] width 36 height 15
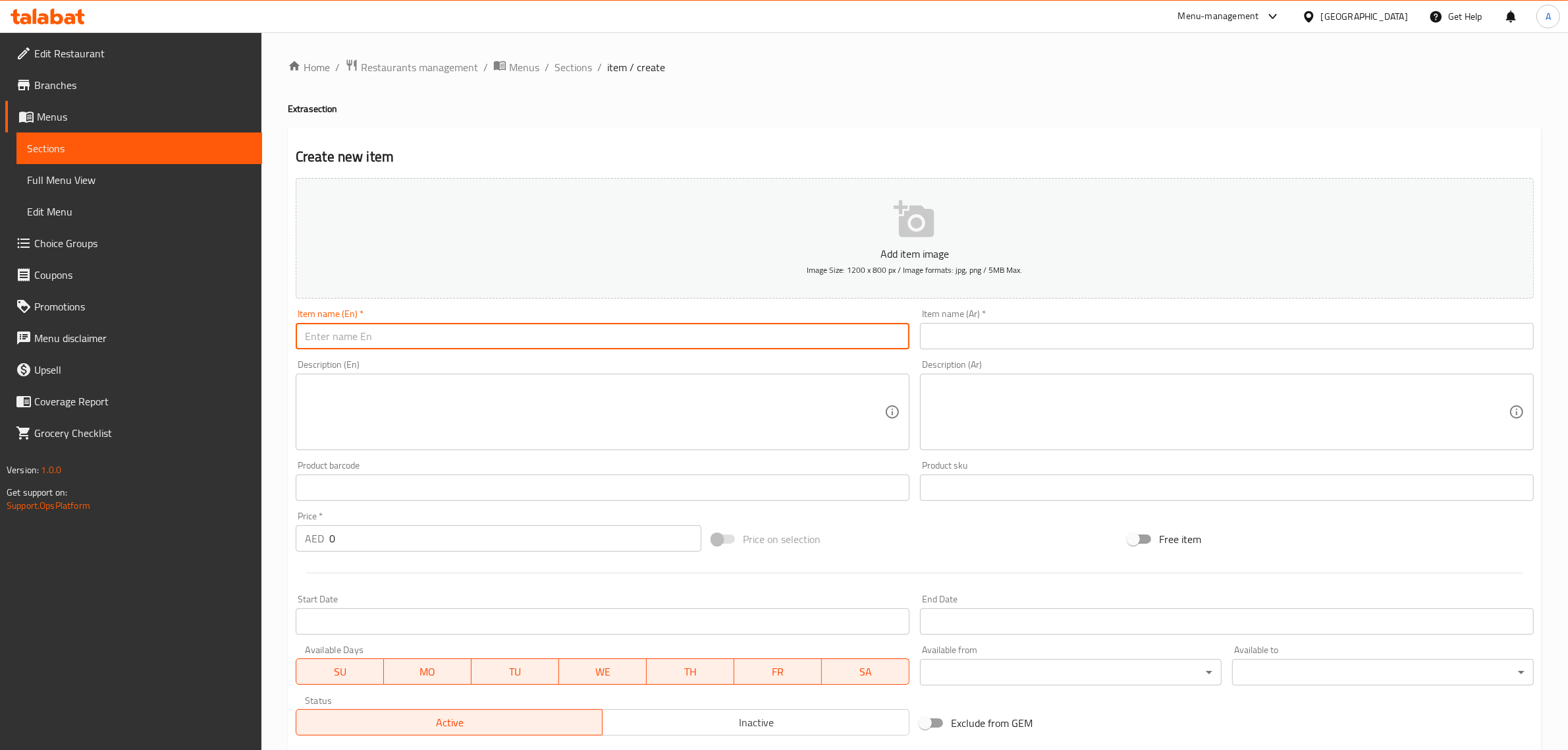
paste input "Chicken Wings"
type input "Chicken Wings"
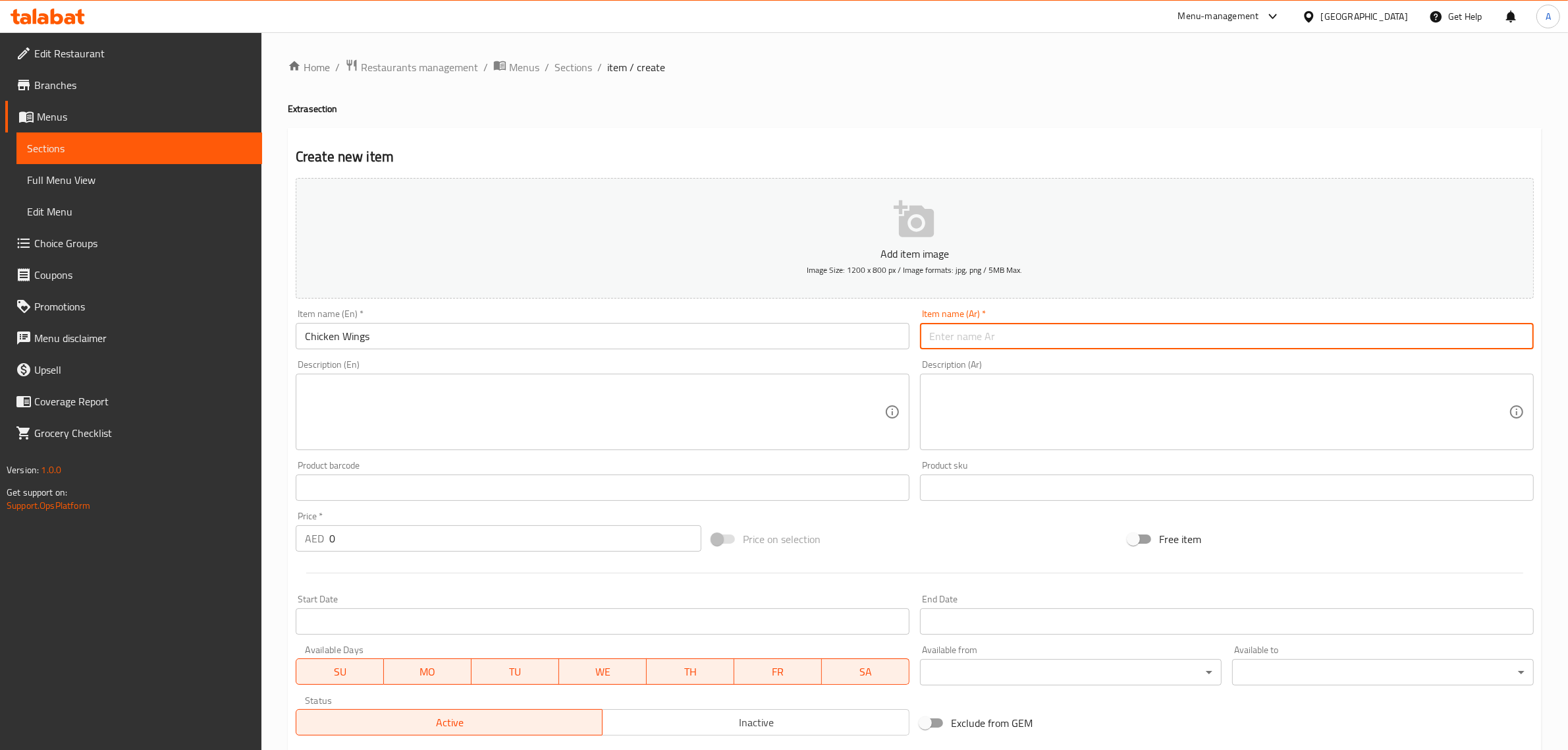
paste input "أجنحة الدجاج"
type input "أجنحة الدجاج"
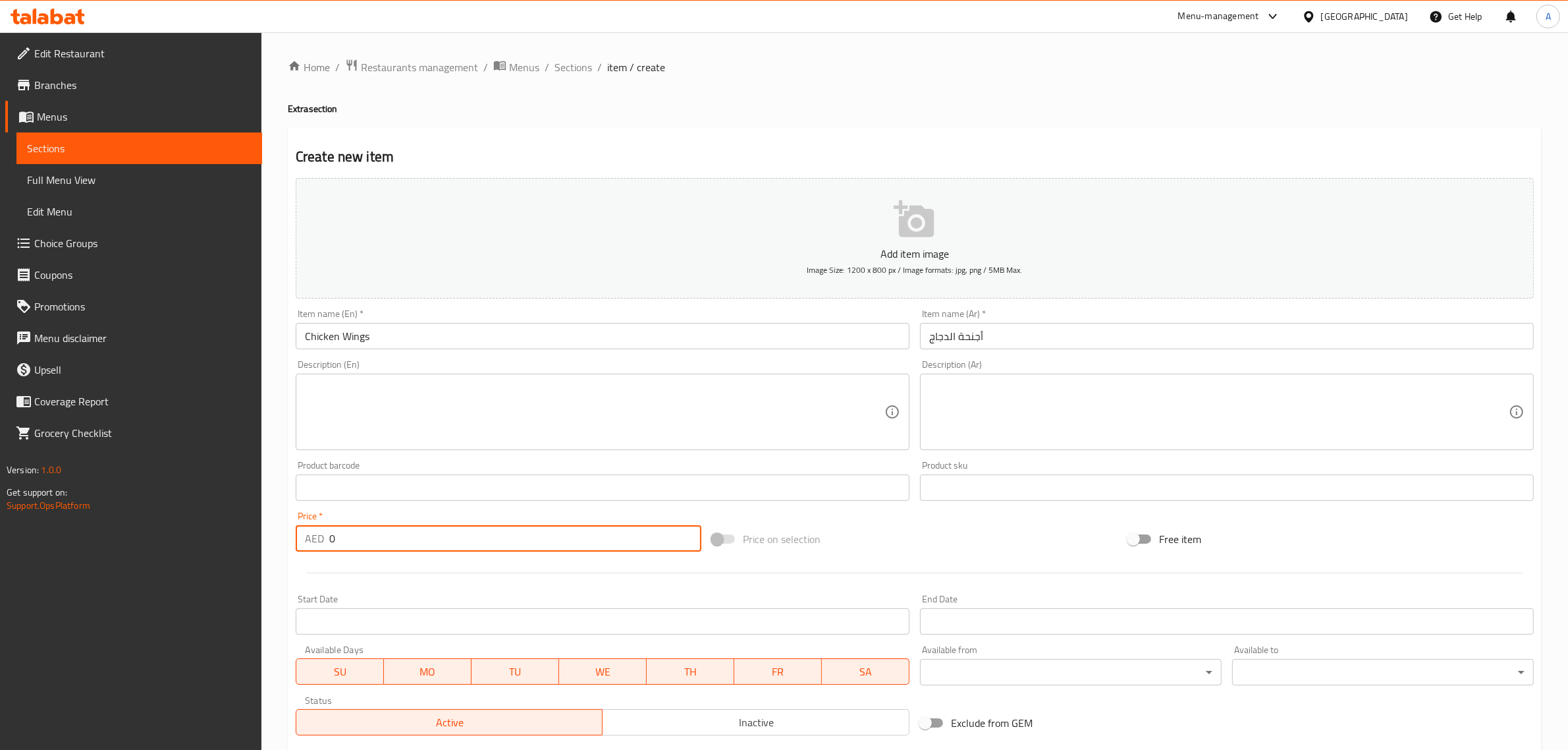
drag, startPoint x: 361, startPoint y: 541, endPoint x: 316, endPoint y: 548, distance: 45.5
click at [316, 548] on div "AED 0 Price *" at bounding box center [498, 539] width 406 height 26
type input "23"
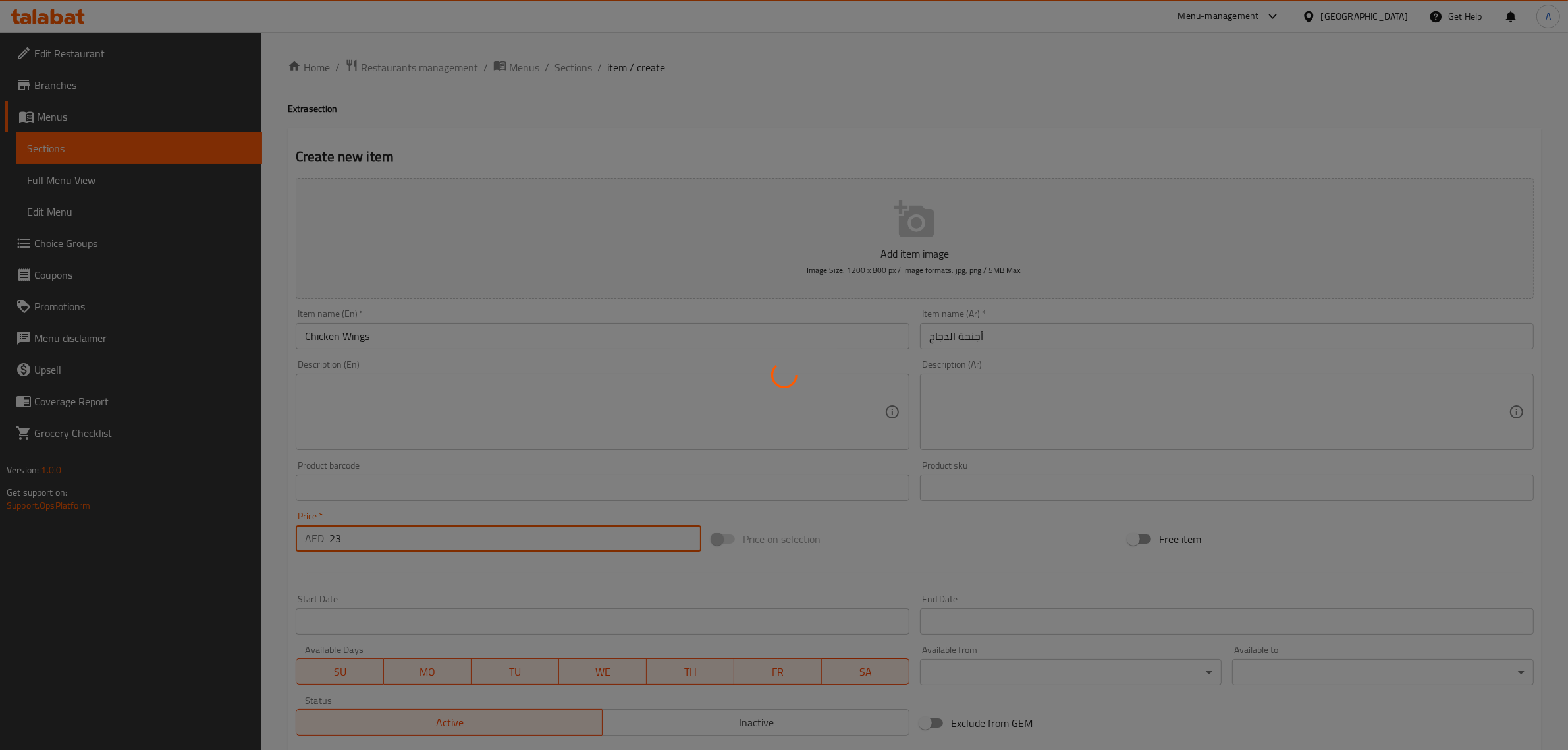
type input "0"
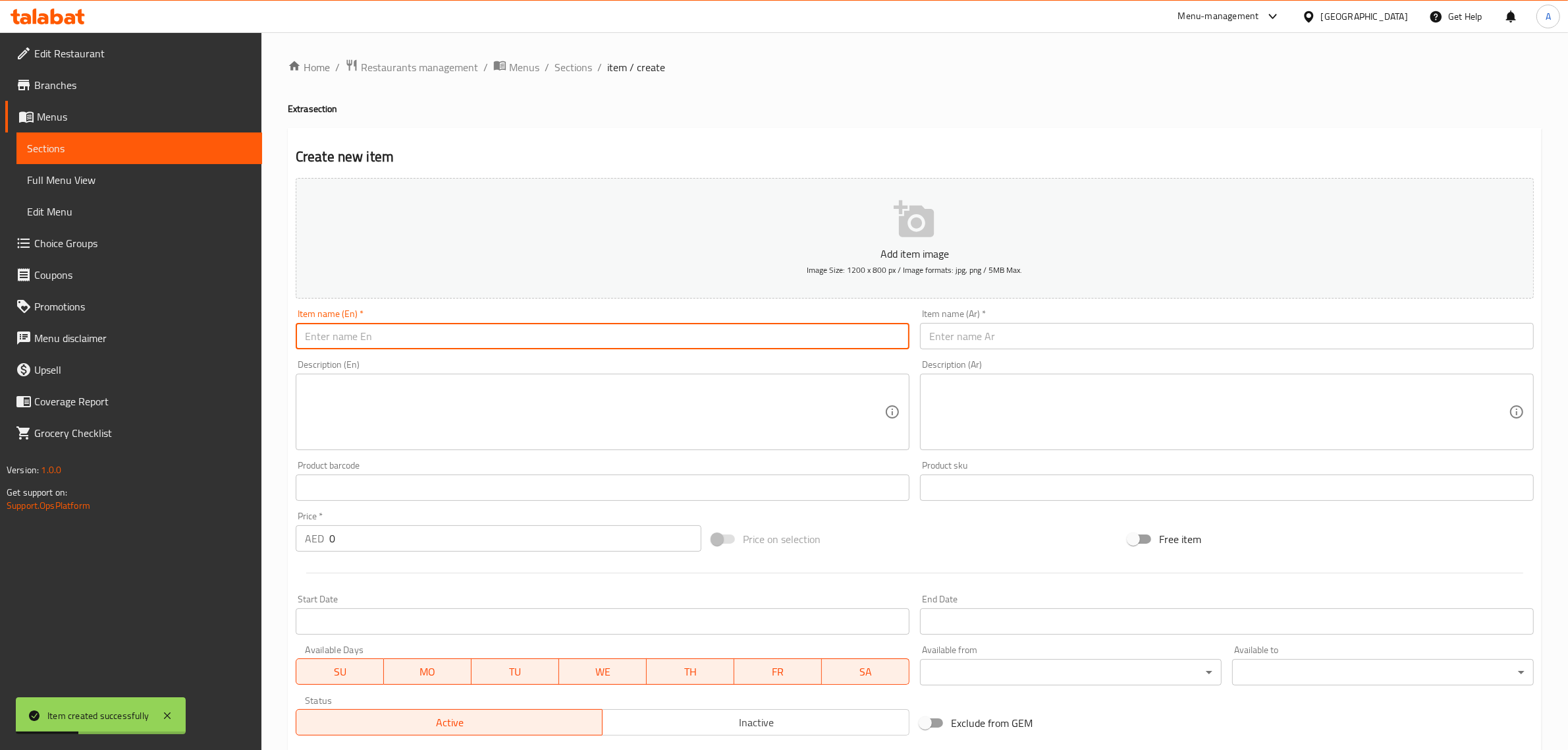
paste input "Dynamite Wings"
type input "Dynamite Wings"
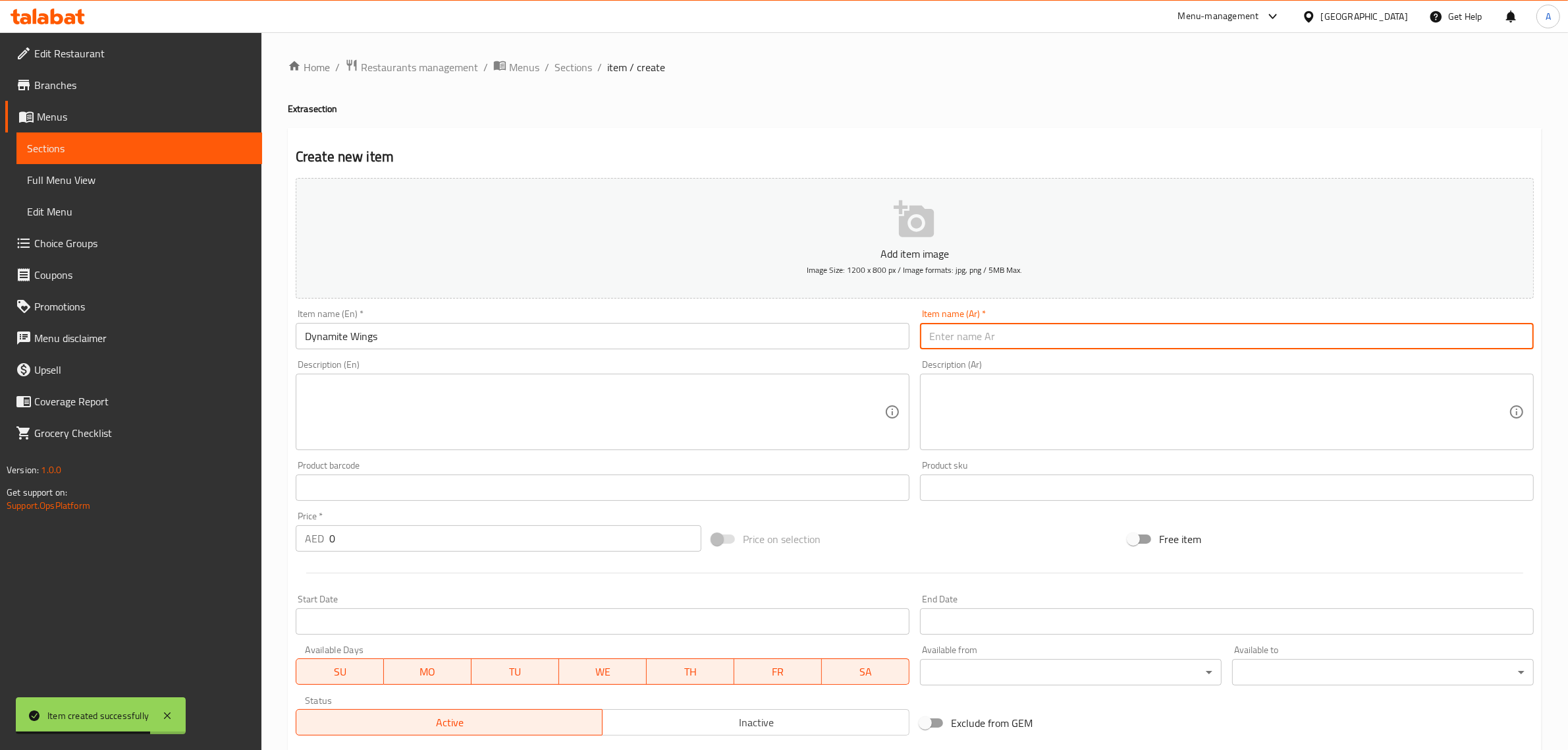
paste input "أجنحة الديناميت"
type input "أجنحة الديناميت"
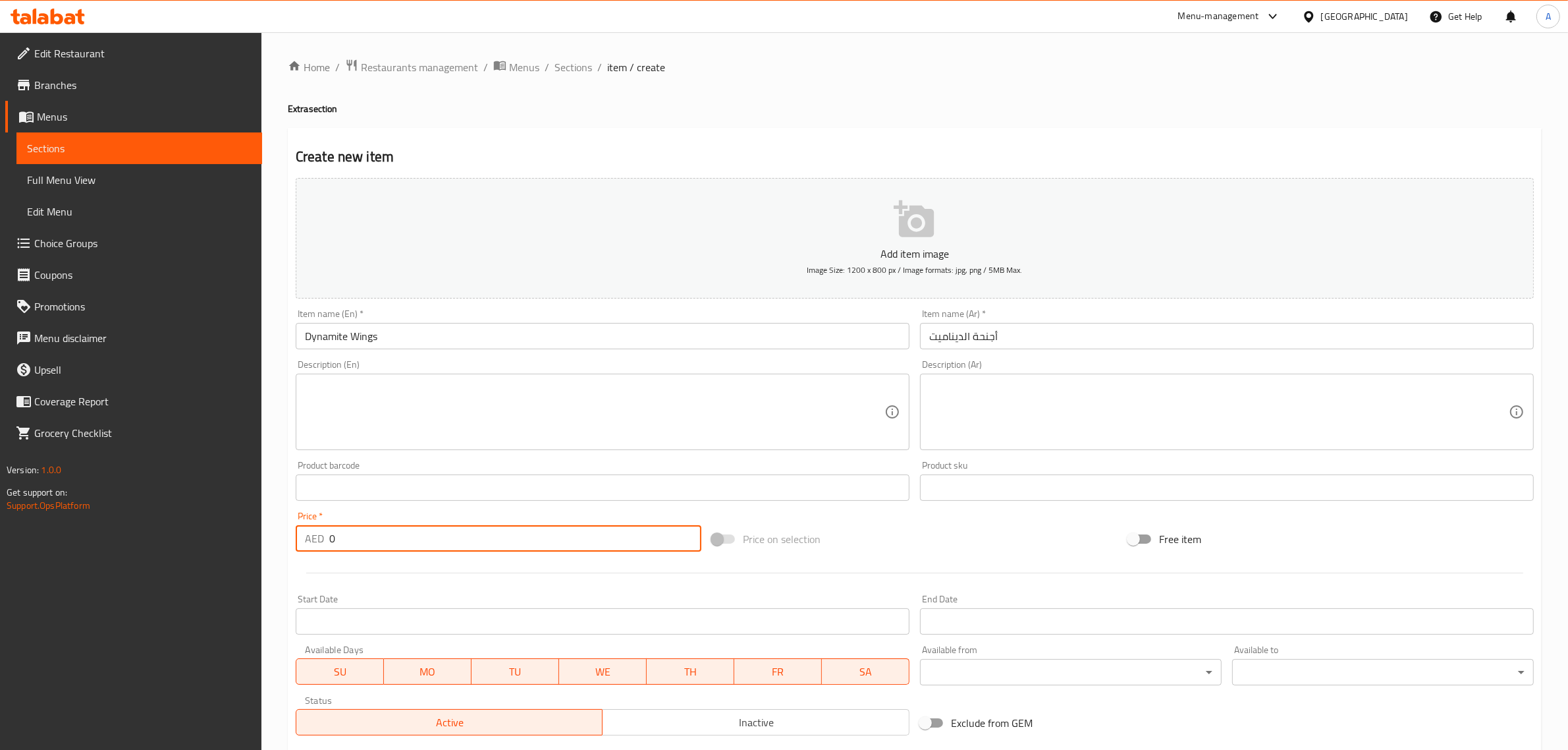
drag, startPoint x: 354, startPoint y: 544, endPoint x: 301, endPoint y: 560, distance: 55.4
click at [314, 559] on div "Add item image Image Size: 1200 x 800 px / Image formats: jpg, png / 5MB Max. I…" at bounding box center [914, 457] width 1248 height 568
type input "27"
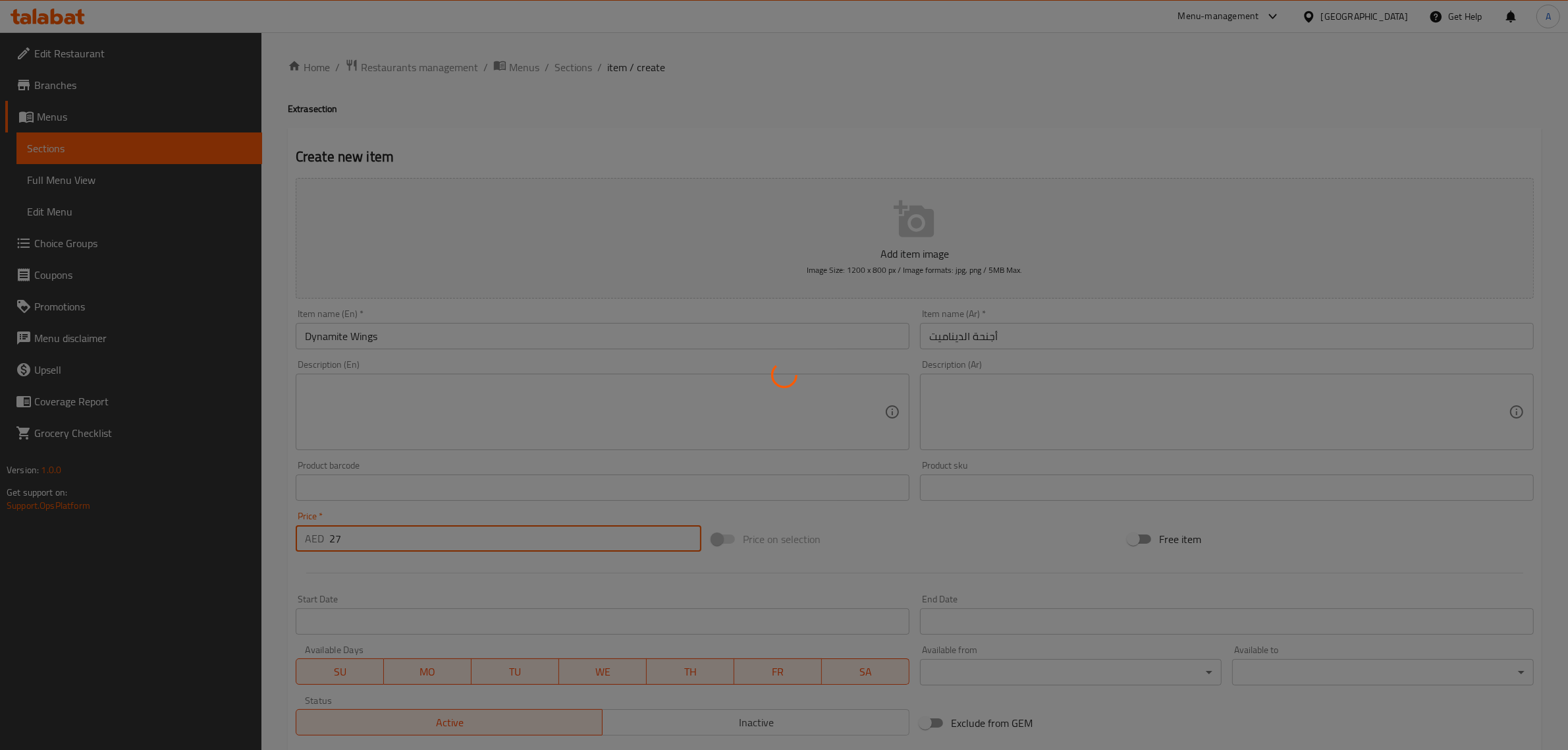
type input "0"
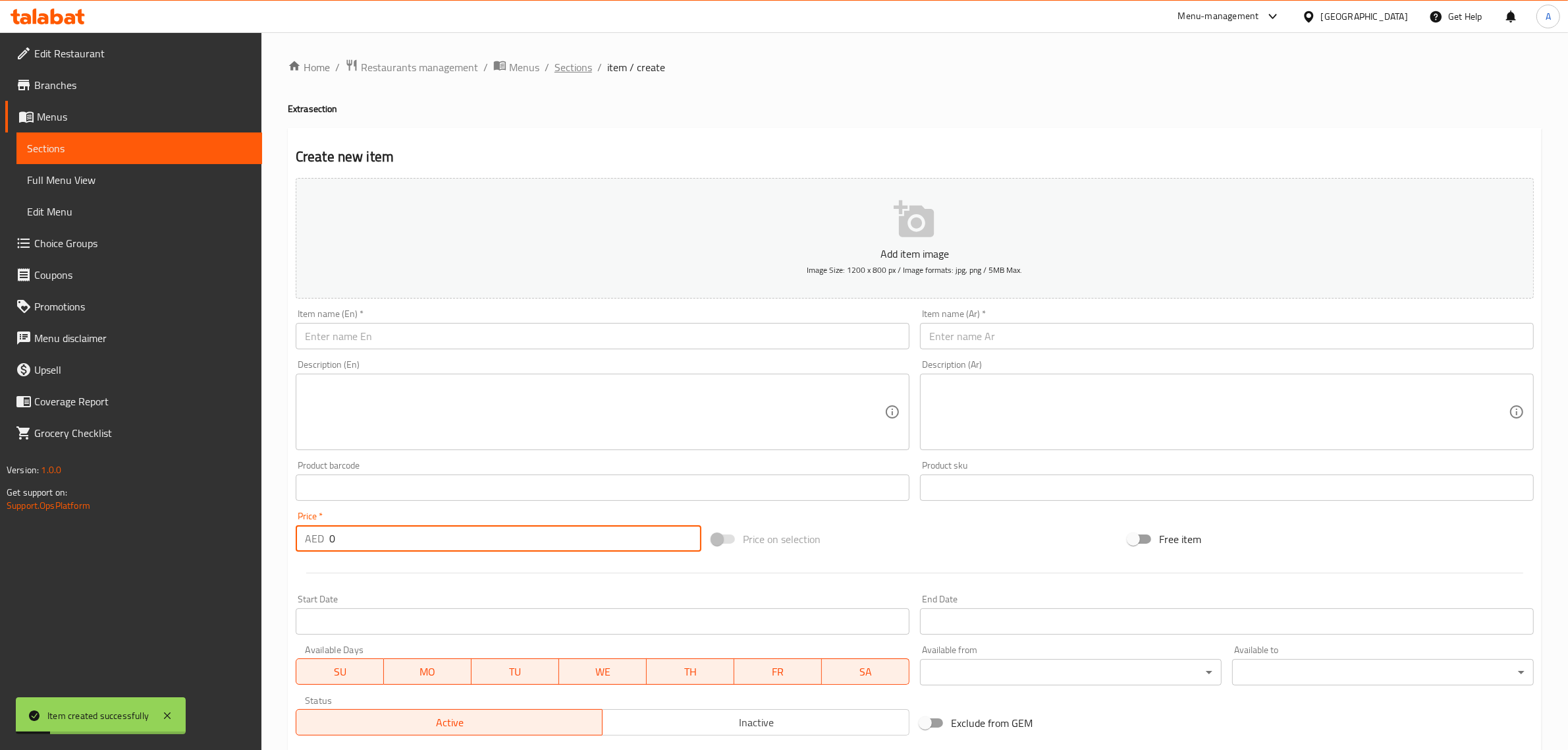
click at [568, 59] on span "Sections" at bounding box center [573, 67] width 37 height 16
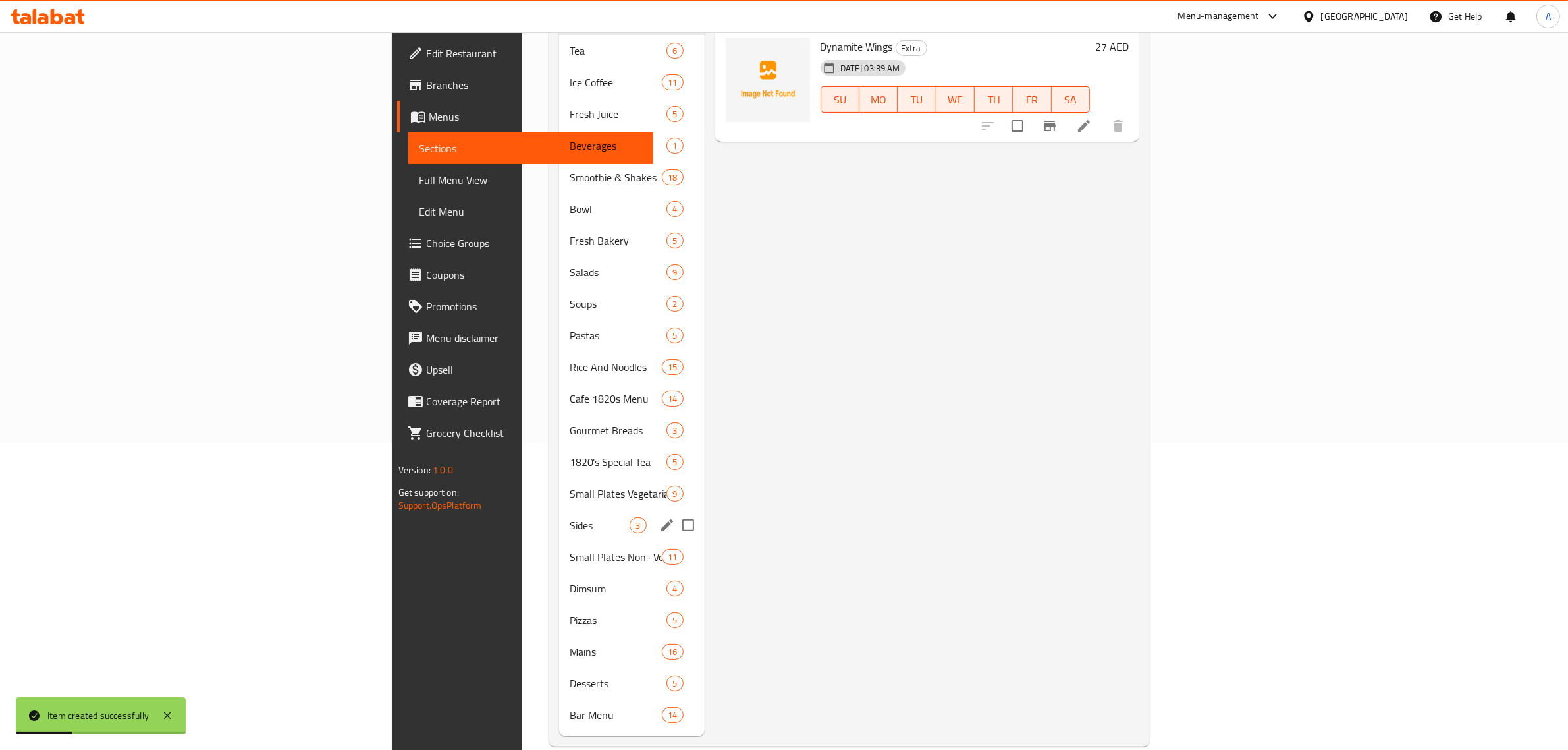
scroll to position [308, 0]
click at [570, 516] on span "Sides" at bounding box center [600, 524] width 60 height 16
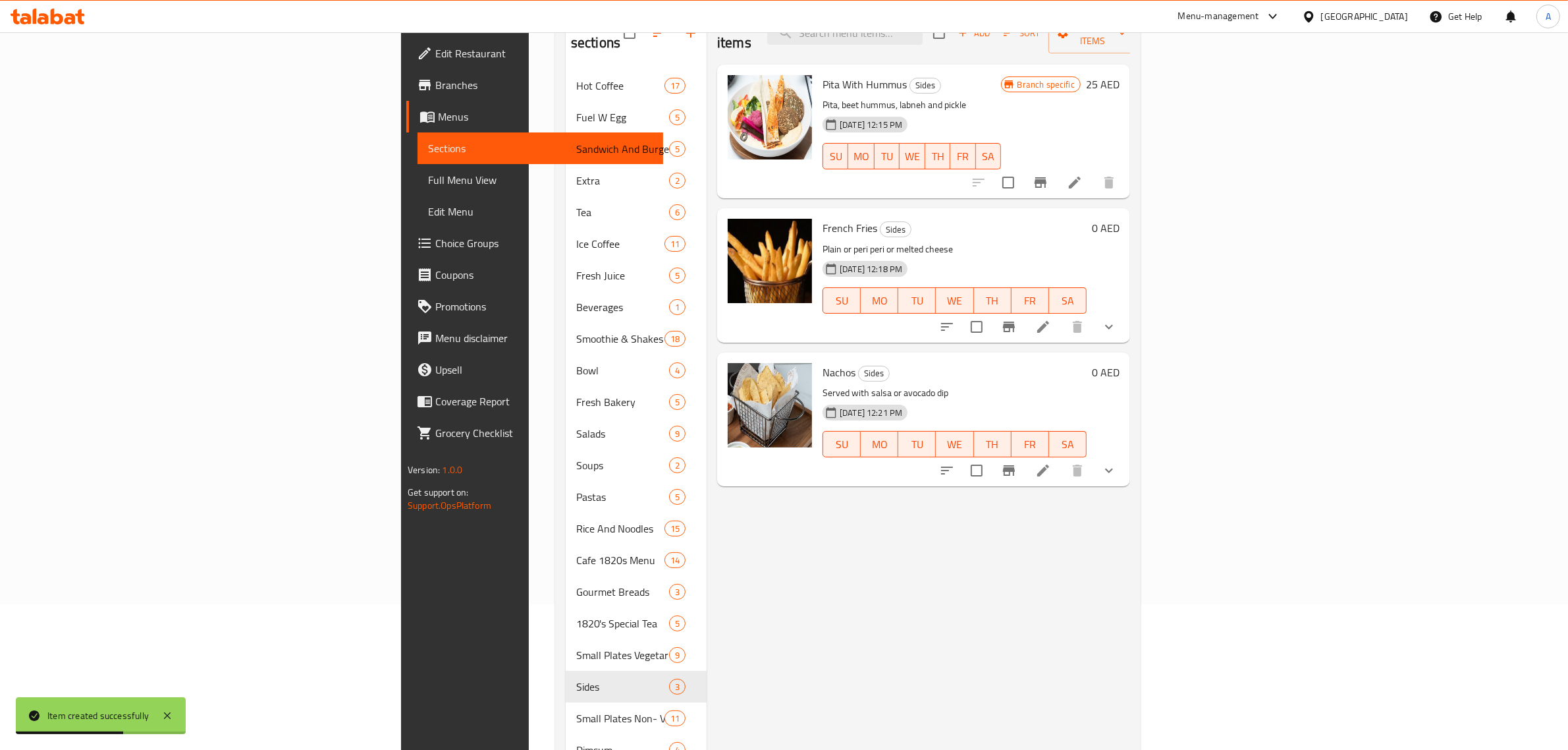
scroll to position [143, 0]
click at [1125, 457] on button "show more" at bounding box center [1109, 472] width 31 height 31
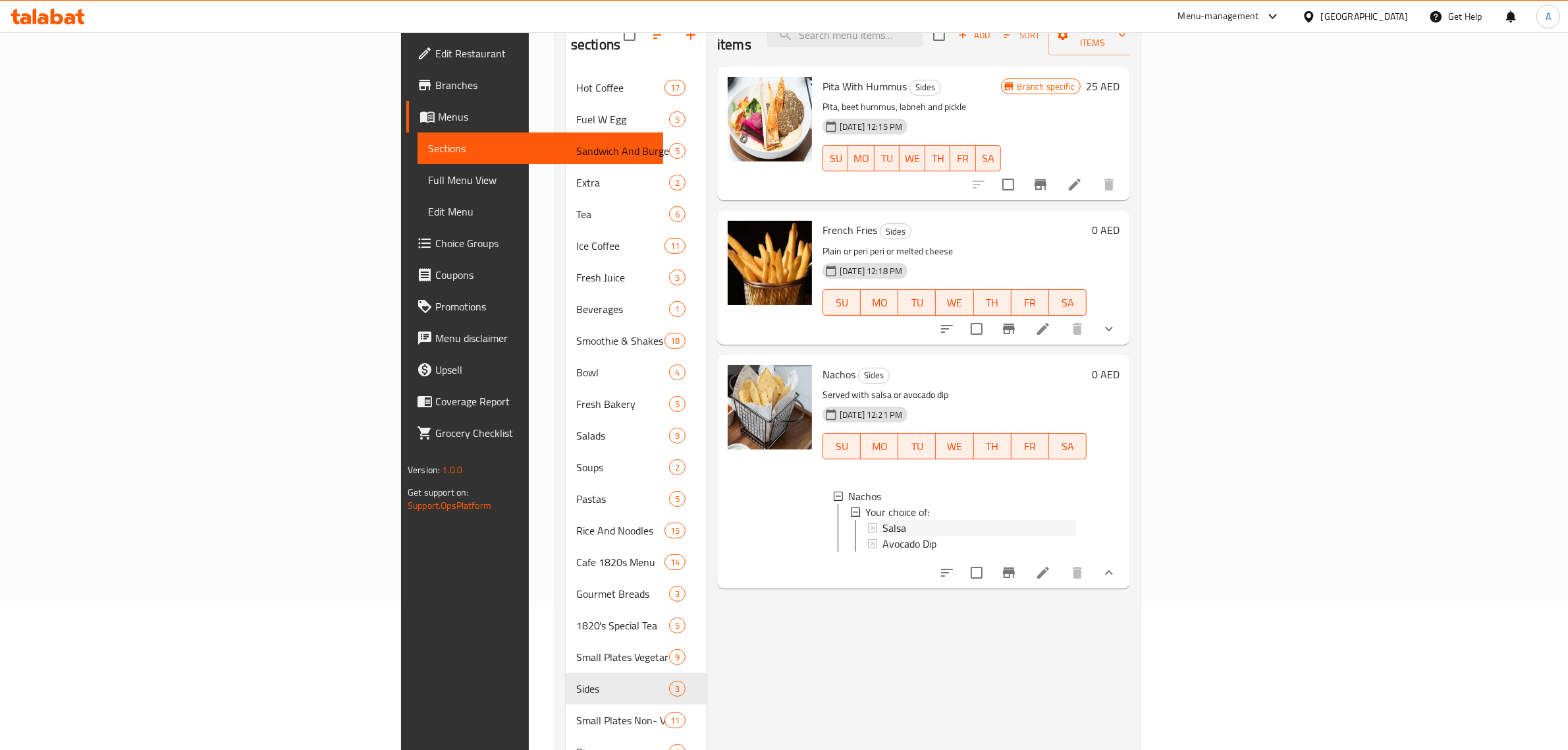
click at [883, 520] on span "Salsa" at bounding box center [894, 528] width 23 height 16
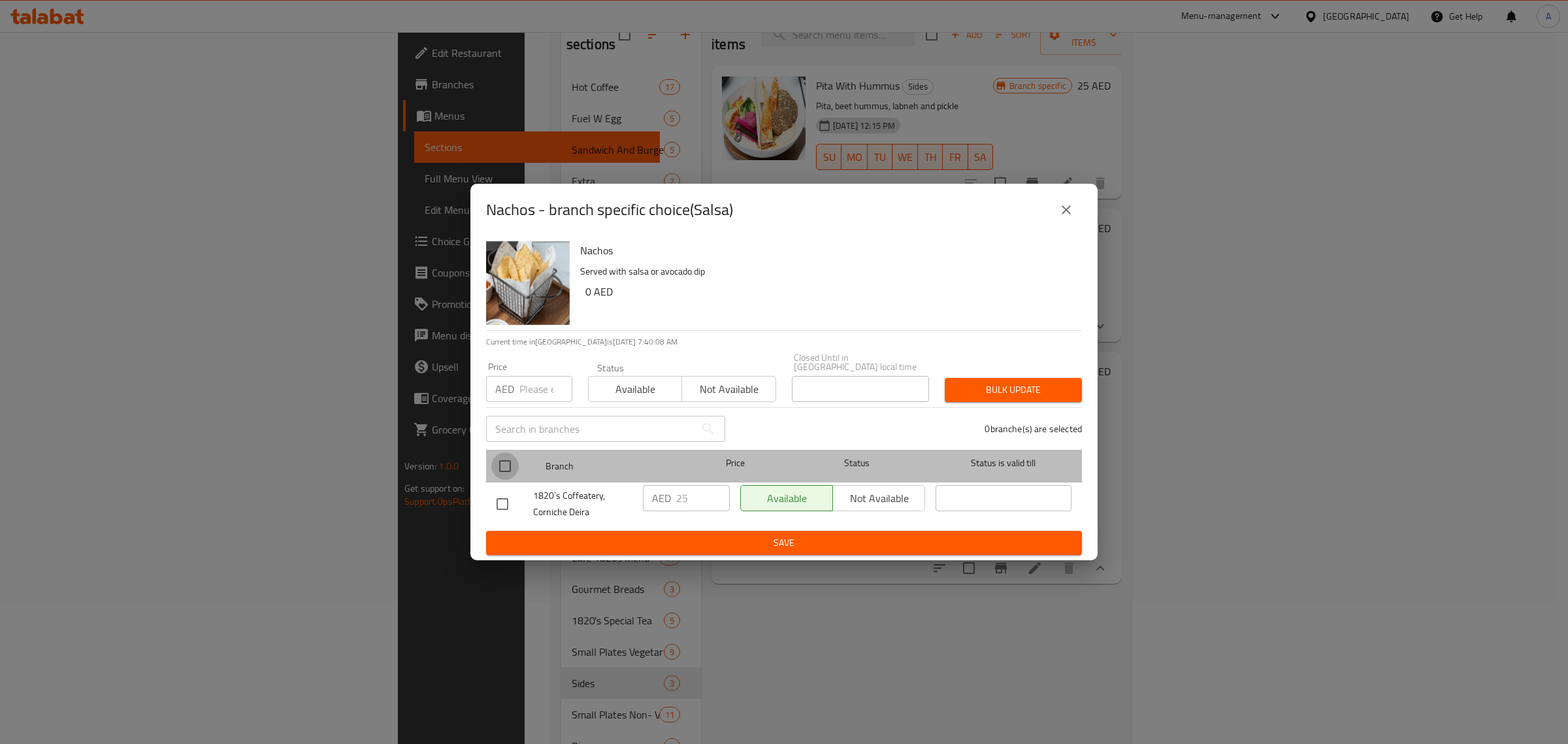
click at [496, 463] on input "checkbox" at bounding box center [505, 466] width 28 height 28
checkbox input "true"
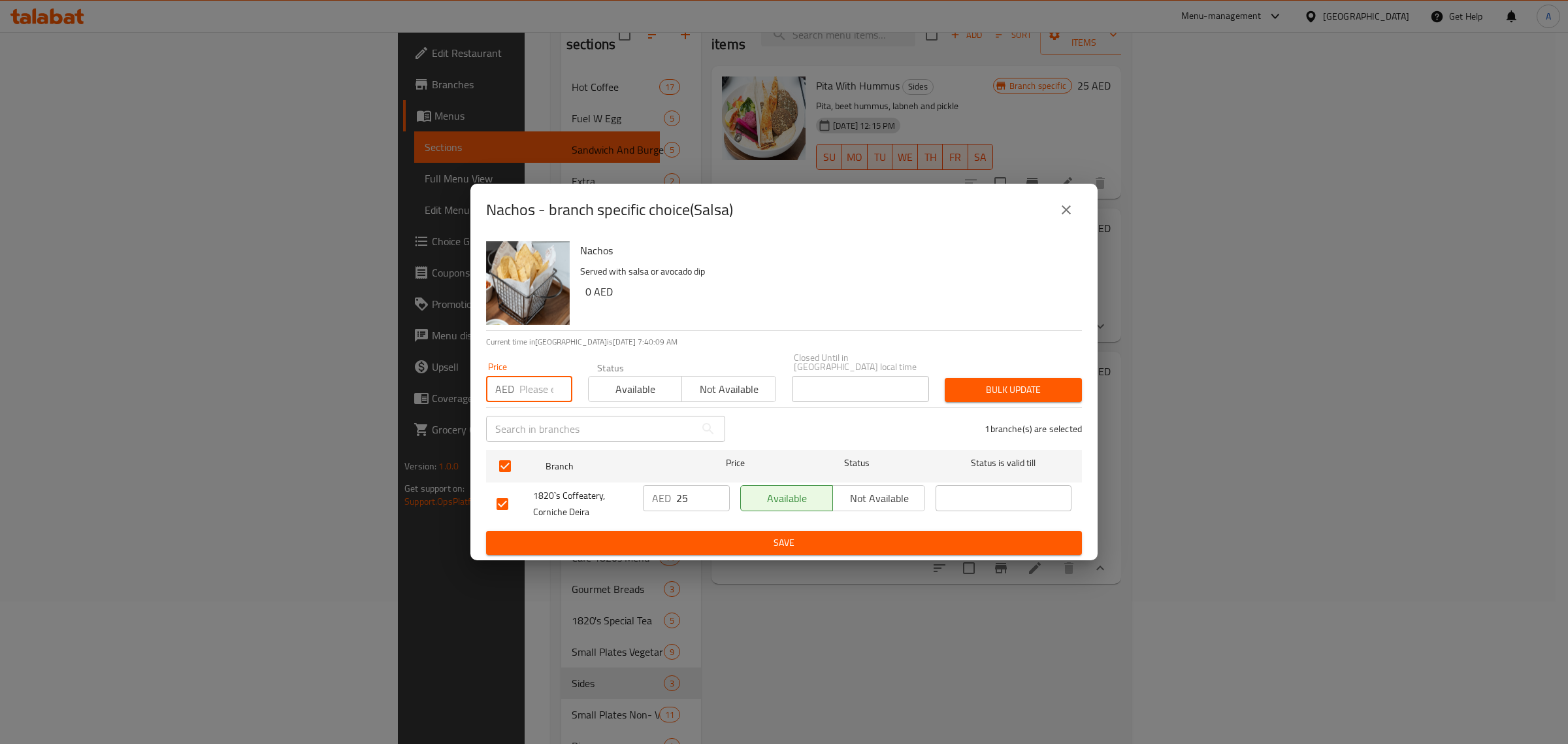
click at [525, 397] on input "number" at bounding box center [546, 389] width 53 height 26
type input "18"
click at [969, 386] on span "Bulk update" at bounding box center [1014, 390] width 116 height 17
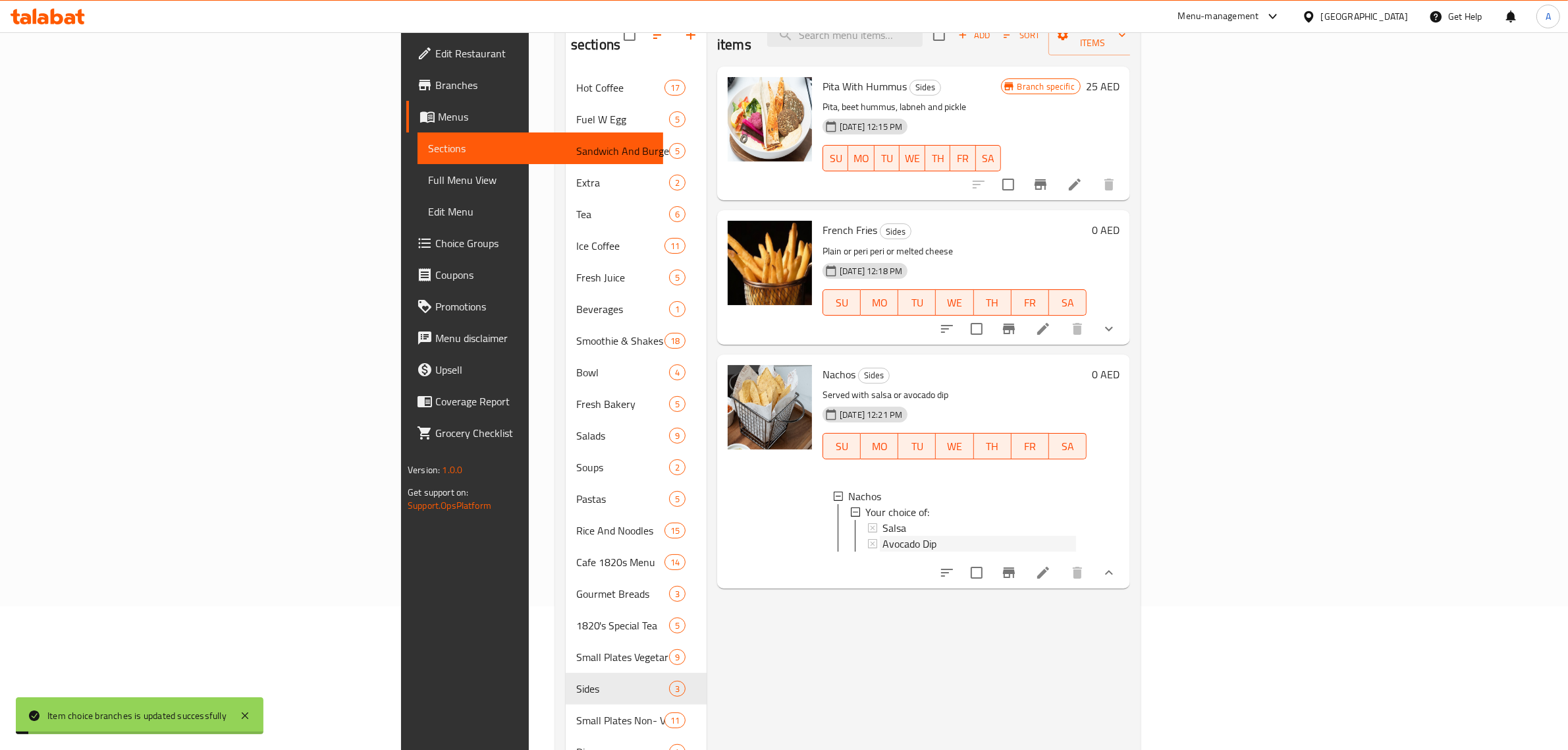
click at [883, 536] on span "Avocado Dip" at bounding box center [910, 544] width 54 height 16
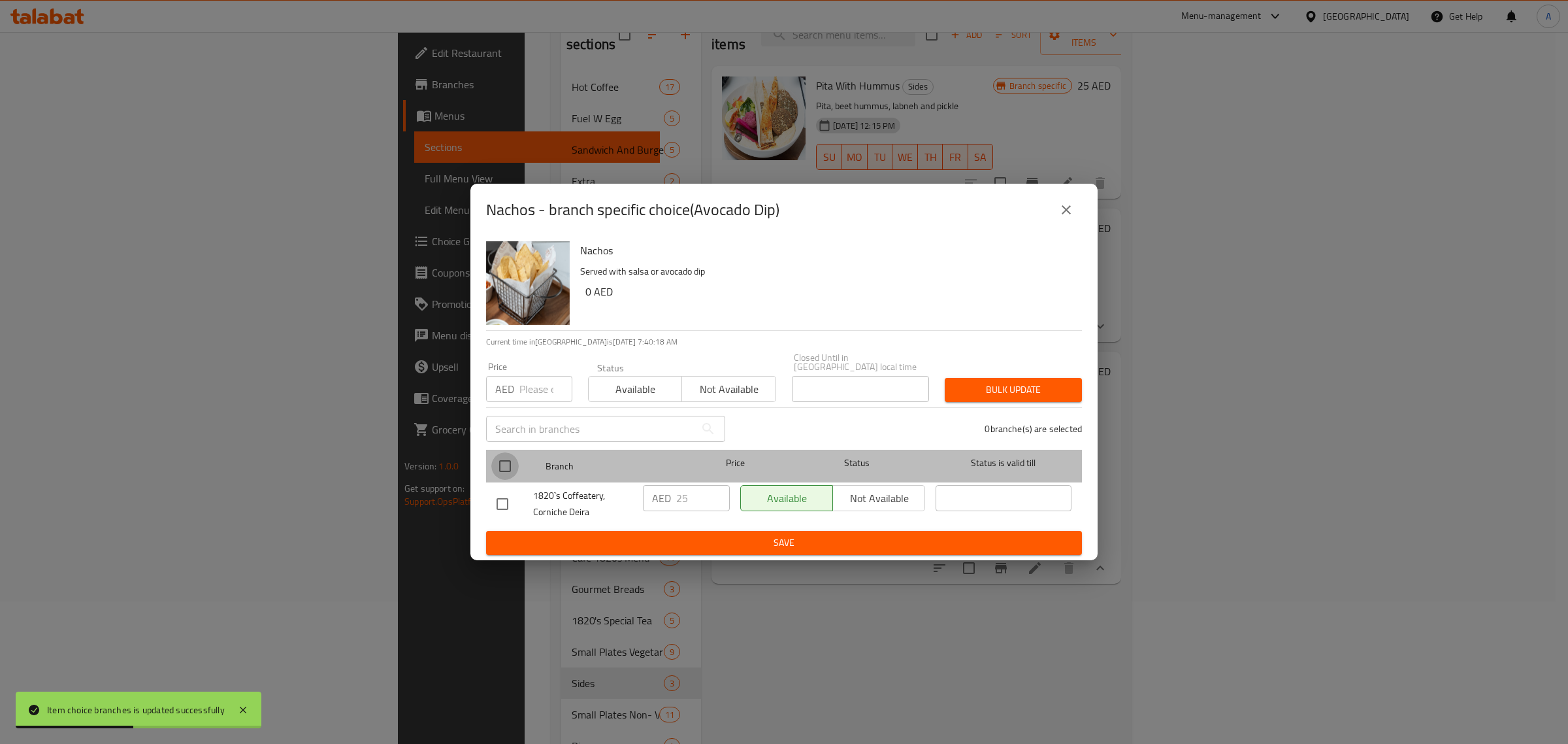
click at [505, 473] on input "checkbox" at bounding box center [505, 466] width 28 height 28
checkbox input "true"
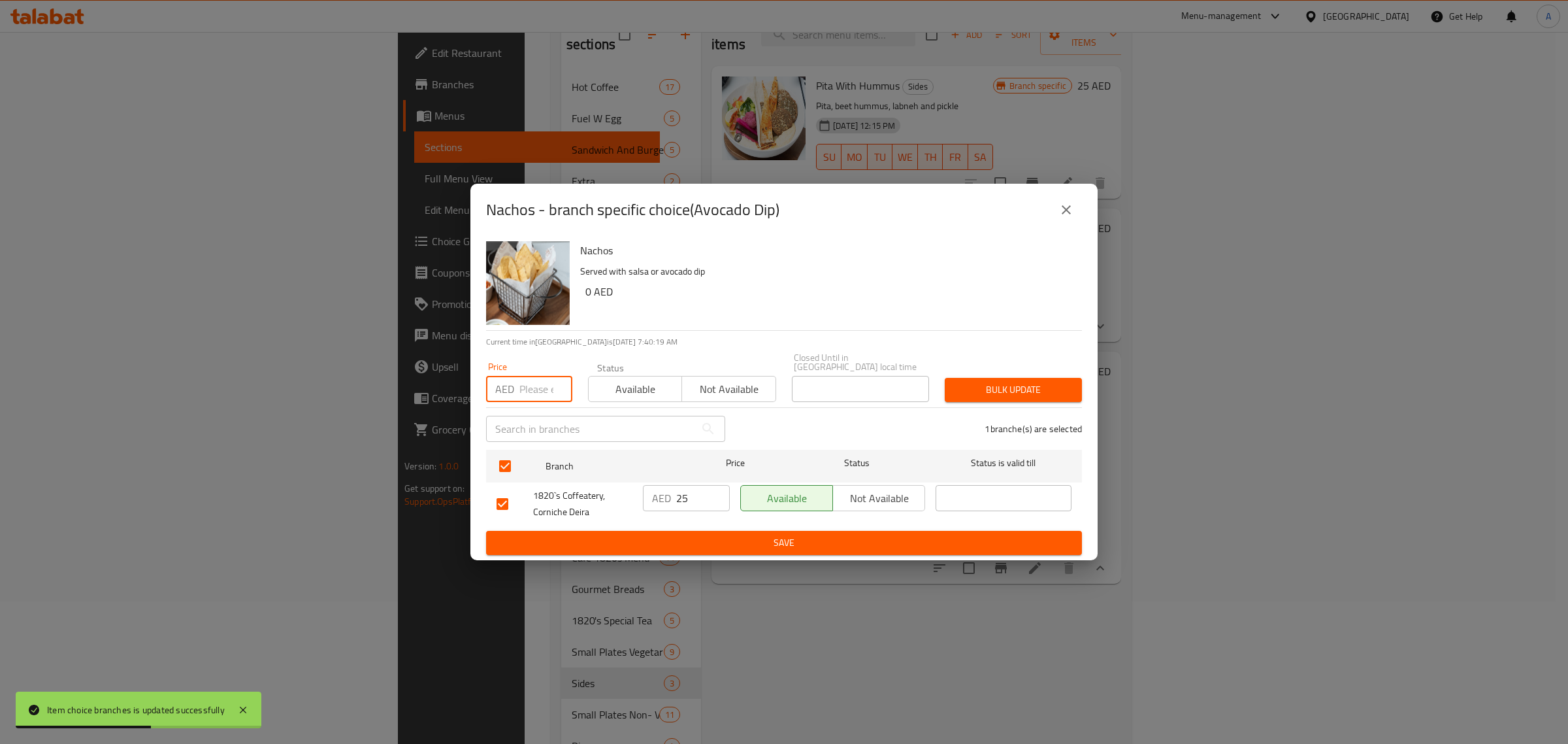
click at [533, 396] on input "number" at bounding box center [546, 389] width 53 height 26
type input "18"
click at [996, 390] on span "Bulk update" at bounding box center [1014, 390] width 116 height 17
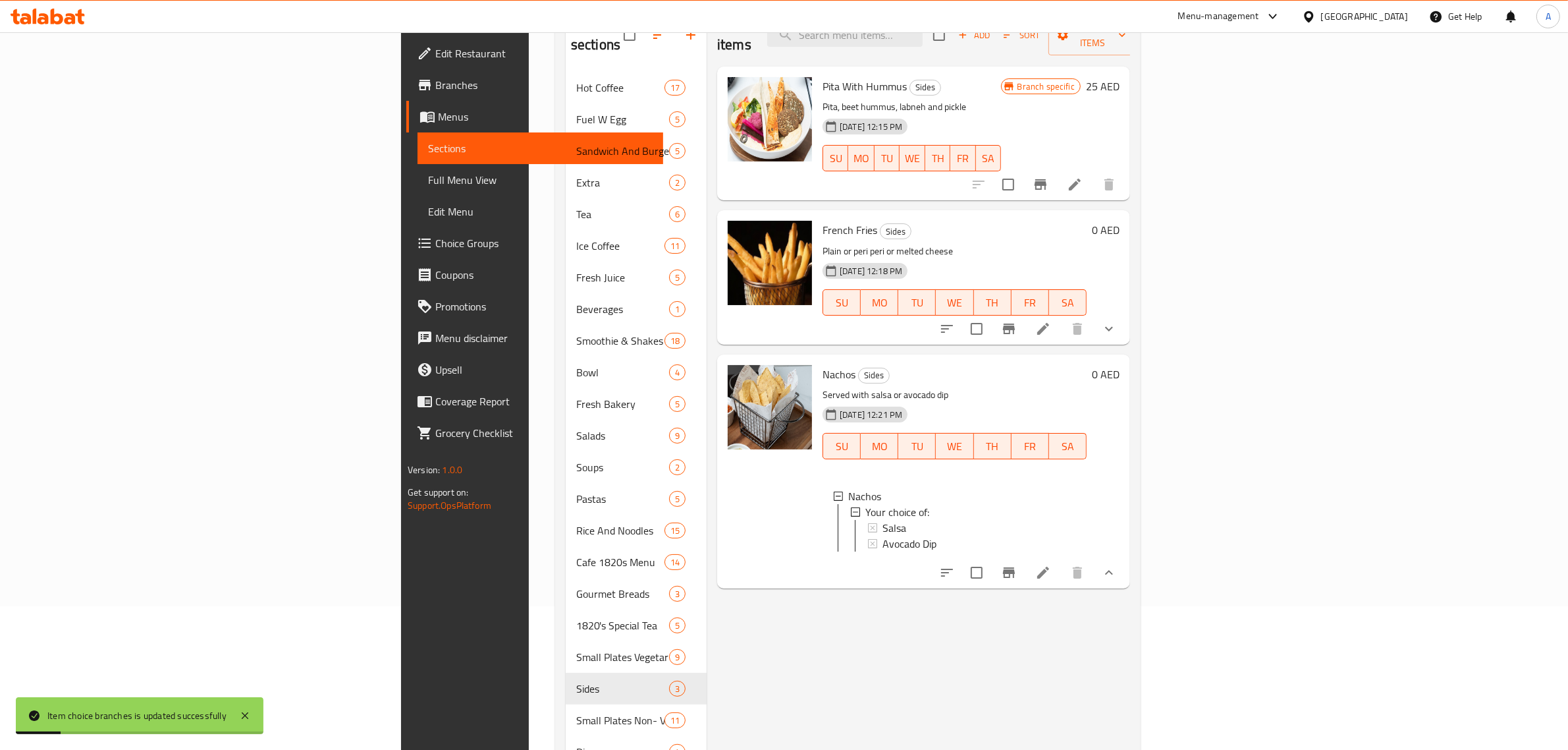
scroll to position [61, 0]
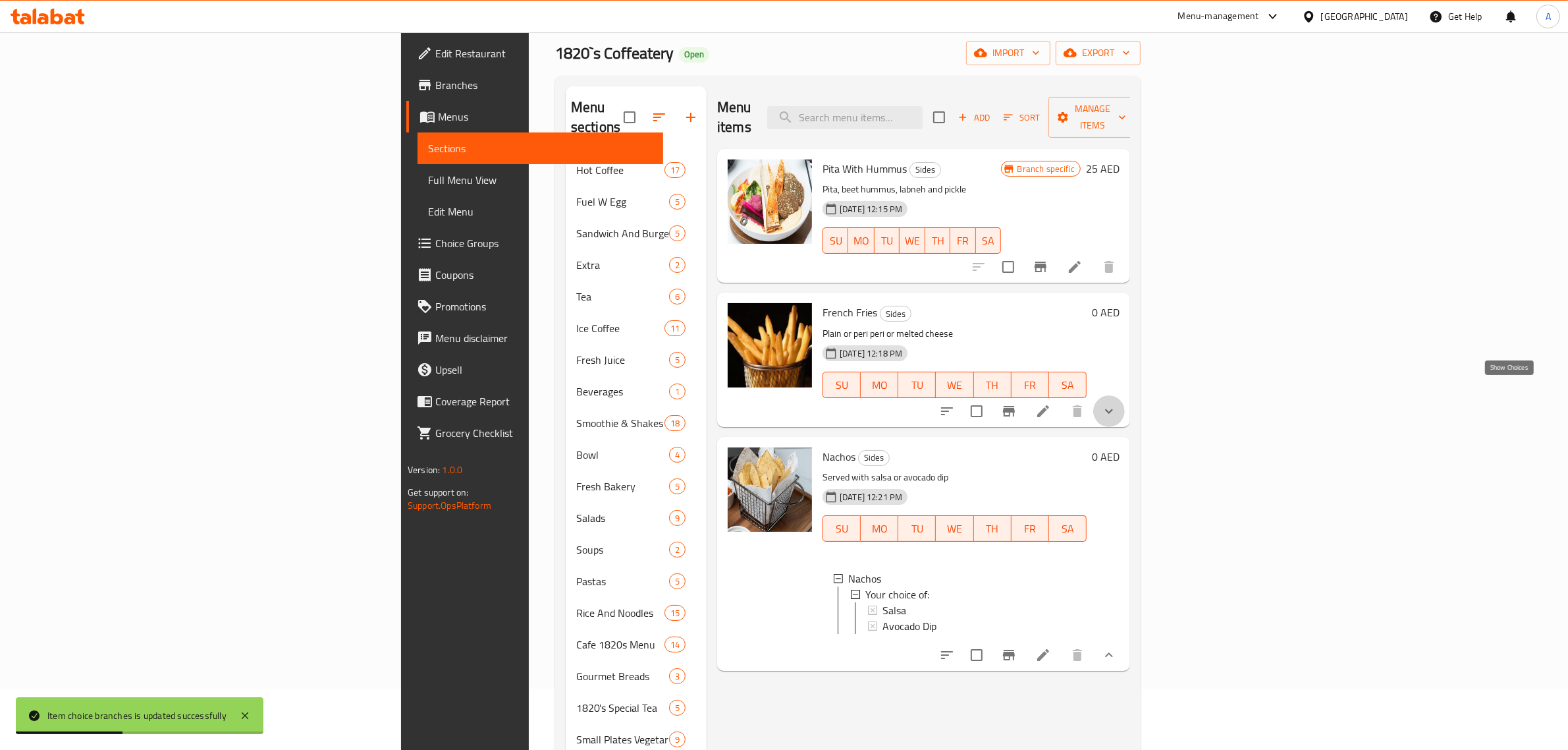
click at [1117, 403] on icon "show more" at bounding box center [1109, 411] width 16 height 16
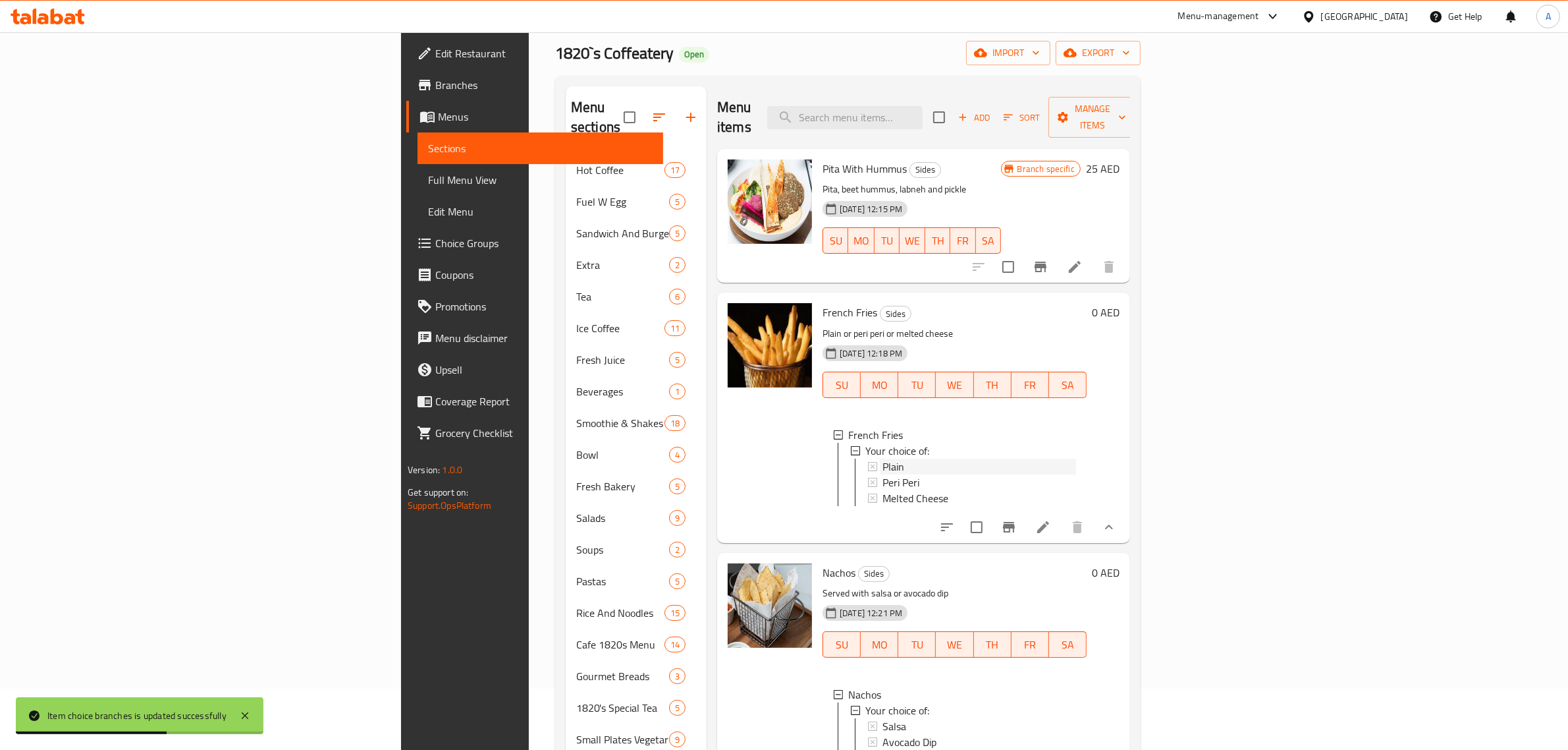
click at [883, 459] on div "Plain" at bounding box center [979, 467] width 194 height 16
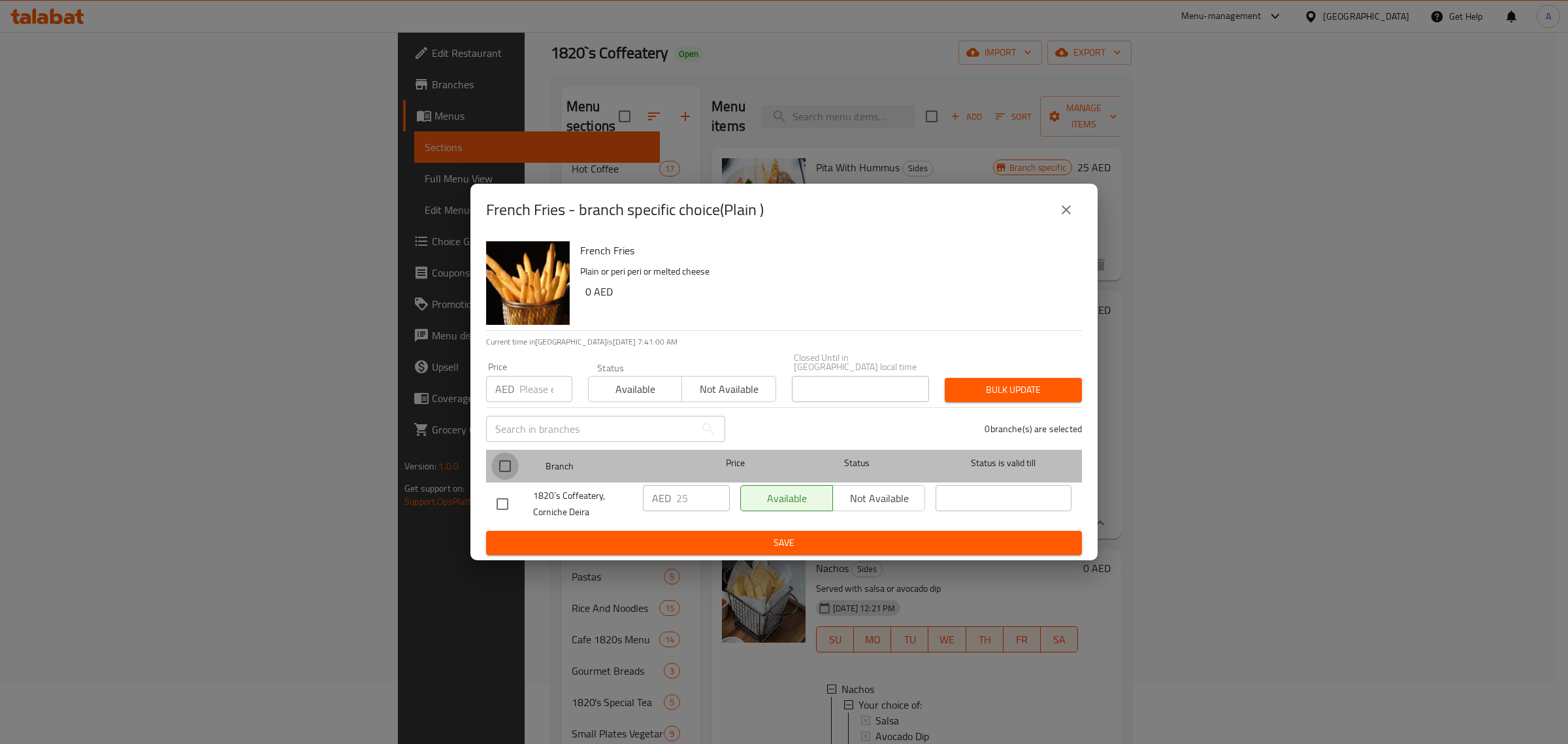
click at [514, 464] on input "checkbox" at bounding box center [505, 466] width 28 height 28
checkbox input "true"
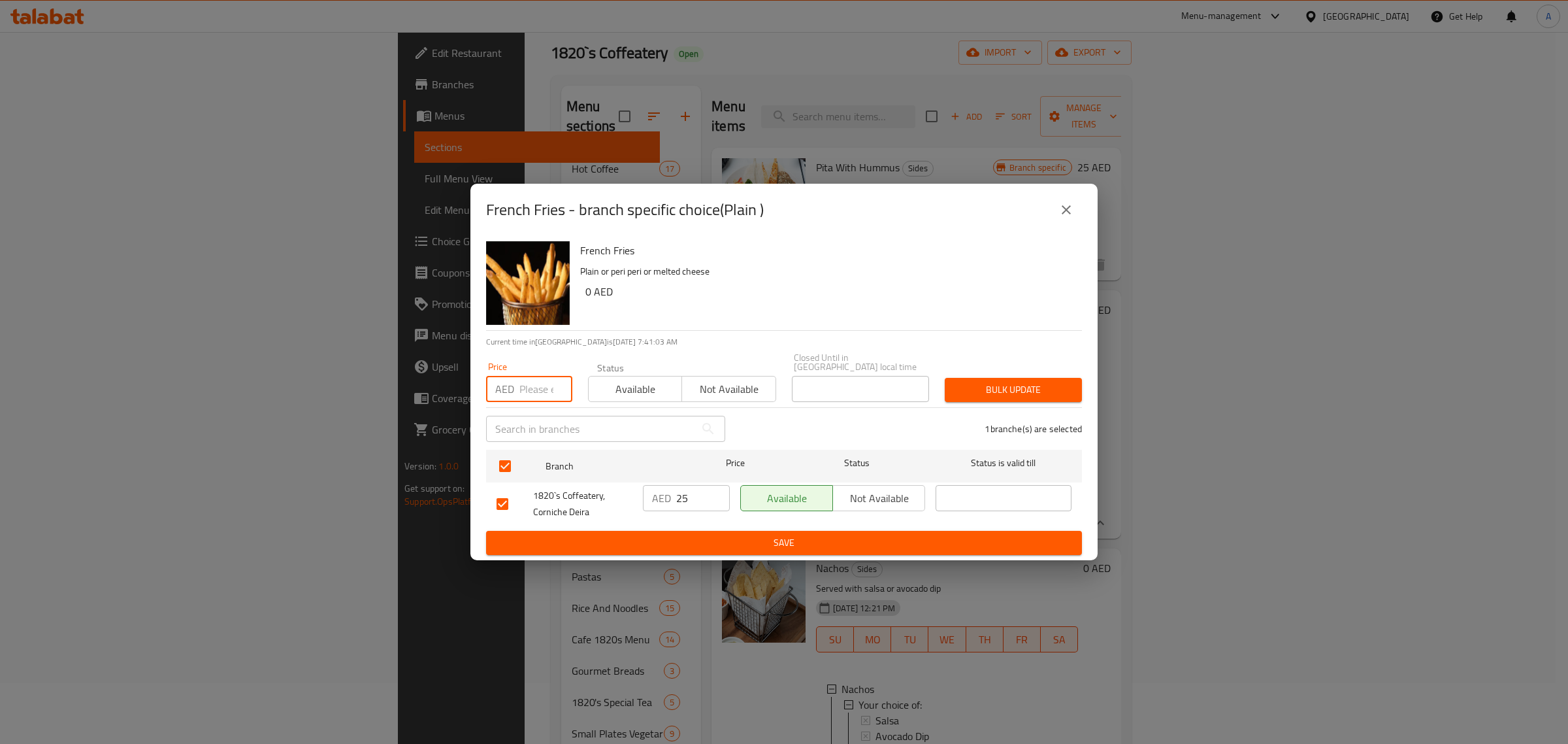
paste input "5"
type input "5"
click at [1018, 391] on span "Bulk update" at bounding box center [1014, 390] width 116 height 17
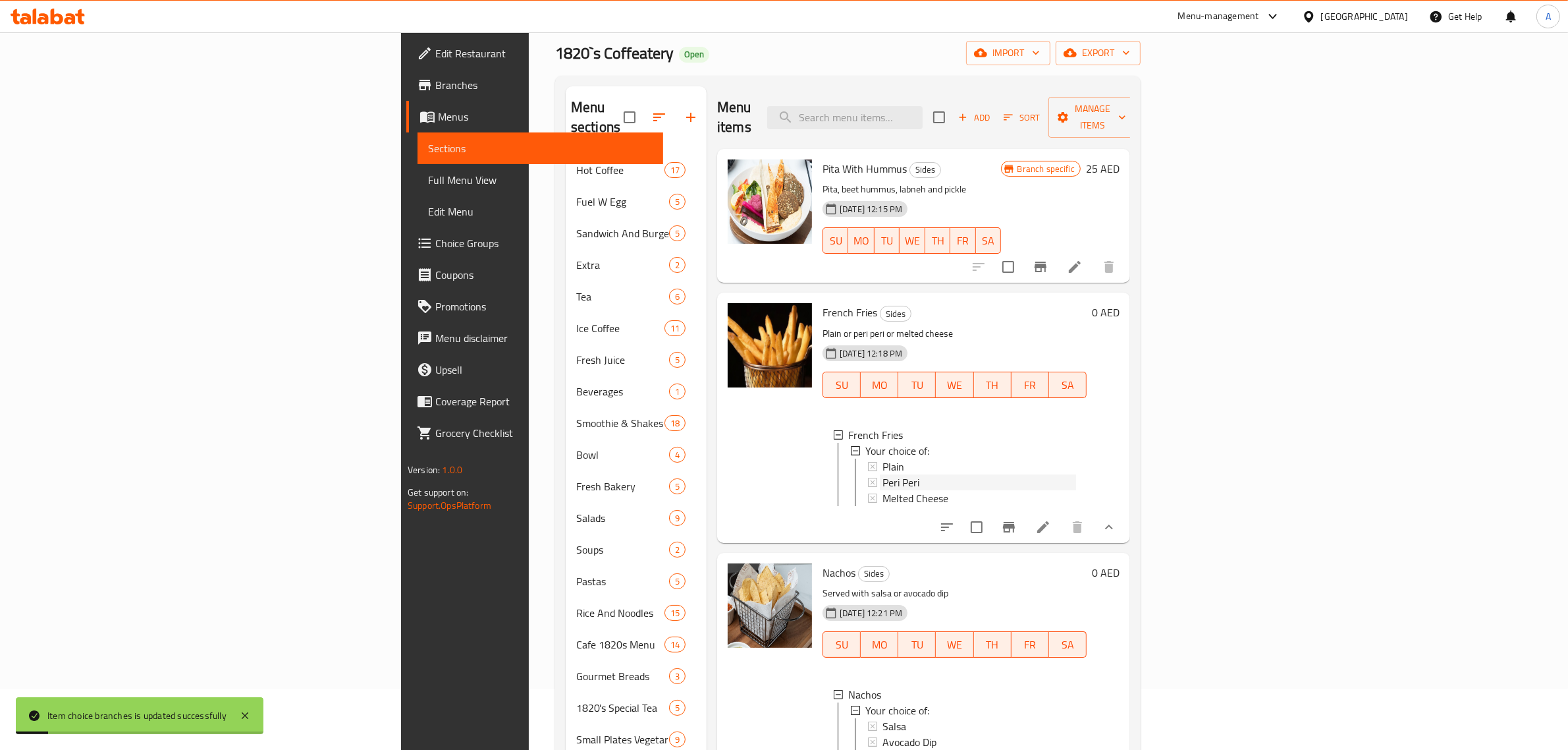
click at [883, 474] on div "Peri Peri" at bounding box center [979, 482] width 194 height 16
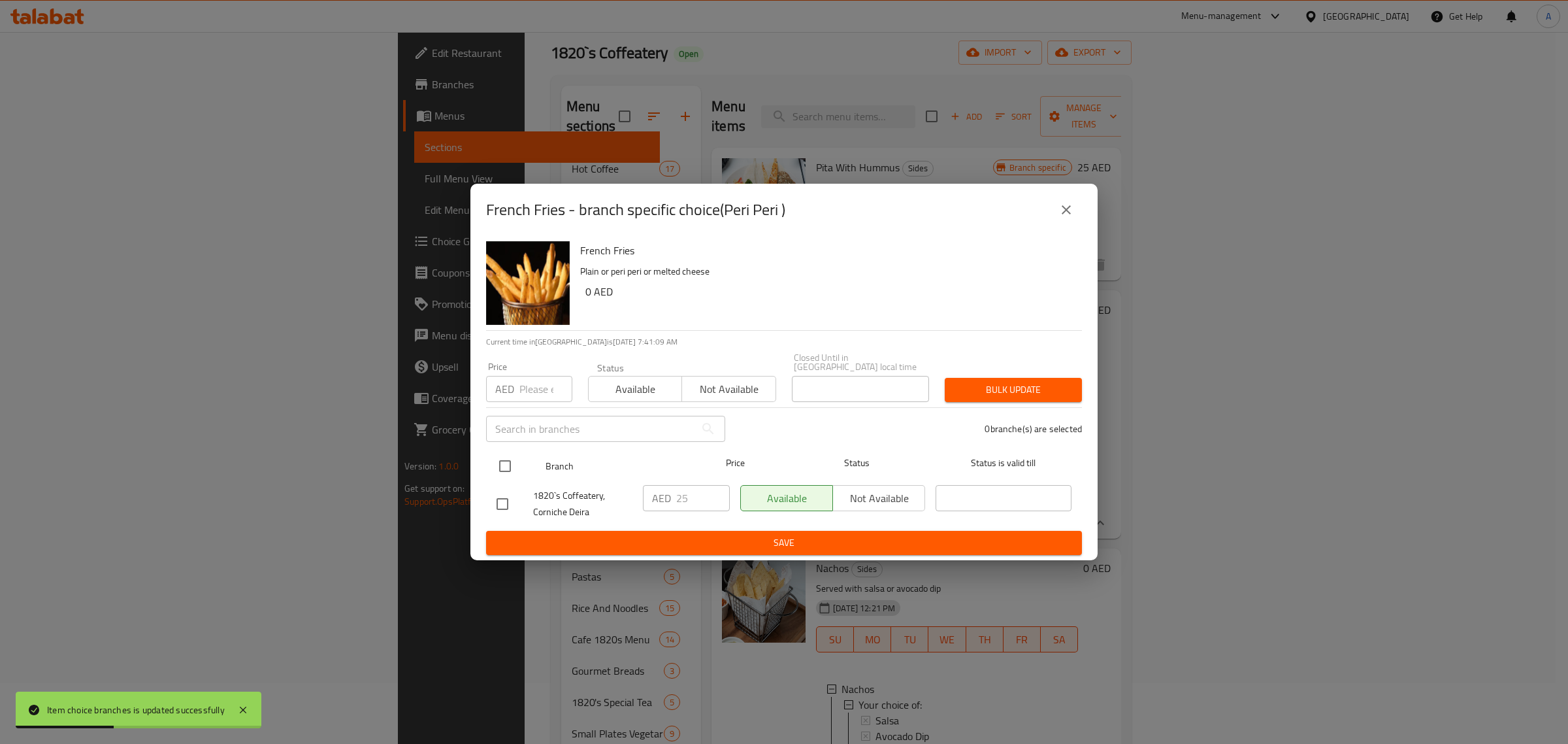
click at [514, 475] on input "checkbox" at bounding box center [505, 466] width 28 height 28
checkbox input "true"
paste input "5"
type input "5"
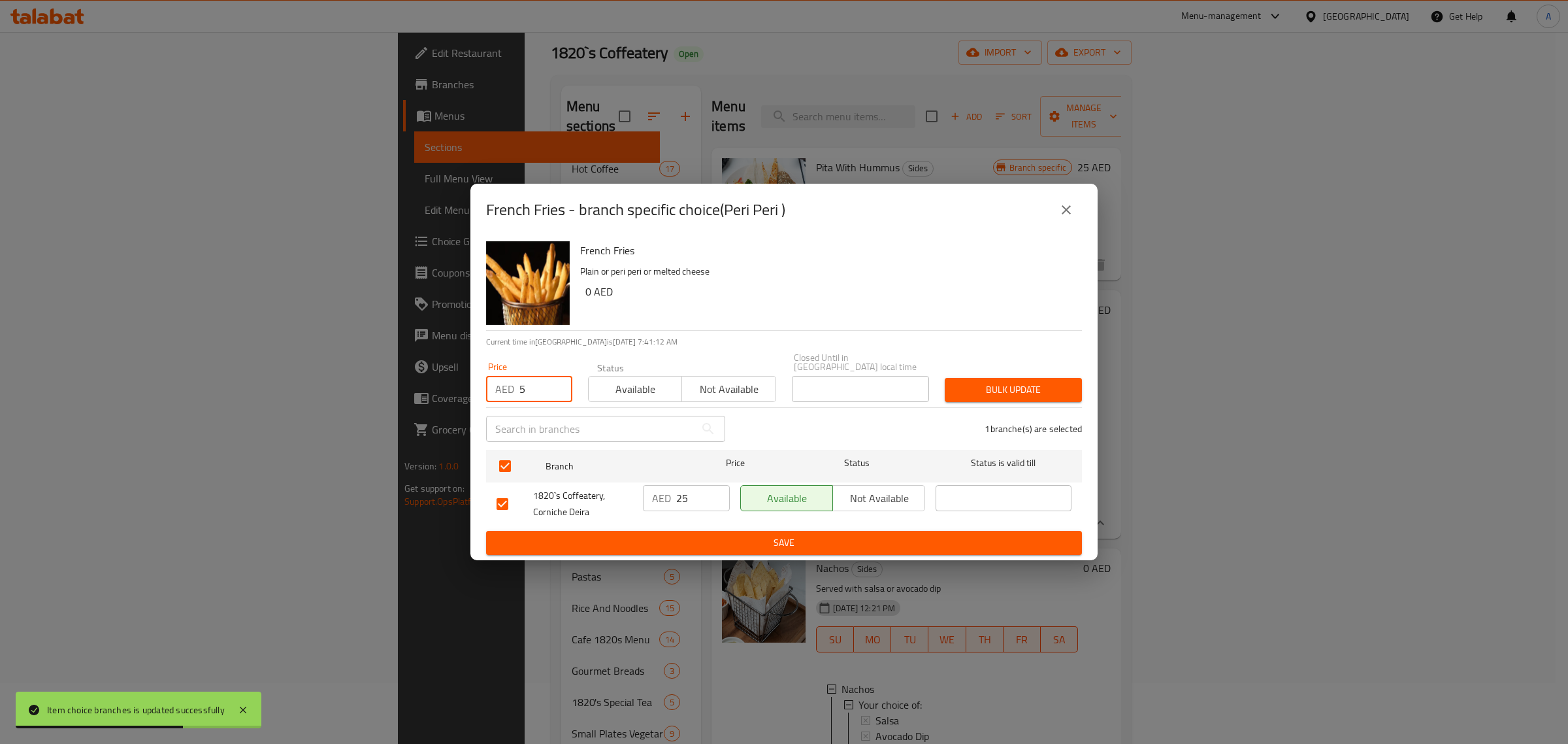
click at [1033, 391] on span "Bulk update" at bounding box center [1014, 390] width 116 height 17
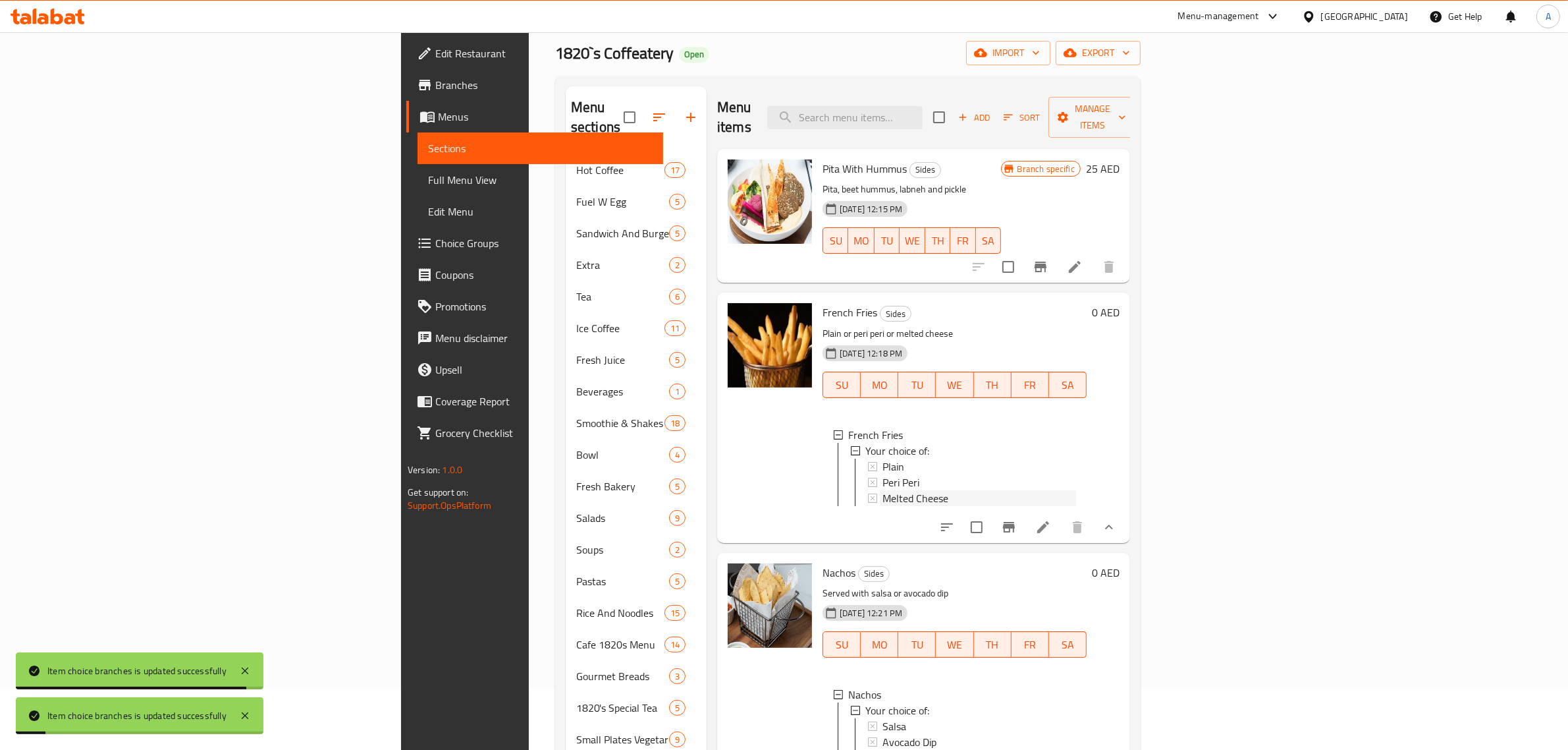
click at [883, 490] on span "Melted Cheese" at bounding box center [916, 498] width 66 height 16
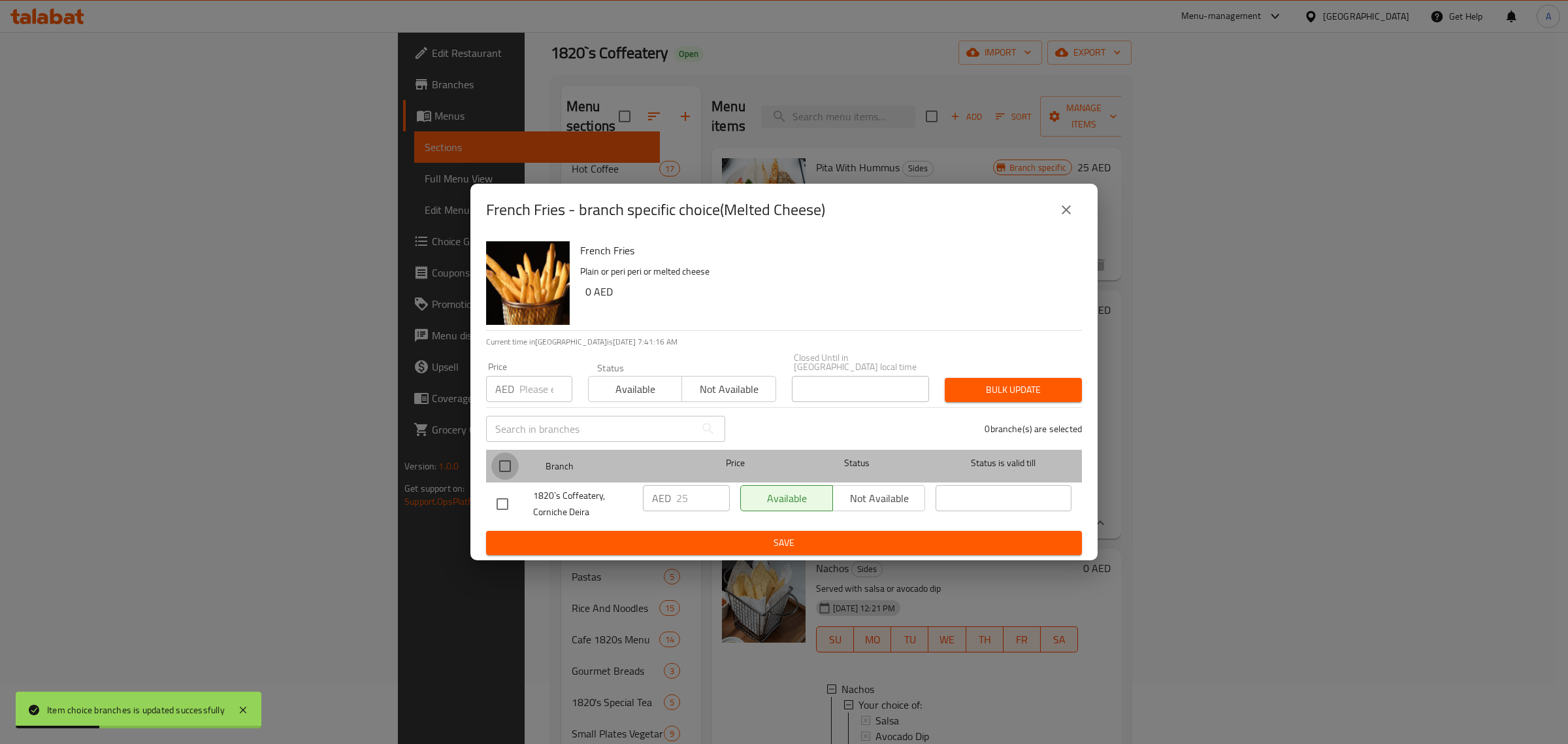
click at [509, 470] on input "checkbox" at bounding box center [505, 466] width 28 height 28
checkbox input "true"
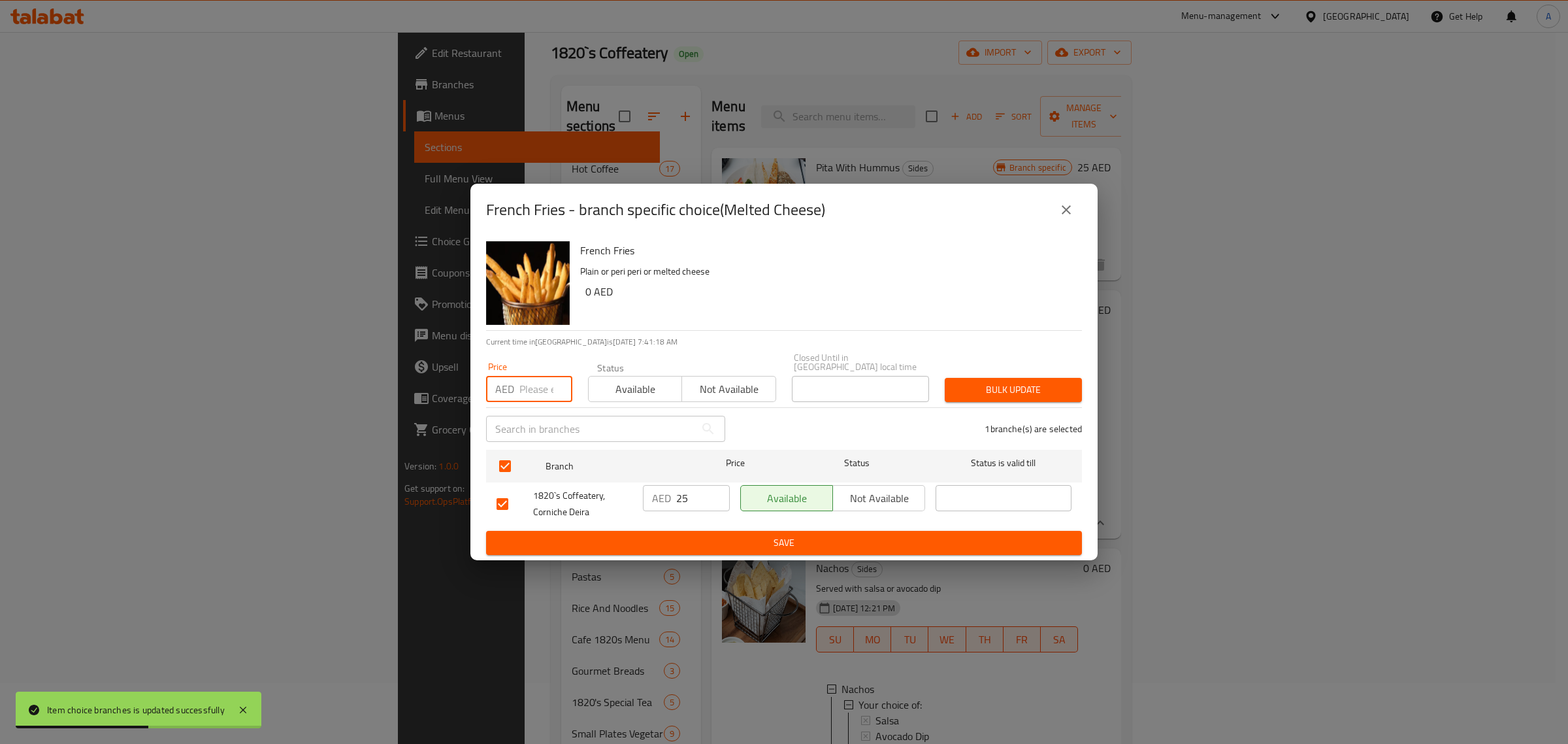
paste input "5"
type input "5"
click at [996, 385] on span "Bulk update" at bounding box center [1014, 390] width 116 height 17
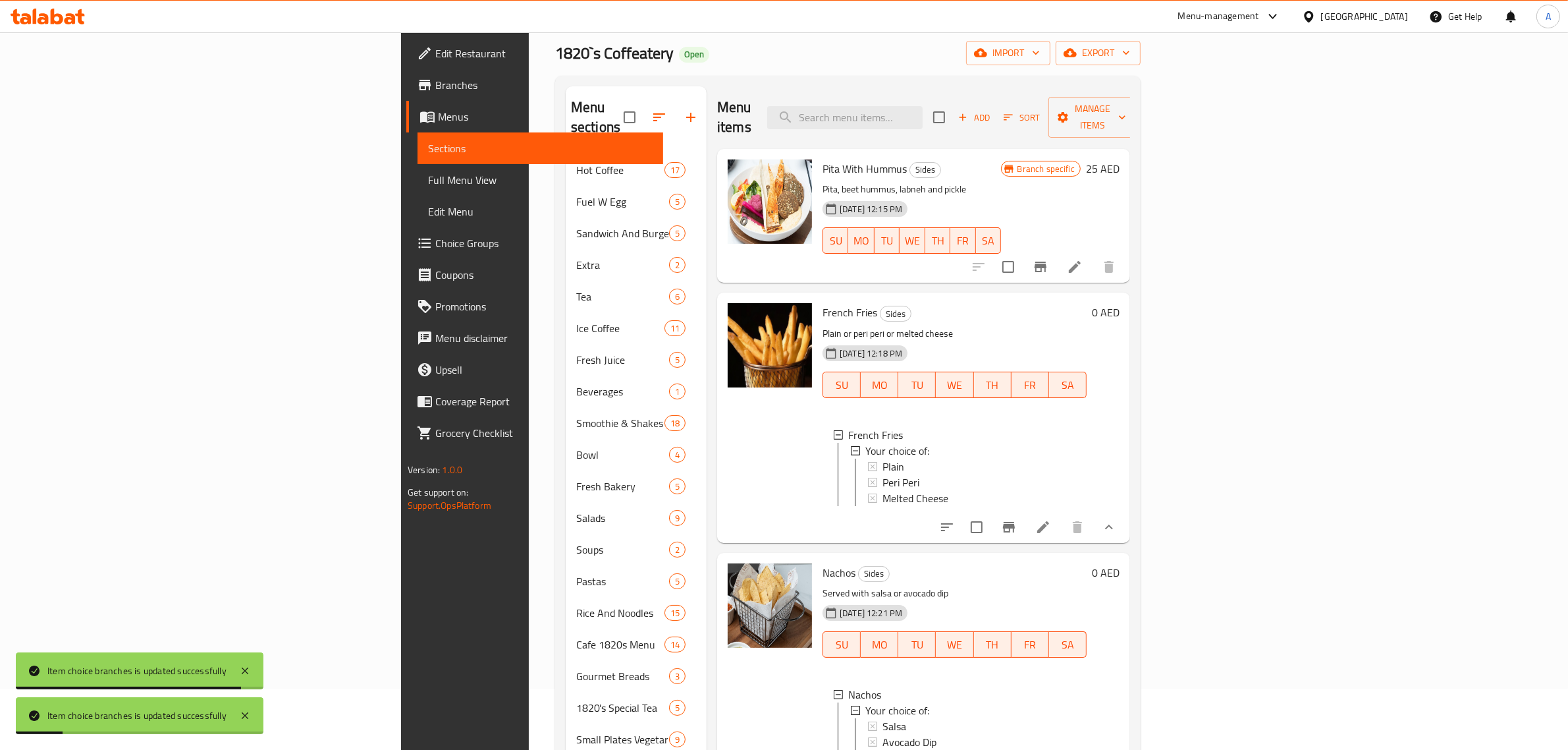
drag, startPoint x: 75, startPoint y: 182, endPoint x: 79, endPoint y: 271, distance: 89.1
click at [428, 182] on span "Full Menu View" at bounding box center [540, 180] width 225 height 16
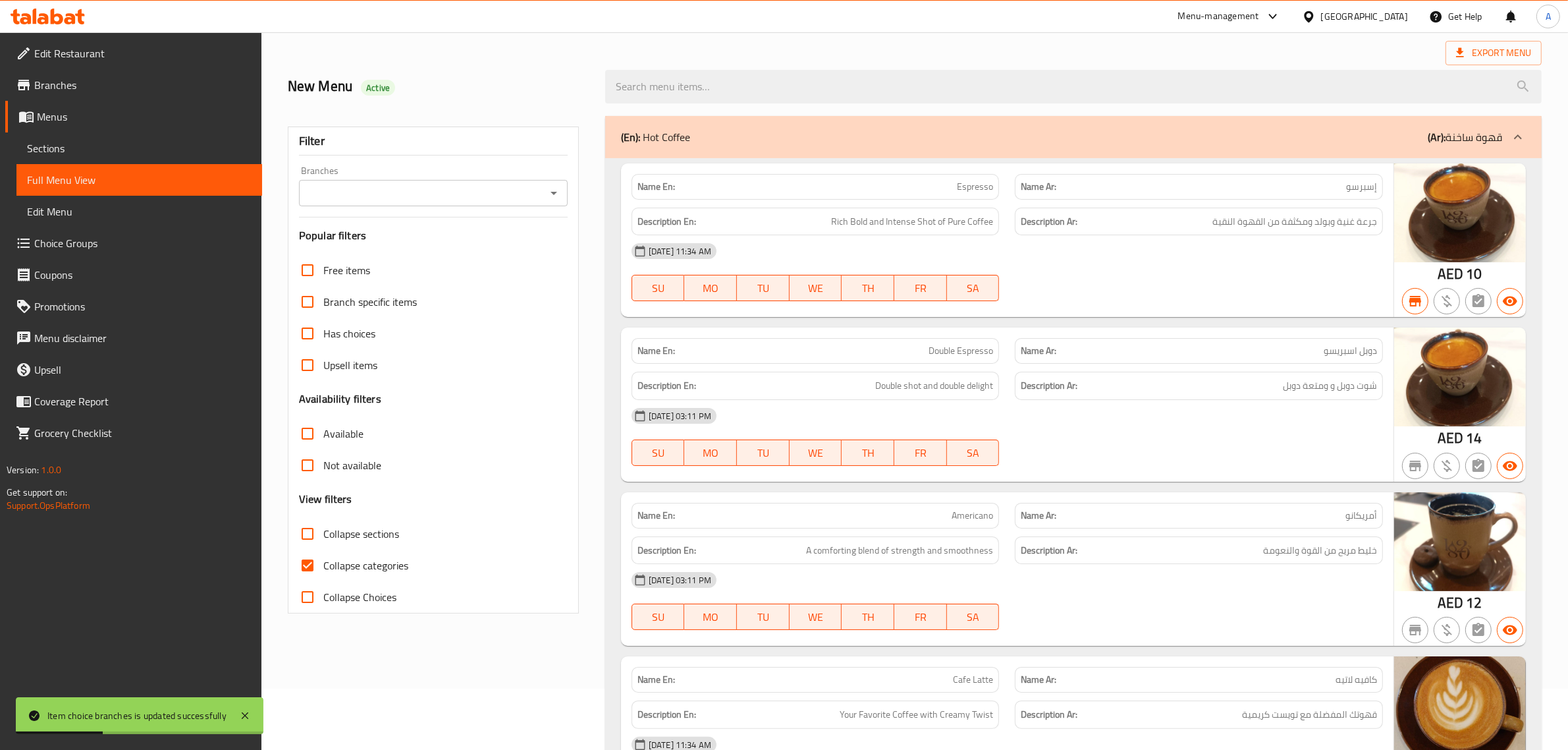
click at [426, 198] on input "Branches" at bounding box center [422, 192] width 239 height 18
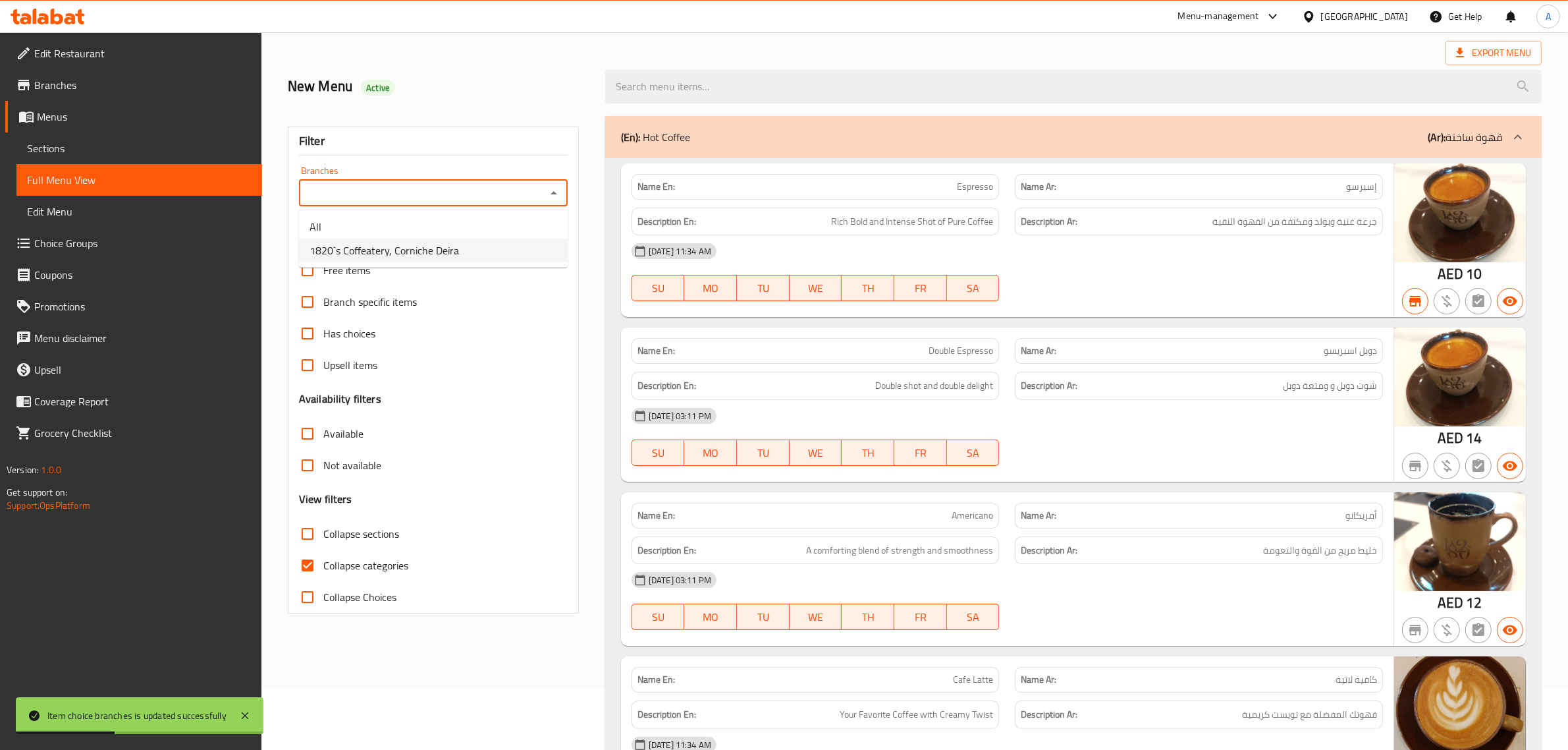
click at [418, 249] on span "1820`s Coffeatery, Corniche Deira" at bounding box center [384, 250] width 149 height 16
type input "1820`s Coffeatery, Corniche Deira"
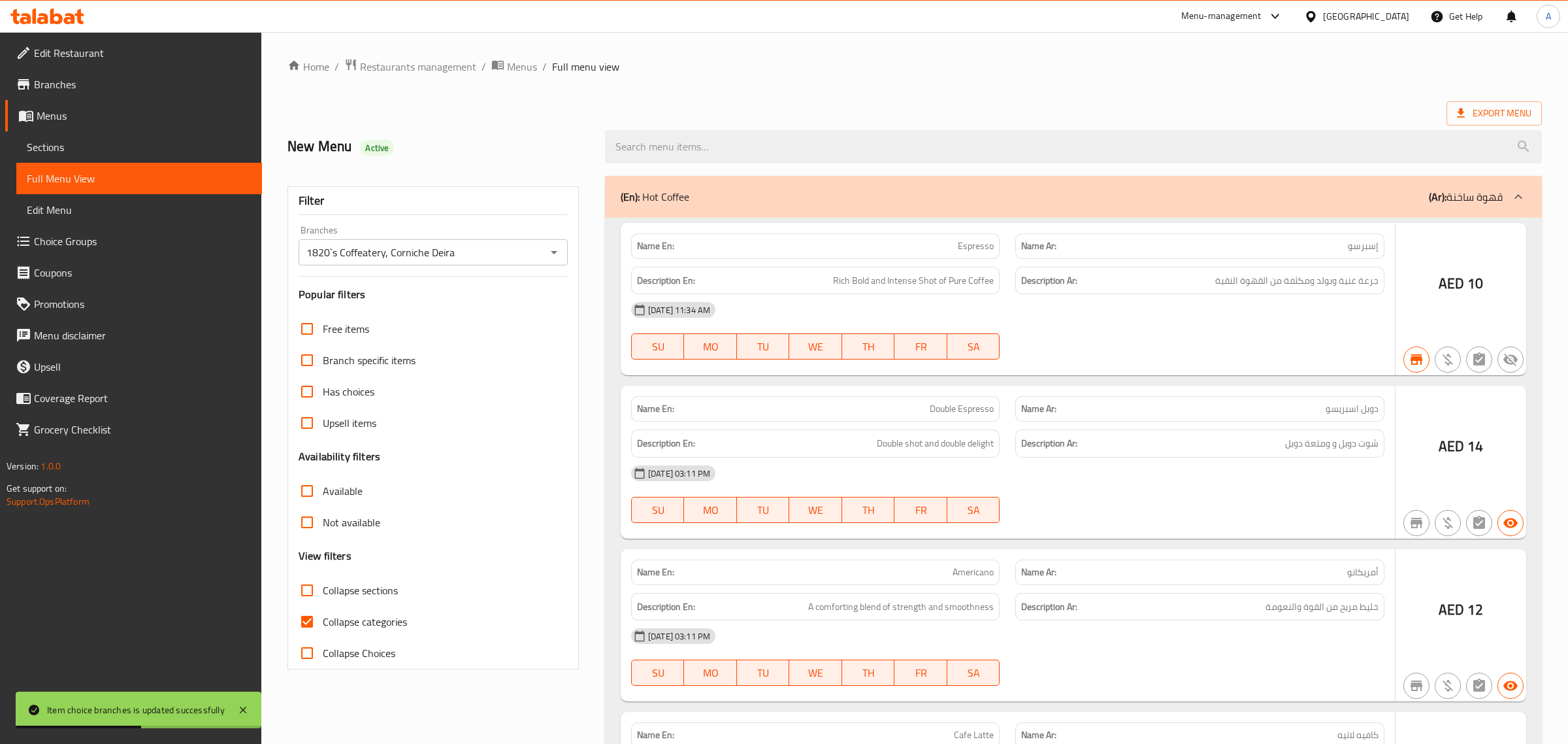
click at [305, 626] on div at bounding box center [784, 372] width 1568 height 744
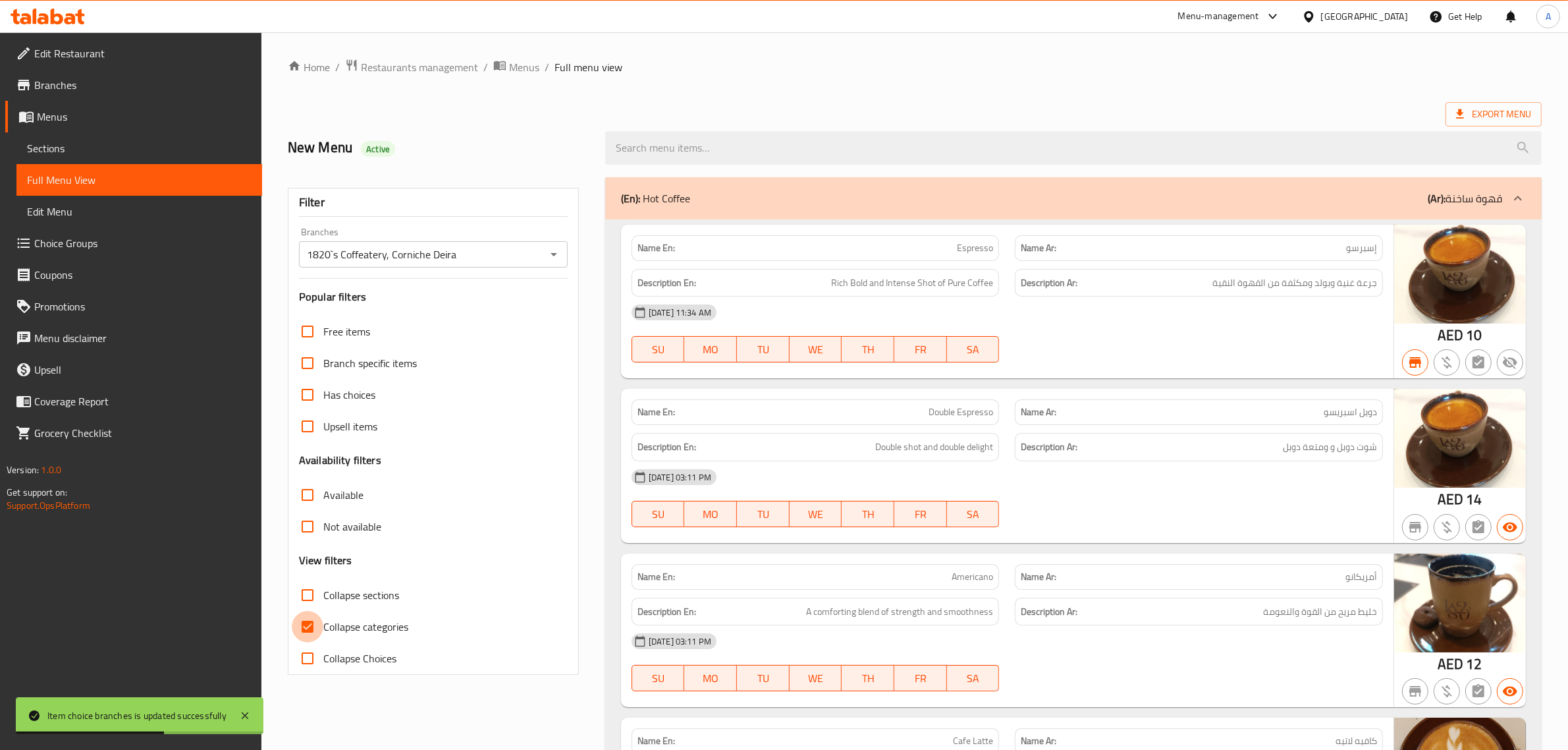
click at [307, 631] on input "Collapse categories" at bounding box center [307, 626] width 31 height 31
checkbox input "false"
click at [1460, 127] on span "Export Menu" at bounding box center [1493, 114] width 96 height 24
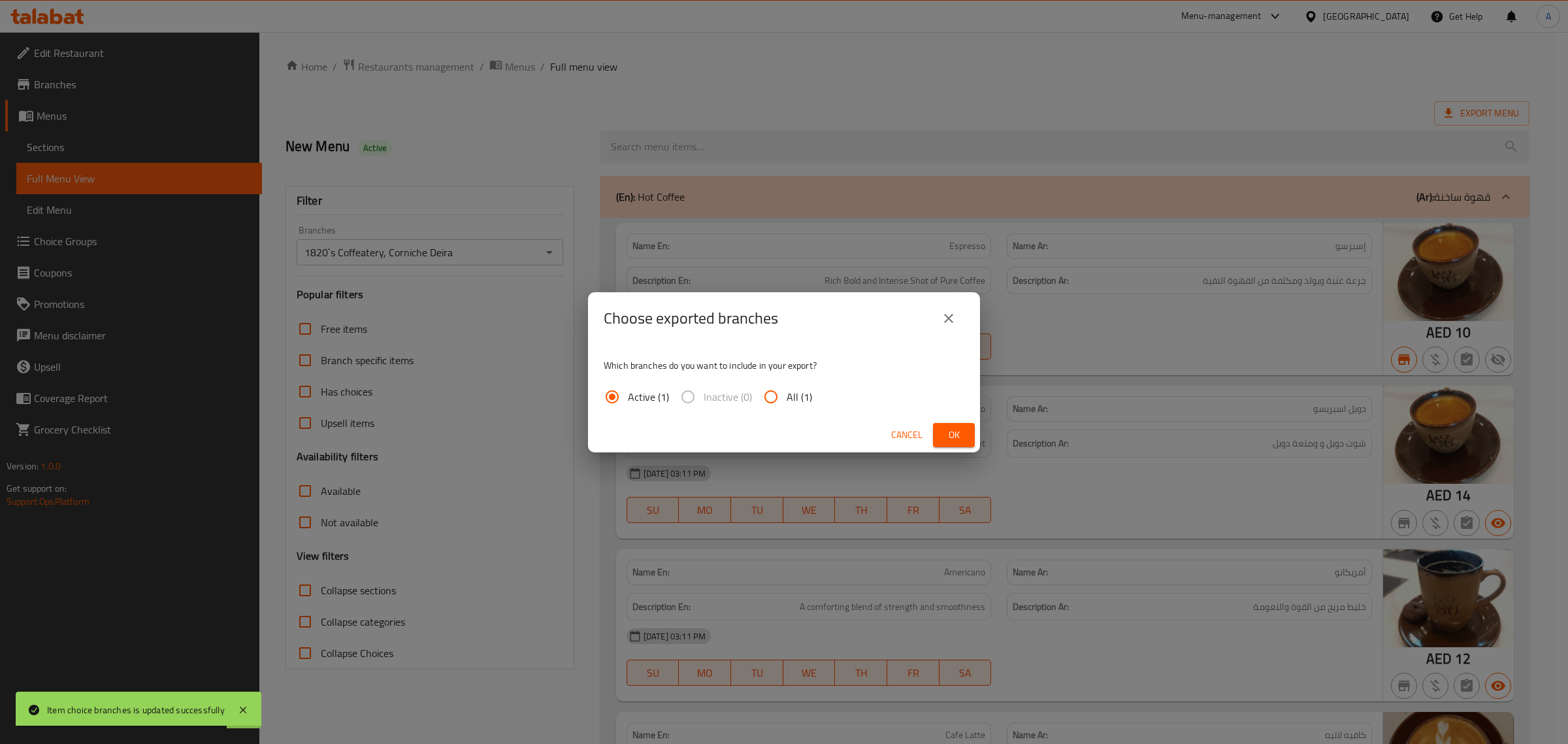
click at [759, 400] on input "All (1)" at bounding box center [771, 396] width 31 height 31
radio input "true"
click at [935, 428] on button "Ok" at bounding box center [954, 435] width 42 height 24
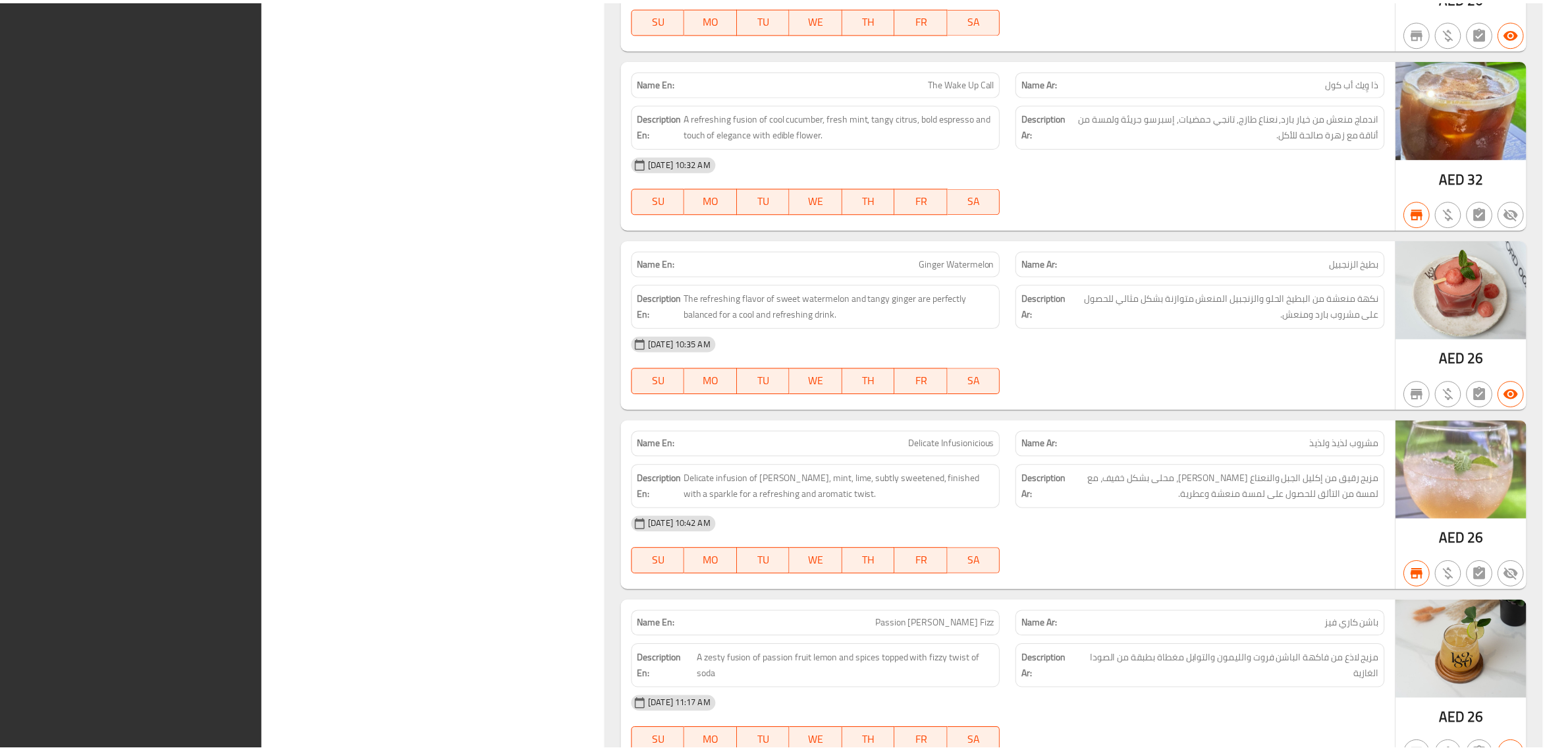
scroll to position [39934, 0]
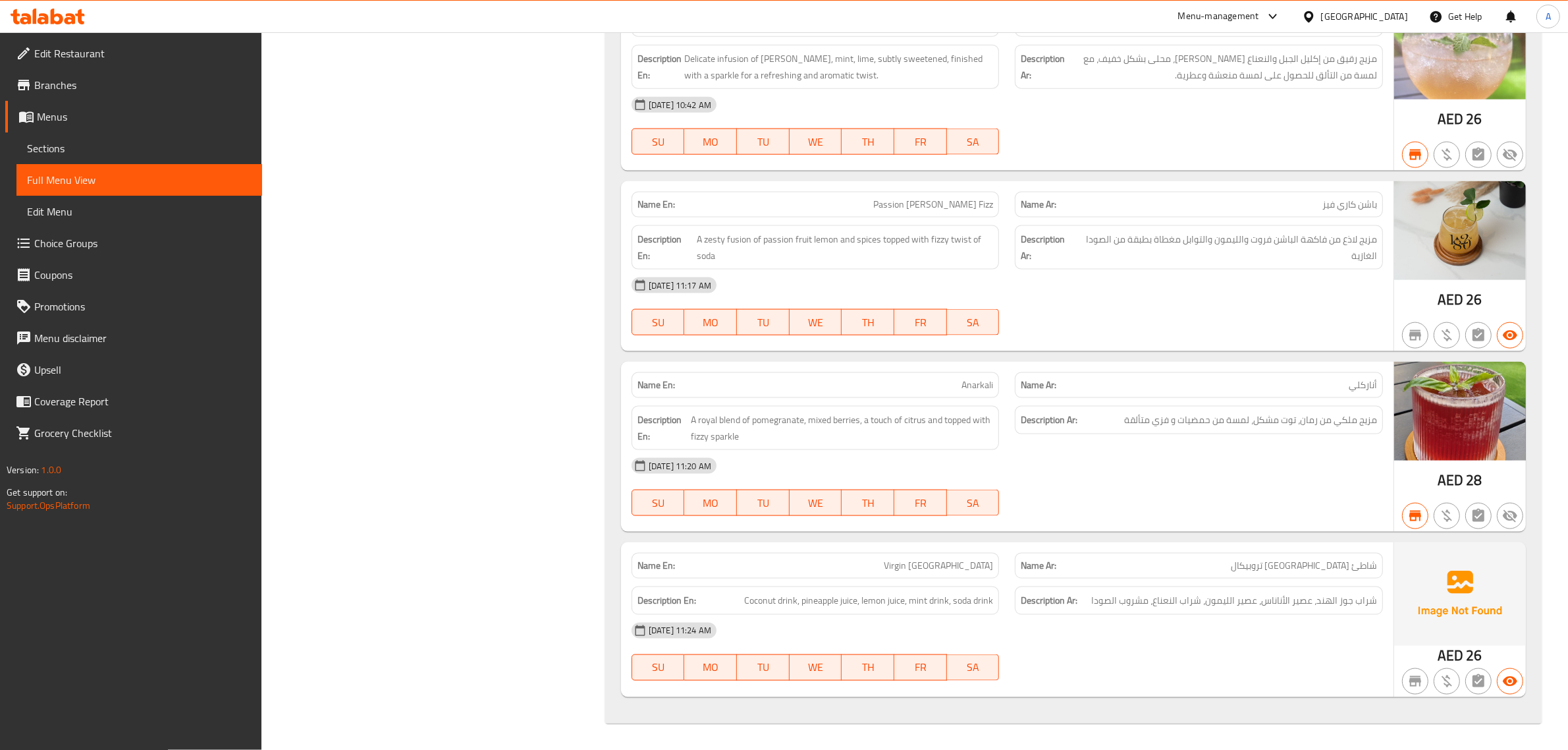
click at [1349, 20] on div "United Arab Emirates" at bounding box center [1365, 17] width 87 height 15
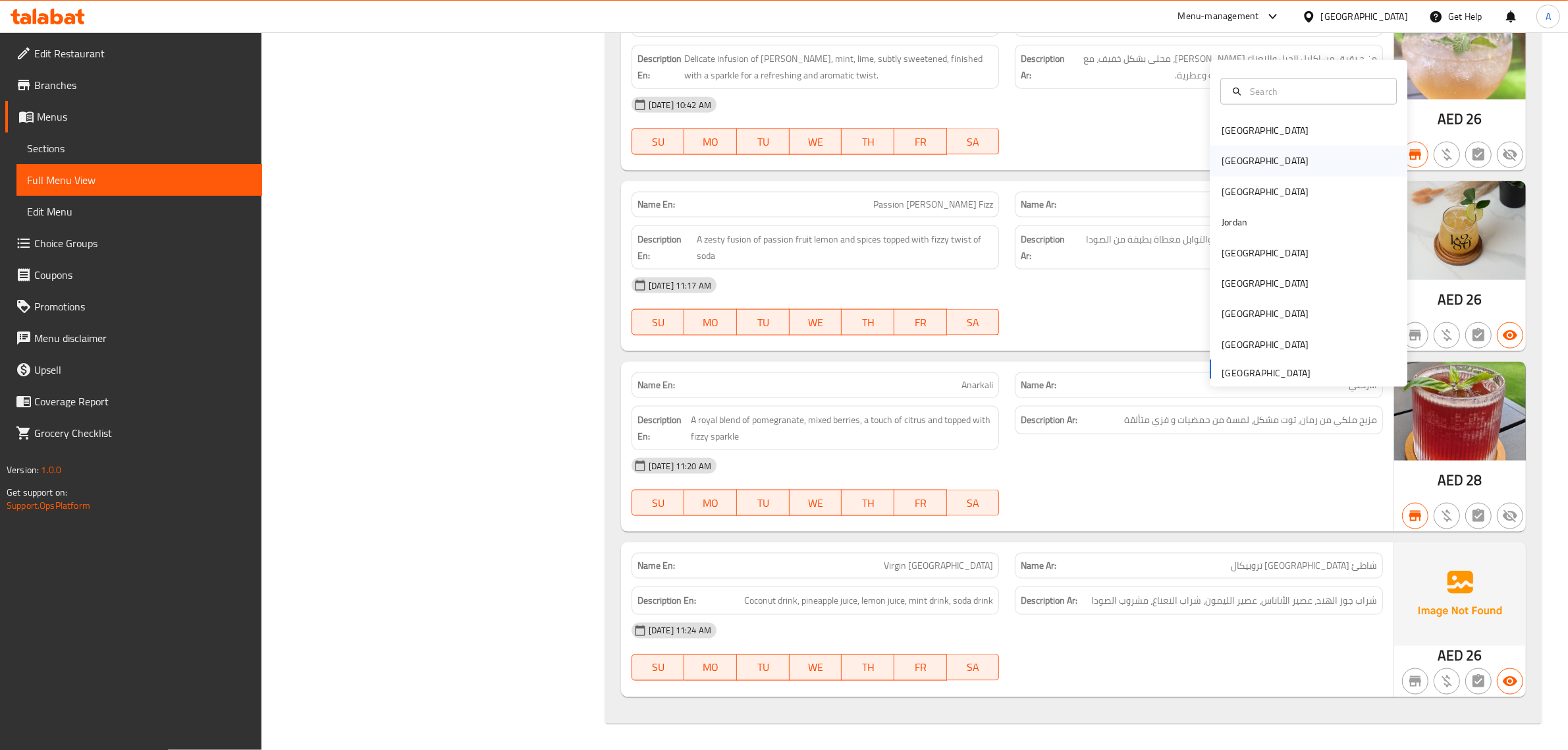
click at [1255, 146] on div "[GEOGRAPHIC_DATA]" at bounding box center [1308, 160] width 197 height 30
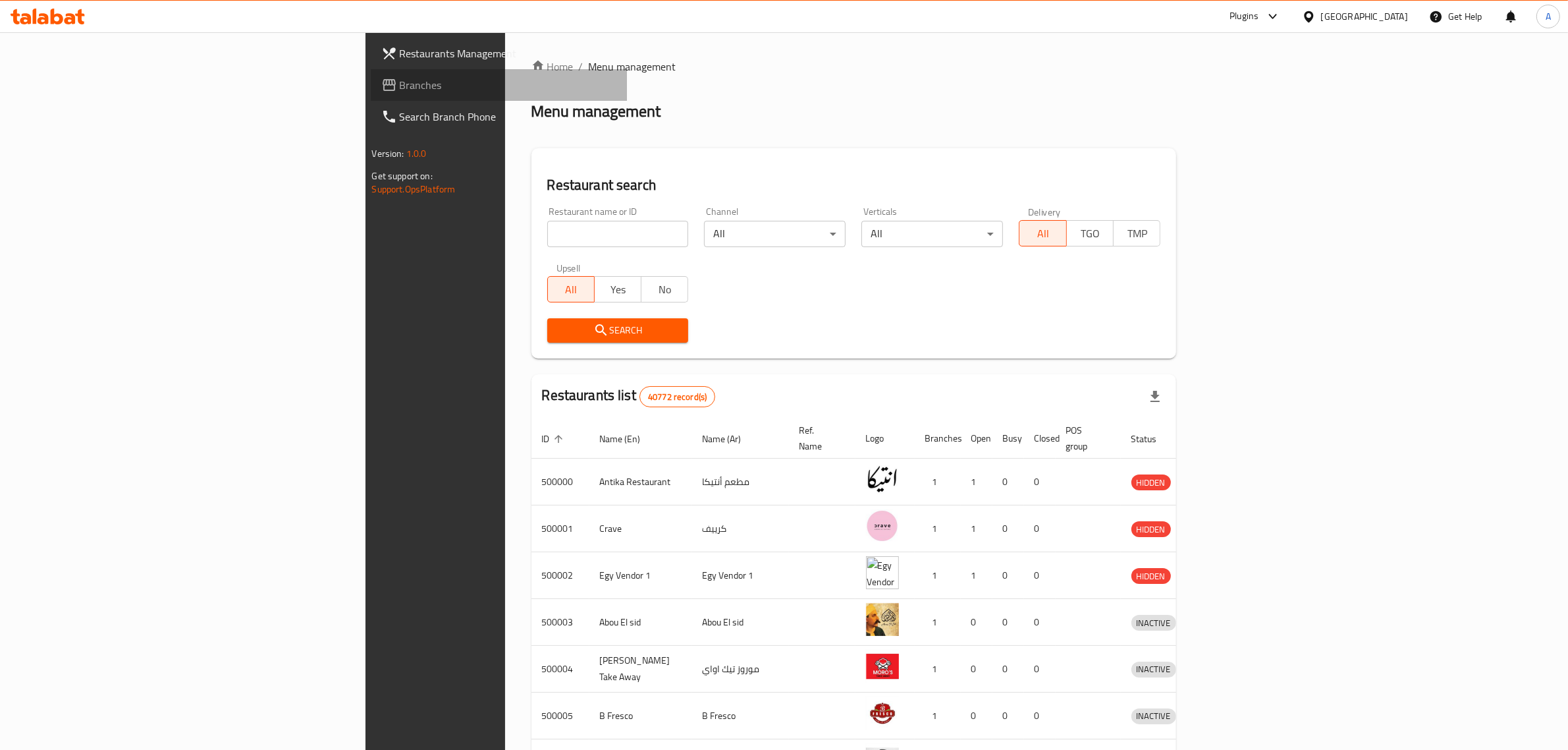
click at [382, 90] on icon at bounding box center [389, 85] width 13 height 12
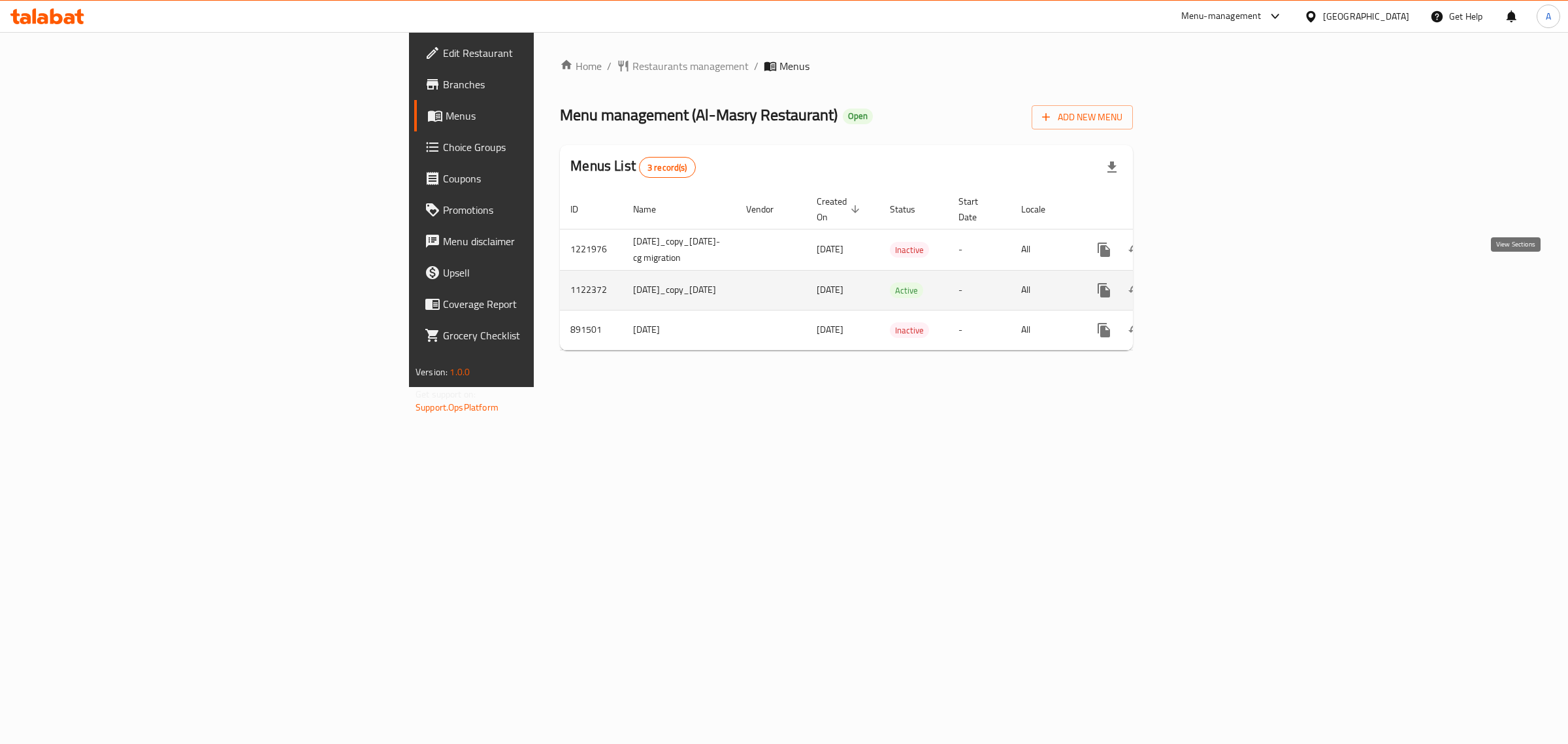
click at [1206, 282] on icon "enhanced table" at bounding box center [1199, 290] width 16 height 16
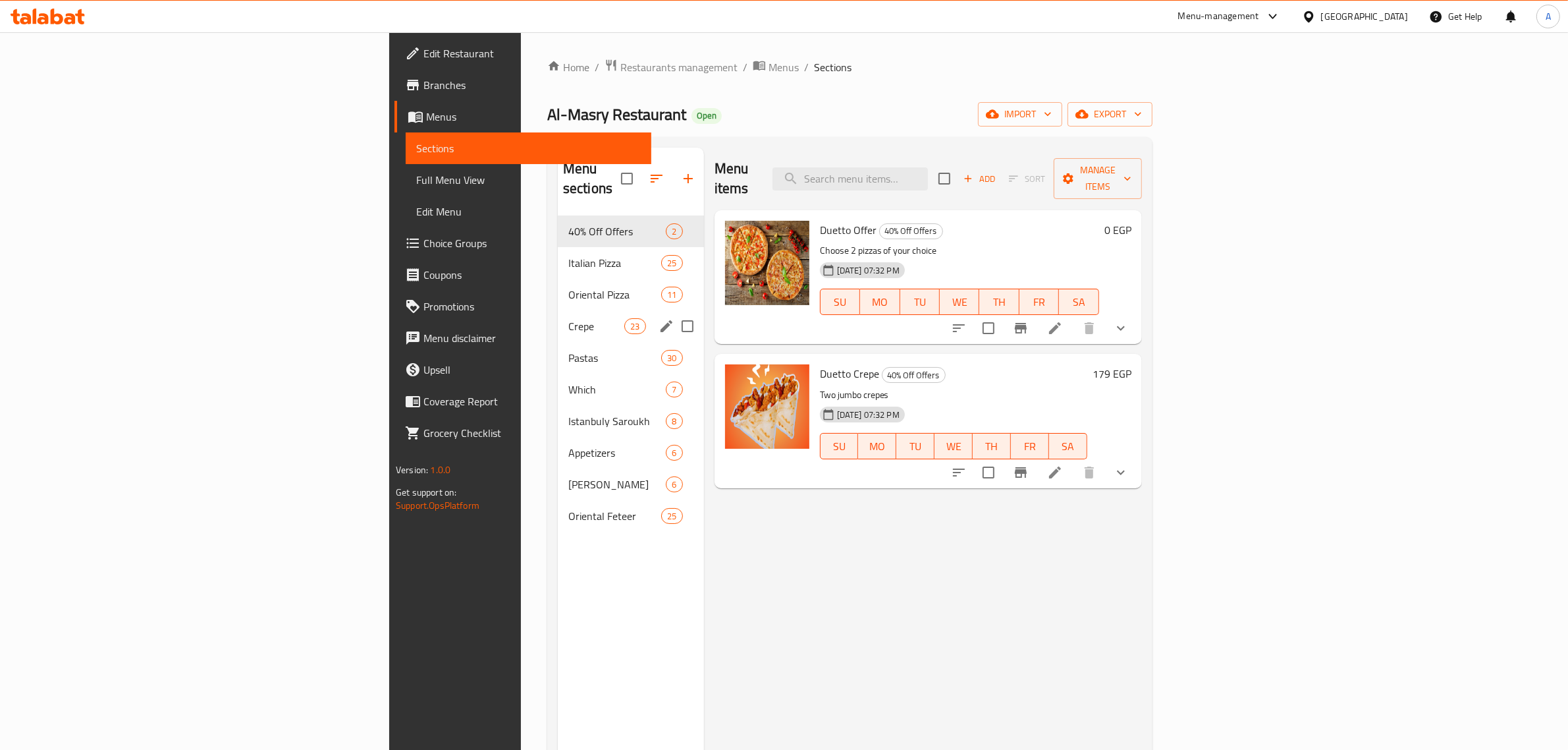
click at [558, 318] on div "Crepe 23" at bounding box center [631, 326] width 146 height 31
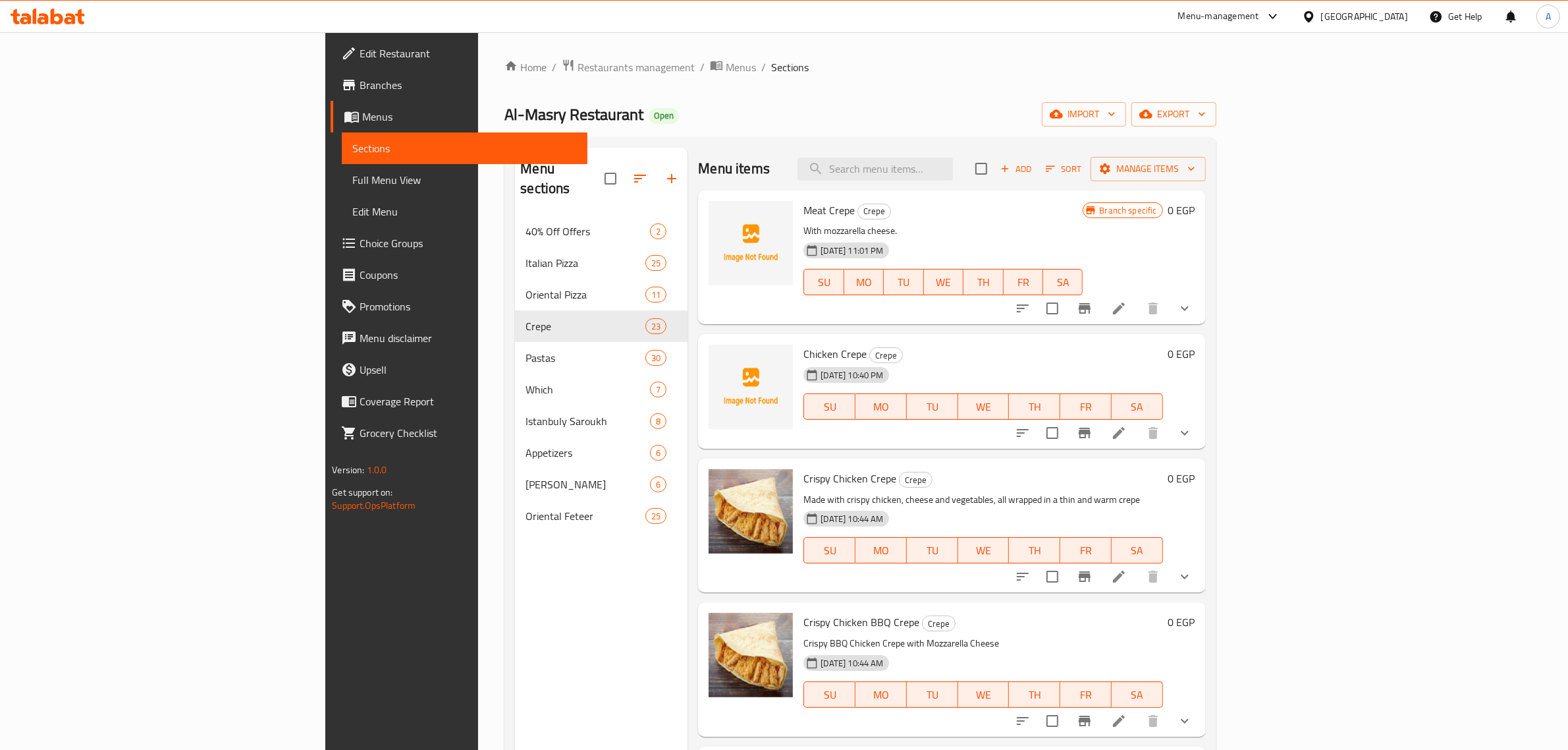
click at [804, 230] on p "With mozzarella cheese." at bounding box center [943, 230] width 279 height 17
copy div "With mozzarella cheese."
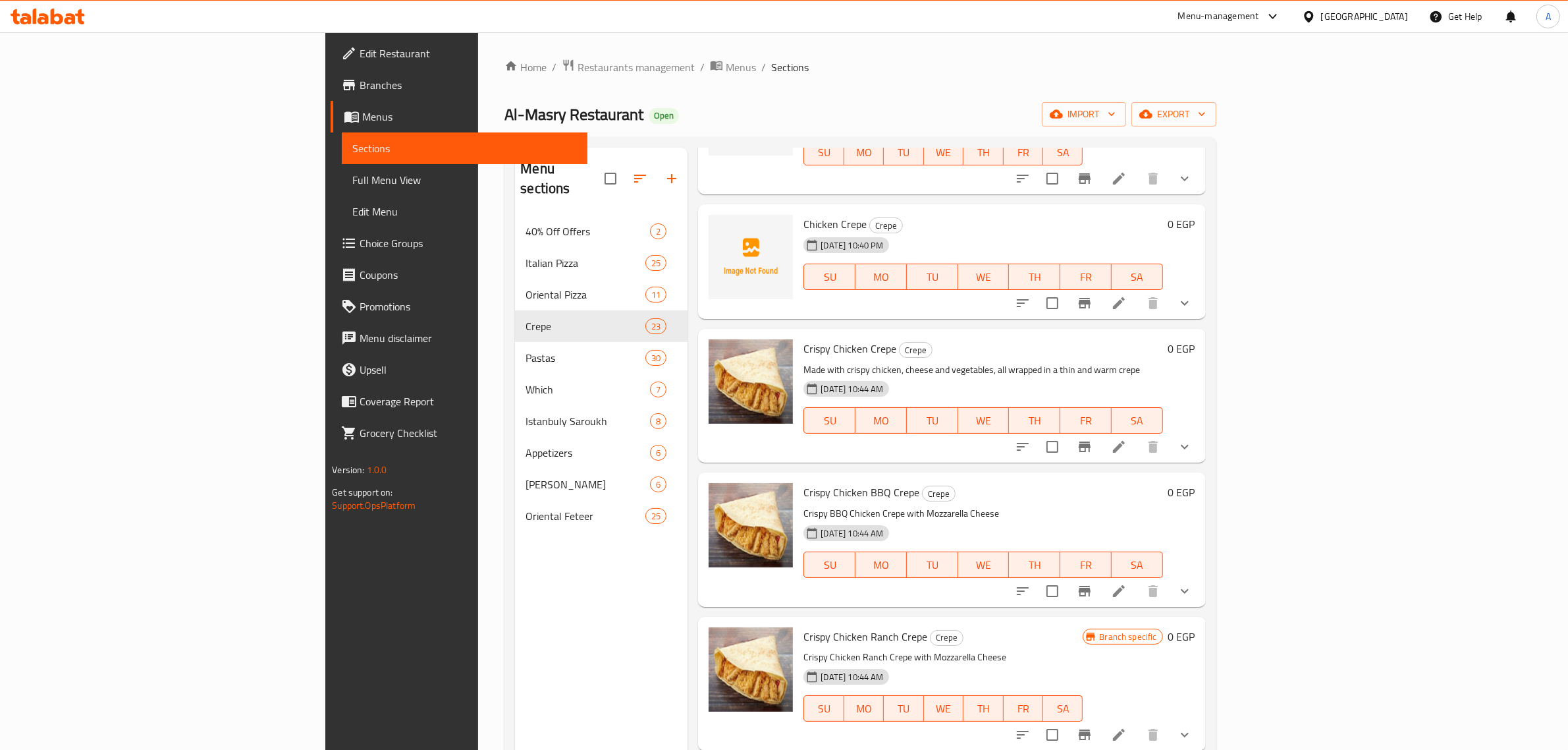
scroll to position [101, 0]
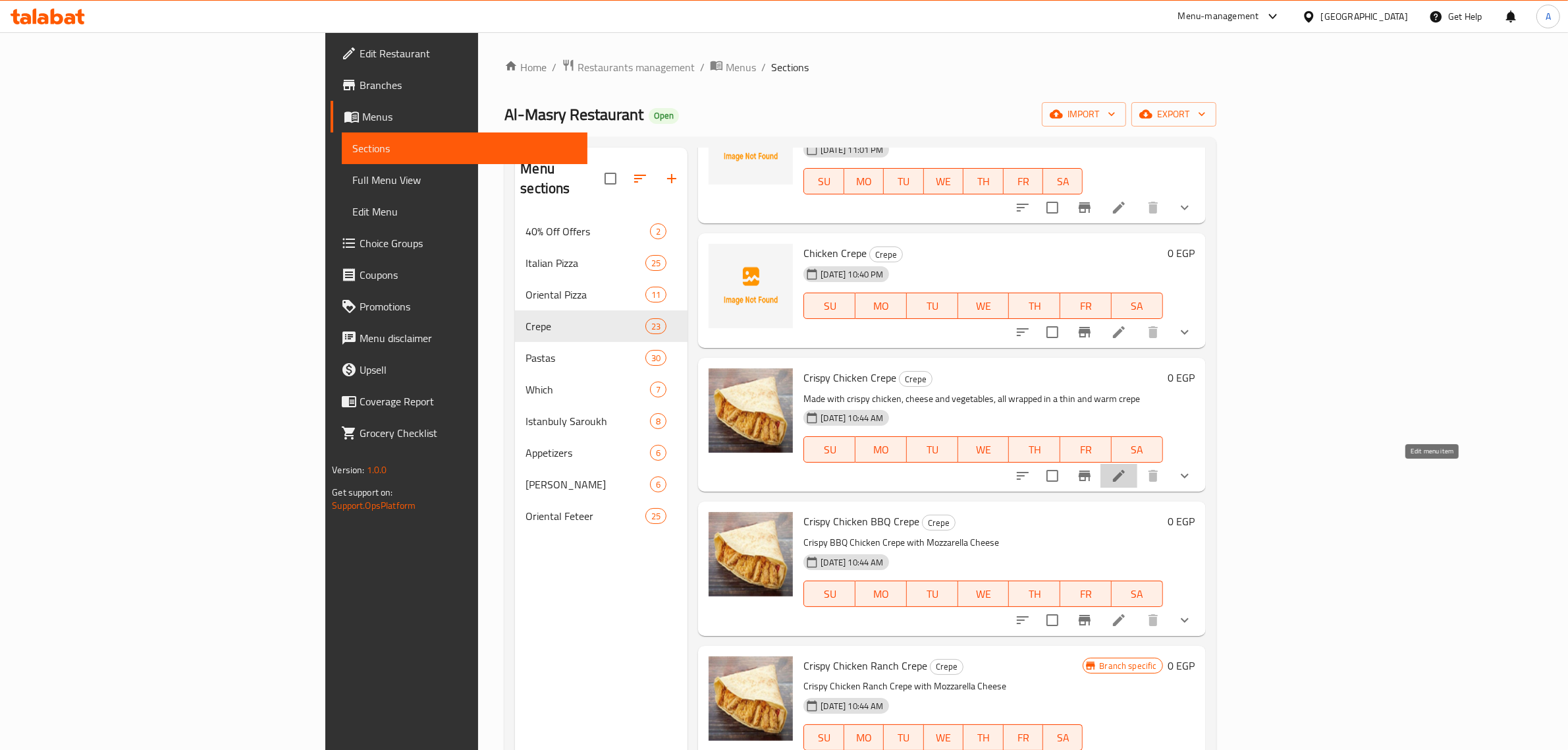
click at [1127, 479] on icon at bounding box center [1119, 476] width 16 height 16
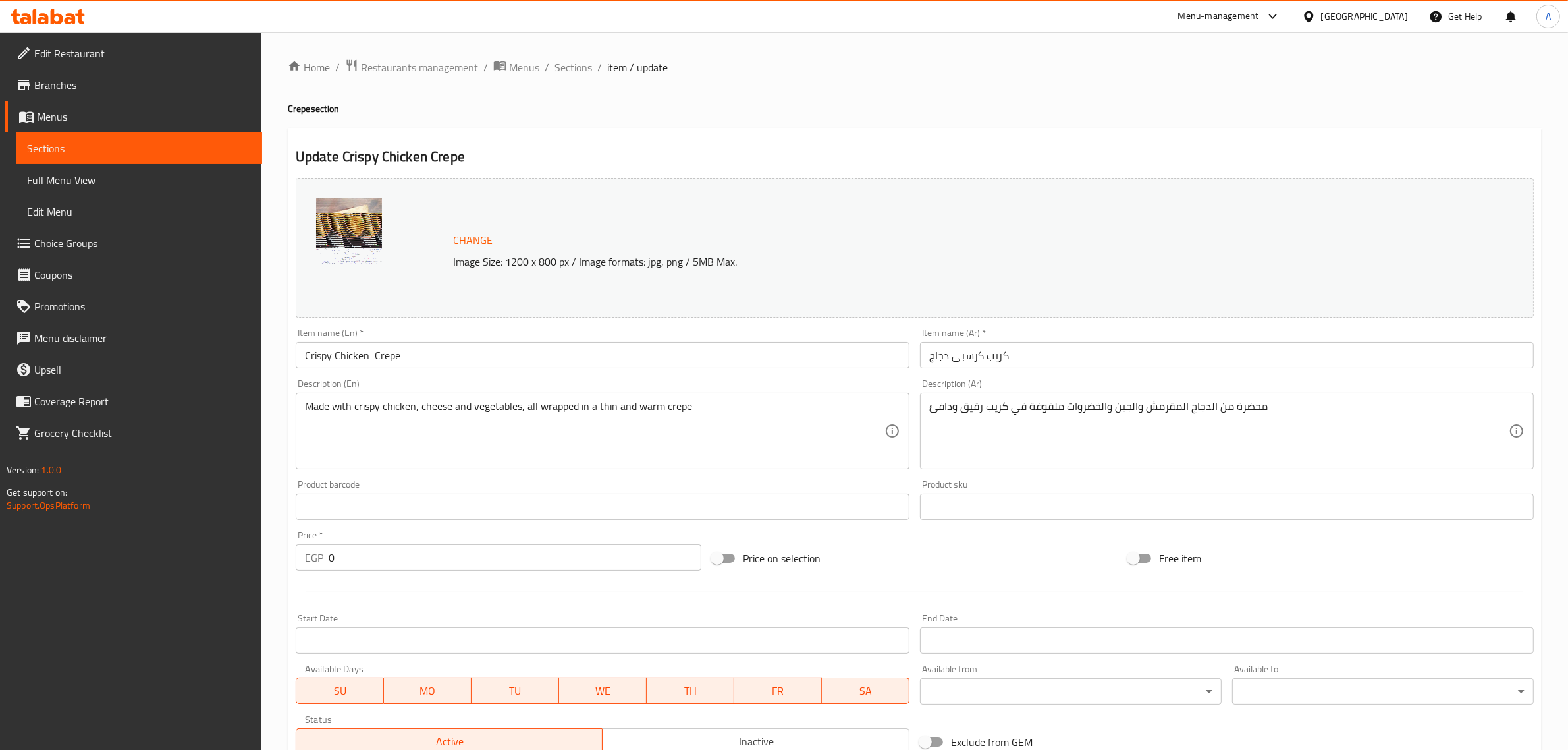
click at [572, 63] on span "Sections" at bounding box center [573, 67] width 37 height 16
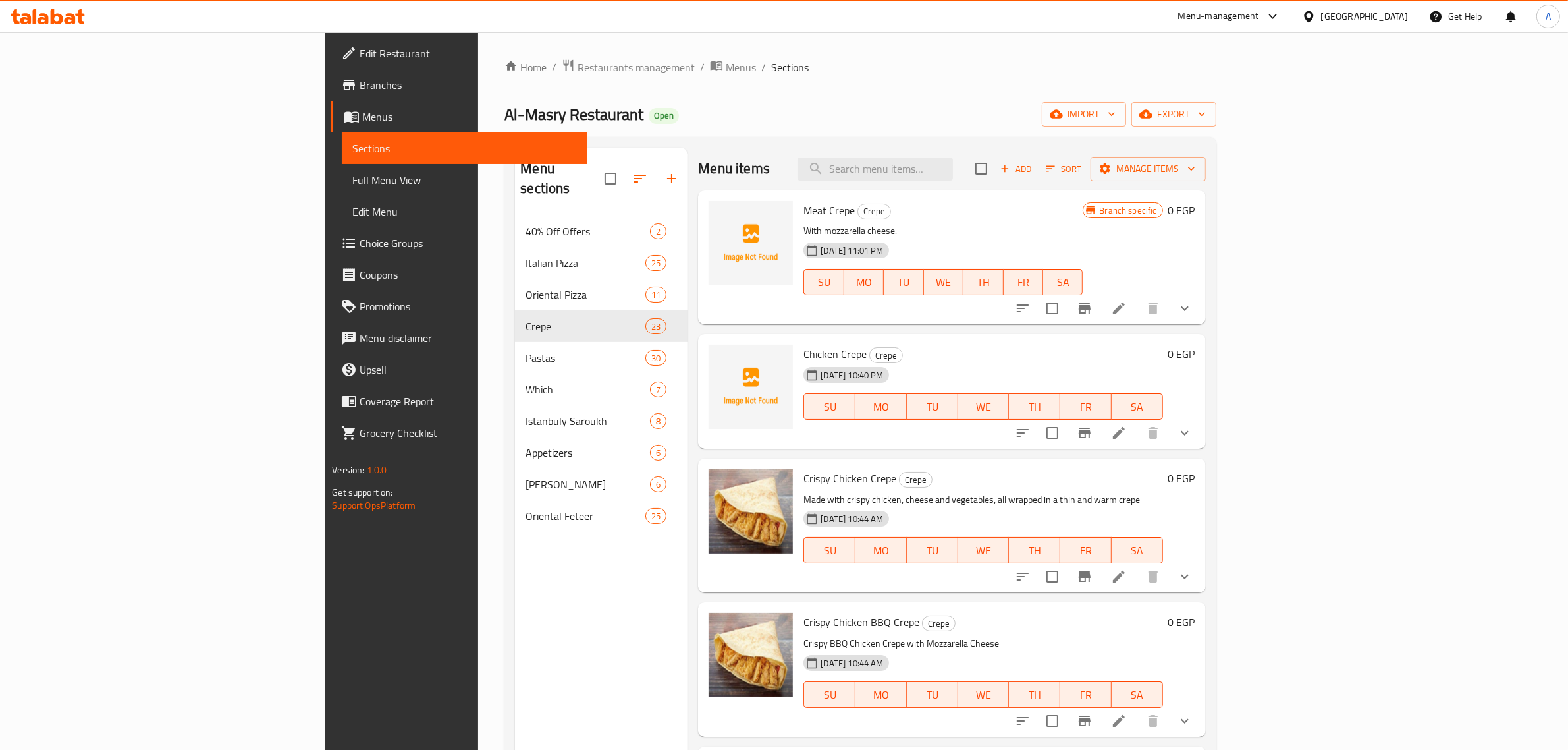
click at [1201, 567] on button "show more" at bounding box center [1185, 576] width 31 height 31
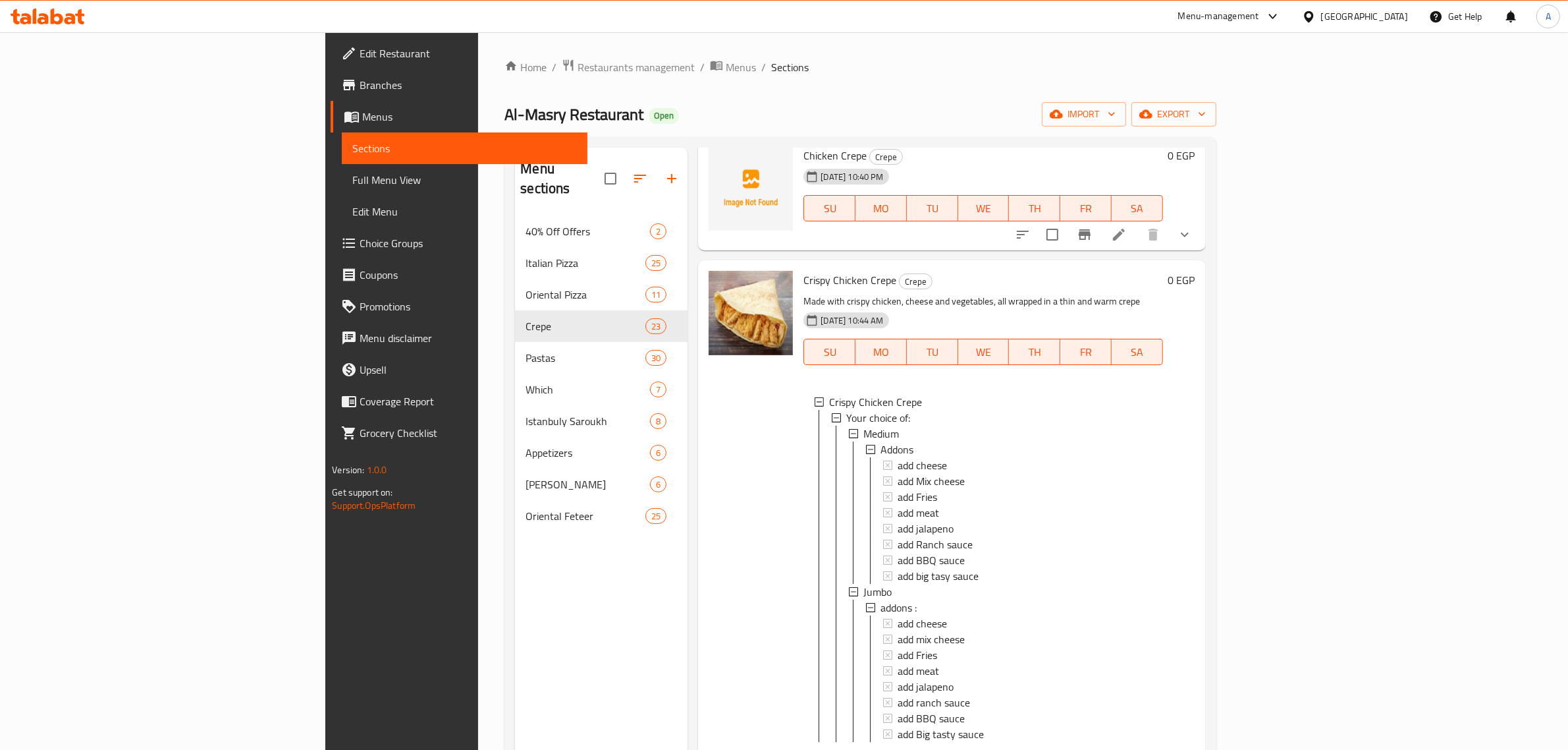
scroll to position [329, 0]
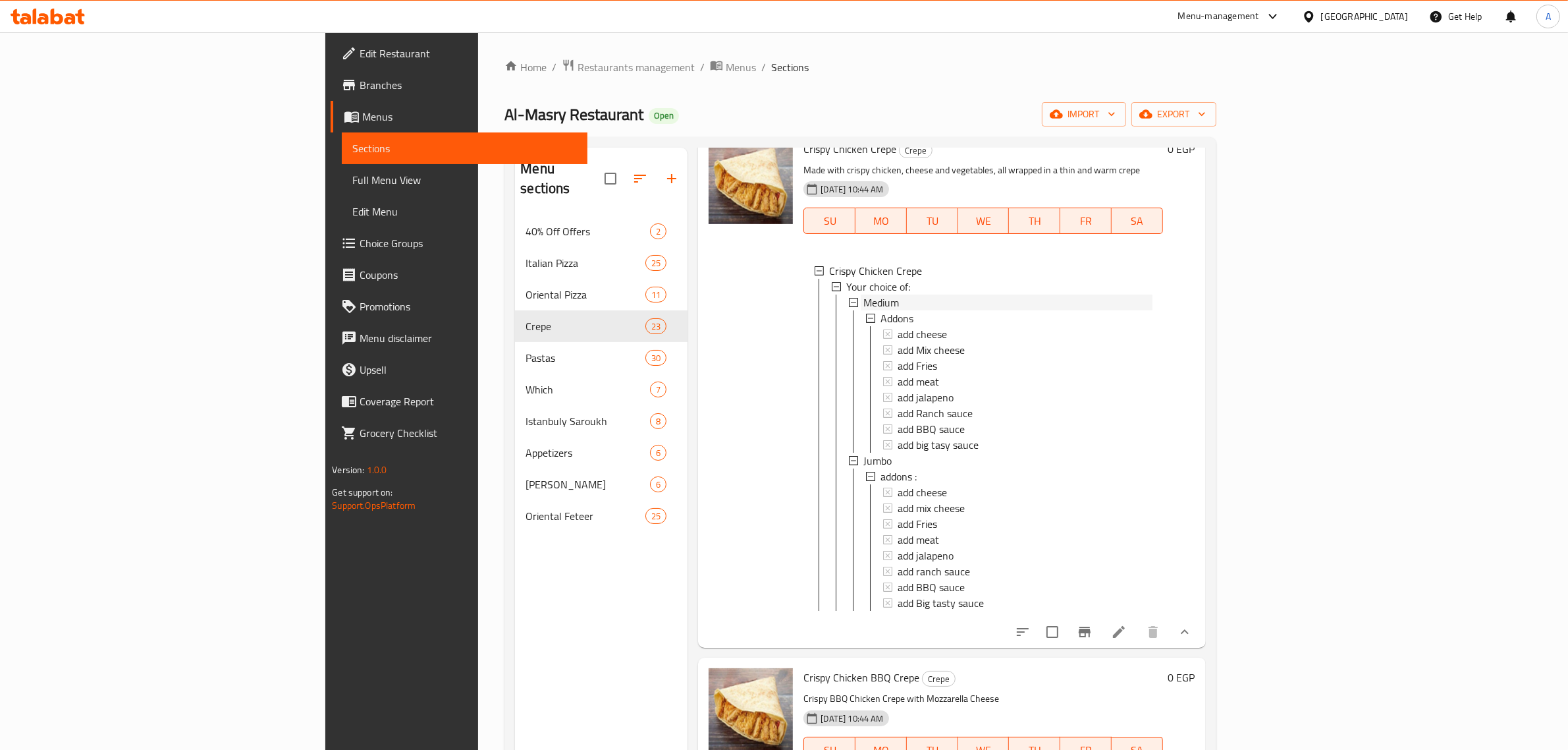
click at [864, 301] on div "Medium" at bounding box center [1008, 303] width 288 height 16
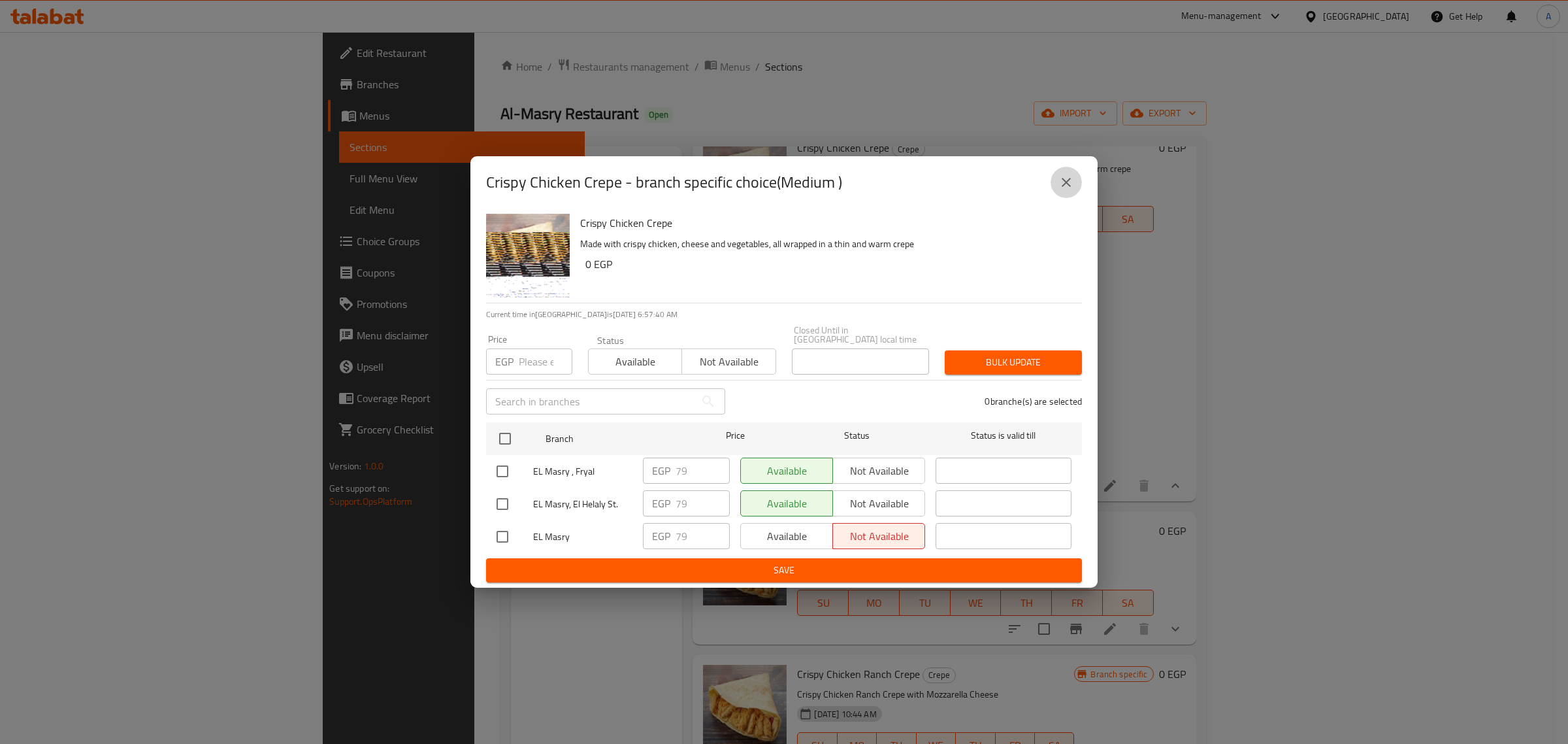
click at [1063, 190] on icon "close" at bounding box center [1067, 182] width 16 height 16
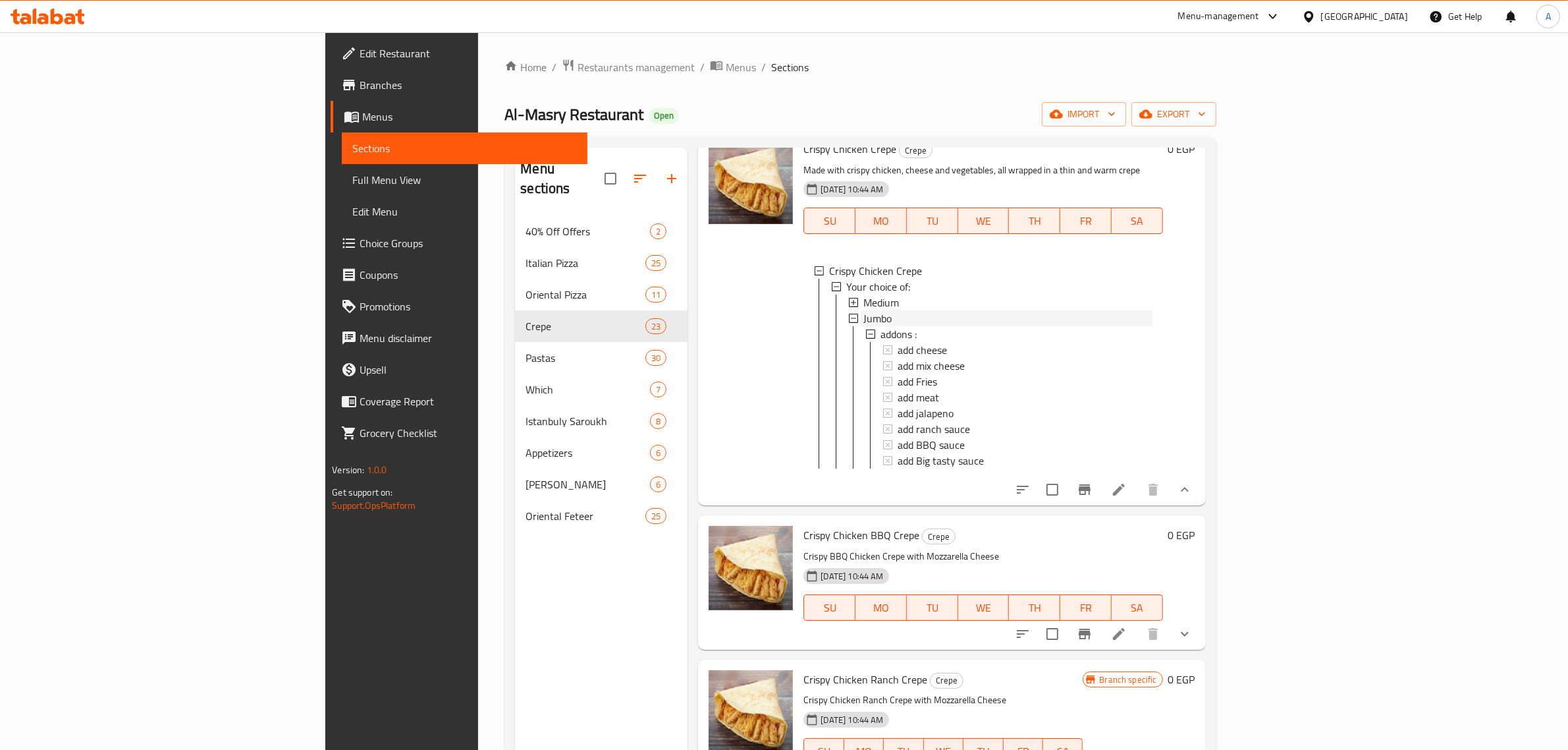
click at [864, 317] on div "Jumbo" at bounding box center [1008, 318] width 288 height 16
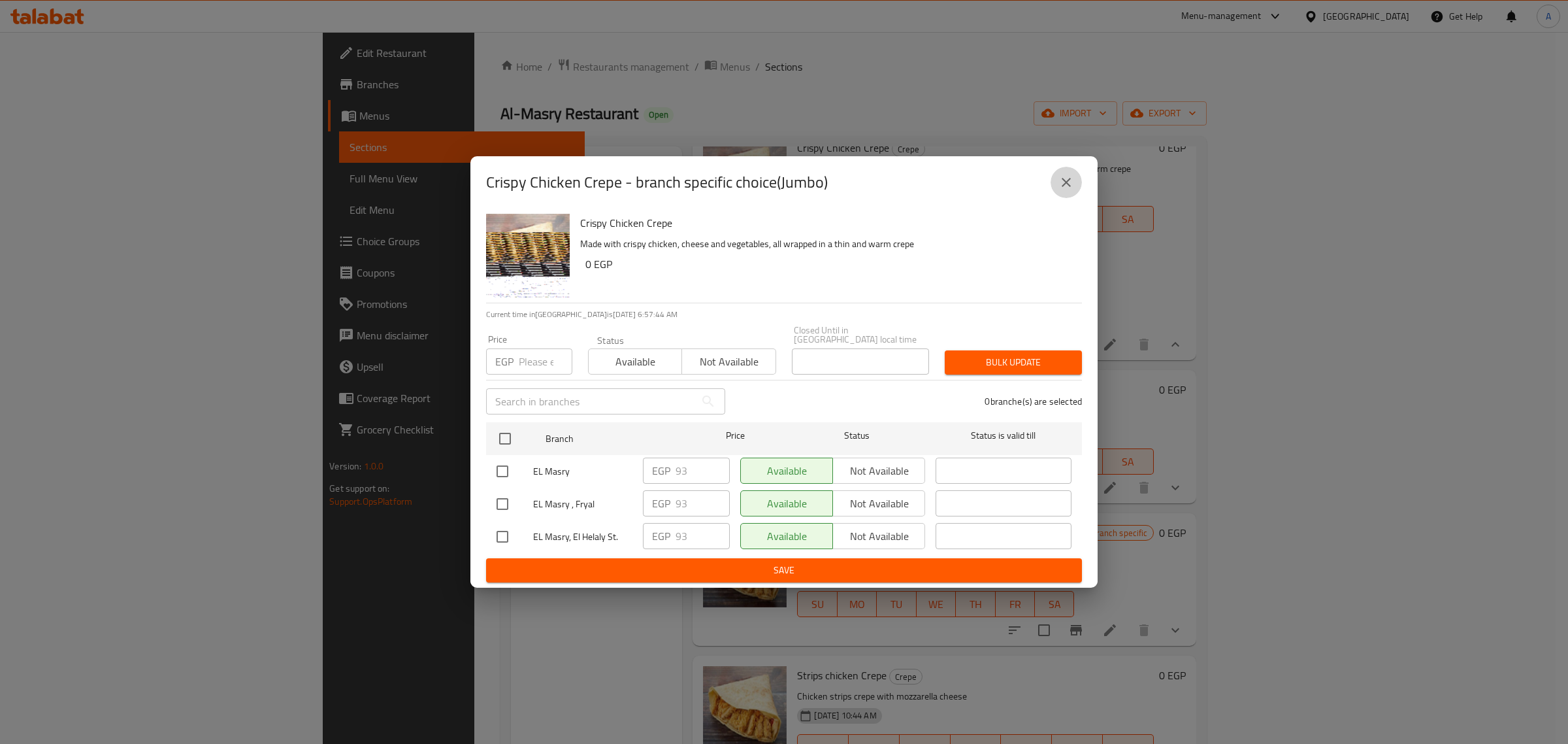
click at [1072, 190] on icon "close" at bounding box center [1067, 182] width 16 height 16
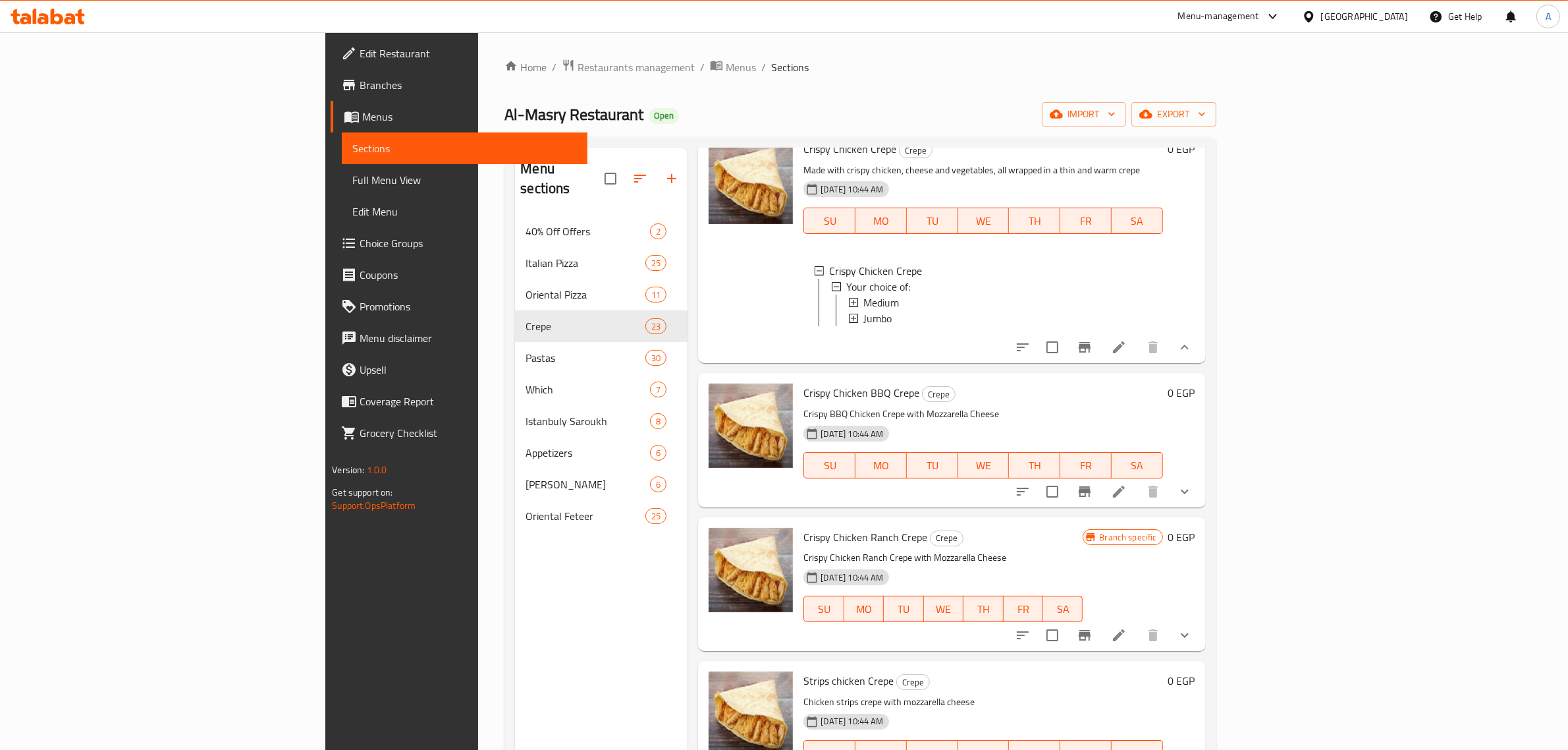
click at [1125, 353] on icon at bounding box center [1119, 347] width 12 height 12
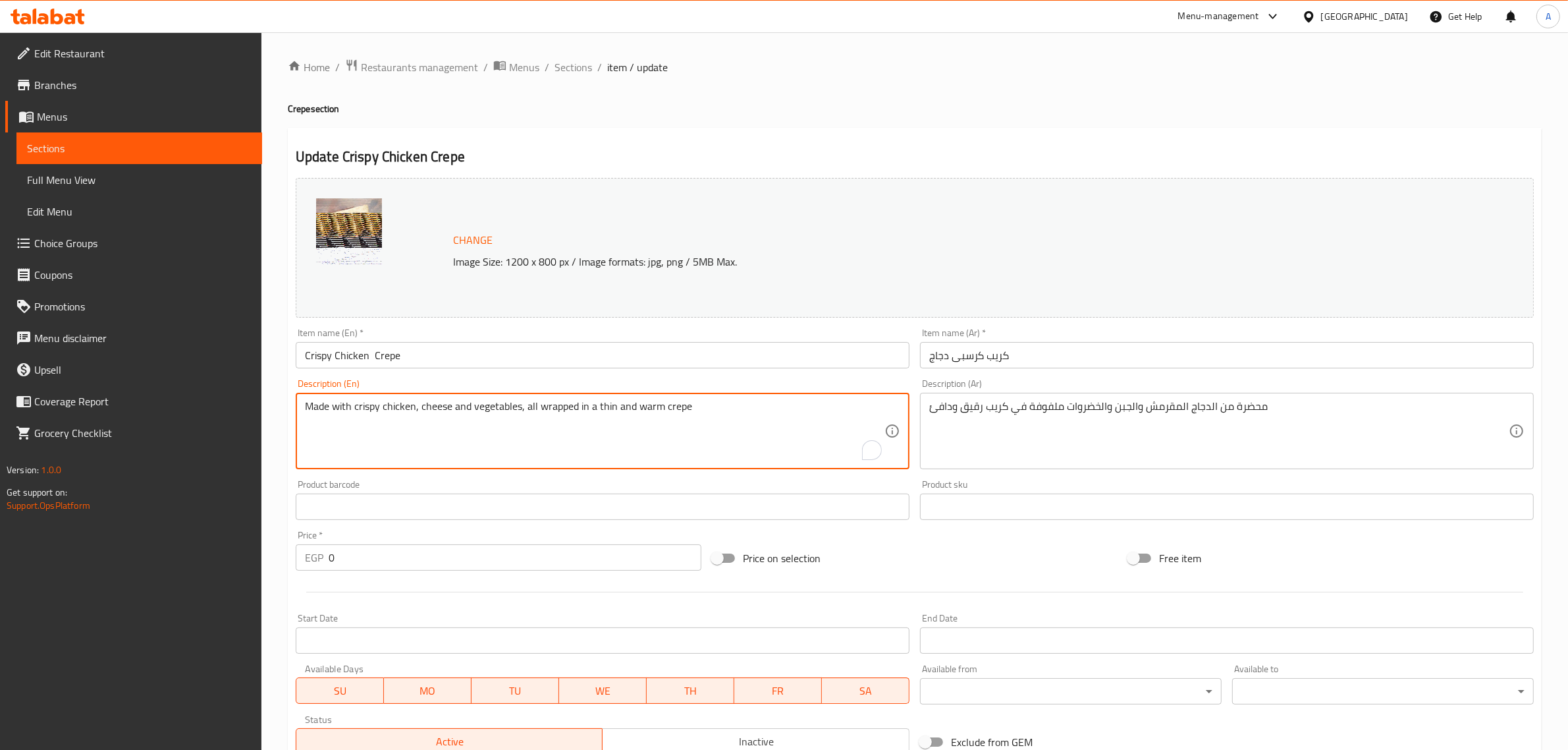
click at [489, 408] on textarea "Made with crispy chicken, cheese and vegetables, all wrapped in a thin and warm…" at bounding box center [595, 432] width 579 height 63
paste textarea "With mozzarella cheese."
type textarea "With mozzarella cheese."
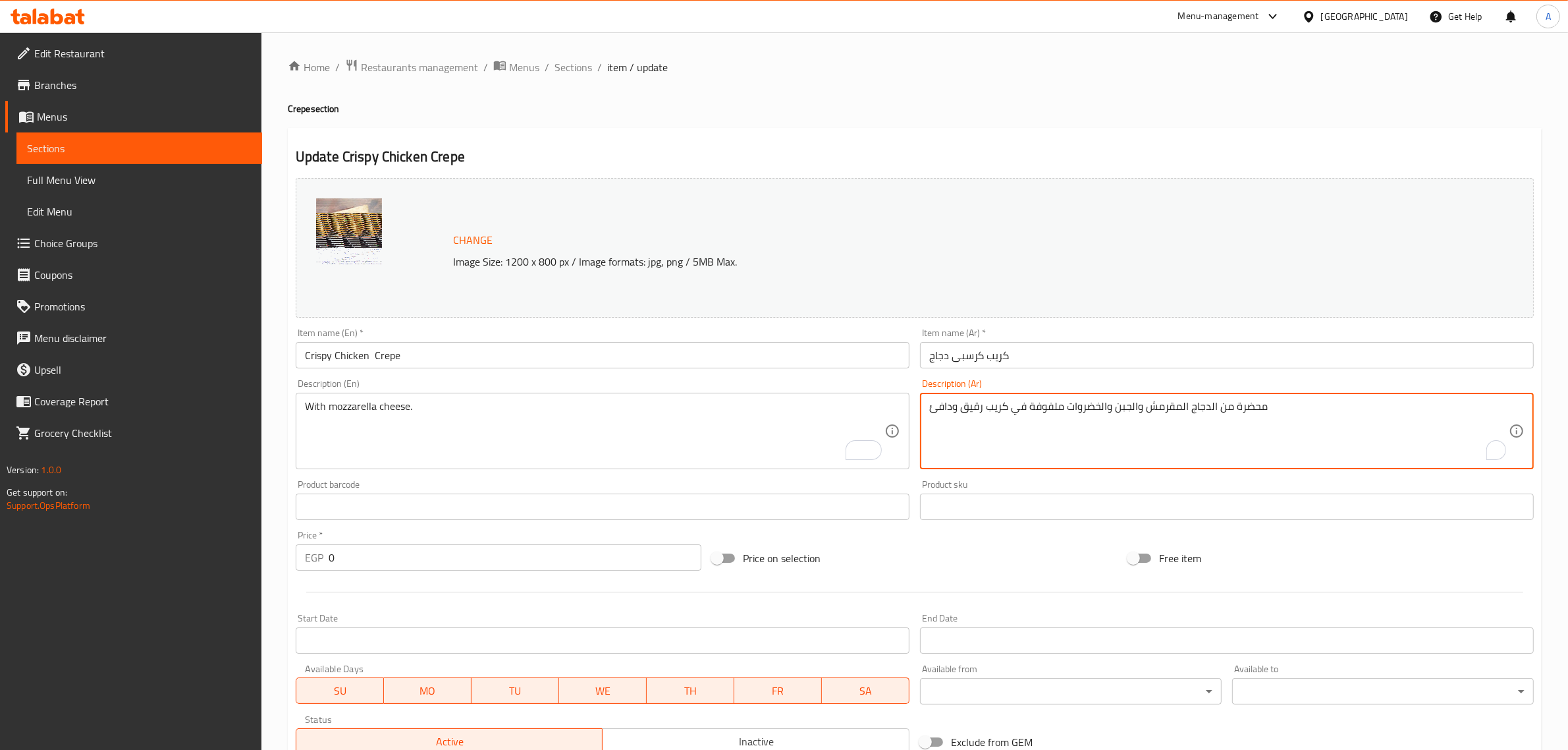
click at [962, 425] on textarea "محضرة من الدجاج المقرمش والجبن والخضروات ملفوفة في كريب رقيق ودافئ" at bounding box center [1219, 432] width 579 height 63
click at [958, 423] on textarea "محضرة من الدجاج المقرمش والجبن والخضروات ملفوفة في كريب رقيق ودافئ" at bounding box center [1219, 432] width 579 height 63
paste textarea "جبن الموزاريلا."
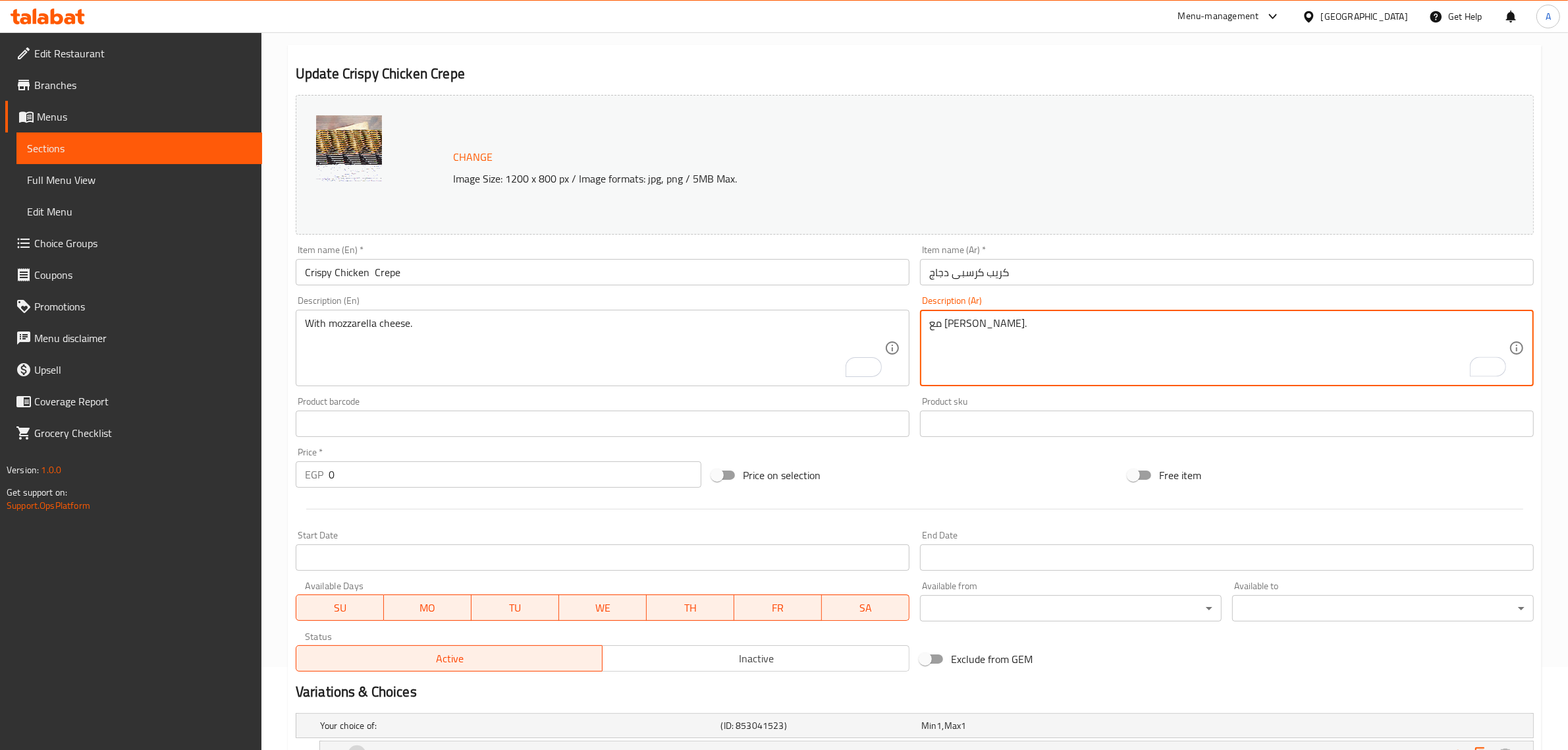
scroll to position [83, 0]
type textarea "مع جبن الموزاريلا."
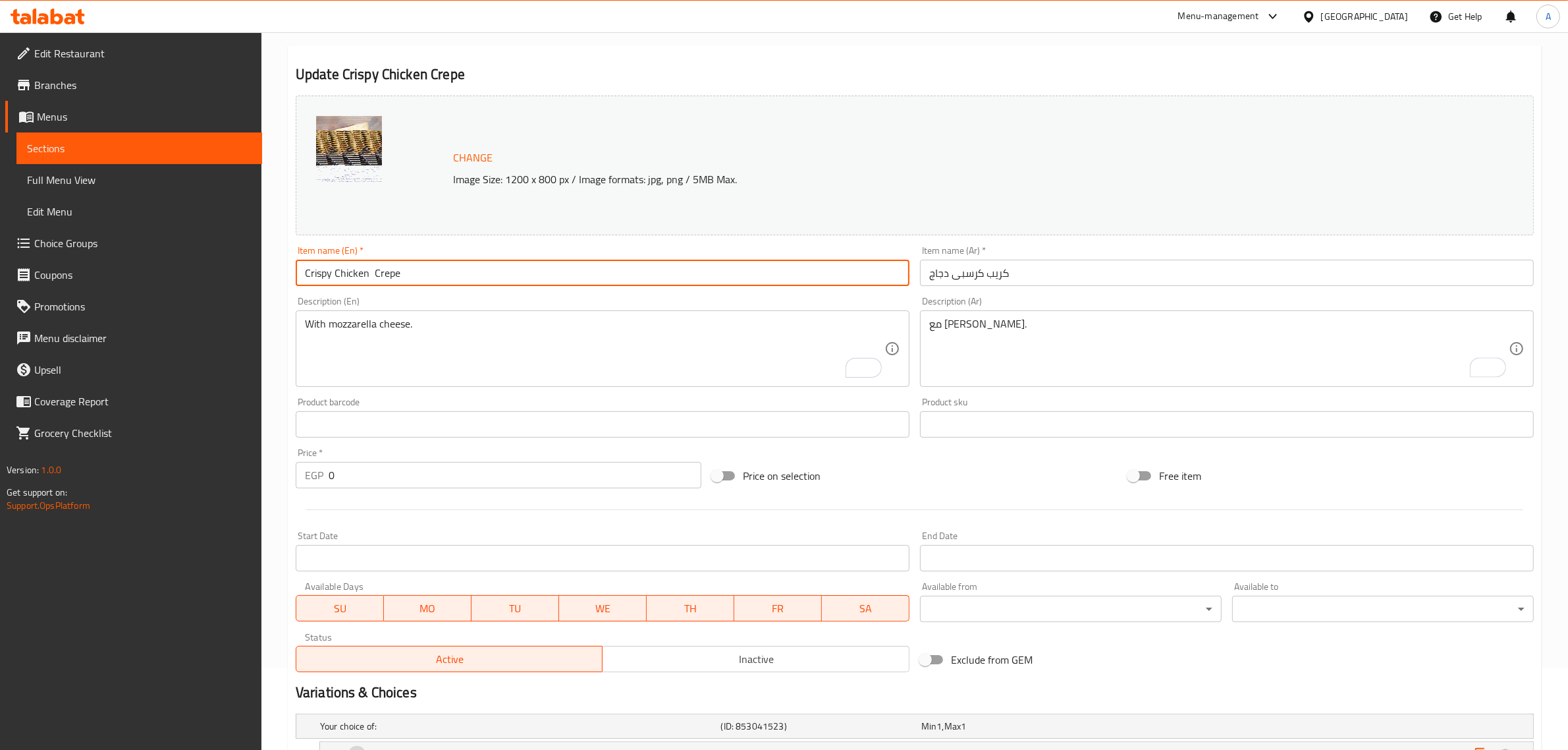
click at [613, 282] on input "Crispy Chicken Crepe" at bounding box center [602, 273] width 614 height 26
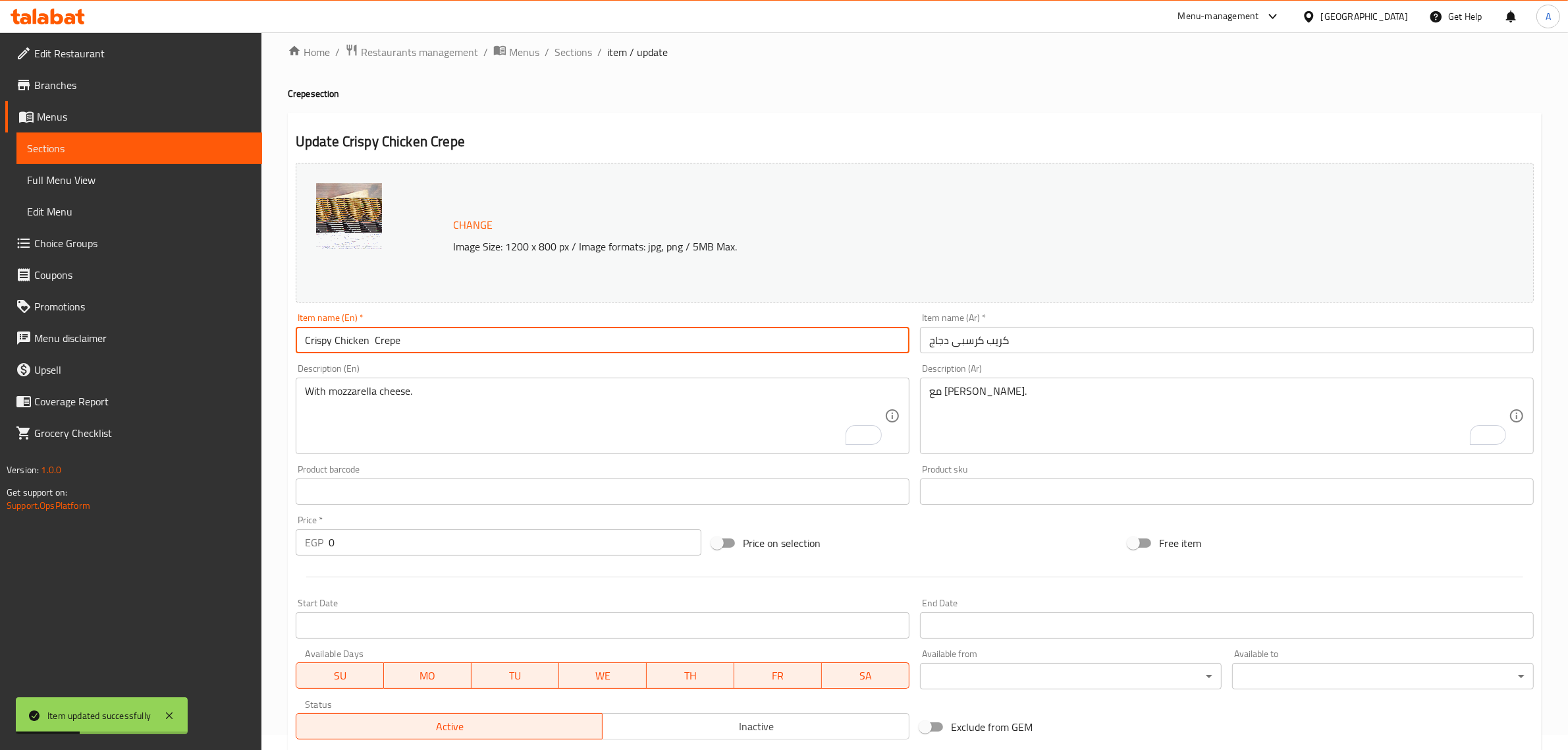
scroll to position [0, 0]
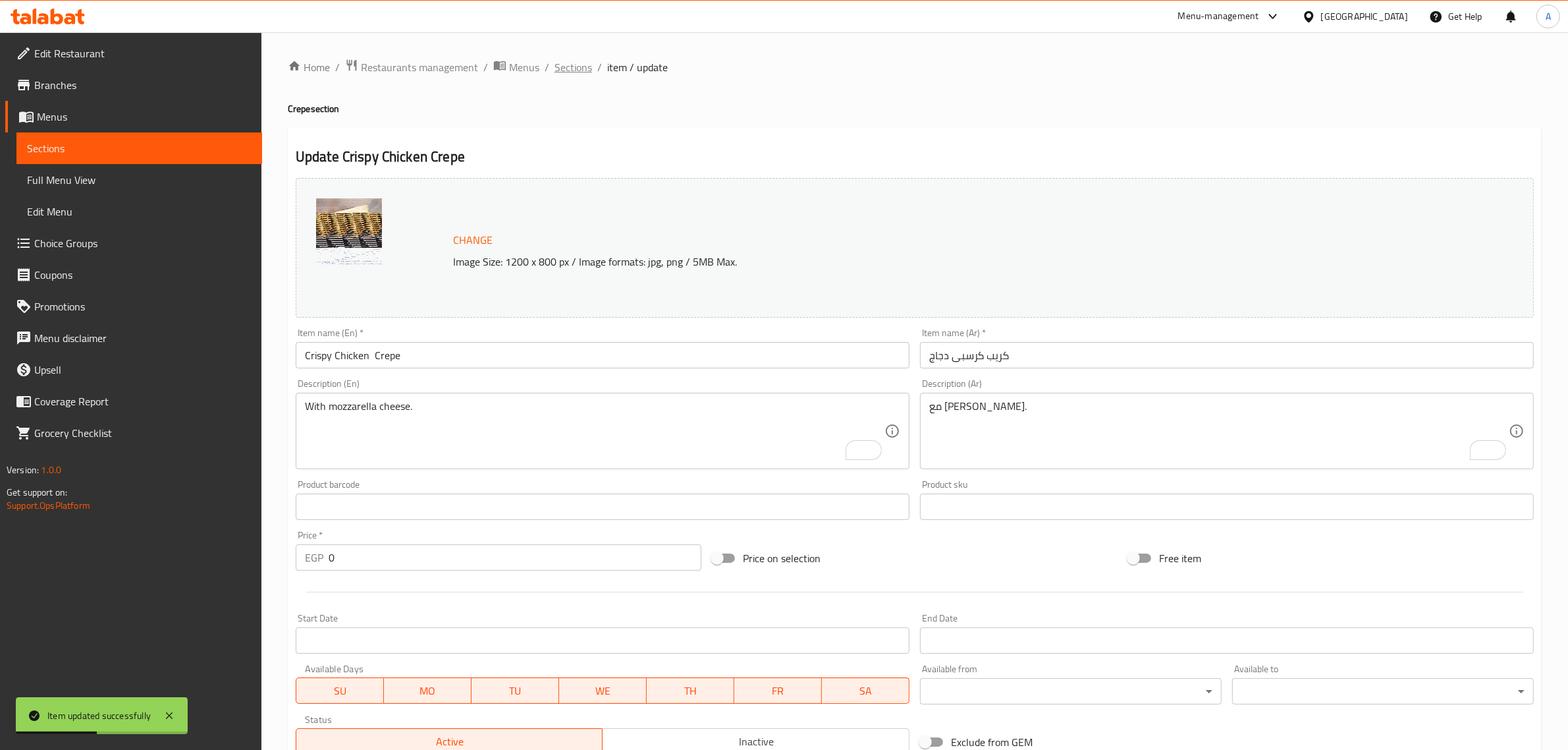
click at [558, 72] on span "Sections" at bounding box center [573, 67] width 37 height 16
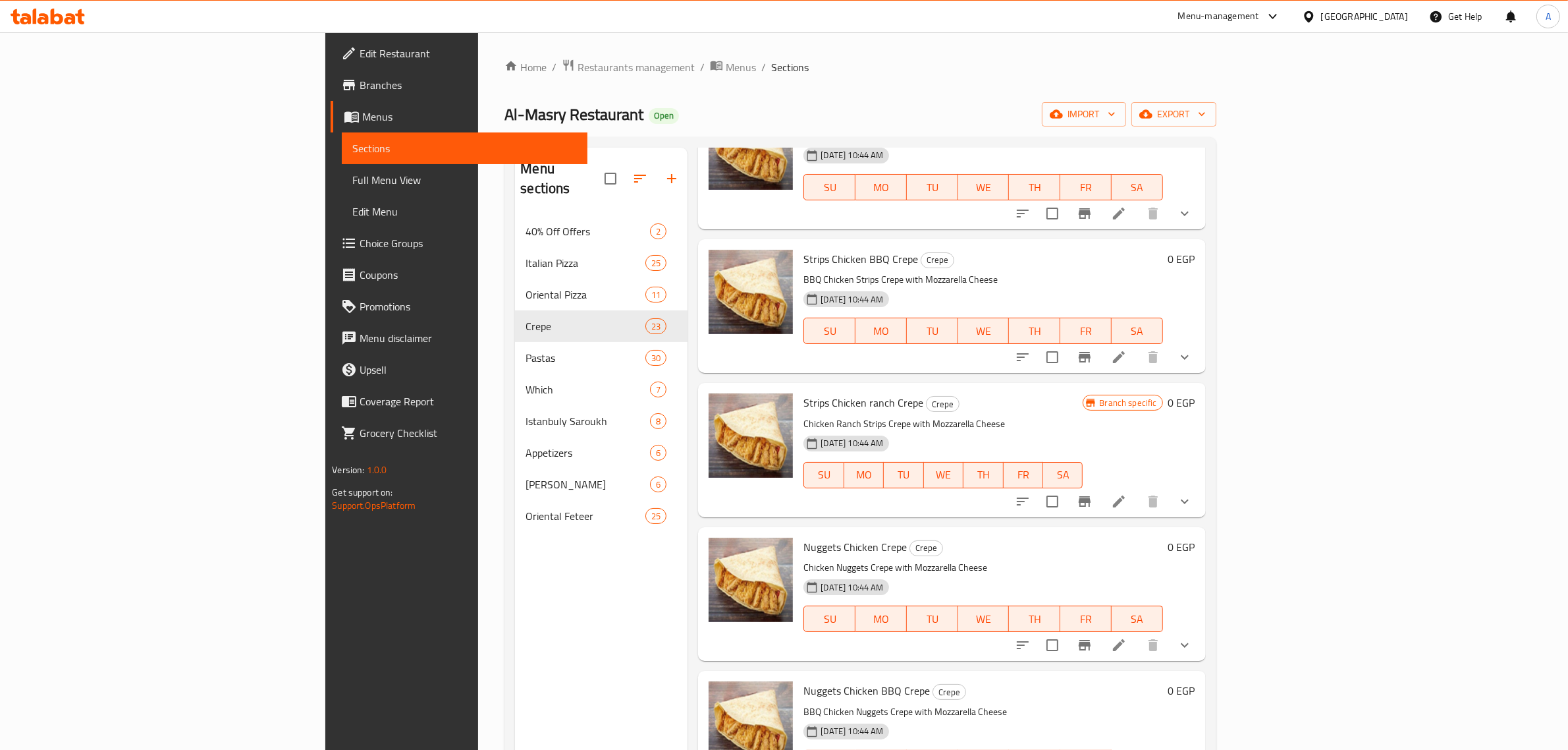
scroll to position [824, 0]
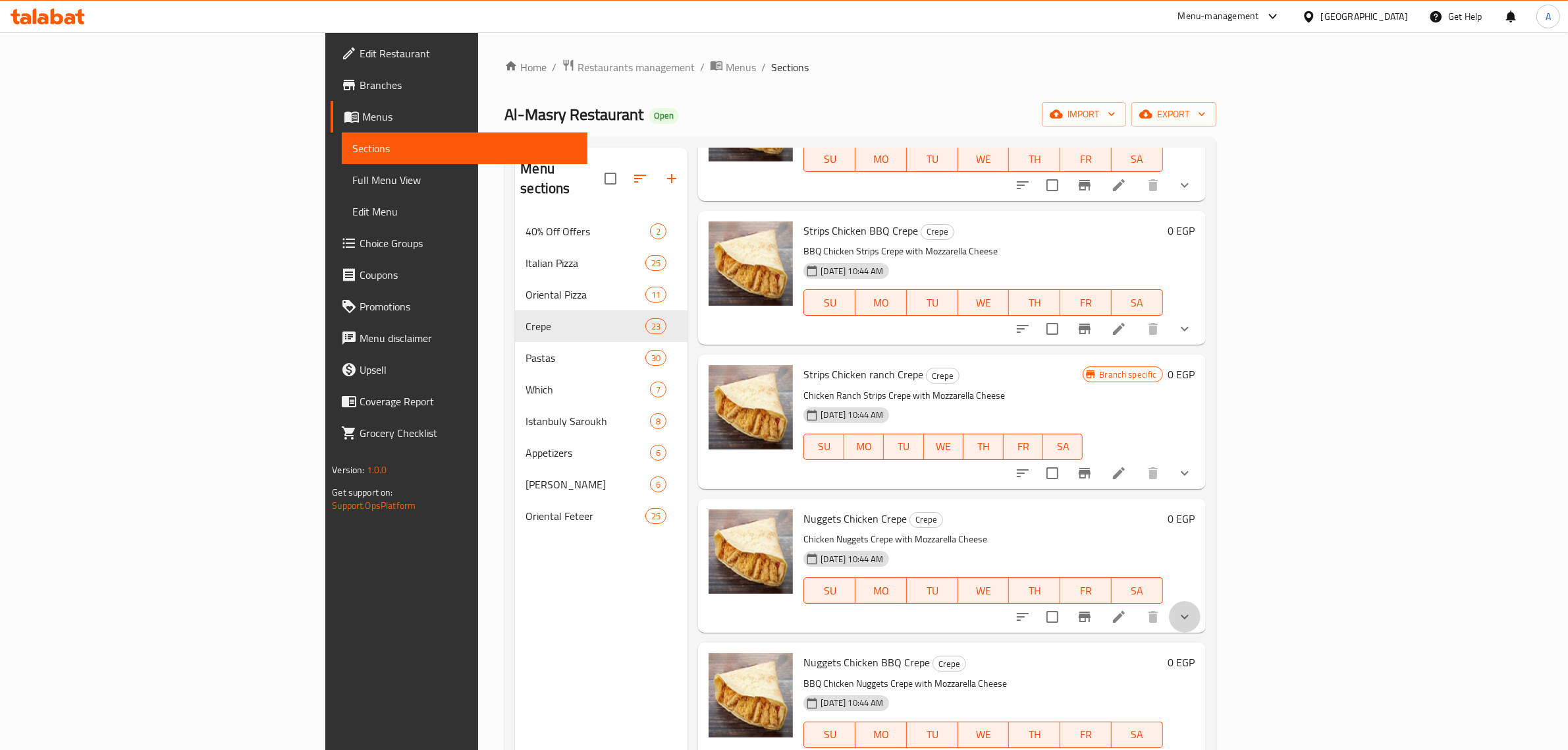
click at [1201, 613] on button "show more" at bounding box center [1185, 616] width 31 height 31
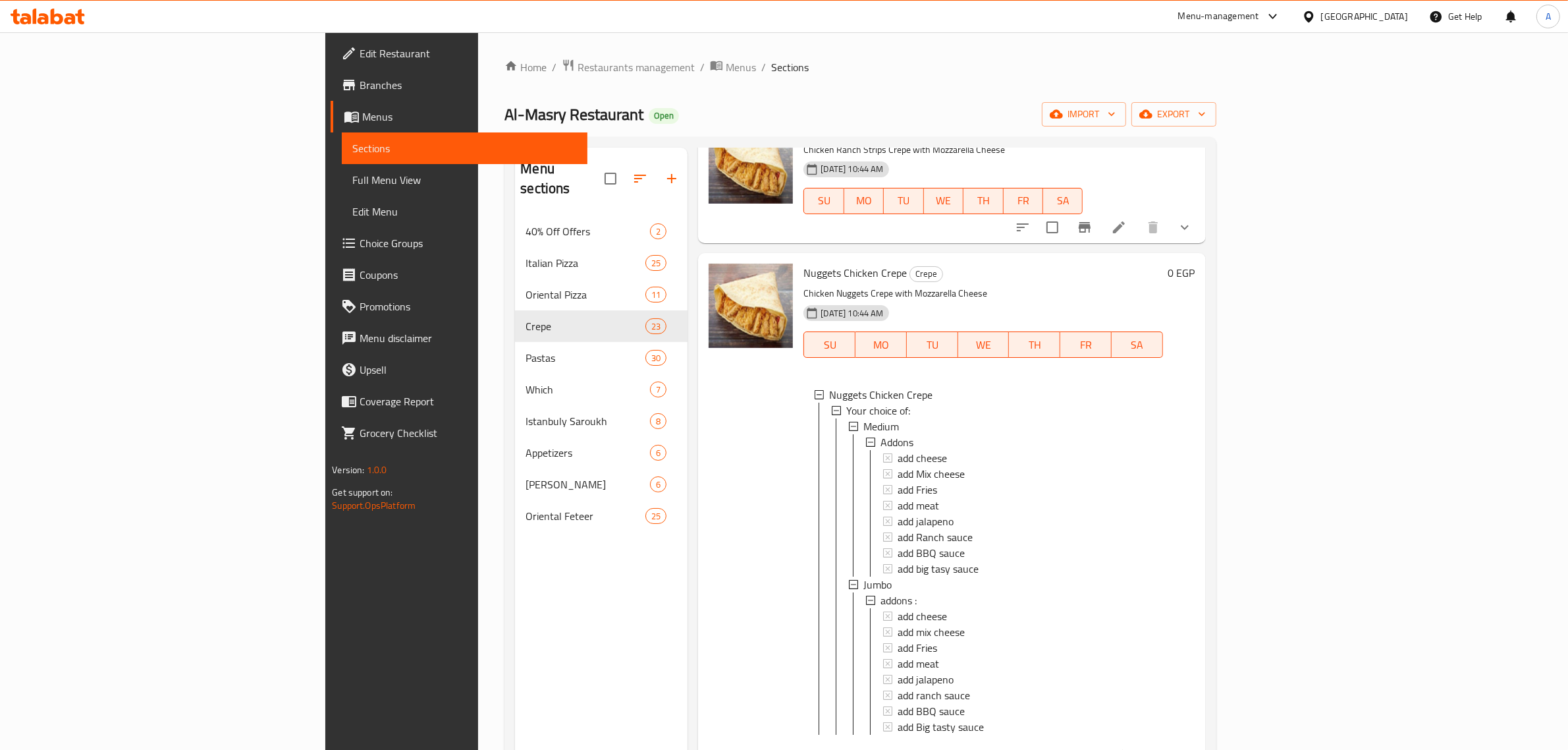
scroll to position [1070, 0]
click at [878, 427] on div "Medium" at bounding box center [1008, 425] width 288 height 16
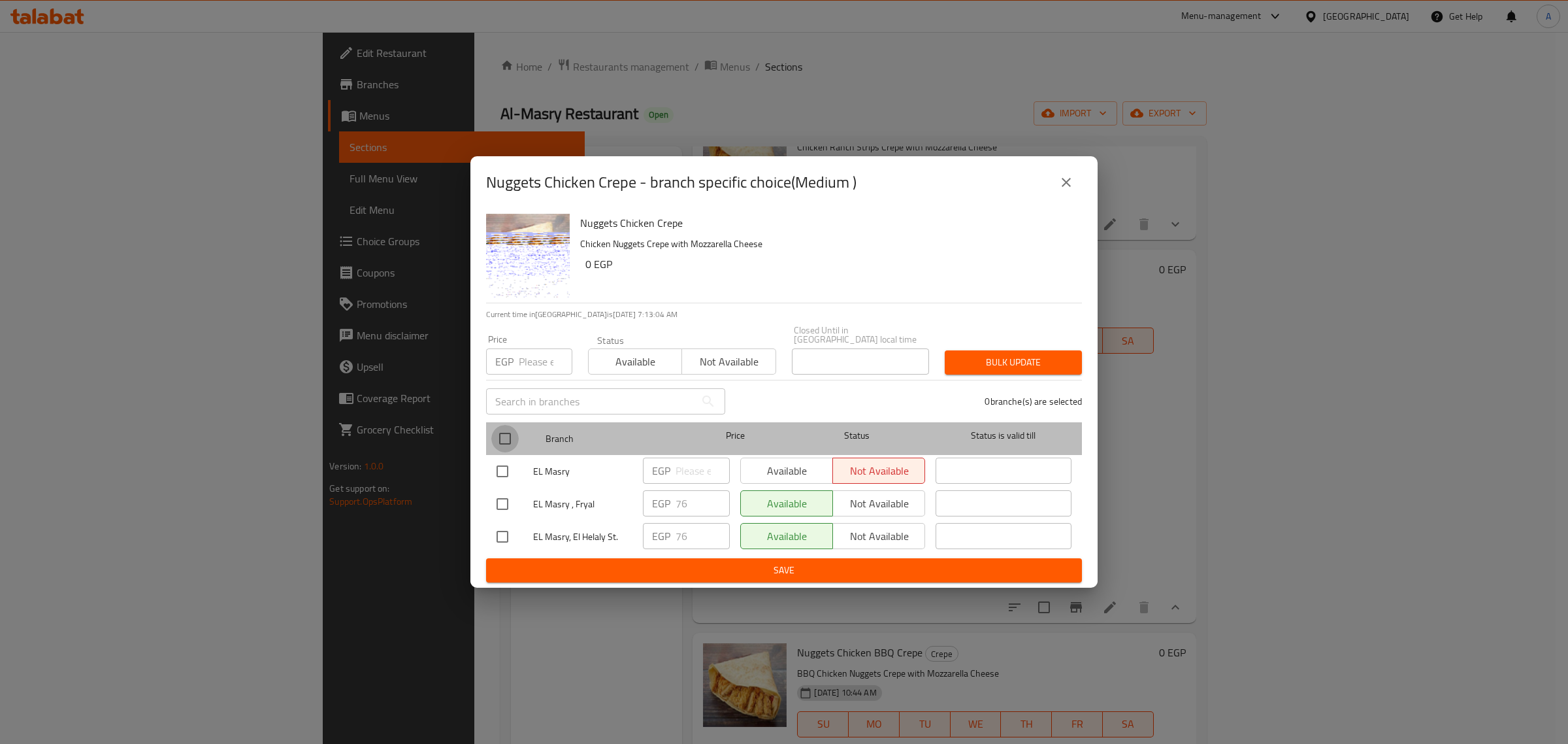
click at [514, 439] on input "checkbox" at bounding box center [505, 438] width 28 height 28
checkbox input "true"
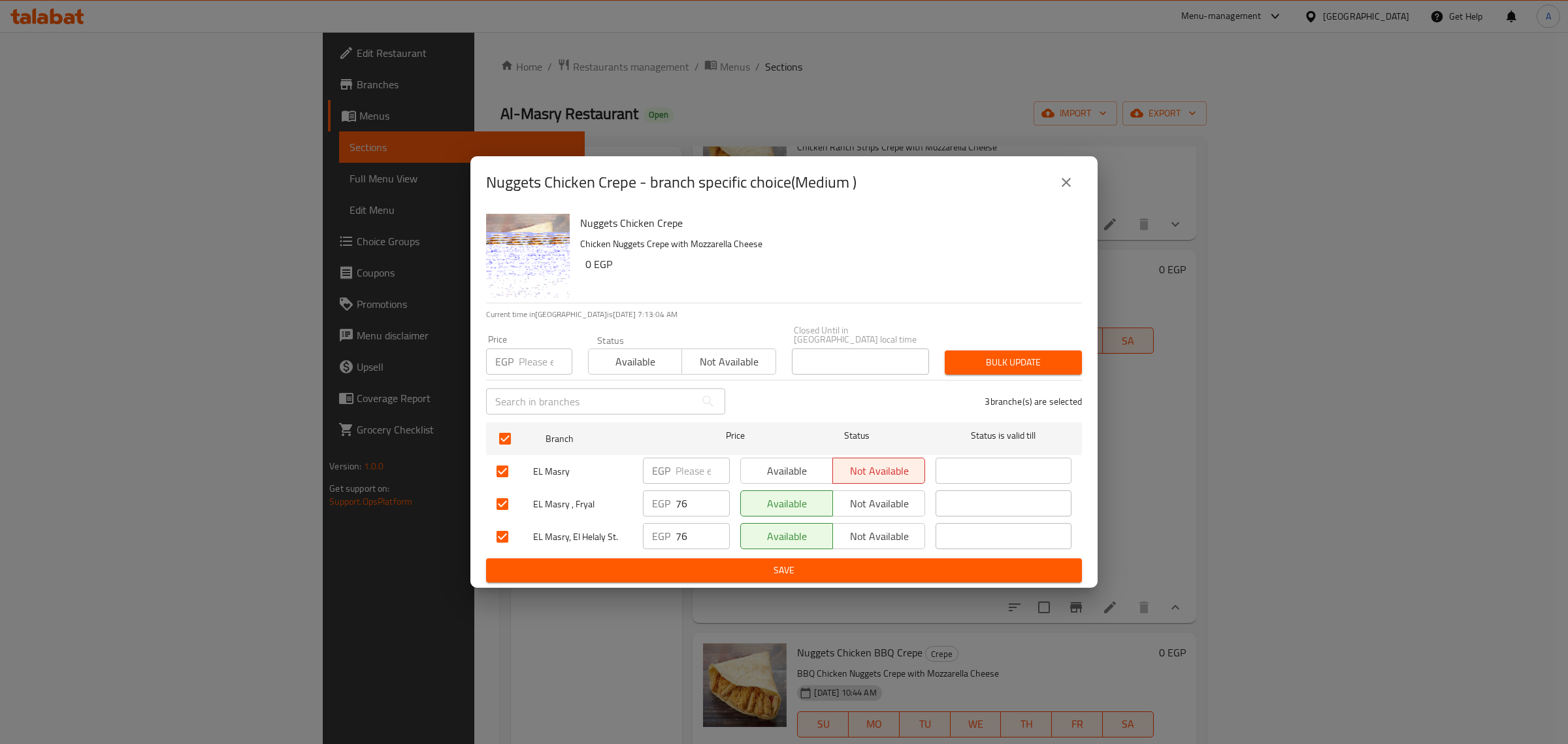
click at [529, 368] on input "number" at bounding box center [546, 361] width 54 height 26
type input "81"
click at [979, 356] on span "Bulk update" at bounding box center [1014, 362] width 116 height 17
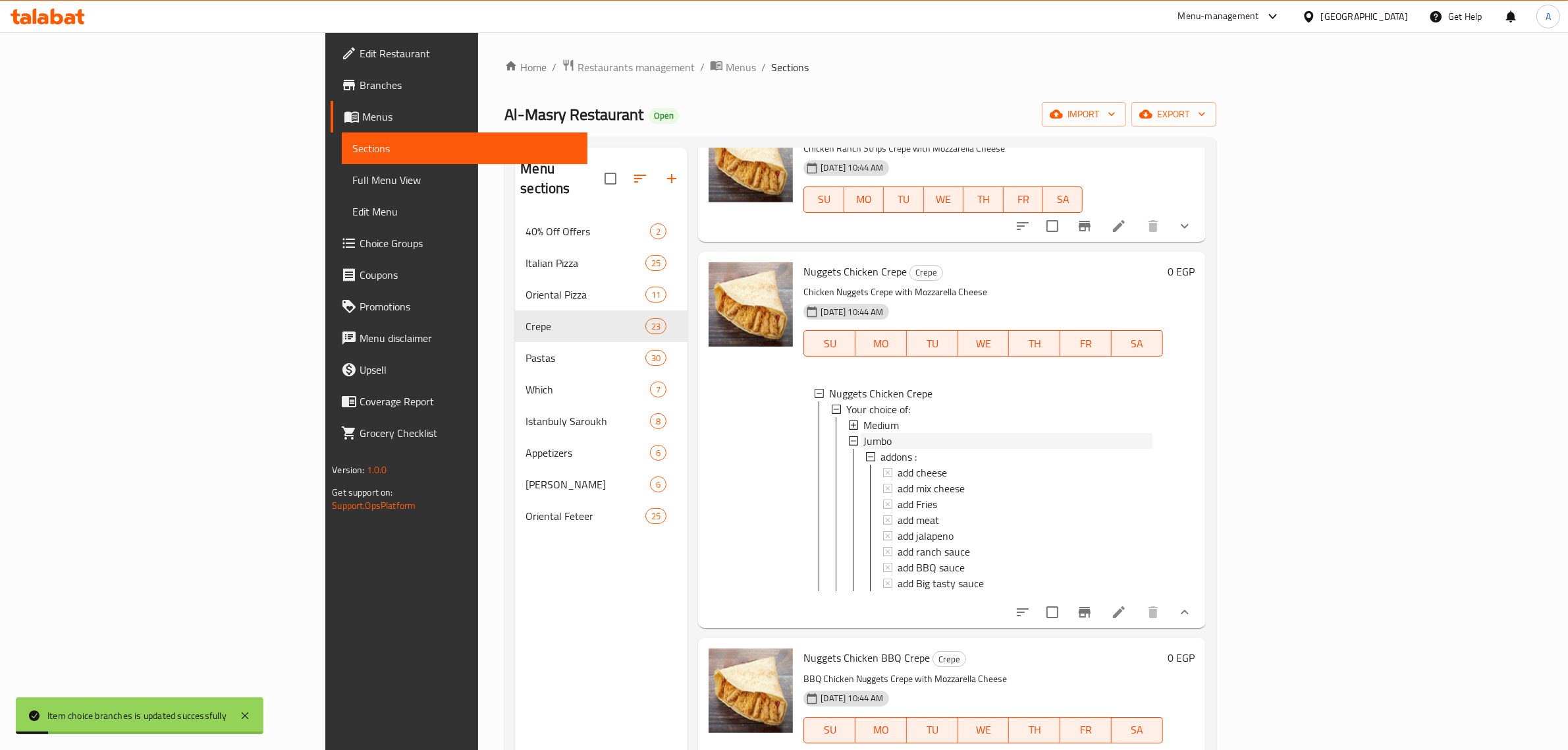
click at [864, 443] on div "Jumbo" at bounding box center [1008, 441] width 288 height 16
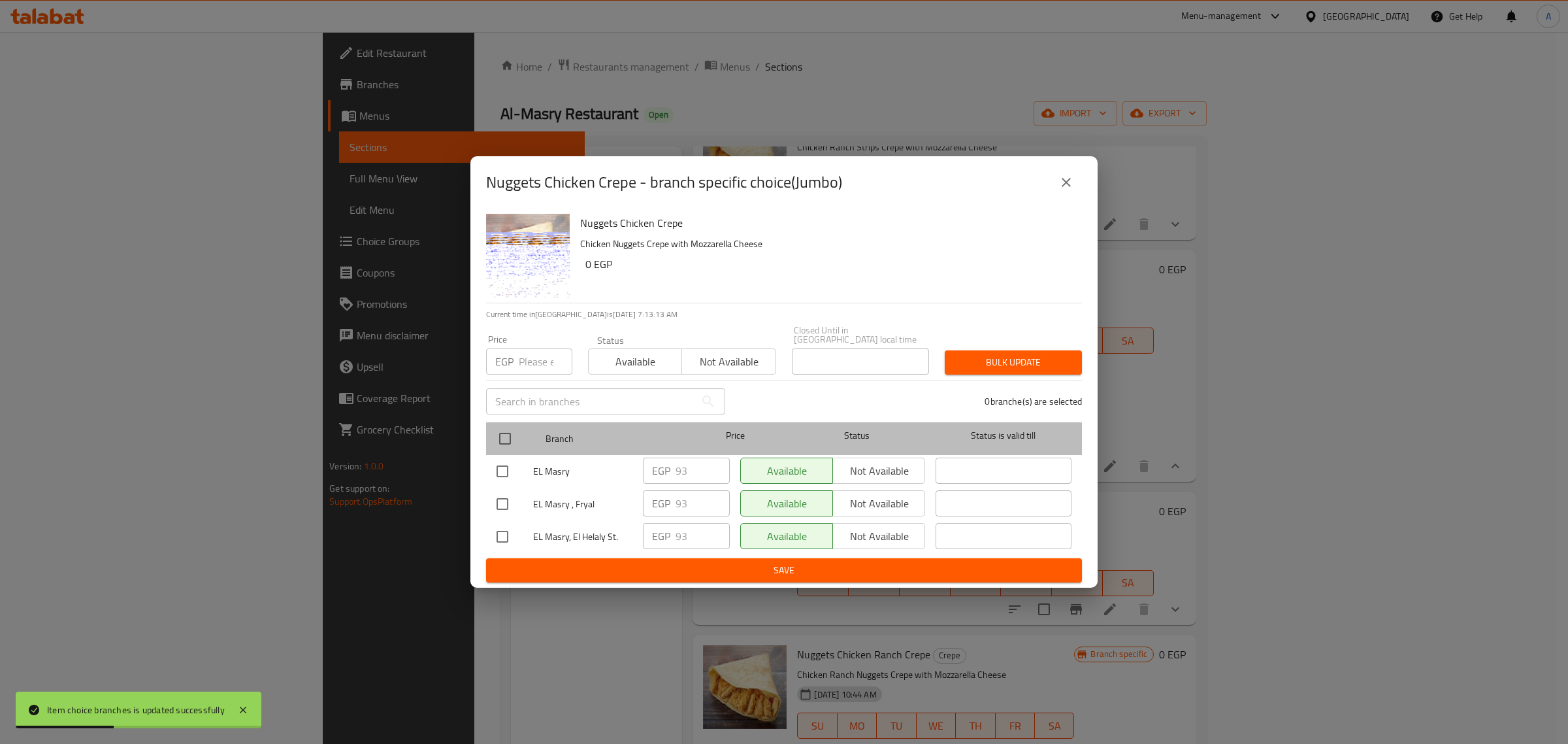
click at [522, 433] on div at bounding box center [516, 438] width 49 height 38
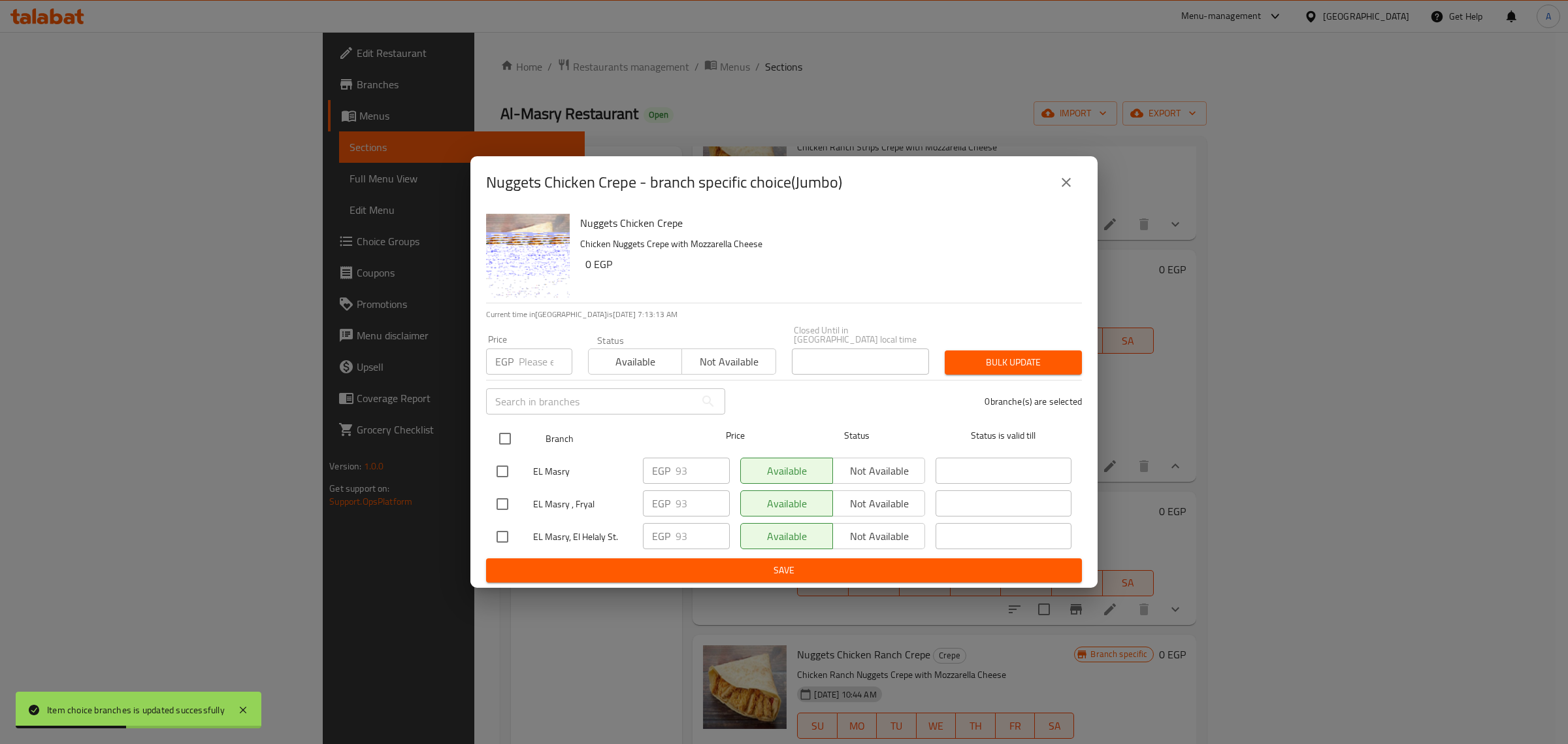
click at [498, 435] on input "checkbox" at bounding box center [505, 438] width 28 height 28
checkbox input "true"
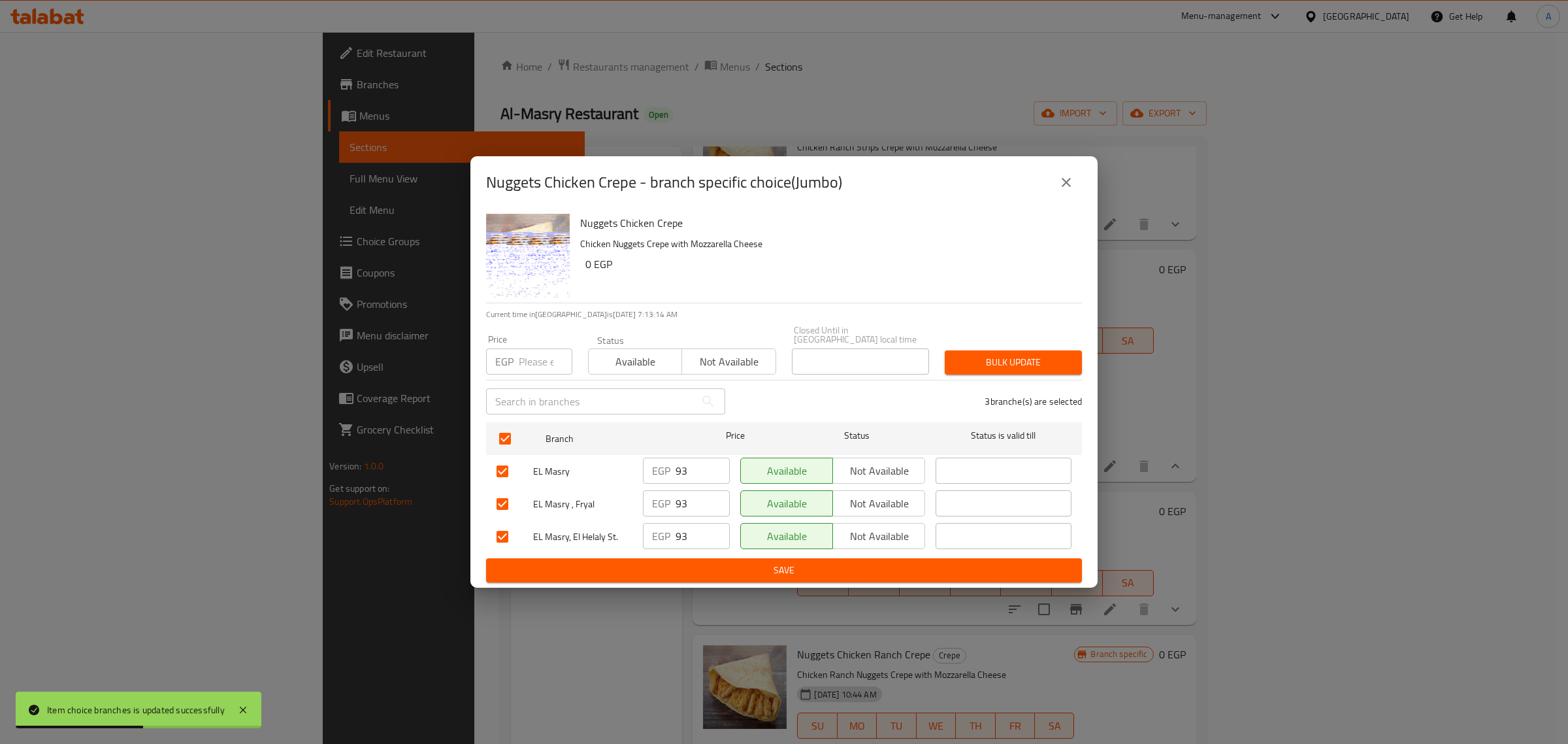
click at [526, 353] on input "number" at bounding box center [546, 361] width 54 height 26
type input "98"
click at [983, 363] on span "Bulk update" at bounding box center [1014, 362] width 116 height 17
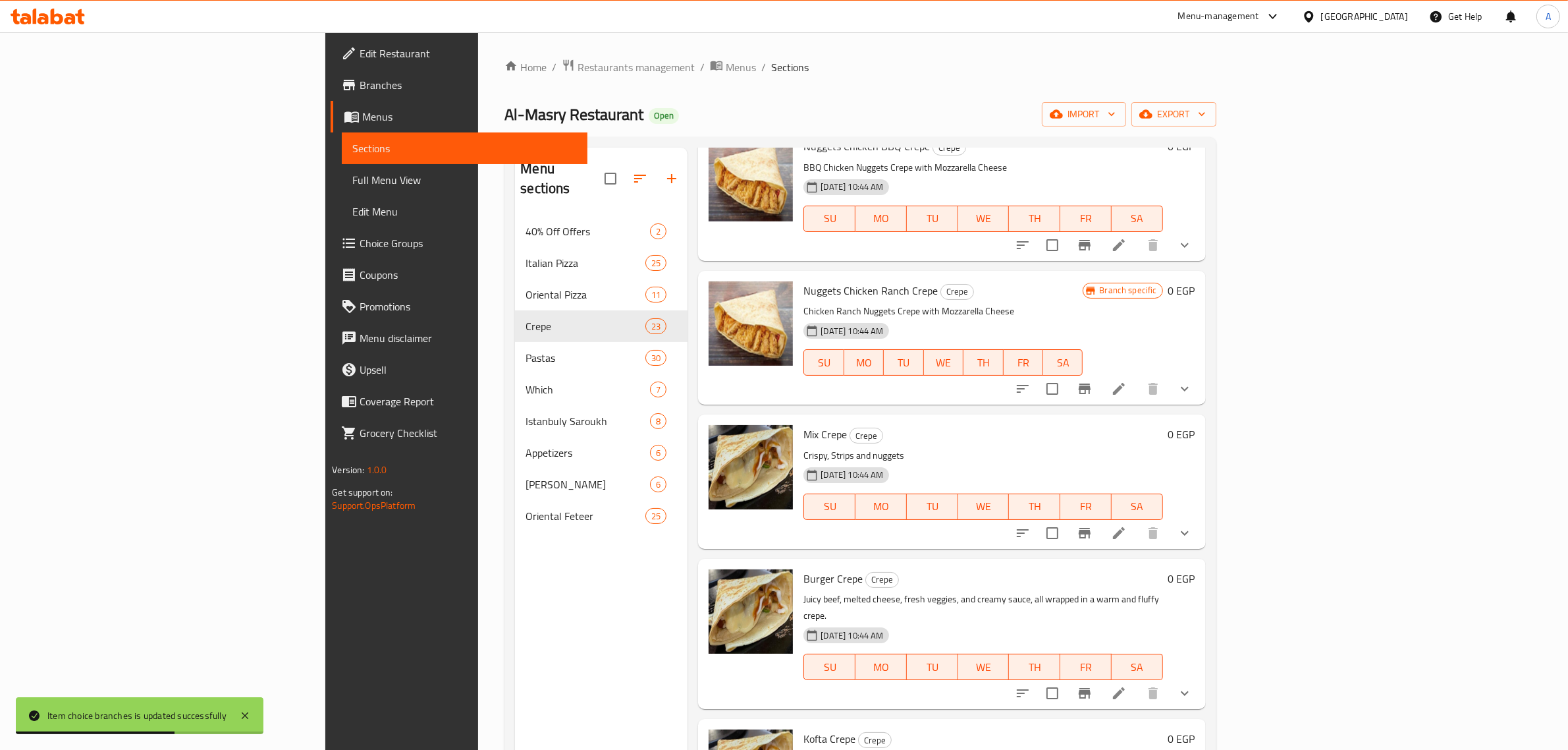
scroll to position [1482, 0]
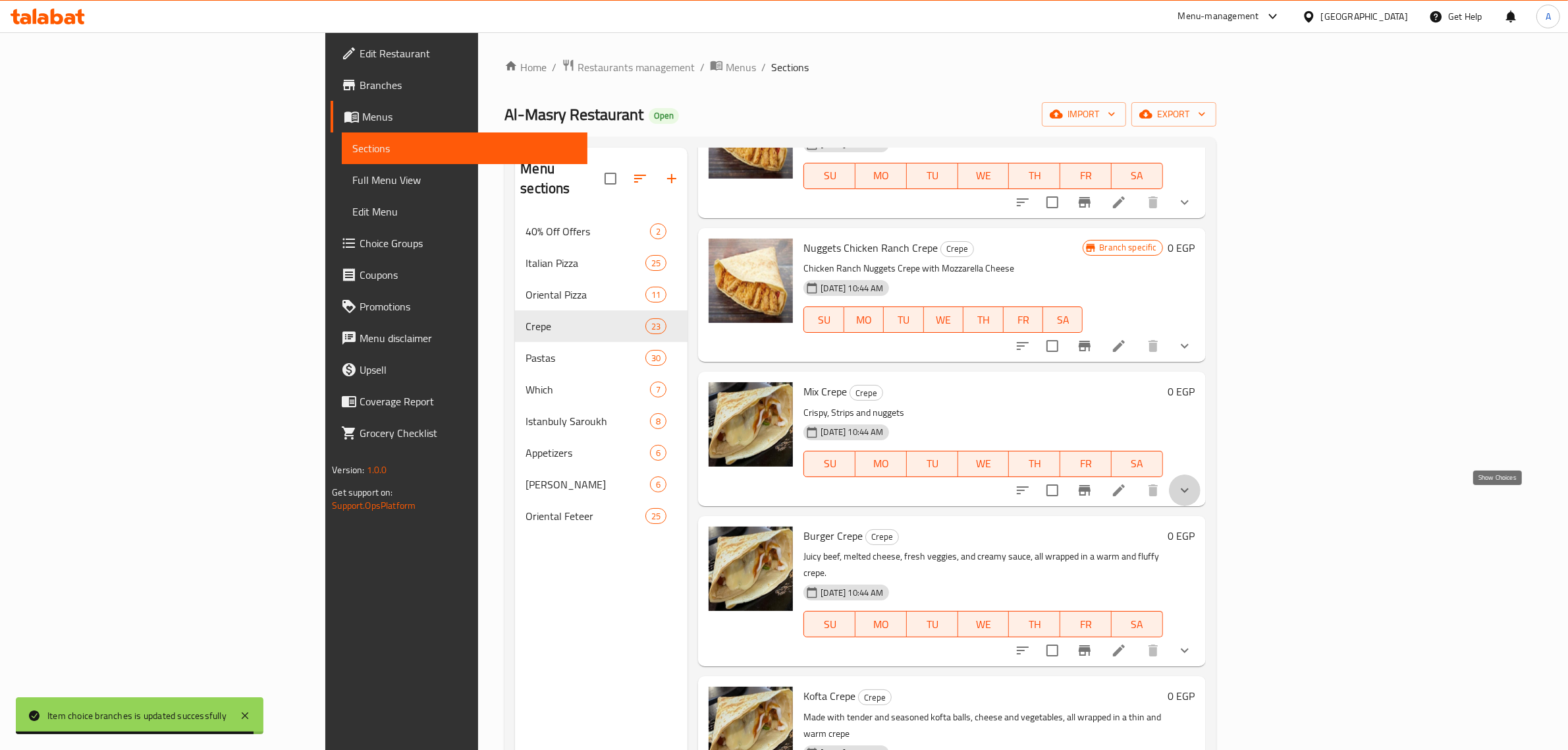
click at [1193, 498] on icon "show more" at bounding box center [1185, 490] width 16 height 16
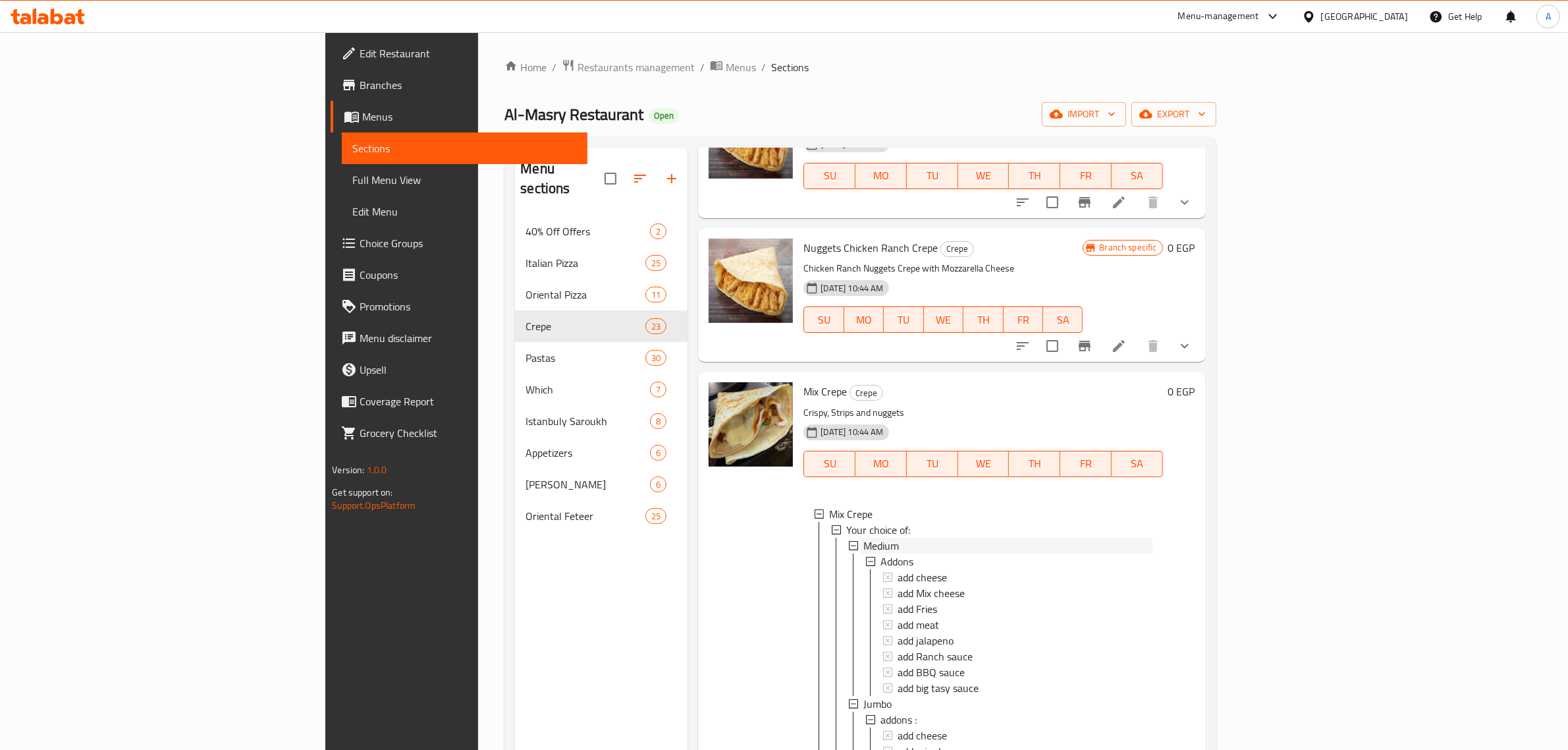
click at [864, 553] on div "Medium" at bounding box center [1008, 546] width 288 height 16
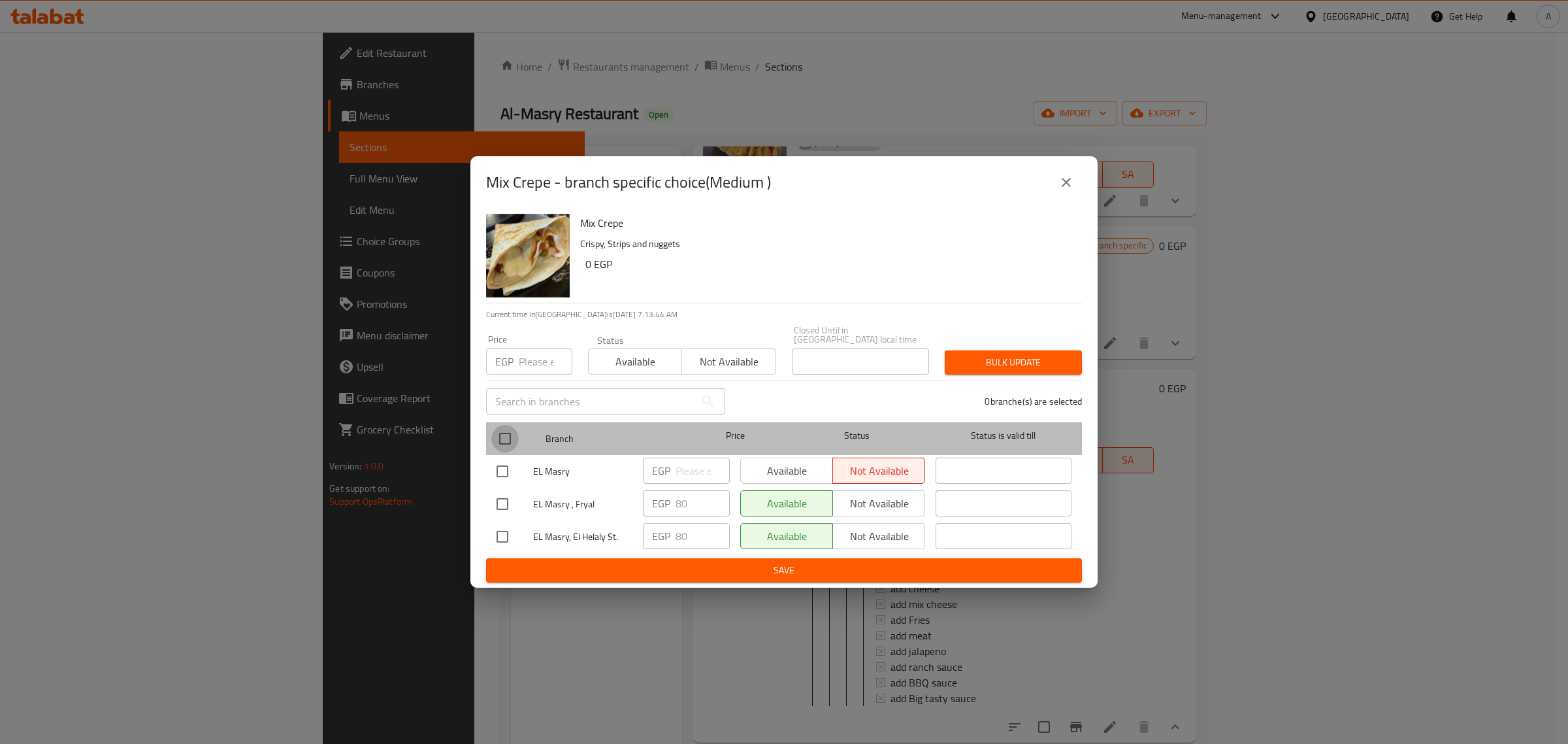
click at [506, 439] on input "checkbox" at bounding box center [505, 438] width 28 height 28
checkbox input "true"
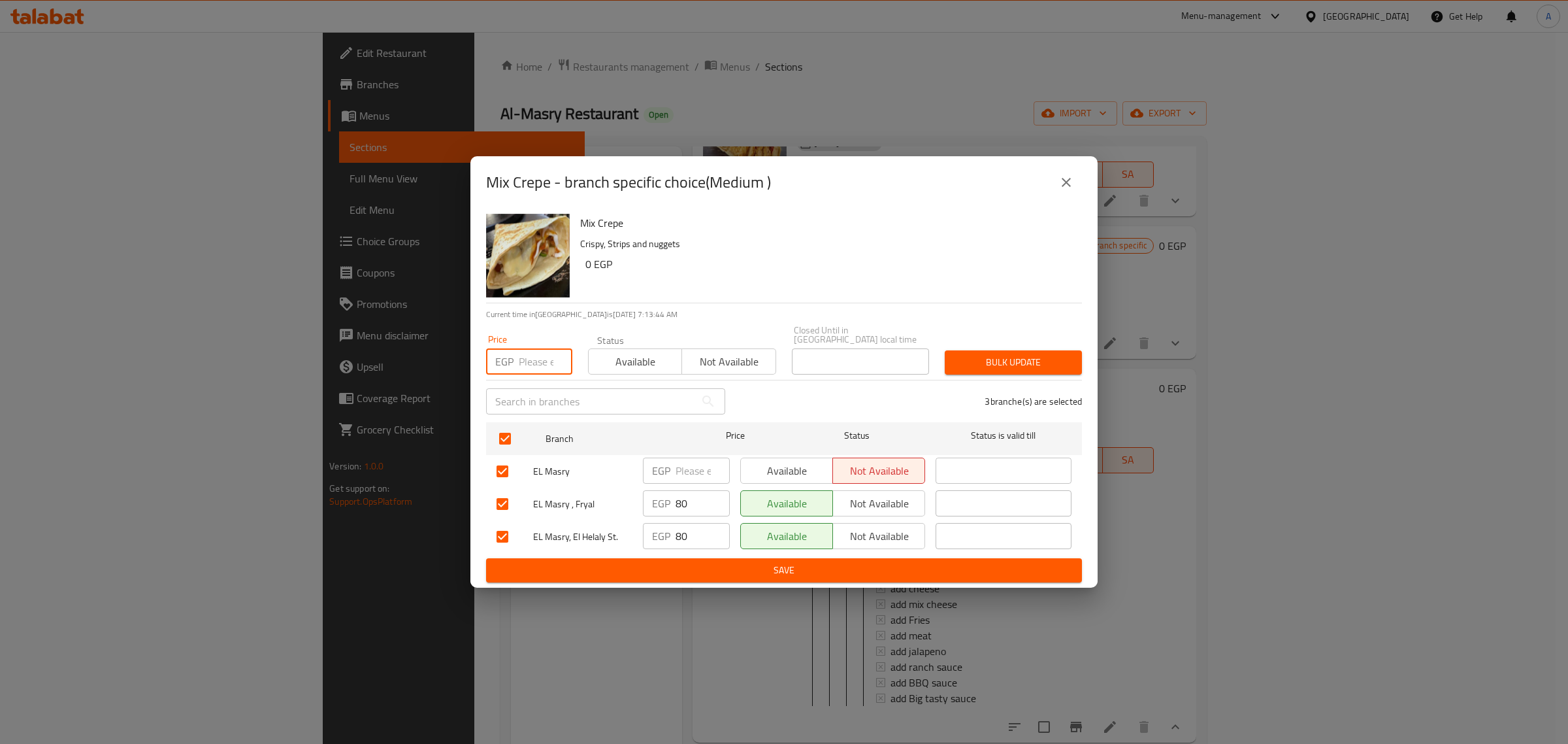
click at [539, 359] on input "number" at bounding box center [546, 361] width 54 height 26
type input "85"
click at [969, 344] on div "Bulk update" at bounding box center [1013, 362] width 153 height 40
click at [980, 354] on span "Bulk update" at bounding box center [1014, 362] width 116 height 17
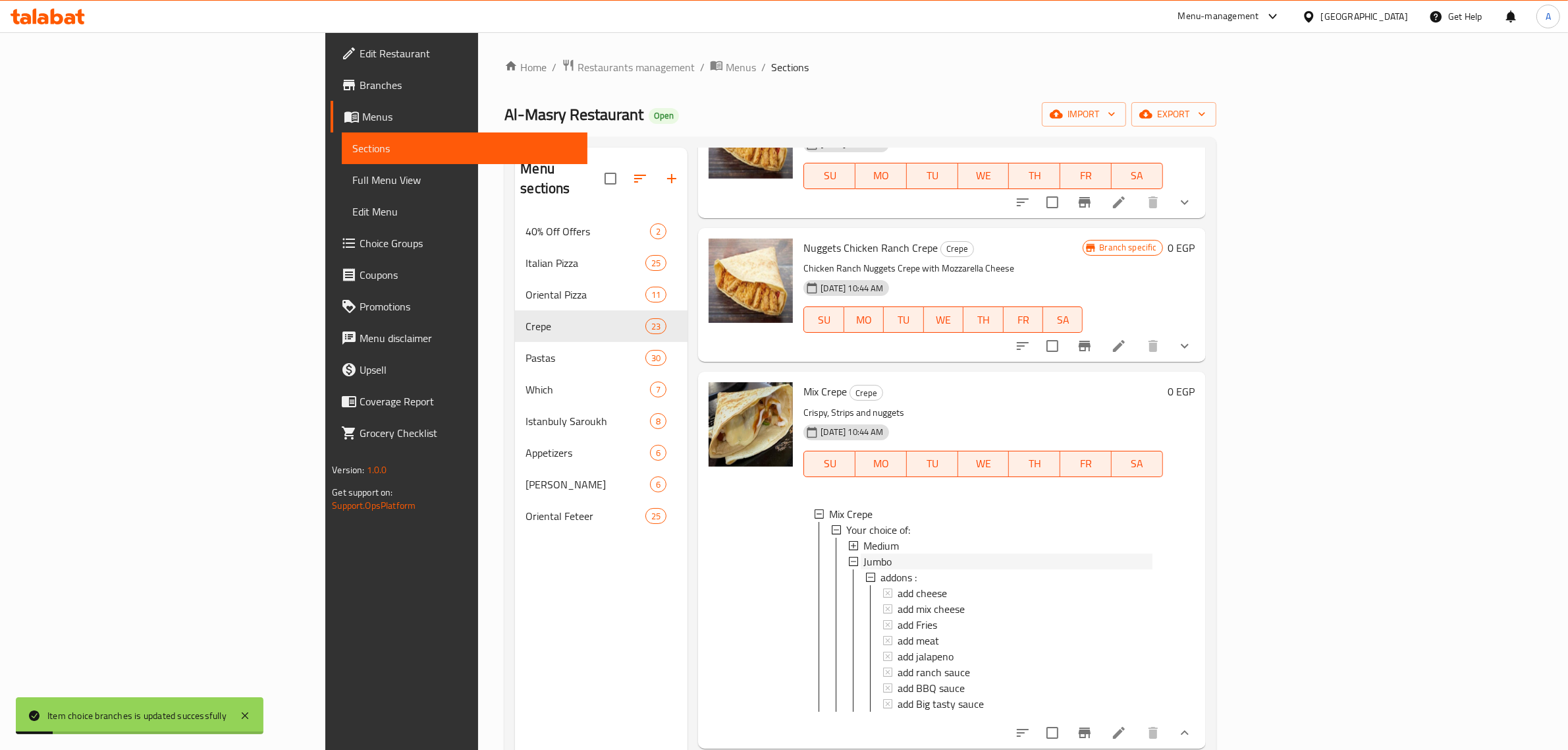
click at [864, 569] on span "Jumbo" at bounding box center [878, 561] width 29 height 16
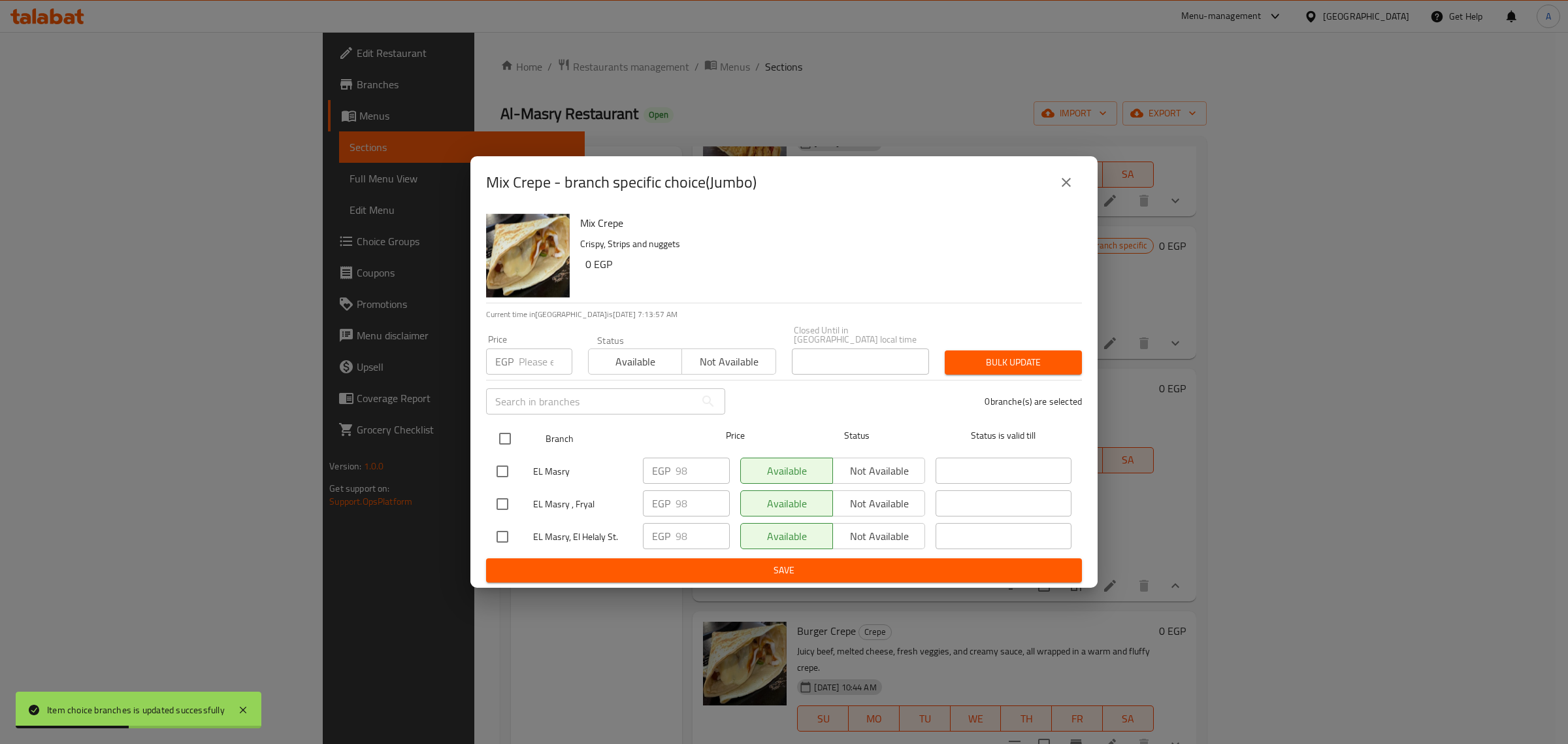
click at [508, 439] on input "checkbox" at bounding box center [505, 438] width 28 height 28
checkbox input "true"
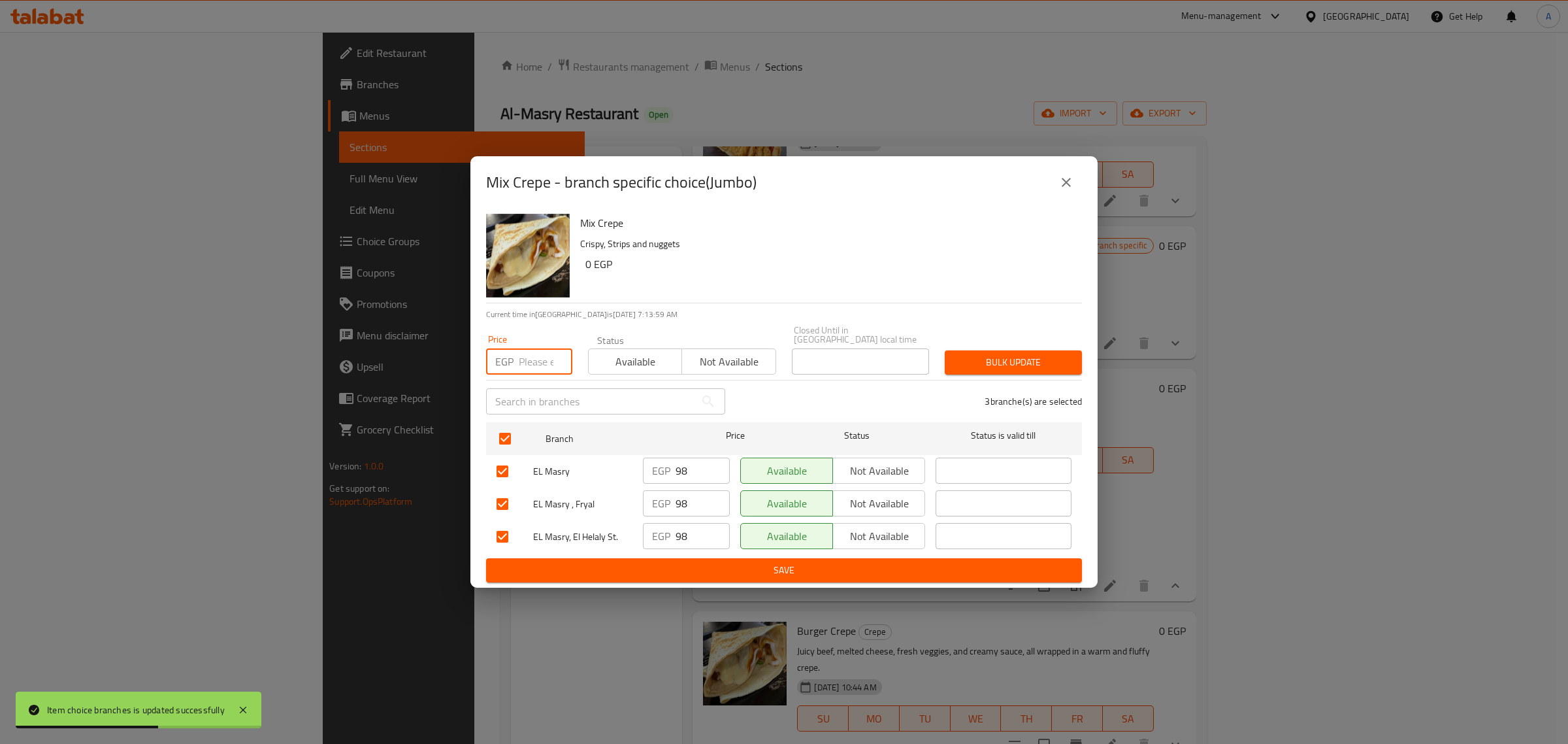
click at [533, 351] on input "number" at bounding box center [546, 361] width 54 height 26
type input "103"
click at [959, 357] on span "Bulk update" at bounding box center [1014, 362] width 116 height 17
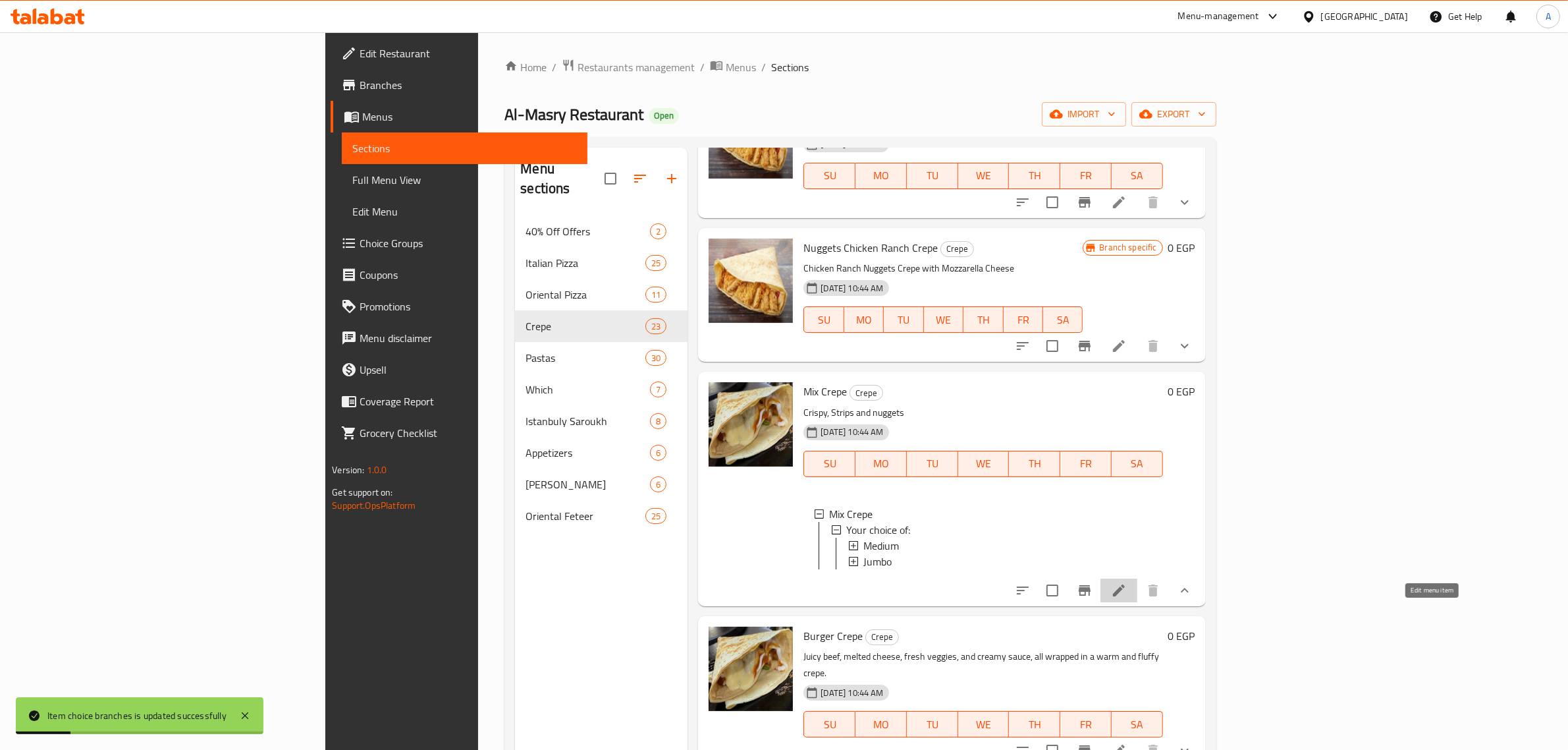
click at [1127, 599] on icon at bounding box center [1119, 590] width 16 height 16
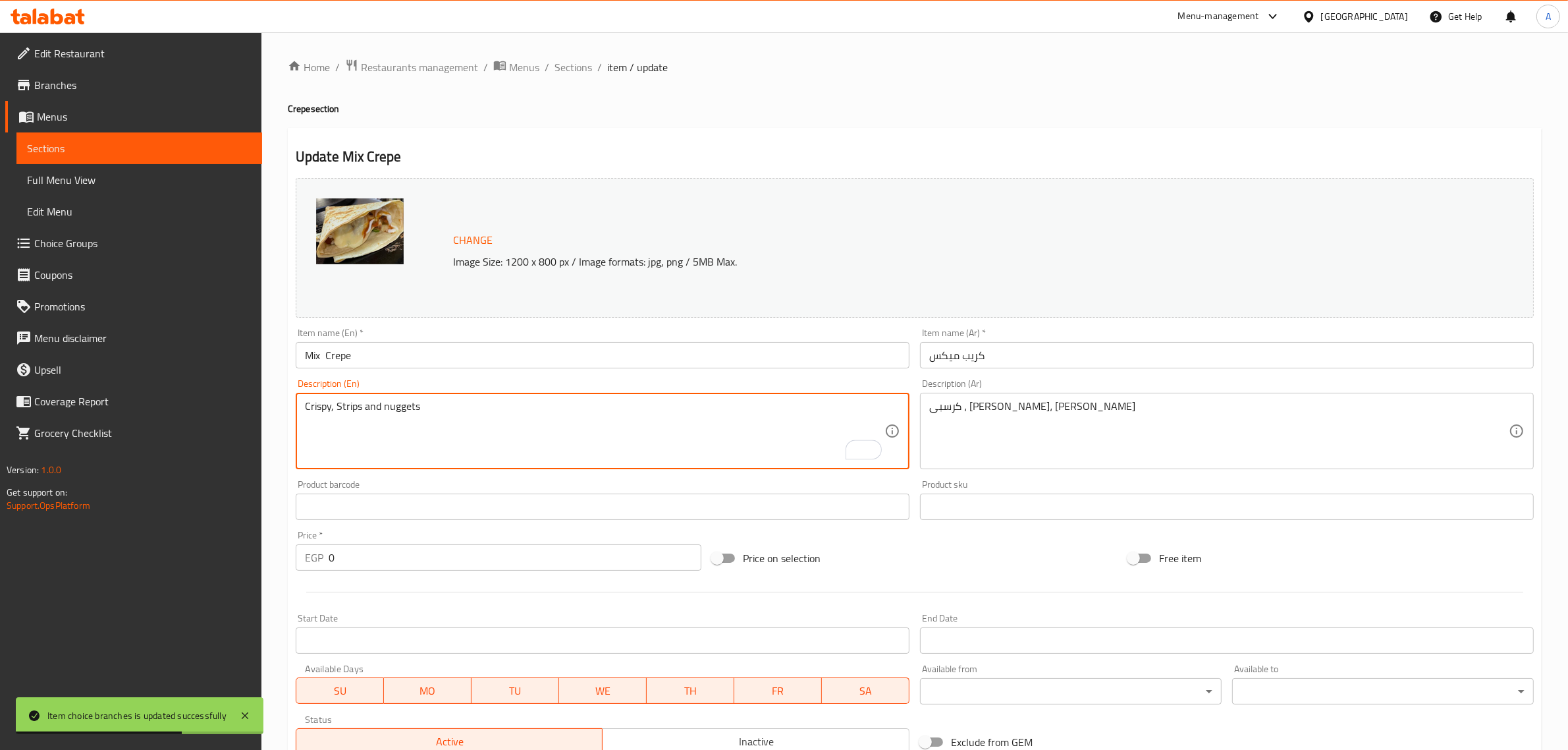
paste textarea "With mozzarella cheese."
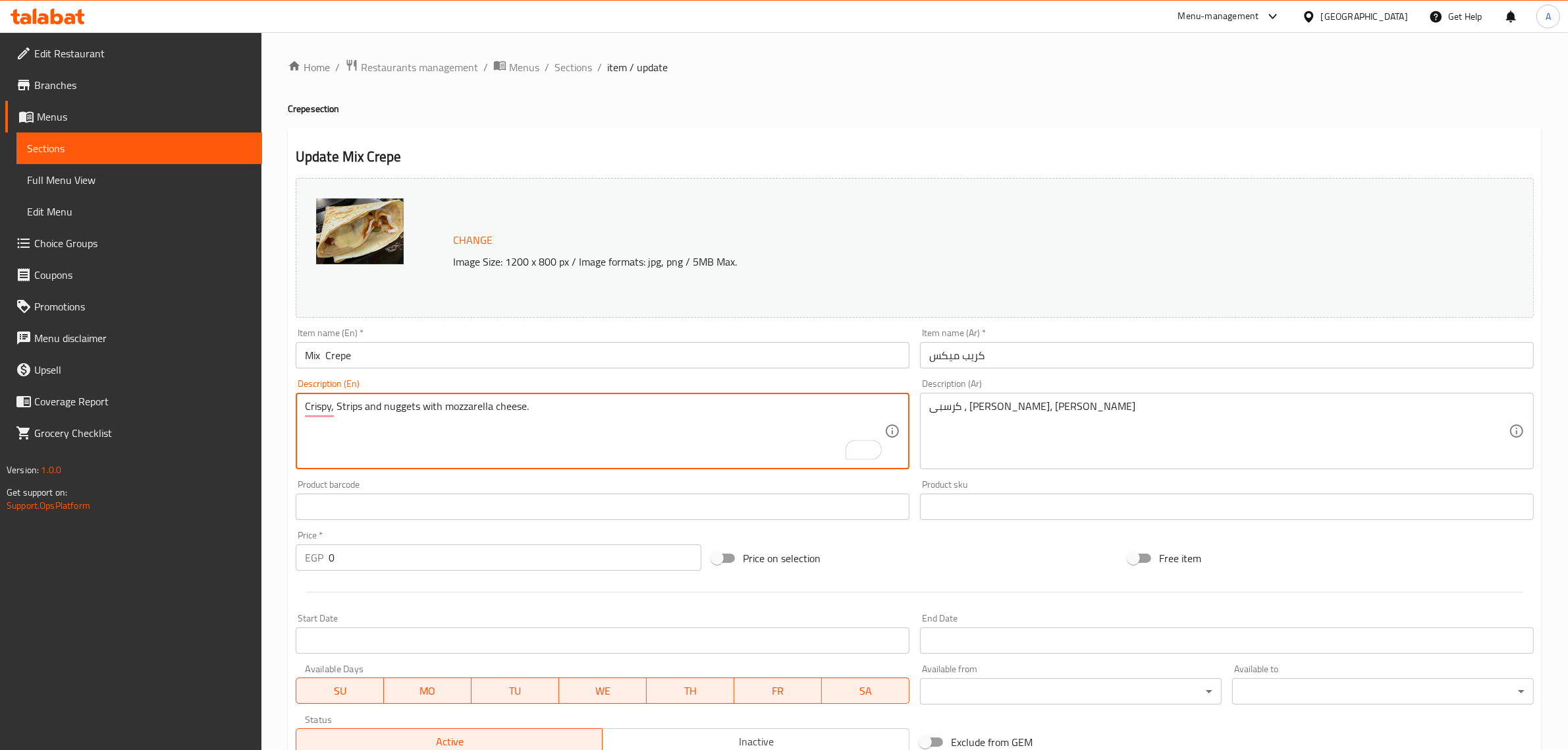
type textarea "Crispy, Strips and nuggets with mozzarella cheese."
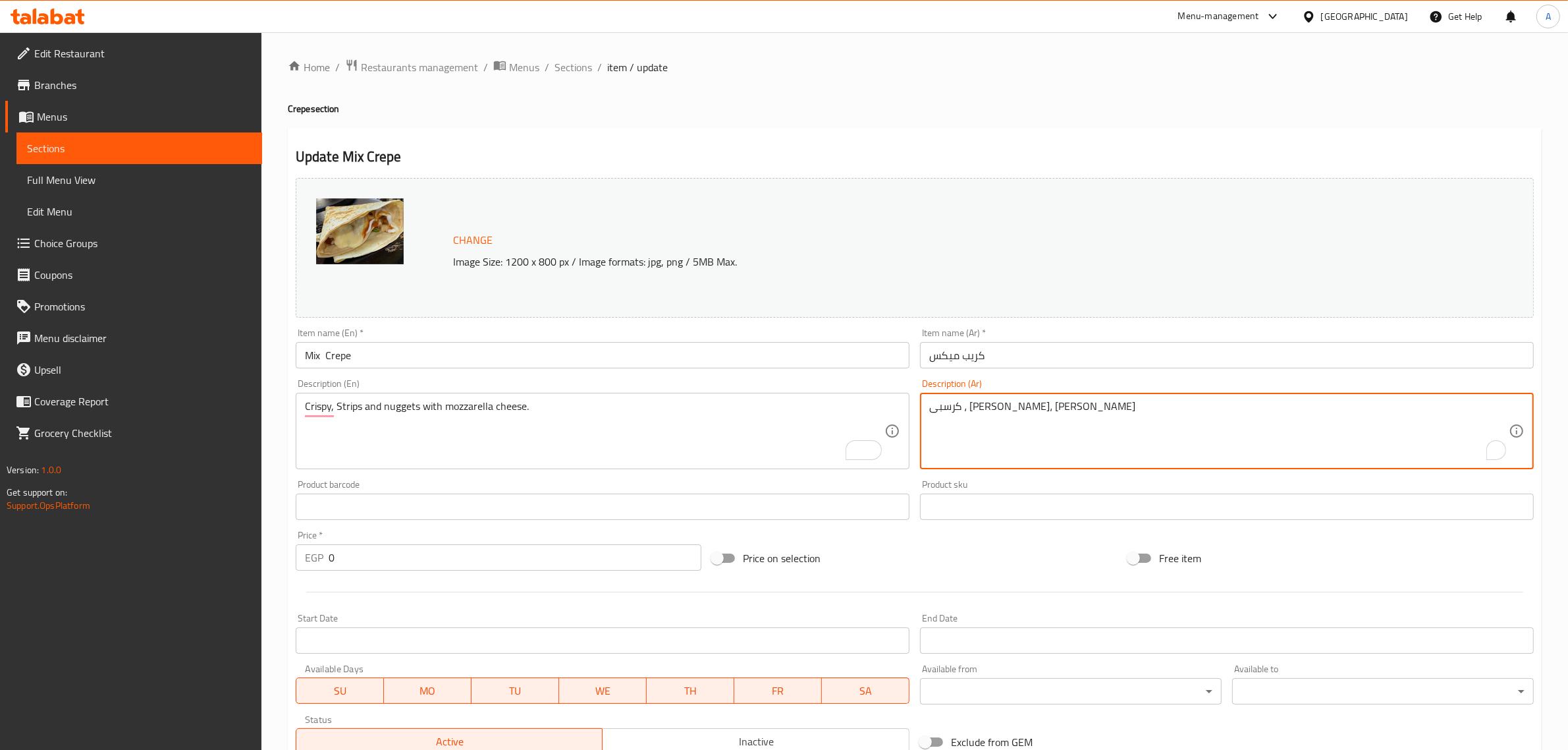
paste textarea "مع [PERSON_NAME]."
type textarea "كرسبى ، استربس، ناجتس مع جبن الموزاريلا."
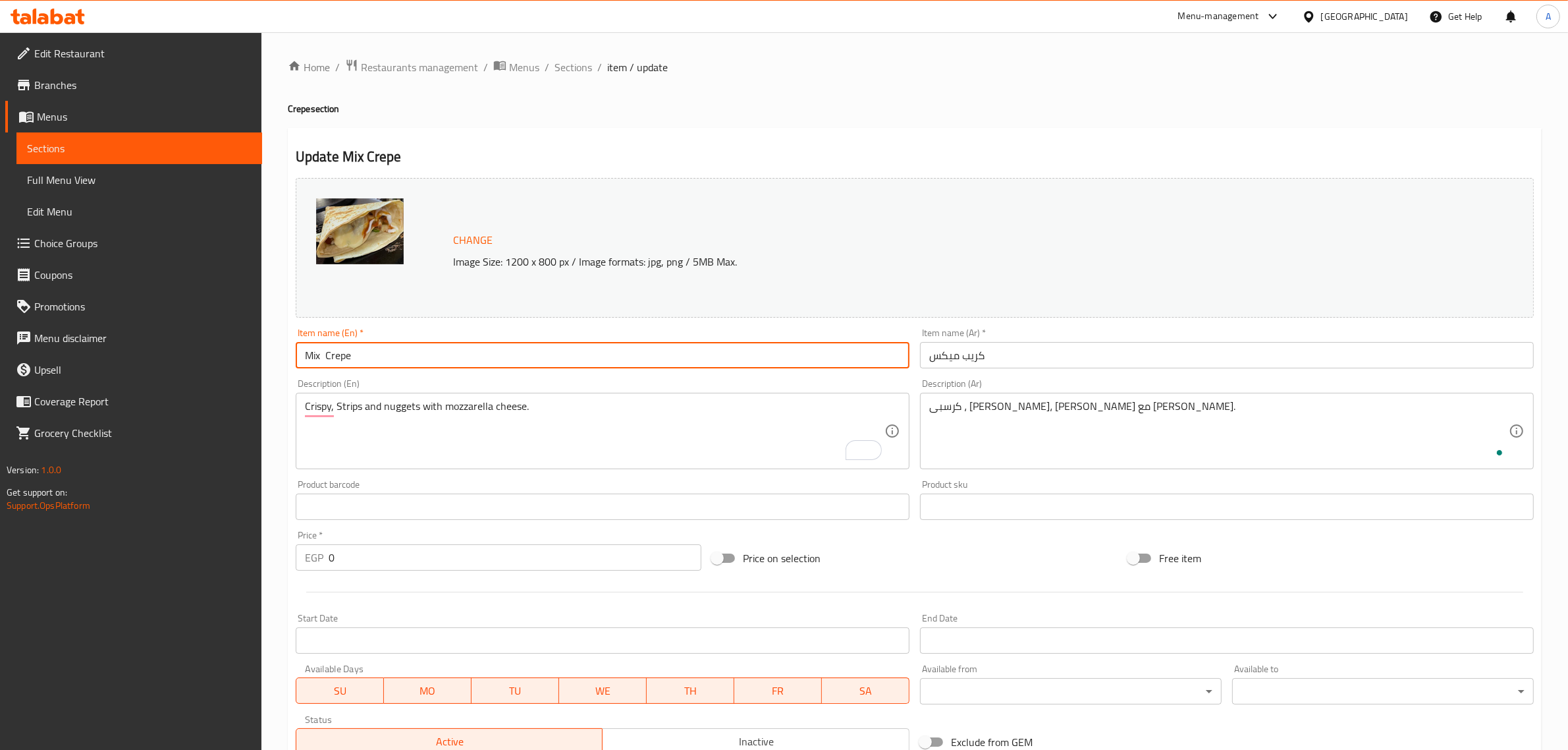
click at [795, 350] on input "Mix Crepe" at bounding box center [602, 355] width 614 height 26
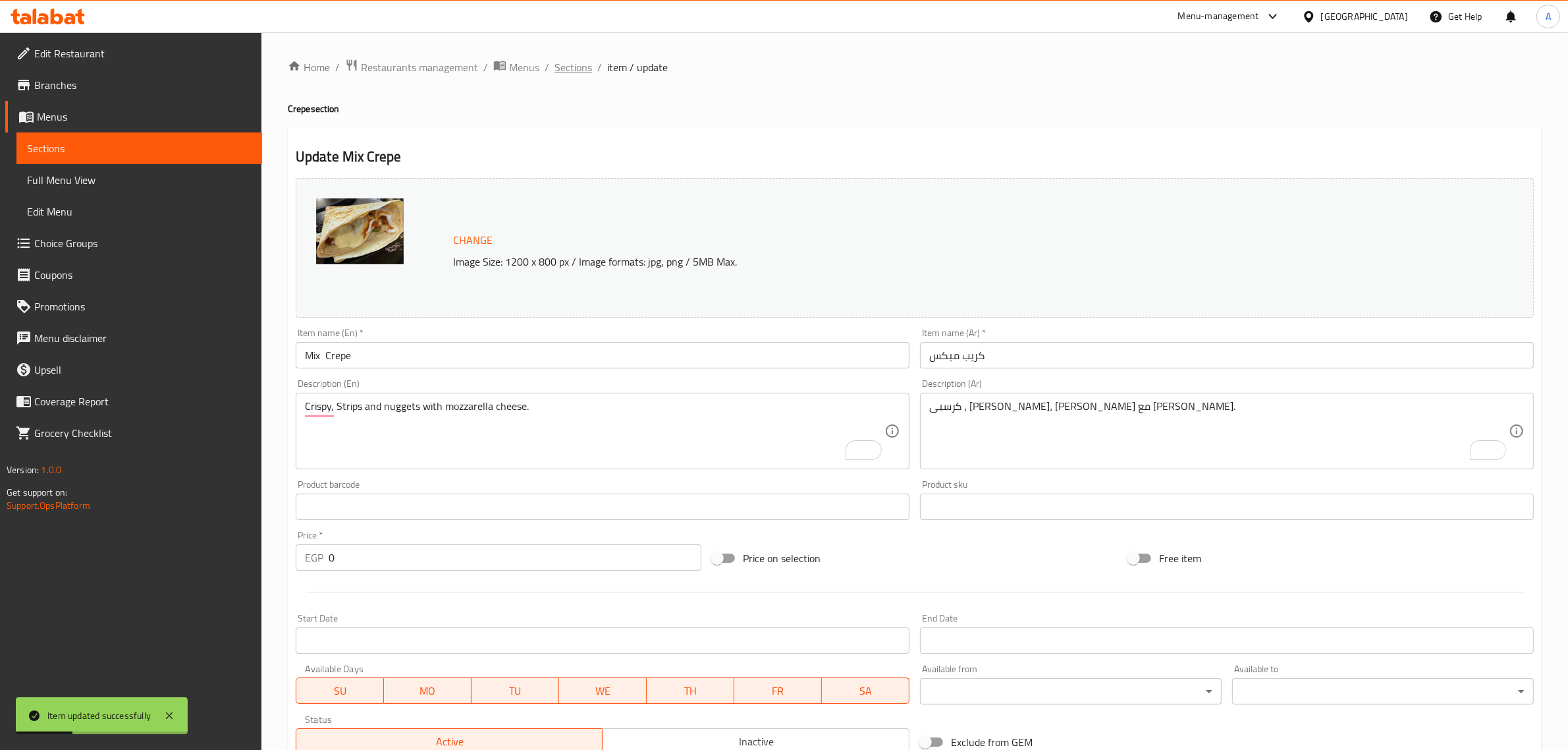
click at [584, 59] on span "Sections" at bounding box center [573, 67] width 37 height 16
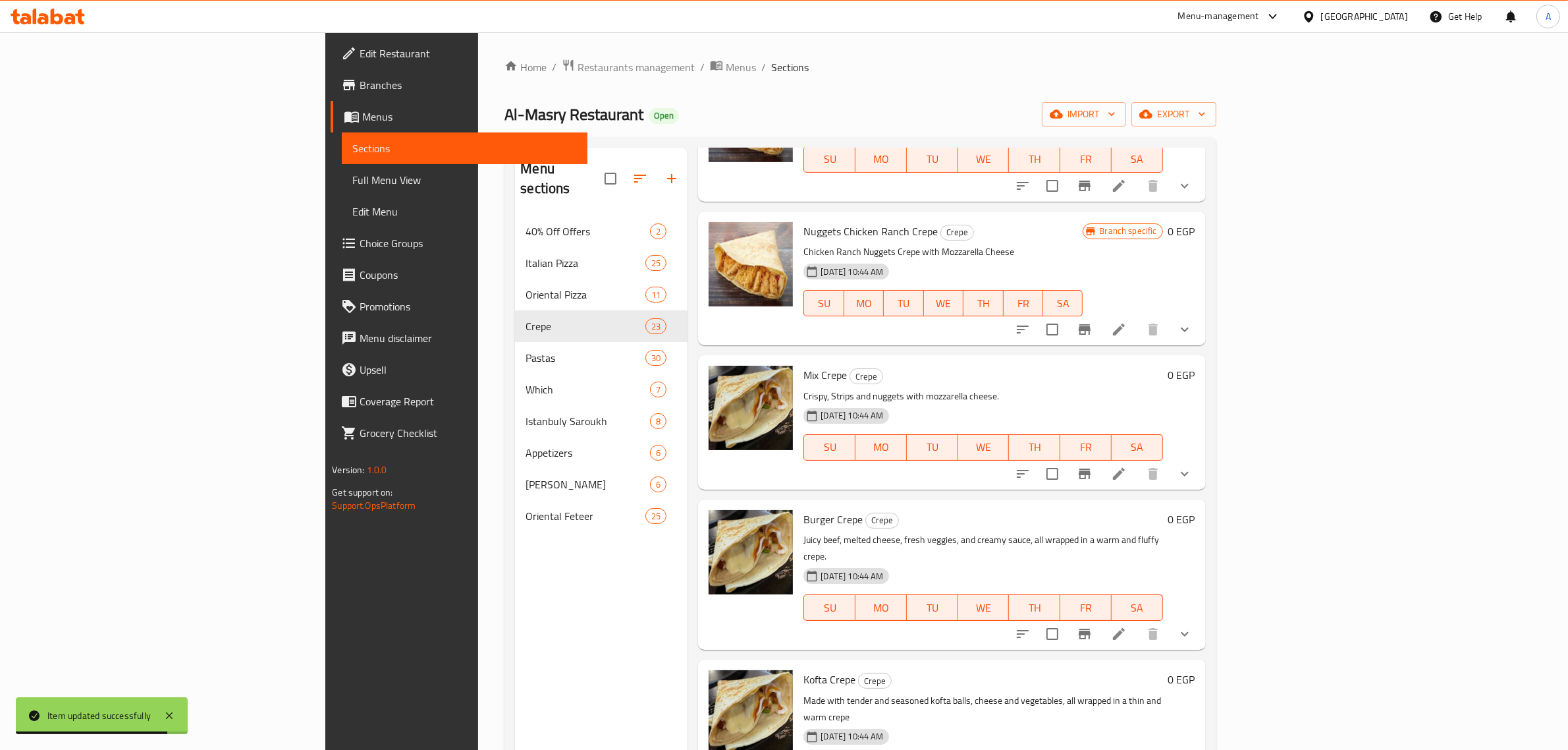
scroll to position [1400, 0]
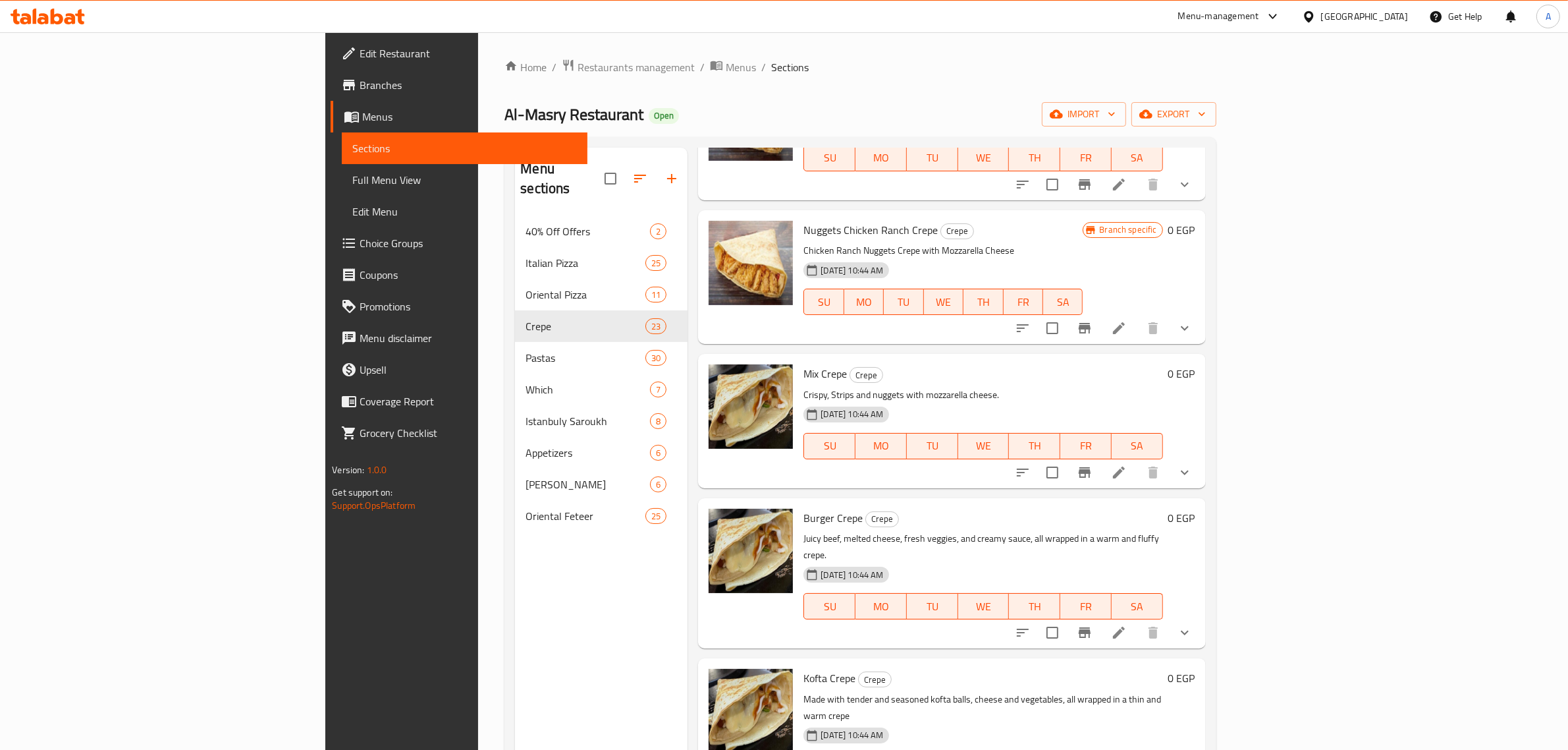
click at [1201, 617] on button "show more" at bounding box center [1185, 632] width 31 height 31
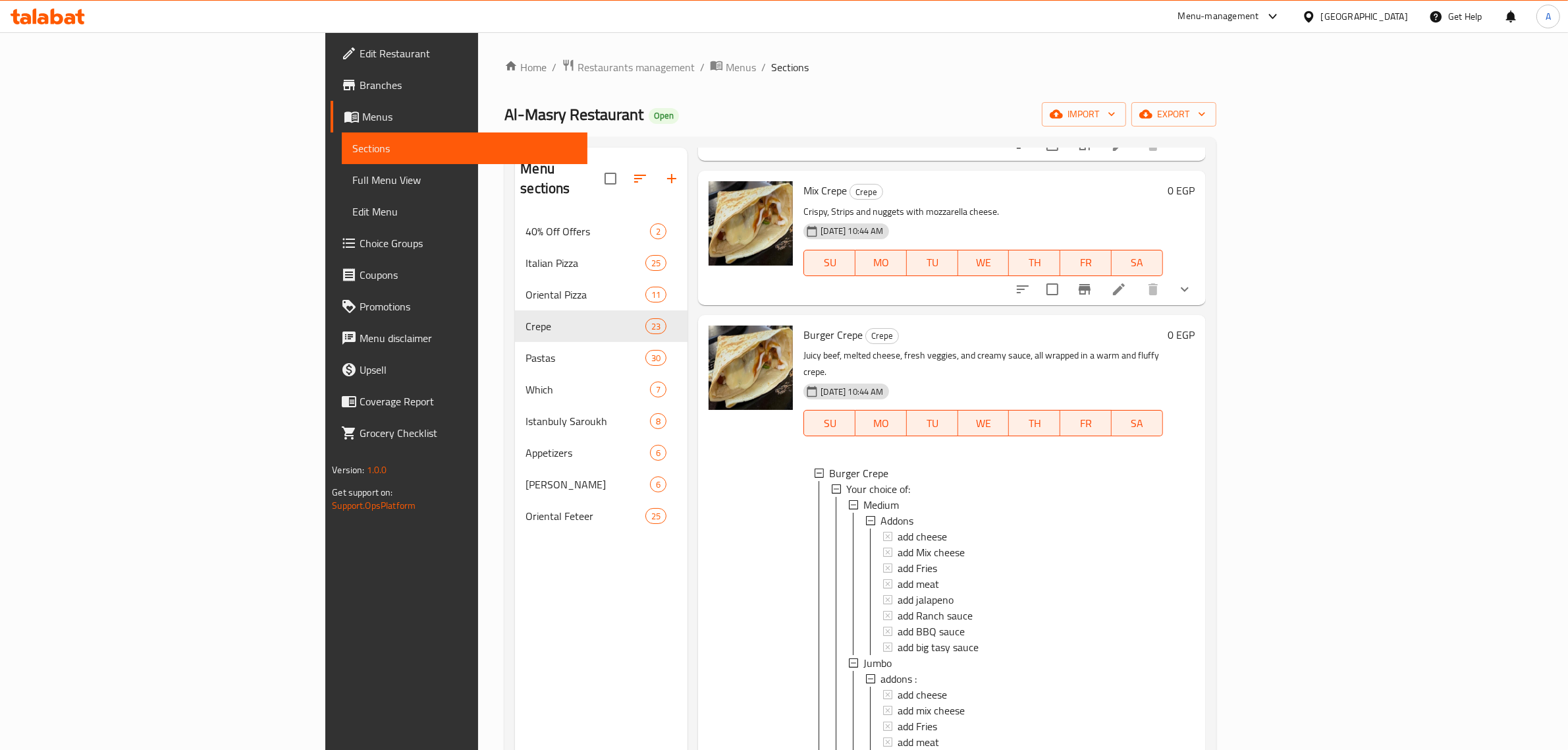
scroll to position [1647, 0]
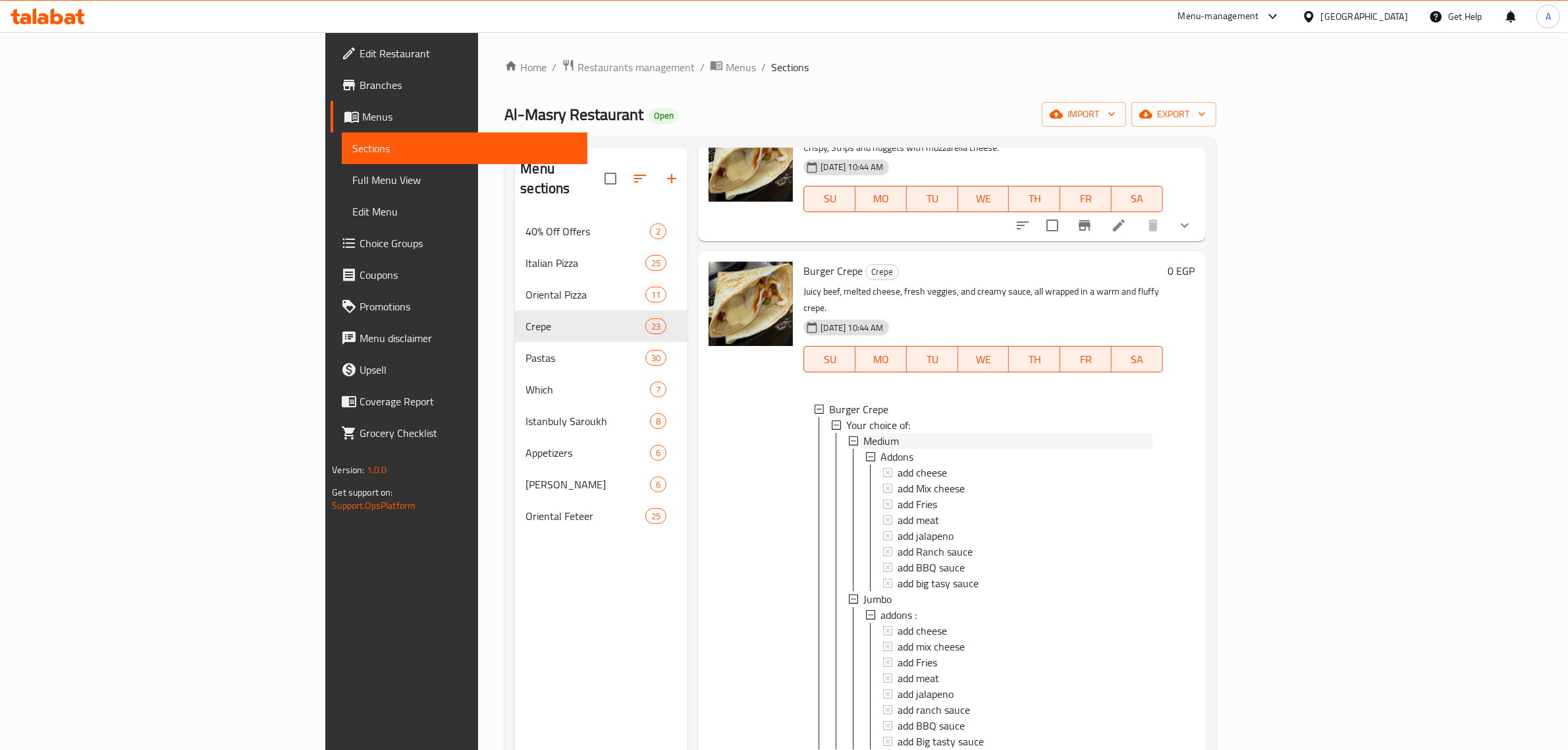
click at [864, 433] on div "Medium" at bounding box center [1008, 441] width 288 height 16
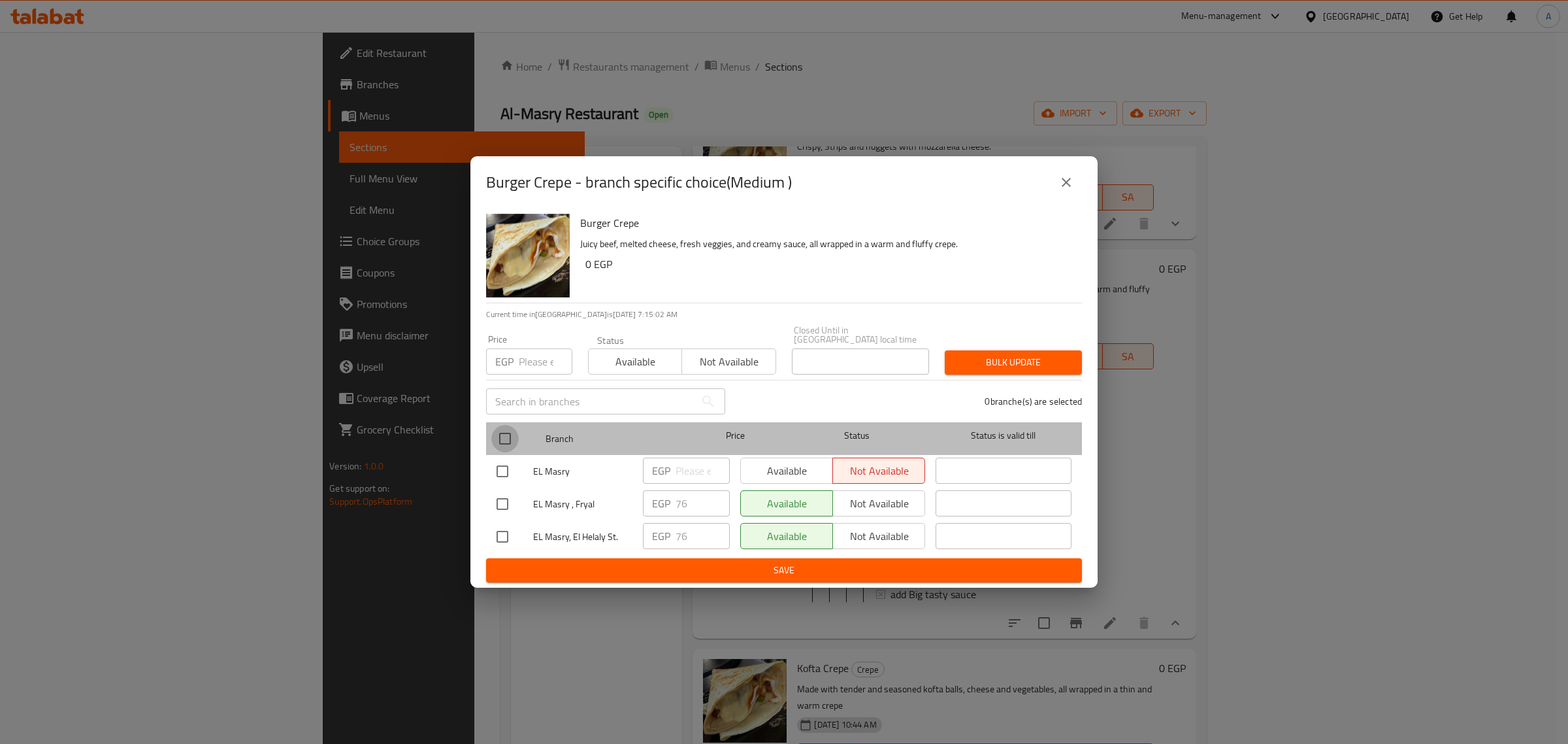
click at [509, 436] on input "checkbox" at bounding box center [505, 438] width 28 height 28
checkbox input "true"
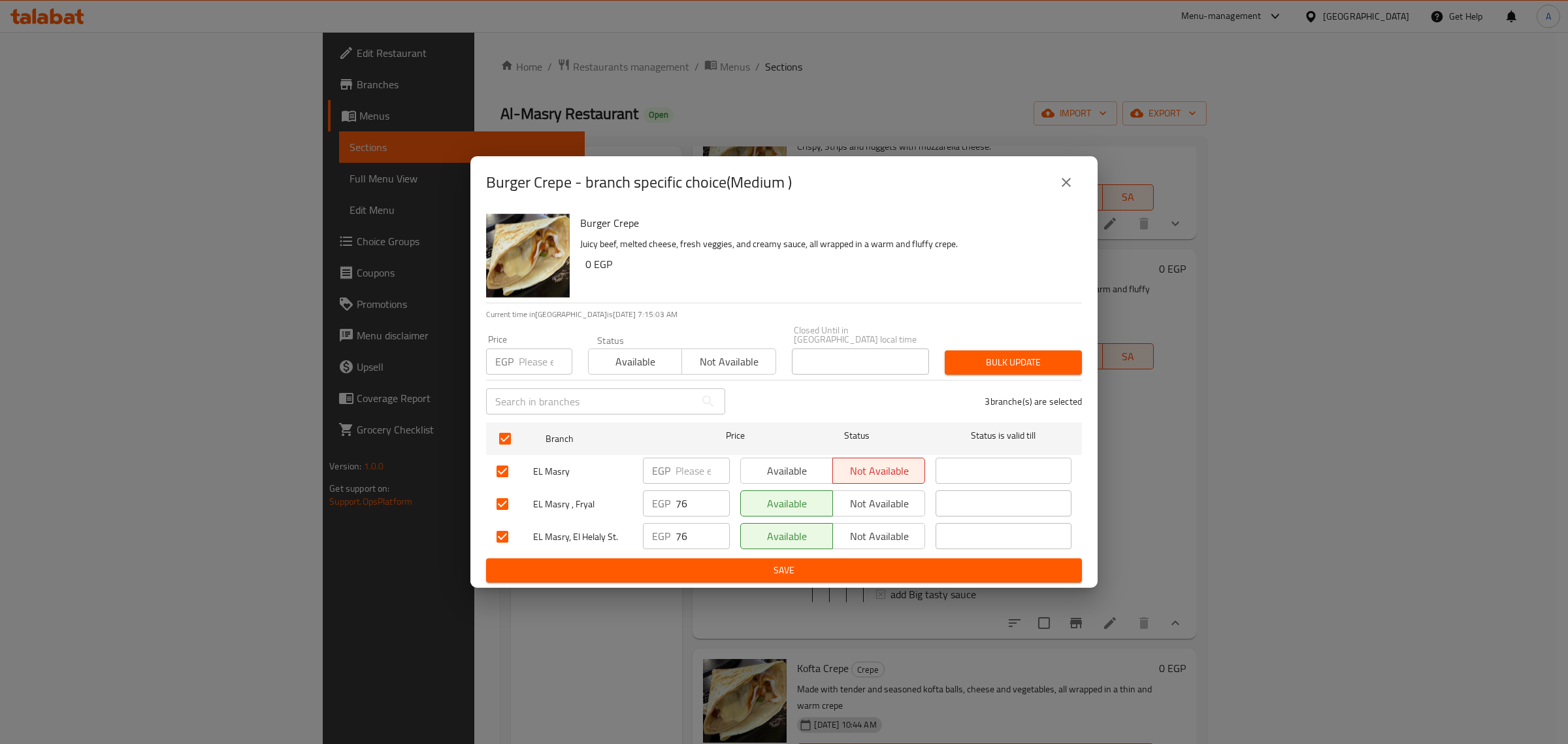
click at [537, 361] on input "number" at bounding box center [546, 361] width 54 height 26
type input "81"
click at [1002, 359] on span "Bulk update" at bounding box center [1014, 362] width 116 height 17
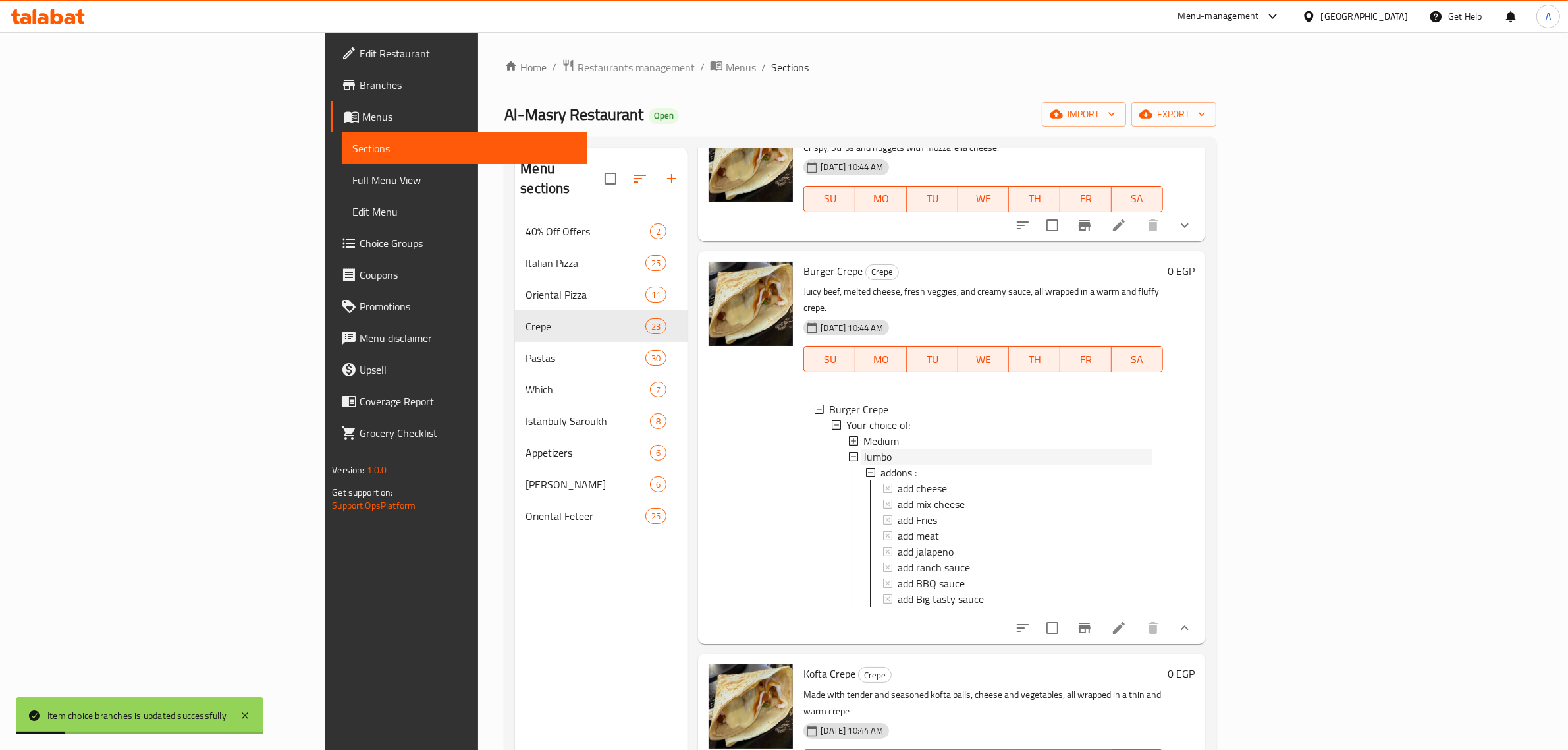
click at [864, 449] on div "Jumbo" at bounding box center [1008, 457] width 288 height 16
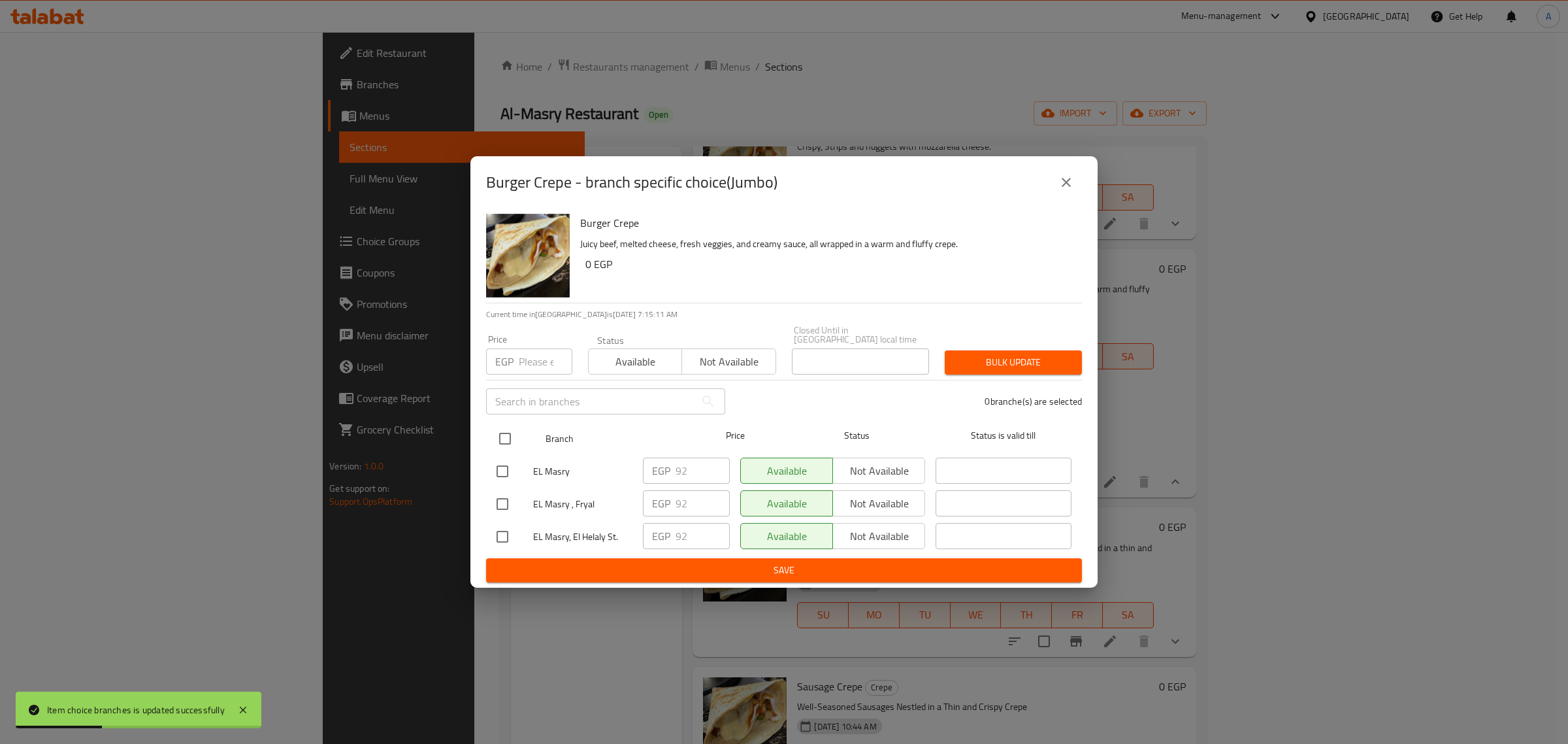
click at [502, 430] on input "checkbox" at bounding box center [505, 438] width 28 height 28
checkbox input "true"
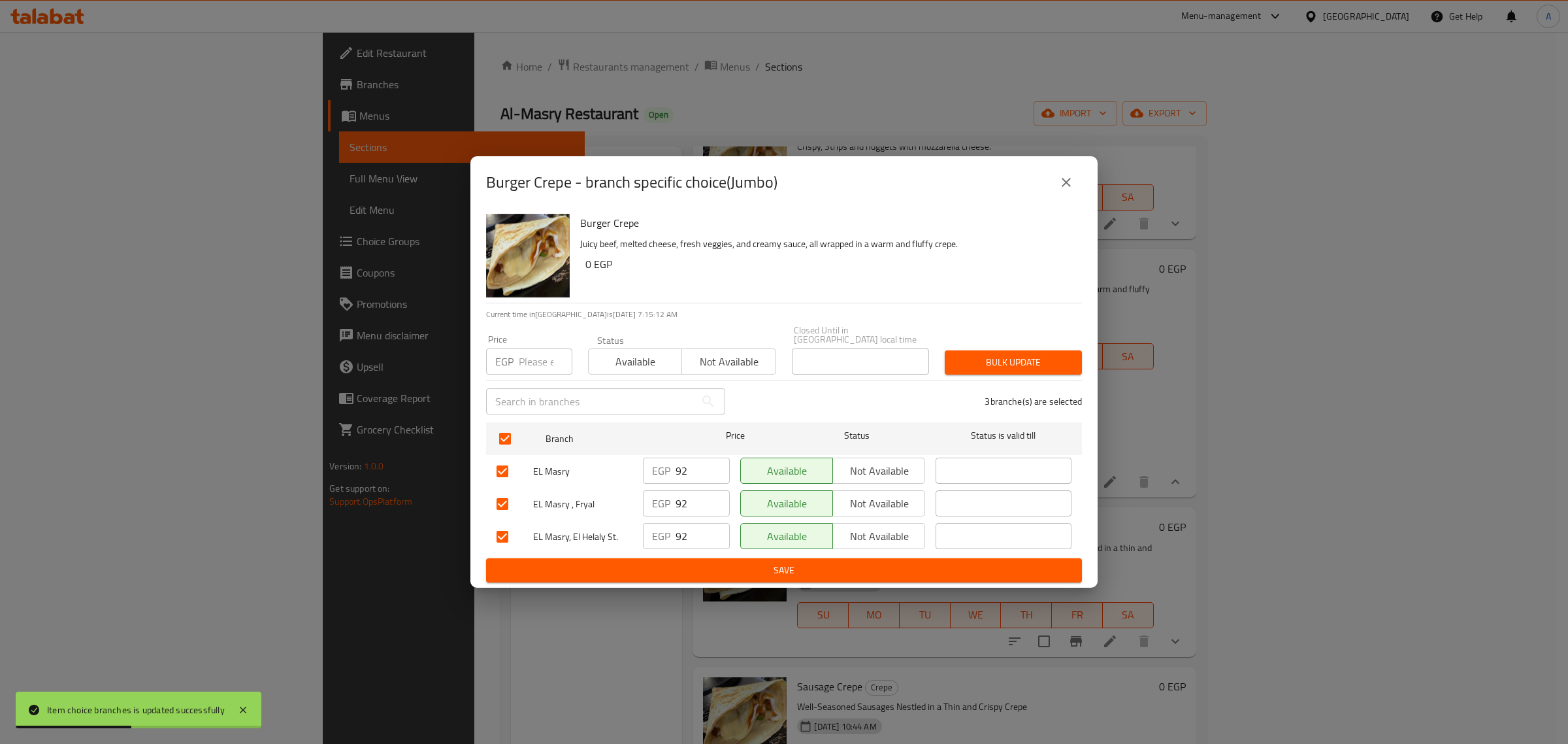
click at [527, 364] on input "number" at bounding box center [546, 361] width 54 height 26
type input "97"
click at [961, 361] on span "Bulk update" at bounding box center [1014, 362] width 116 height 17
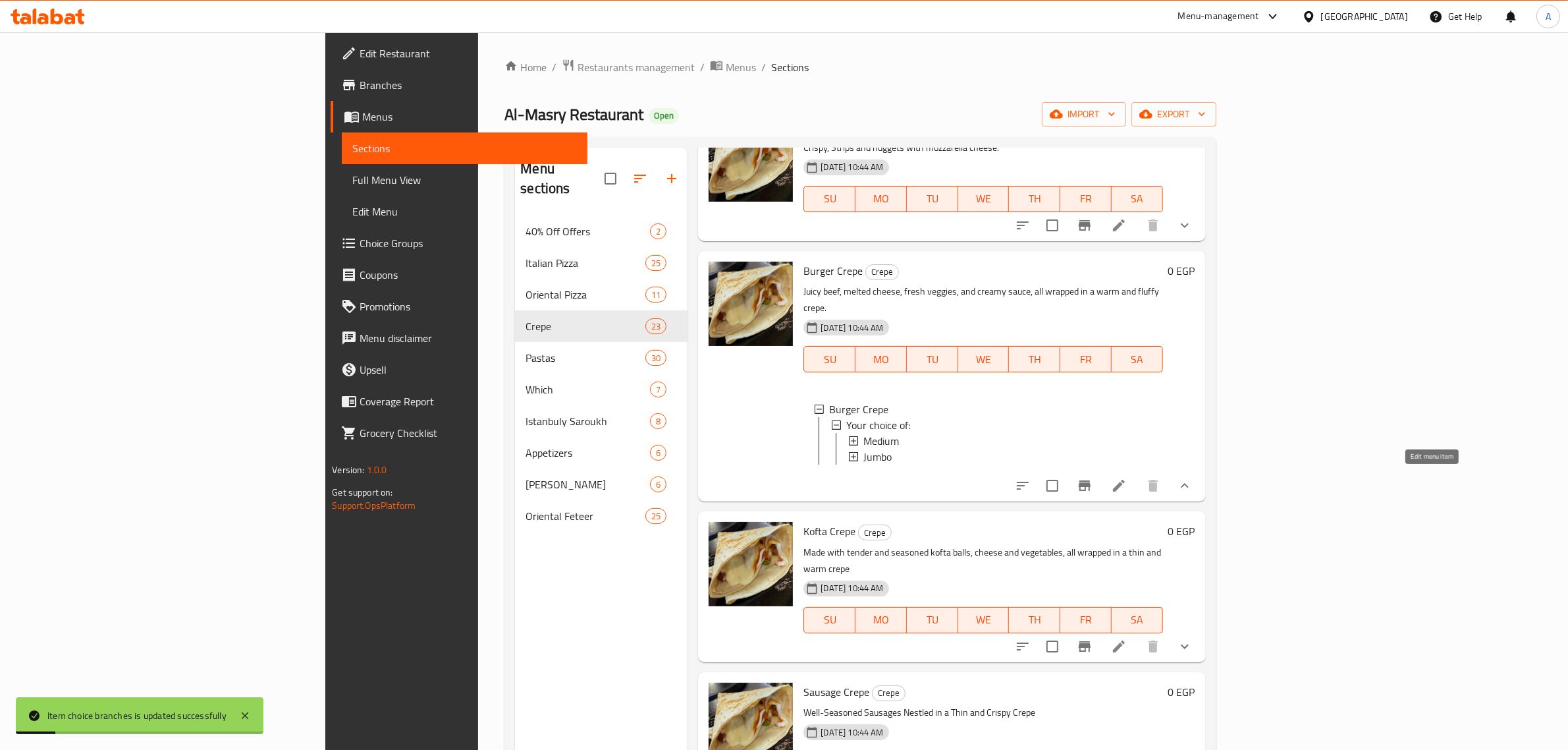
click at [1127, 483] on icon at bounding box center [1119, 486] width 16 height 16
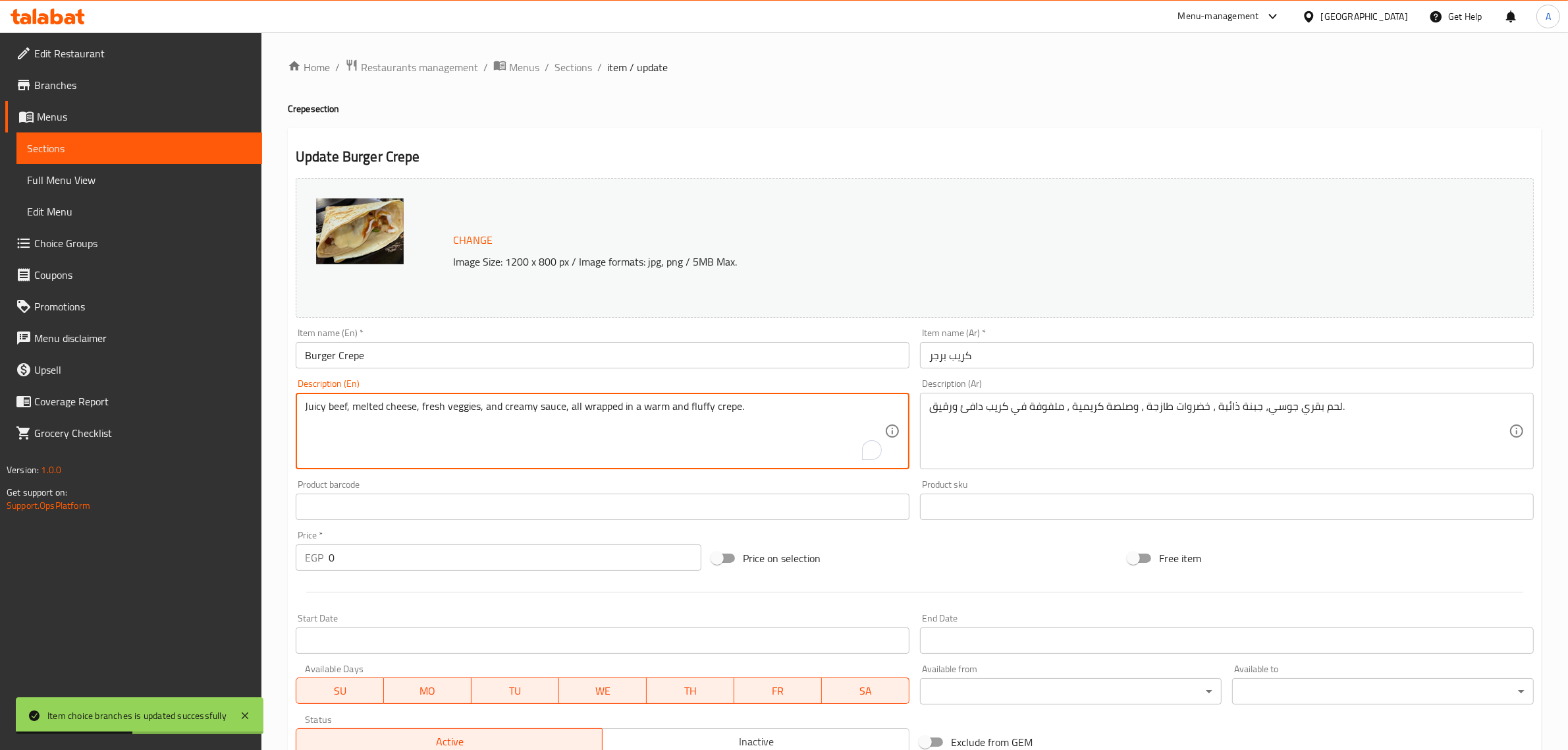
click at [479, 406] on textarea "Juicy beef, melted cheese, fresh veggies, and creamy sauce, all wrapped in a wa…" at bounding box center [595, 432] width 579 height 63
paste textarea "With mozzarella cheese."
type textarea "With mozzarella cheese."
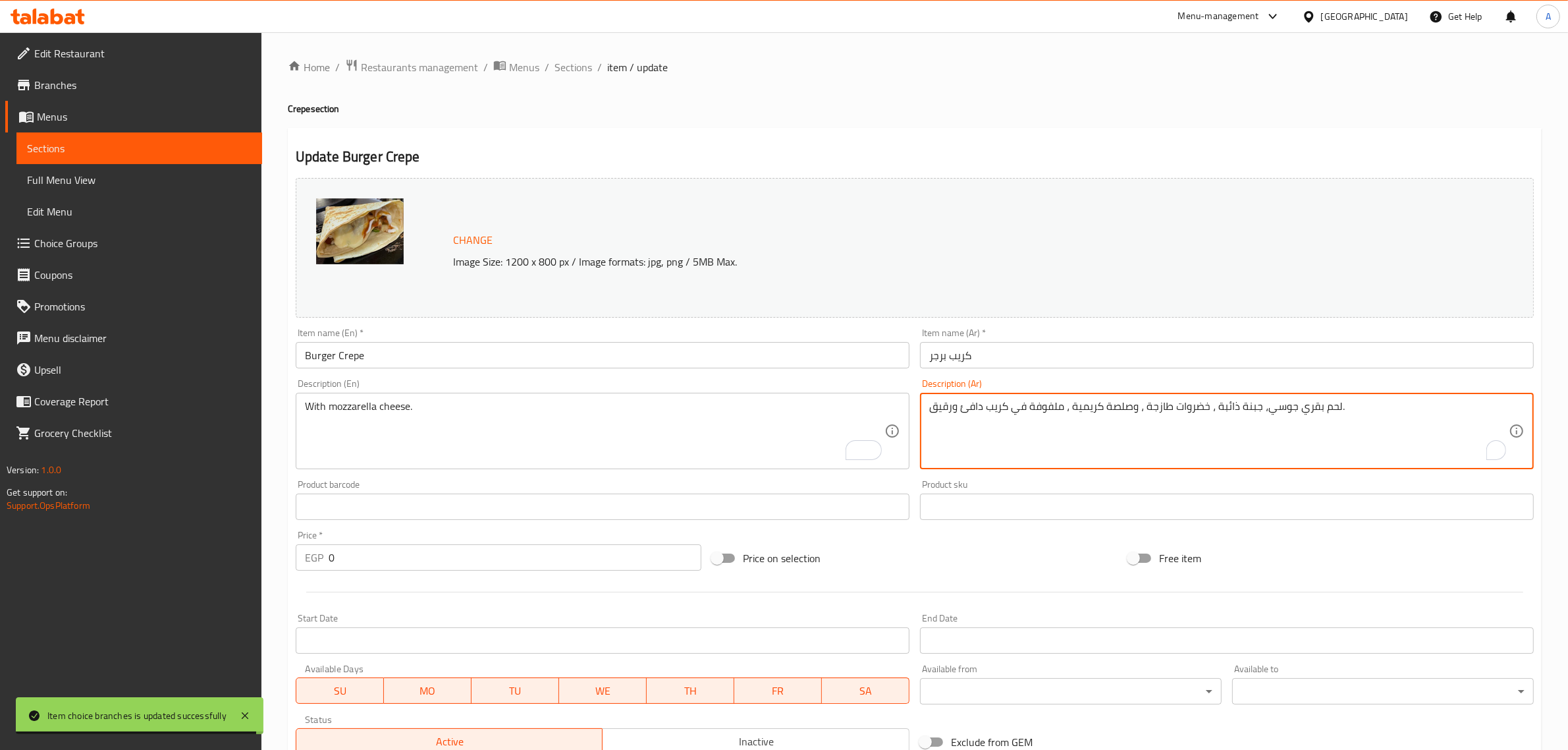
click at [1054, 401] on textarea "لحم بقري جوسي، جبنة ذائبة ، خضروات طازجة ، وصلصة كريمية ، ملفوفة في كريب دافئ و…" at bounding box center [1219, 432] width 579 height 63
paste textarea "ع جبن الموزاريلا"
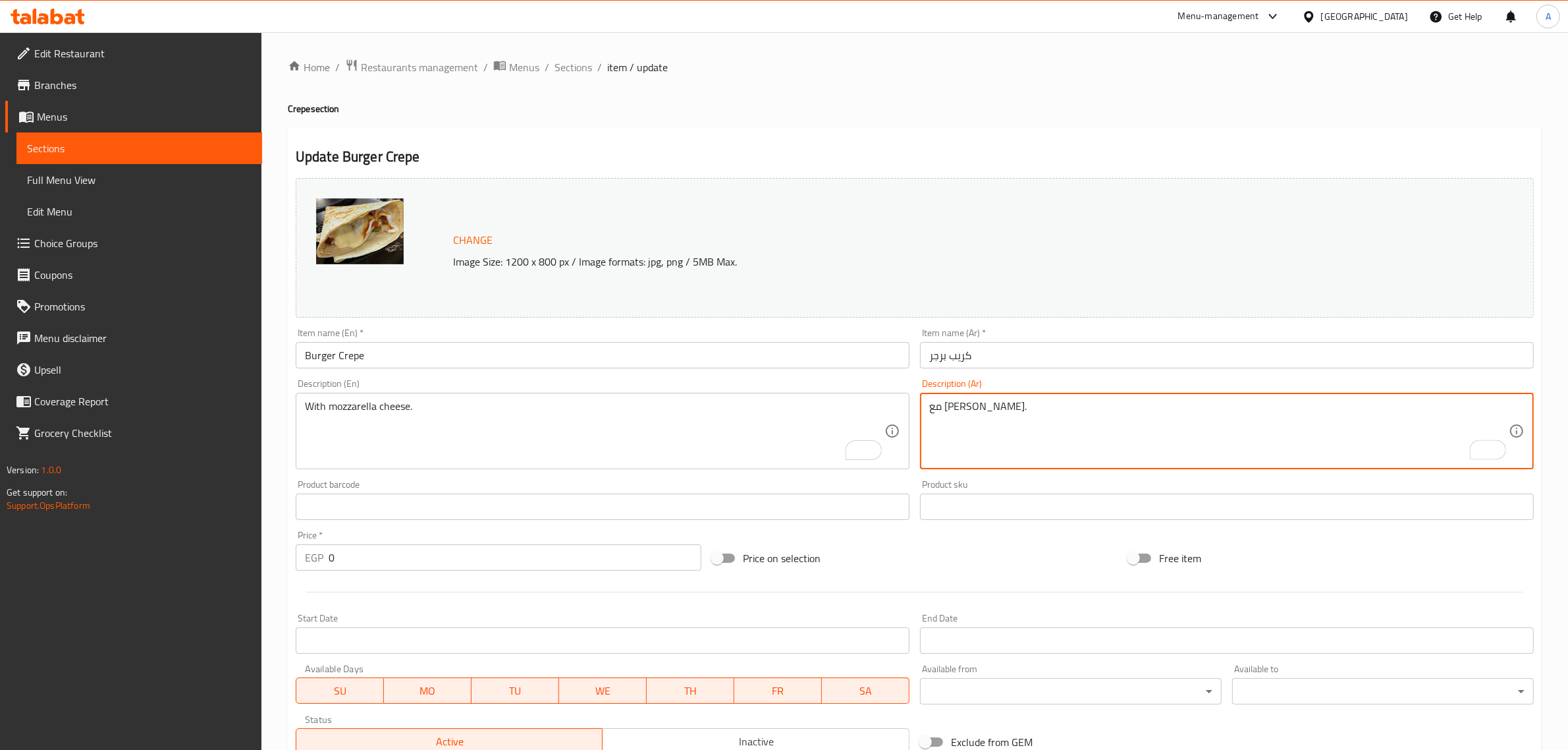
type textarea "مع [PERSON_NAME]."
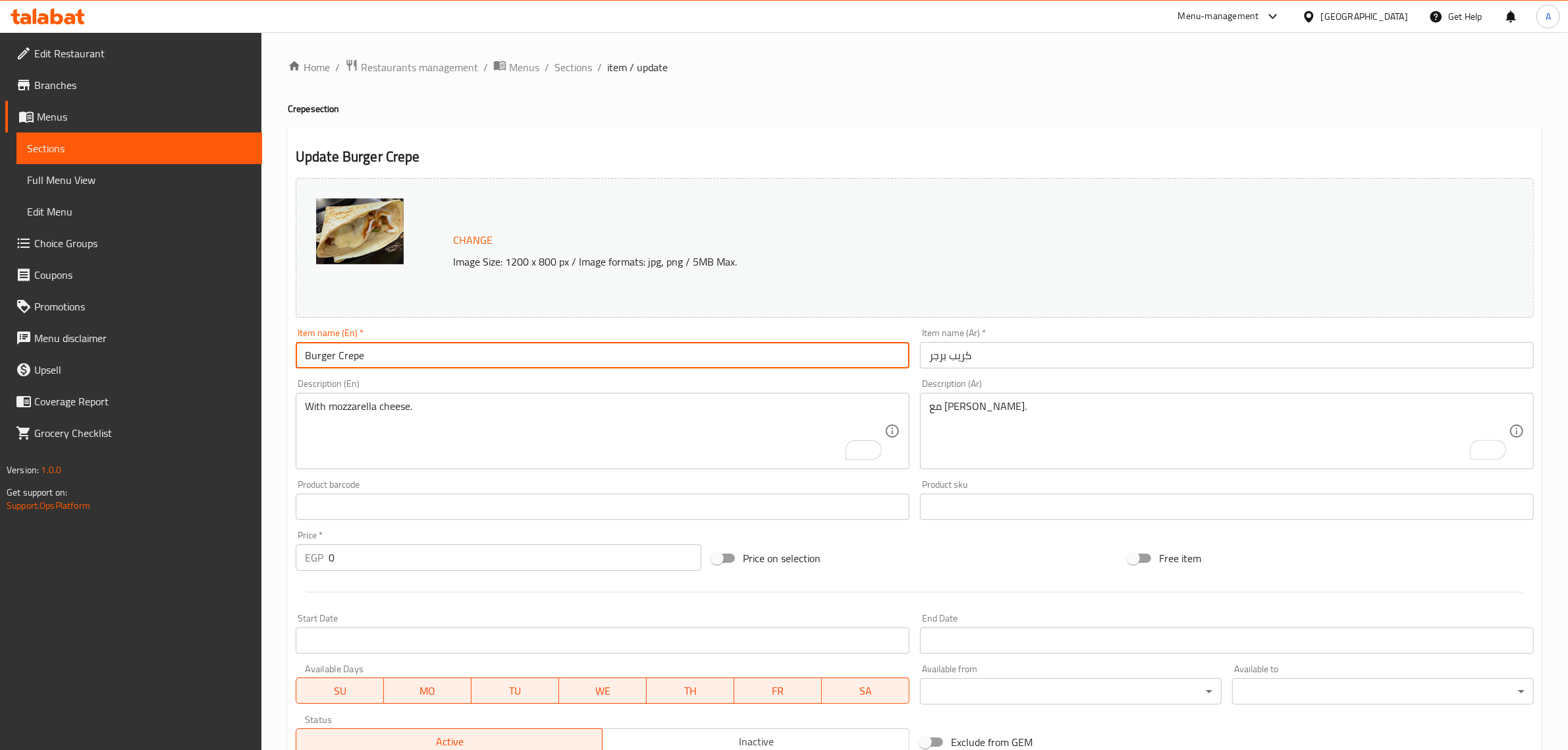
click at [800, 361] on input "Burger Crepe" at bounding box center [602, 355] width 614 height 26
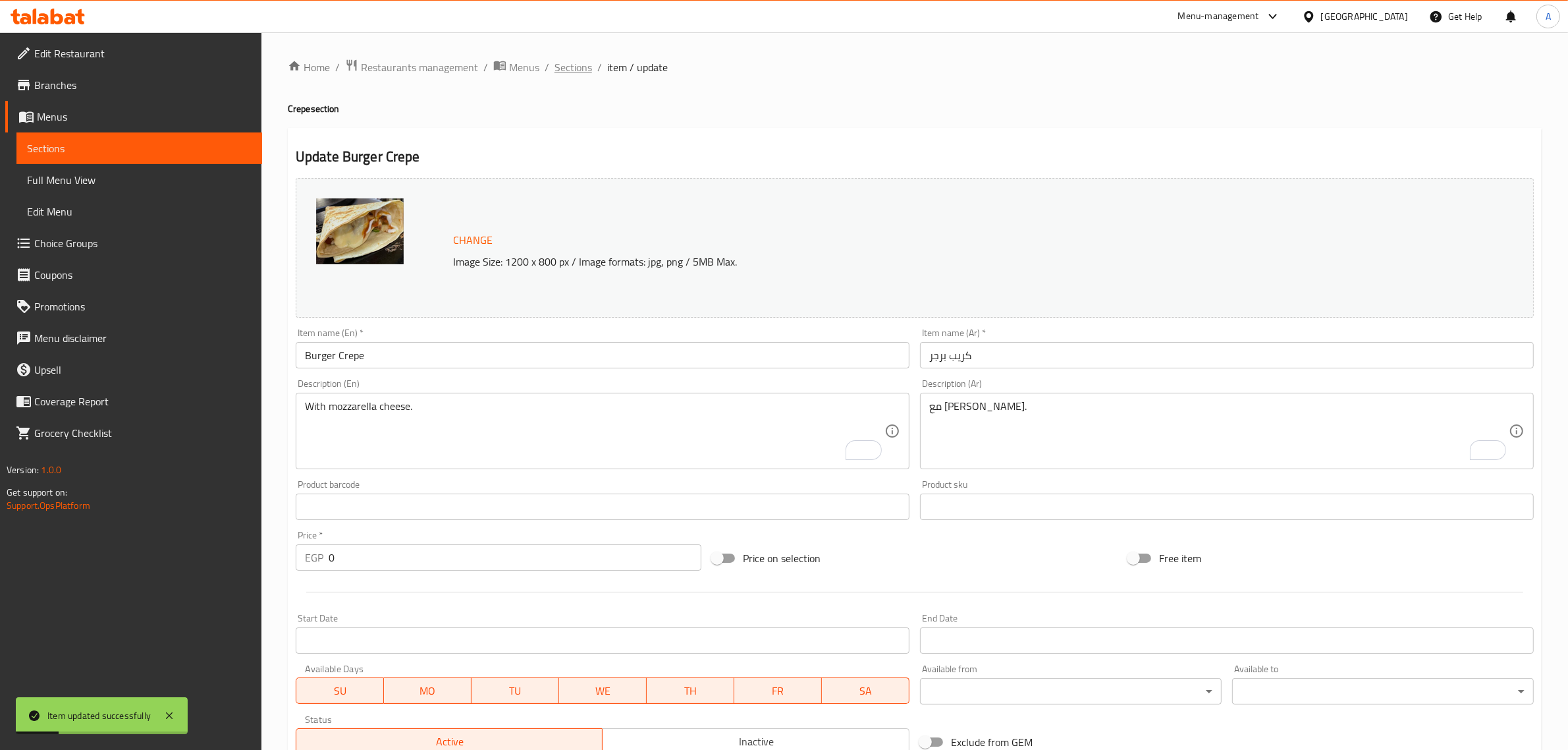
click at [581, 59] on span "Sections" at bounding box center [573, 67] width 37 height 16
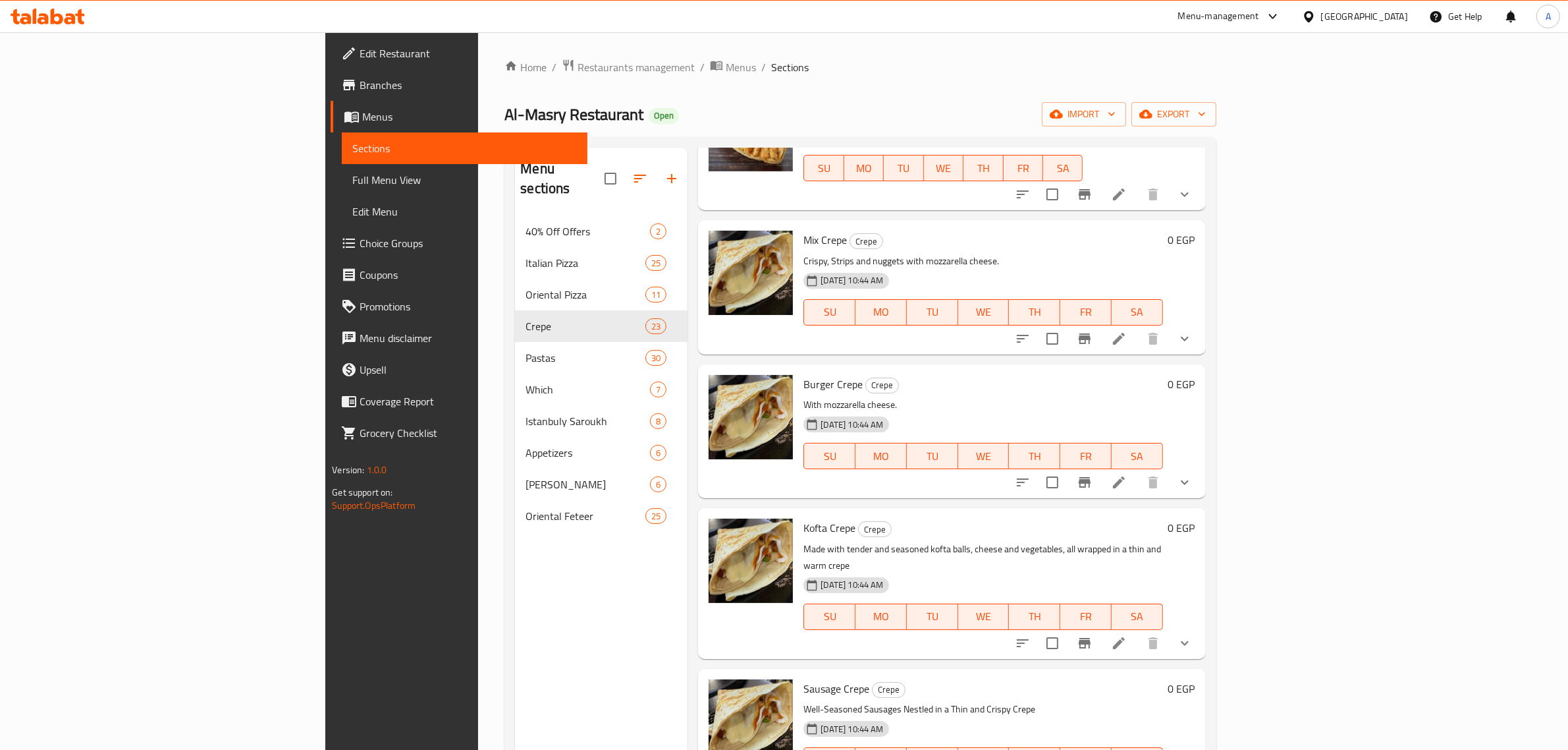
scroll to position [1565, 0]
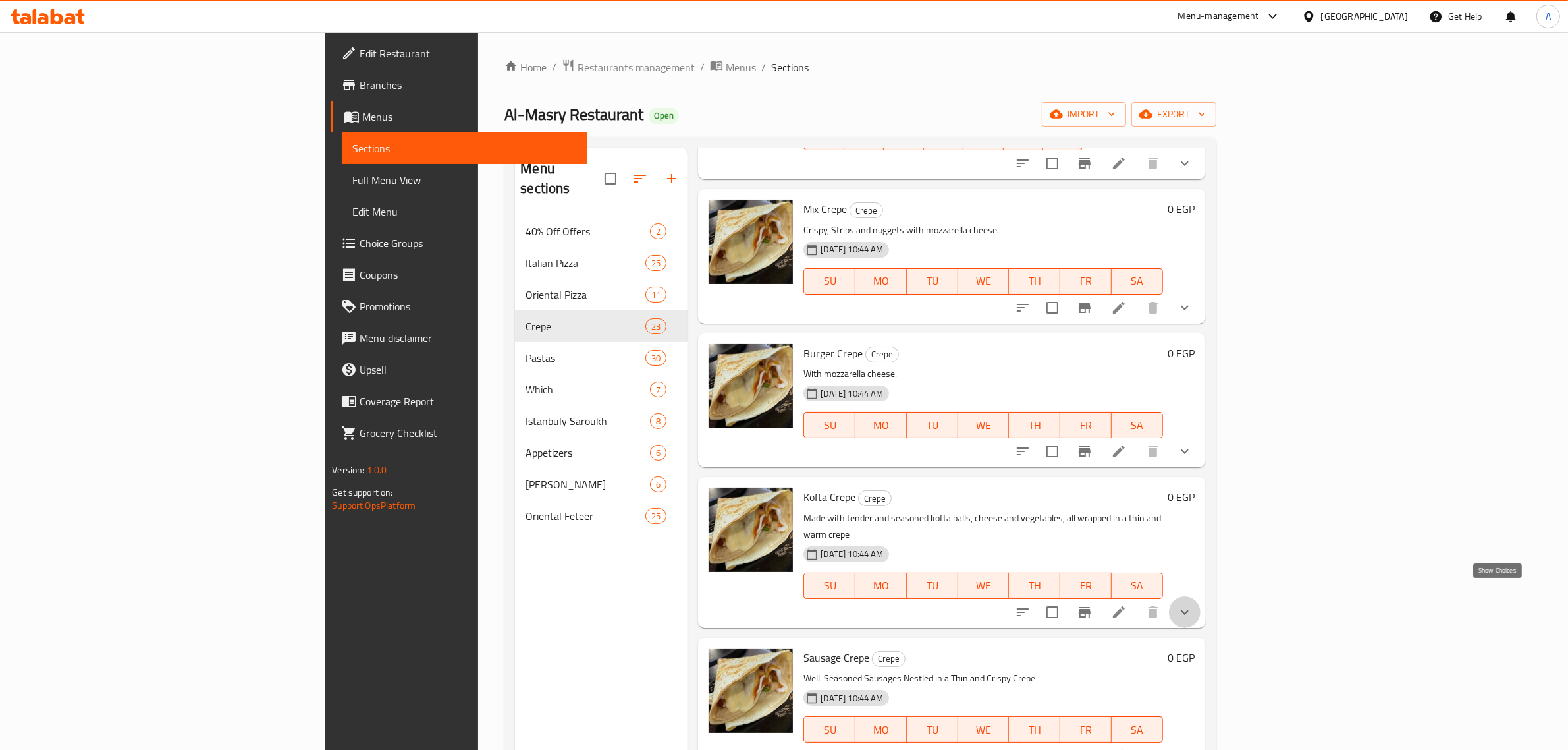
click at [1193, 604] on icon "show more" at bounding box center [1185, 612] width 16 height 16
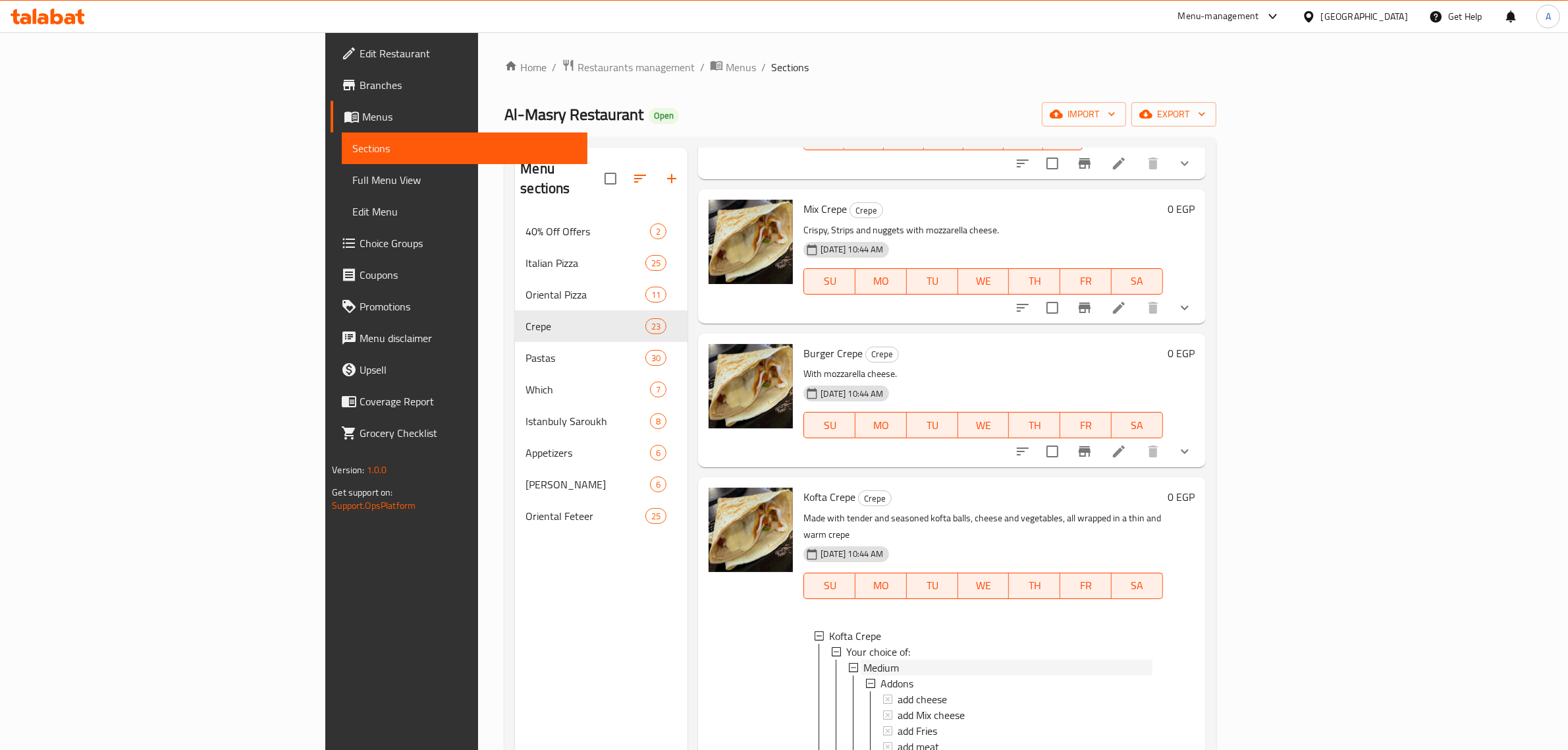
click at [864, 659] on div "Medium" at bounding box center [1008, 667] width 288 height 16
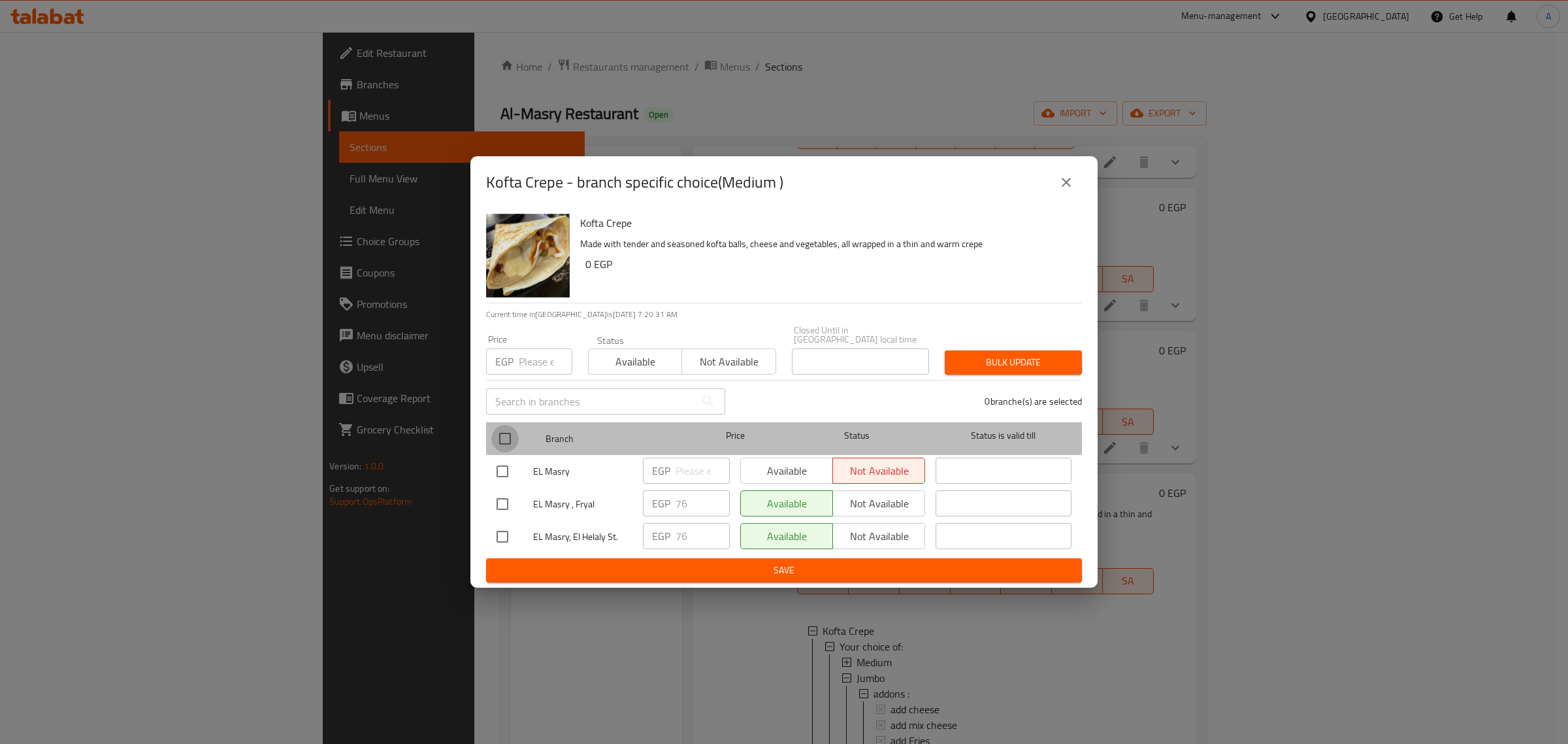
click at [493, 429] on input "checkbox" at bounding box center [505, 438] width 28 height 28
checkbox input "true"
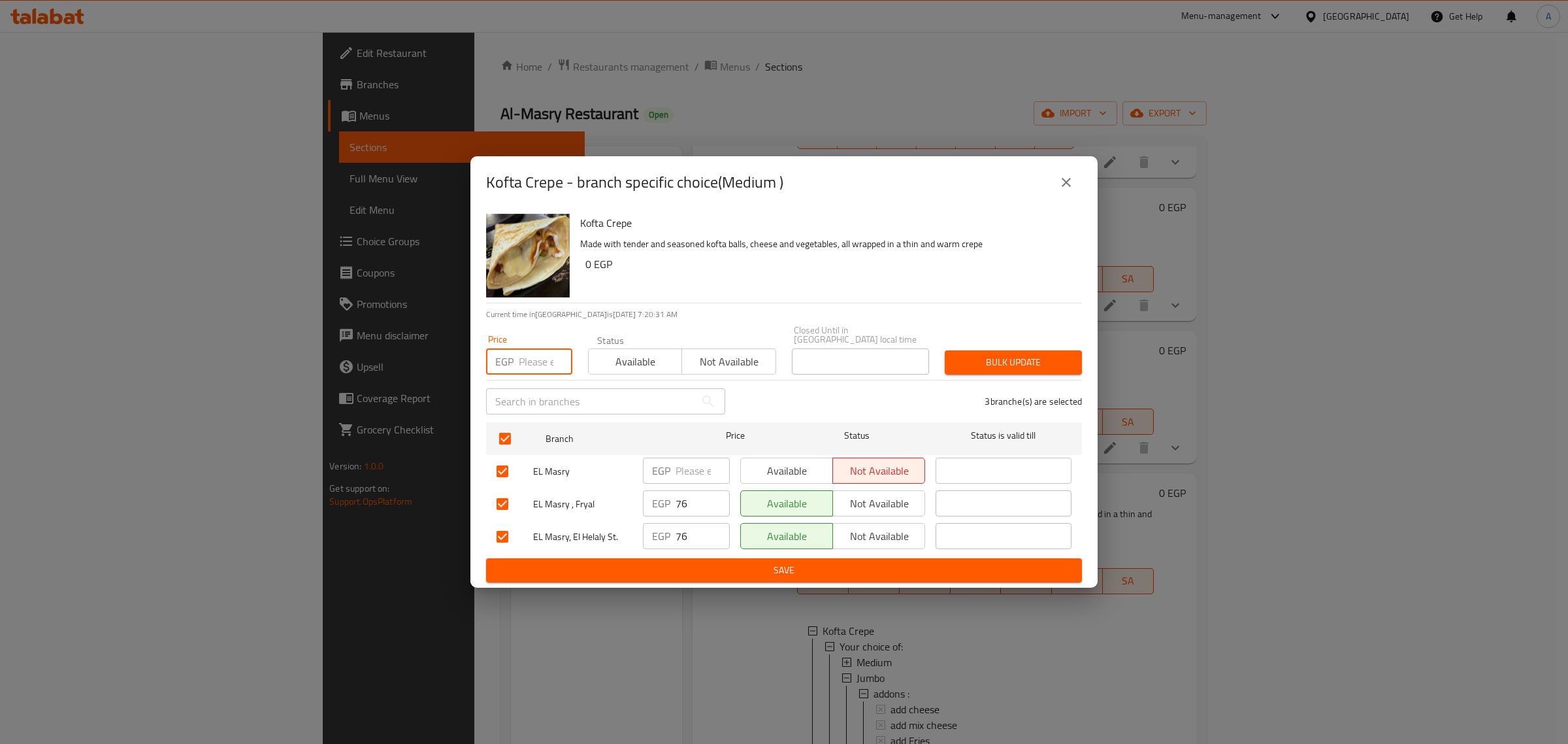
click at [525, 351] on input "number" at bounding box center [546, 361] width 54 height 26
type input "81"
click at [1003, 354] on span "Bulk update" at bounding box center [1014, 362] width 116 height 17
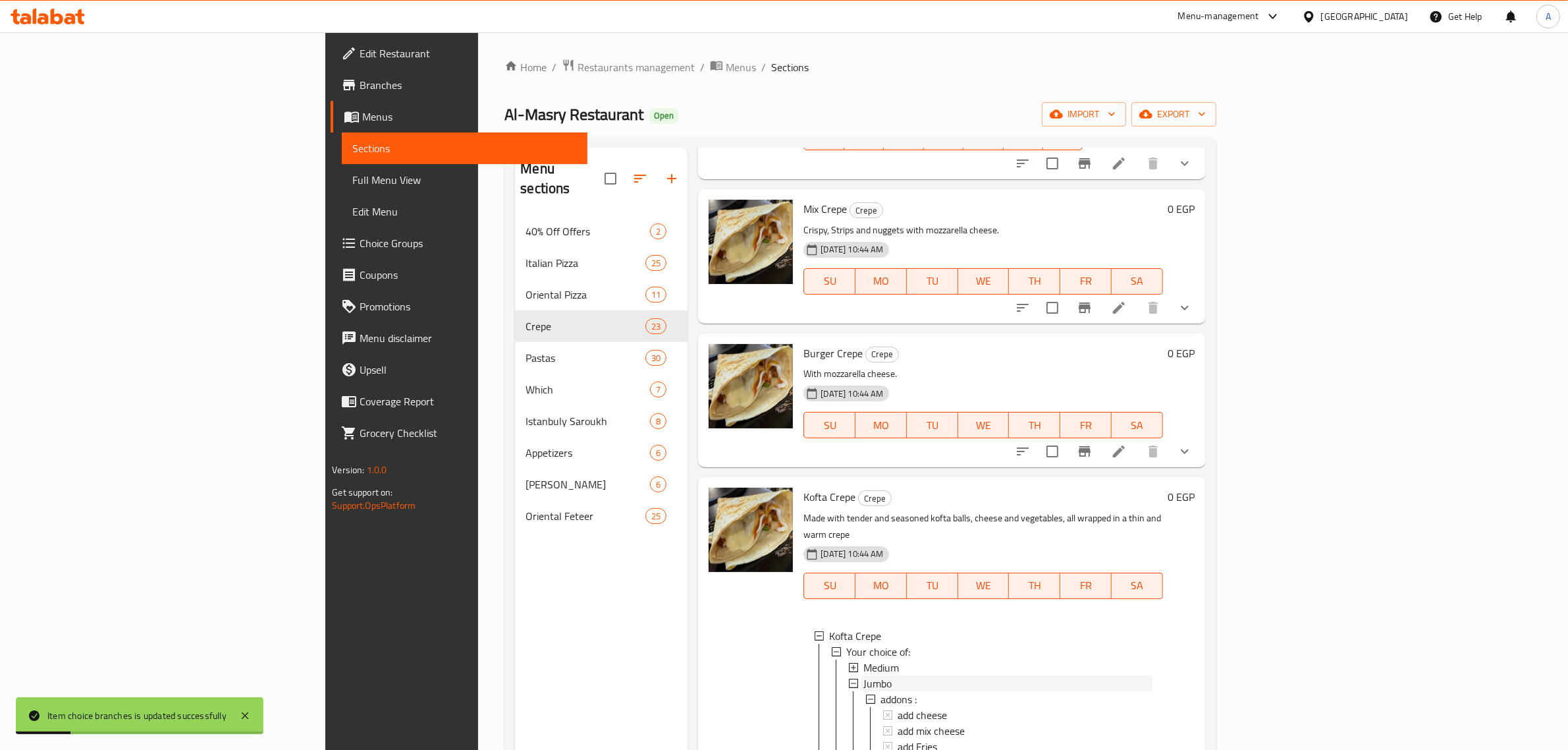
click at [864, 675] on div "Jumbo" at bounding box center [1008, 683] width 288 height 16
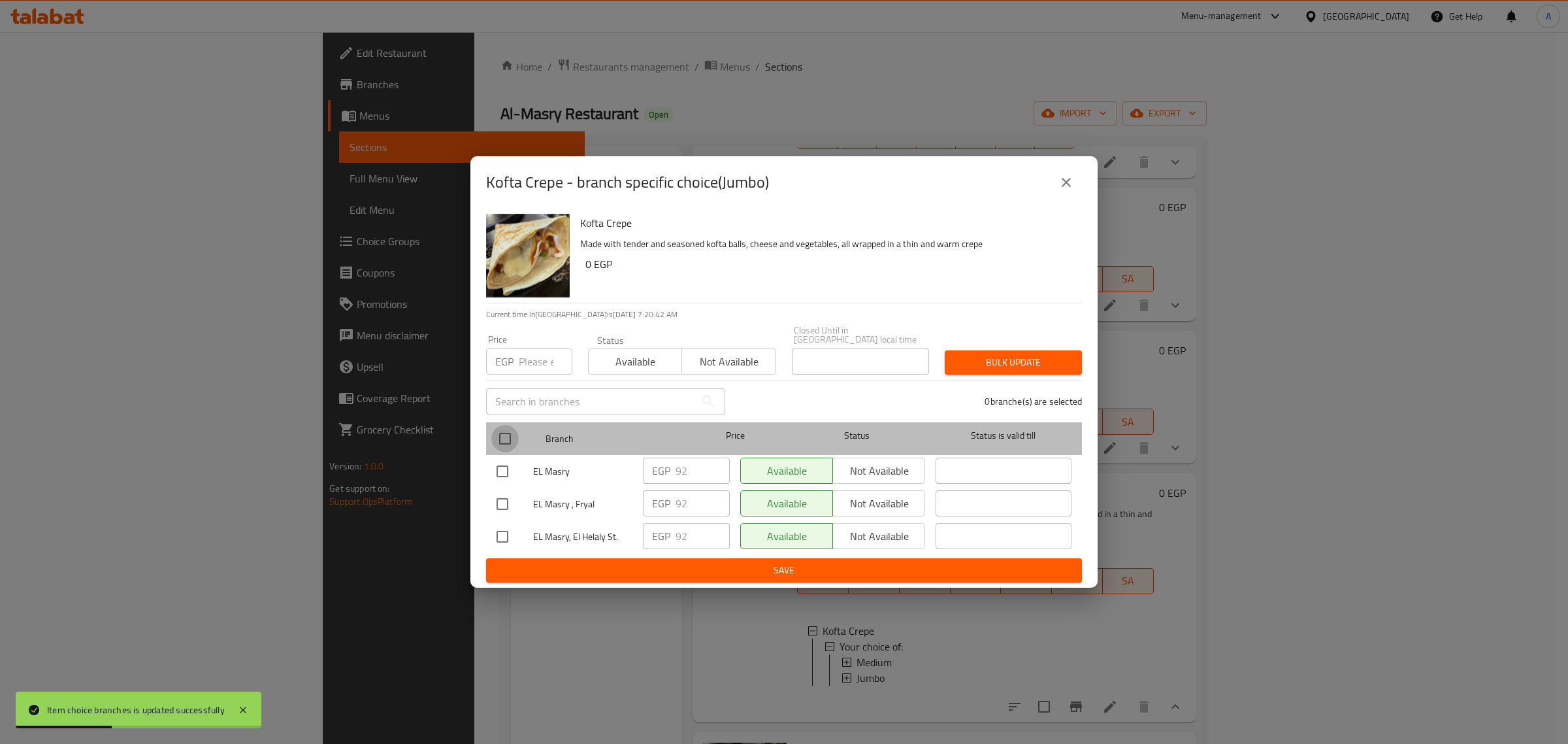
click at [508, 430] on input "checkbox" at bounding box center [505, 438] width 28 height 28
checkbox input "true"
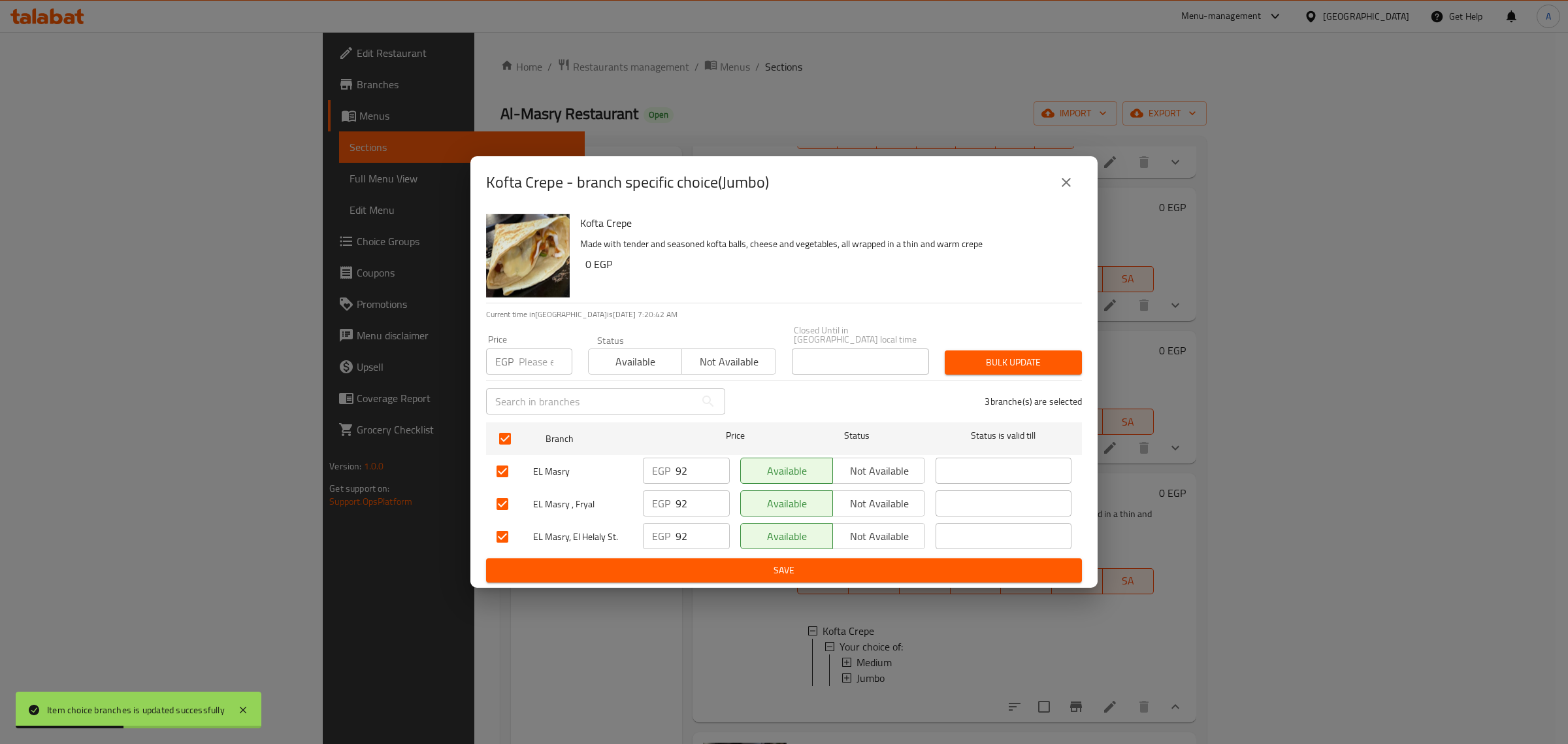
click at [523, 353] on input "number" at bounding box center [546, 361] width 54 height 26
type input "97"
click at [985, 364] on span "Bulk update" at bounding box center [1014, 362] width 116 height 17
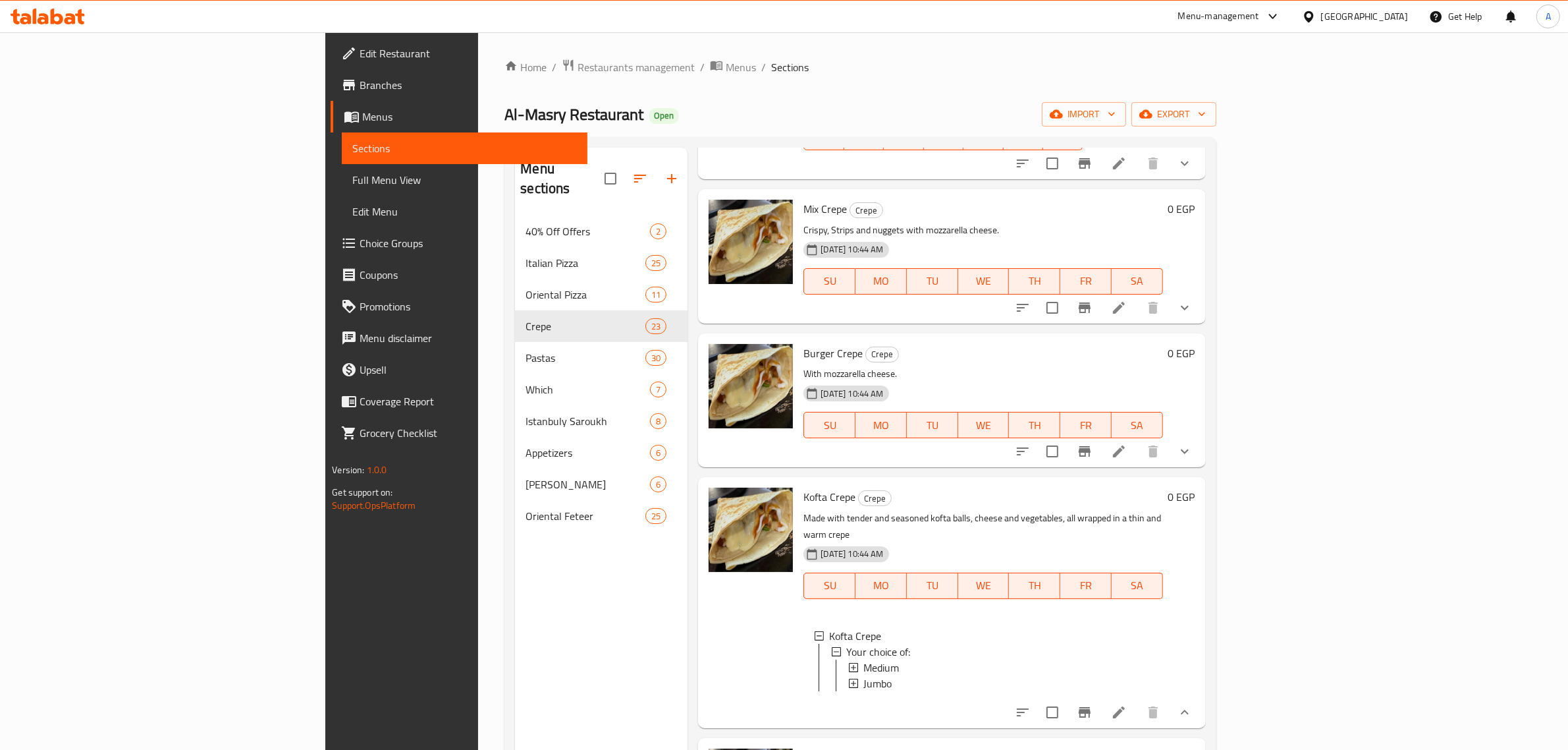
click at [1125, 710] on icon at bounding box center [1119, 712] width 12 height 12
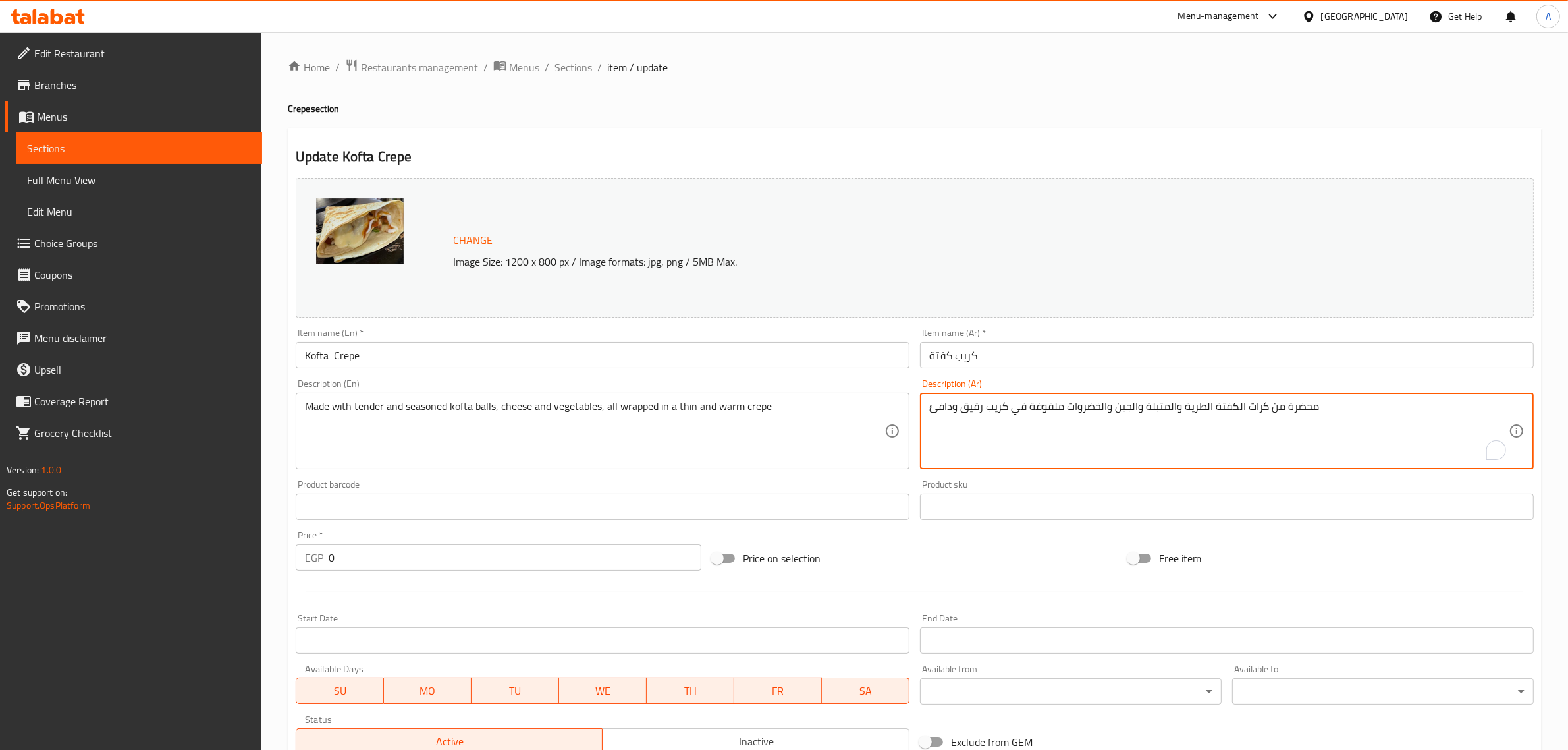
click at [992, 416] on textarea "محضرة من كرات الكفتة الطرية والمتبلة والجبن والخضروات ملفوفة في كريب رقيق ودافئ" at bounding box center [1219, 432] width 579 height 63
paste textarea "جبن الموزاريلا."
type textarea "مع [PERSON_NAME]."
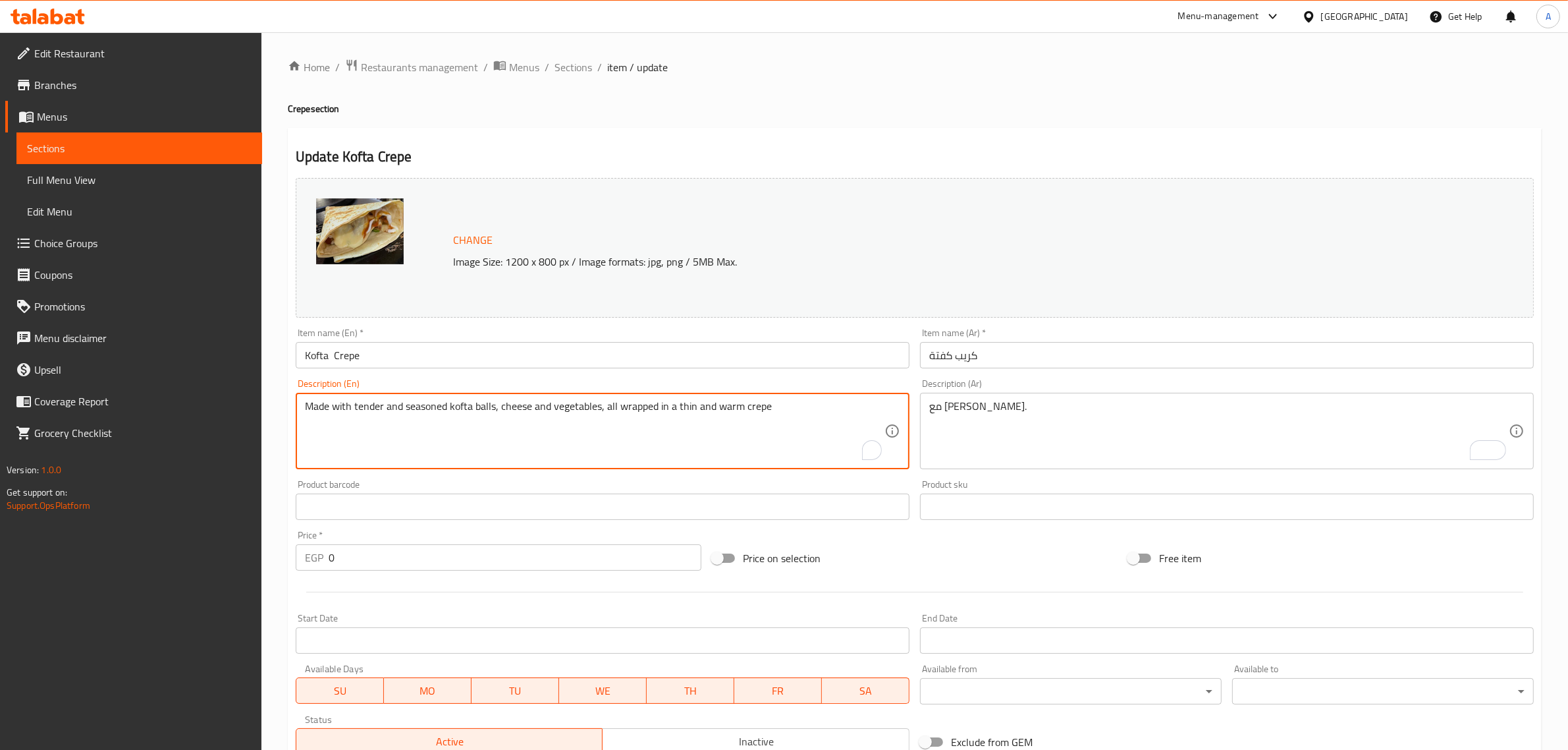
click at [479, 404] on textarea "Made with tender and seasoned kofta balls, cheese and vegetables, all wrapped i…" at bounding box center [595, 432] width 579 height 63
paste textarea "With mozzarella cheese."
type textarea "With mozzarella cheese."
click at [467, 356] on input "Kofta Crepe" at bounding box center [602, 355] width 614 height 26
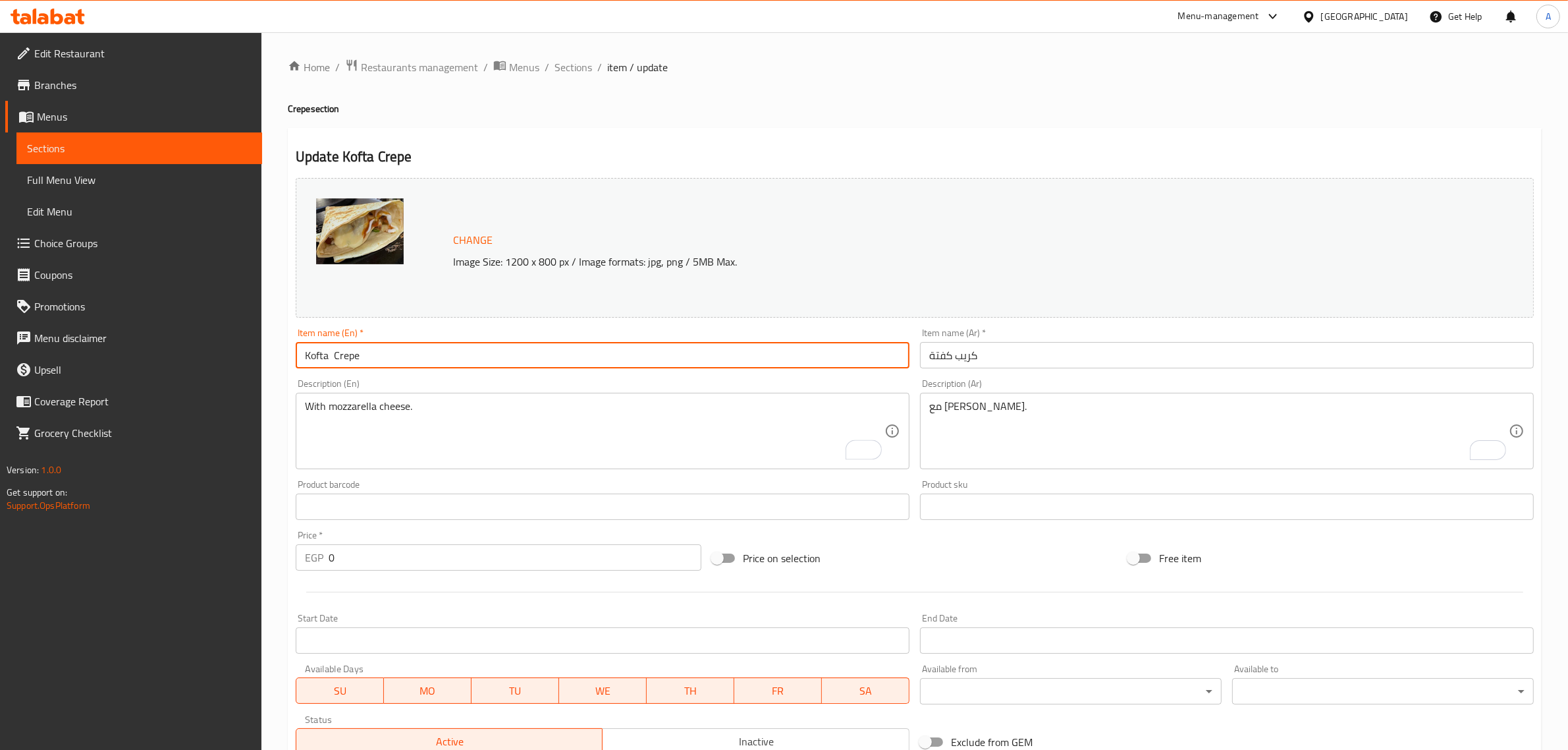
click at [581, 71] on span "Sections" at bounding box center [573, 67] width 37 height 16
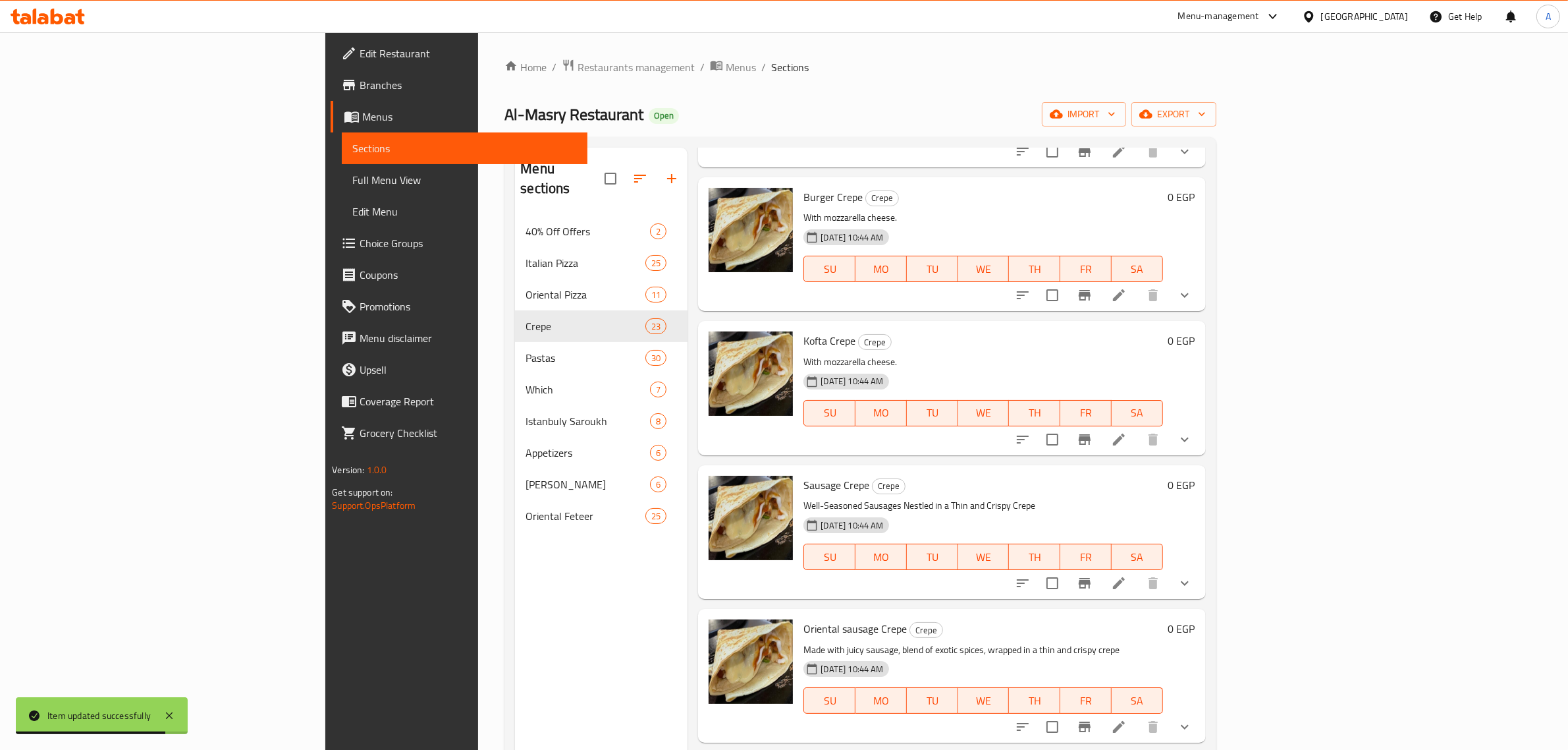
scroll to position [1730, 0]
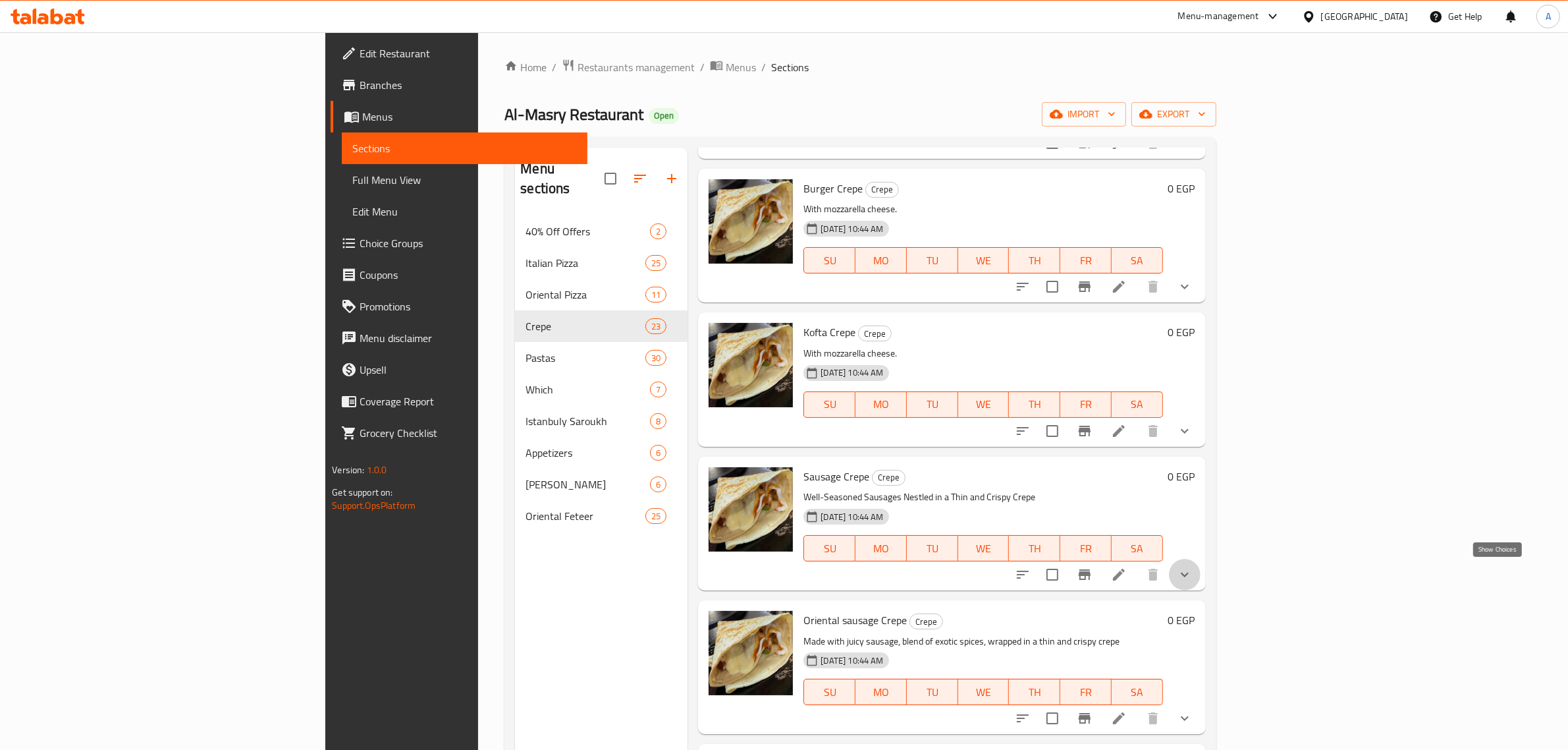
click at [1193, 570] on icon "show more" at bounding box center [1185, 574] width 16 height 16
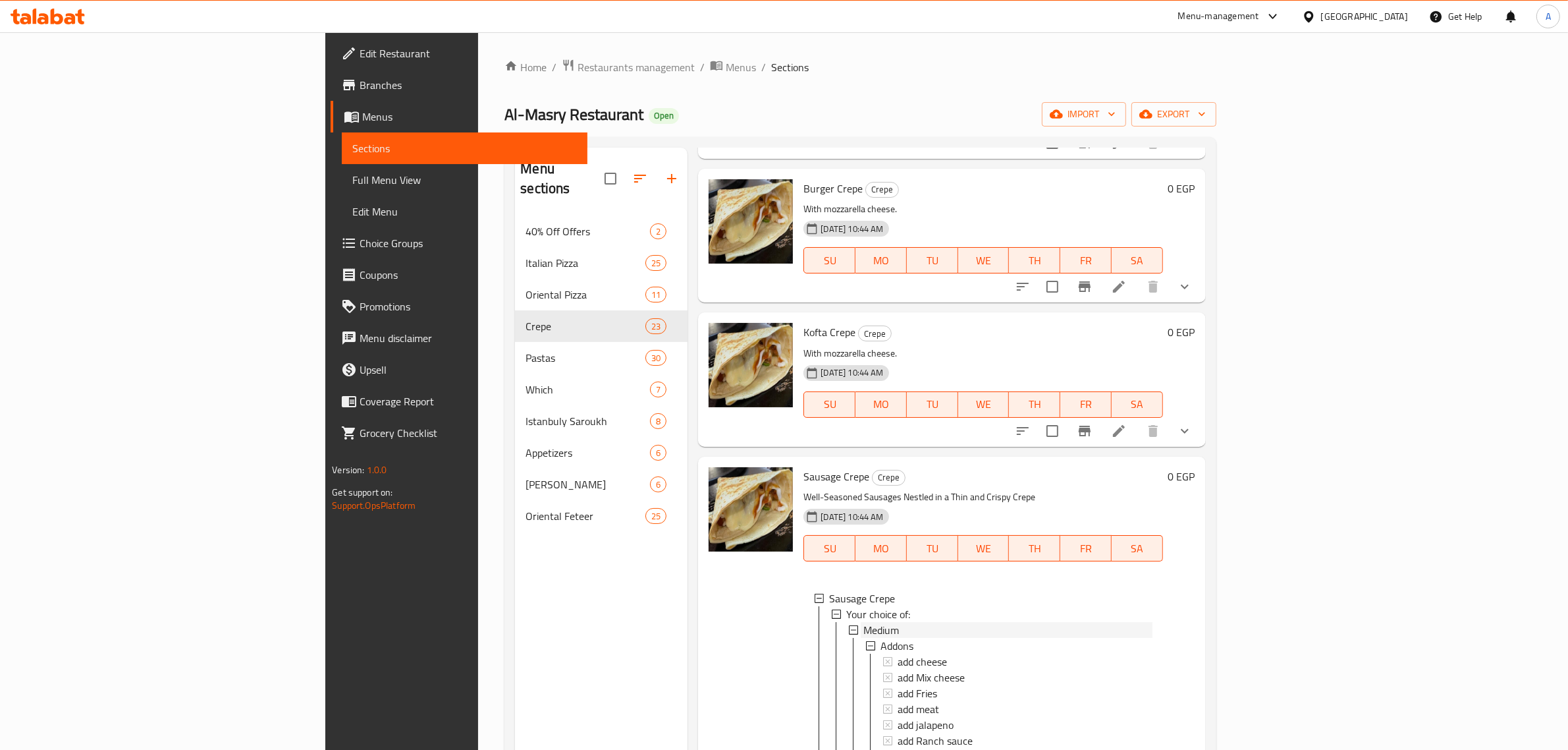
click at [864, 630] on div "Medium" at bounding box center [1008, 630] width 288 height 16
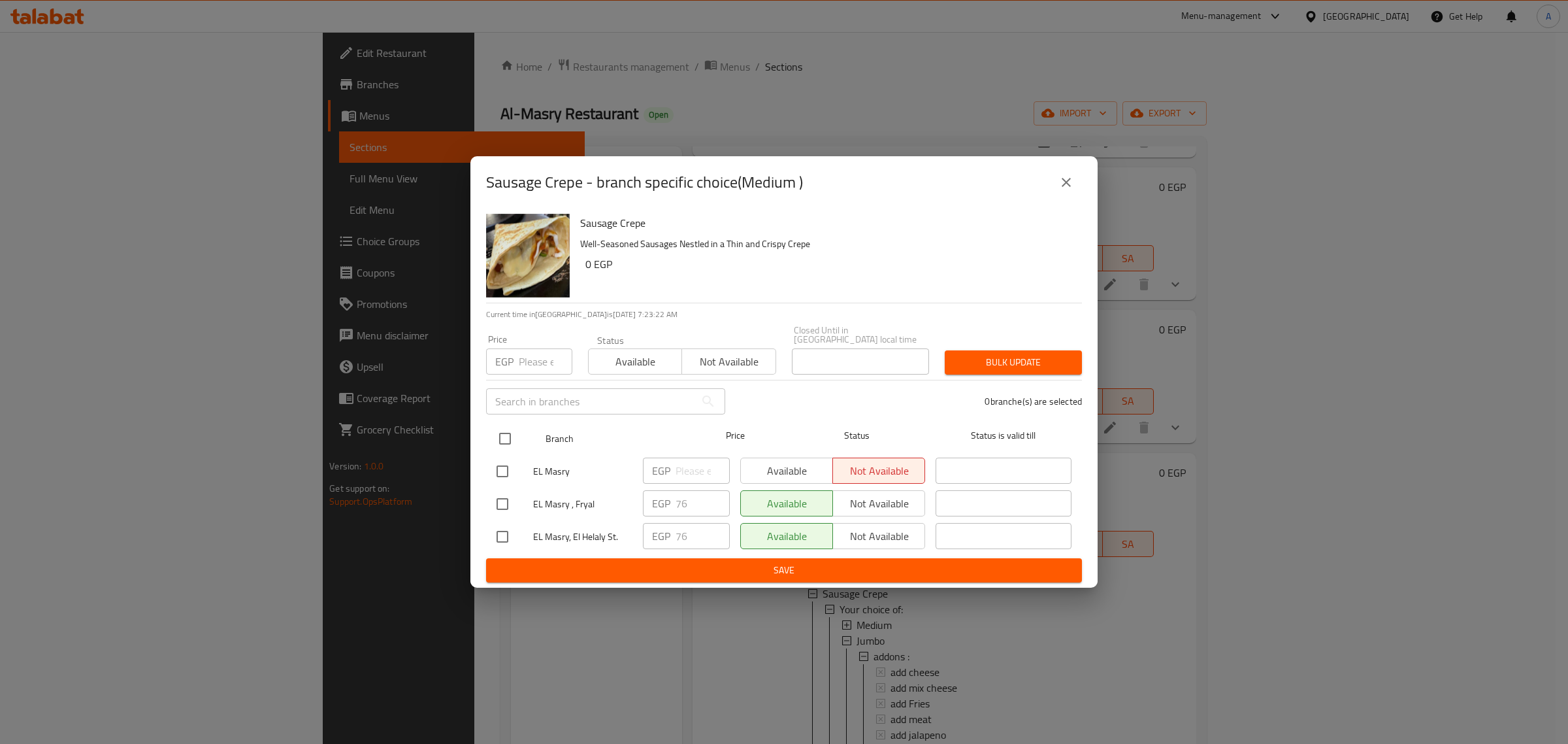
click at [510, 430] on input "checkbox" at bounding box center [505, 438] width 28 height 28
checkbox input "true"
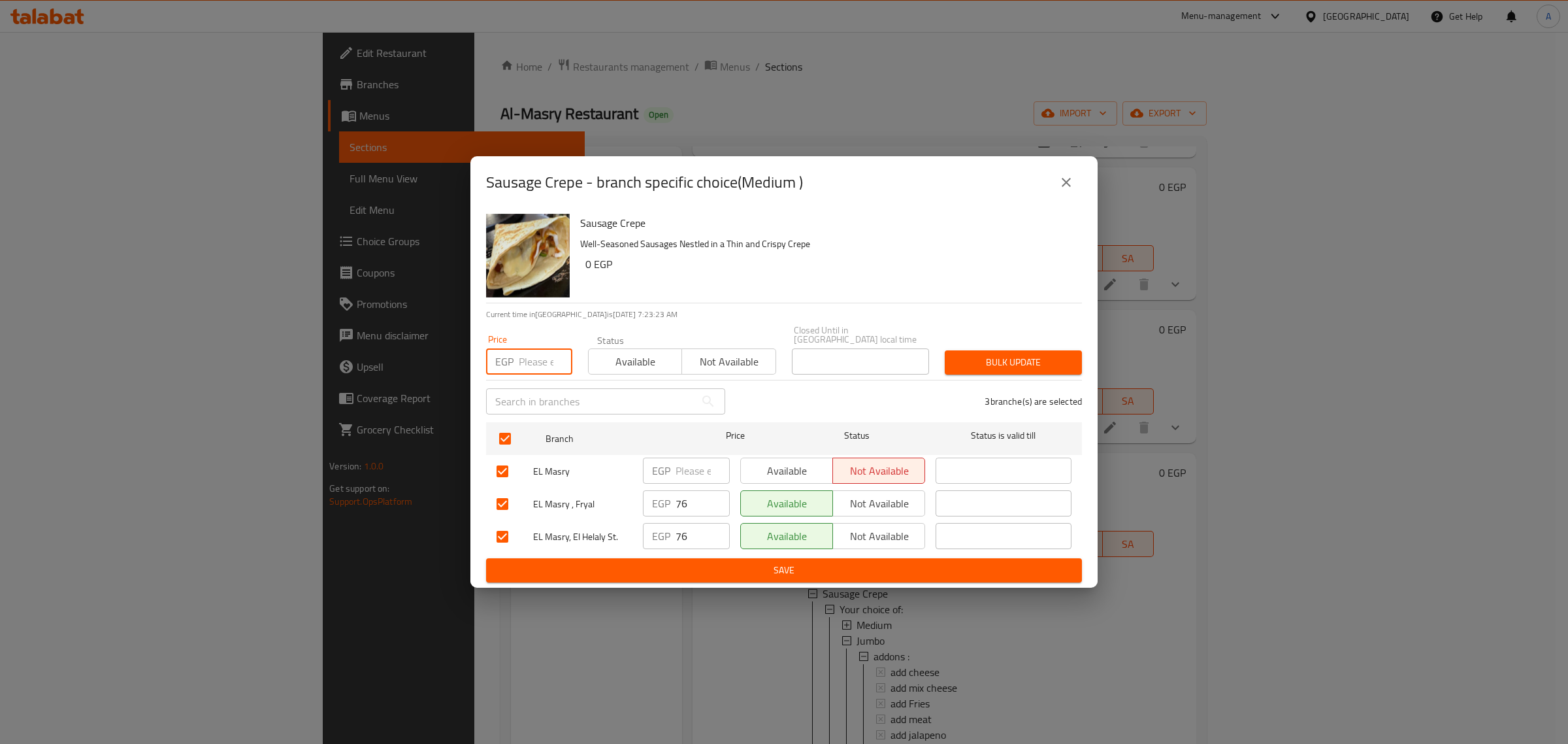
click at [525, 364] on input "number" at bounding box center [546, 361] width 54 height 26
type input "81"
click at [956, 358] on span "Bulk update" at bounding box center [1014, 362] width 116 height 17
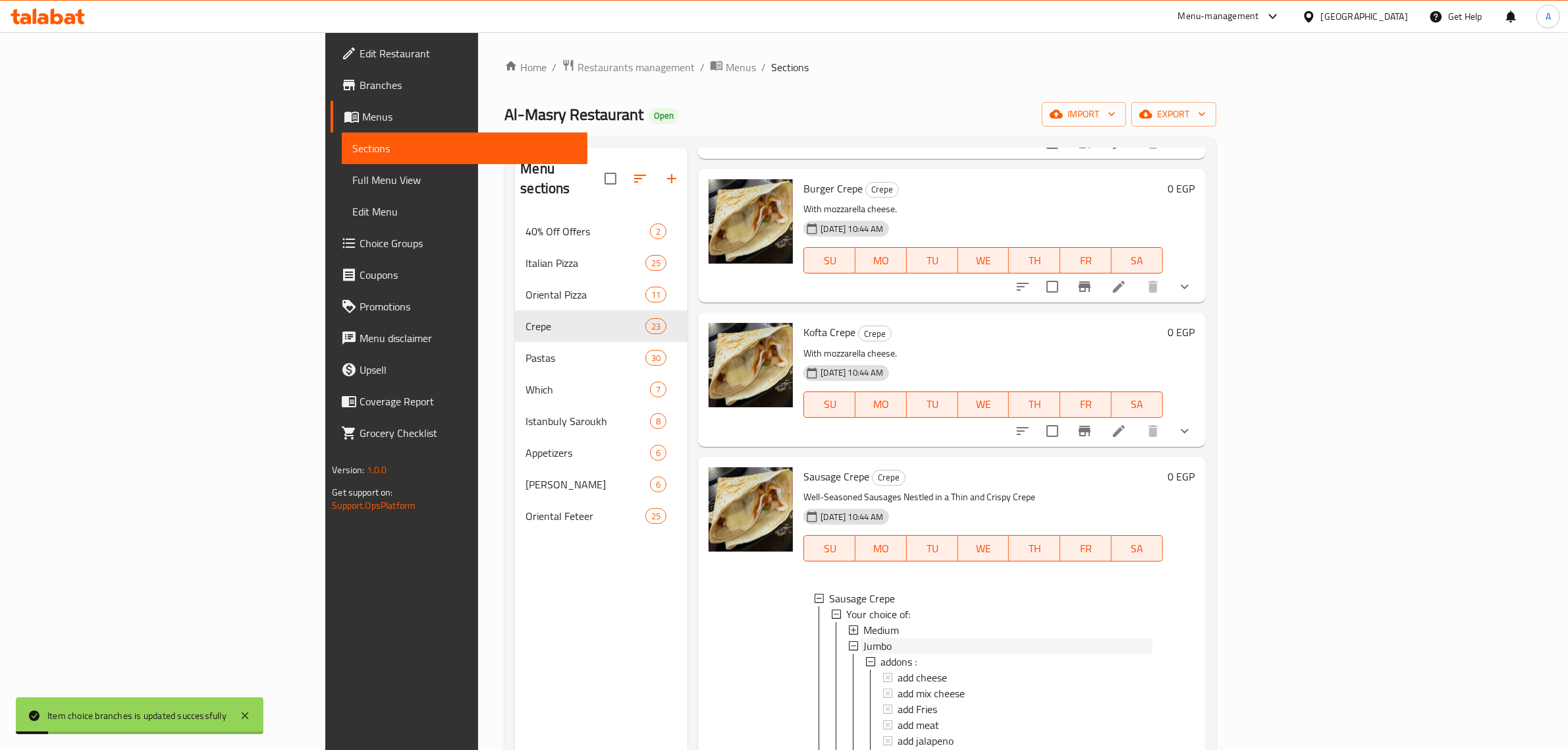
click at [864, 645] on div "Jumbo" at bounding box center [1008, 646] width 288 height 16
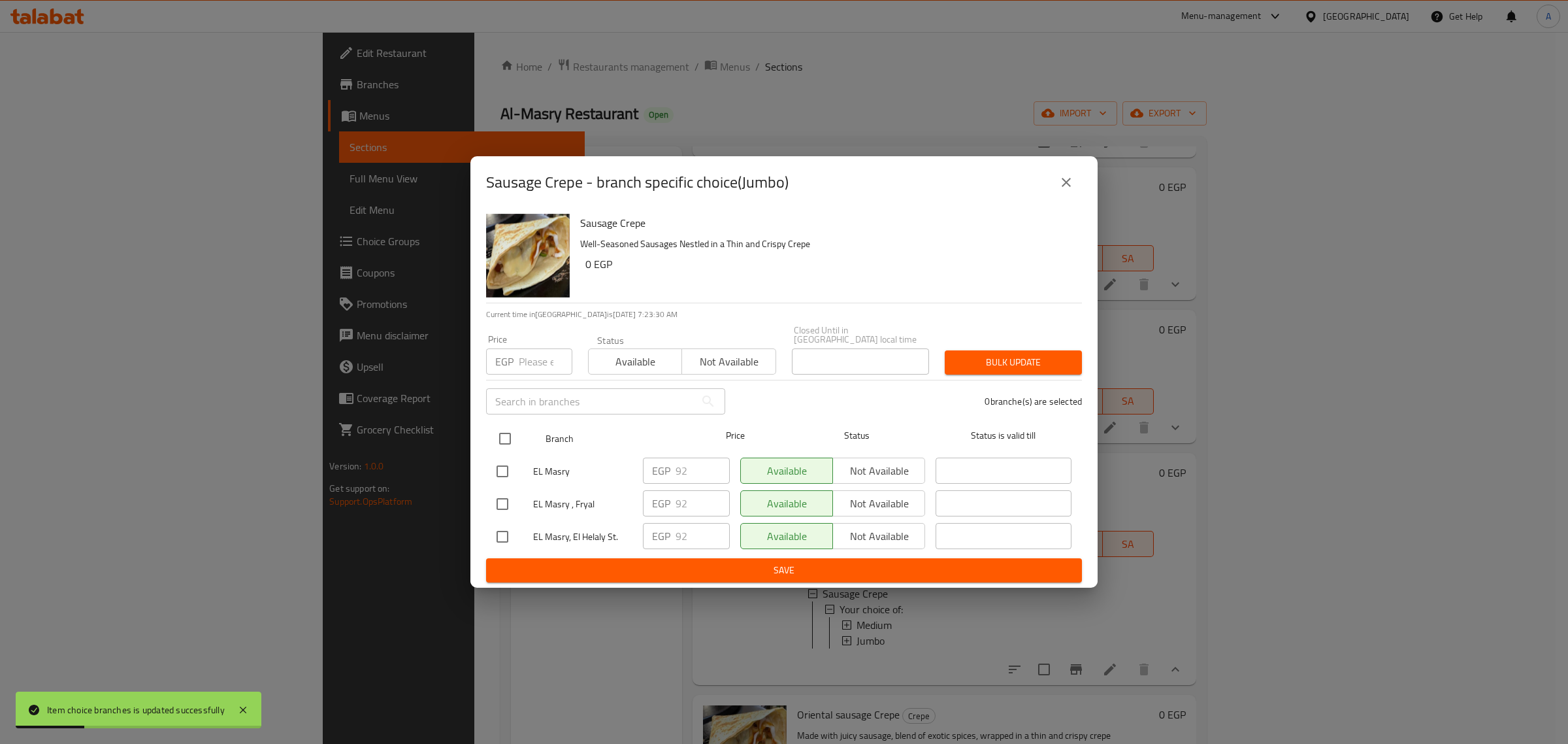
click at [524, 425] on div at bounding box center [516, 438] width 49 height 38
click at [496, 436] on input "checkbox" at bounding box center [505, 438] width 28 height 28
checkbox input "true"
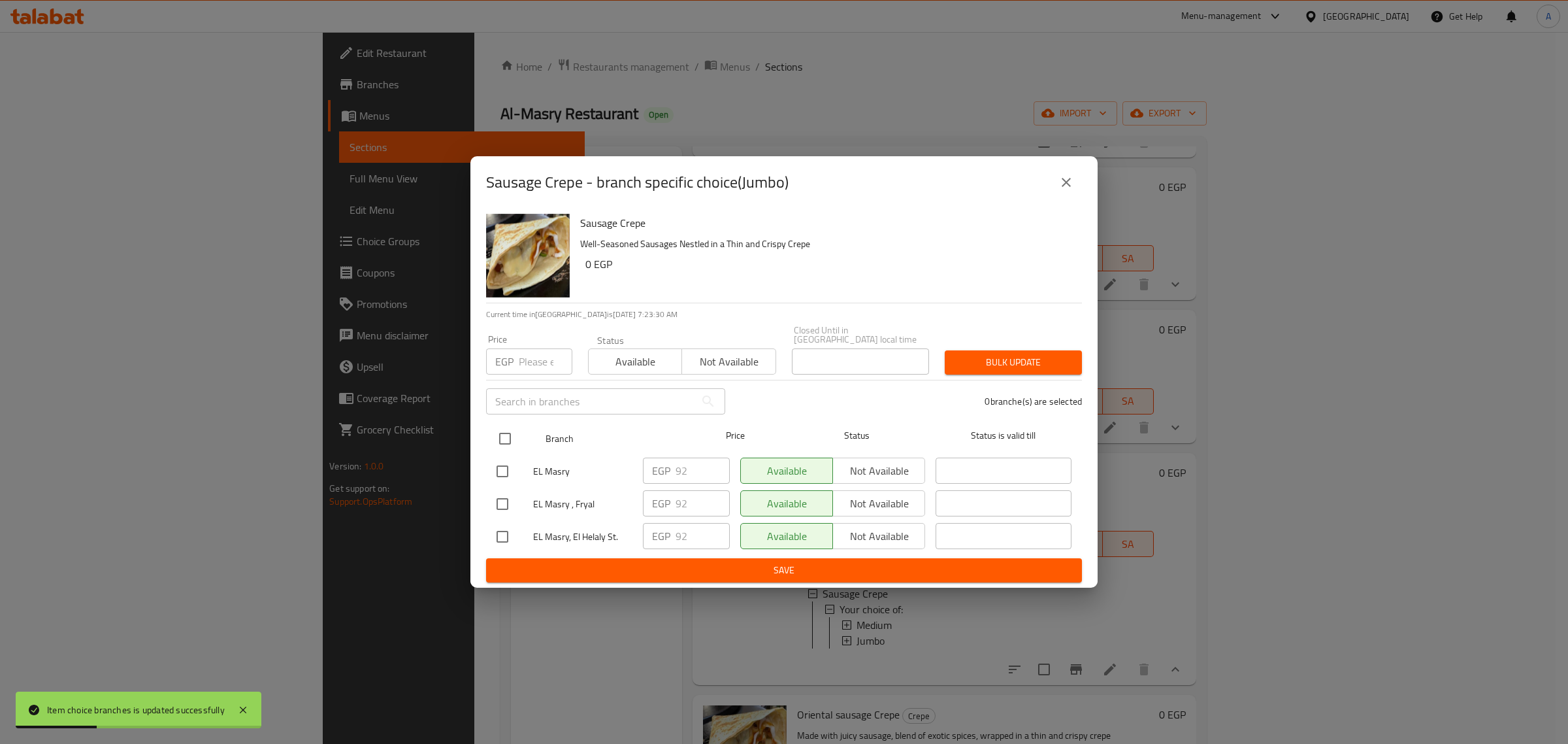
checkbox input "true"
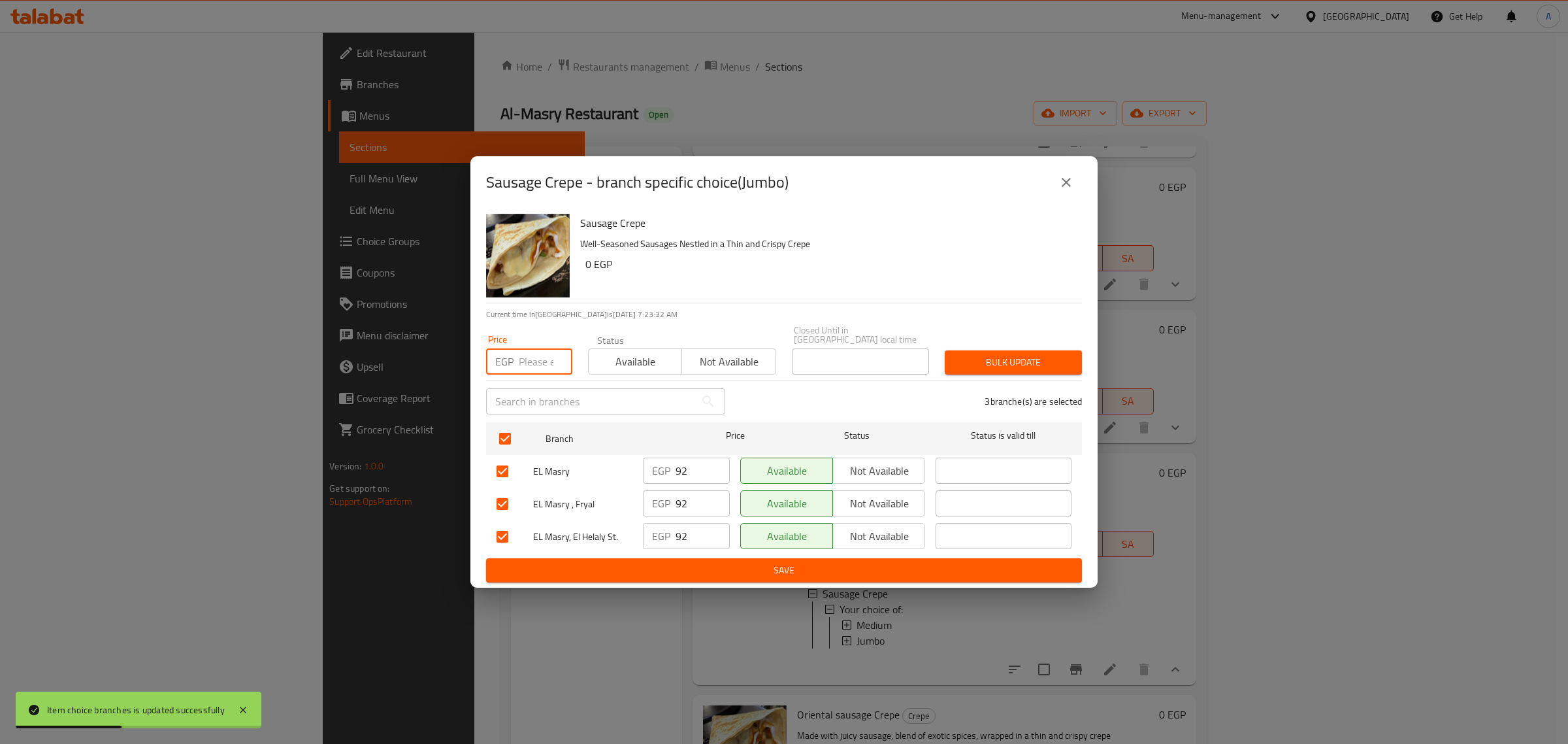
click at [530, 361] on input "number" at bounding box center [546, 361] width 54 height 26
type input "97"
click at [966, 354] on span "Bulk update" at bounding box center [1014, 362] width 116 height 17
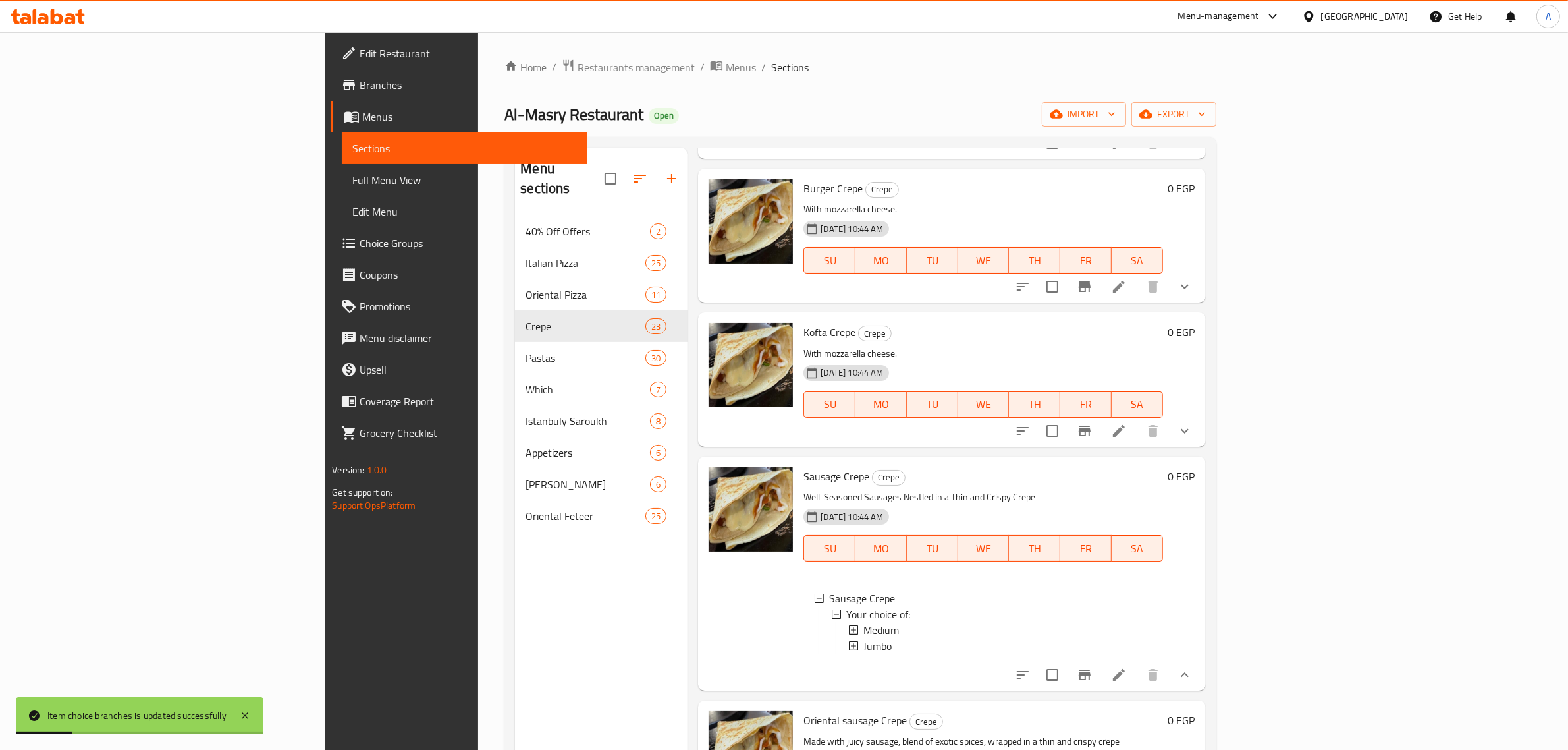
click at [1137, 686] on li at bounding box center [1119, 675] width 37 height 23
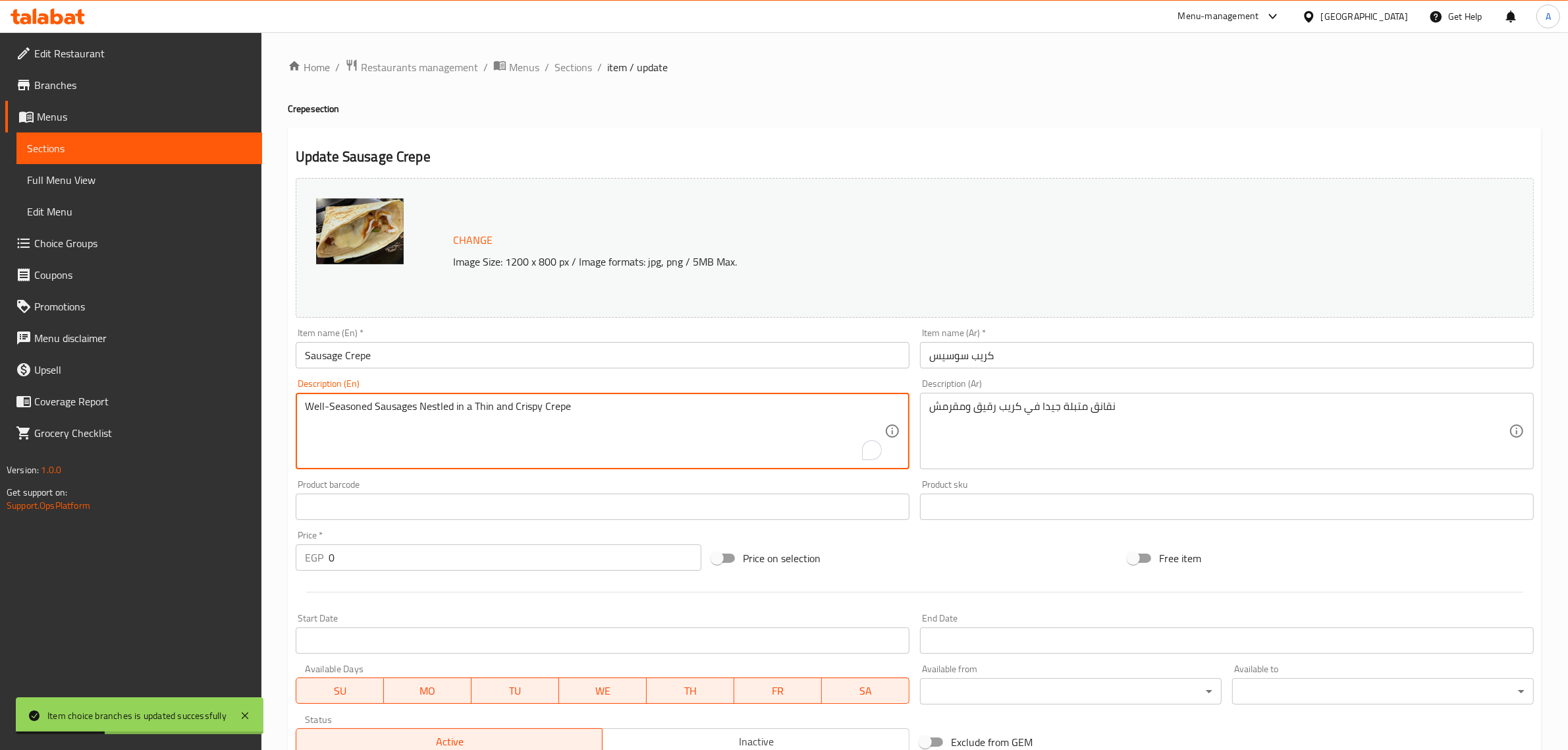
click at [559, 409] on textarea "Well-Seasoned Sausages Nestled in a Thin and Crispy Crepe" at bounding box center [595, 432] width 579 height 63
paste textarea "ith mozzarella cheese."
type textarea "With mozzarella cheese."
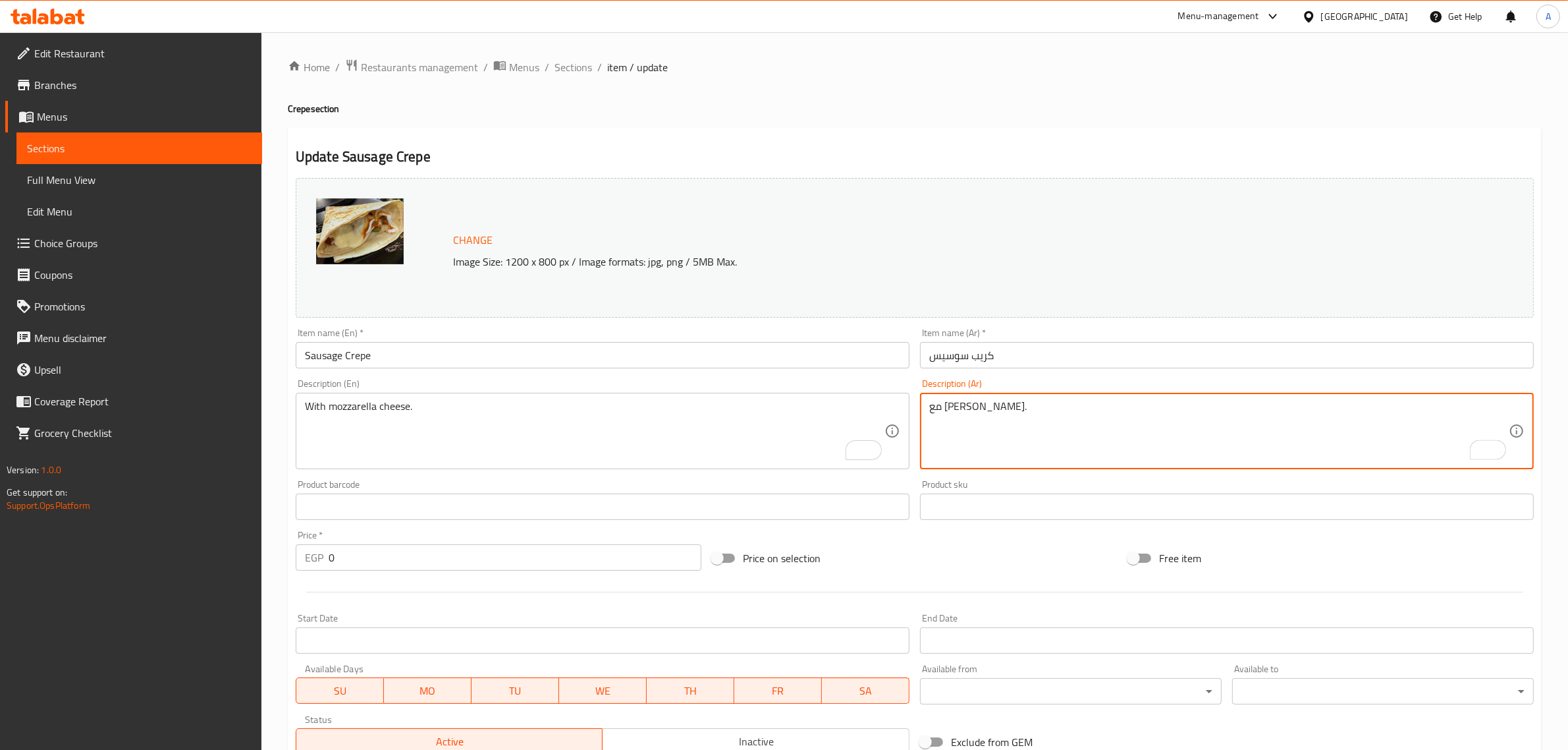
type textarea "مع [PERSON_NAME]."
click at [778, 346] on input "Sausage Crepe" at bounding box center [602, 355] width 614 height 26
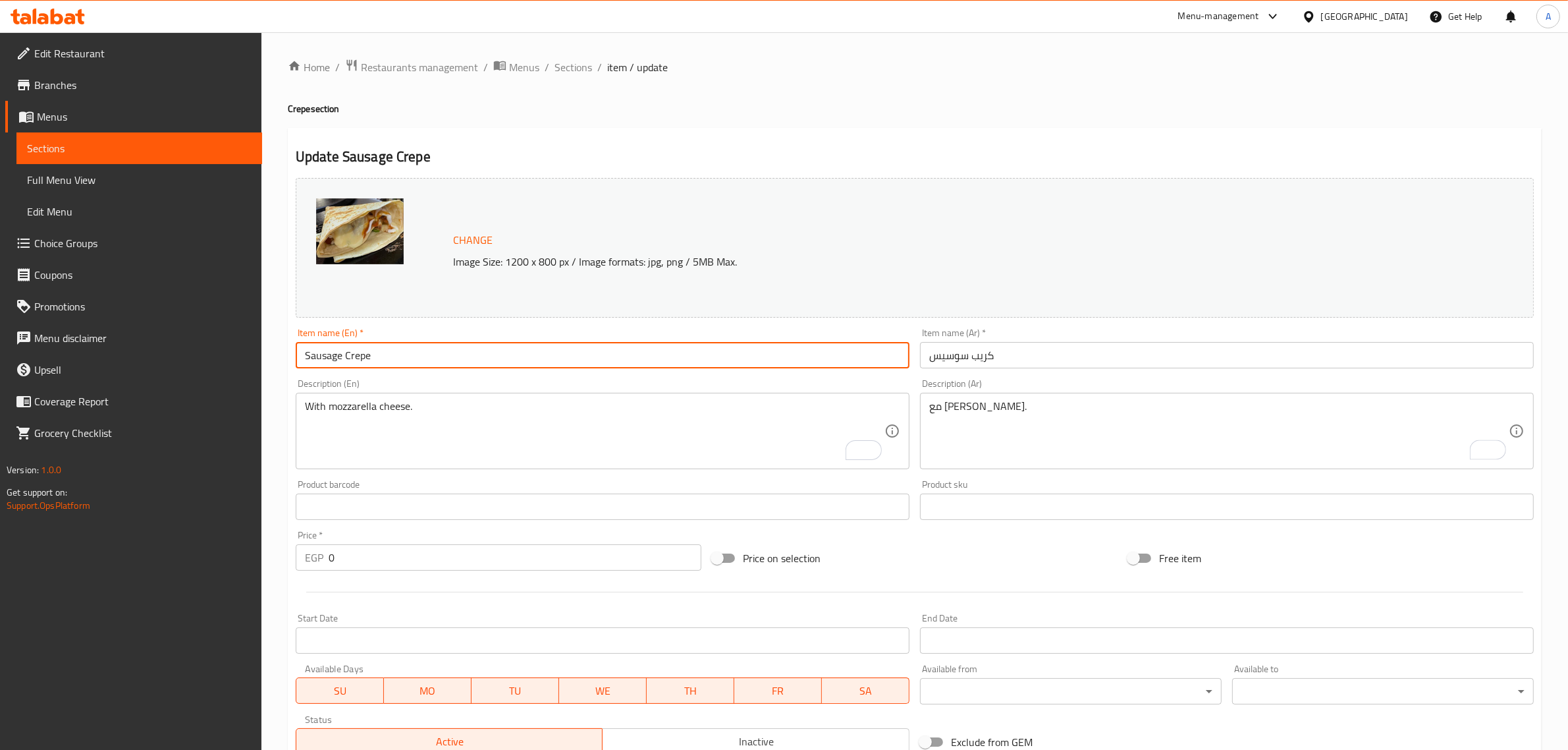
drag, startPoint x: 574, startPoint y: 61, endPoint x: 572, endPoint y: 76, distance: 15.1
click at [574, 61] on span "Sections" at bounding box center [573, 67] width 37 height 16
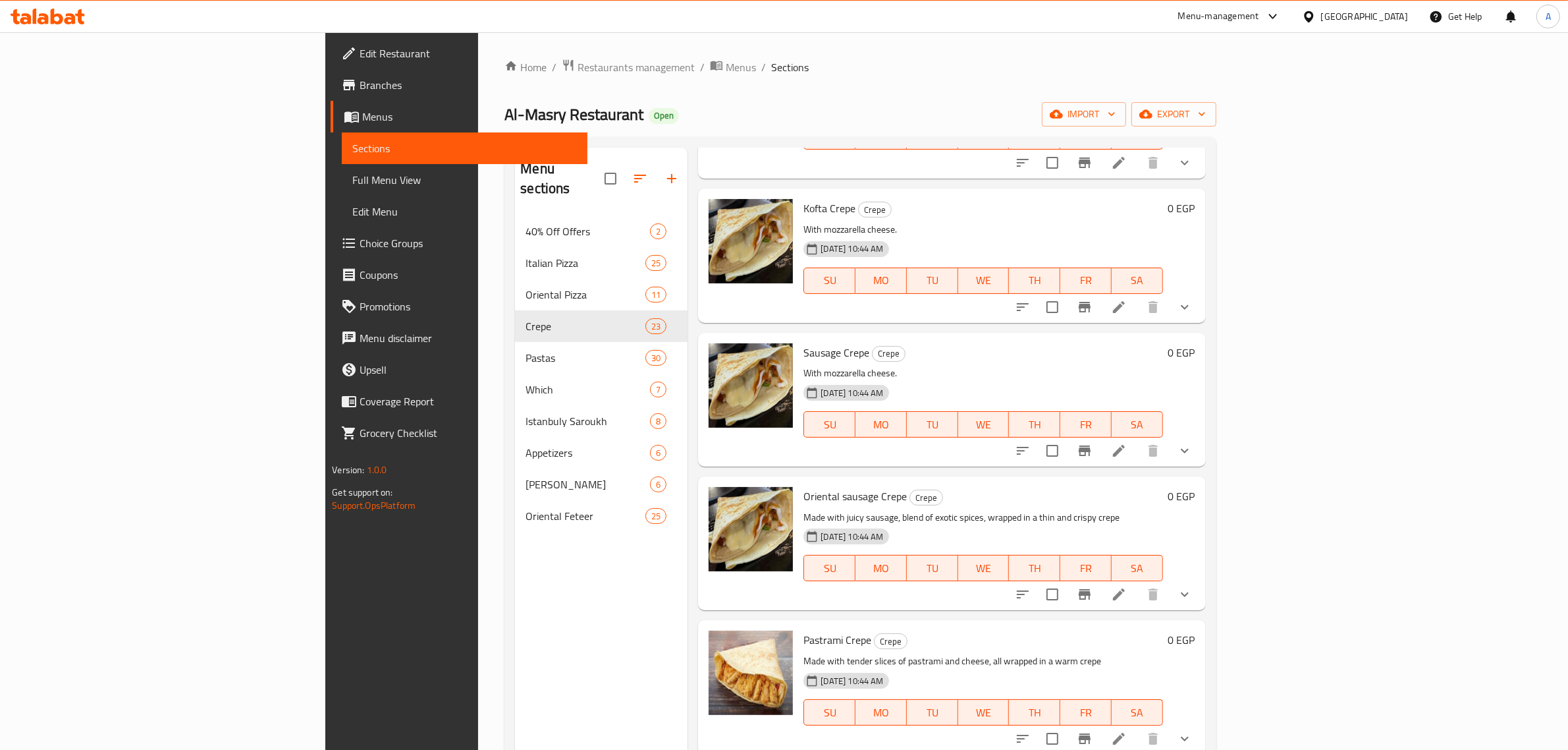
scroll to position [1894, 0]
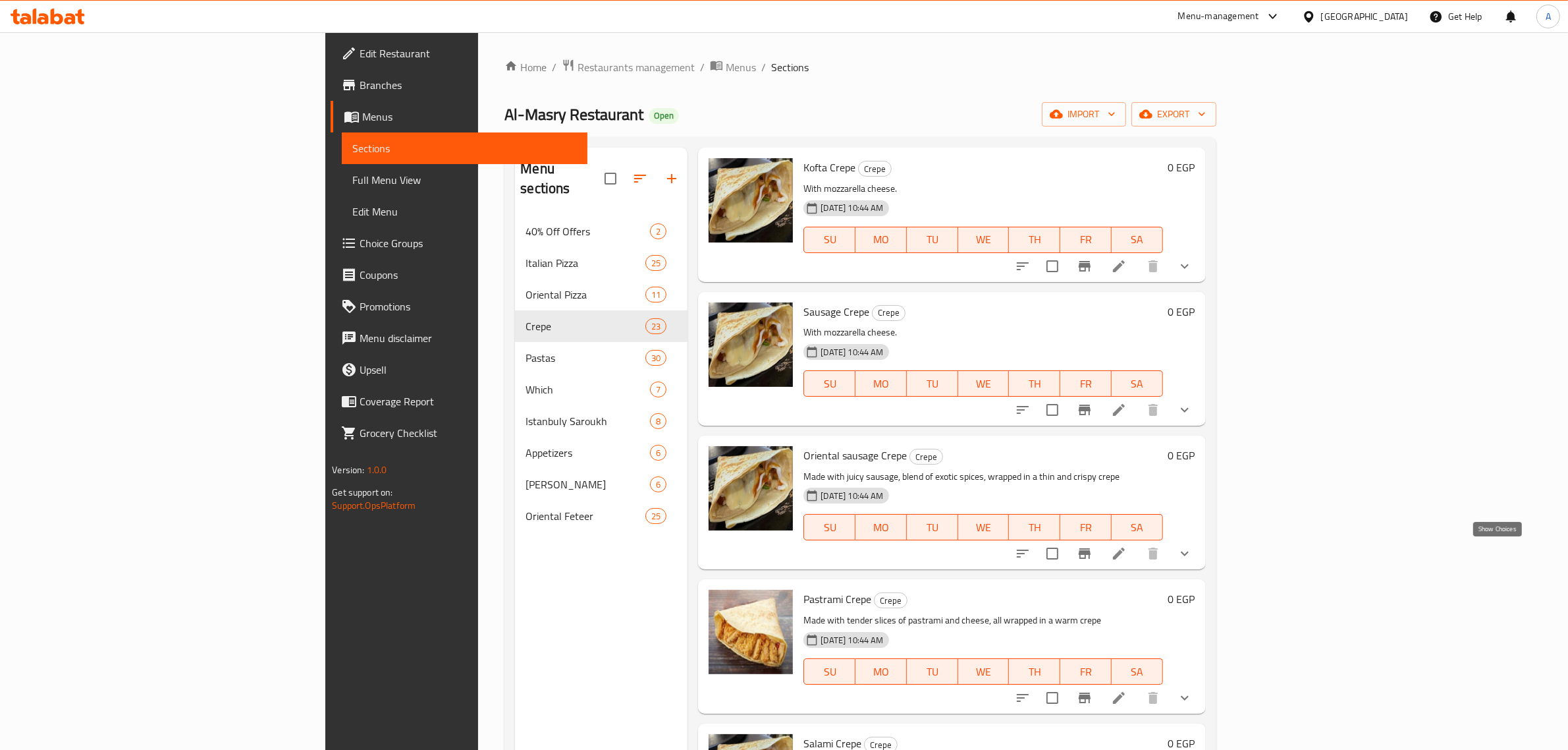
click at [1193, 552] on icon "show more" at bounding box center [1185, 554] width 16 height 16
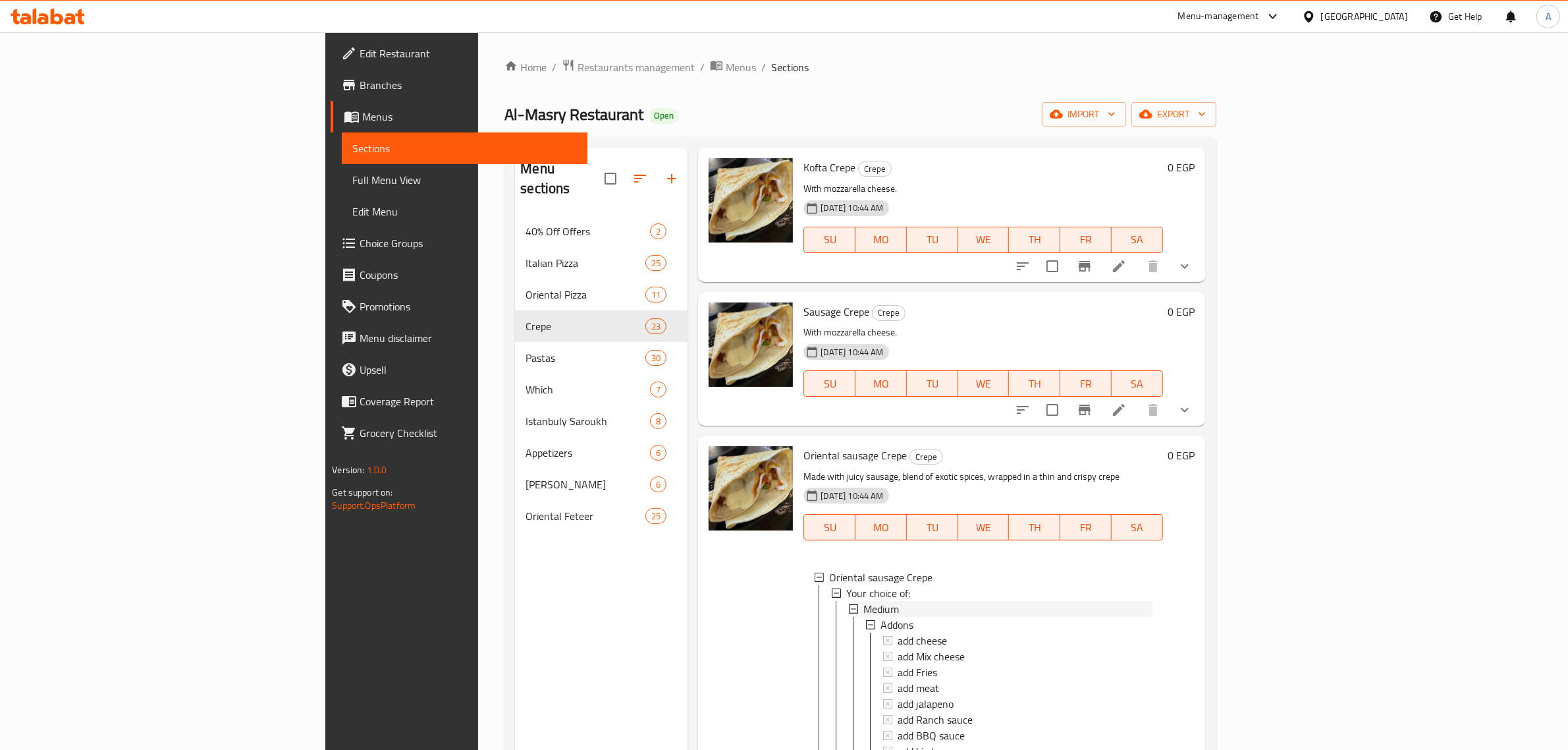
click at [864, 610] on div "Medium" at bounding box center [1008, 609] width 288 height 16
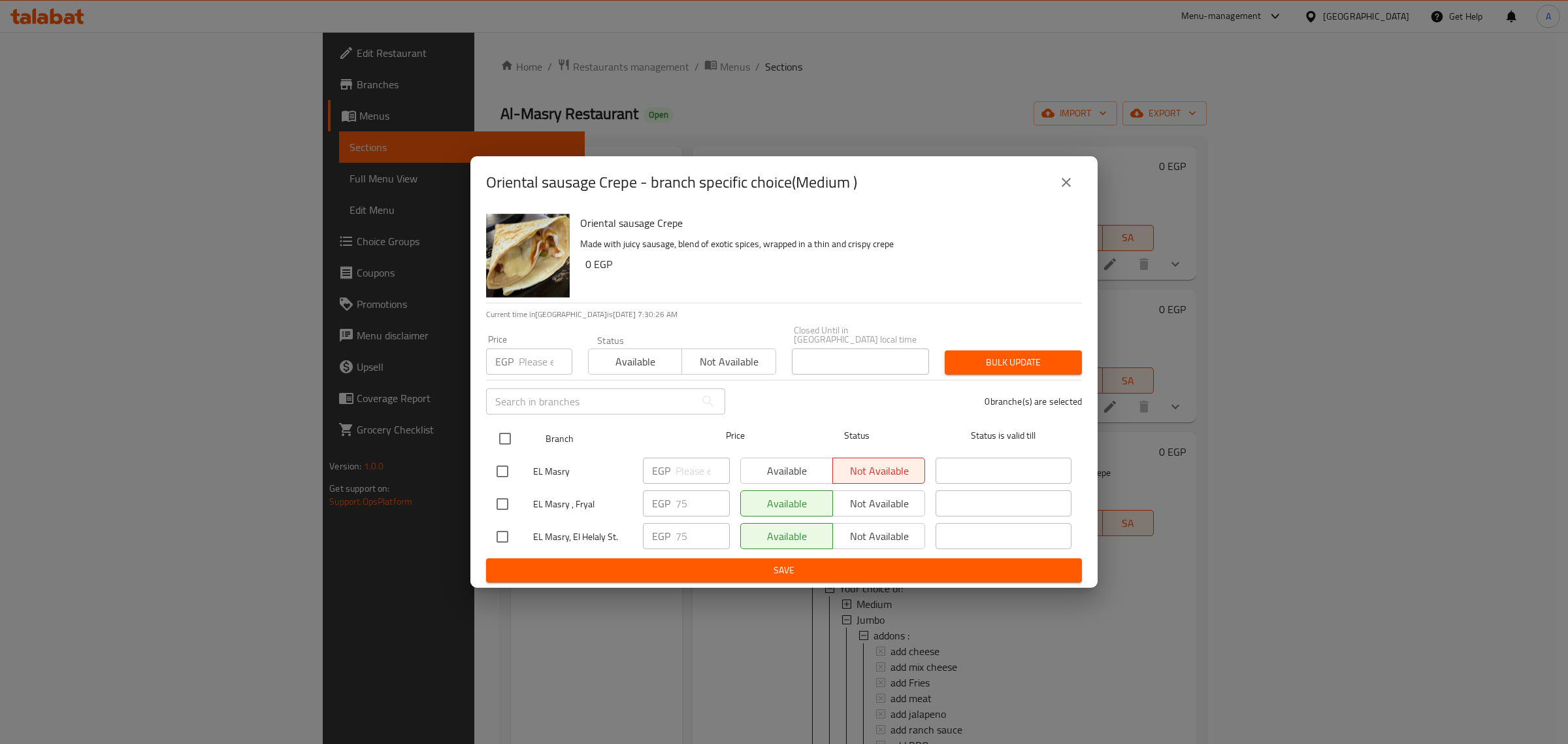
click at [524, 431] on div at bounding box center [516, 438] width 49 height 38
click at [501, 429] on input "checkbox" at bounding box center [505, 438] width 28 height 28
checkbox input "true"
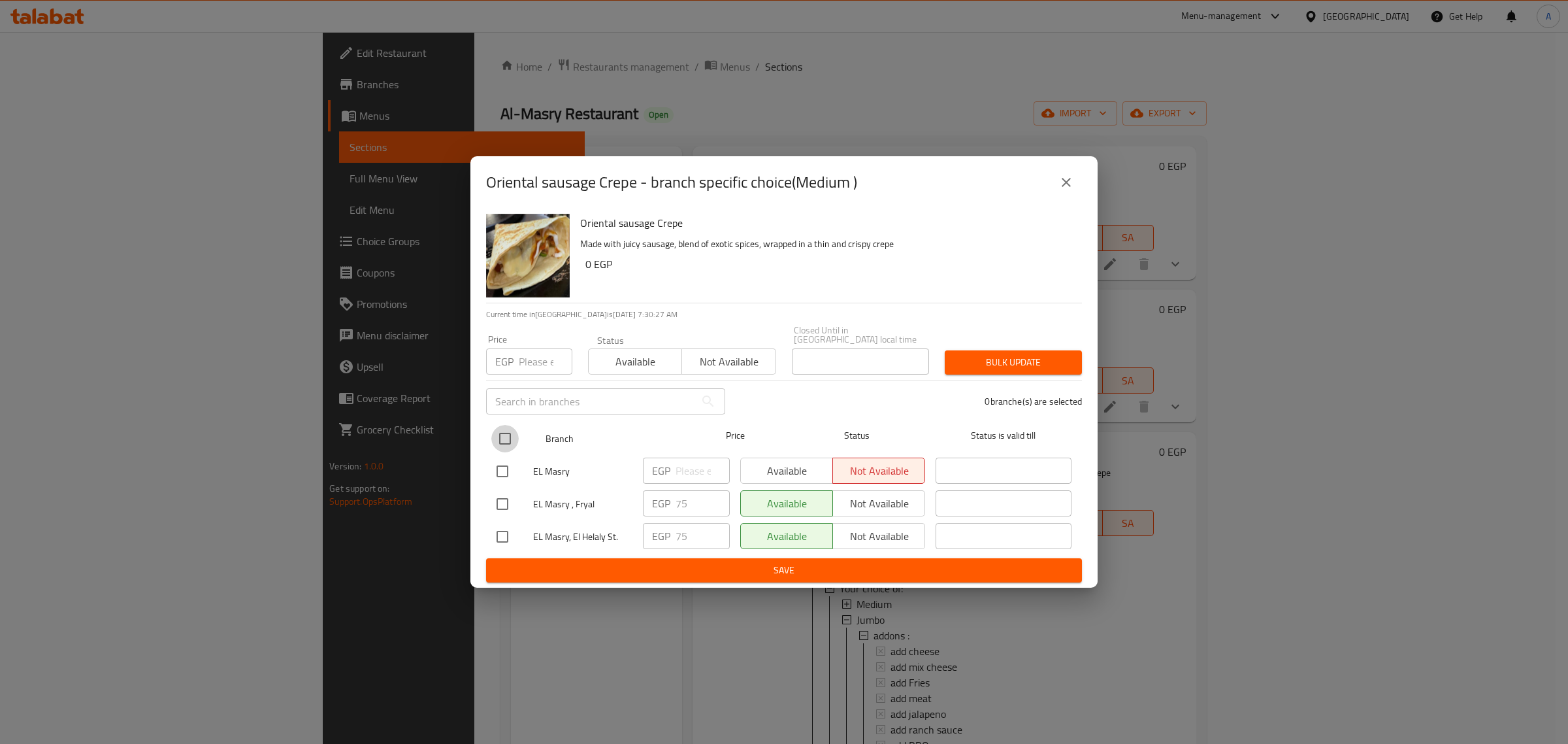
checkbox input "true"
click at [534, 351] on input "number" at bounding box center [546, 361] width 54 height 26
type input "80"
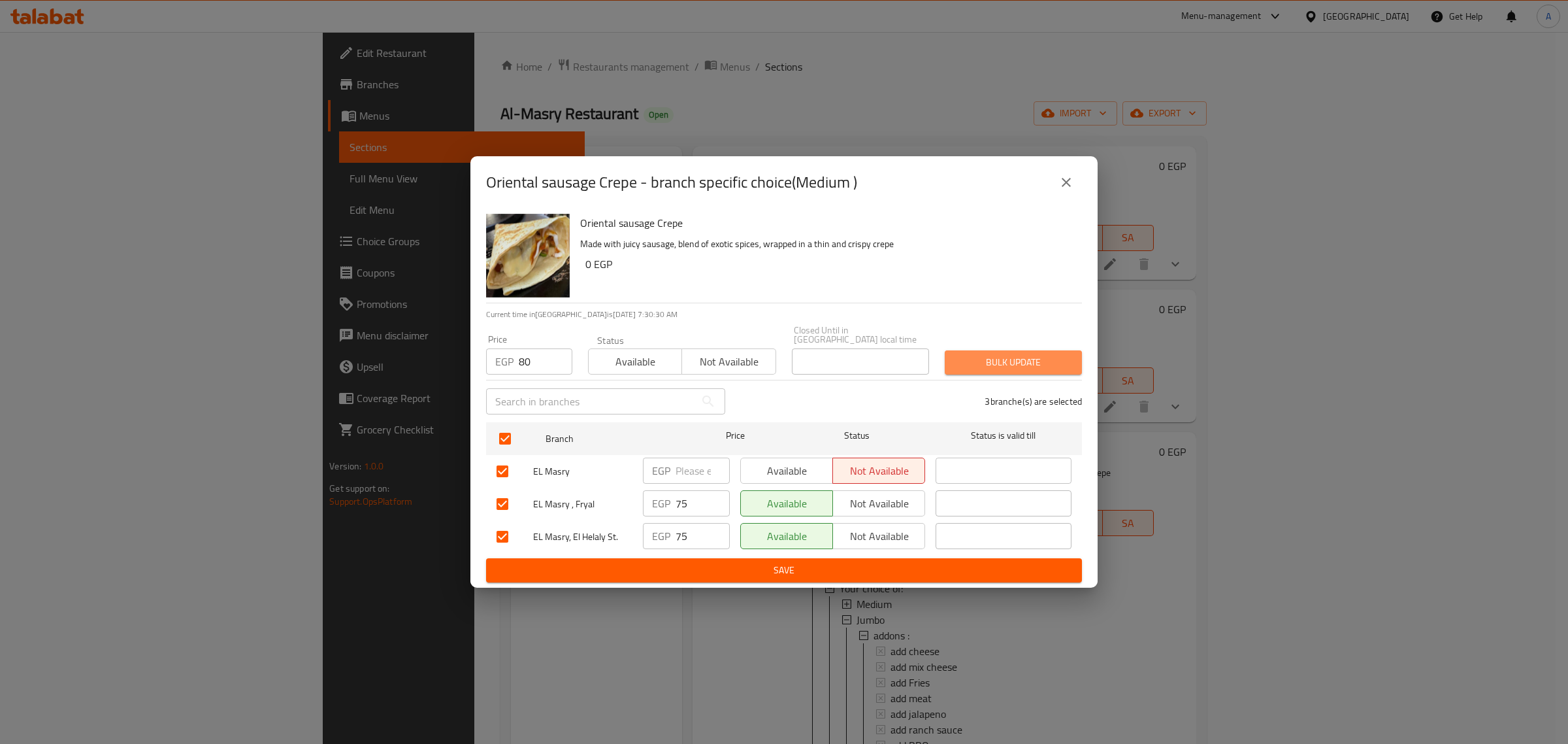
click at [963, 354] on span "Bulk update" at bounding box center [1014, 362] width 116 height 17
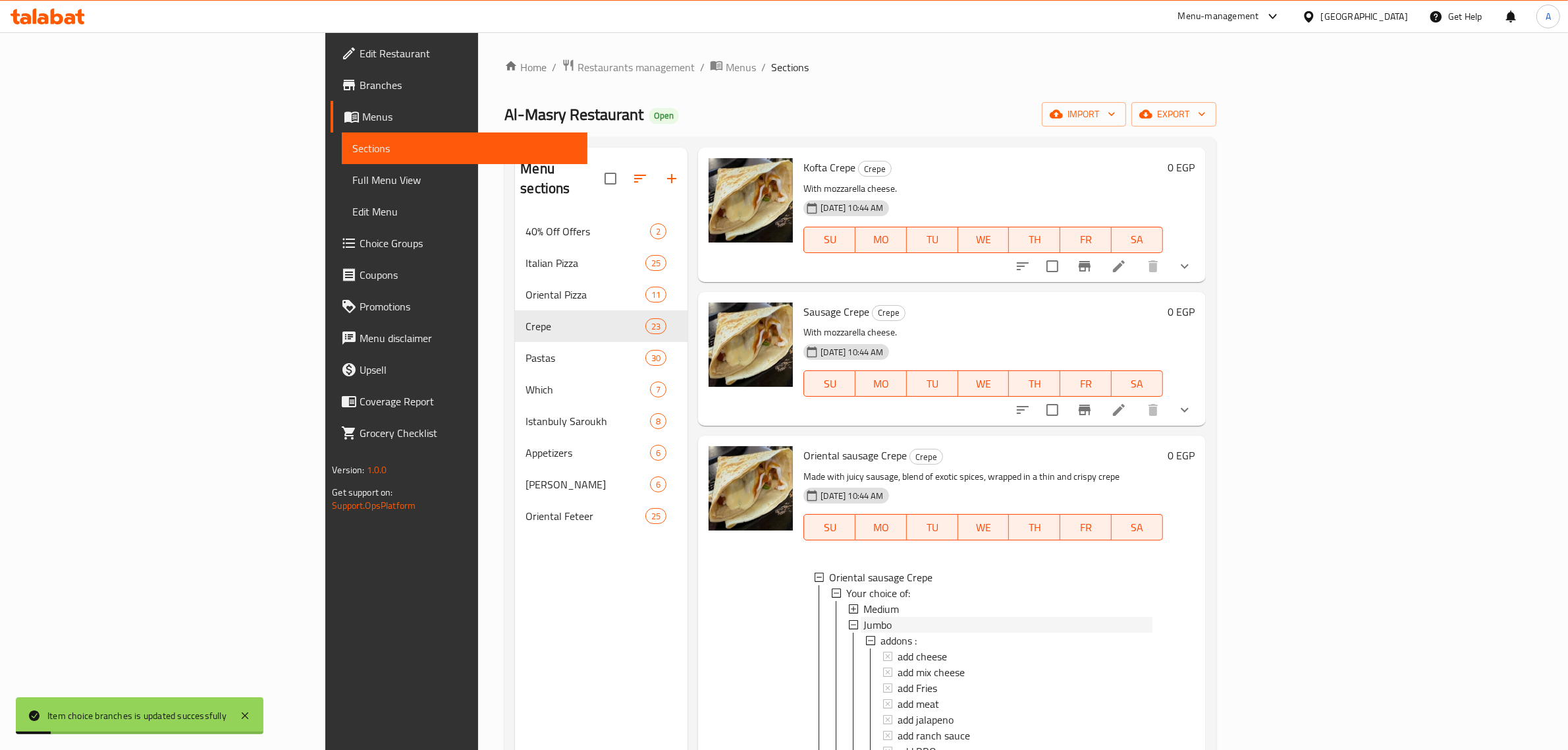
click at [864, 623] on div "Jumbo" at bounding box center [1008, 625] width 288 height 16
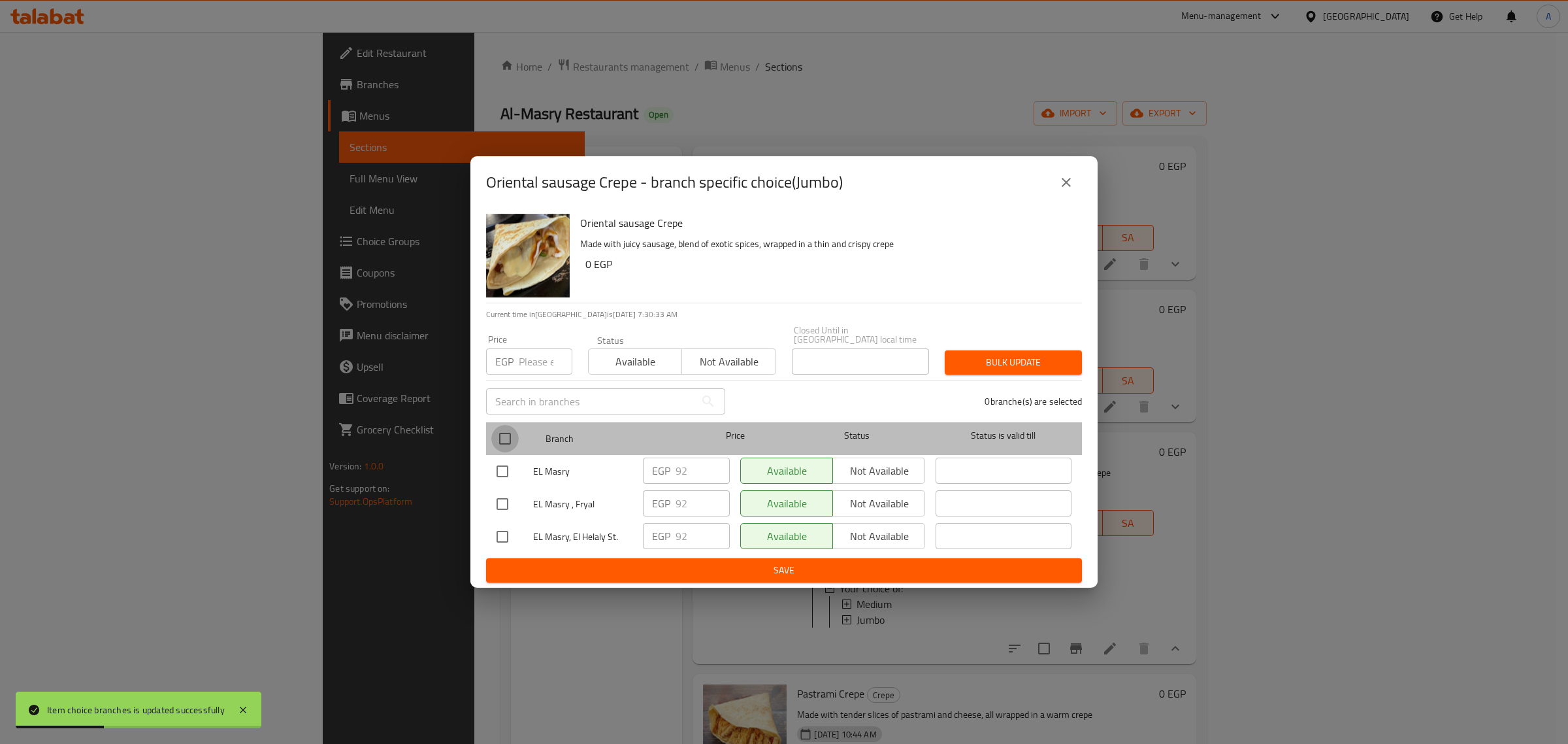
click at [509, 431] on input "checkbox" at bounding box center [505, 438] width 28 height 28
checkbox input "true"
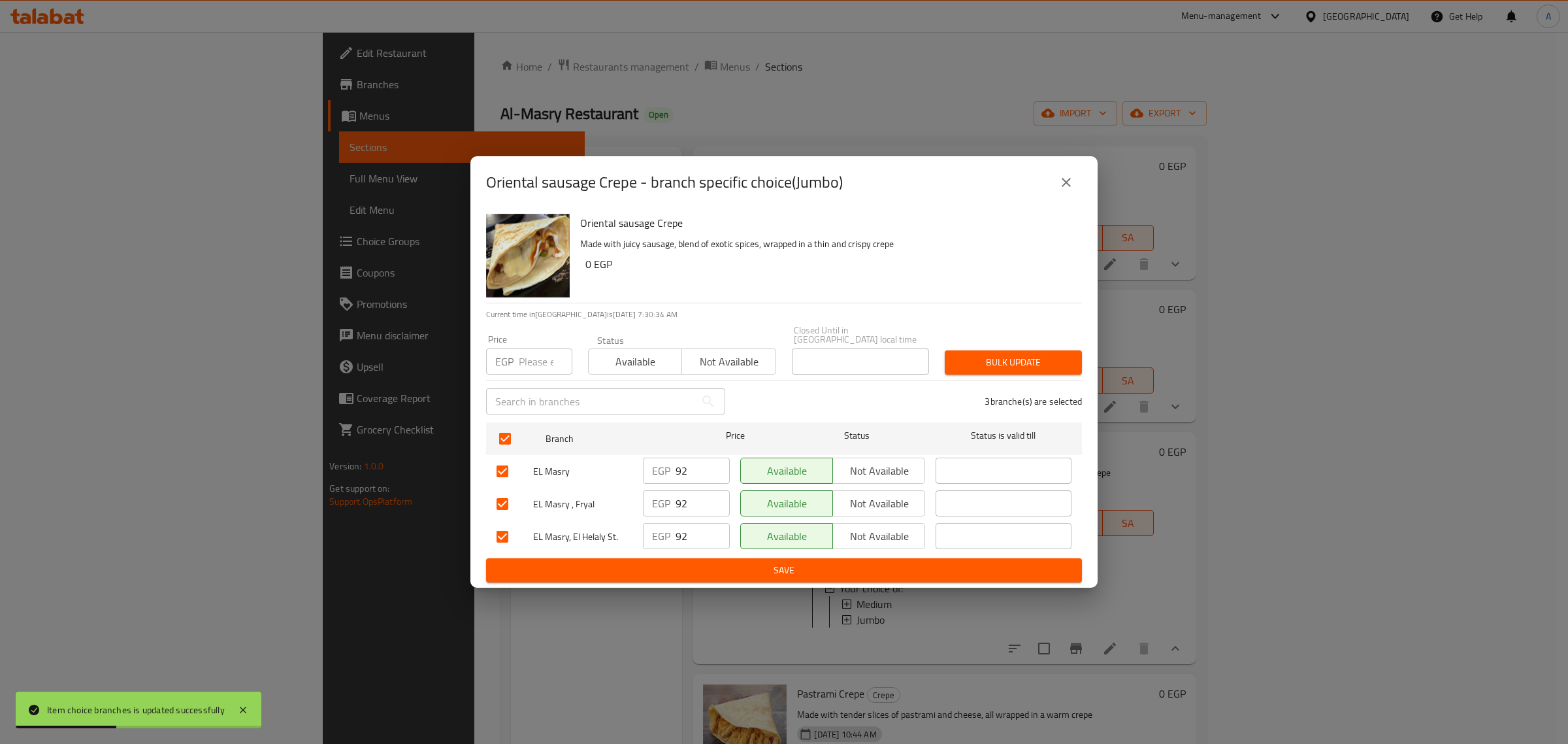
click at [526, 361] on input "number" at bounding box center [546, 361] width 54 height 26
type input "97"
click at [964, 359] on span "Bulk update" at bounding box center [1014, 362] width 116 height 17
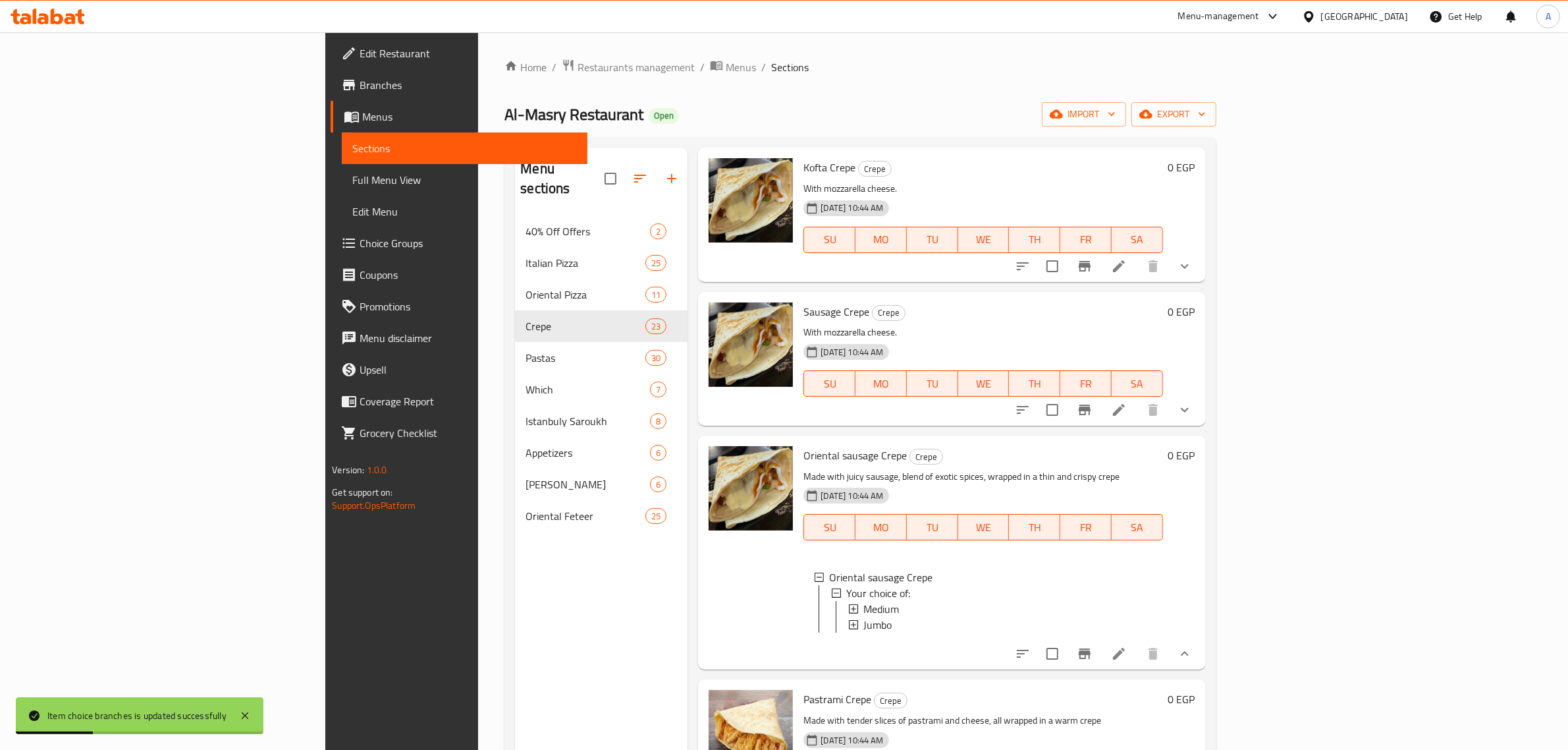
click at [1127, 661] on icon at bounding box center [1119, 654] width 16 height 16
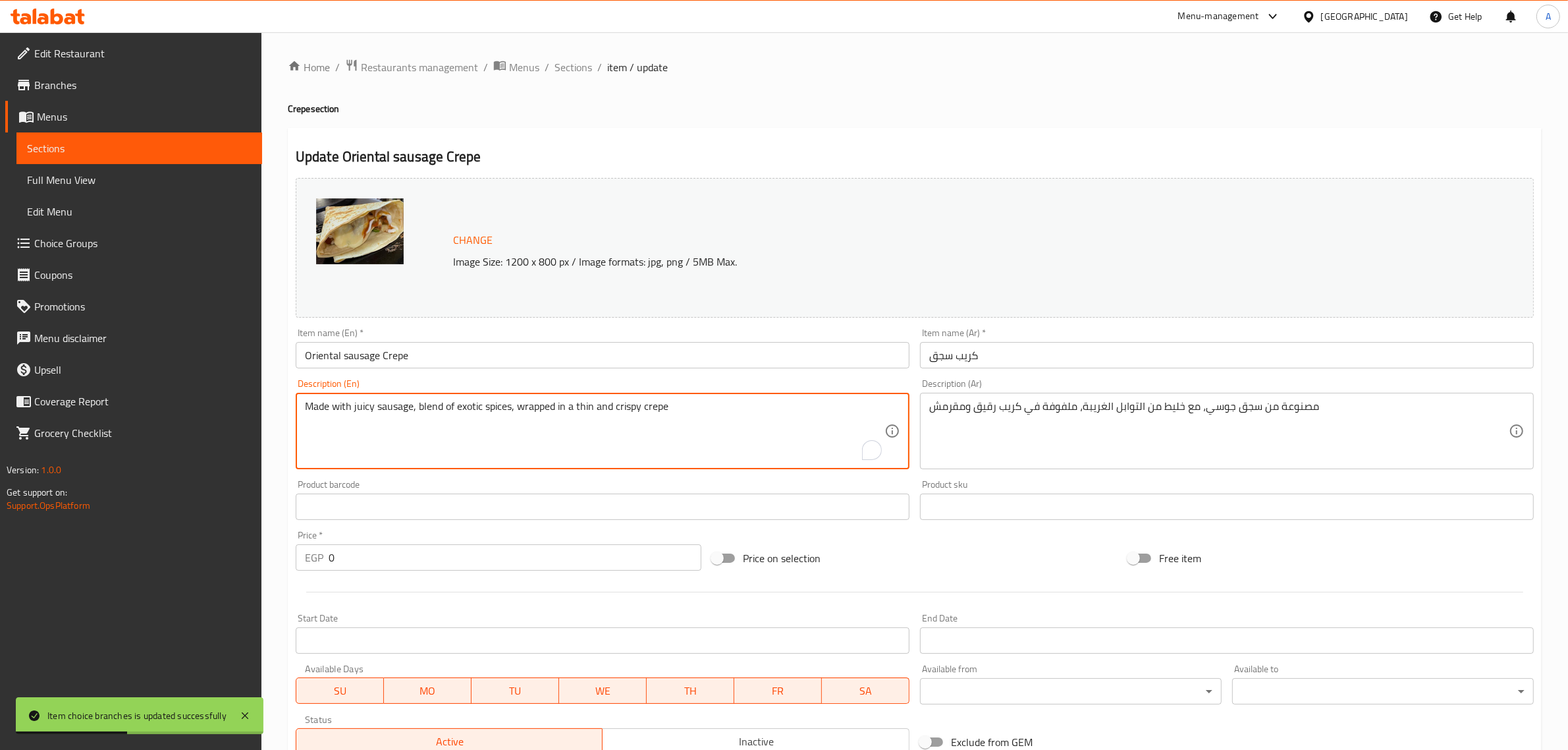
click at [660, 415] on textarea "Made with juicy sausage, blend of exotic spices, wrapped in a thin and crispy c…" at bounding box center [595, 432] width 579 height 63
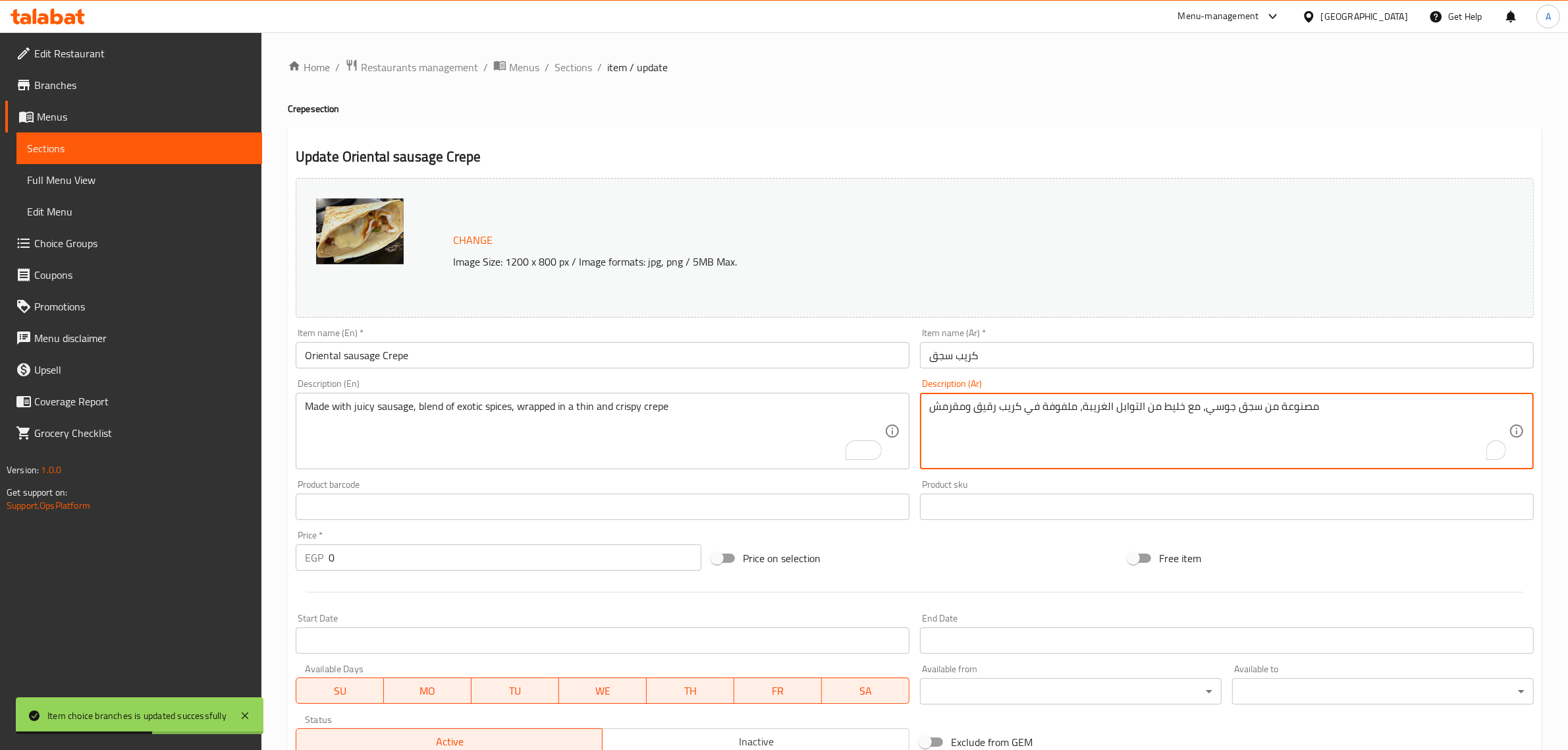
click at [982, 404] on textarea "مصنوعة من سجق جوسي، مع خليط من التوابل الغريبة، ملفوفة في كريب رقيق ومقرمش" at bounding box center [1219, 432] width 579 height 63
paste textarea "جبن الموزاريلا."
type textarea "مع [PERSON_NAME]."
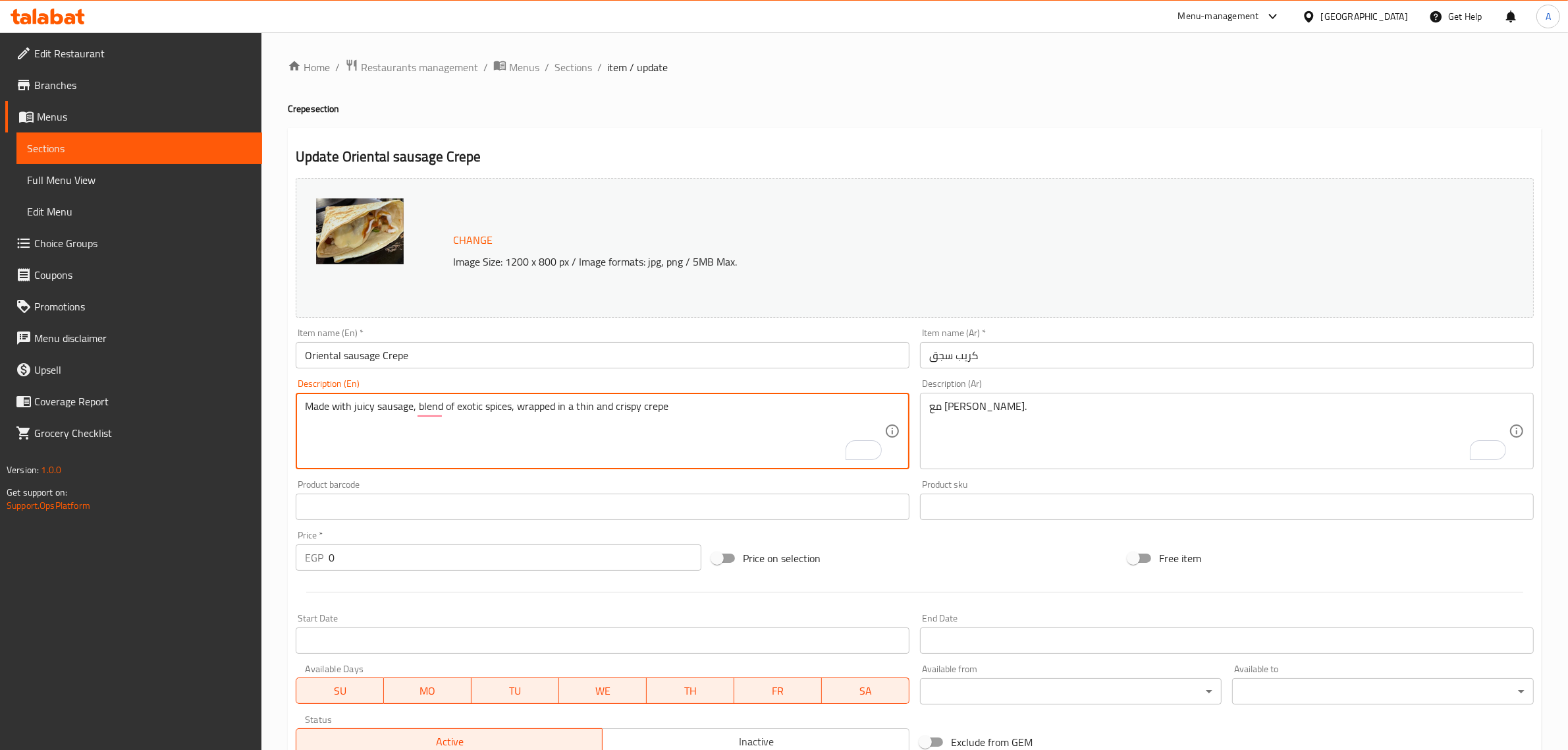
click at [471, 421] on textarea "Made with juicy sausage, blend of exotic spices, wrapped in a thin and crispy c…" at bounding box center [595, 432] width 579 height 63
paste textarea "With mozzarella cheese."
type textarea "With mozzarella cheese."
click at [461, 358] on input "Oriental sausage Crepe" at bounding box center [602, 355] width 614 height 26
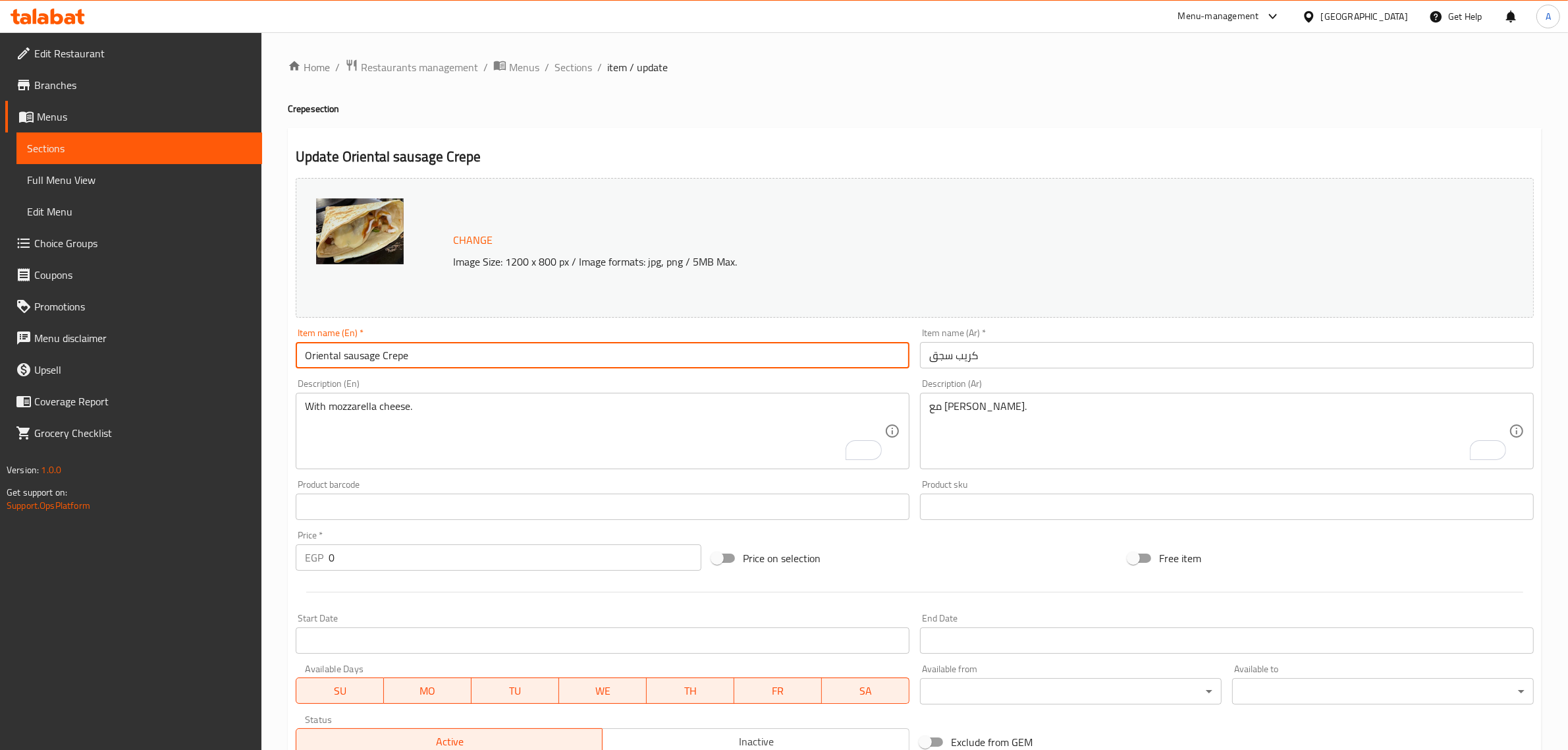
type input "Oriental Sausage Crepe"
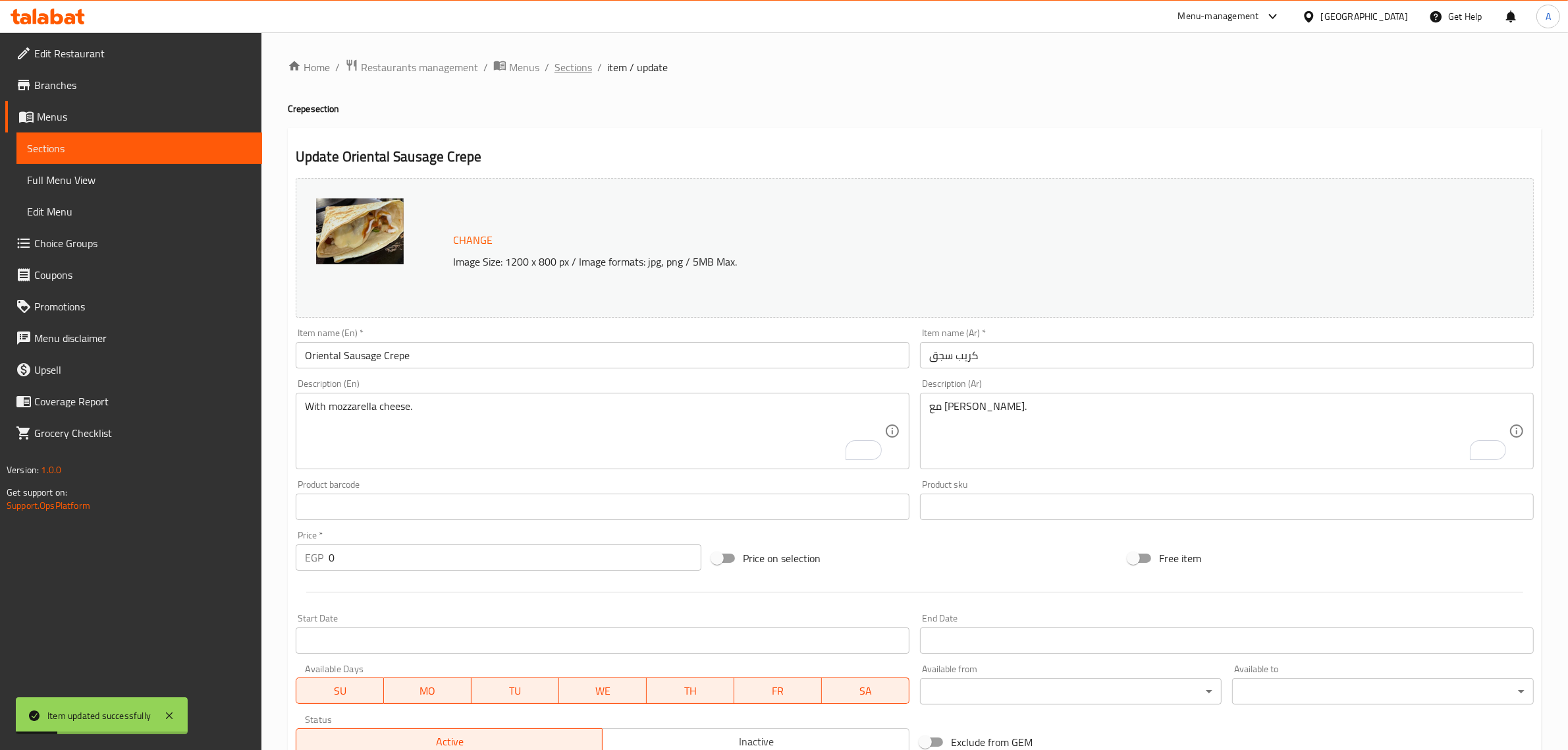
click at [565, 63] on span "Sections" at bounding box center [573, 67] width 37 height 16
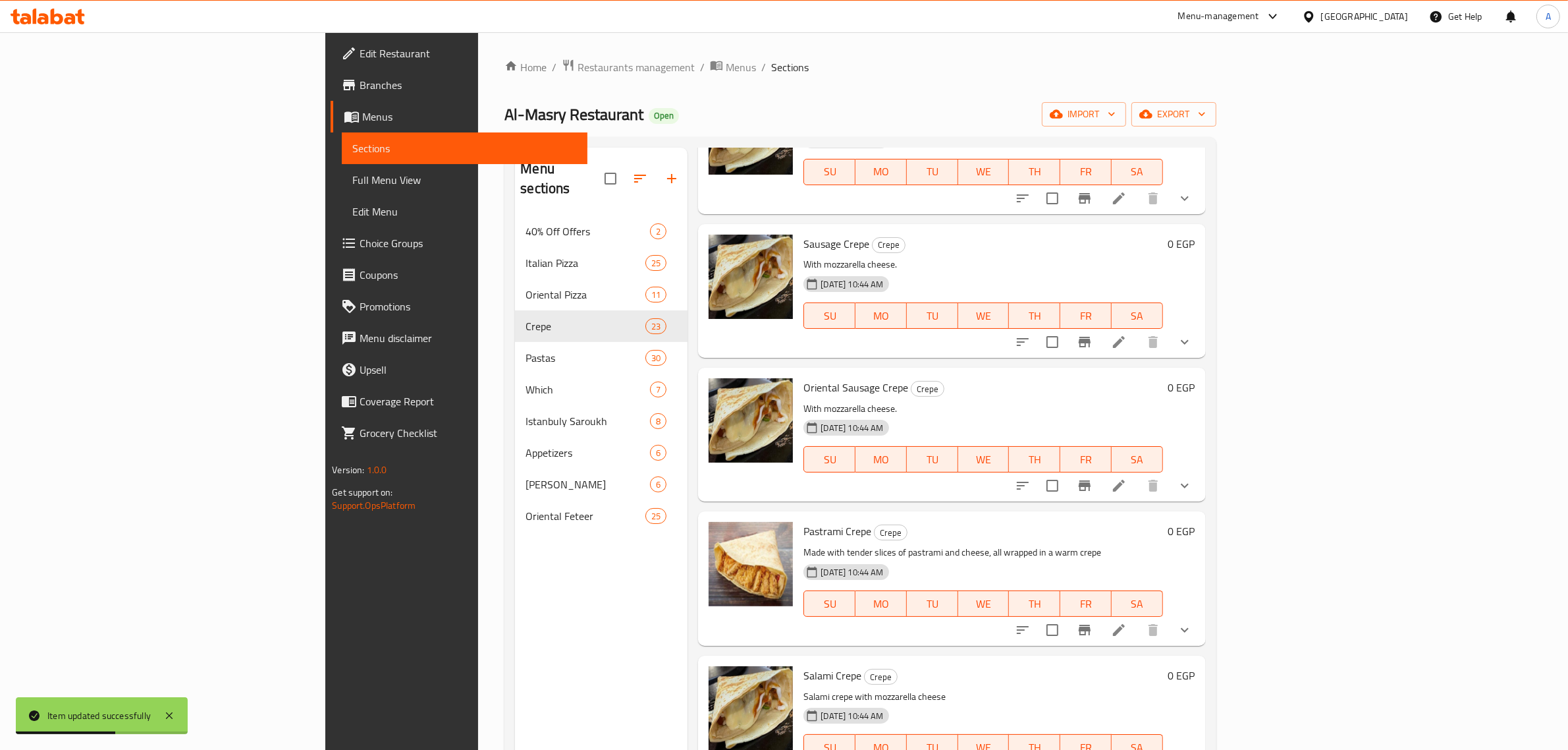
scroll to position [1977, 0]
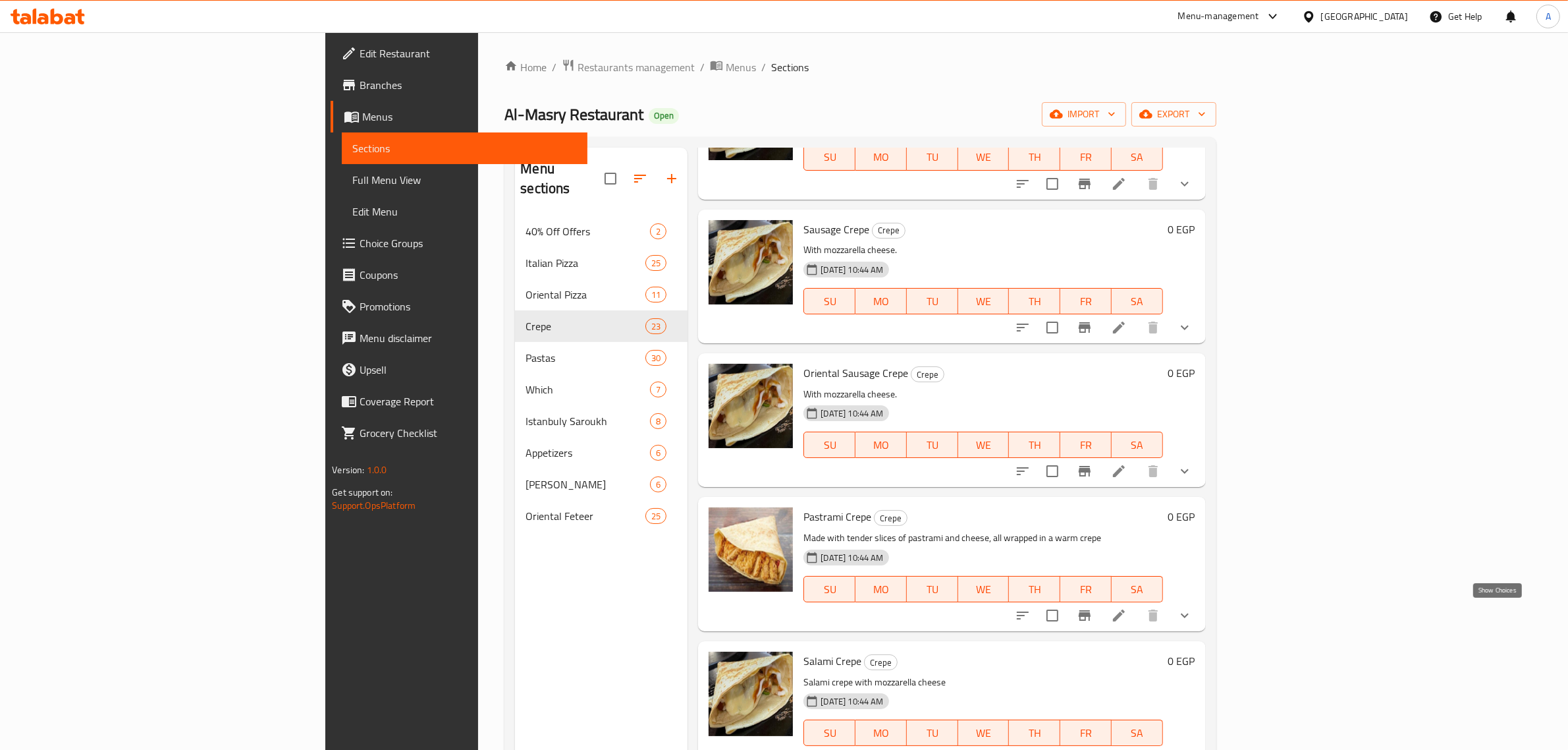
click at [1193, 620] on icon "show more" at bounding box center [1185, 615] width 16 height 16
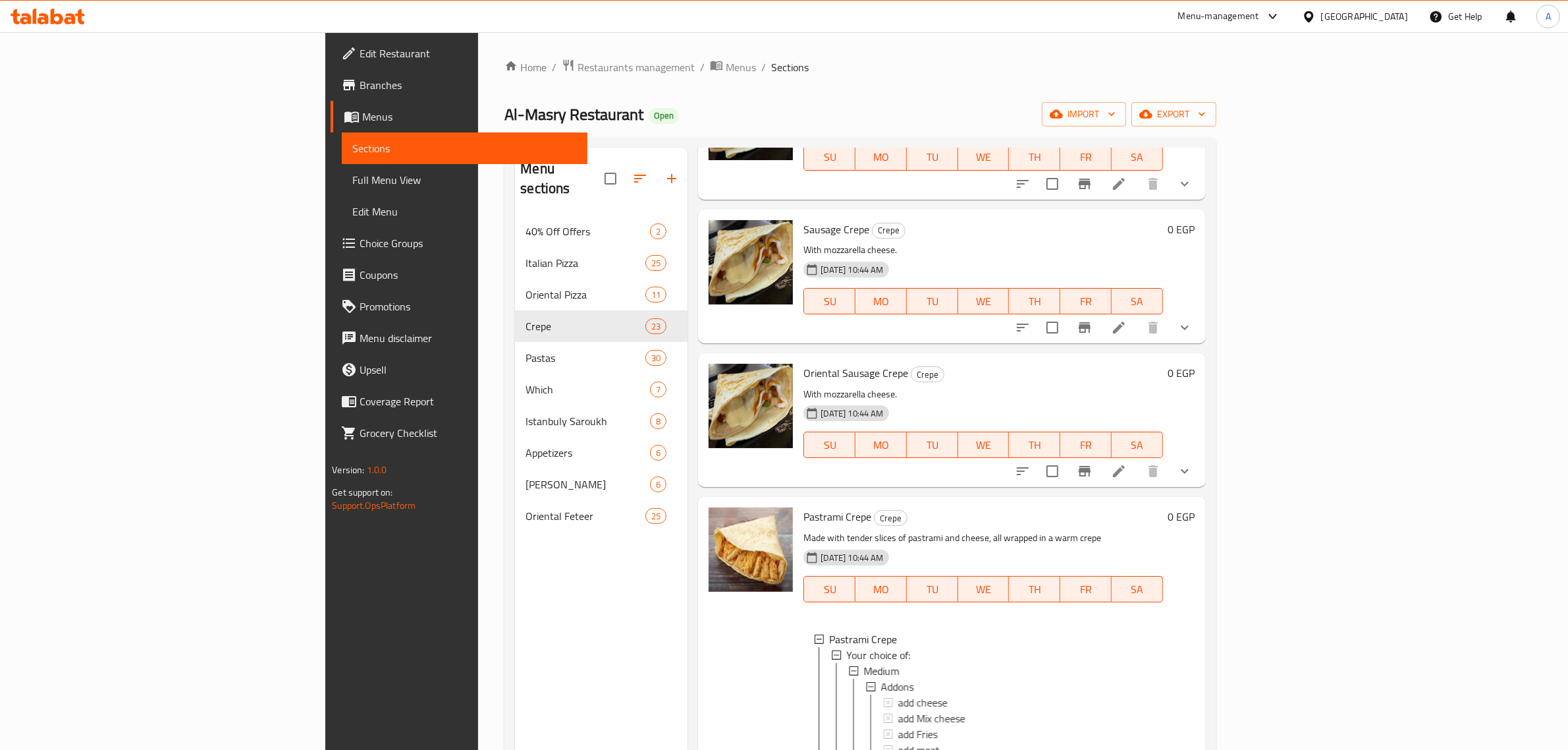
scroll to position [2306, 0]
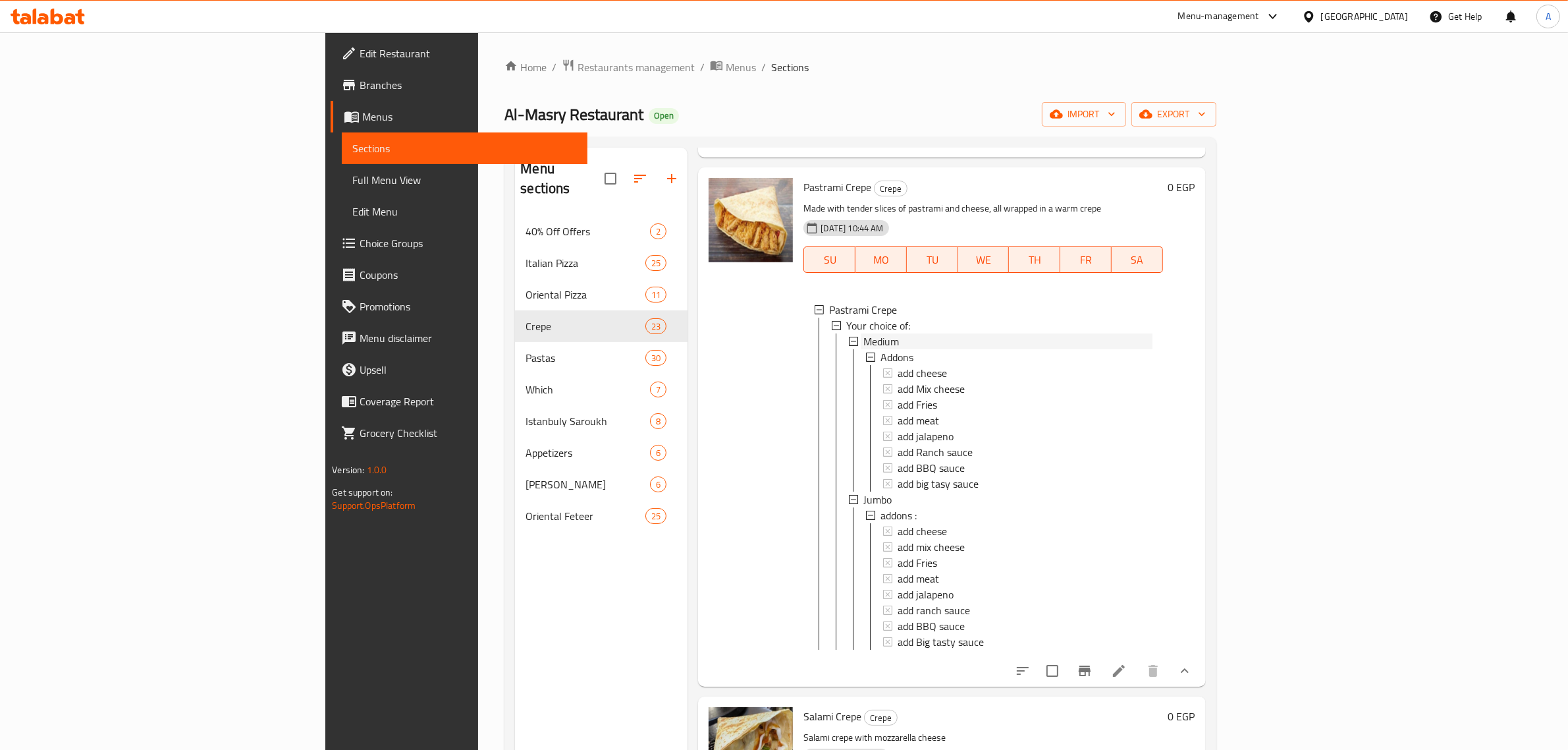
click at [864, 334] on span "Medium" at bounding box center [881, 342] width 36 height 16
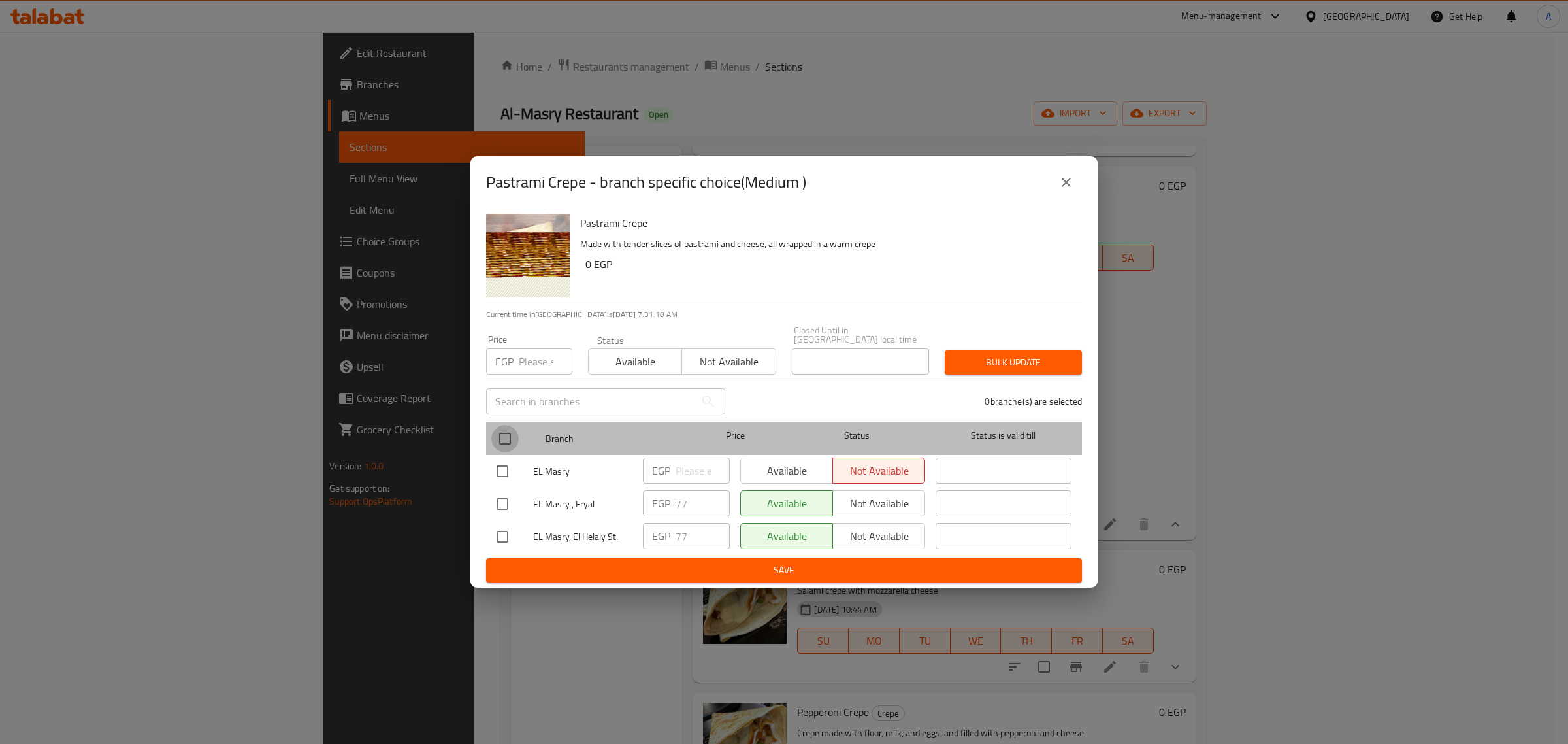
click at [501, 431] on input "checkbox" at bounding box center [505, 438] width 28 height 28
checkbox input "true"
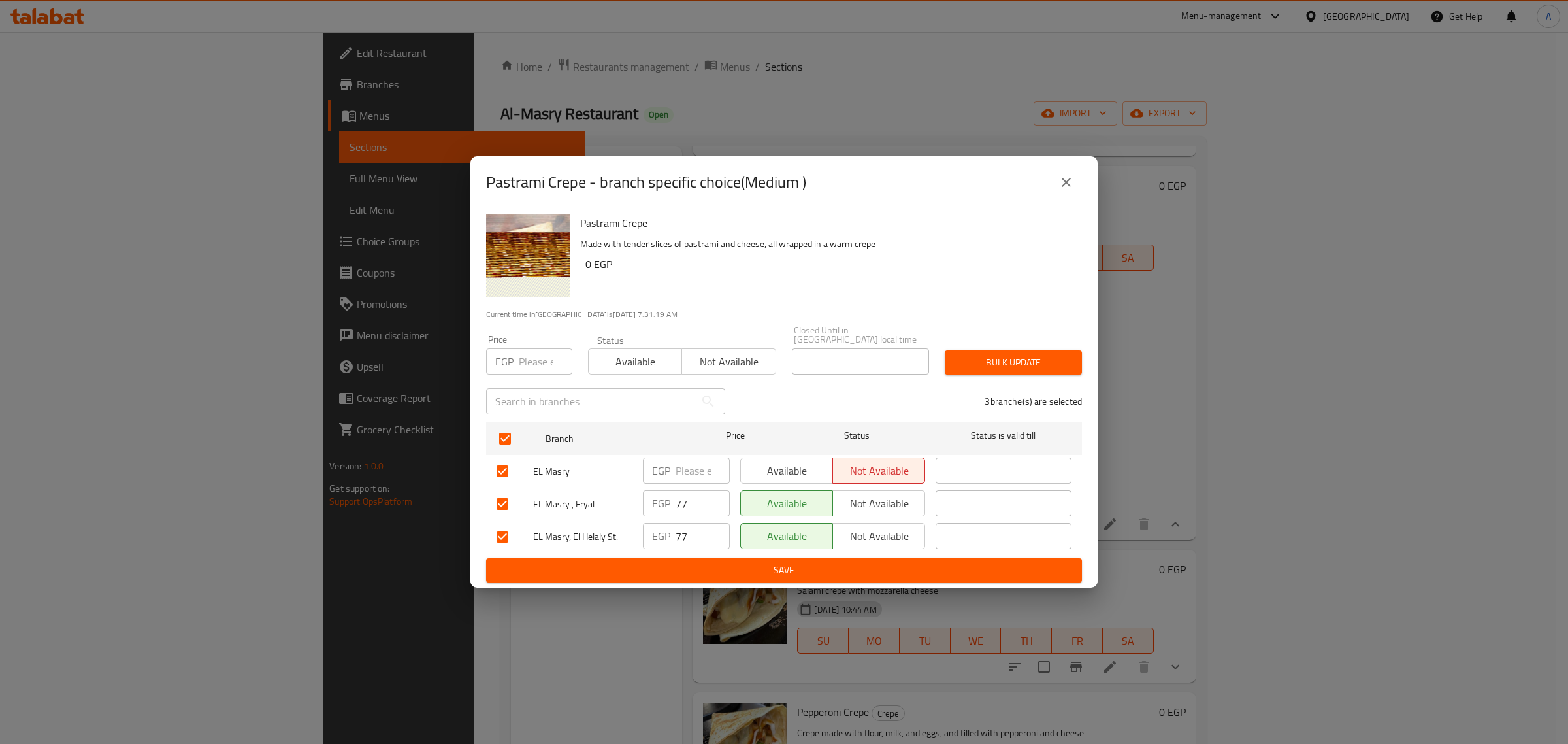
click at [530, 359] on input "number" at bounding box center [546, 361] width 54 height 26
type input "82"
click at [983, 359] on span "Bulk update" at bounding box center [1014, 362] width 116 height 17
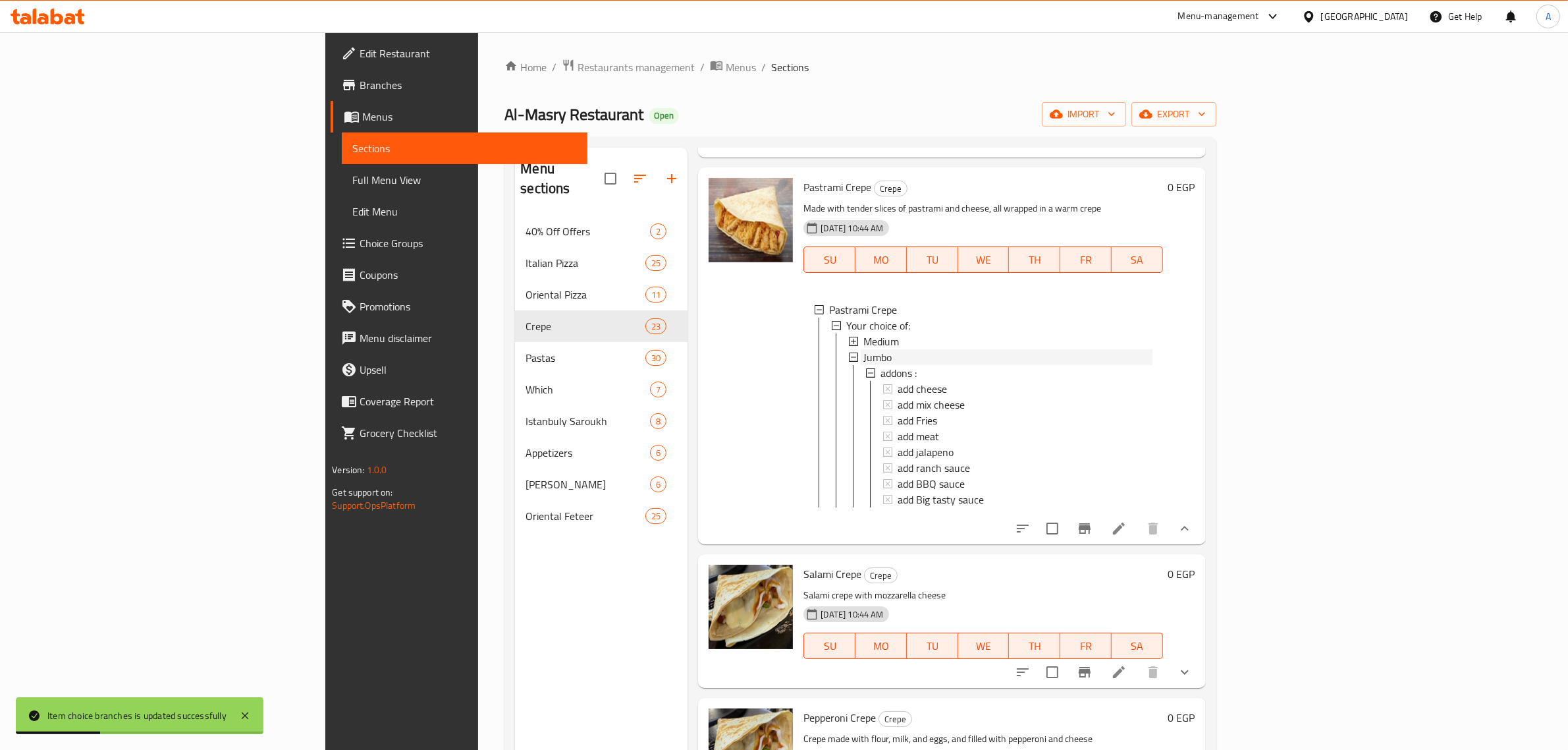
click at [864, 350] on div "Jumbo" at bounding box center [1008, 357] width 288 height 16
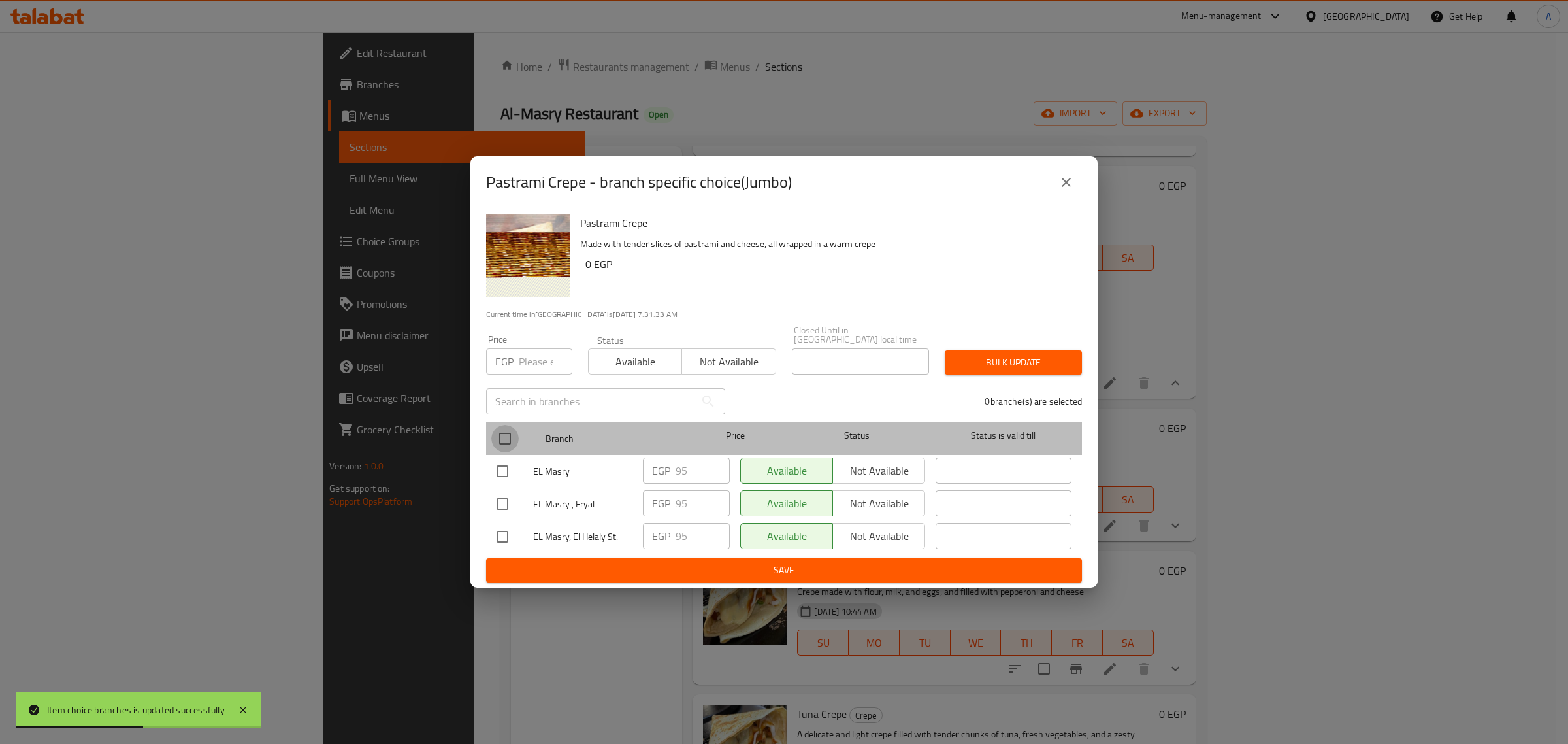
click at [508, 429] on input "checkbox" at bounding box center [505, 438] width 28 height 28
checkbox input "true"
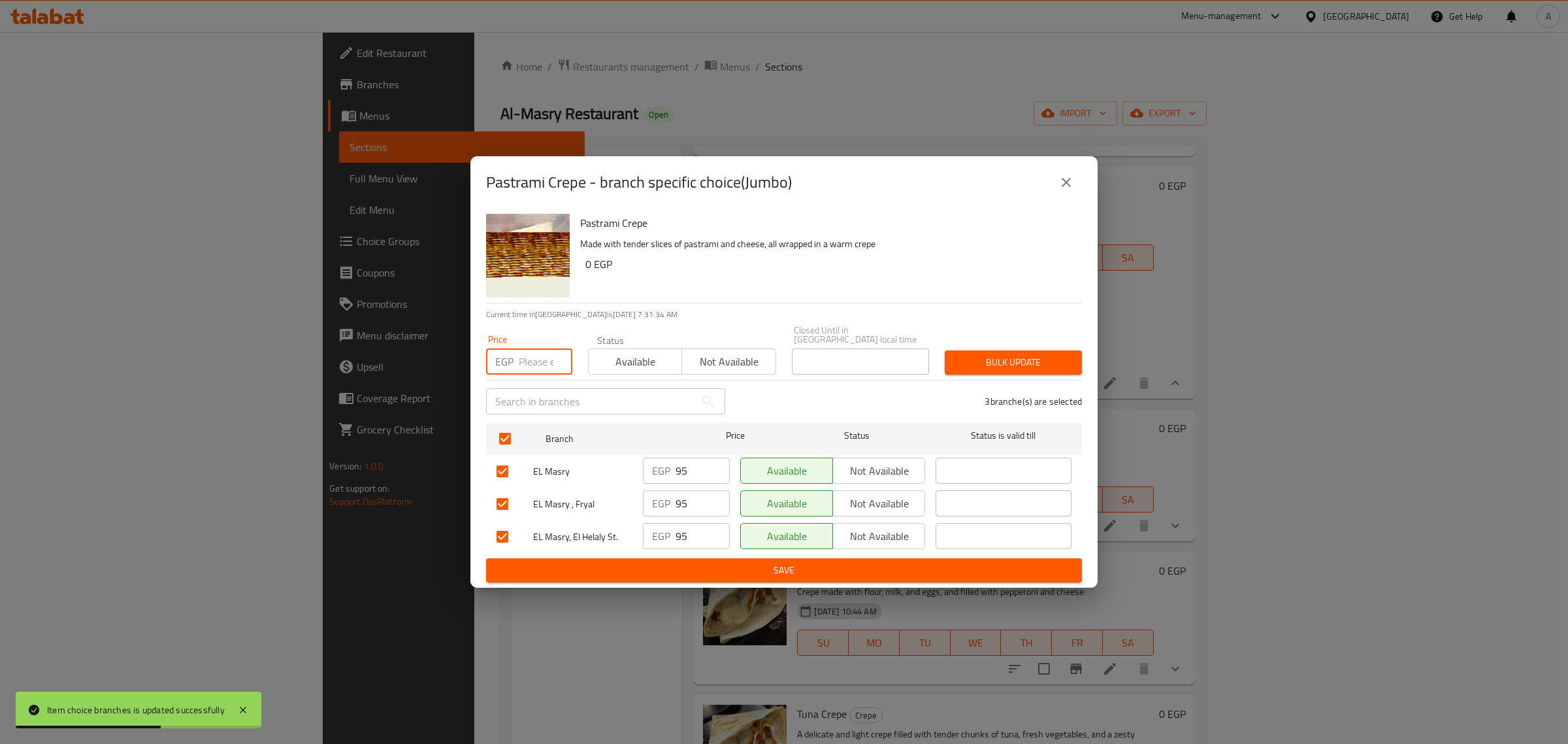
click at [530, 350] on input "number" at bounding box center [546, 361] width 54 height 26
type input "100"
click at [961, 360] on span "Bulk update" at bounding box center [1014, 362] width 116 height 17
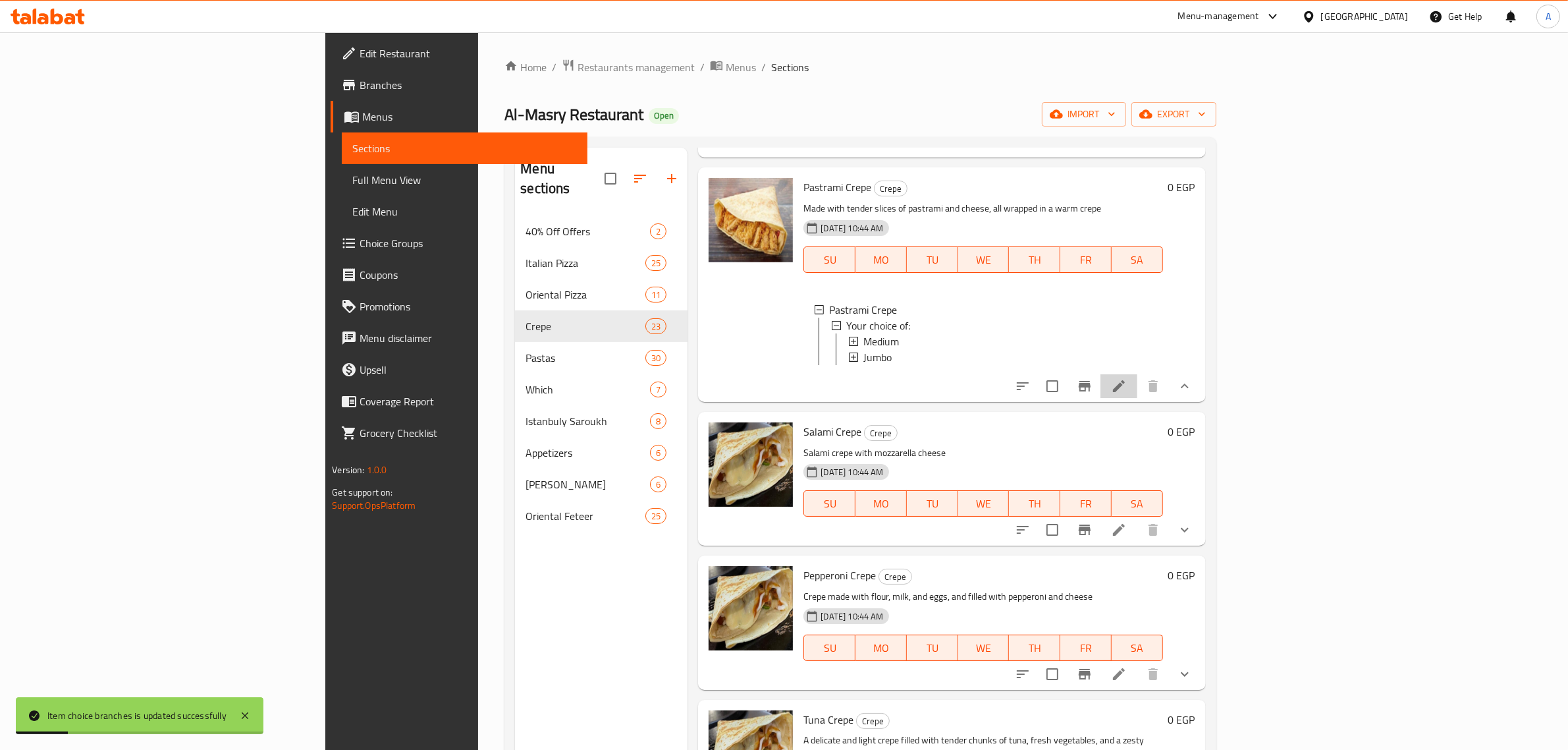
click at [1137, 398] on li at bounding box center [1119, 386] width 37 height 23
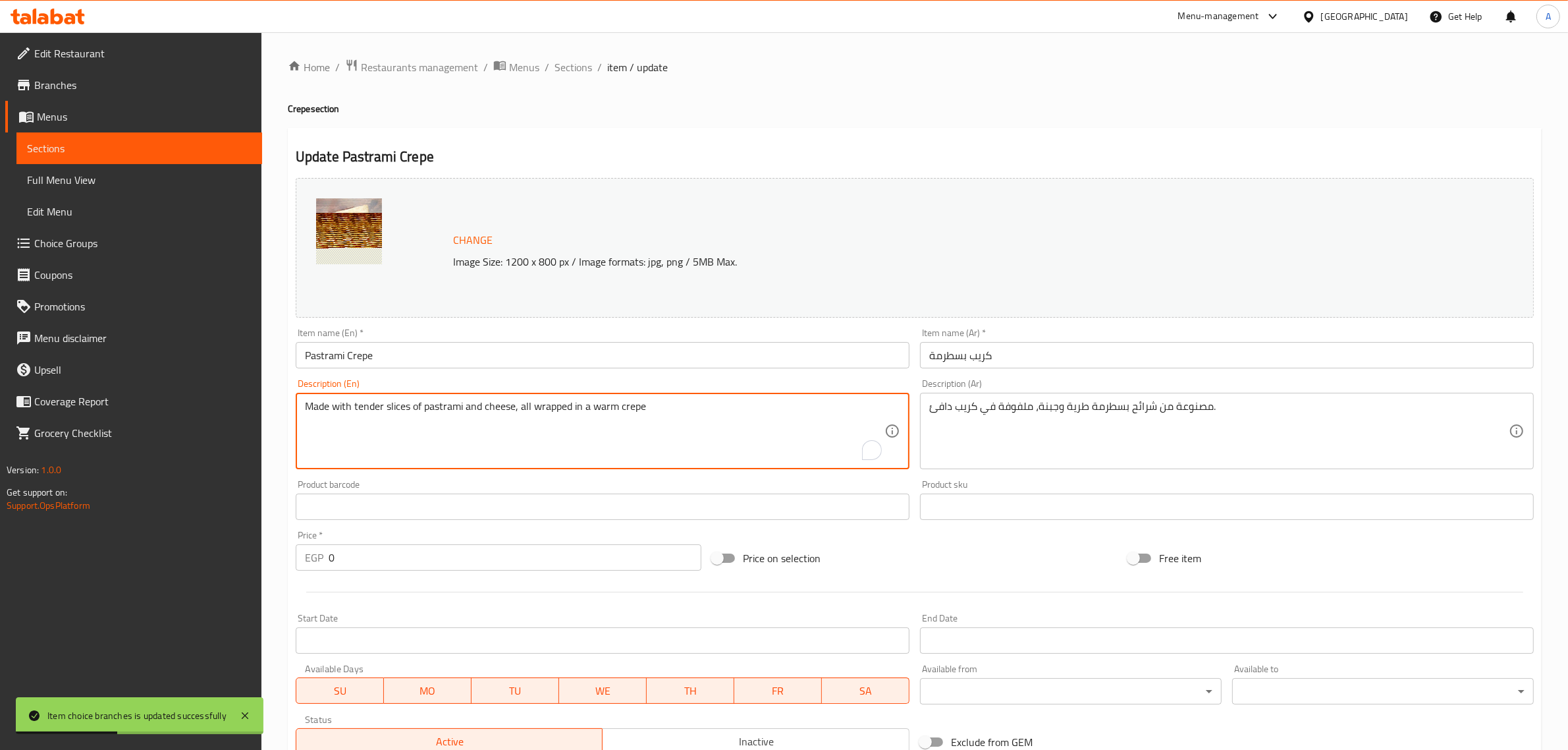
click at [565, 412] on textarea "Made with tender slices of pastrami and cheese, all wrapped in a warm crepe" at bounding box center [595, 432] width 579 height 63
click at [565, 412] on textarea "Made with tender slices of pastrami and cheese, all wrapped in a warm crepe" at bounding box center [595, 432] width 579 height 63
paste textarea "With mozzarella cheese."
type textarea "With mozzarella cheese."
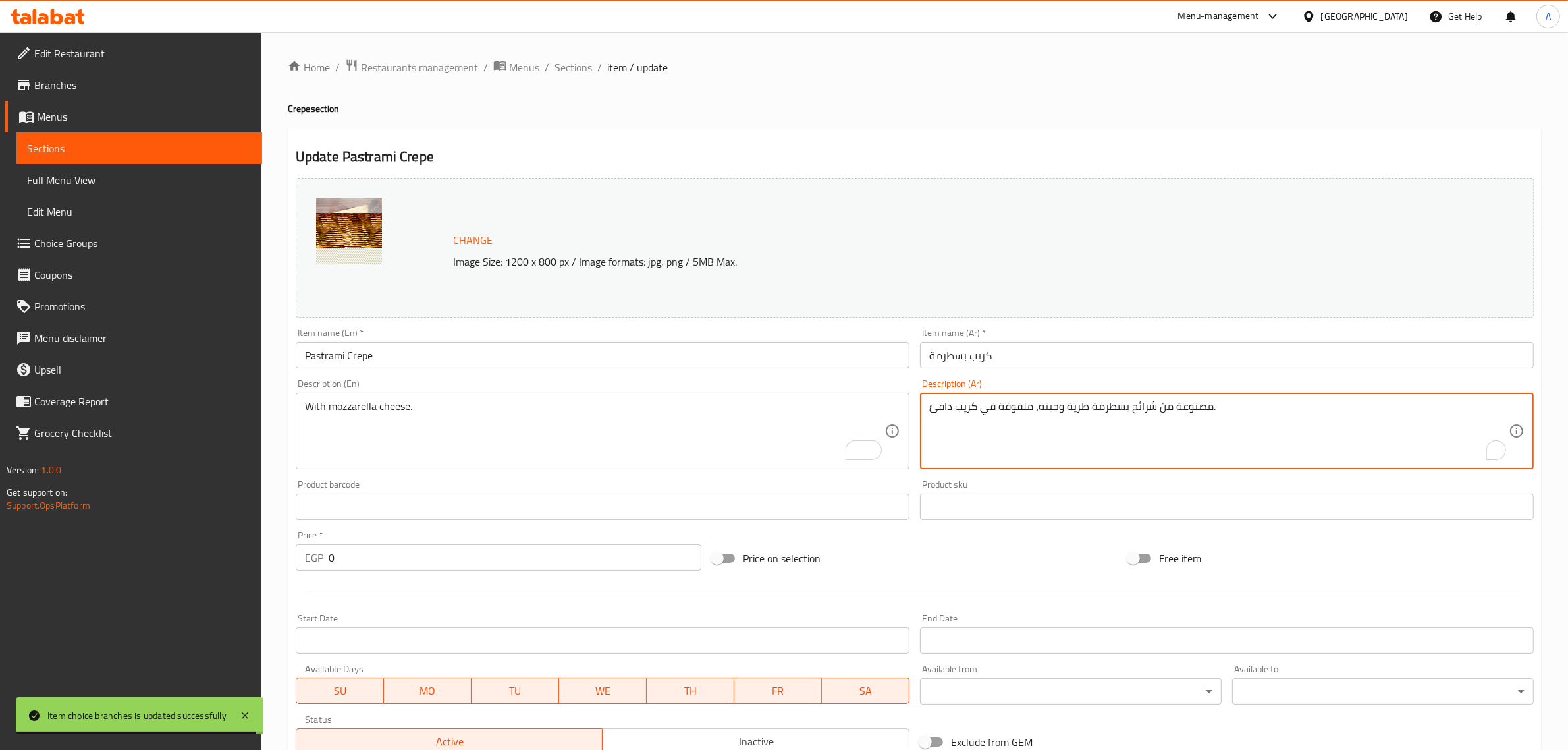
click at [1088, 419] on textarea "مصنوعة من شرائح بسطرمة طرية وجبنة، ملفوفة في كريب دافئ." at bounding box center [1219, 432] width 579 height 63
paste textarea "جبن الموزاريلا"
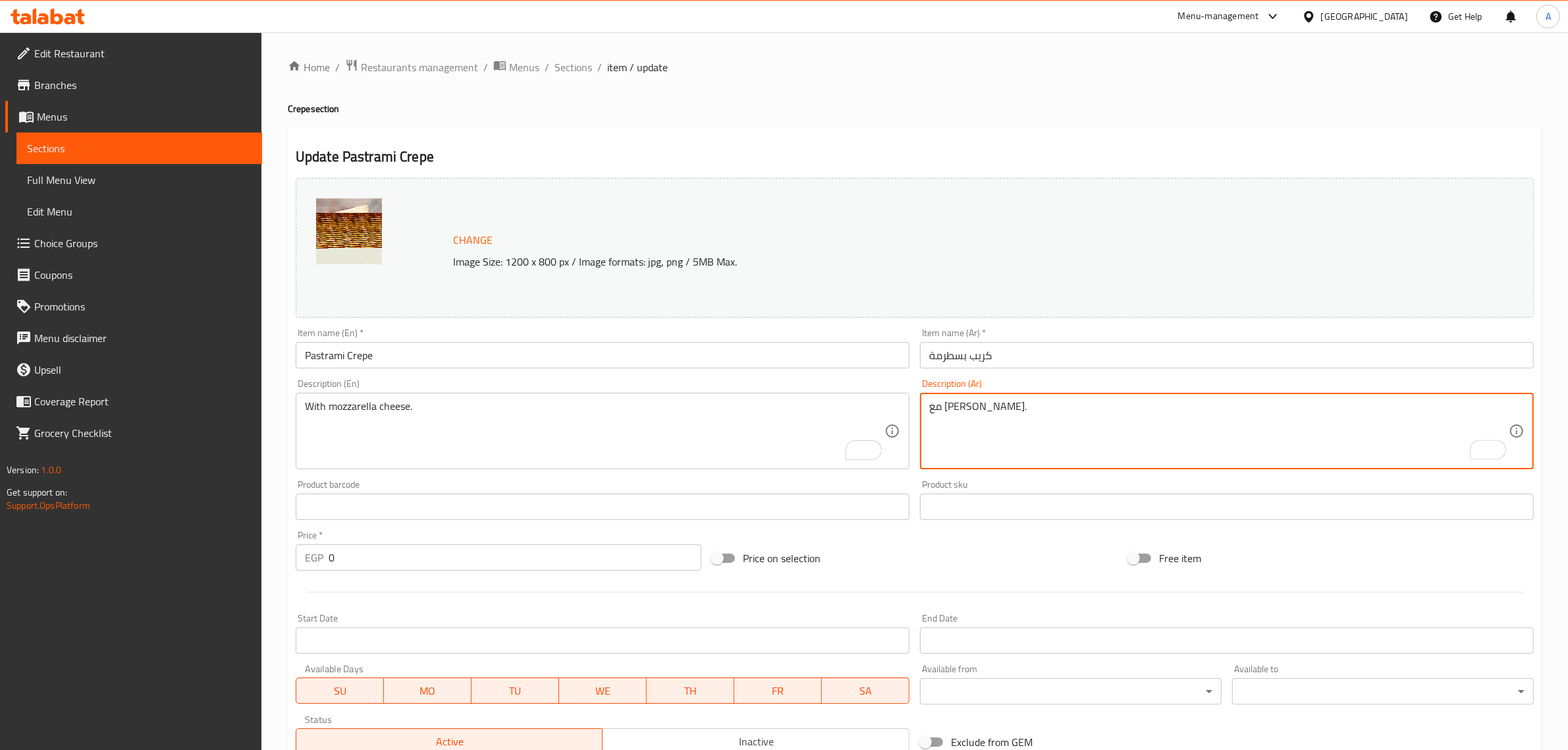
type textarea "مع [PERSON_NAME]."
click at [1077, 370] on div "Item name (Ar)   * كريب بسطرمة Item name (Ar) *" at bounding box center [1227, 348] width 625 height 50
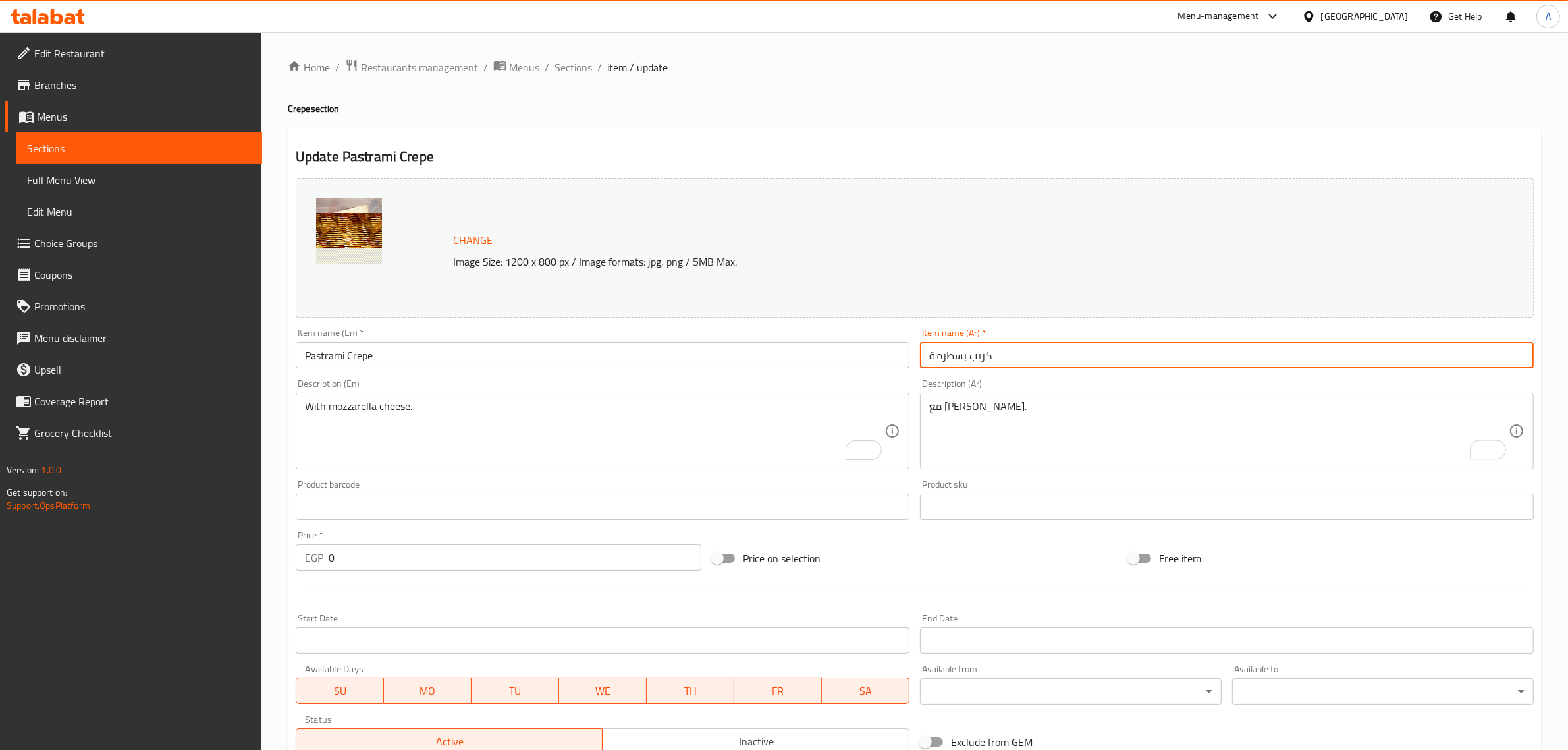
click at [1075, 362] on input "كريب بسطرمة" at bounding box center [1226, 355] width 614 height 26
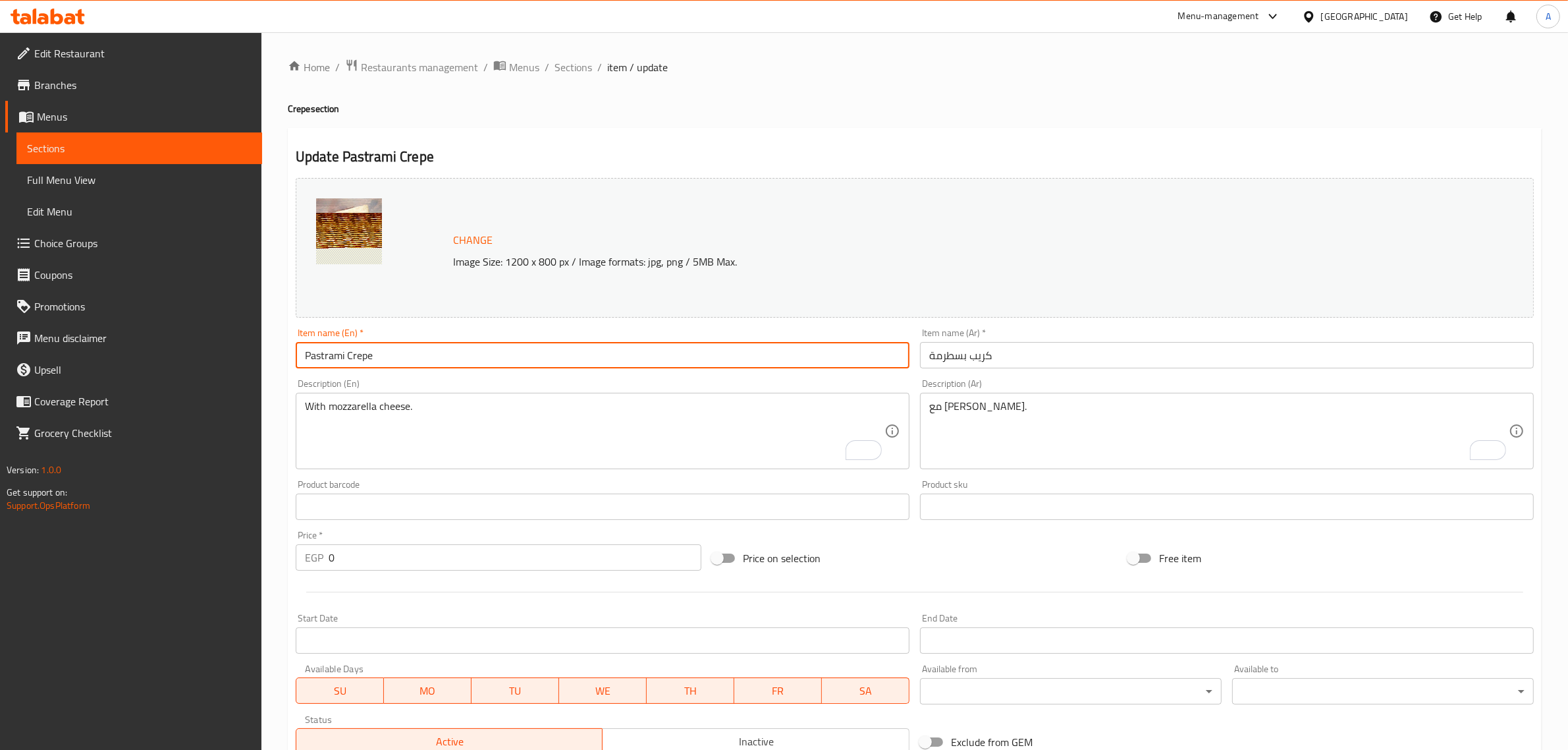
click at [675, 350] on input "Pastrami Crepe" at bounding box center [602, 355] width 614 height 26
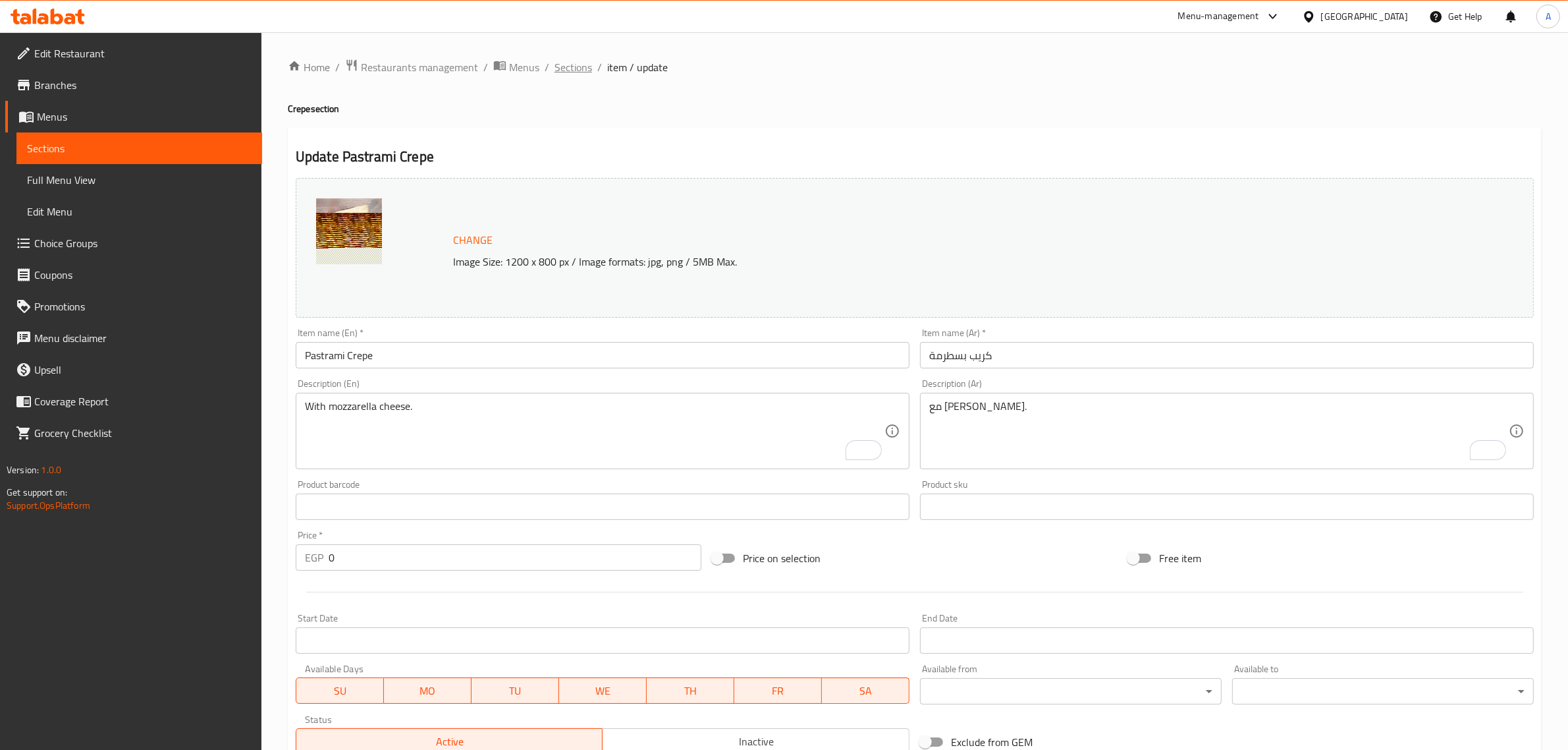
click at [584, 75] on span "Sections" at bounding box center [573, 67] width 37 height 16
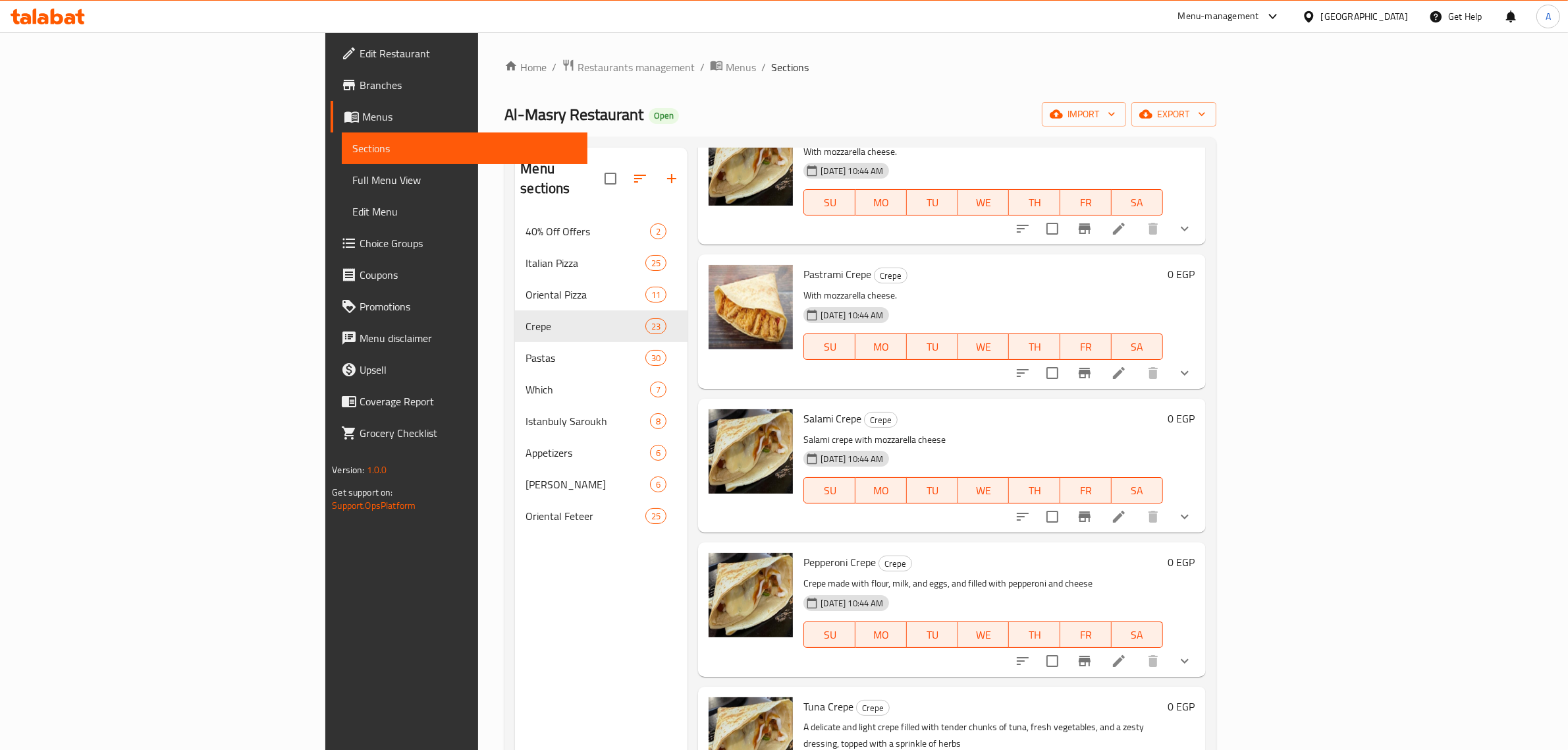
scroll to position [2224, 0]
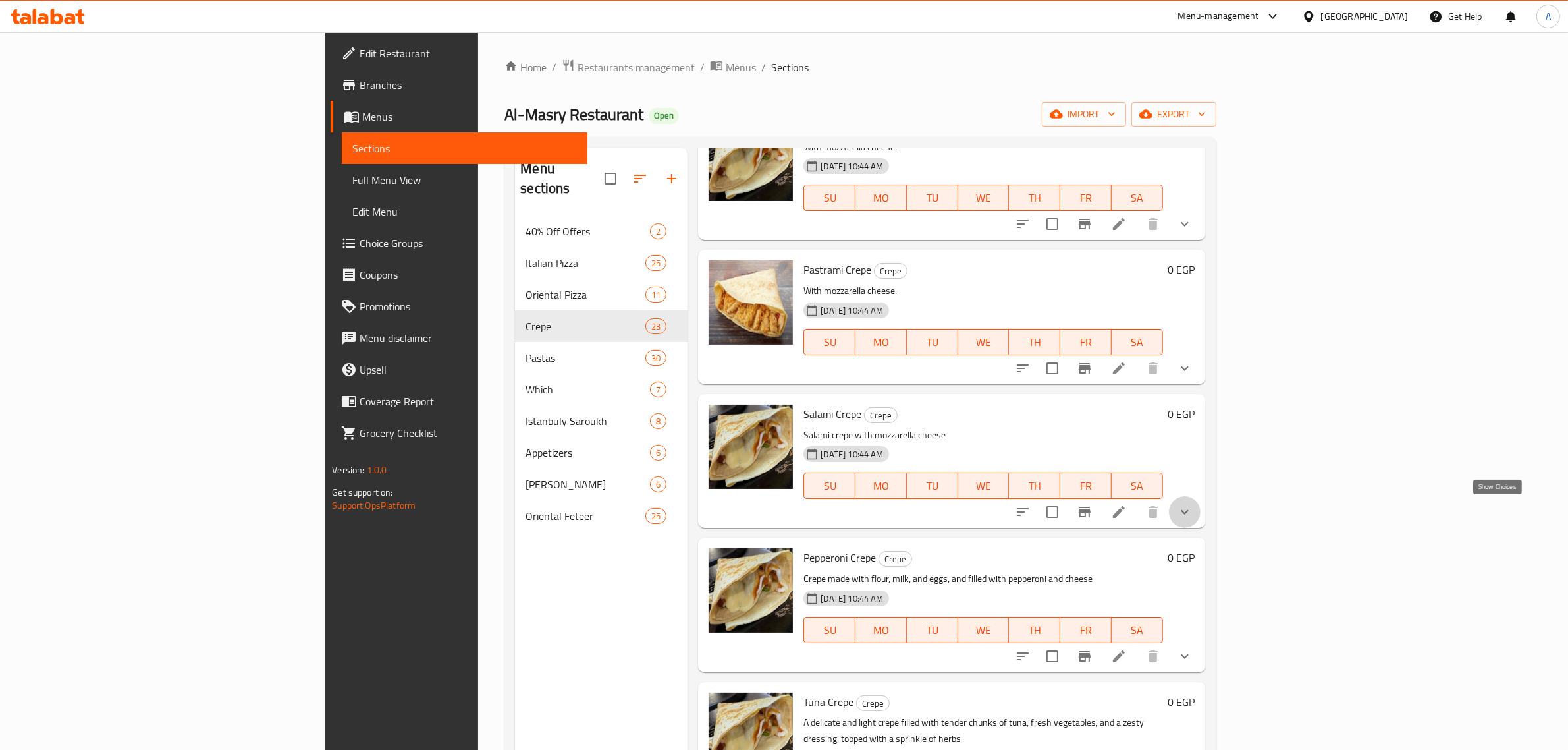
click at [1193, 518] on icon "show more" at bounding box center [1185, 512] width 16 height 16
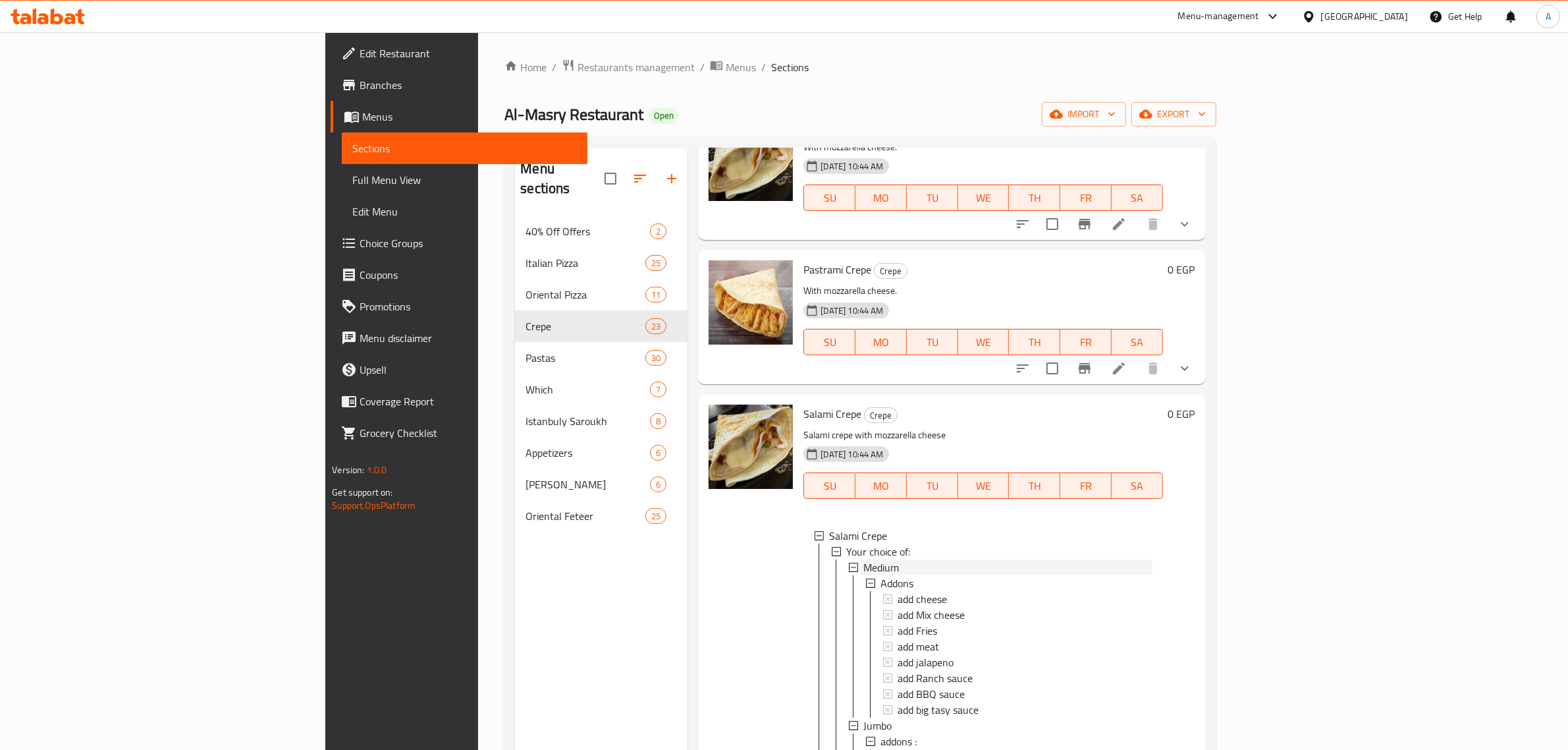
click at [864, 565] on span "Medium" at bounding box center [881, 568] width 36 height 16
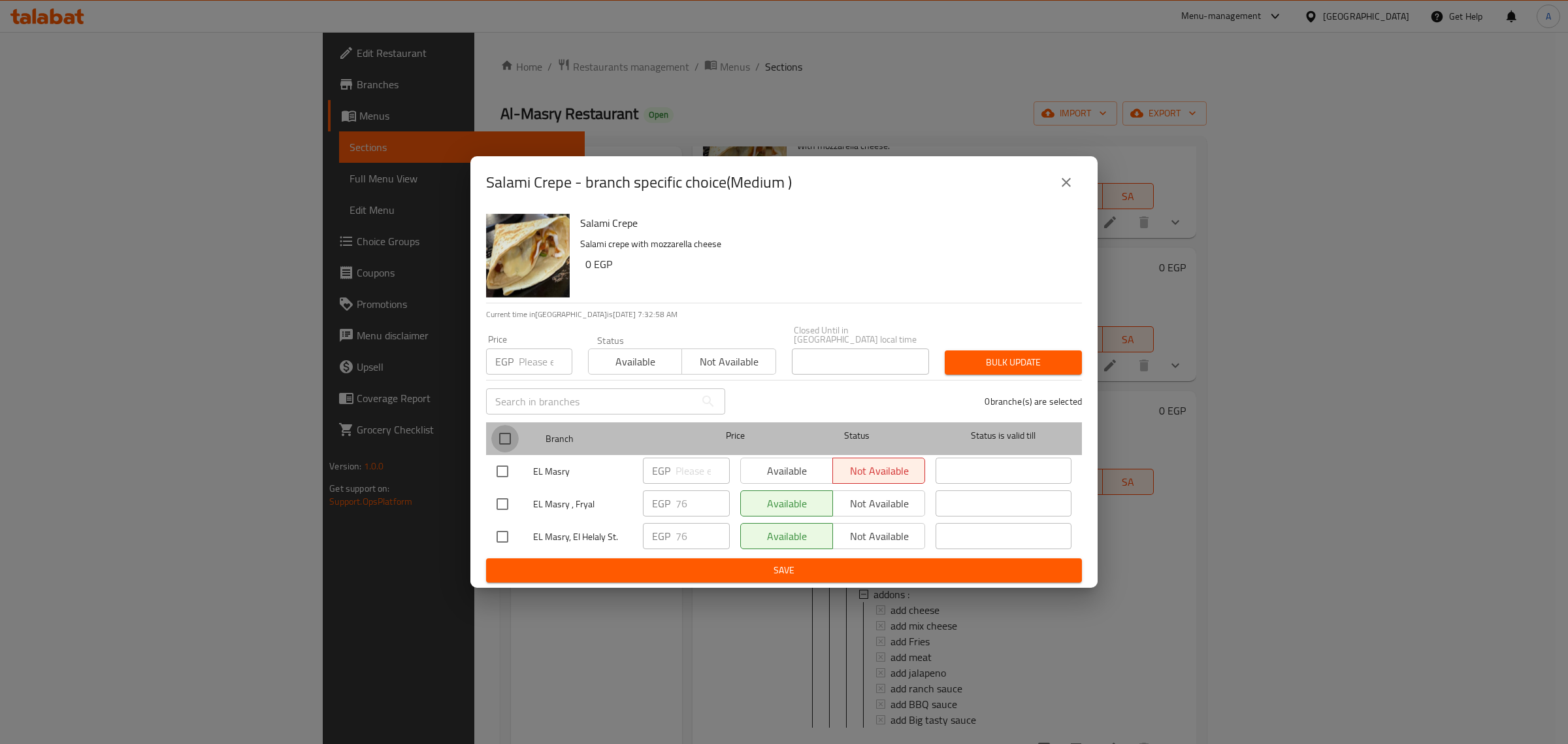
click at [504, 429] on input "checkbox" at bounding box center [505, 438] width 28 height 28
checkbox input "true"
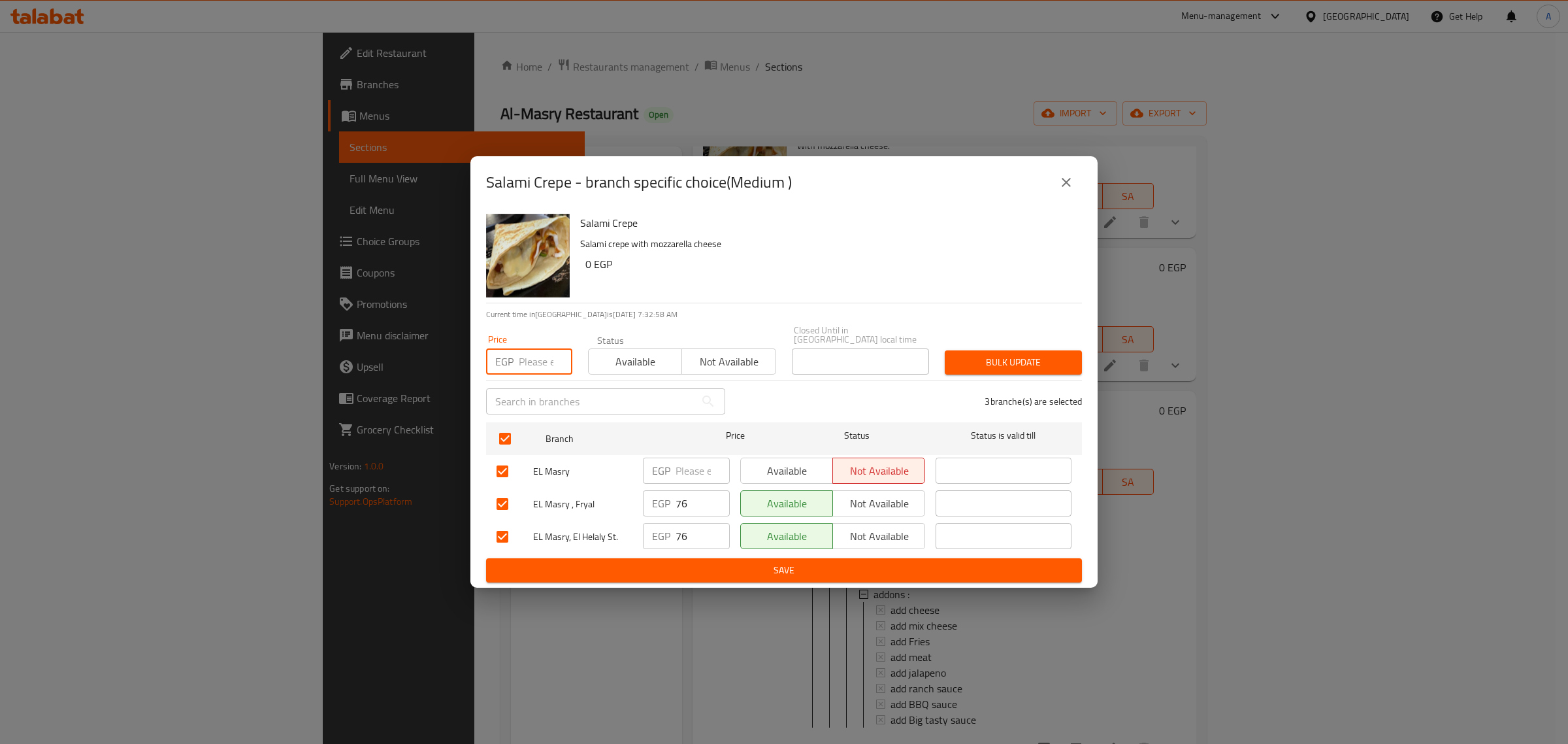
click at [528, 357] on input "number" at bounding box center [546, 361] width 54 height 26
type input "81"
click at [1009, 354] on span "Bulk update" at bounding box center [1014, 362] width 116 height 17
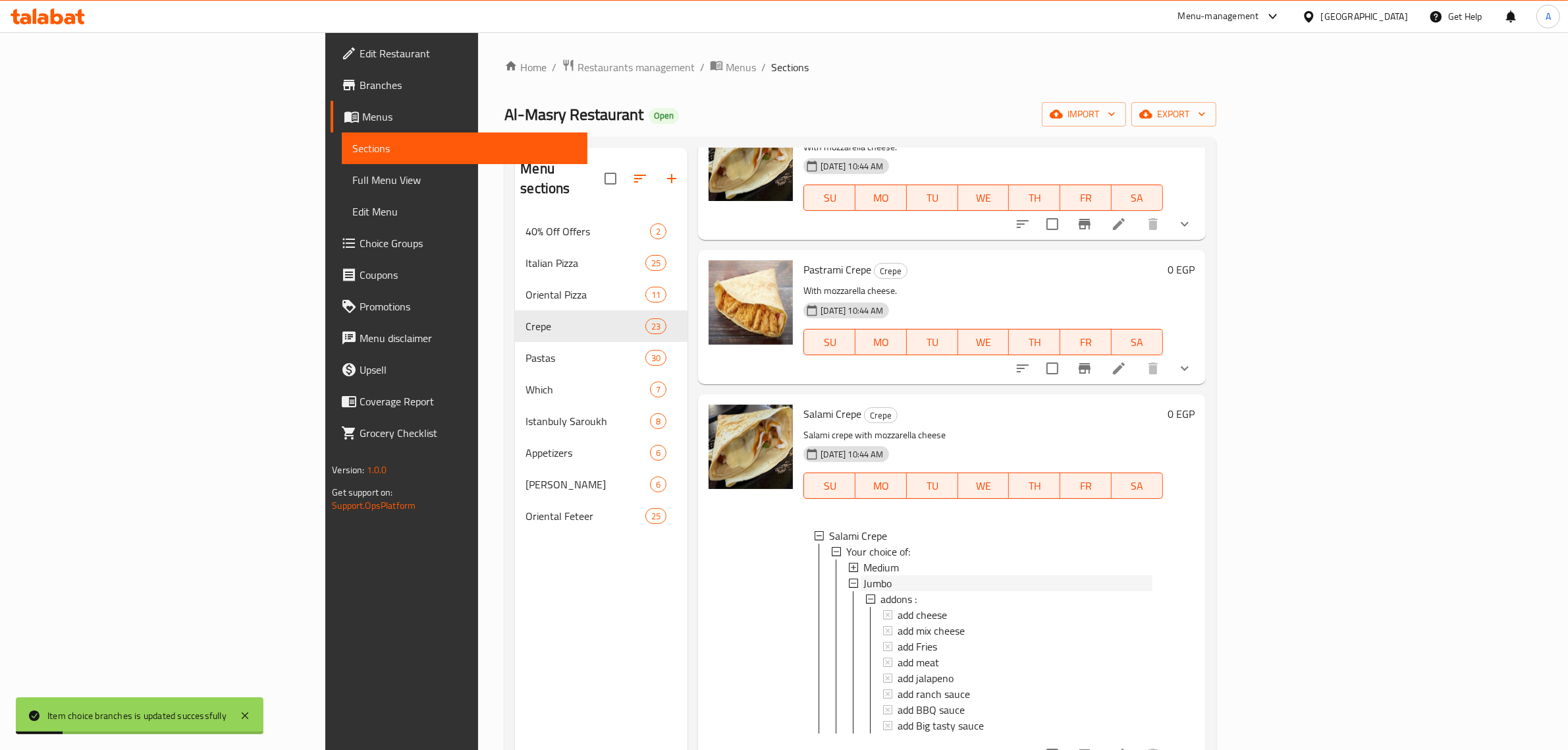
click at [864, 580] on div "Jumbo" at bounding box center [1008, 583] width 288 height 16
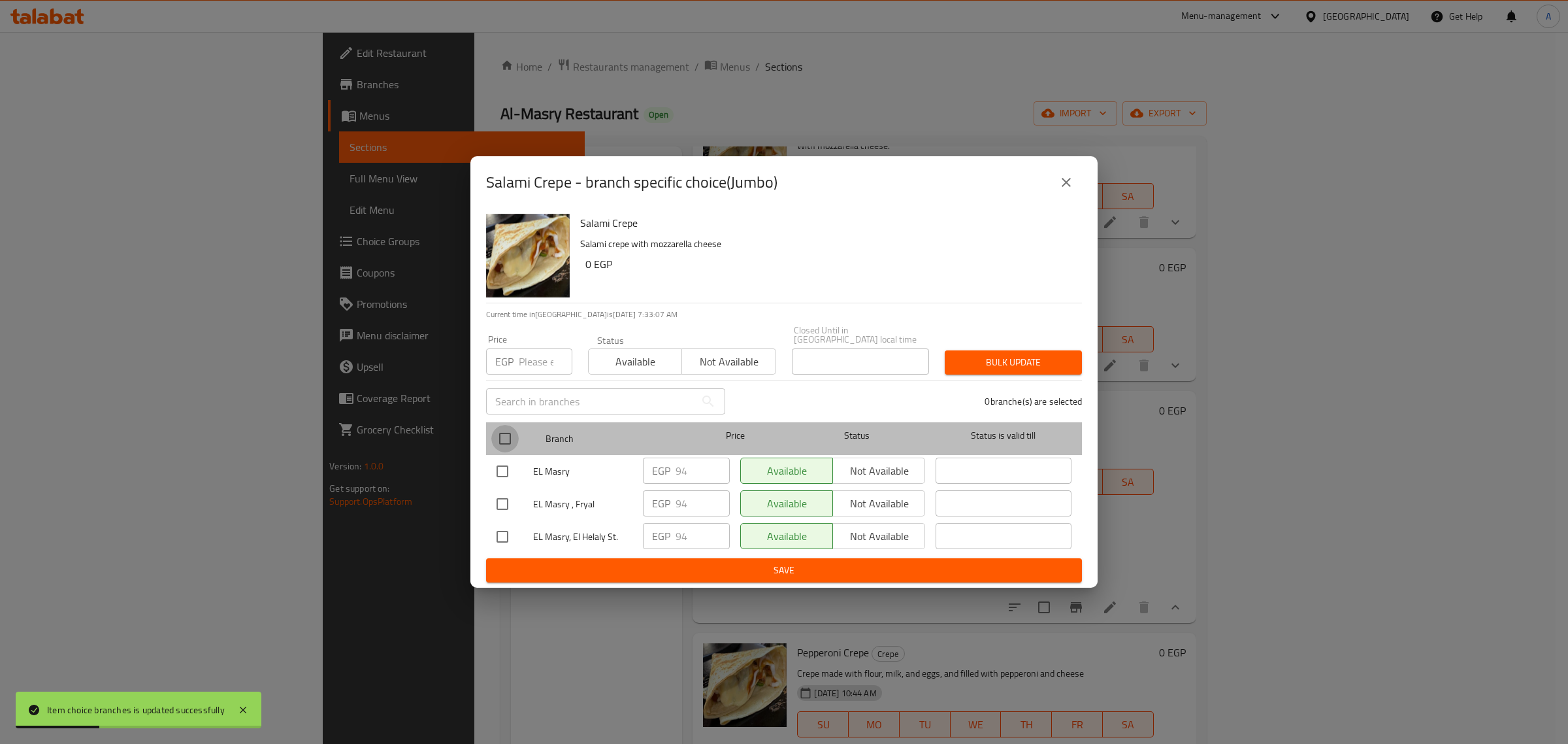
drag, startPoint x: 496, startPoint y: 433, endPoint x: 498, endPoint y: 425, distance: 8.2
click at [494, 433] on input "checkbox" at bounding box center [505, 438] width 28 height 28
checkbox input "true"
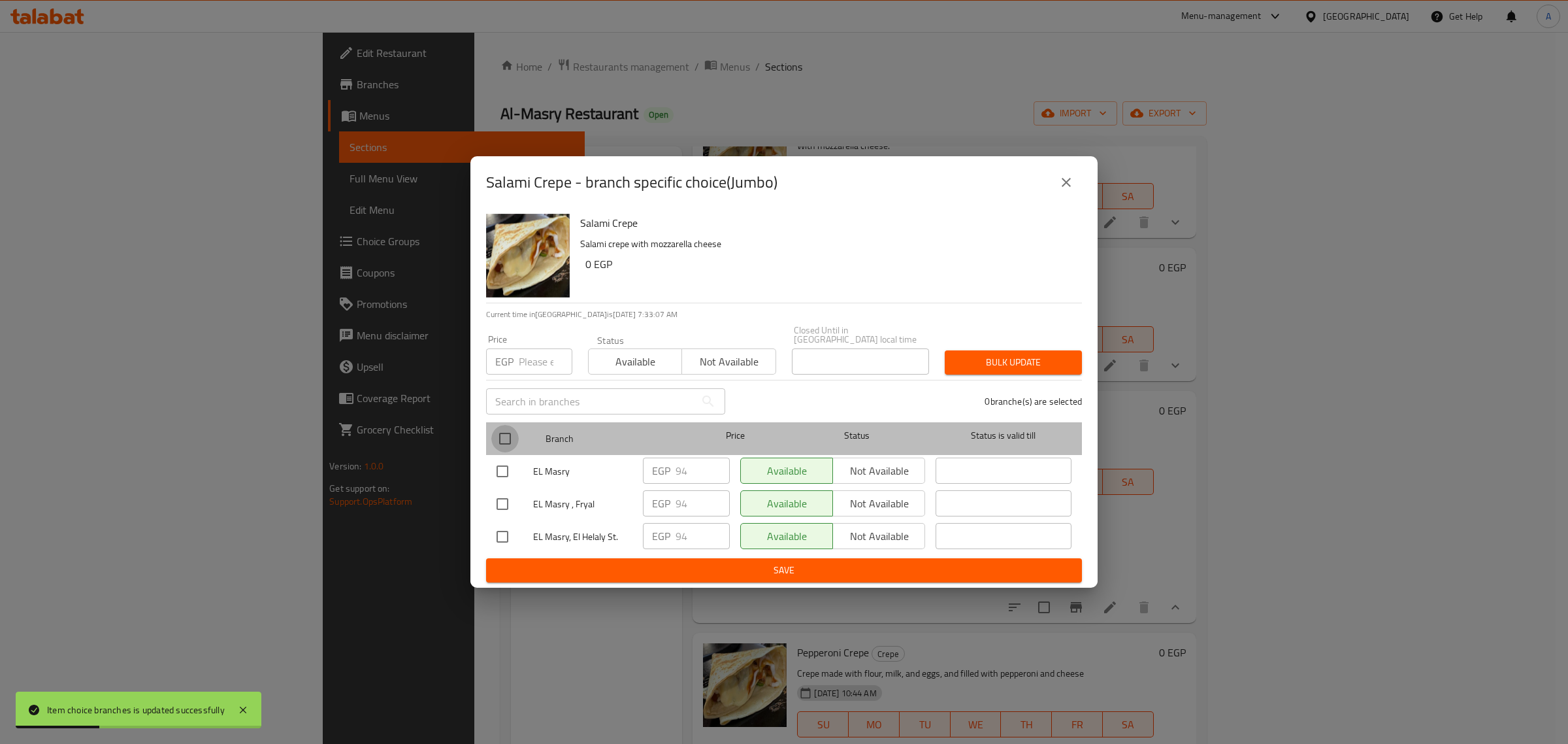
checkbox input "true"
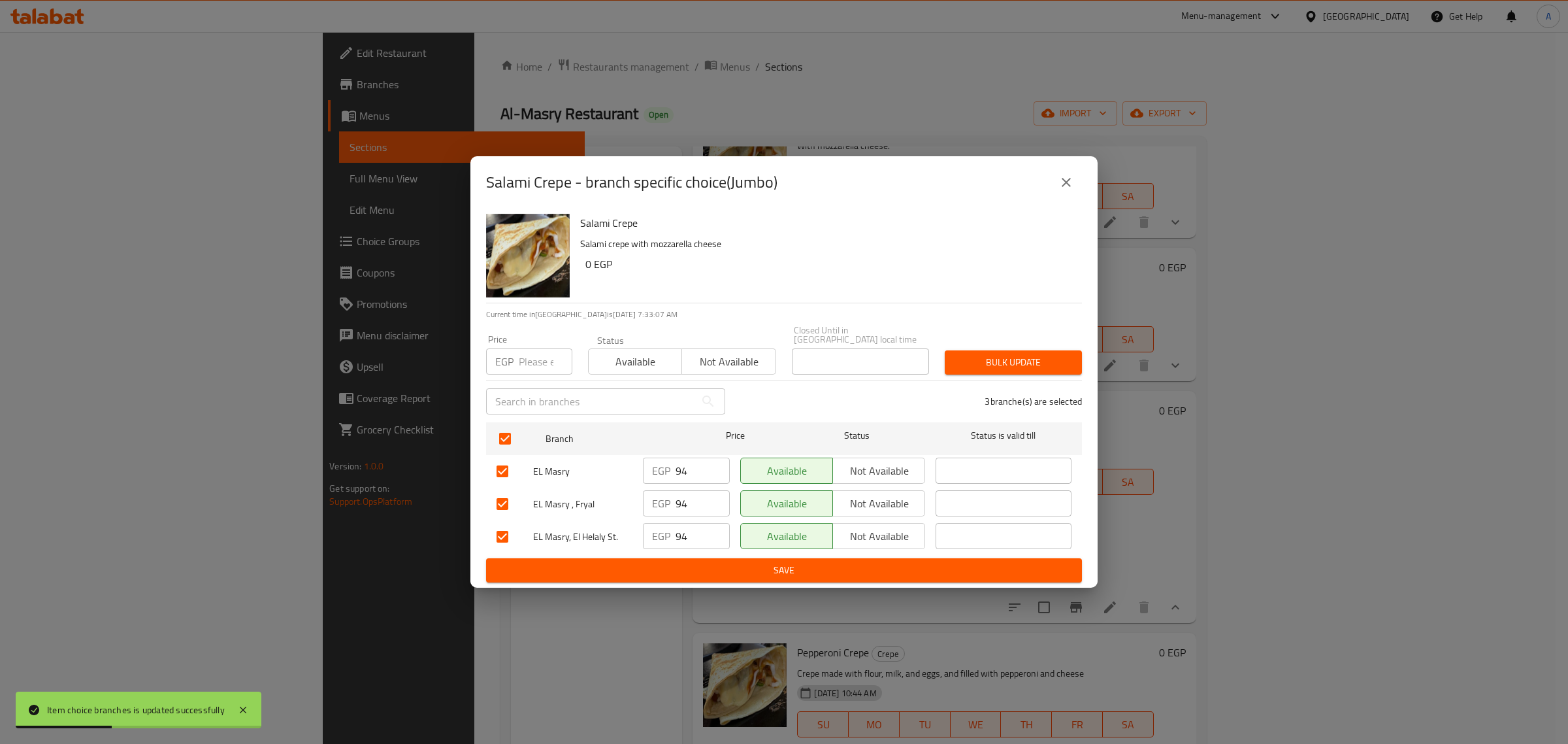
click at [530, 361] on input "number" at bounding box center [546, 361] width 54 height 26
type input "99"
click at [990, 351] on button "Bulk update" at bounding box center [1013, 362] width 137 height 24
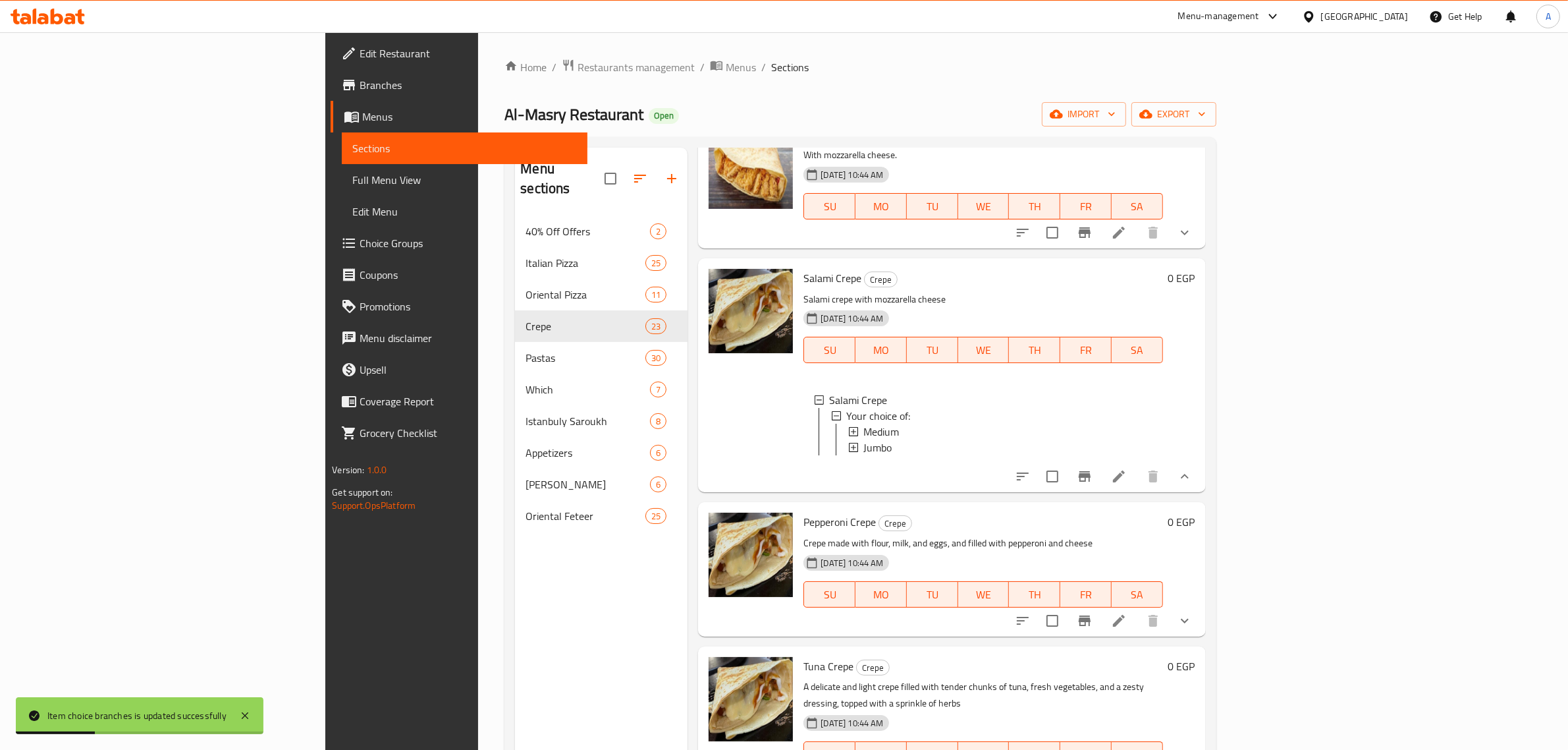
scroll to position [2389, 0]
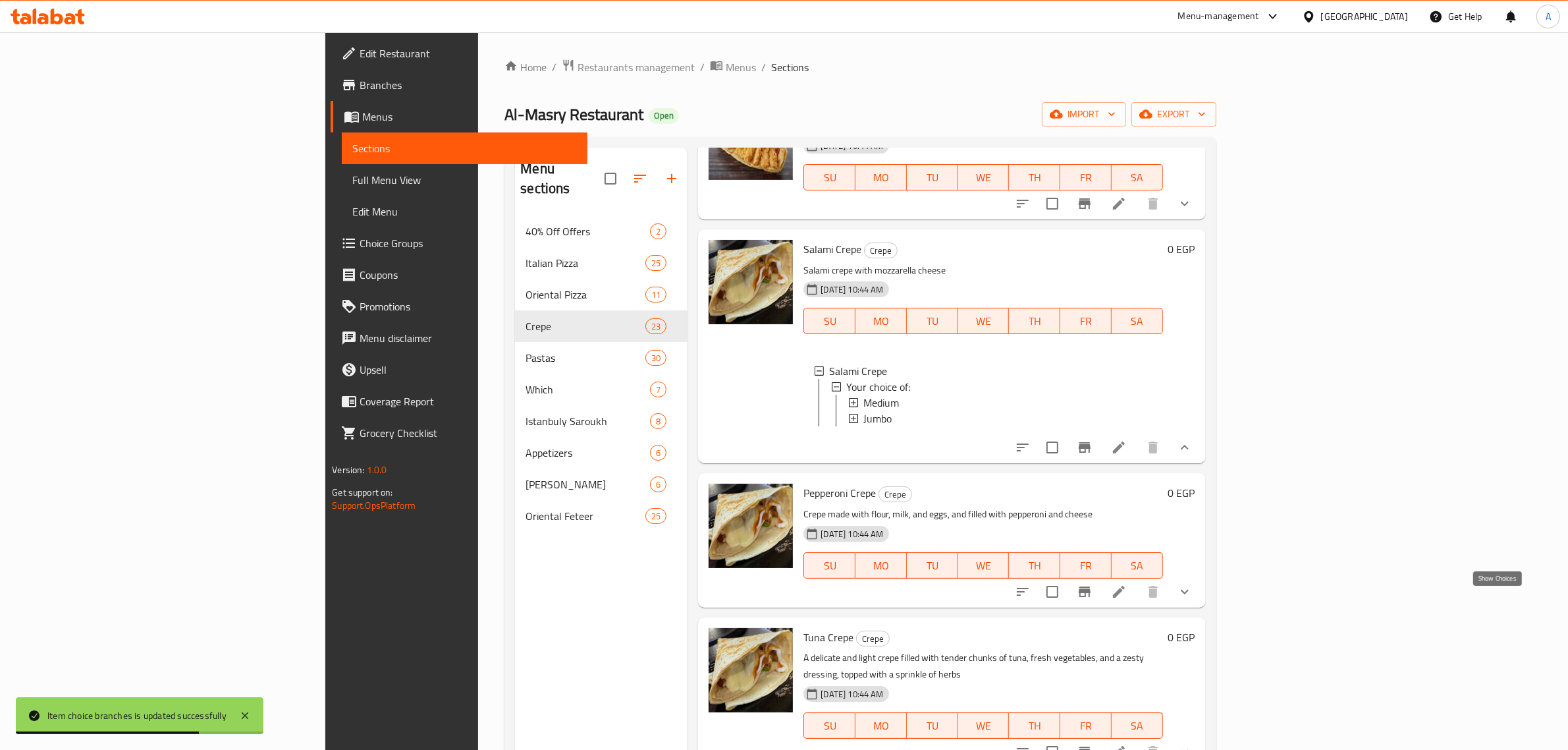
click at [1193, 594] on icon "show more" at bounding box center [1185, 592] width 16 height 16
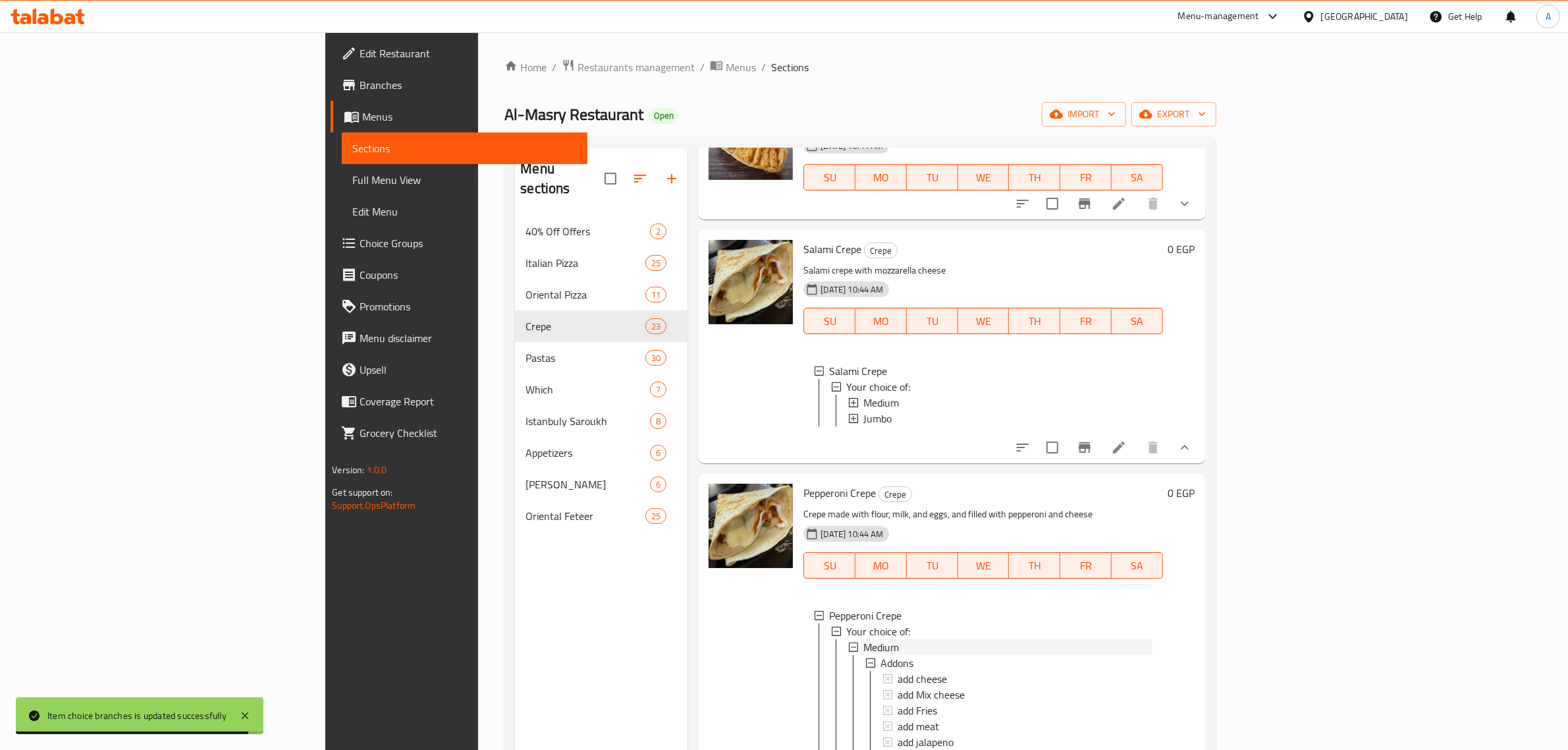
click at [864, 654] on span "Medium" at bounding box center [881, 648] width 36 height 16
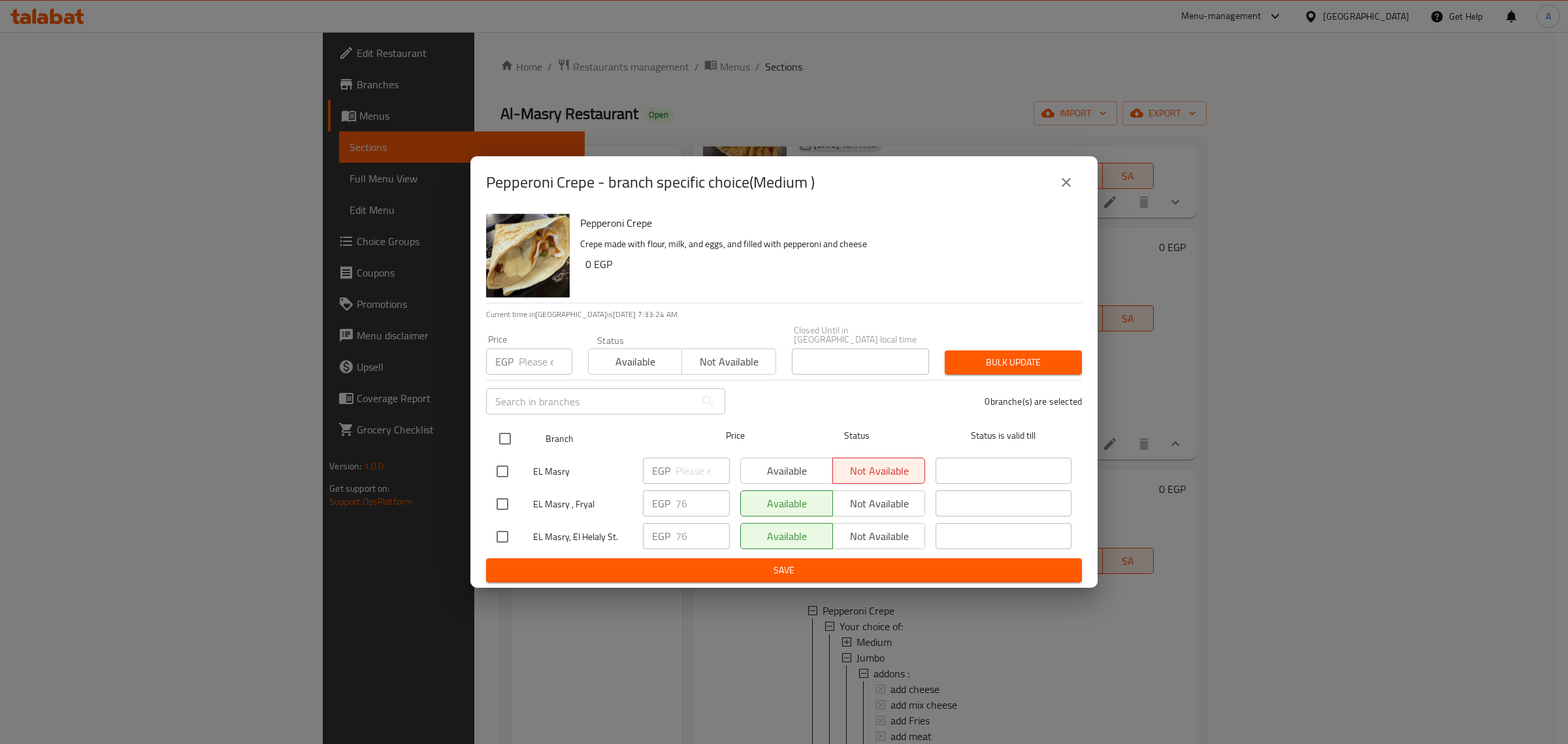
click at [504, 445] on input "checkbox" at bounding box center [505, 438] width 28 height 28
checkbox input "true"
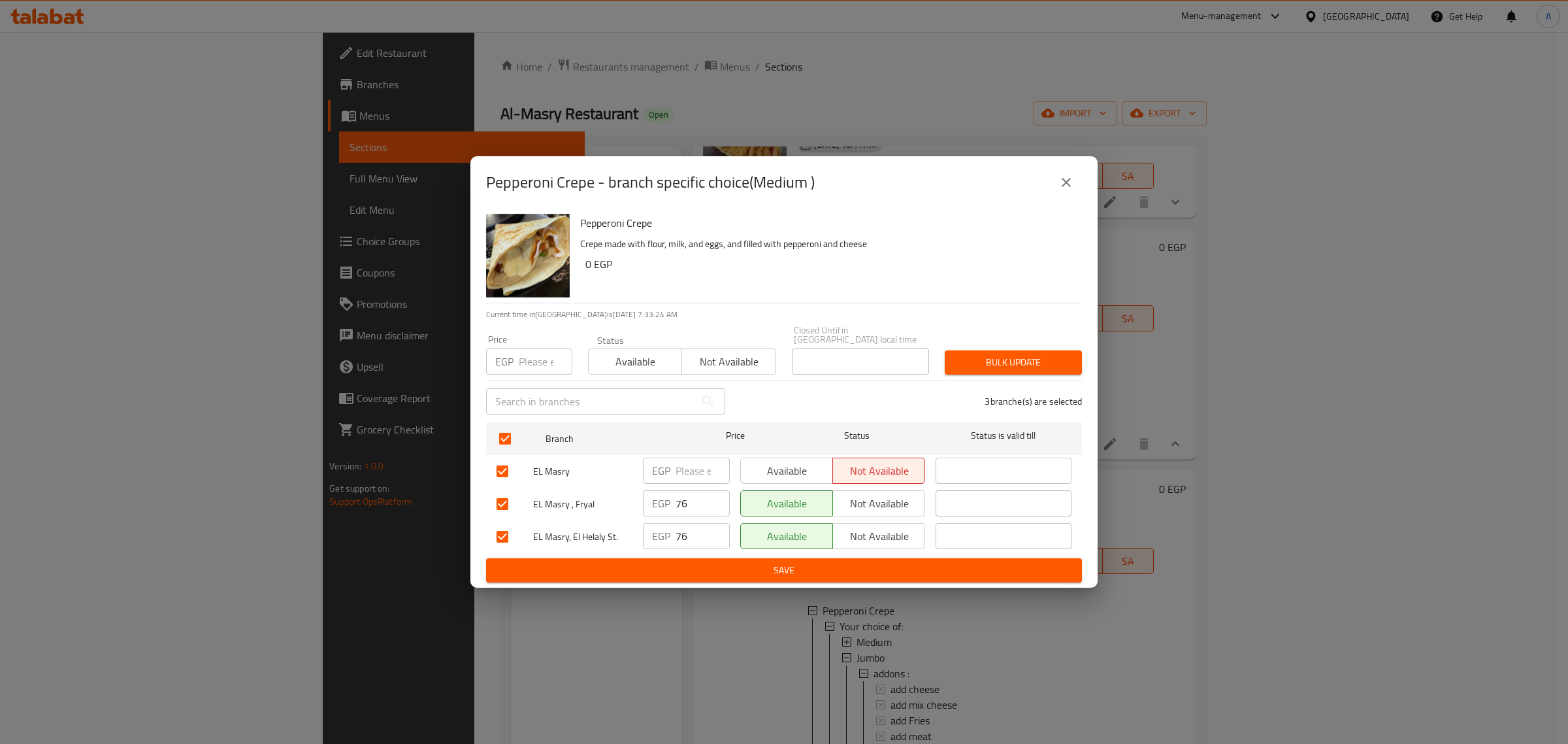
click at [528, 359] on input "number" at bounding box center [546, 361] width 54 height 26
type input "81"
click at [1072, 357] on button "Bulk update" at bounding box center [1013, 362] width 137 height 24
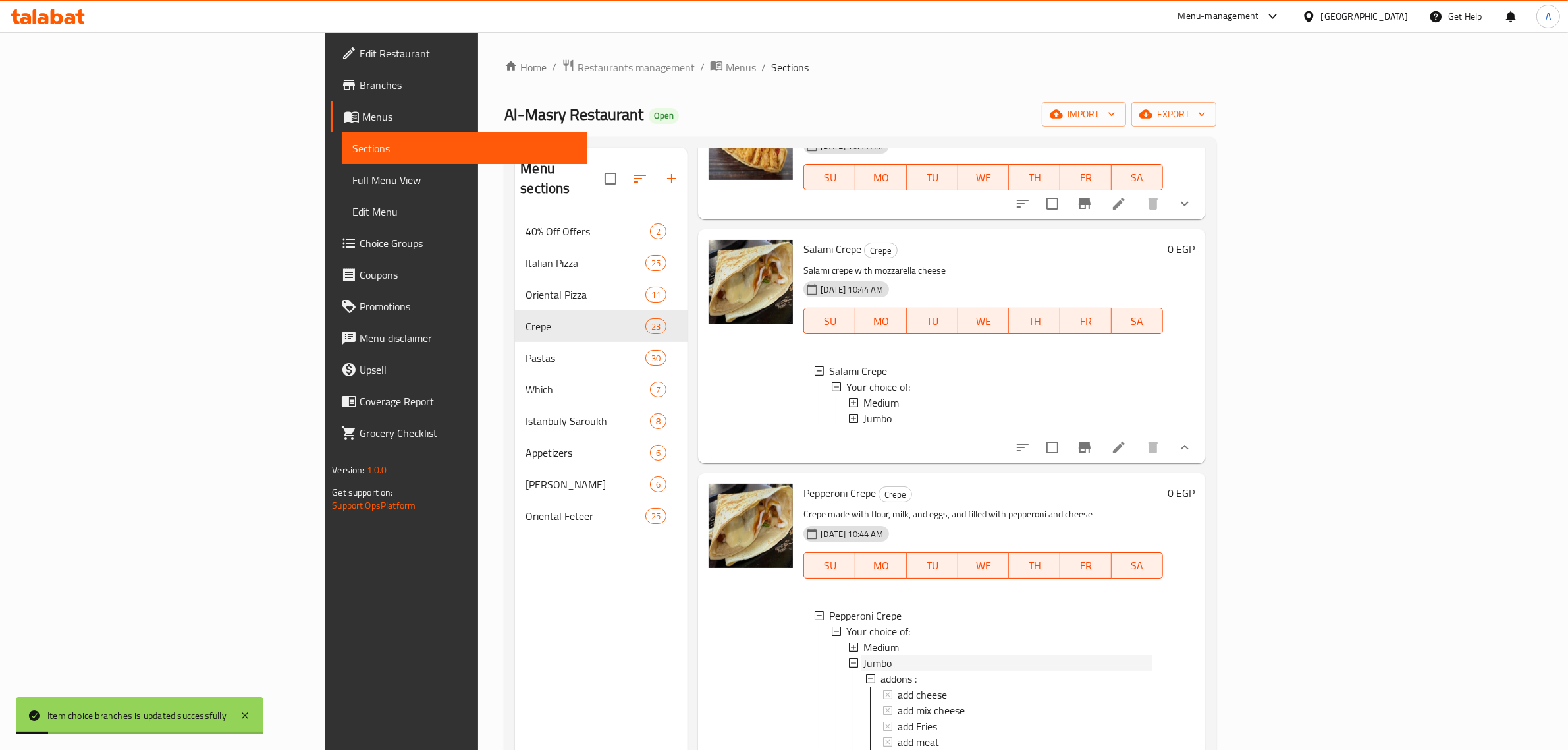
click at [864, 671] on span "Jumbo" at bounding box center [878, 663] width 29 height 16
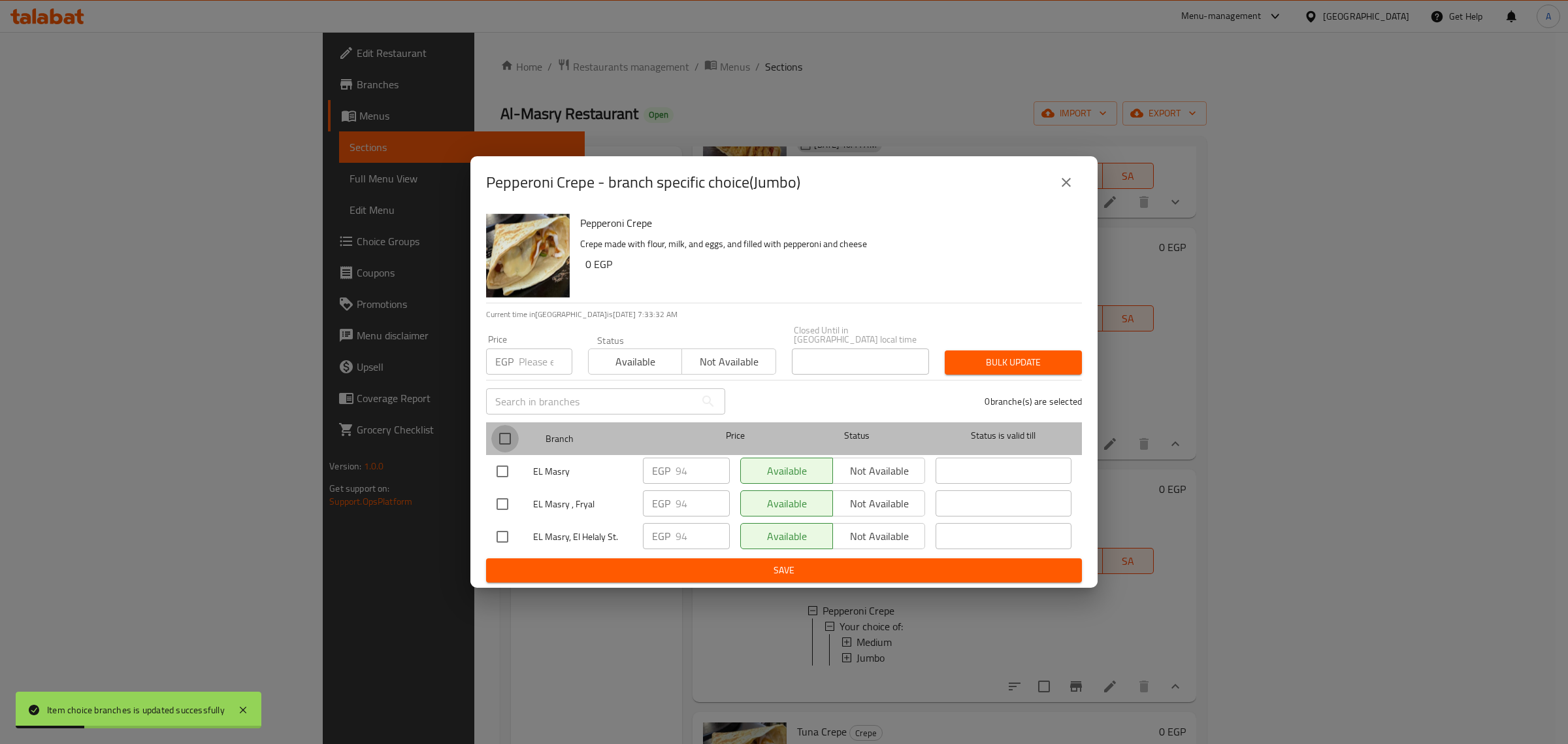
click at [517, 436] on input "checkbox" at bounding box center [505, 438] width 28 height 28
checkbox input "true"
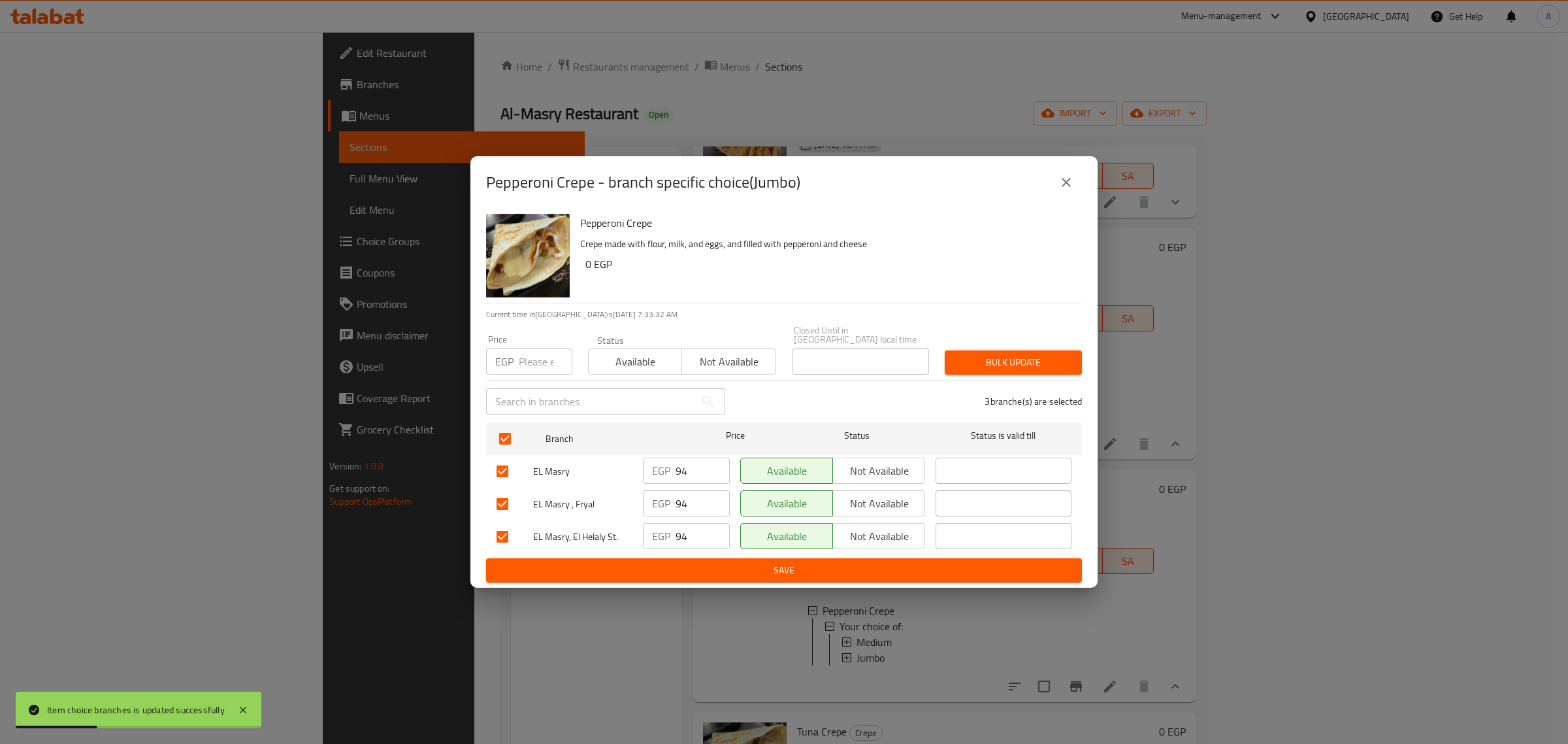
click at [543, 352] on input "number" at bounding box center [546, 361] width 54 height 26
type input "99"
click at [1014, 356] on span "Bulk update" at bounding box center [1014, 362] width 116 height 17
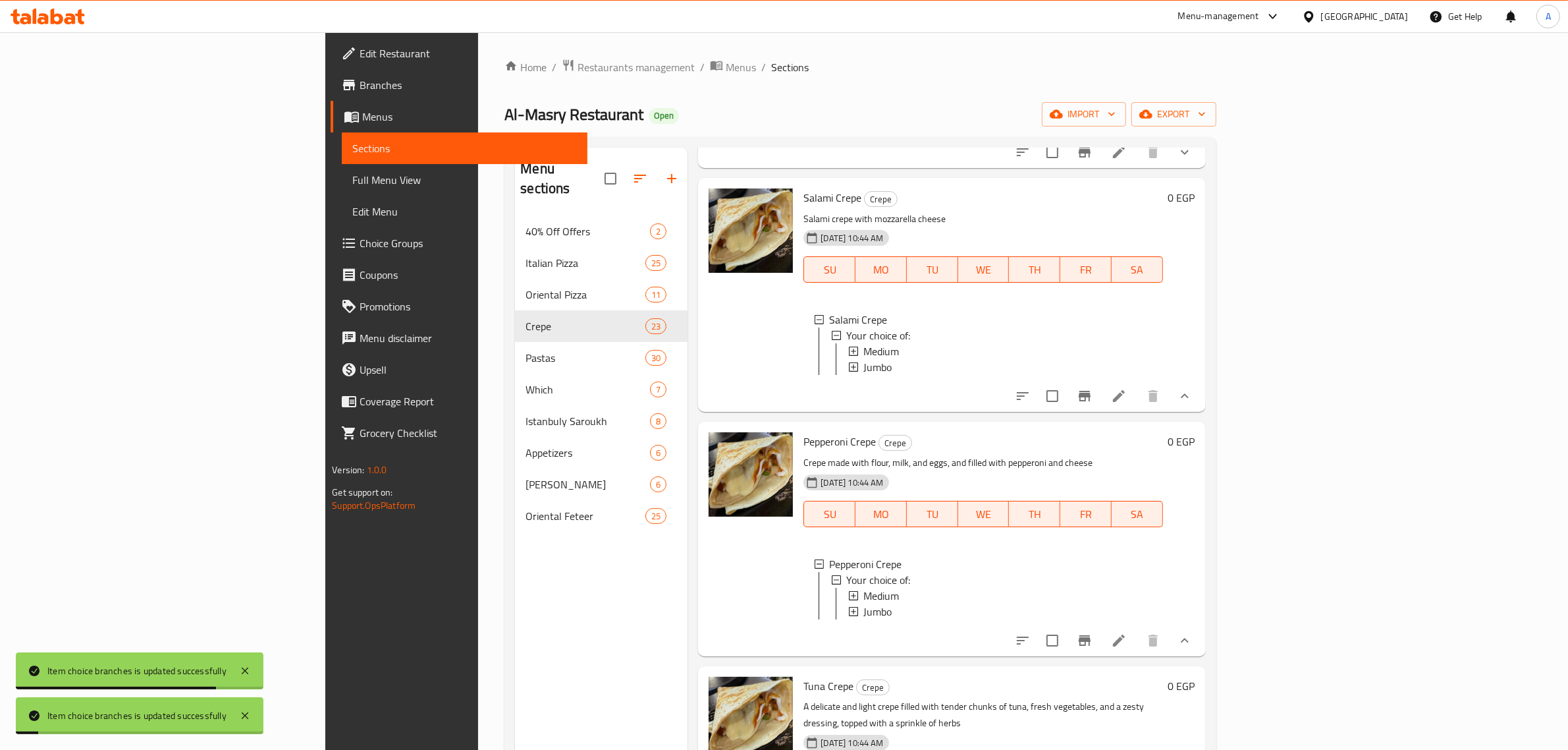
scroll to position [2554, 0]
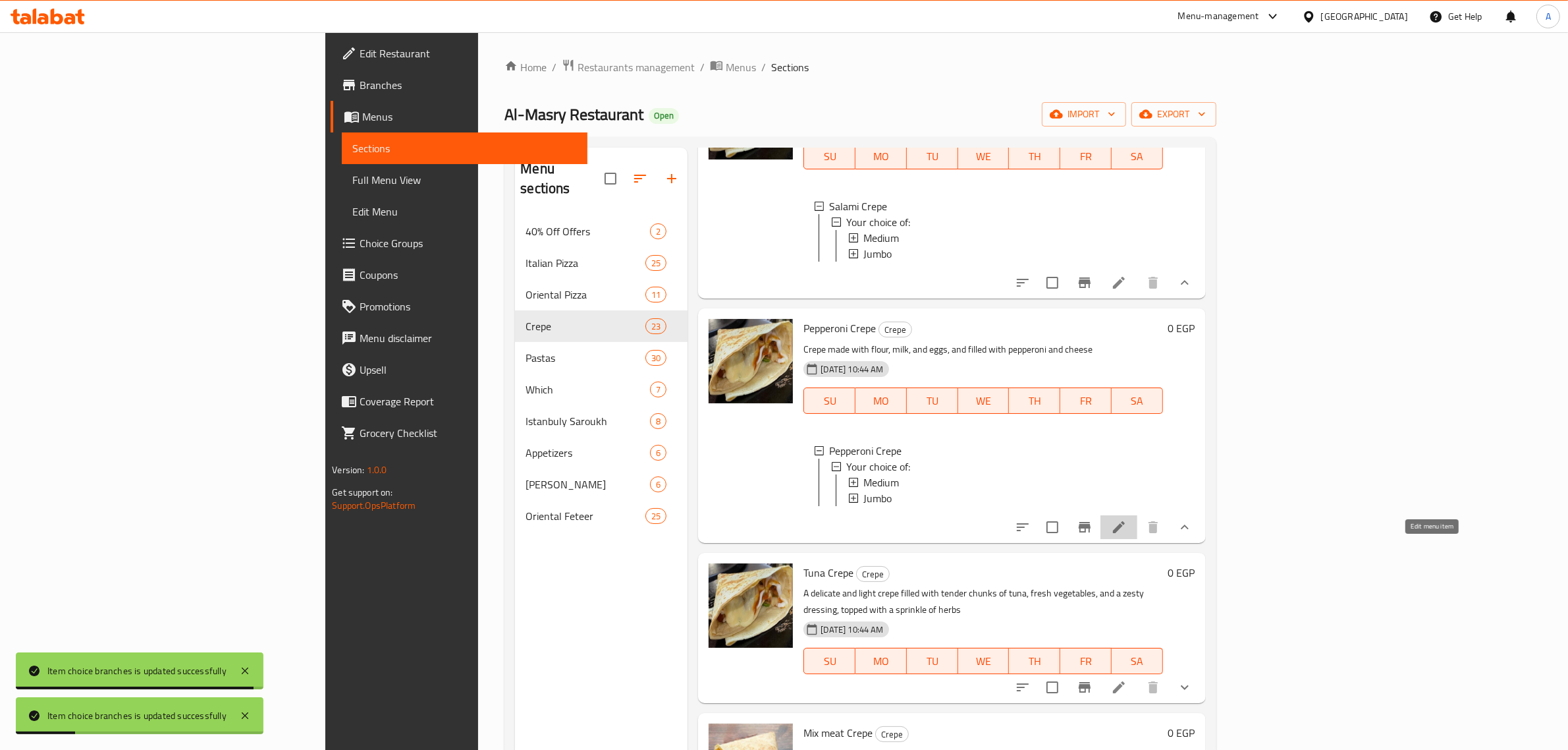
click at [1127, 535] on icon at bounding box center [1119, 528] width 16 height 16
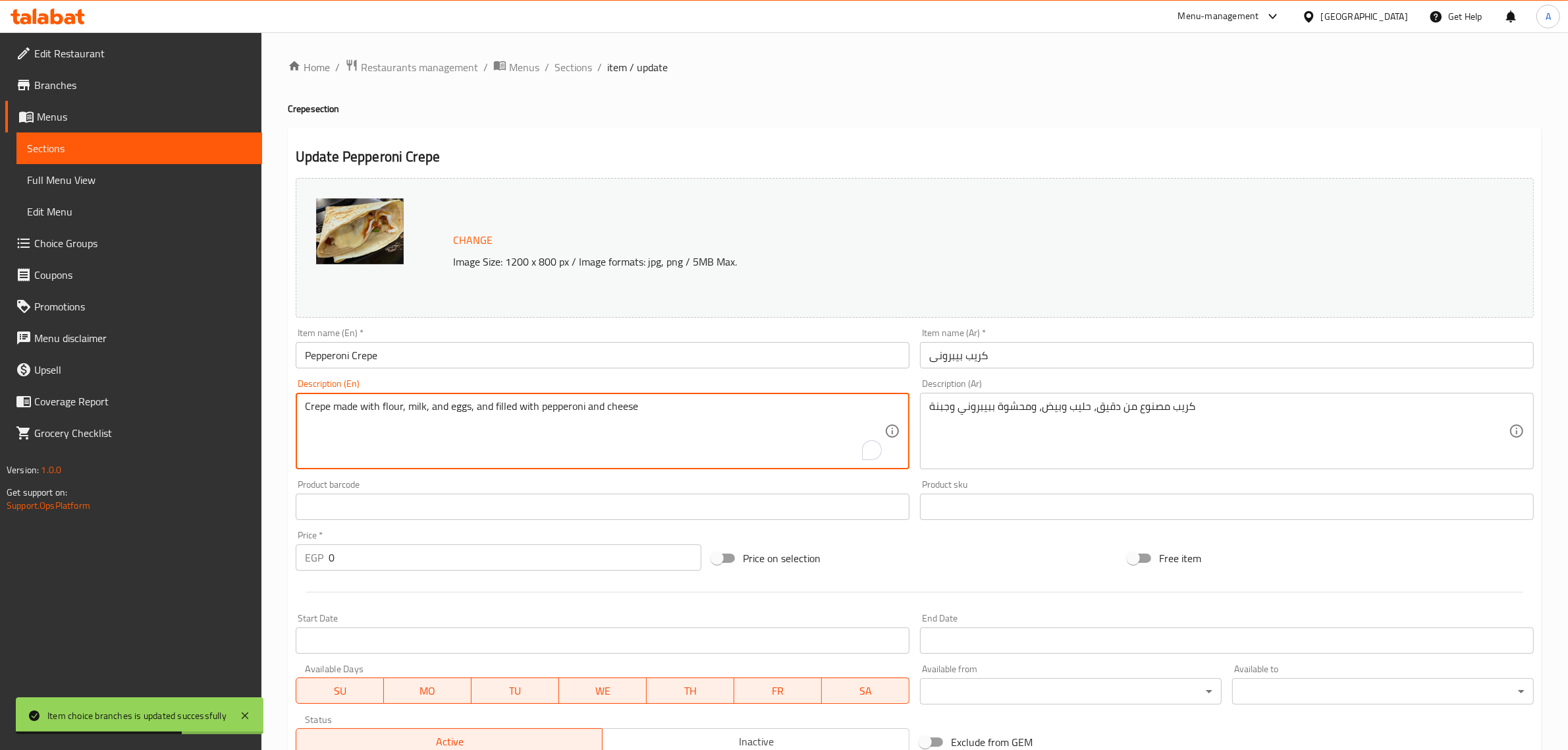
click at [614, 402] on textarea "Crepe made with flour, milk, and eggs, and filled with pepperoni and cheese" at bounding box center [595, 432] width 579 height 63
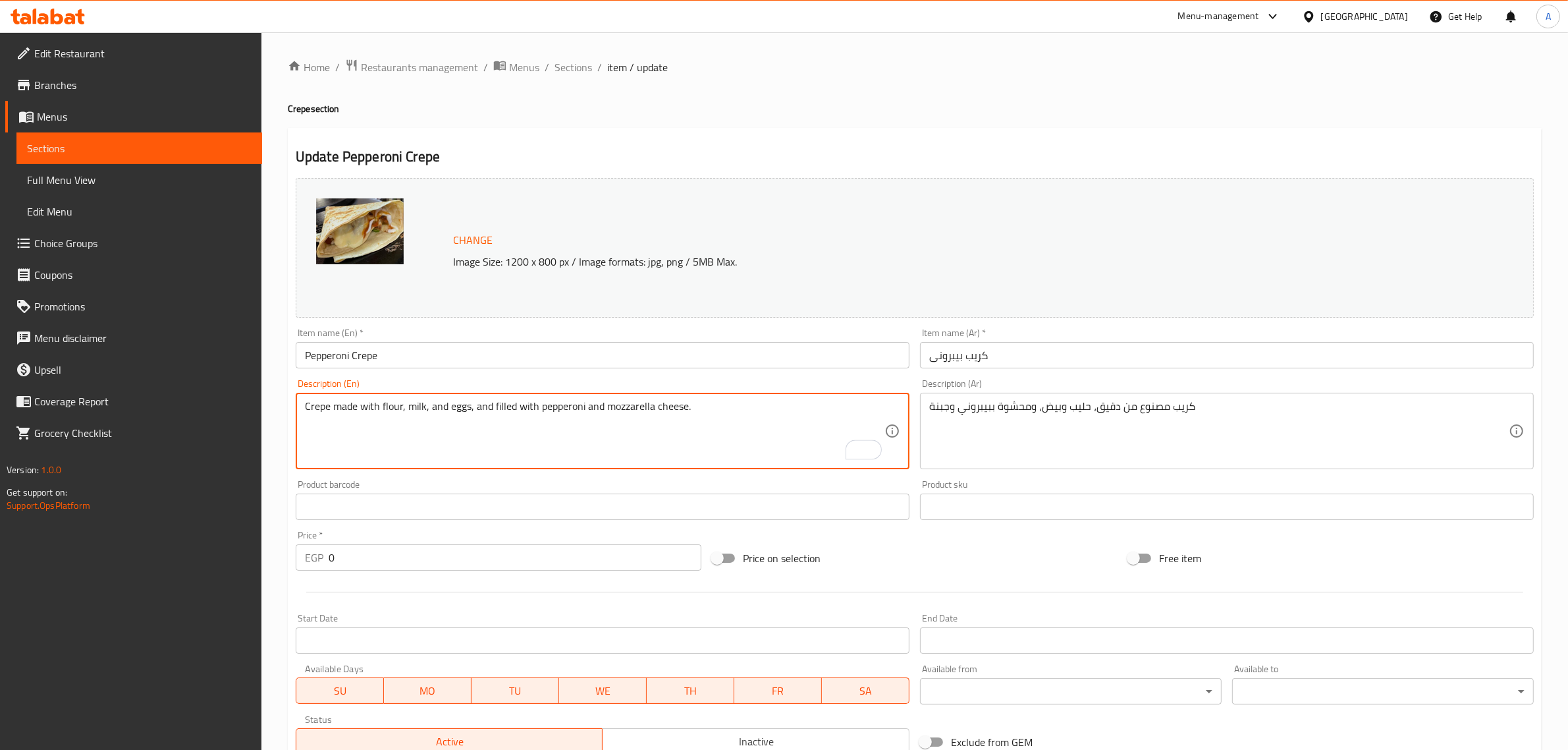
type textarea "Crepe made with flour, milk, and eggs, and filled with pepperoni and mozzarella…"
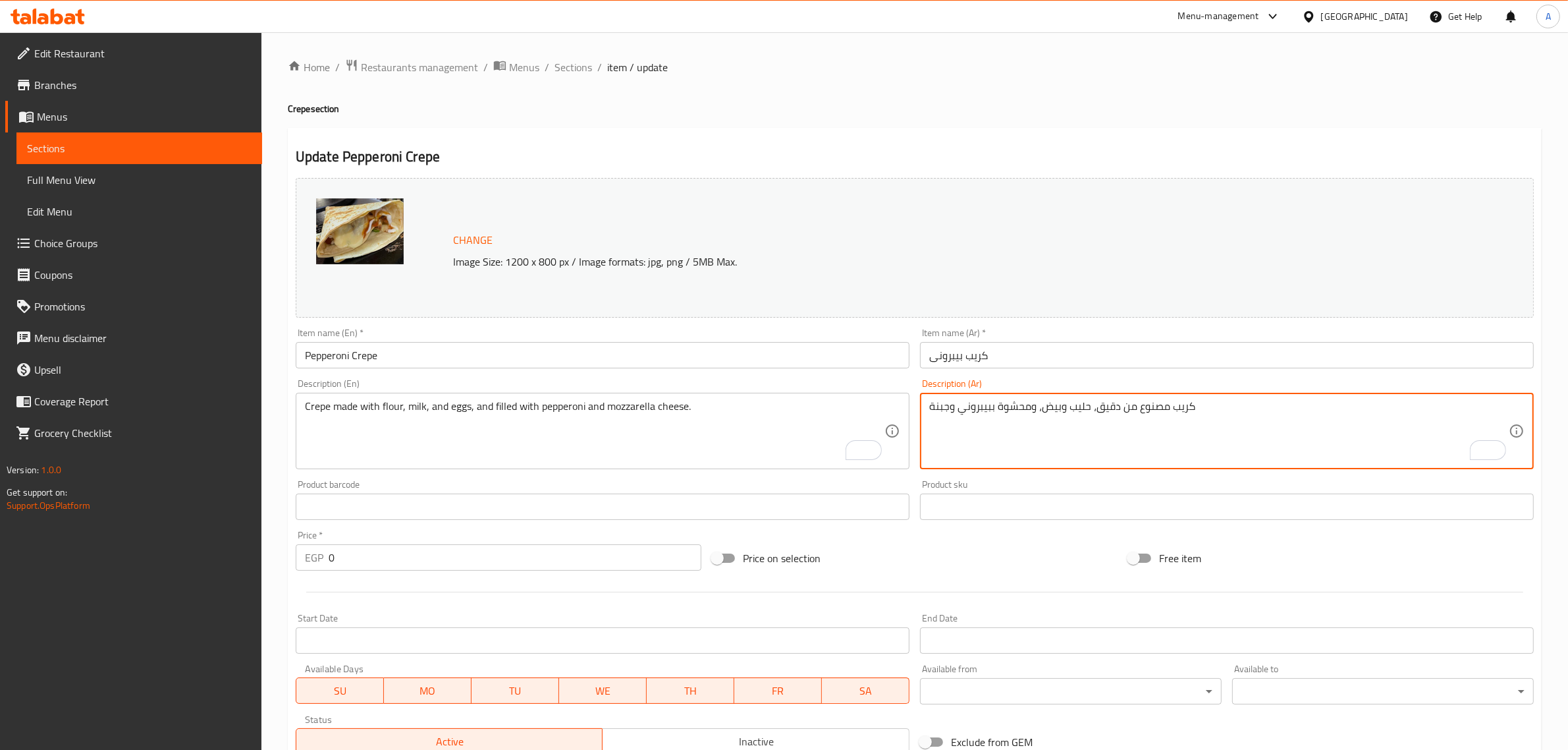
drag, startPoint x: 933, startPoint y: 406, endPoint x: 950, endPoint y: 410, distance: 17.5
click at [950, 410] on textarea "كريب مصنوع من دقيق، حليب وبيض، ومحشوة ببيبروني وجبنة" at bounding box center [1219, 432] width 579 height 63
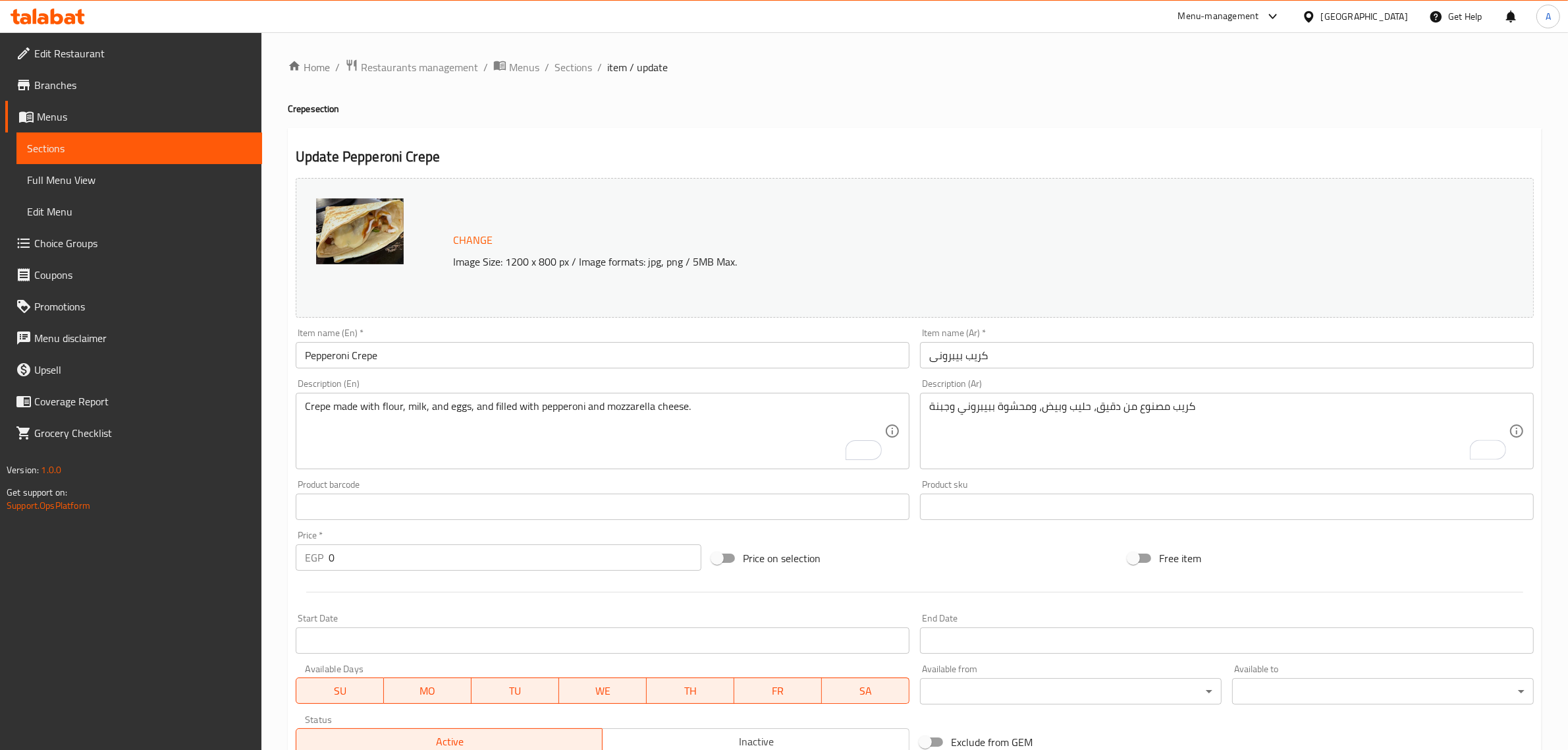
drag, startPoint x: 924, startPoint y: 413, endPoint x: 936, endPoint y: 402, distance: 16.3
click at [936, 402] on div "كريب مصنوع من دقيق، حليب وبيض، ومحشوة ببيبروني وجبنة Description (Ar)" at bounding box center [1226, 431] width 614 height 76
click at [927, 400] on div "كريب مصنوع من دقيق، حليب وبيض، ومحشوة ببيبروني وجبنة Description (Ar)" at bounding box center [1226, 431] width 614 height 76
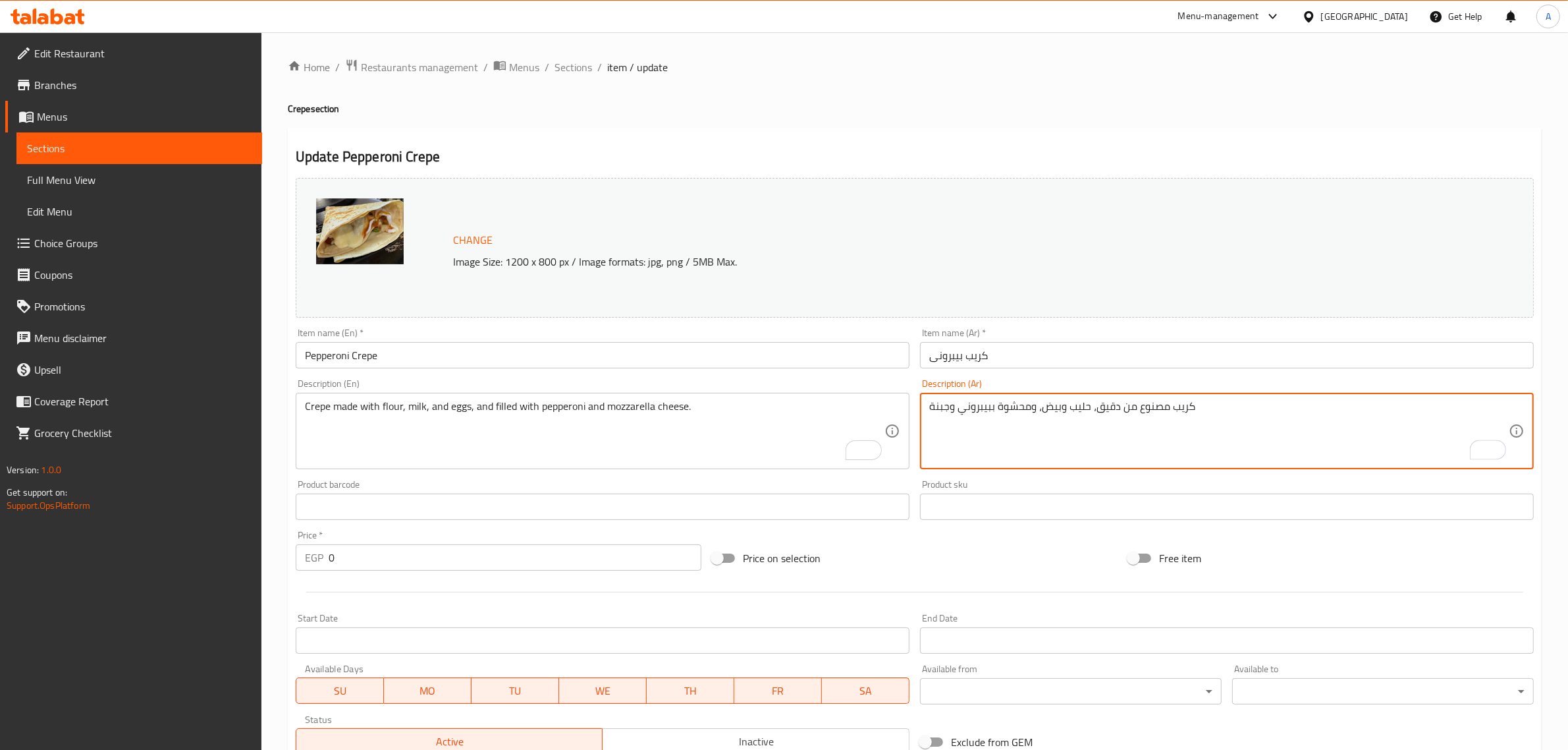
click at [930, 400] on textarea "كريب مصنوع من دقيق، حليب وبيض، ومحشوة ببيبروني وجبنة" at bounding box center [1219, 432] width 579 height 63
drag, startPoint x: 930, startPoint y: 400, endPoint x: 947, endPoint y: 403, distance: 17.3
click at [947, 403] on textarea "كريب مصنوع من دقيق، حليب وبيض، ومحشوة ببيبروني وجبنة" at bounding box center [1219, 432] width 579 height 63
paste textarea "الموزاريلا"
type textarea "كريب مصنوع من دقيق، حليب وبيض، ومحشوة ببيبروني وجبن الموزاريلا"
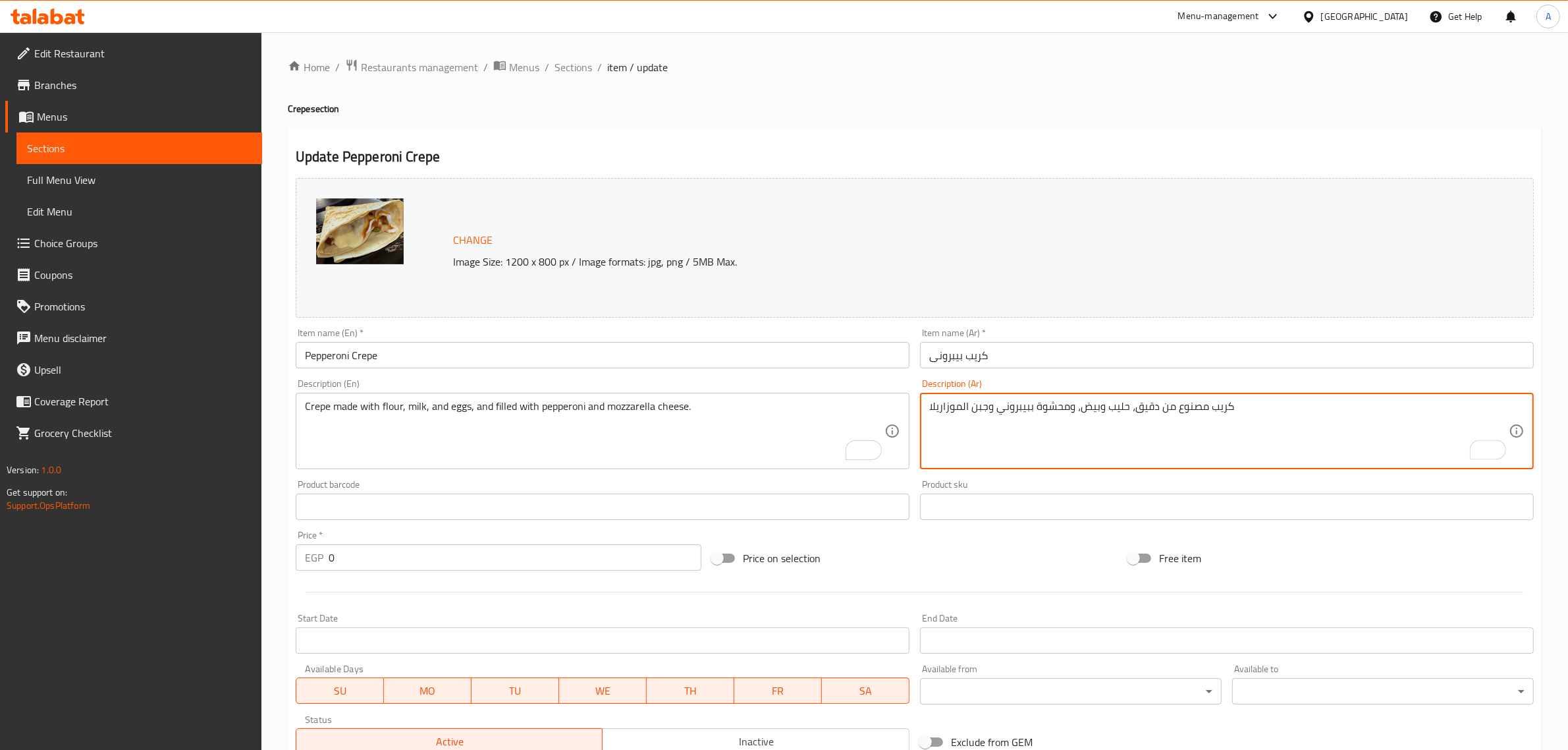
click at [788, 353] on input "Pepperoni Crepe" at bounding box center [602, 355] width 614 height 26
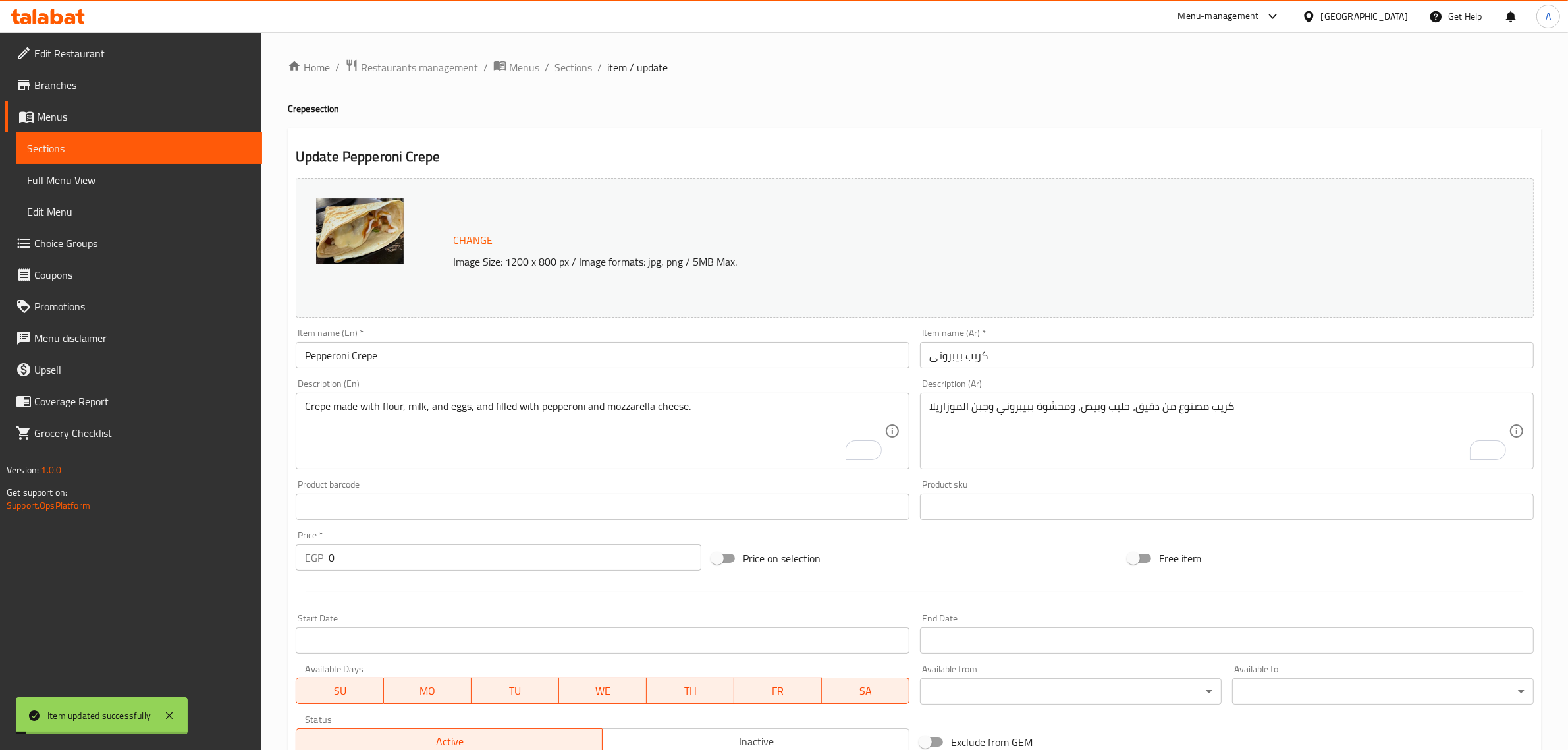
click at [578, 70] on span "Sections" at bounding box center [573, 67] width 37 height 16
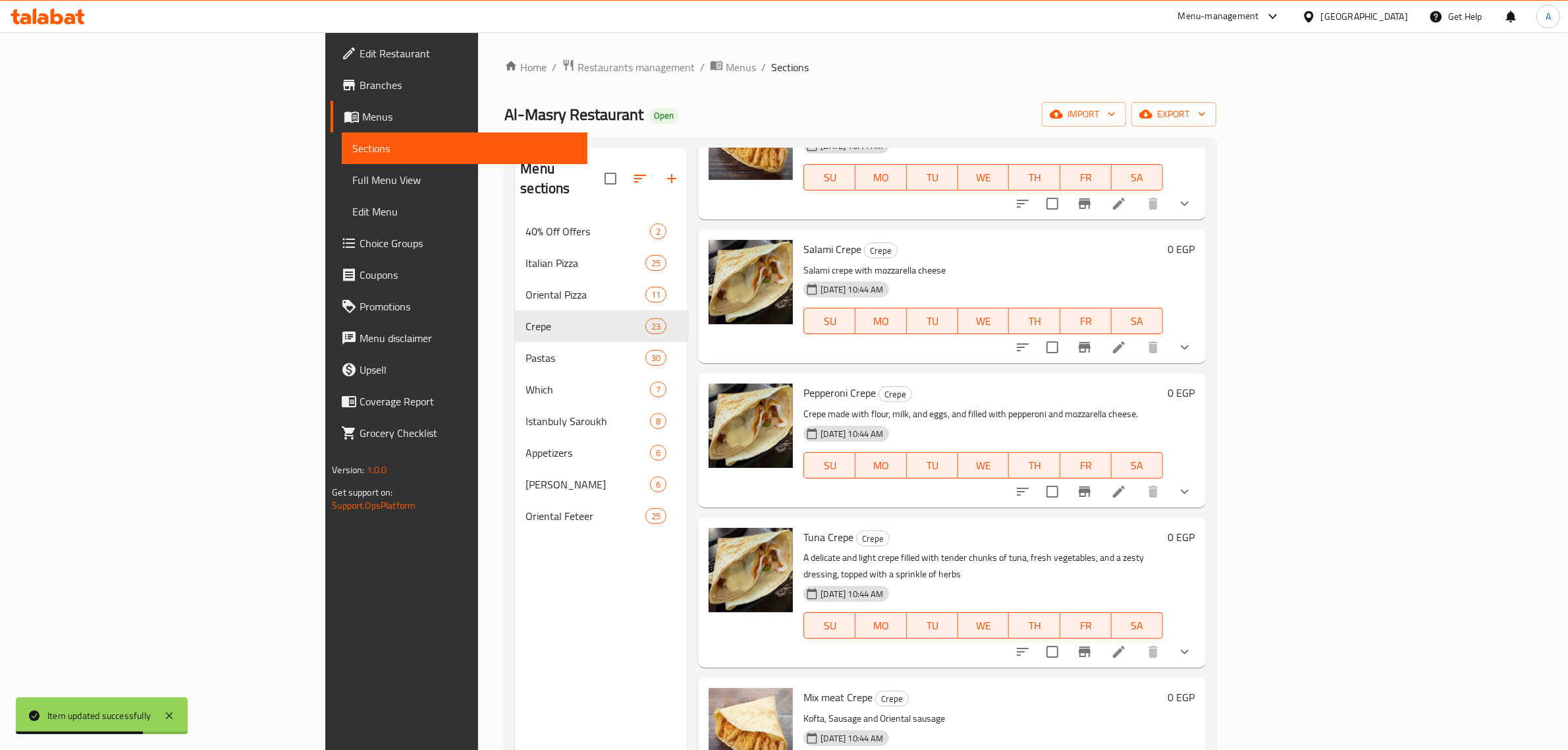
scroll to position [2554, 0]
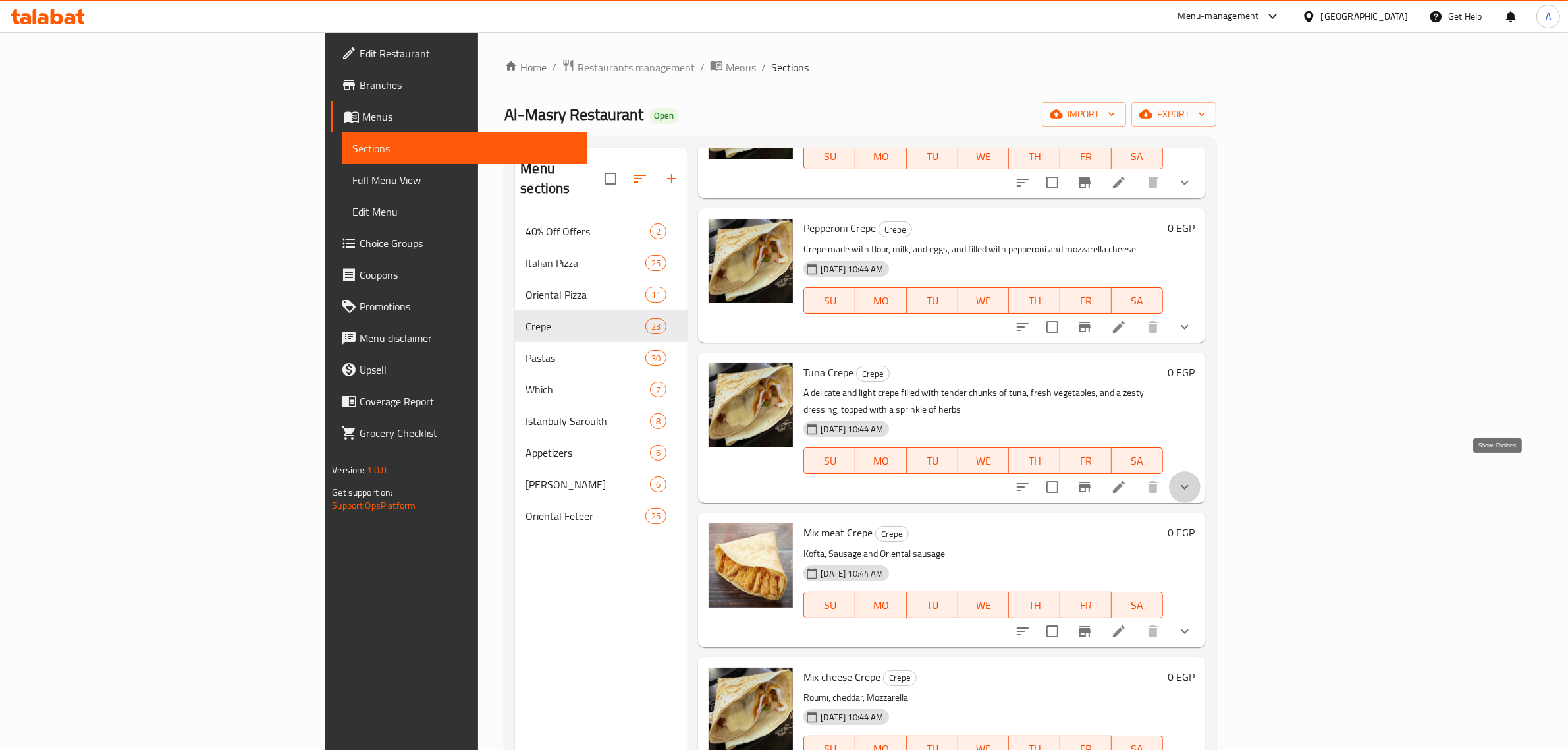
click at [1193, 479] on icon "show more" at bounding box center [1185, 487] width 16 height 16
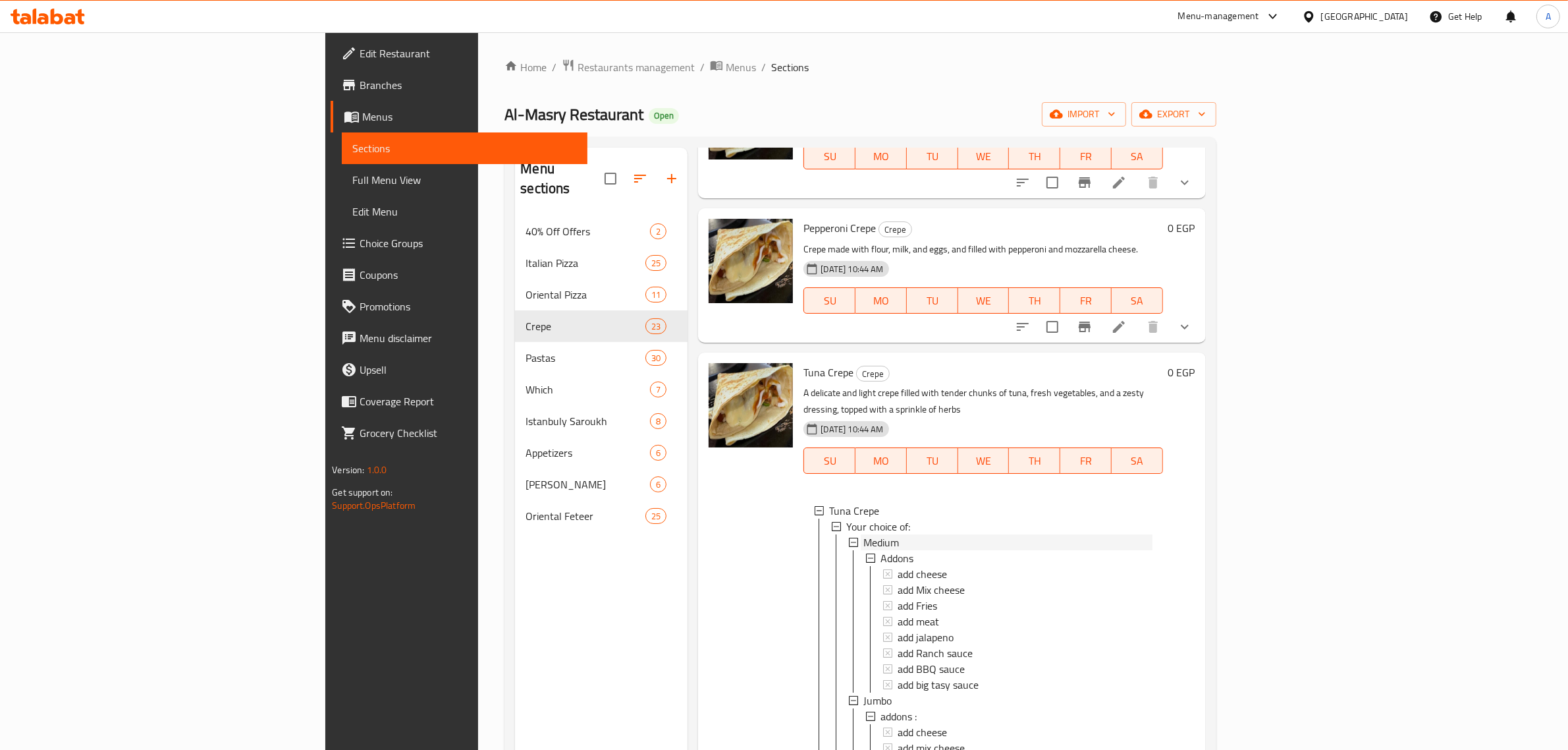
click at [864, 534] on div "Medium" at bounding box center [1008, 542] width 288 height 16
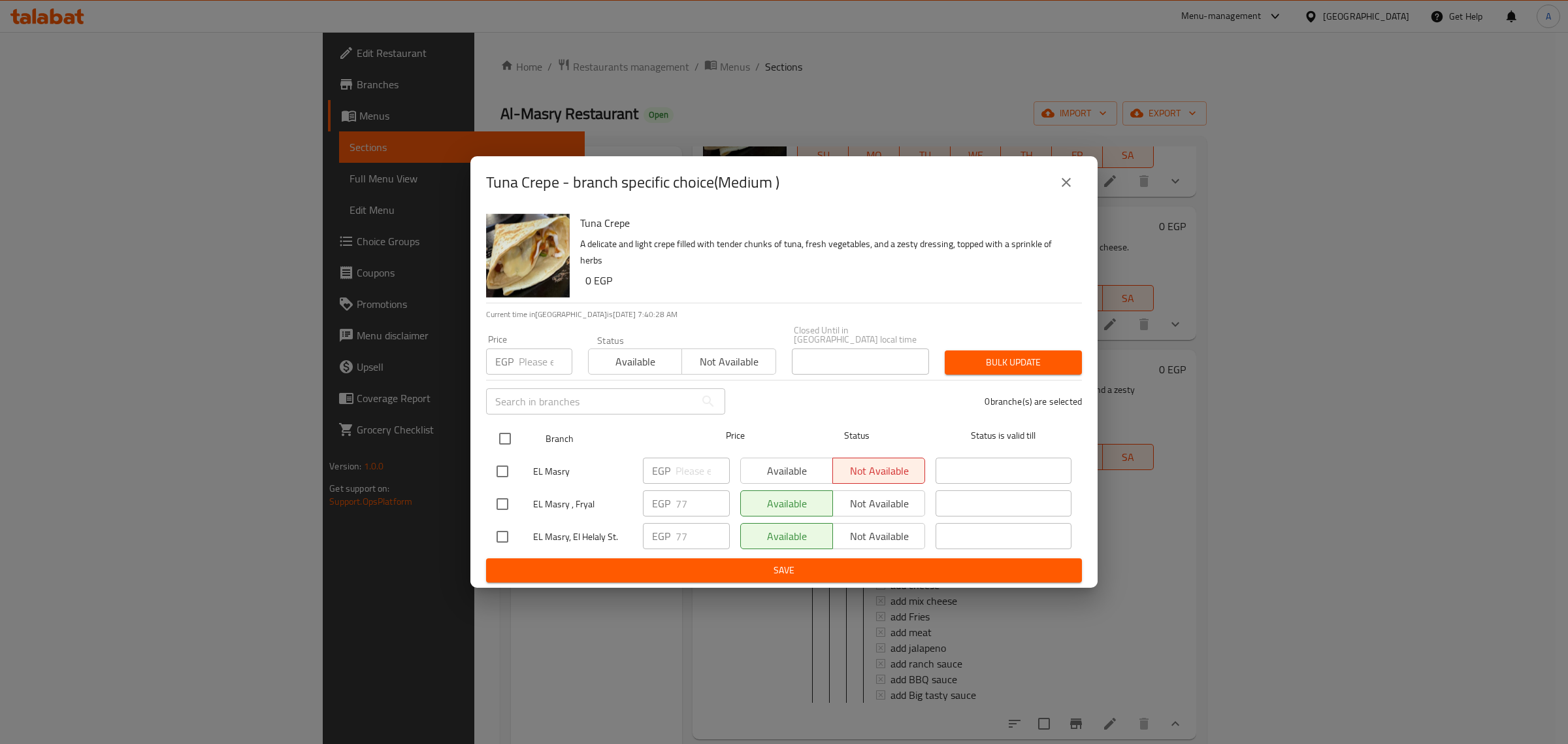
click at [497, 441] on input "checkbox" at bounding box center [505, 438] width 28 height 28
checkbox input "true"
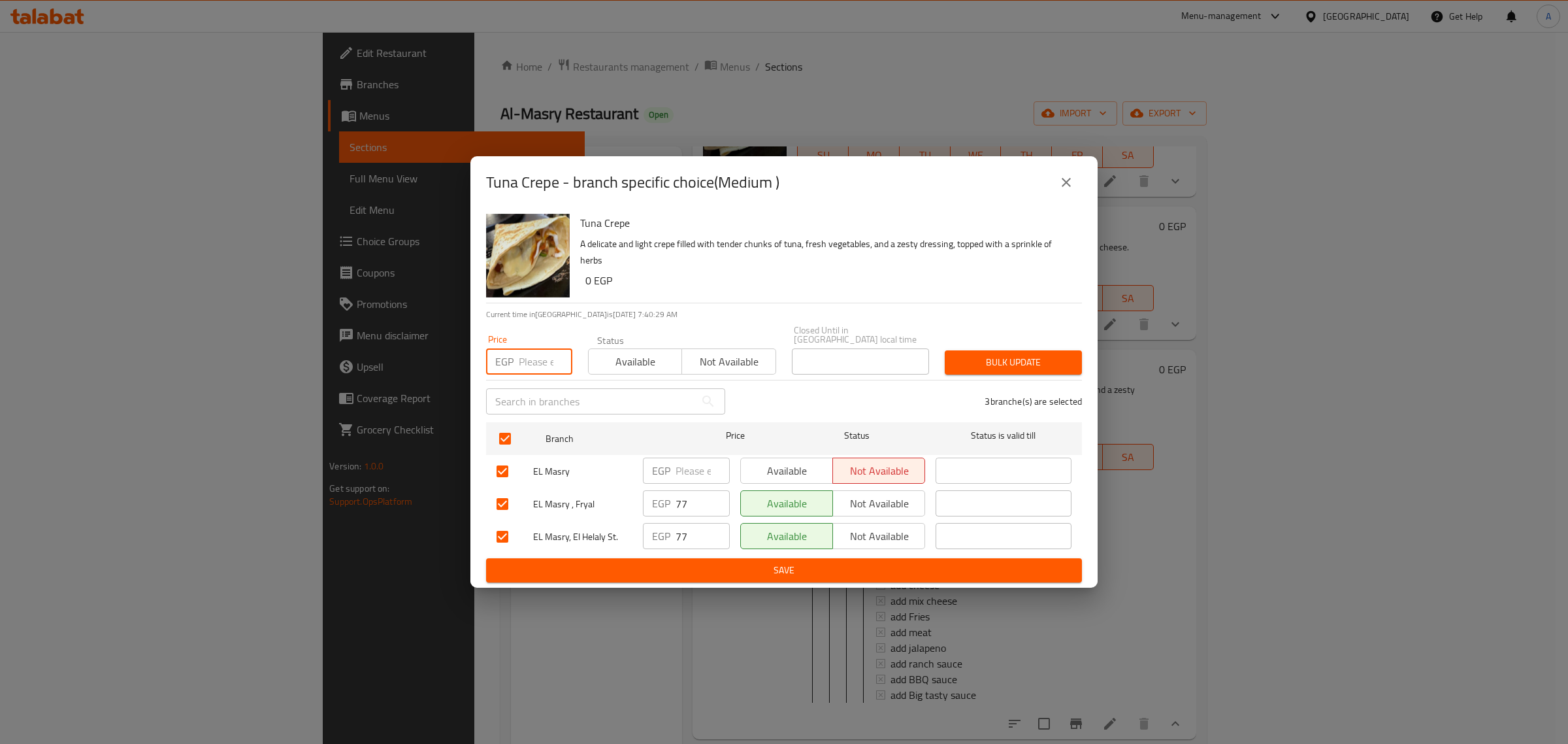
click at [542, 358] on input "number" at bounding box center [546, 361] width 54 height 26
type input "82"
click at [993, 354] on span "Bulk update" at bounding box center [1014, 362] width 116 height 17
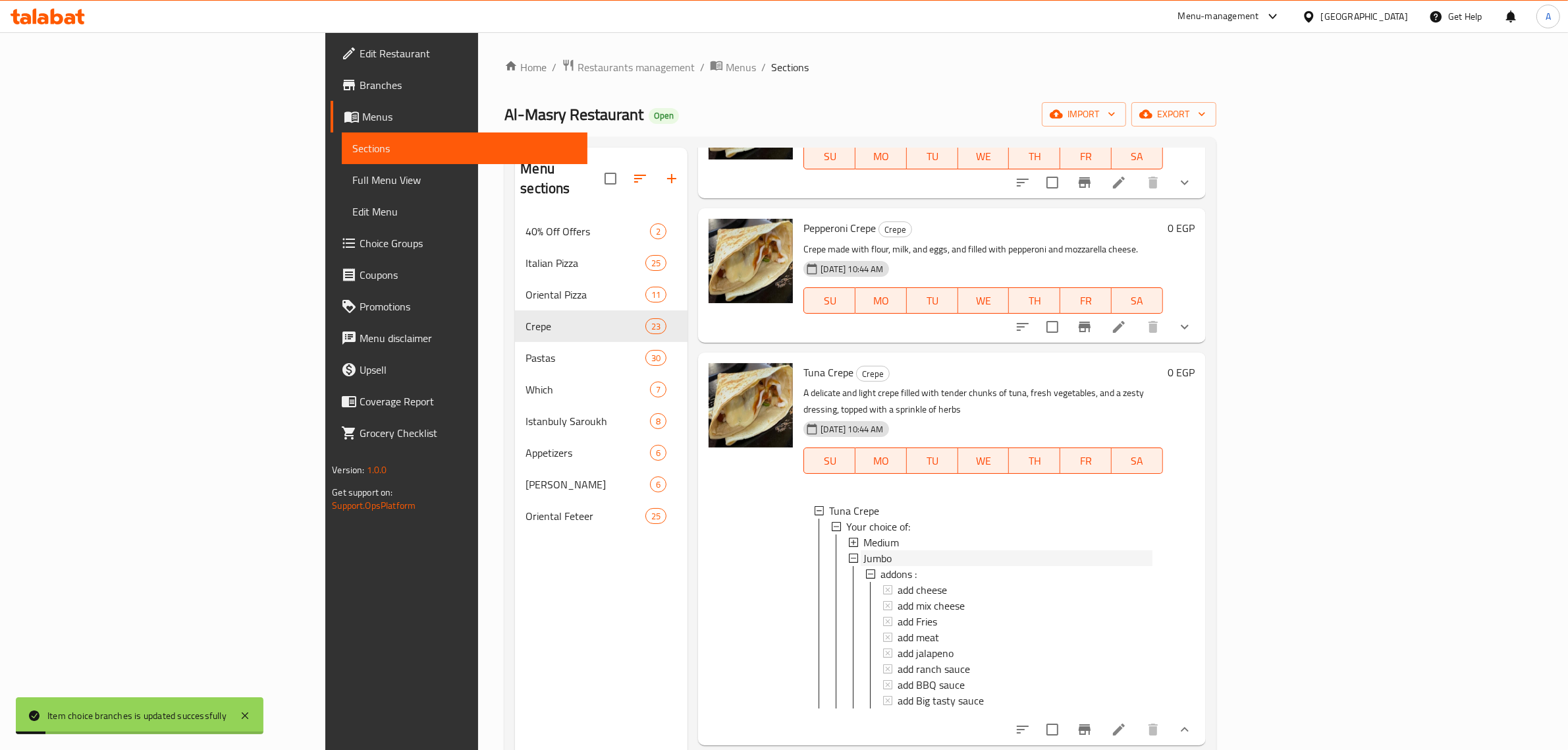
click at [864, 550] on div "Jumbo" at bounding box center [1008, 558] width 288 height 16
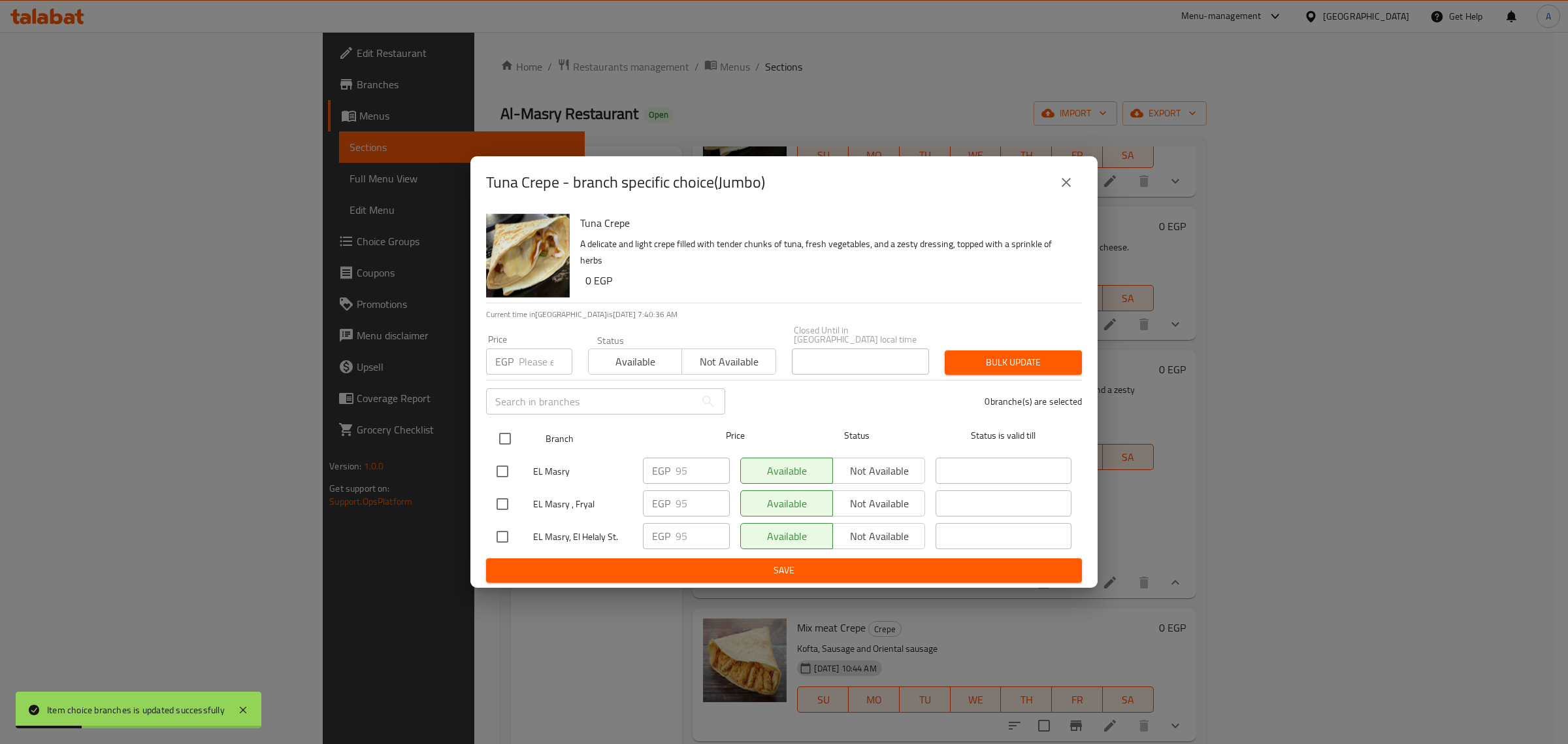
click at [522, 432] on div at bounding box center [516, 438] width 49 height 38
click at [504, 433] on input "checkbox" at bounding box center [505, 438] width 28 height 28
checkbox input "true"
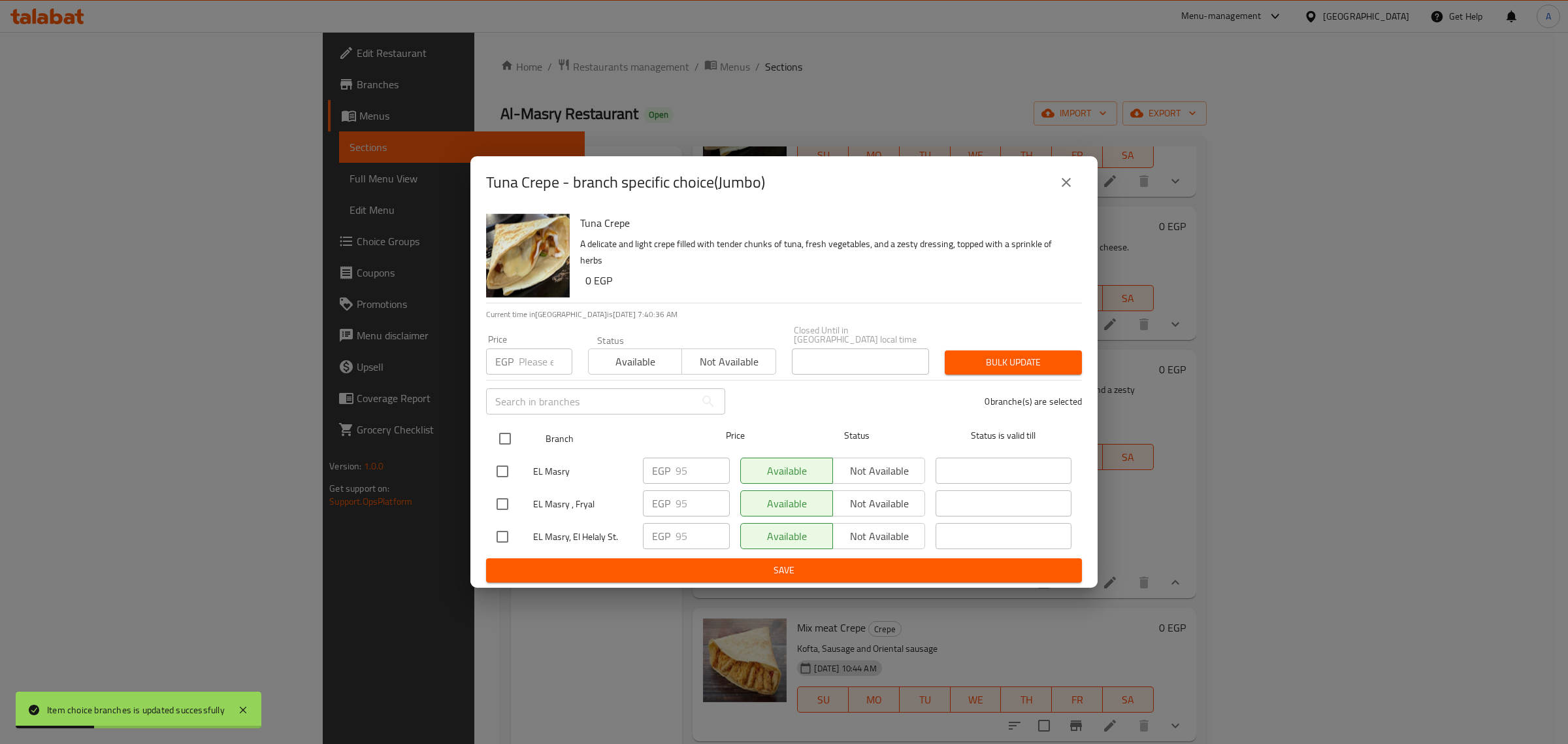
checkbox input "true"
click at [531, 364] on input "number" at bounding box center [546, 361] width 54 height 26
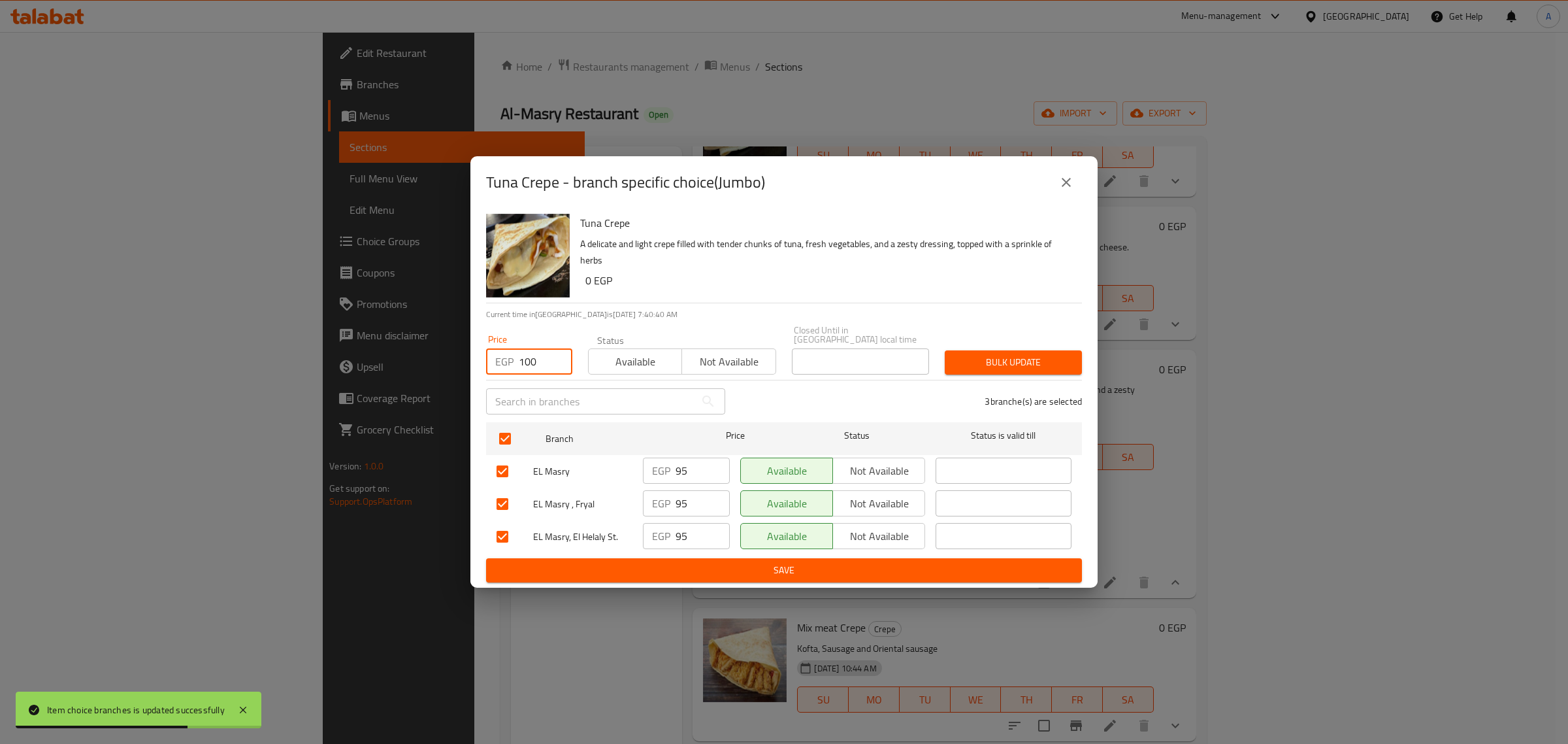
type input "100"
click at [968, 355] on span "Bulk update" at bounding box center [1014, 362] width 116 height 17
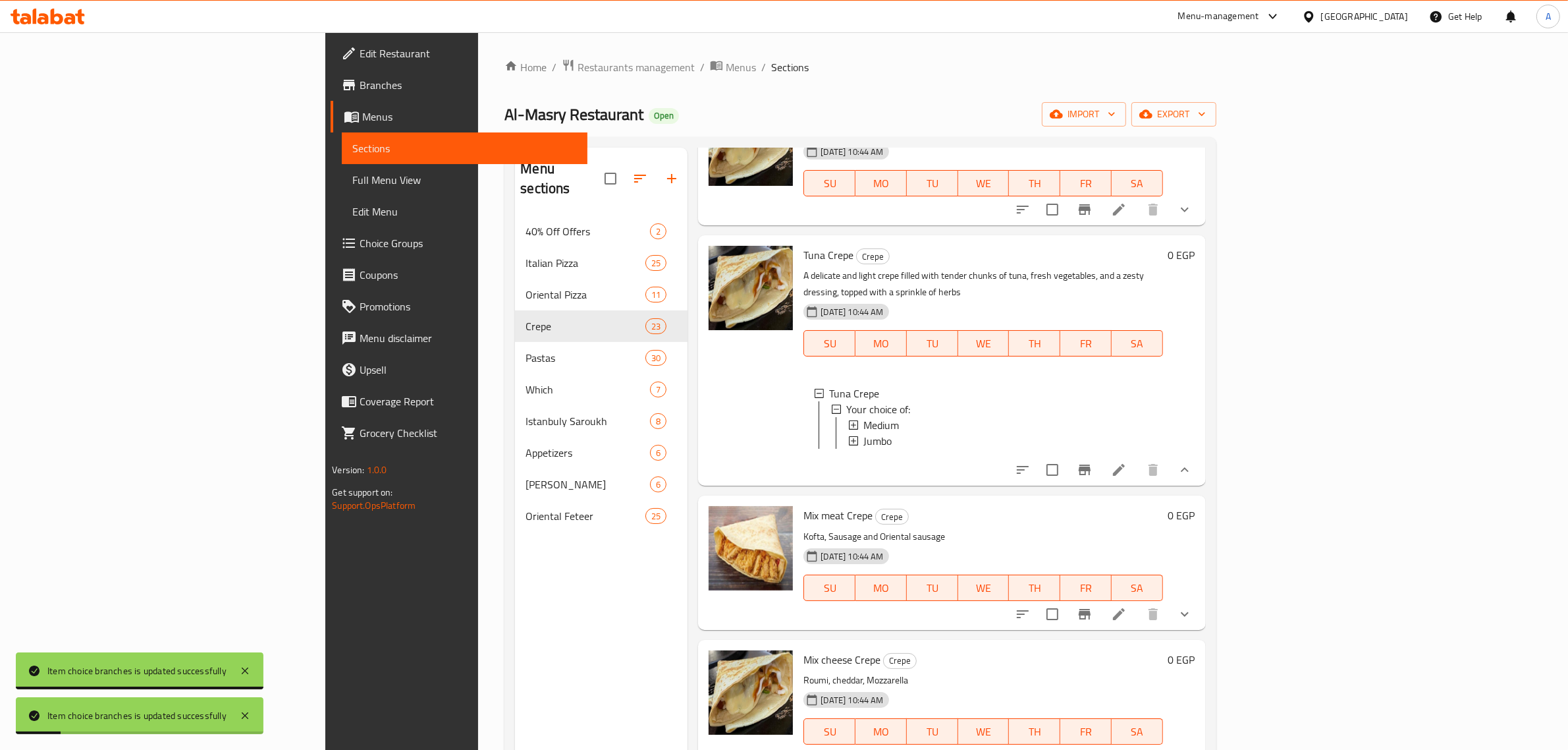
scroll to position [2684, 0]
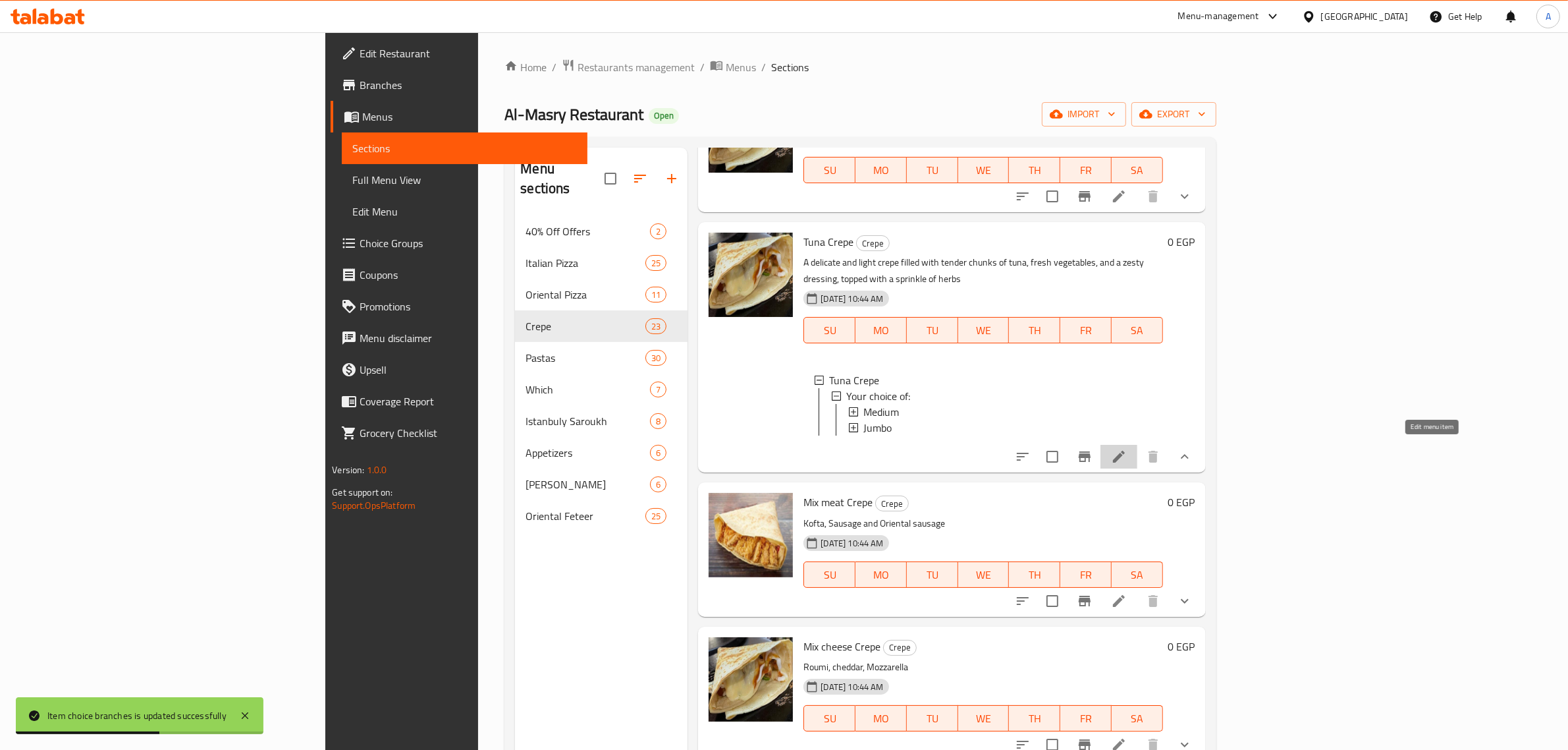
click at [1127, 449] on icon at bounding box center [1119, 457] width 16 height 16
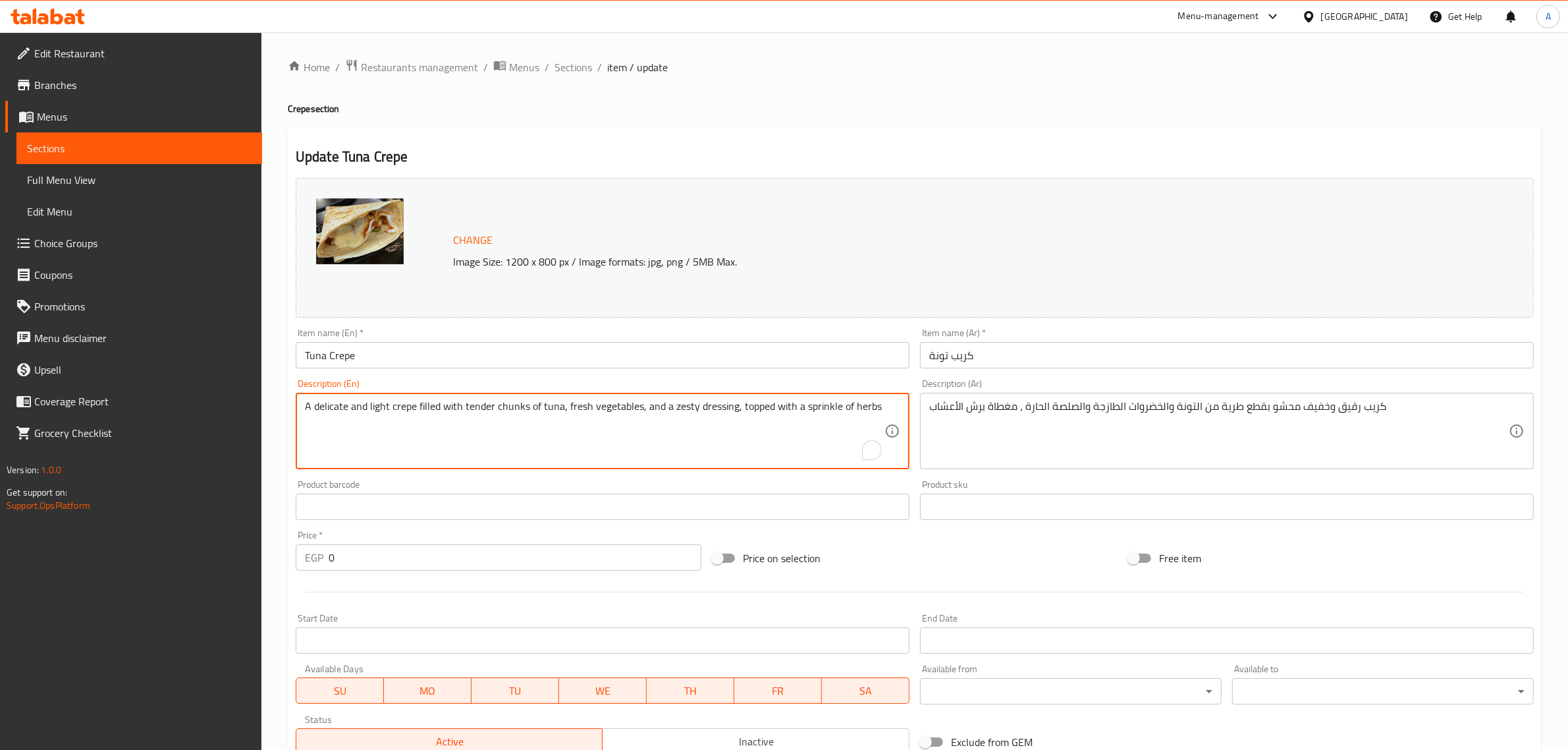
click at [431, 403] on textarea "A delicate and light crepe filled with tender chunks of tuna, fresh vegetables,…" at bounding box center [595, 432] width 579 height 63
paste textarea "With mozzarella cheese."
type textarea "With mozzarella cheese."
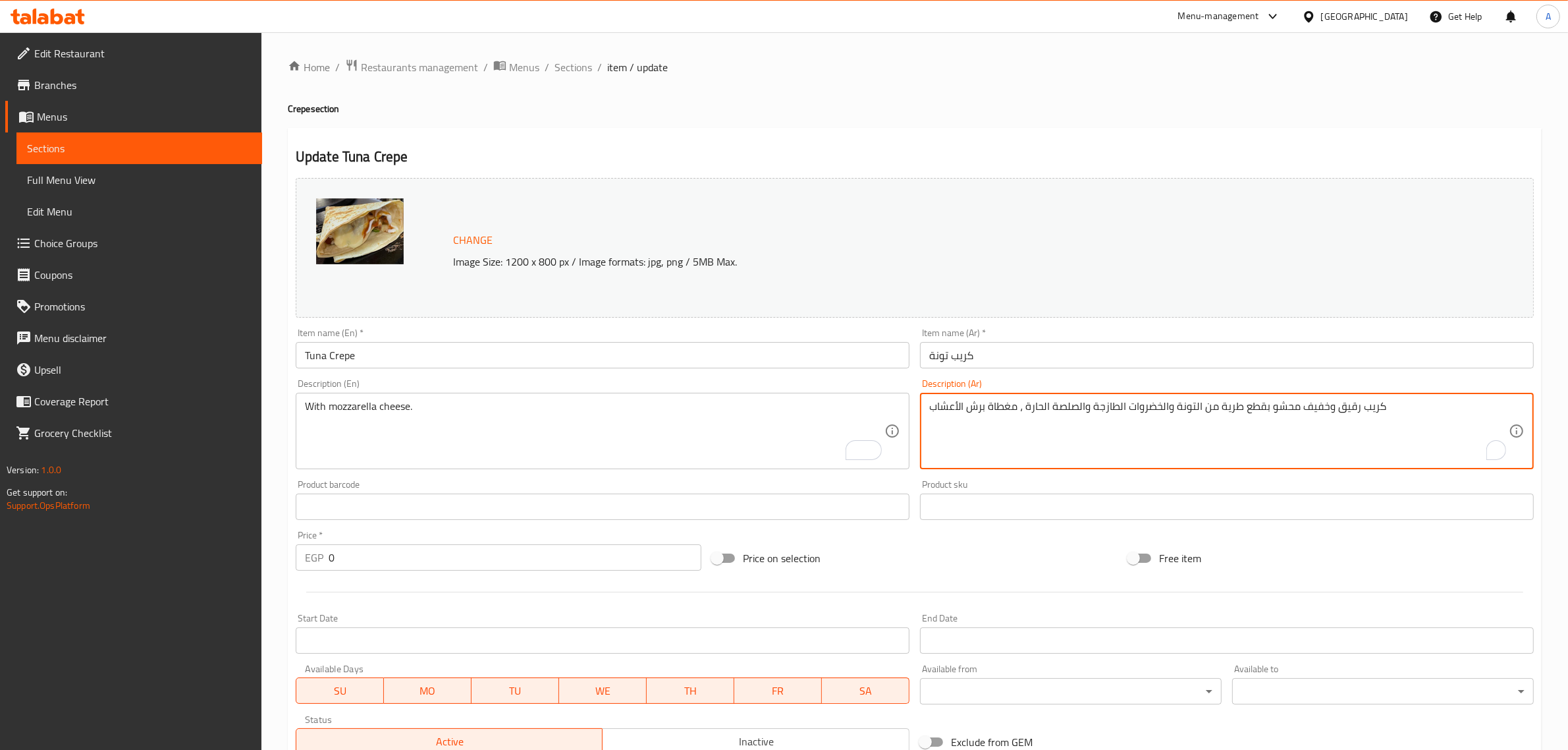
click at [976, 407] on textarea "كريب رقيق وخفيف محشو بقطع طرية من التونة والخضروات الطازجة والصلصة الحارة ، مغط…" at bounding box center [1219, 432] width 579 height 63
paste textarea "ع جبن الموزاريلا."
type textarea "مع [PERSON_NAME]."
click at [712, 356] on input "Tuna Crepe" at bounding box center [602, 355] width 614 height 26
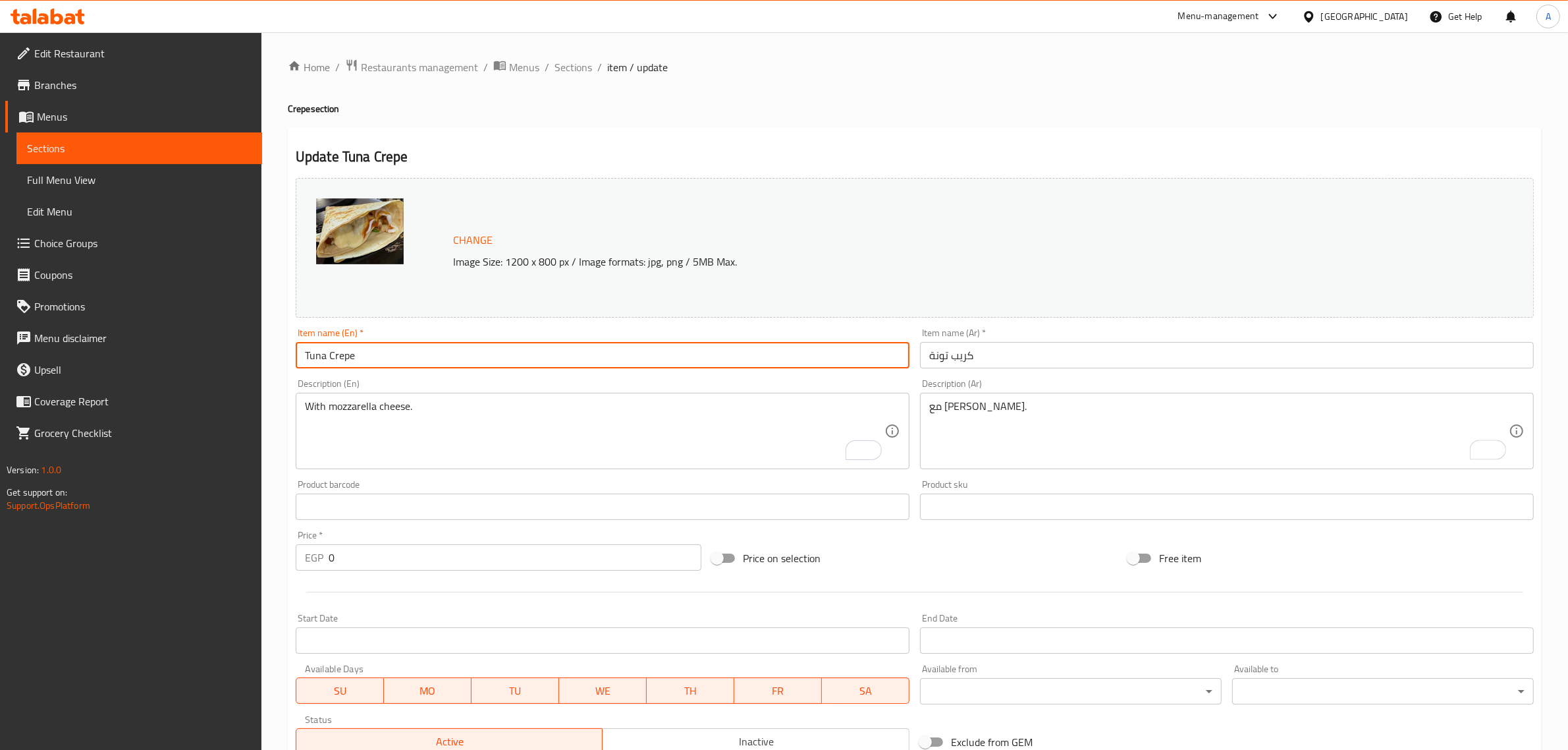
click at [578, 72] on span "Sections" at bounding box center [573, 67] width 37 height 16
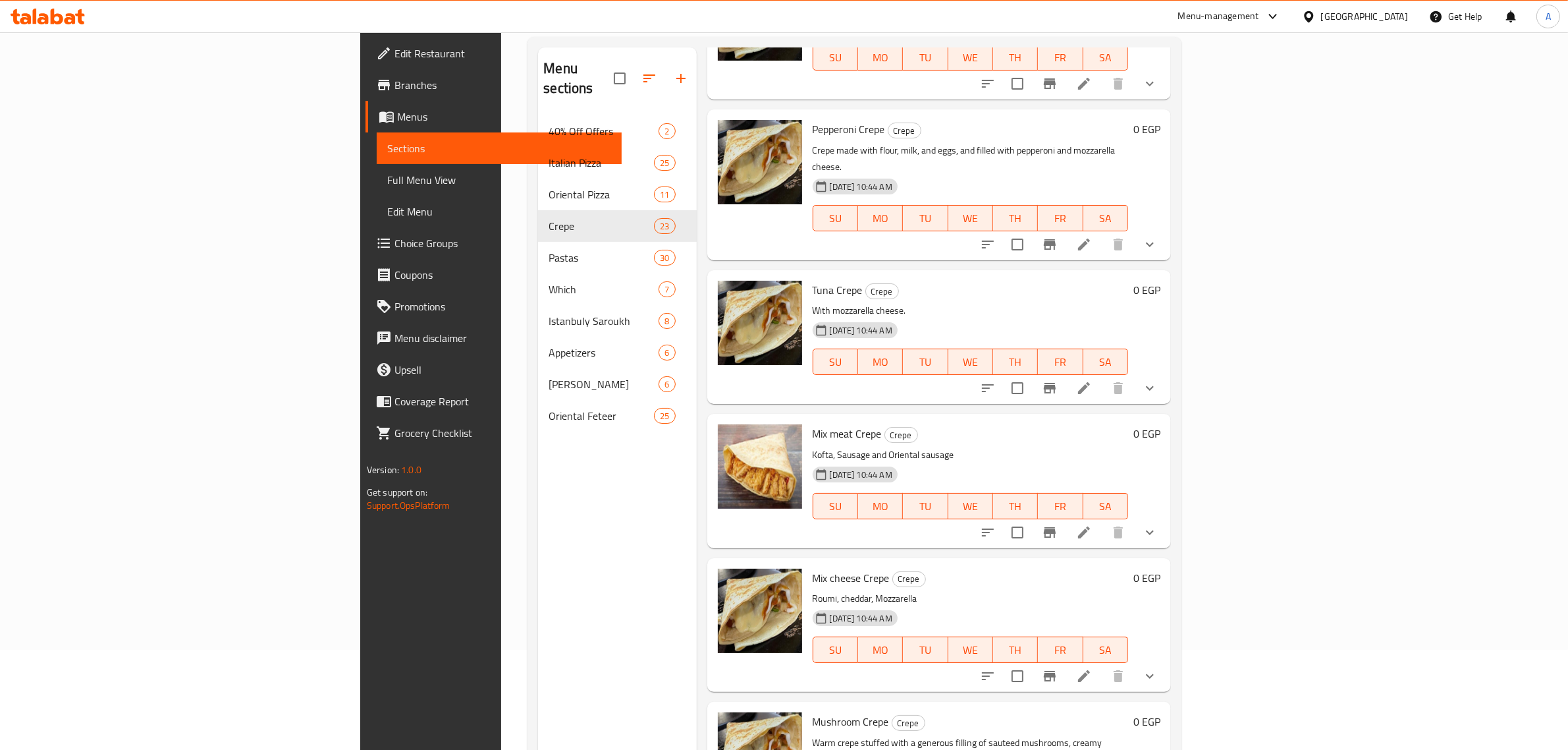
scroll to position [165, 0]
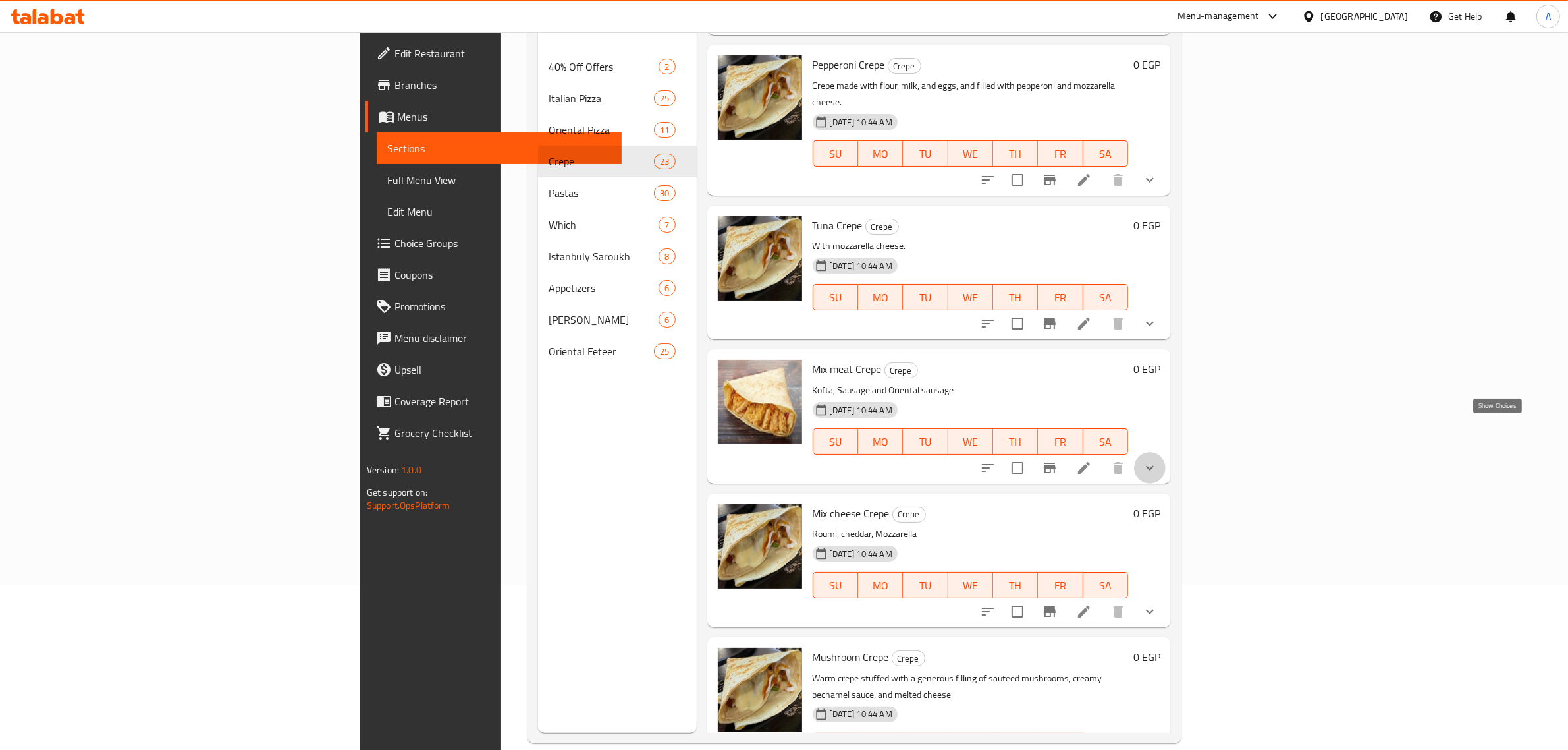
click at [1158, 460] on icon "show more" at bounding box center [1150, 468] width 16 height 16
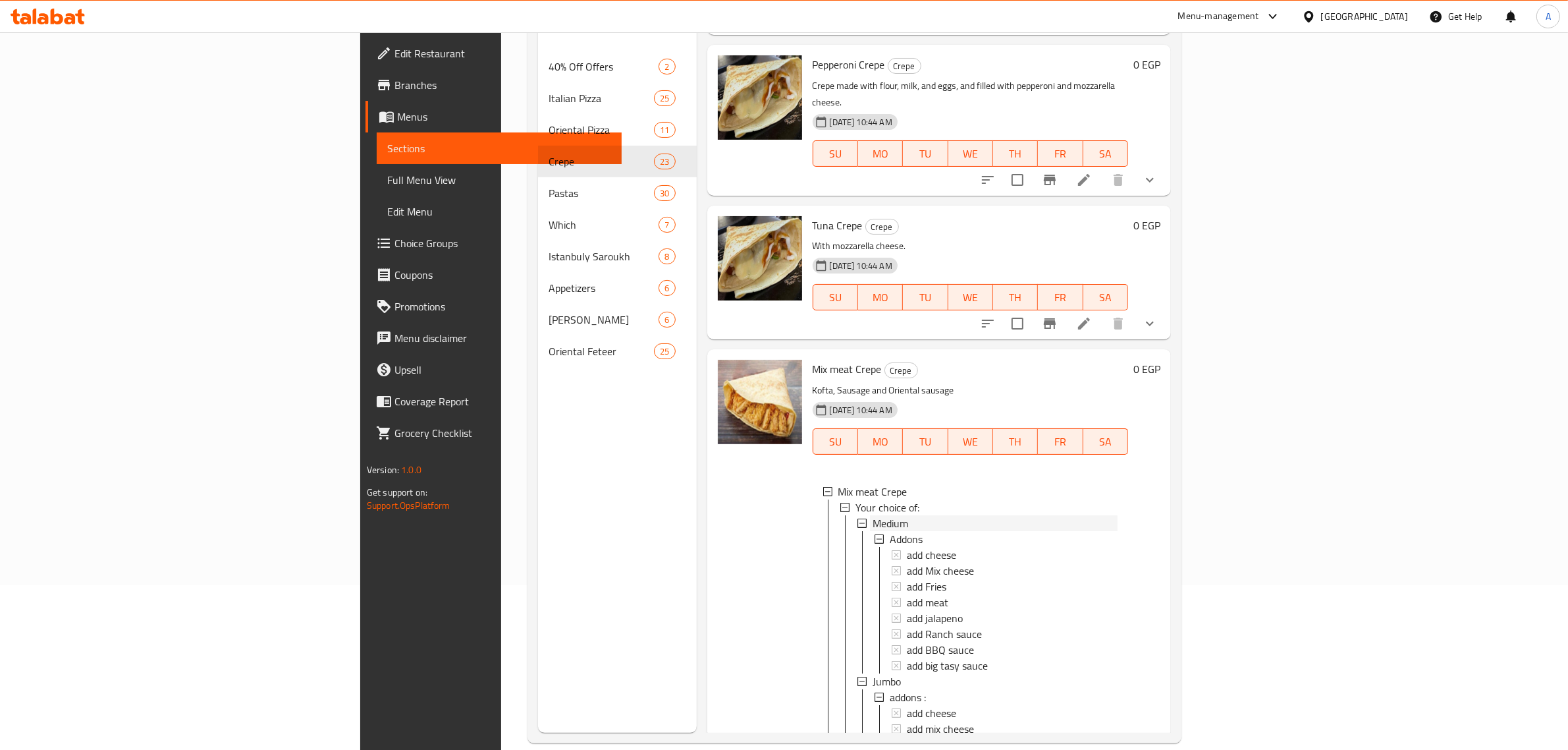
click at [872, 515] on div "Medium" at bounding box center [995, 523] width 246 height 16
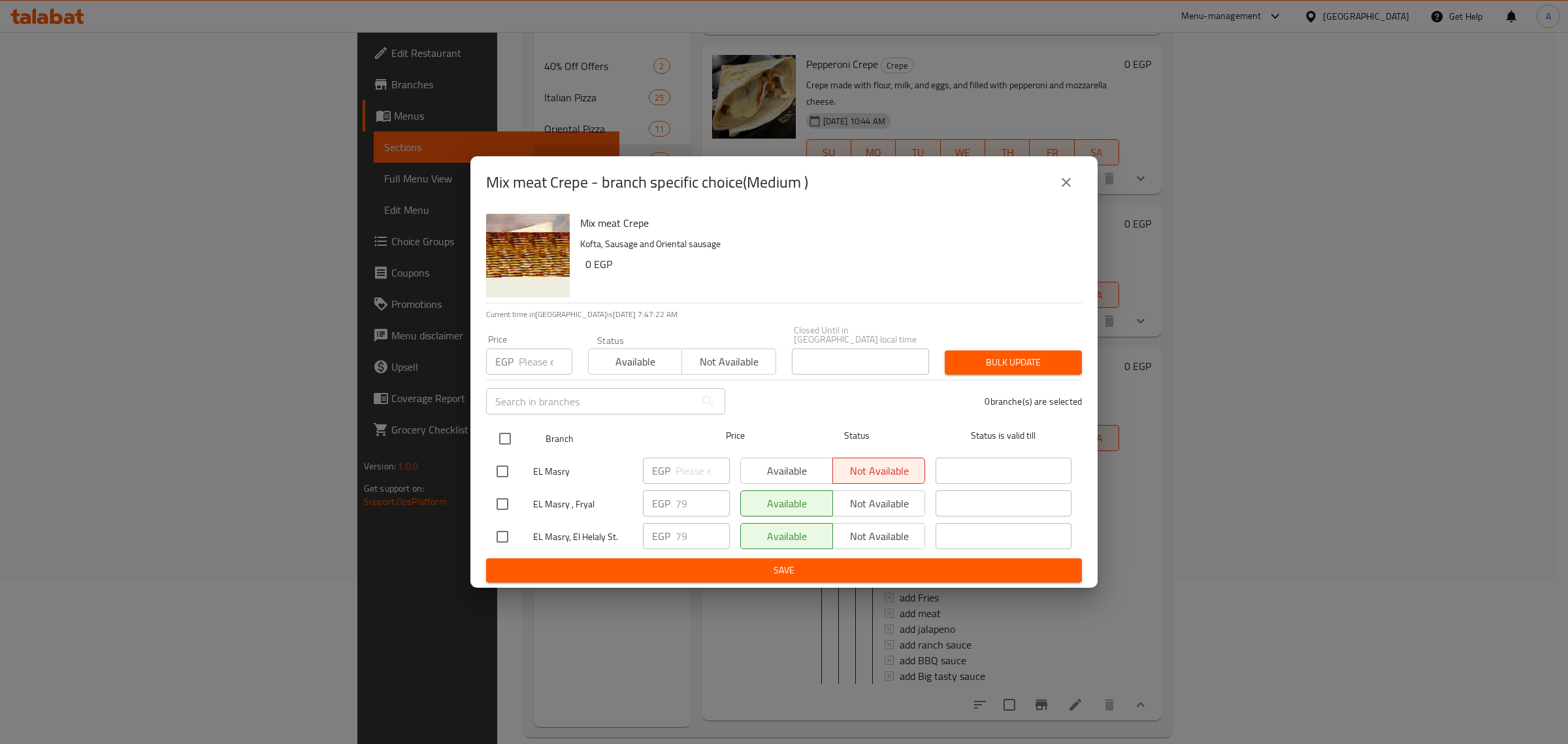
click at [506, 439] on input "checkbox" at bounding box center [505, 438] width 28 height 28
checkbox input "true"
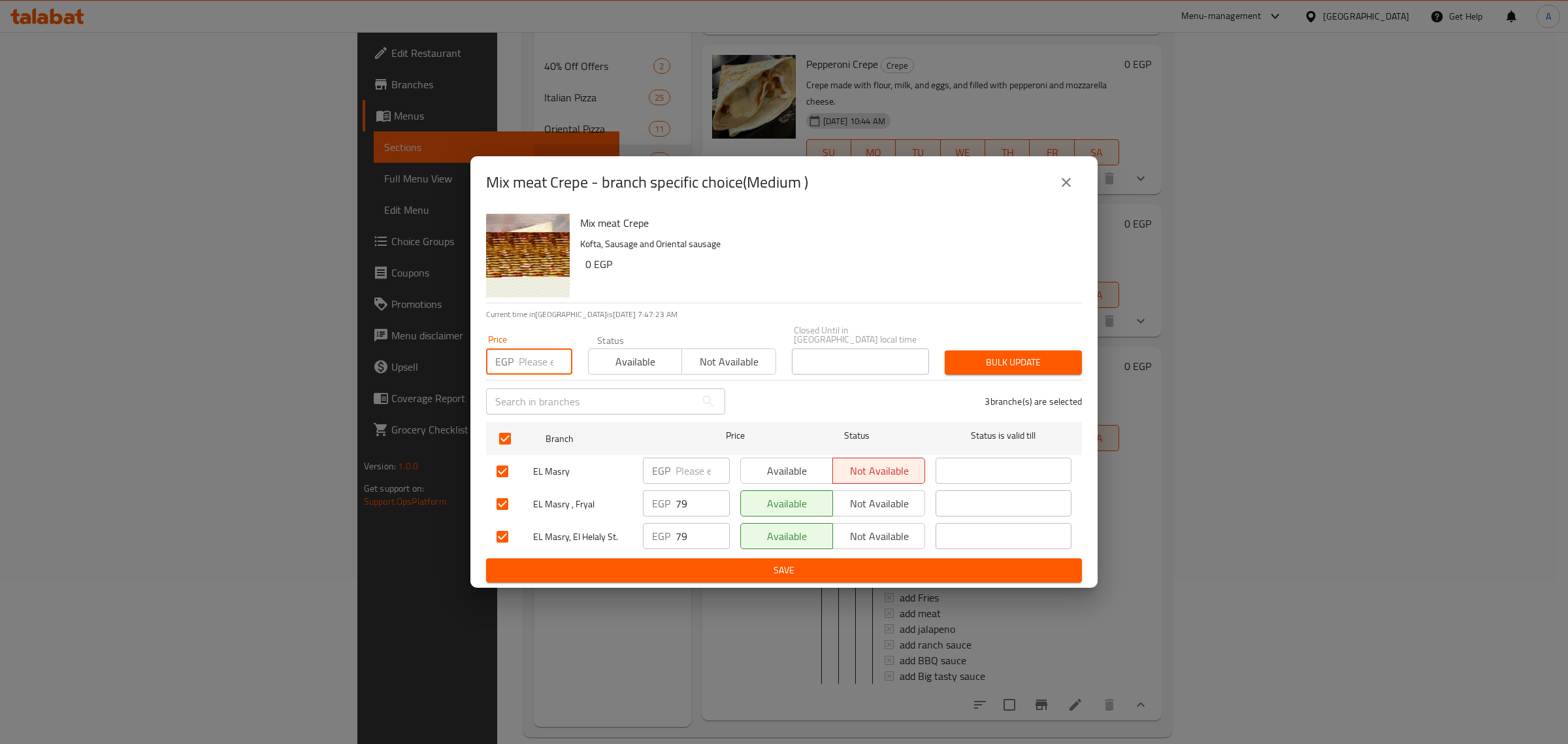
click at [528, 356] on input "number" at bounding box center [546, 361] width 54 height 26
type input "85"
click at [963, 358] on span "Bulk update" at bounding box center [1014, 362] width 116 height 17
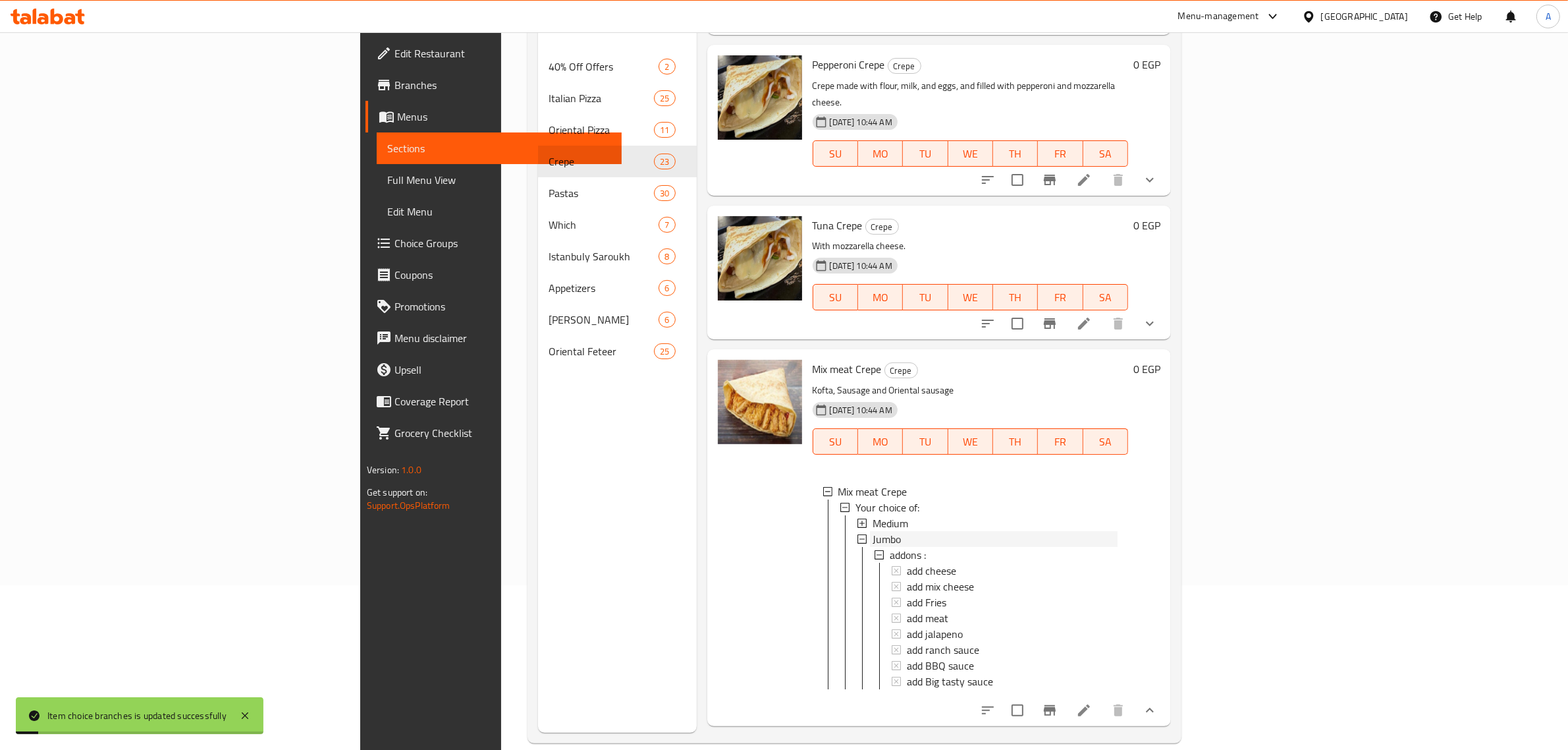
click at [872, 531] on div "Jumbo" at bounding box center [995, 539] width 246 height 16
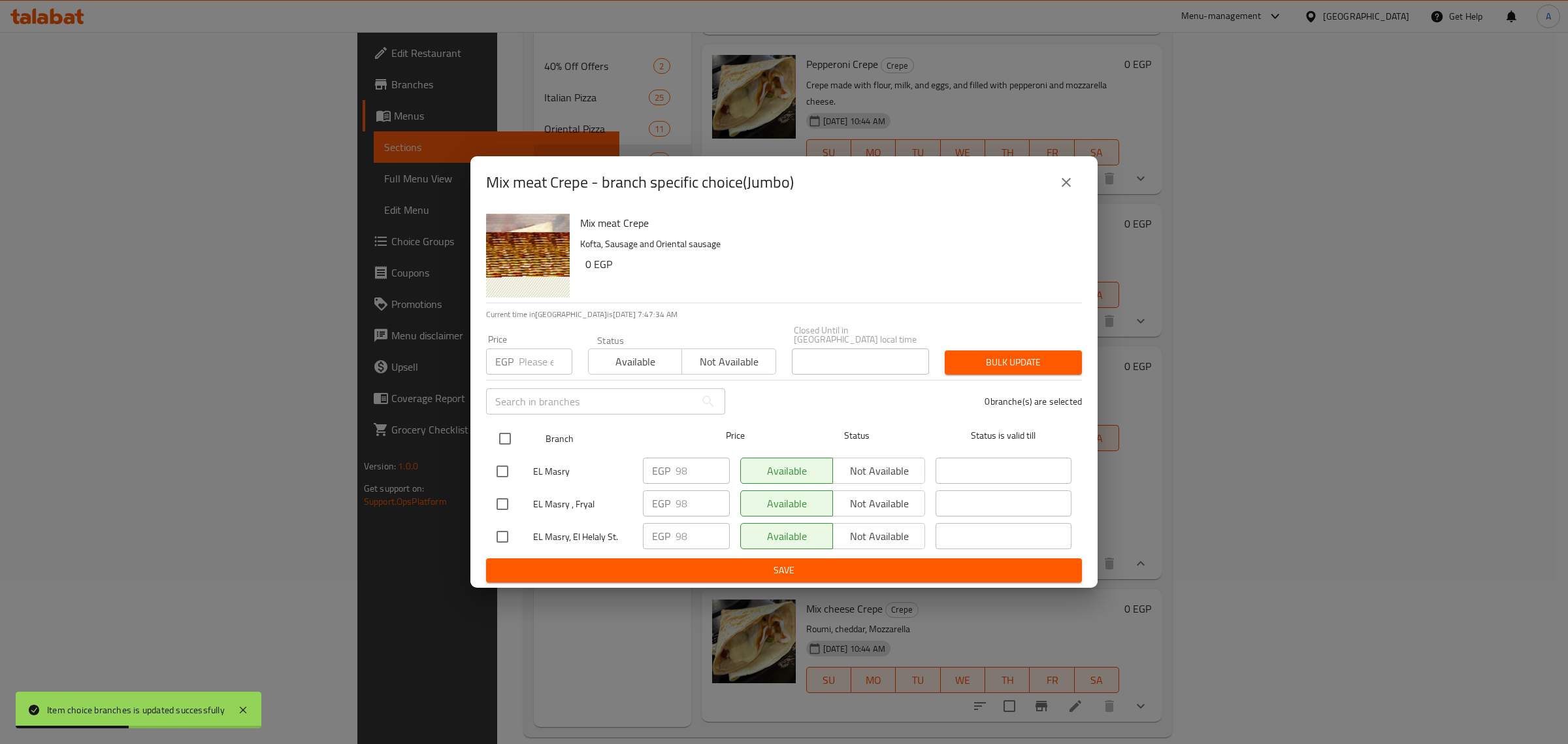
click at [517, 438] on input "checkbox" at bounding box center [505, 438] width 28 height 28
checkbox input "true"
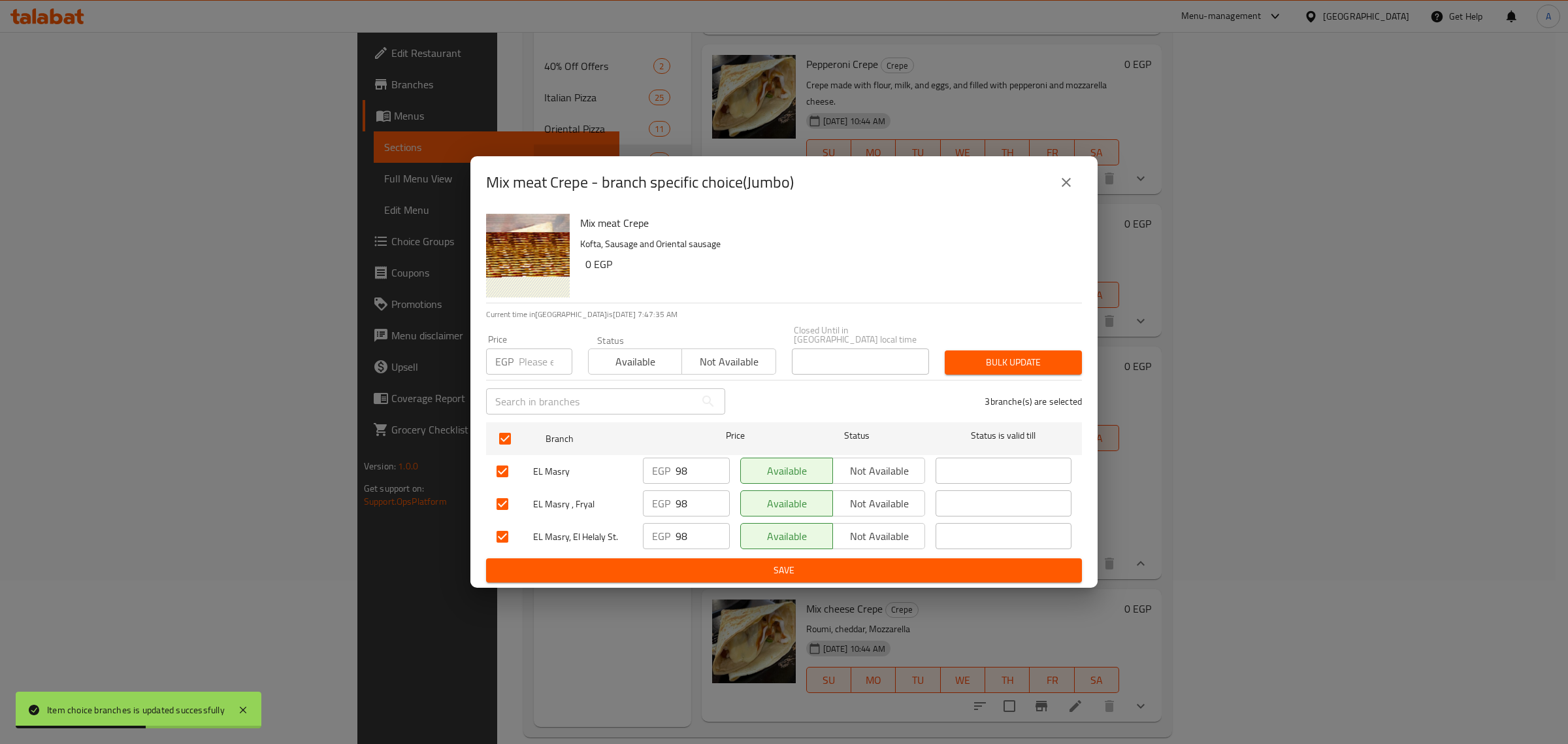
click at [527, 353] on input "number" at bounding box center [546, 361] width 54 height 26
type input "103"
click at [963, 366] on span "Bulk update" at bounding box center [1014, 362] width 116 height 17
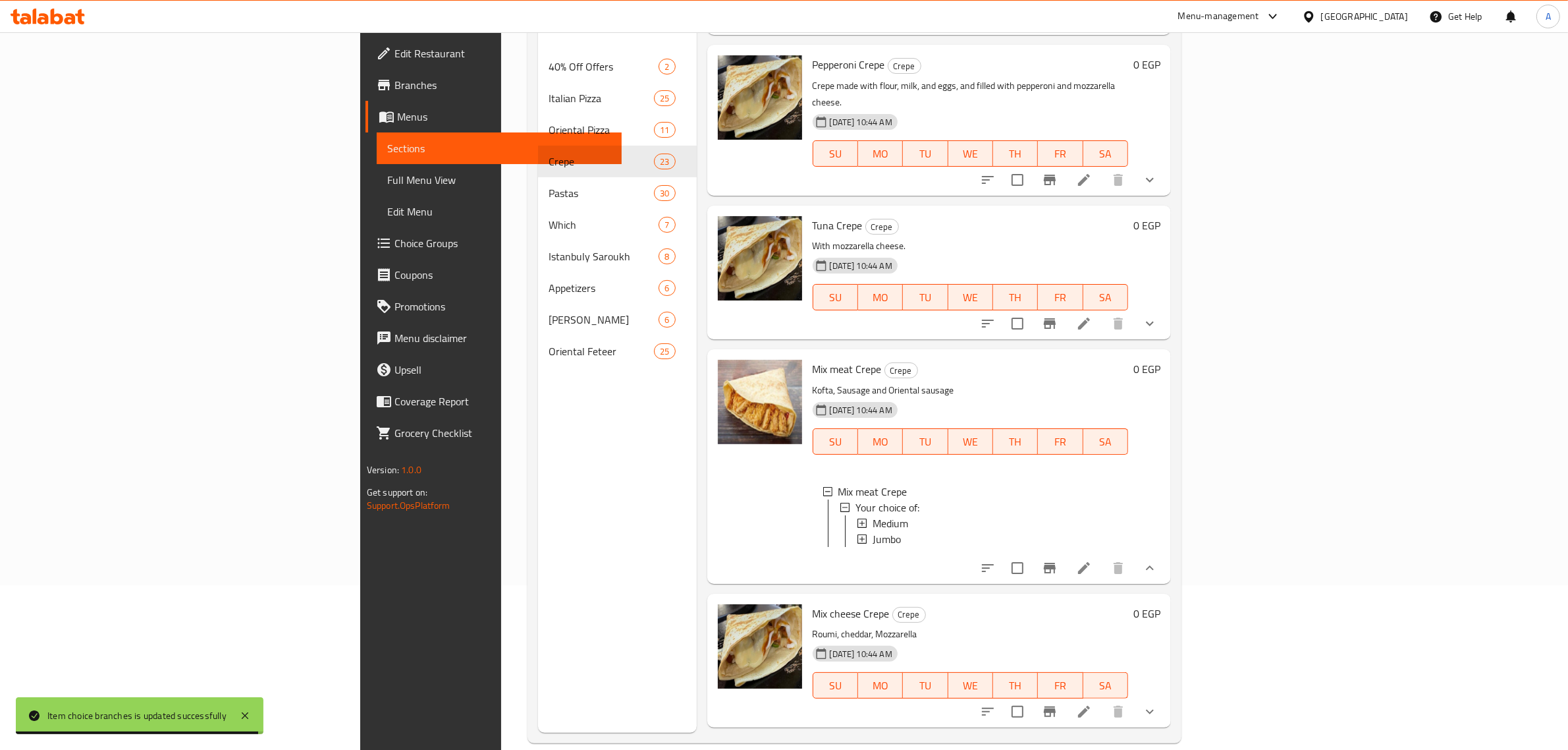
click at [1092, 560] on icon at bounding box center [1085, 568] width 16 height 16
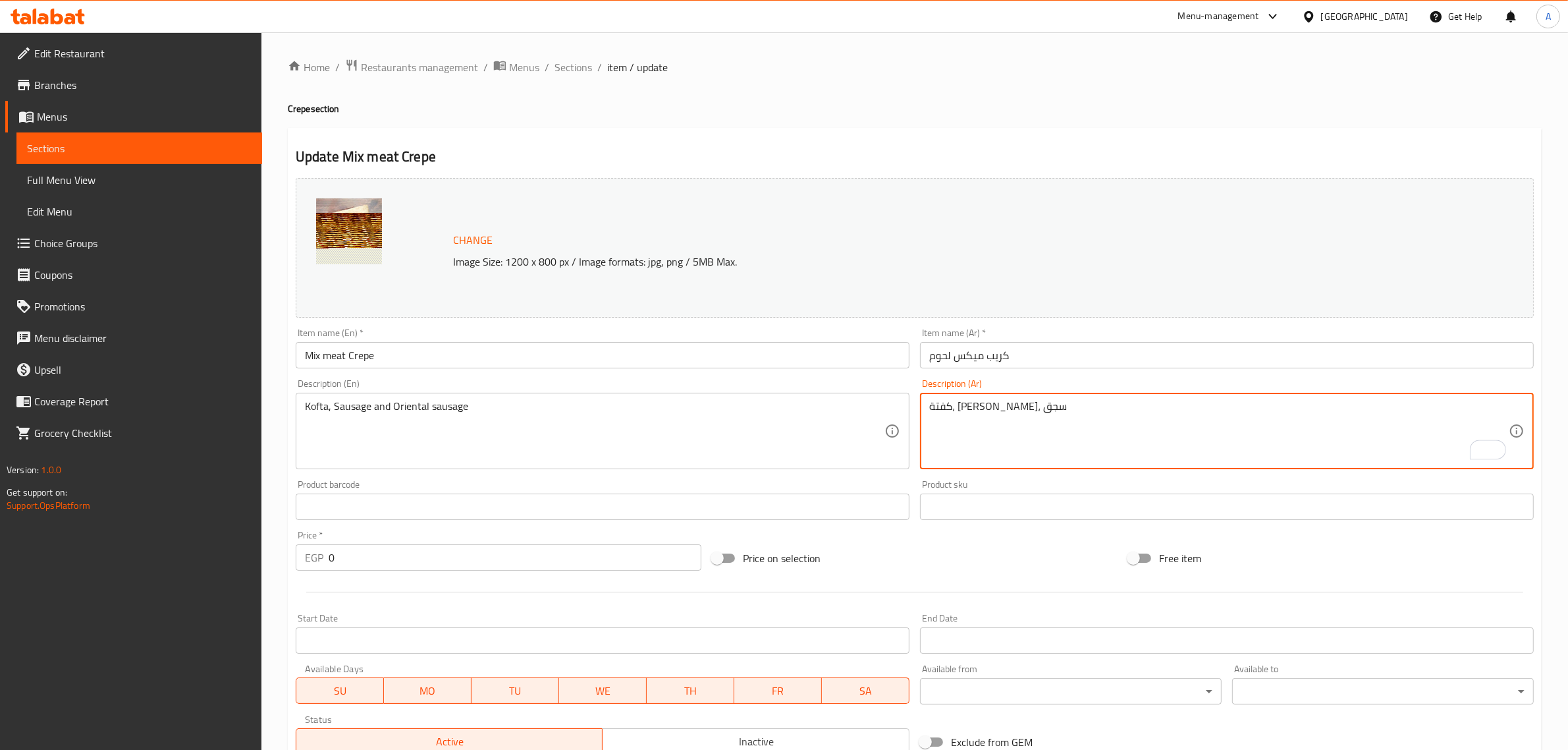
paste textarea "مع [PERSON_NAME]."
type textarea "كفتة، [PERSON_NAME]، سجق مع [PERSON_NAME]."
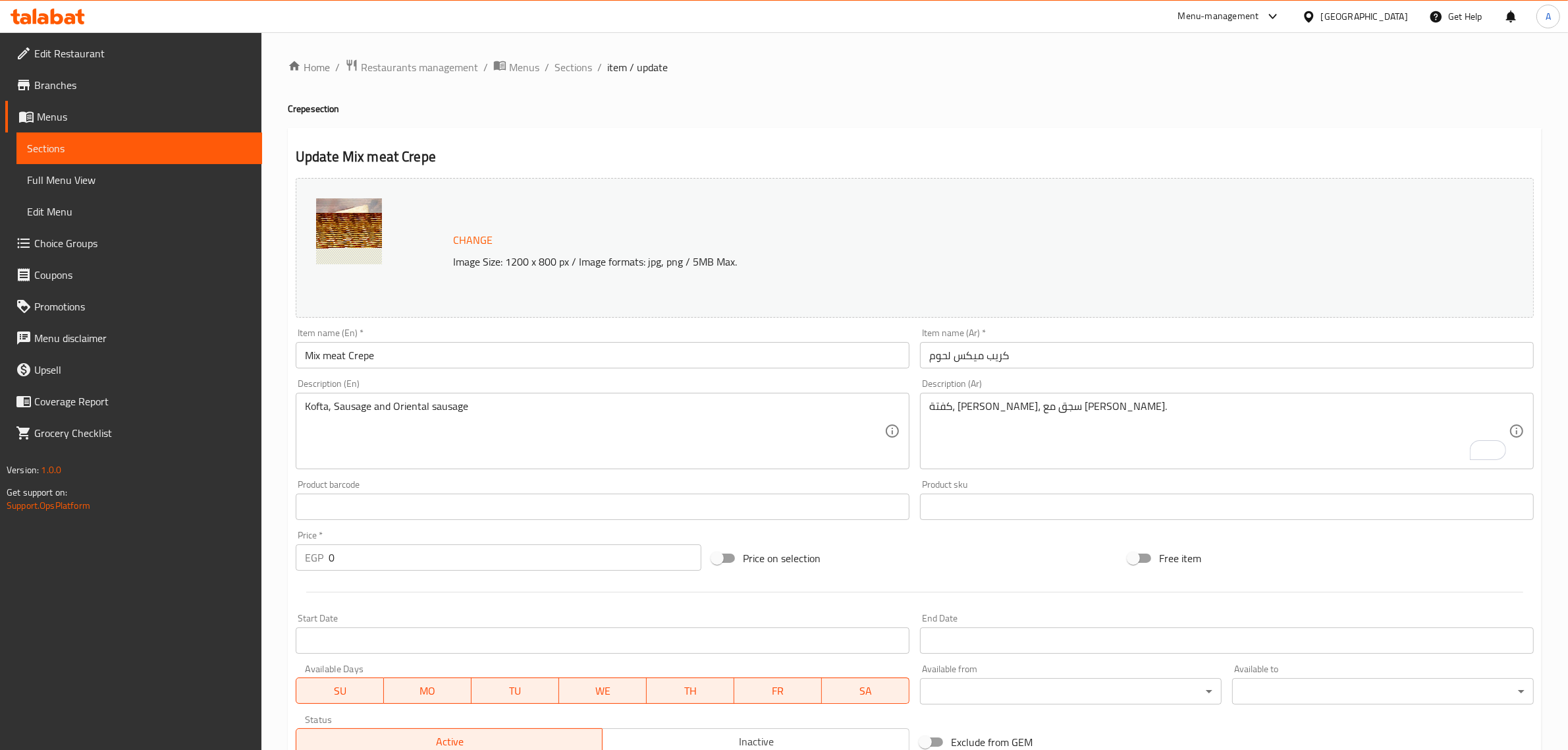
click at [551, 399] on div "Kofta, Sausage and Oriental sausage Description (En)" at bounding box center [602, 431] width 614 height 76
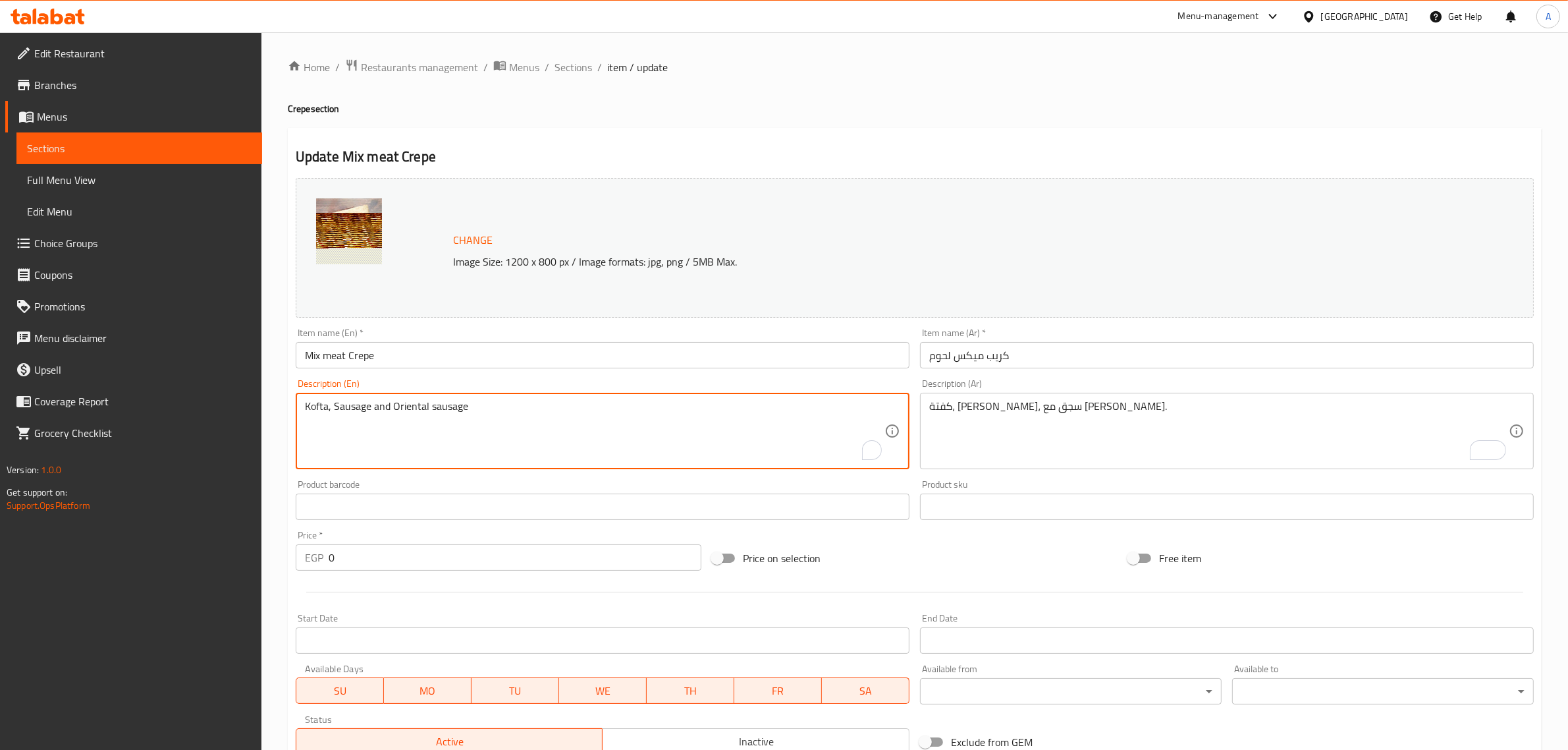
click at [543, 416] on textarea "Kofta, Sausage and Oriental sausage" at bounding box center [595, 432] width 579 height 63
paste textarea "With mozzarella cheese."
type textarea "Kofta, Sausage and Oriental sausage with mozzarella cheese."
click at [487, 361] on input "Mix meat Crepe" at bounding box center [602, 355] width 614 height 26
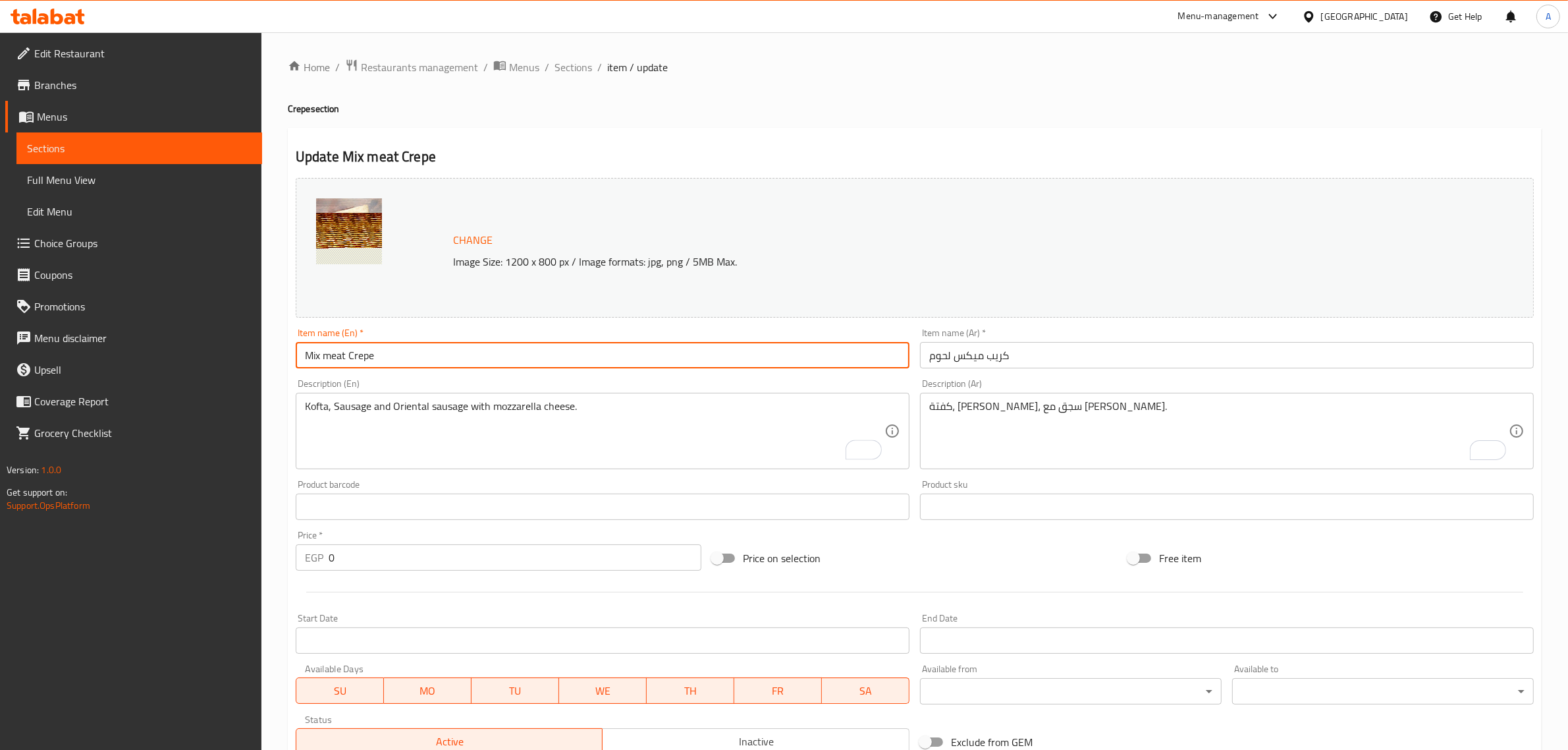
click at [576, 67] on span "Sections" at bounding box center [573, 67] width 37 height 16
